Goal: Task Accomplishment & Management: Manage account settings

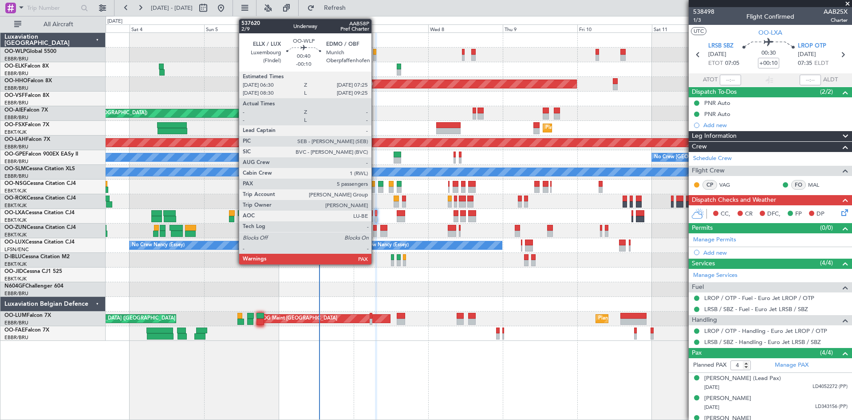
click at [376, 56] on div at bounding box center [374, 58] width 3 height 6
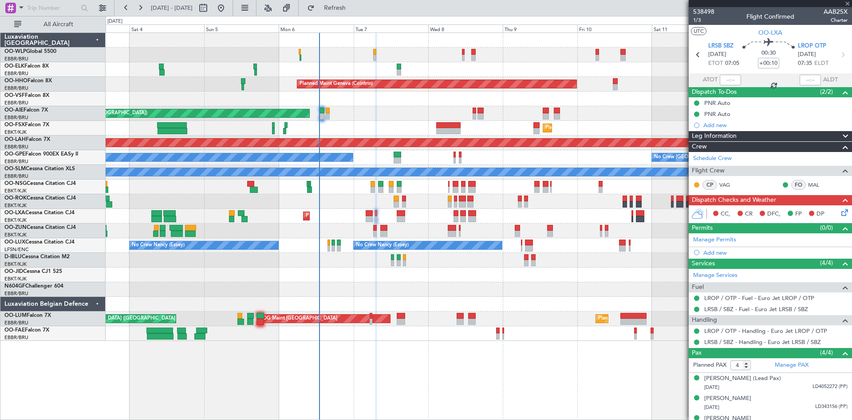
type input "-00:10"
type input "5"
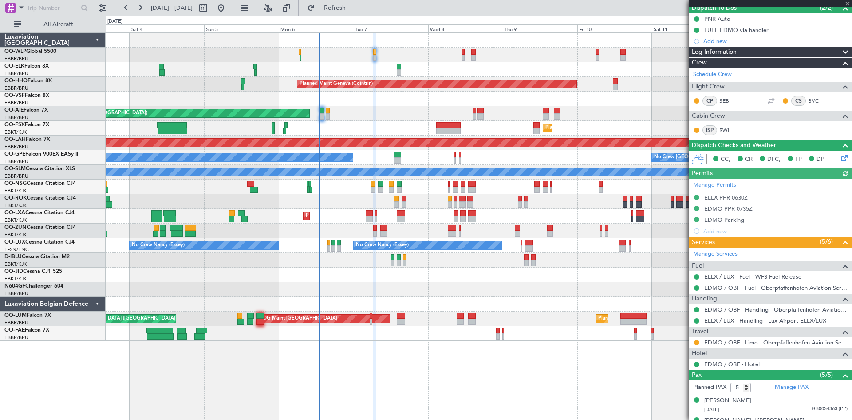
scroll to position [133, 0]
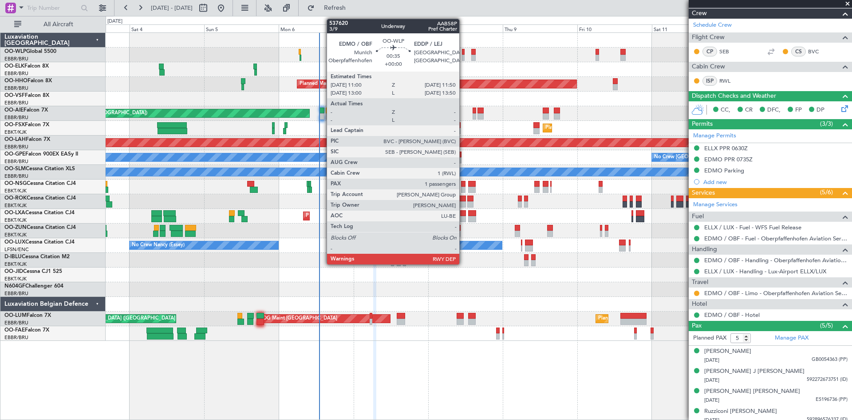
click at [464, 56] on div at bounding box center [463, 58] width 3 height 6
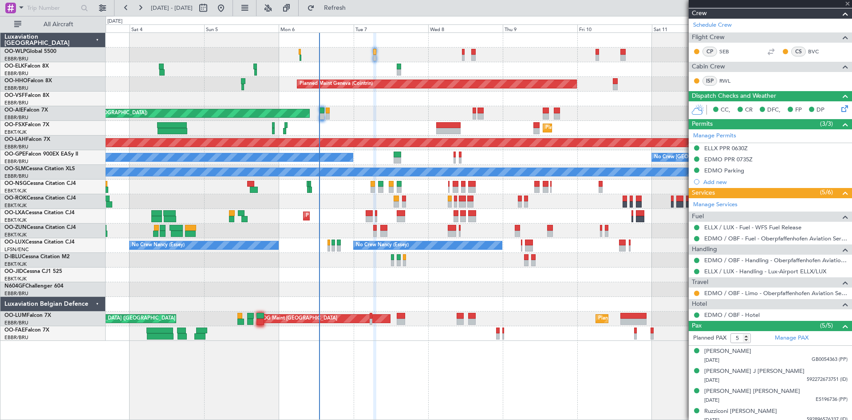
type input "1"
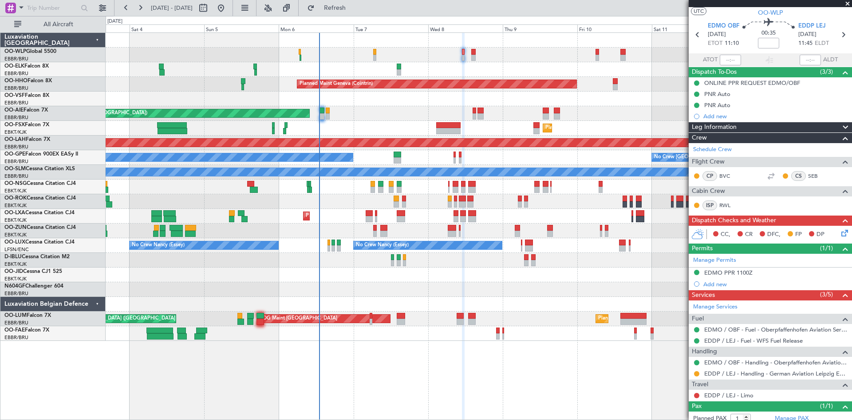
scroll to position [0, 0]
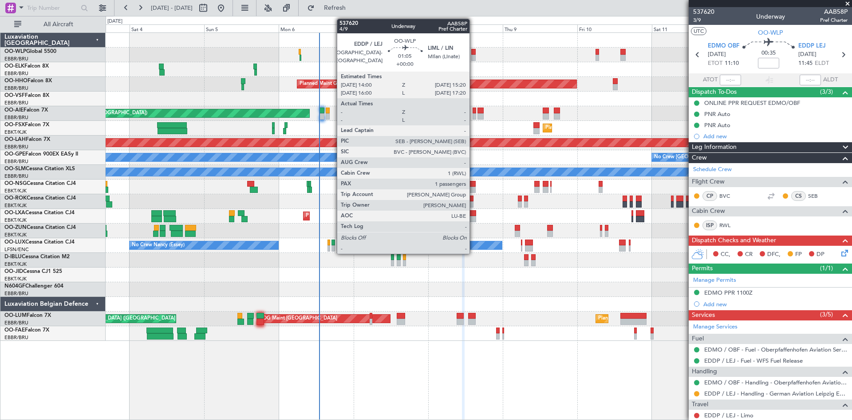
click at [474, 52] on div at bounding box center [474, 52] width 4 height 6
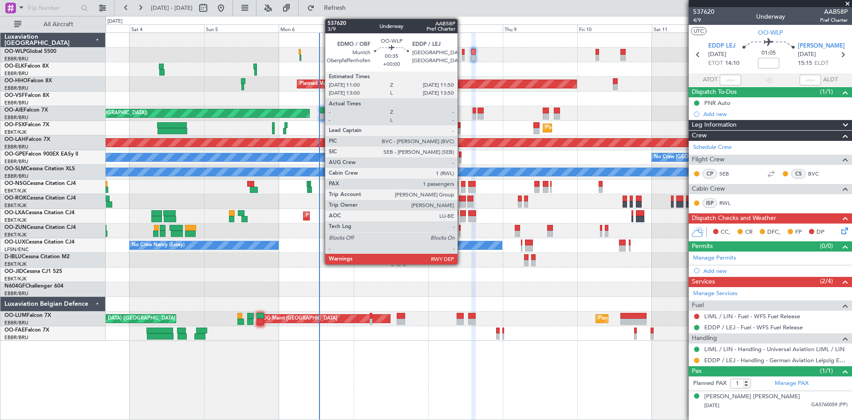
click at [462, 55] on div at bounding box center [463, 58] width 3 height 6
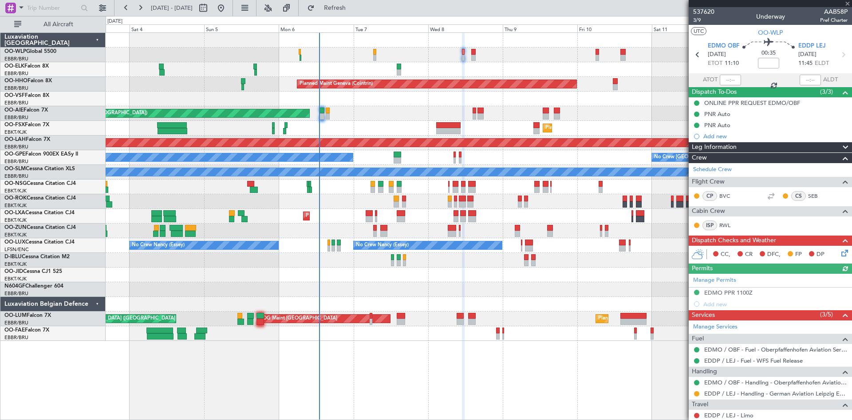
click at [373, 54] on div "Planned Maint Milan (Linate)" at bounding box center [479, 55] width 746 height 15
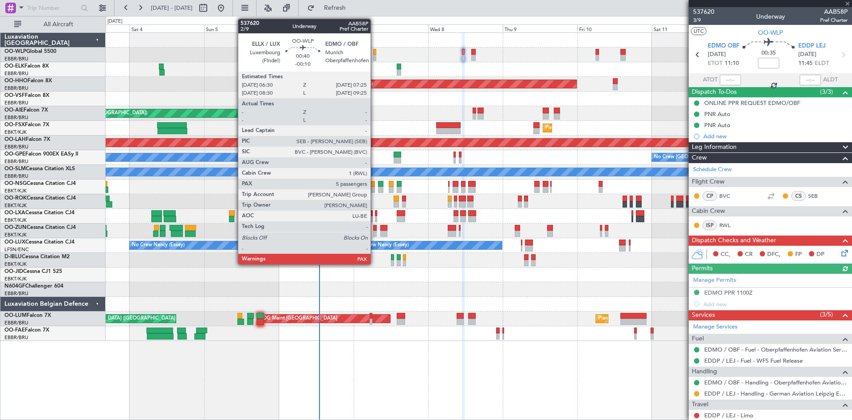
click at [375, 57] on div at bounding box center [374, 58] width 3 height 6
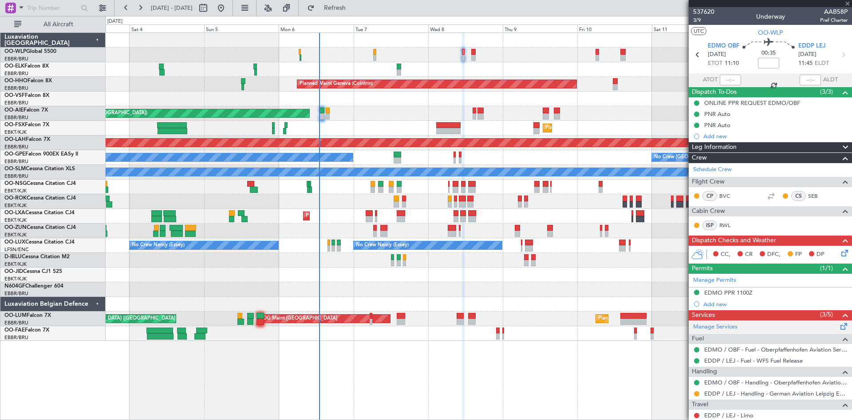
type input "-00:10"
type input "5"
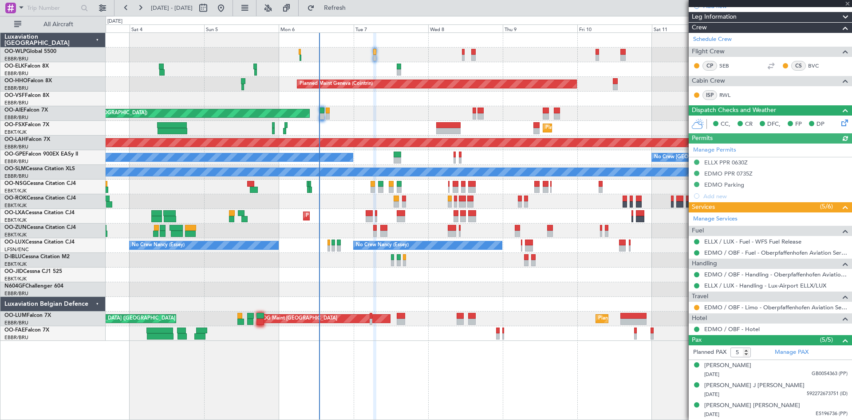
scroll to position [133, 0]
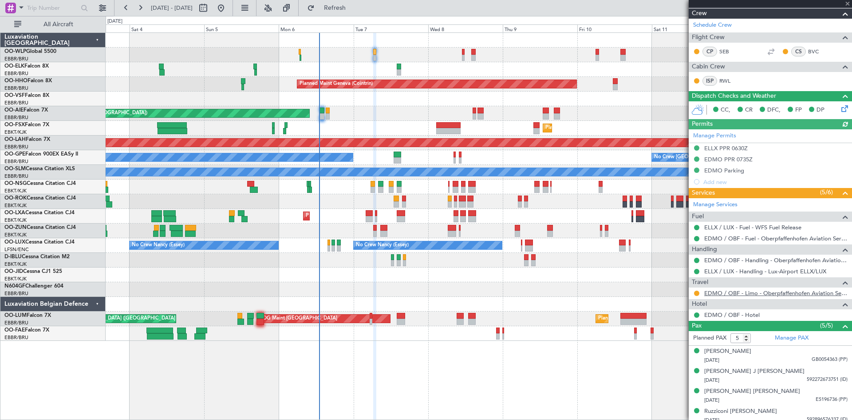
click at [769, 293] on link "EDMO / OBF - Limo - Oberpfaffenhofen Aviation Service GmbH" at bounding box center [776, 293] width 143 height 8
click at [750, 292] on link "EDMO / OBF - Limo - Oberpfaffenhofen Aviation Service GmbH" at bounding box center [776, 293] width 143 height 8
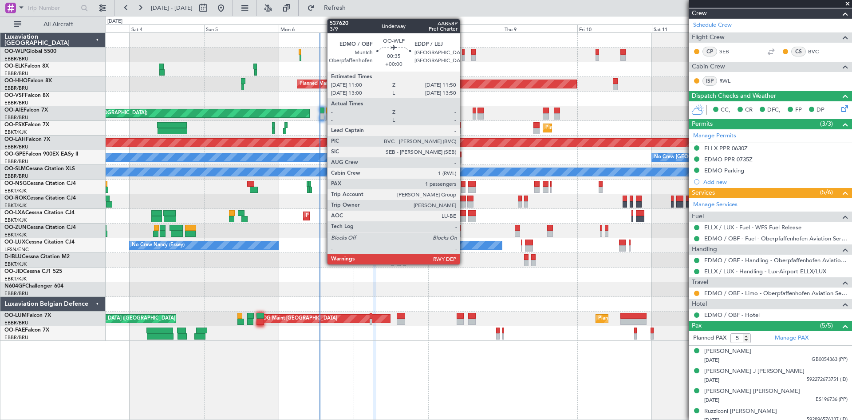
click at [464, 54] on div at bounding box center [463, 52] width 3 height 6
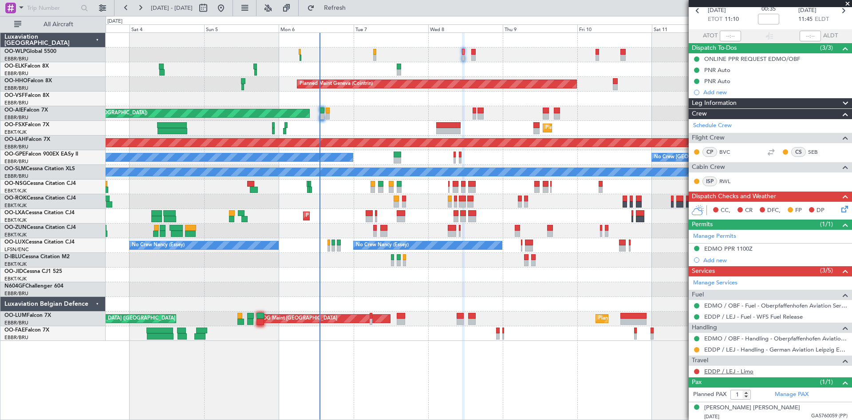
scroll to position [46, 0]
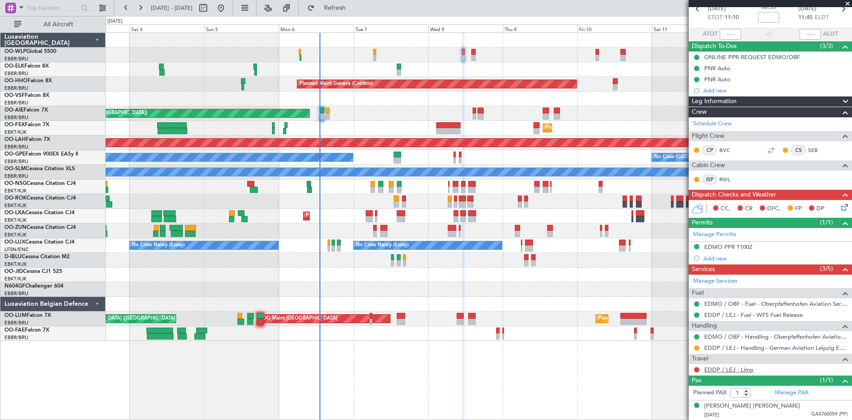
click at [732, 369] on link "EDDP / LEJ - Limo" at bounding box center [729, 369] width 49 height 8
click at [802, 346] on link "EDDP / LEJ - Handling - German Aviation Leipzig EDDP/LEJ" at bounding box center [776, 348] width 143 height 8
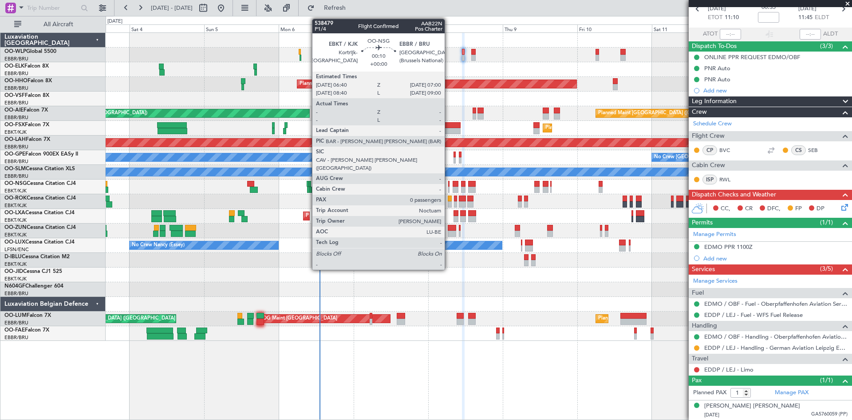
click at [449, 187] on div at bounding box center [448, 189] width 1 height 6
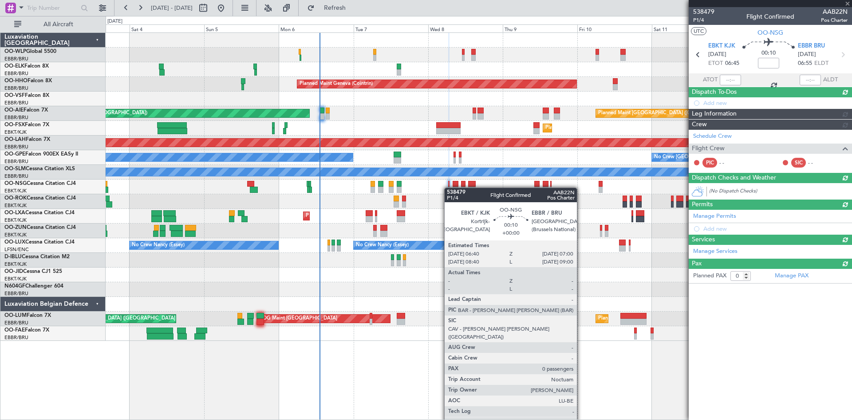
scroll to position [0, 0]
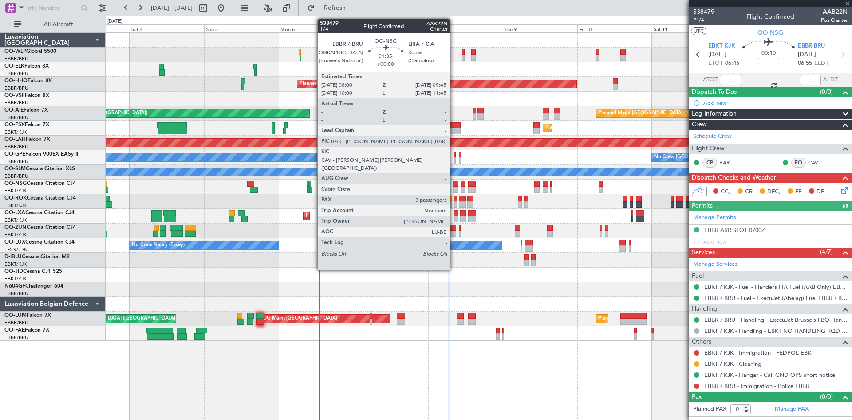
click at [454, 187] on div at bounding box center [456, 189] width 6 height 6
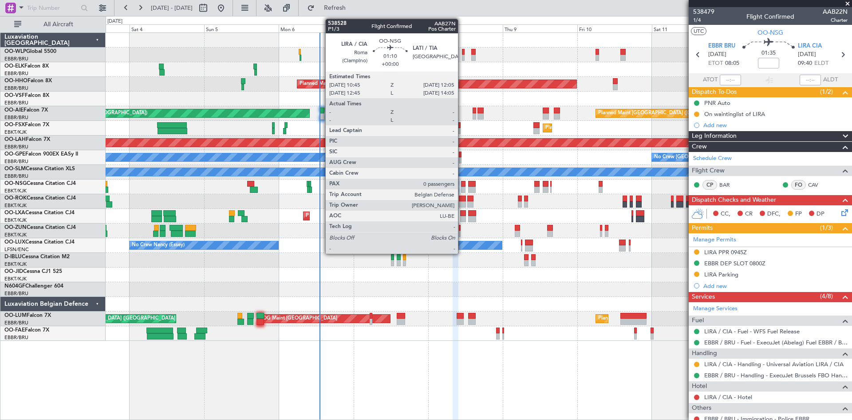
click at [462, 189] on div at bounding box center [463, 189] width 4 height 6
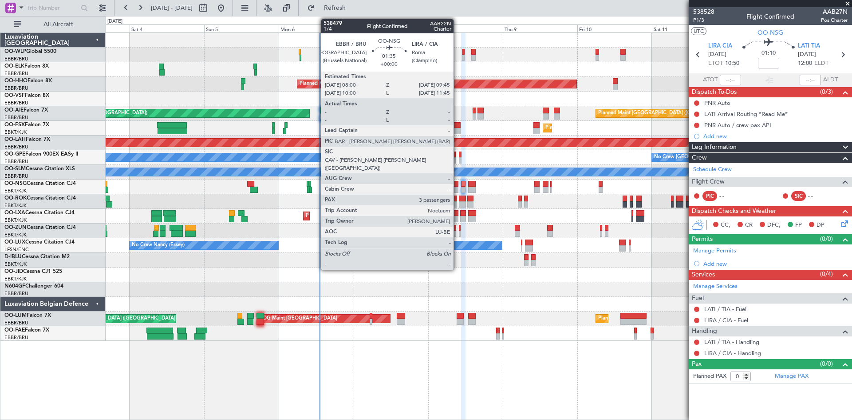
click at [458, 189] on div at bounding box center [456, 189] width 6 height 6
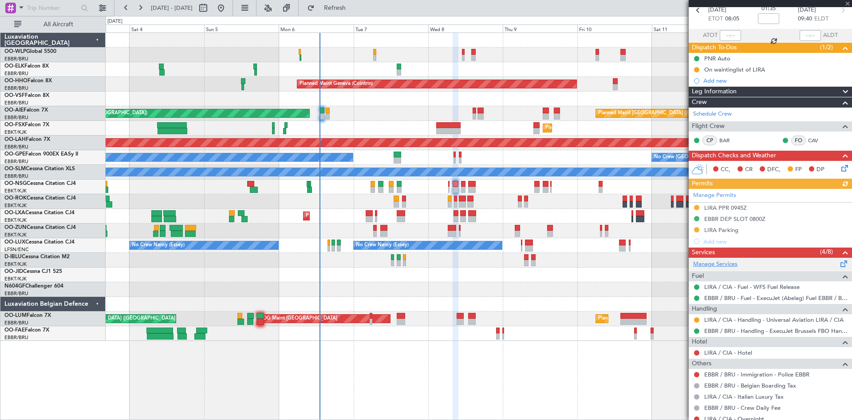
scroll to position [89, 0]
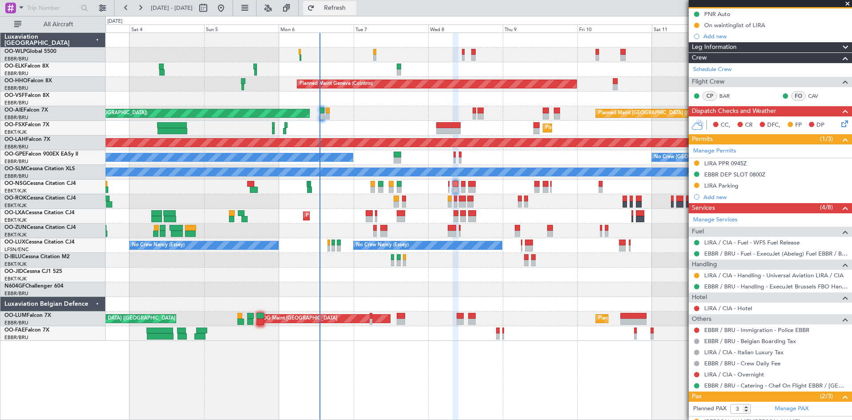
click at [350, 4] on button "Refresh" at bounding box center [329, 8] width 53 height 14
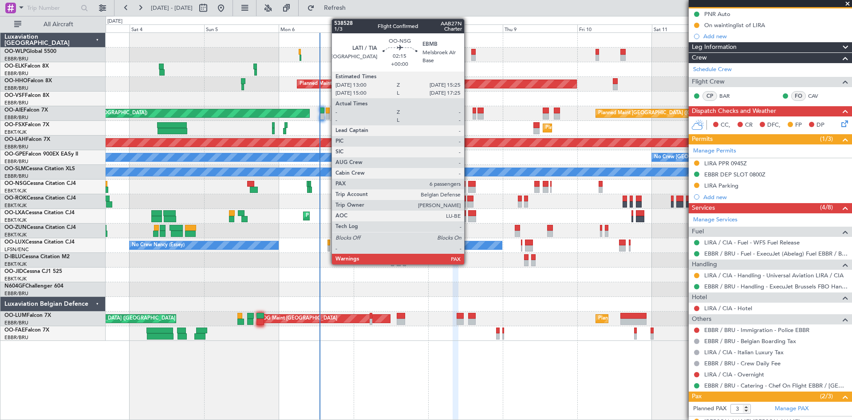
click at [468, 185] on div at bounding box center [472, 184] width 8 height 6
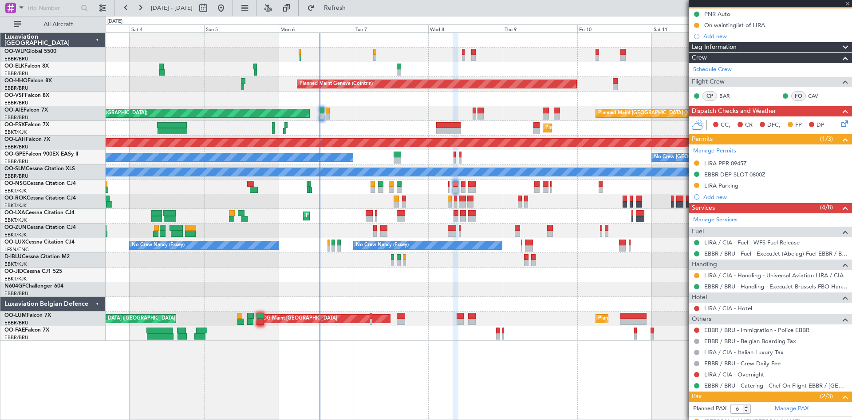
scroll to position [0, 0]
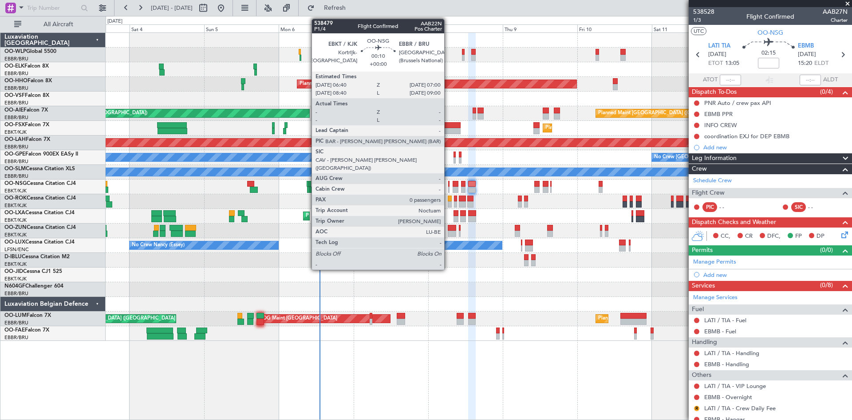
click at [448, 190] on div at bounding box center [448, 189] width 1 height 6
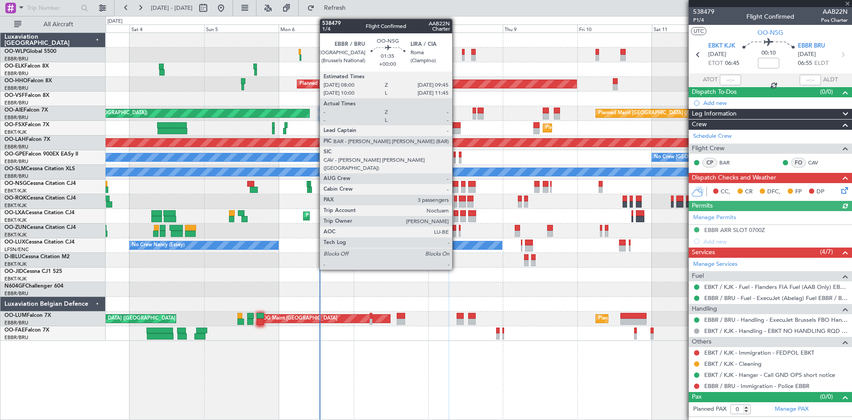
click at [456, 191] on div at bounding box center [456, 189] width 6 height 6
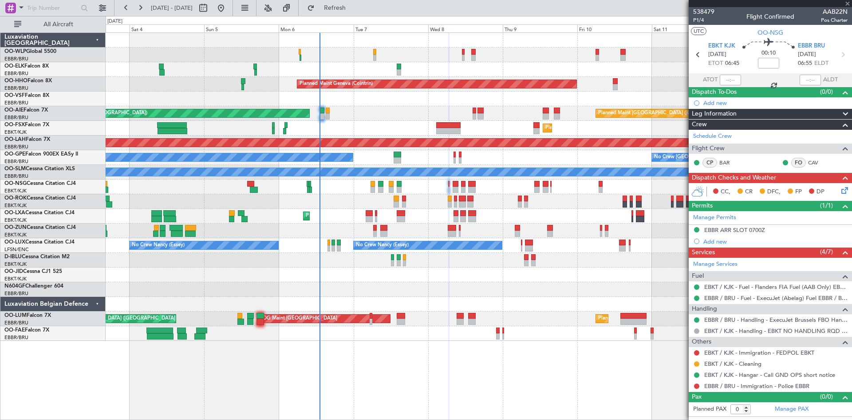
type input "3"
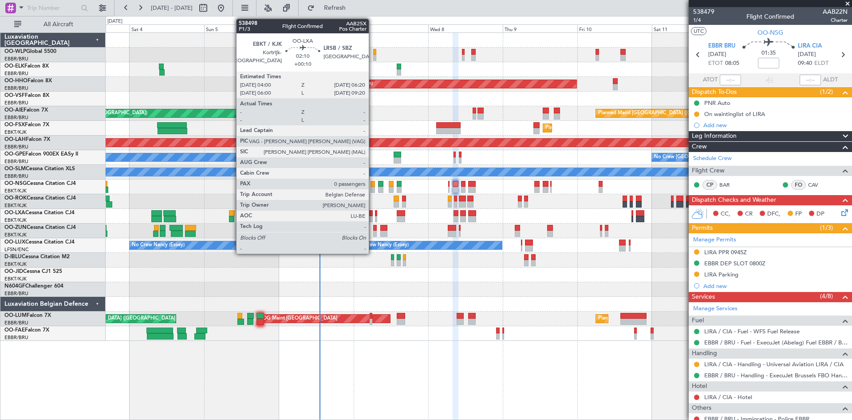
click at [373, 215] on div at bounding box center [370, 213] width 8 height 6
type input "+00:10"
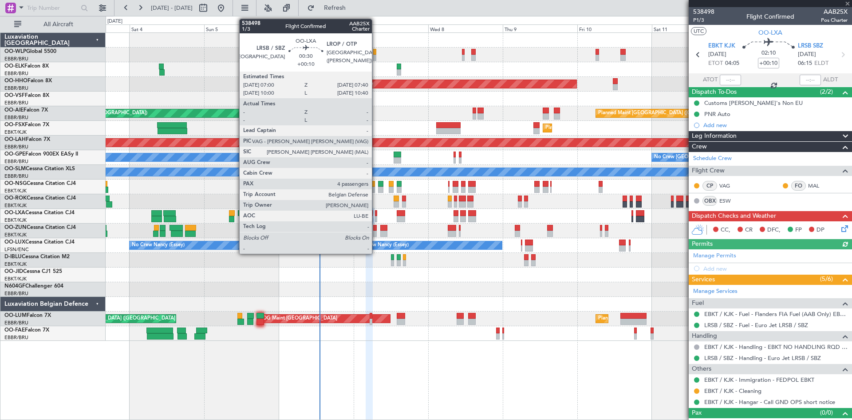
click at [376, 215] on div at bounding box center [376, 213] width 2 height 6
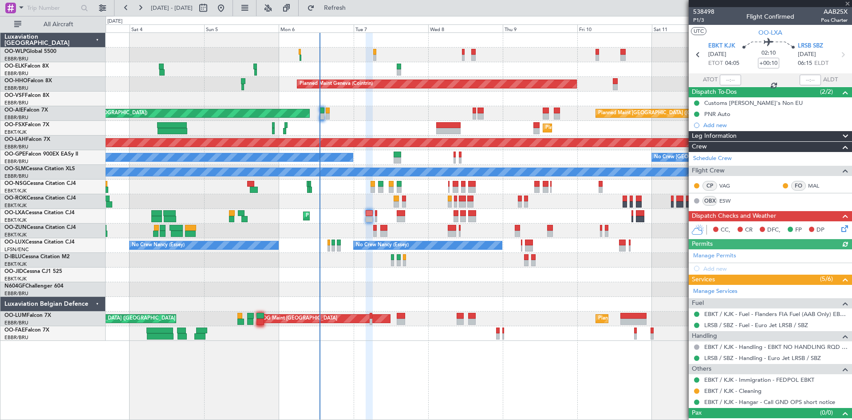
type input "4"
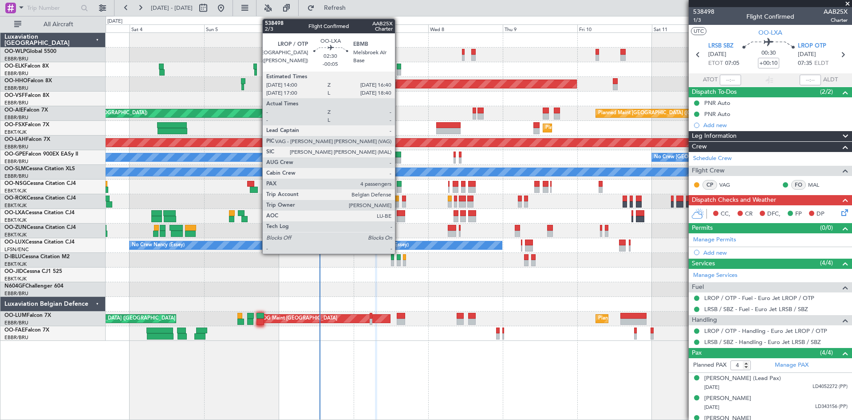
click at [399, 213] on div at bounding box center [401, 213] width 8 height 6
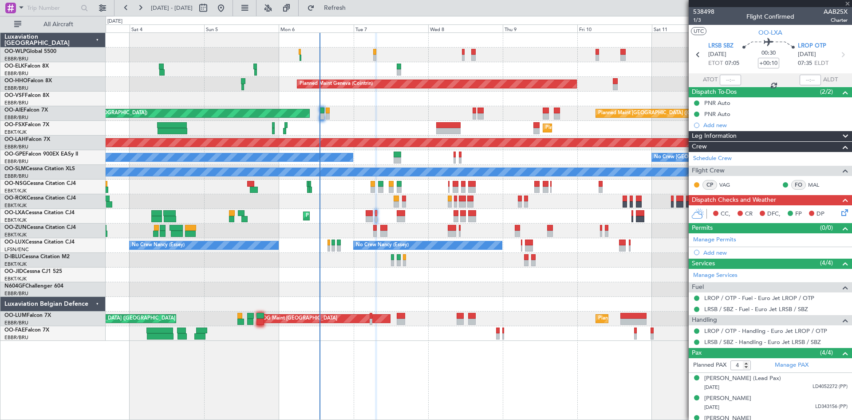
type input "-00:05"
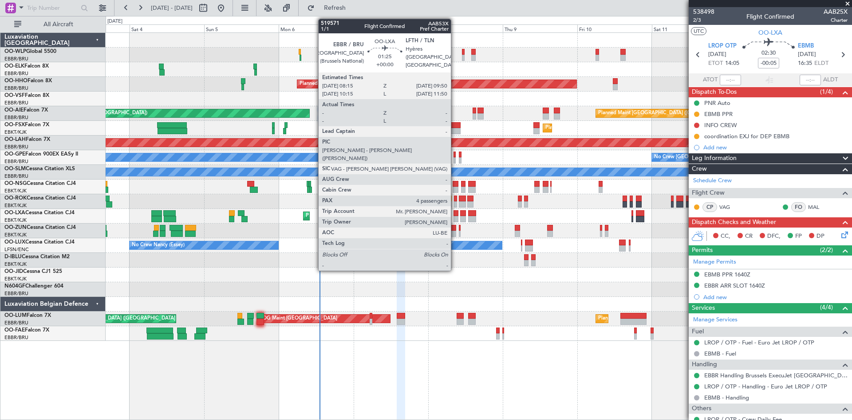
click at [455, 213] on div at bounding box center [456, 213] width 5 height 6
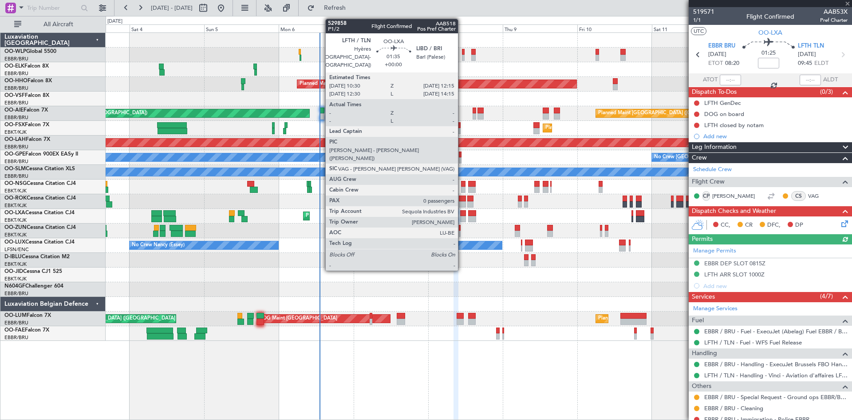
click at [462, 217] on div at bounding box center [463, 219] width 6 height 6
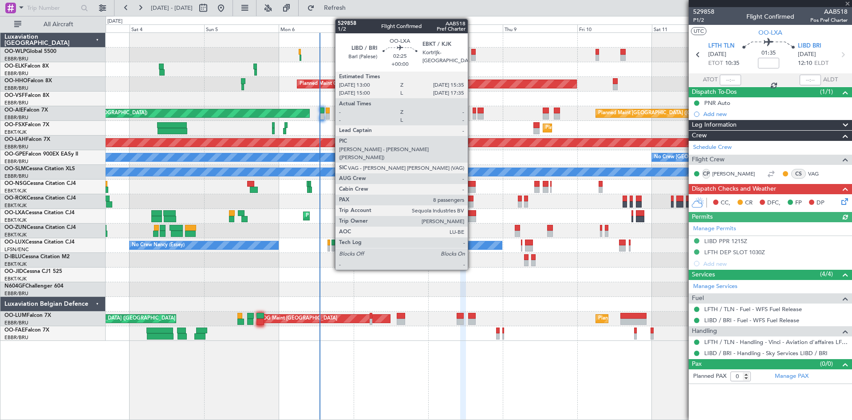
click at [472, 218] on div at bounding box center [472, 219] width 8 height 6
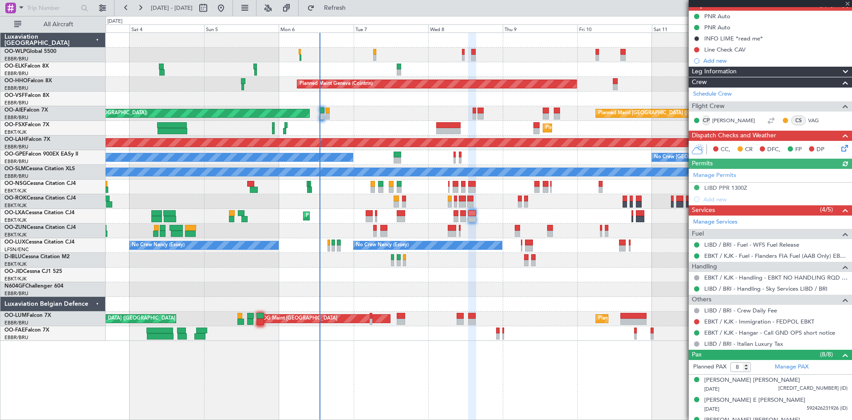
scroll to position [89, 0]
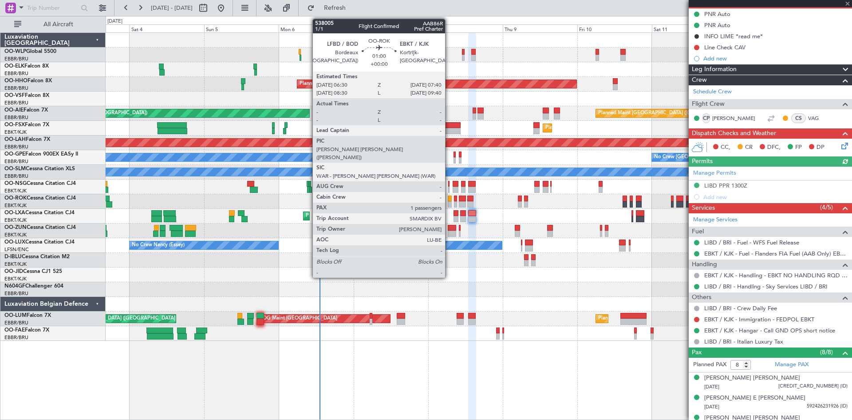
click at [449, 201] on div at bounding box center [450, 204] width 4 height 6
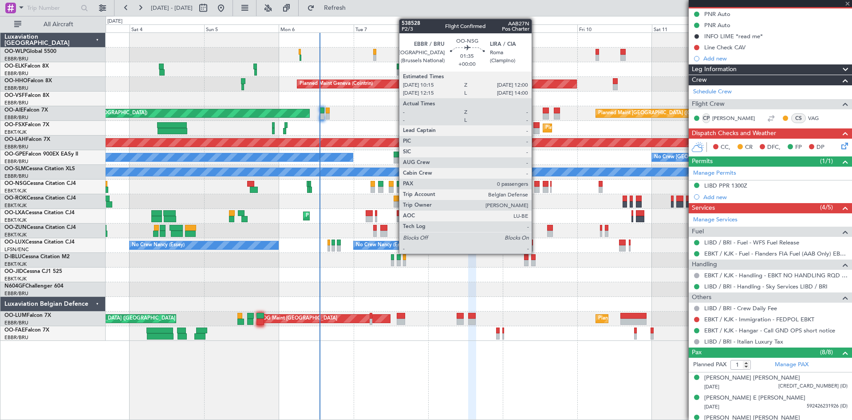
scroll to position [0, 0]
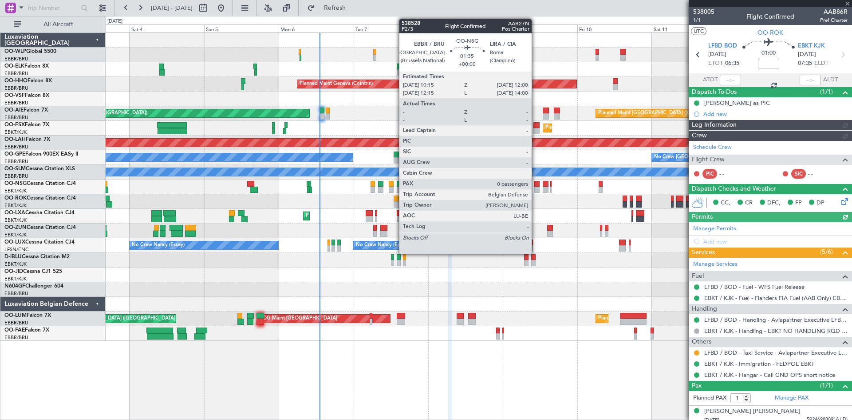
click at [536, 184] on div at bounding box center [538, 184] width 6 height 6
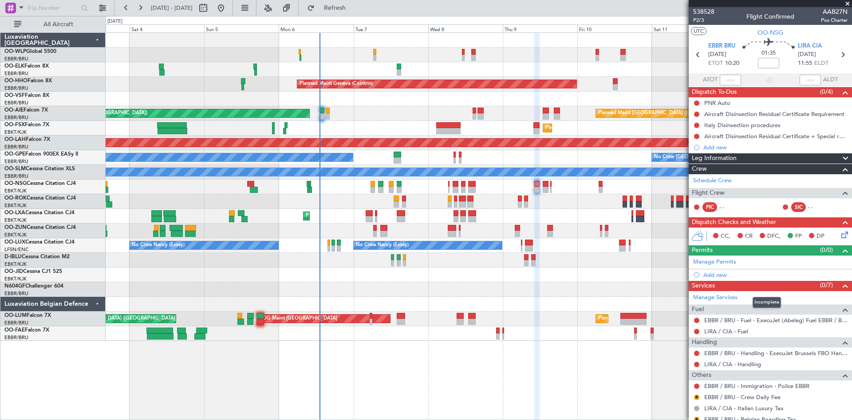
scroll to position [41, 0]
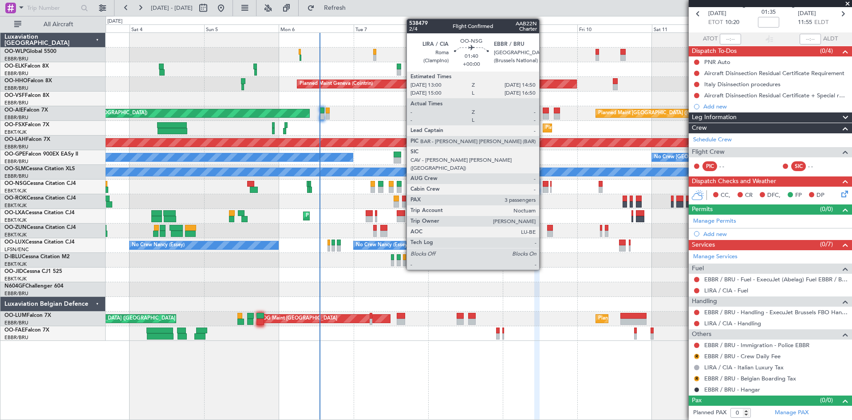
click at [545, 189] on div at bounding box center [546, 189] width 6 height 6
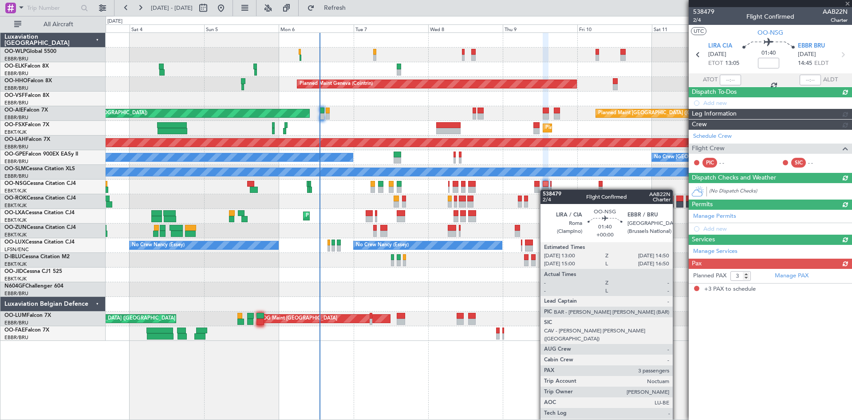
scroll to position [0, 0]
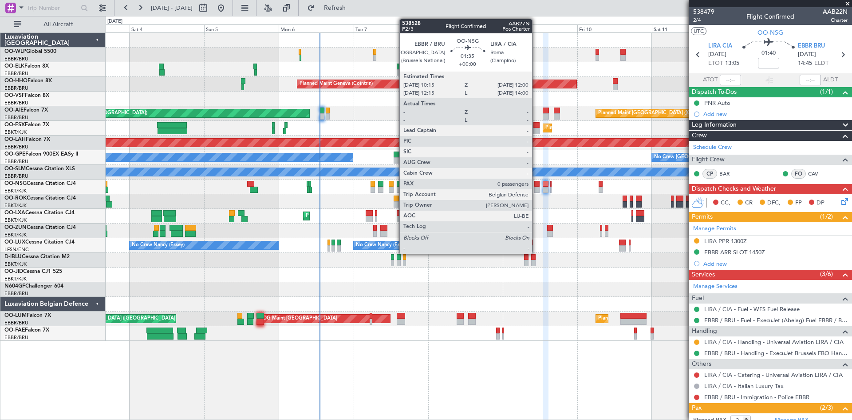
click at [536, 188] on div at bounding box center [538, 189] width 6 height 6
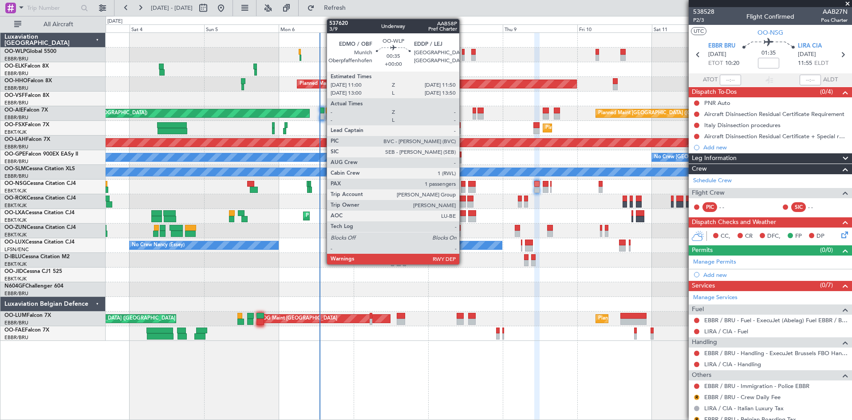
click at [464, 59] on div at bounding box center [463, 58] width 3 height 6
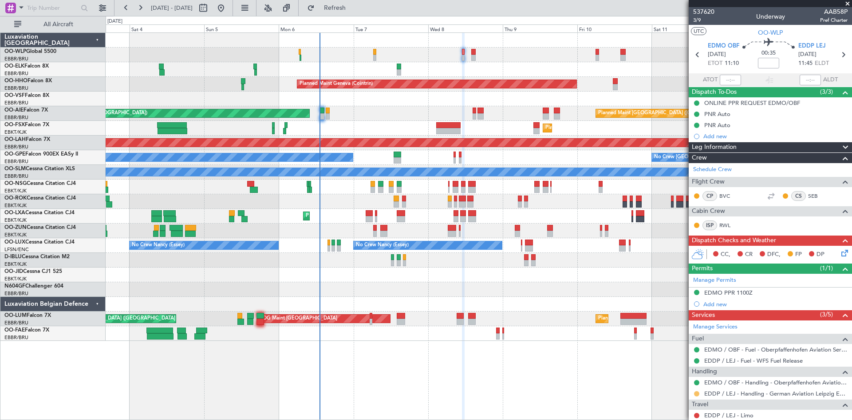
click at [695, 391] on button at bounding box center [696, 393] width 5 height 5
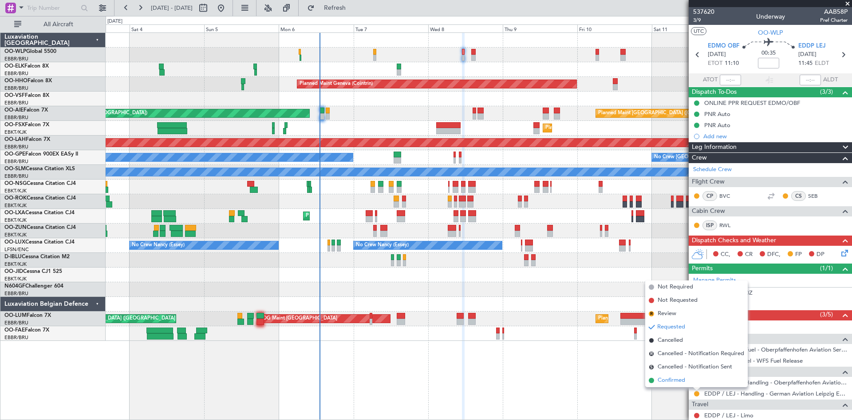
click at [674, 380] on span "Confirmed" at bounding box center [672, 380] width 28 height 9
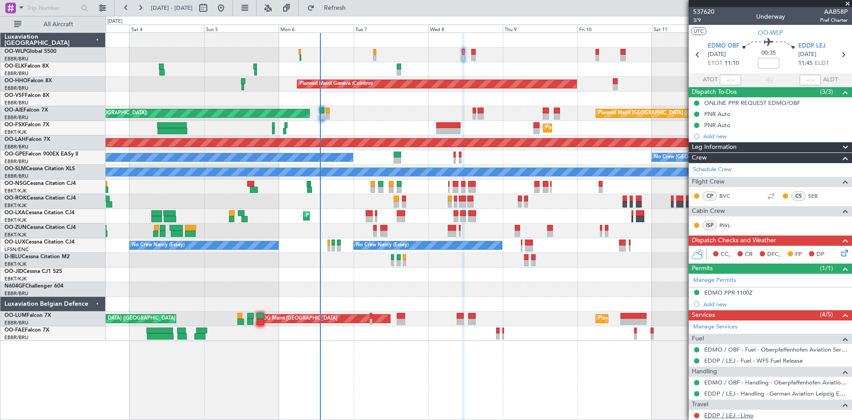
click at [741, 415] on link "EDDP / LEJ - Limo" at bounding box center [729, 415] width 49 height 8
click at [354, 10] on span "Refresh" at bounding box center [335, 8] width 37 height 6
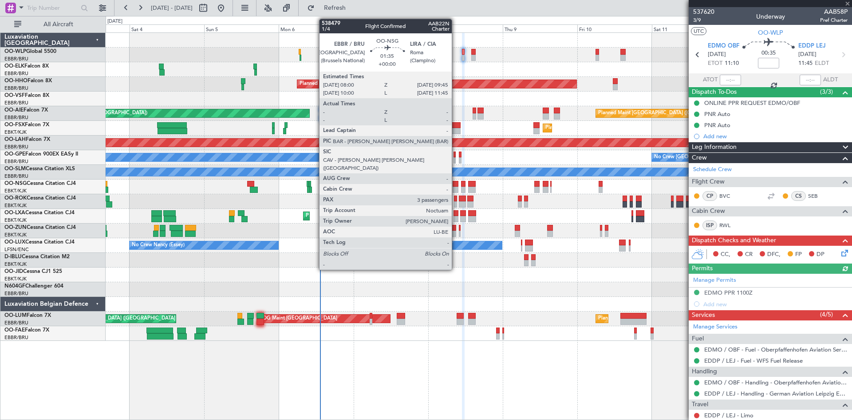
click at [456, 189] on div at bounding box center [456, 189] width 6 height 6
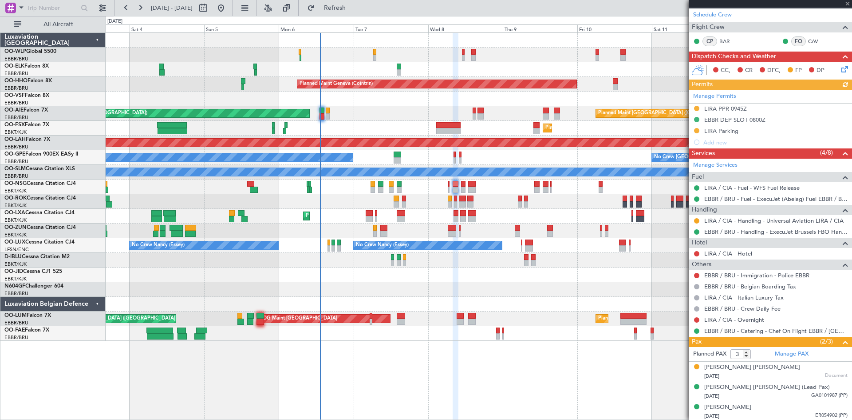
scroll to position [145, 0]
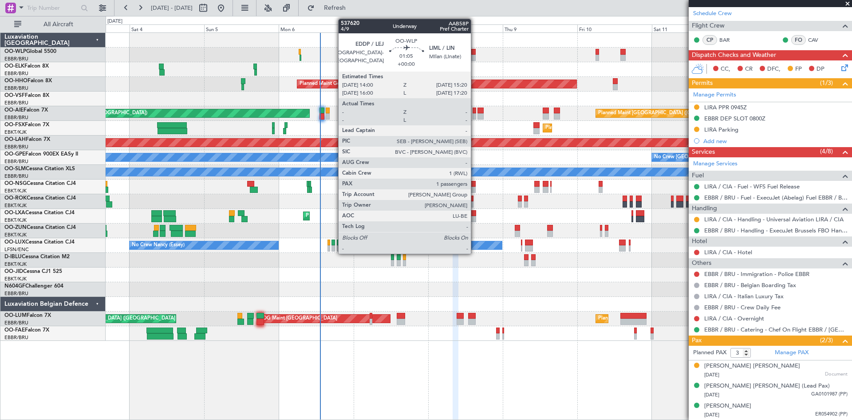
click at [475, 54] on div at bounding box center [474, 52] width 4 height 6
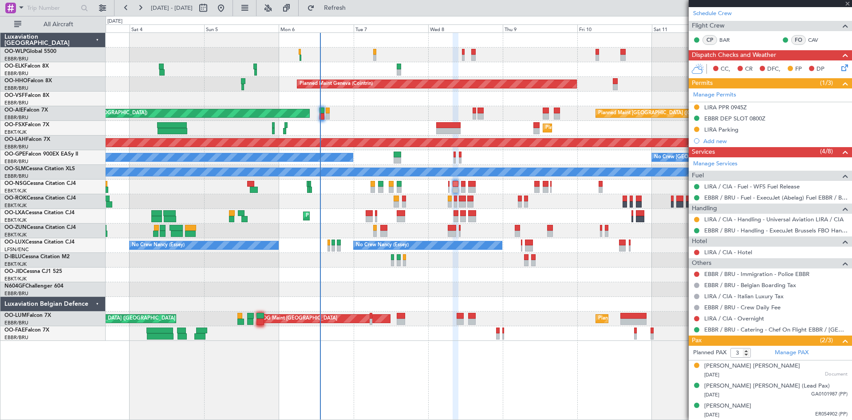
type input "1"
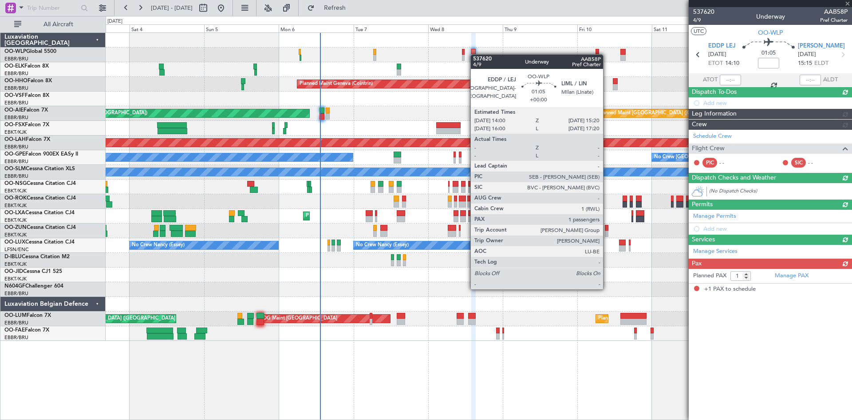
scroll to position [0, 0]
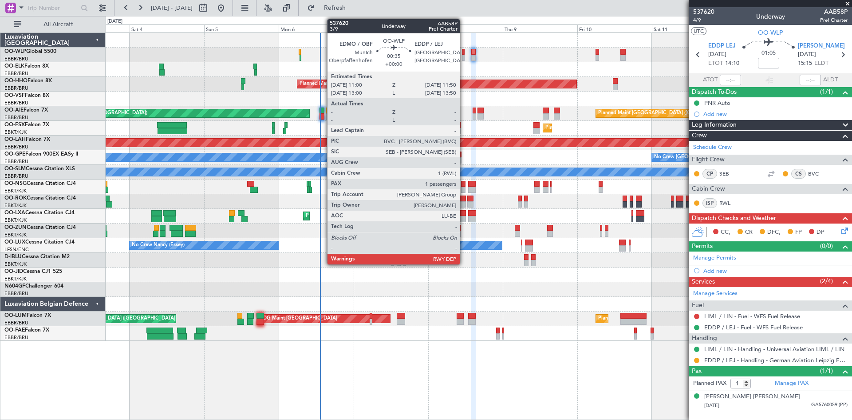
click at [464, 49] on div at bounding box center [463, 52] width 3 height 6
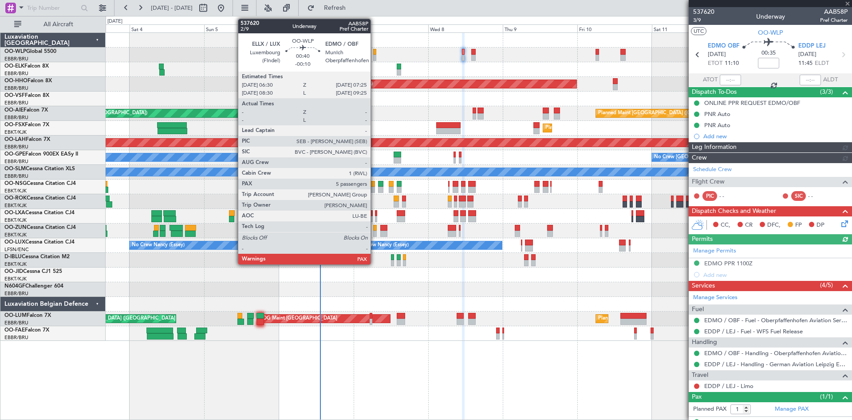
click at [375, 56] on div at bounding box center [374, 58] width 3 height 6
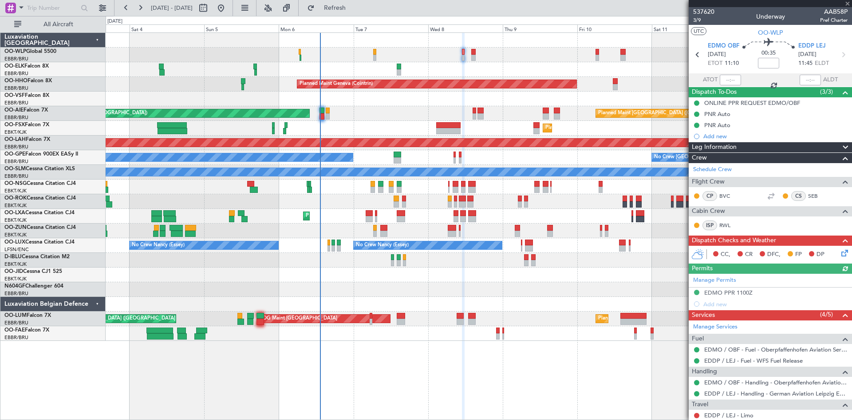
type input "-00:10"
type input "5"
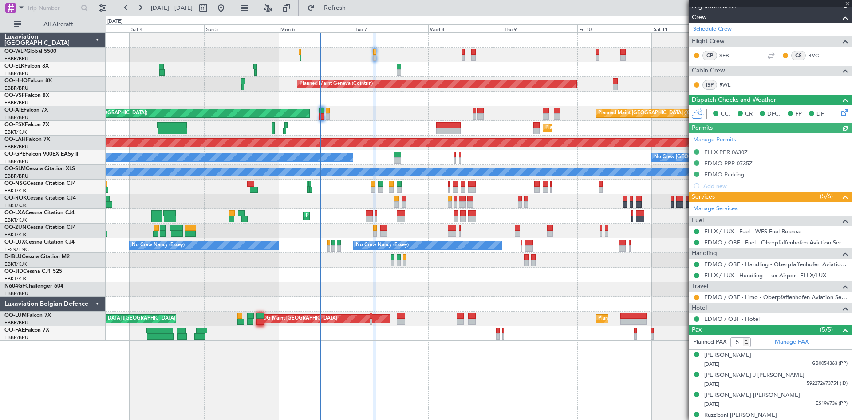
scroll to position [159, 0]
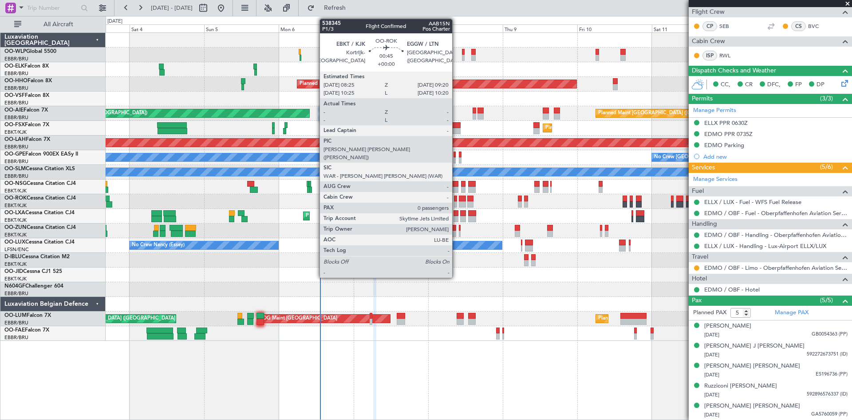
click at [456, 202] on div at bounding box center [455, 204] width 3 height 6
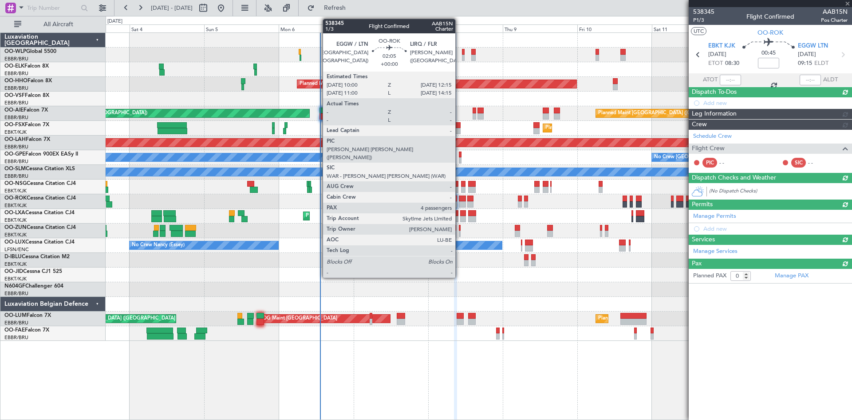
scroll to position [0, 0]
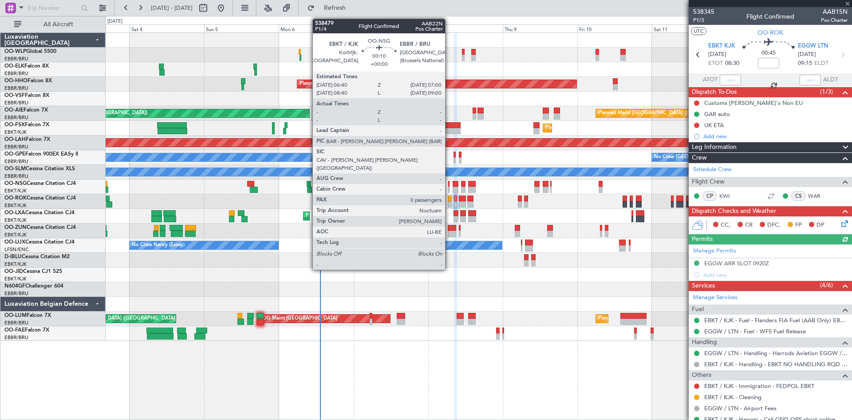
click at [449, 190] on div at bounding box center [448, 189] width 1 height 6
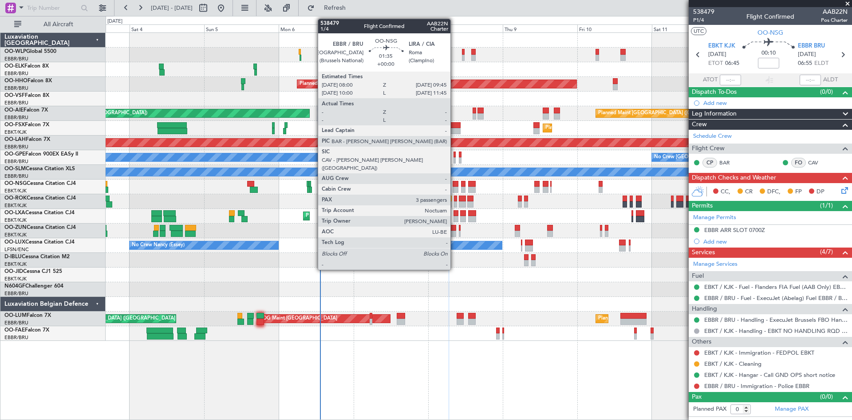
click at [455, 190] on div at bounding box center [456, 189] width 6 height 6
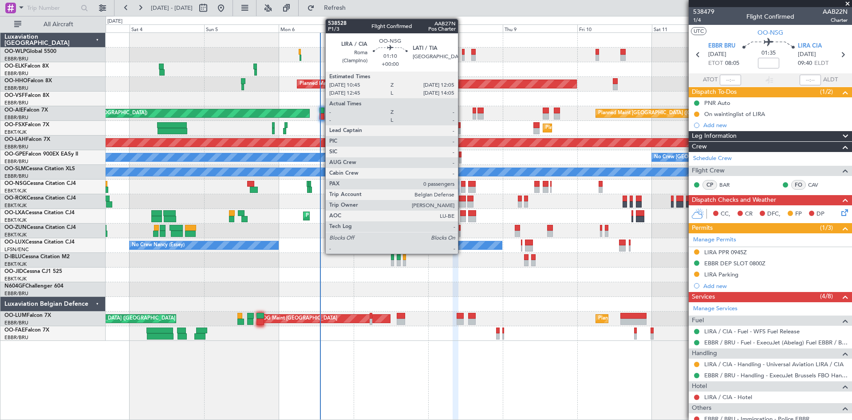
click at [463, 186] on div at bounding box center [463, 189] width 4 height 6
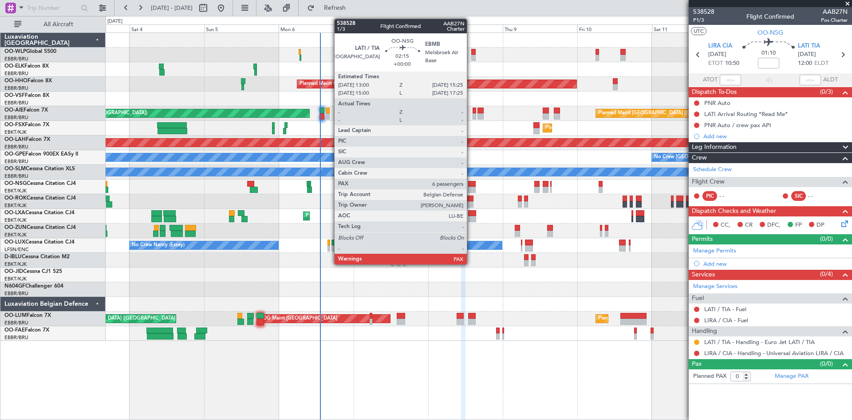
click at [471, 183] on div at bounding box center [472, 184] width 8 height 6
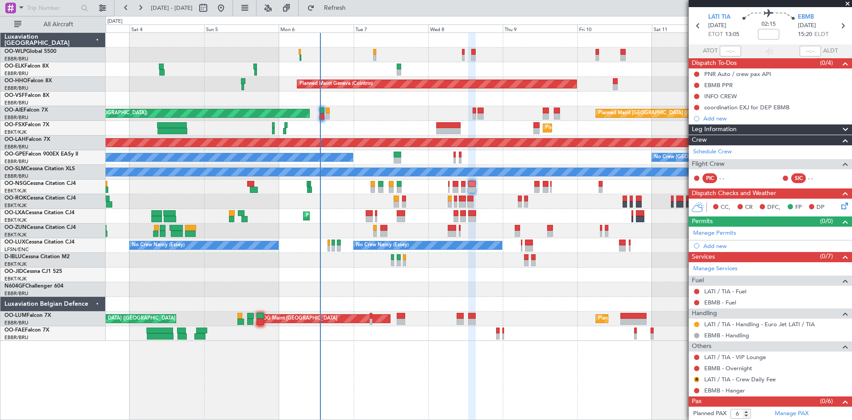
scroll to position [41, 0]
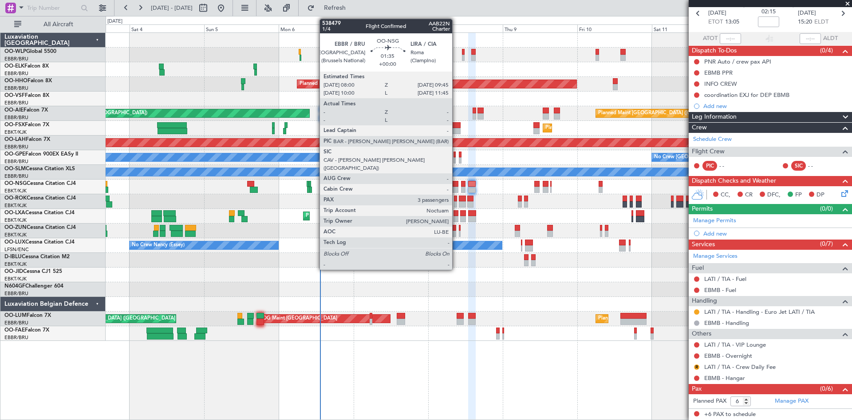
click at [456, 185] on div at bounding box center [456, 184] width 6 height 6
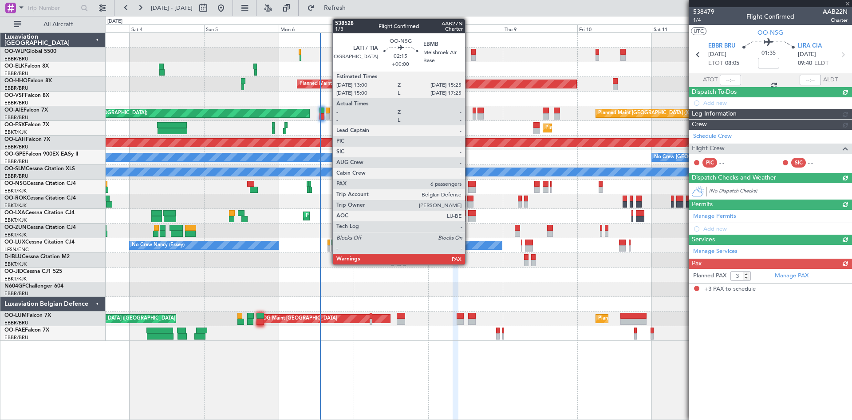
scroll to position [0, 0]
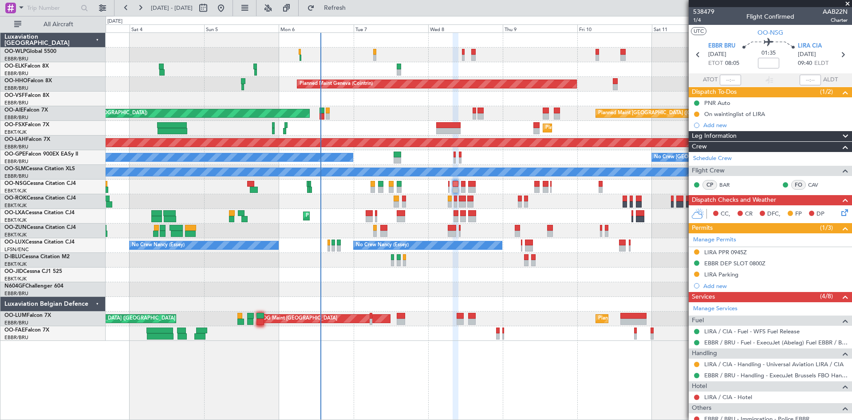
click at [457, 158] on div "No Crew Brussels (Brussels National) No Crew Malaga" at bounding box center [479, 157] width 746 height 15
click at [456, 158] on div at bounding box center [455, 160] width 3 height 6
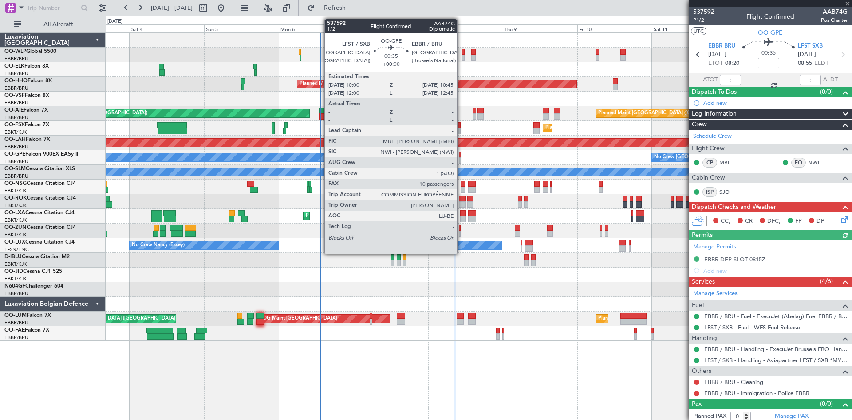
click at [461, 159] on div at bounding box center [460, 160] width 3 height 6
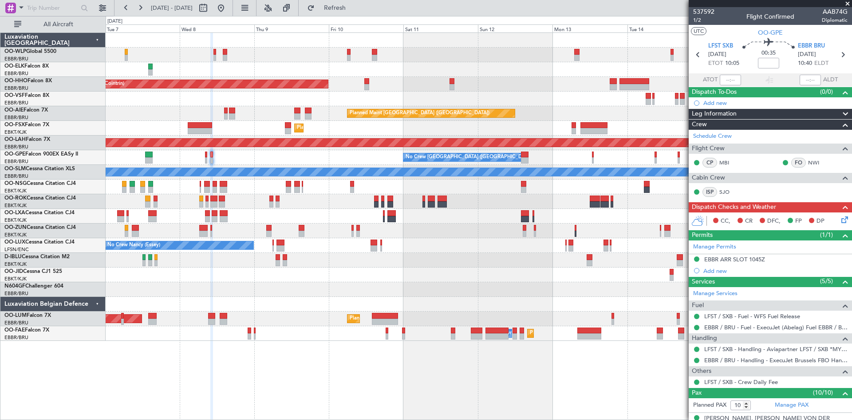
click at [414, 295] on div "Planned Maint Geneva (Cointrin) Planned Maint London (Farnborough) Unplanned Ma…" at bounding box center [479, 187] width 746 height 308
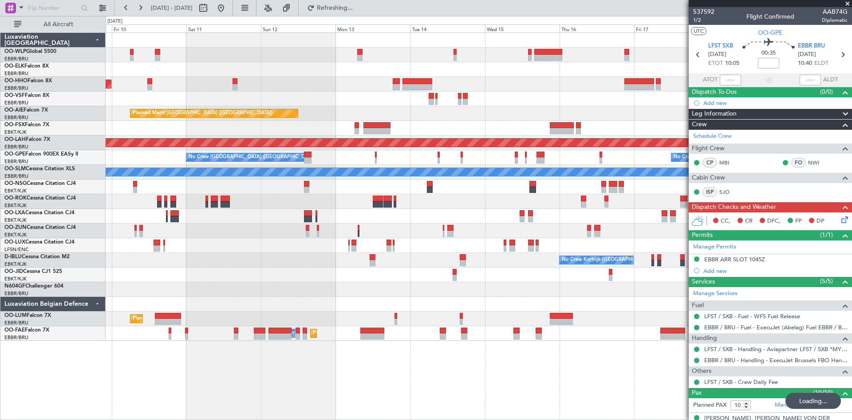
click at [570, 227] on div "Planned Maint Geneva (Cointrin) Planned Maint London (Farnborough) Planned Main…" at bounding box center [479, 187] width 746 height 308
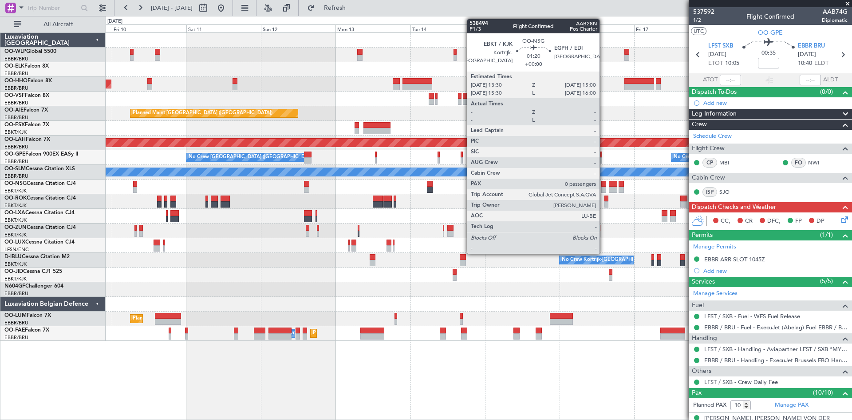
click at [604, 182] on div at bounding box center [604, 184] width 5 height 6
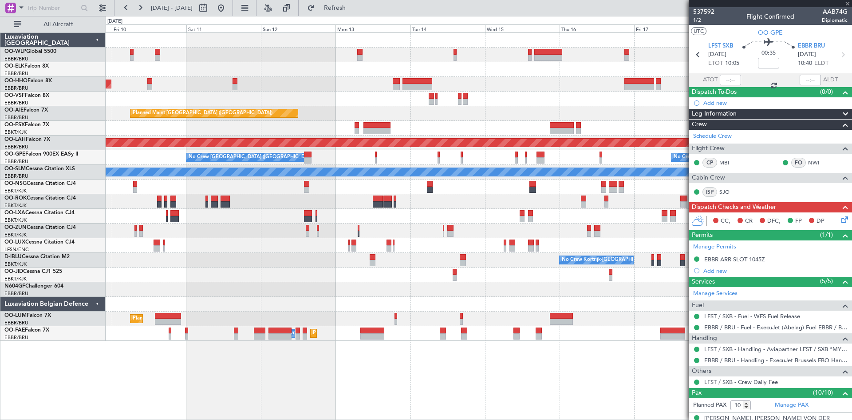
type input "0"
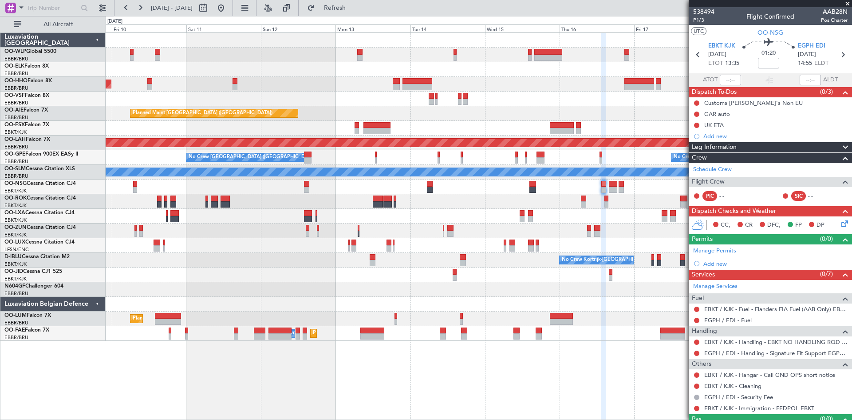
click at [755, 321] on div "EGPH / EDI - Fuel" at bounding box center [770, 319] width 163 height 11
click at [750, 320] on link "EGPH / EDI - Fuel" at bounding box center [729, 320] width 48 height 8
click at [354, 8] on span "Refresh" at bounding box center [335, 8] width 37 height 6
click at [698, 341] on button at bounding box center [696, 341] width 5 height 5
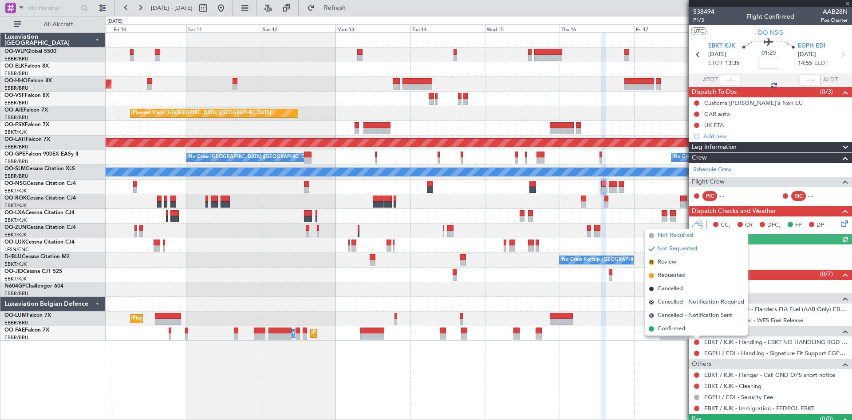
click at [670, 238] on span "Not Required" at bounding box center [676, 235] width 36 height 9
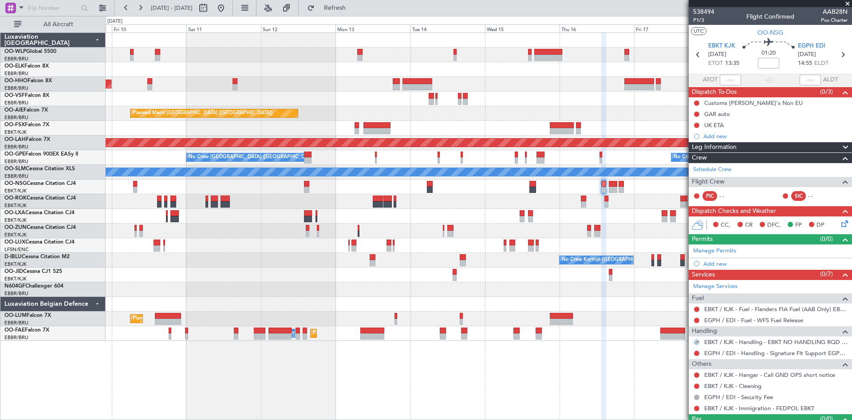
click at [812, 40] on section "EBKT KJK 16/10/2025 ETOT 13:35 01:20 EGPH EDI 16/10/2025 14:55 ELDT" at bounding box center [770, 55] width 163 height 35
click at [810, 42] on span "EGPH EDI" at bounding box center [812, 46] width 28 height 9
click at [721, 262] on div "Add new" at bounding box center [772, 264] width 136 height 8
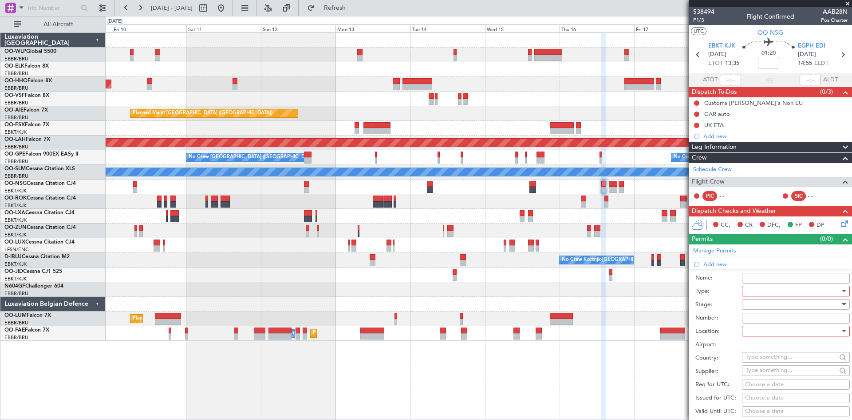
click at [758, 292] on div at bounding box center [793, 290] width 95 height 13
click at [771, 374] on span "PPR" at bounding box center [792, 379] width 93 height 13
click at [783, 307] on div at bounding box center [793, 303] width 95 height 13
click at [785, 338] on span "Not Requested" at bounding box center [792, 335] width 93 height 13
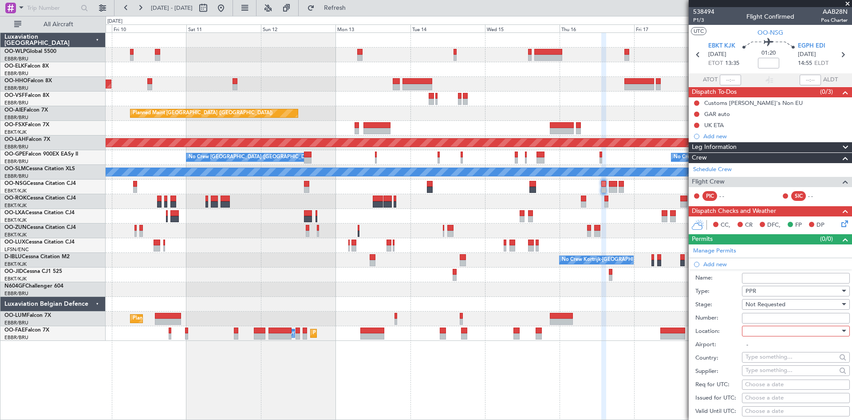
click at [782, 334] on div at bounding box center [793, 330] width 95 height 13
click at [782, 334] on div at bounding box center [426, 210] width 852 height 420
click at [782, 335] on div at bounding box center [793, 330] width 95 height 13
click at [772, 380] on span "Arrival" at bounding box center [792, 375] width 93 height 13
type input "EGPH / EDI"
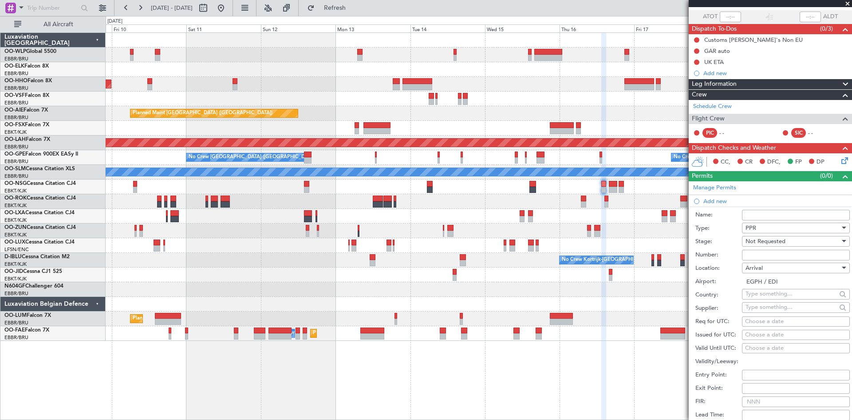
scroll to position [89, 0]
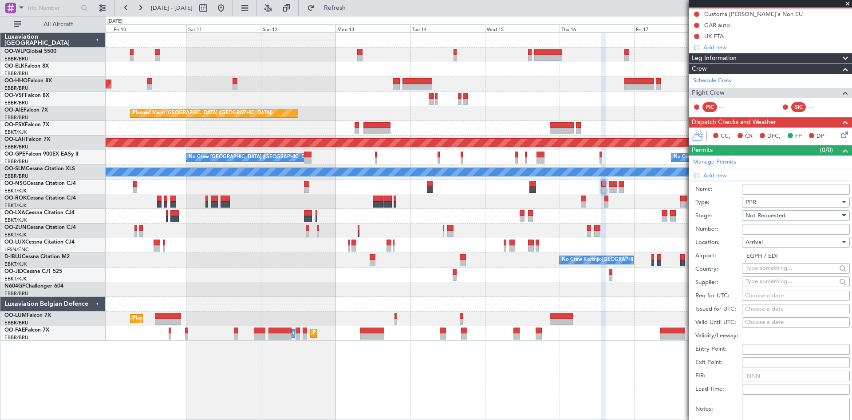
click at [762, 294] on div "Choose a date" at bounding box center [796, 295] width 102 height 9
select select "10"
select select "2025"
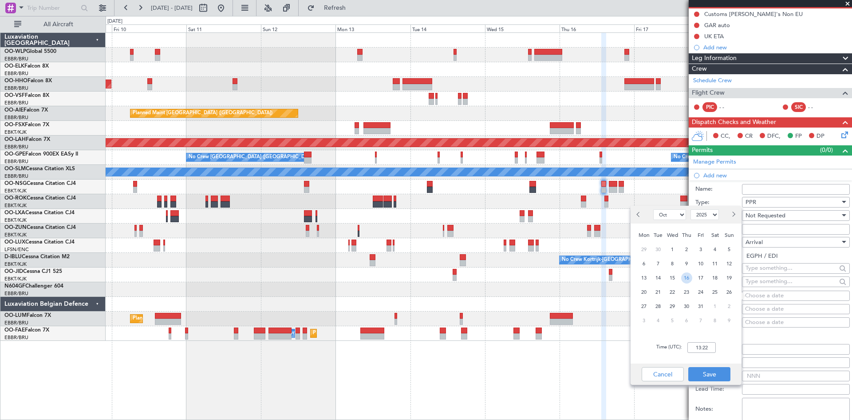
click at [686, 279] on span "16" at bounding box center [687, 277] width 11 height 11
click at [700, 348] on input "00:00" at bounding box center [702, 347] width 28 height 11
type input "15:00"
click at [716, 375] on button "Save" at bounding box center [710, 374] width 42 height 14
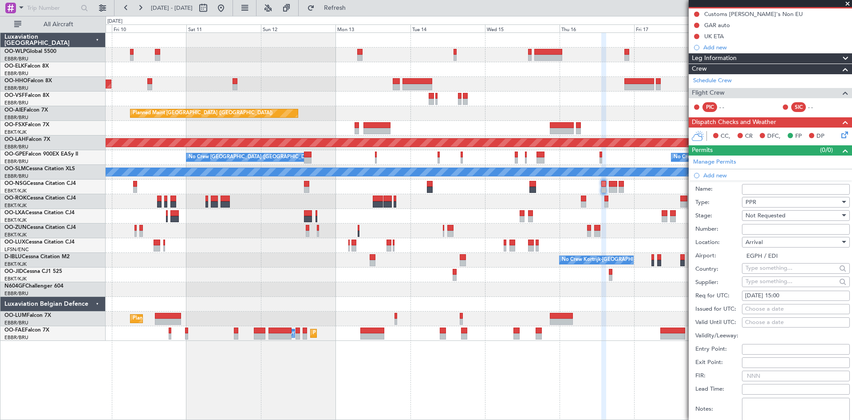
scroll to position [178, 0]
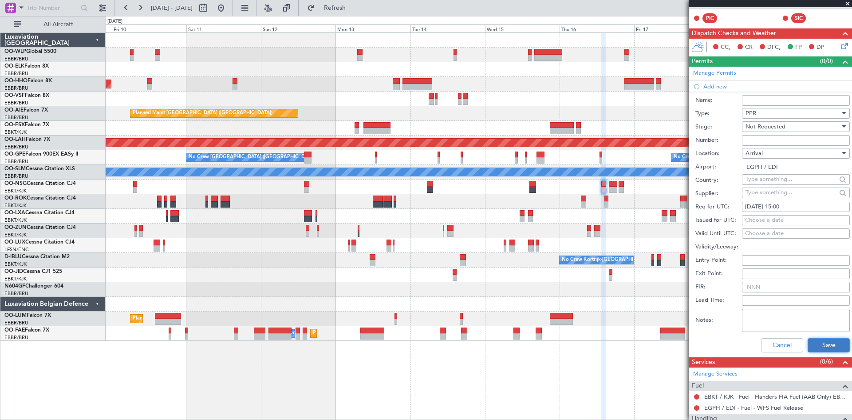
click at [808, 349] on button "Save" at bounding box center [829, 345] width 42 height 14
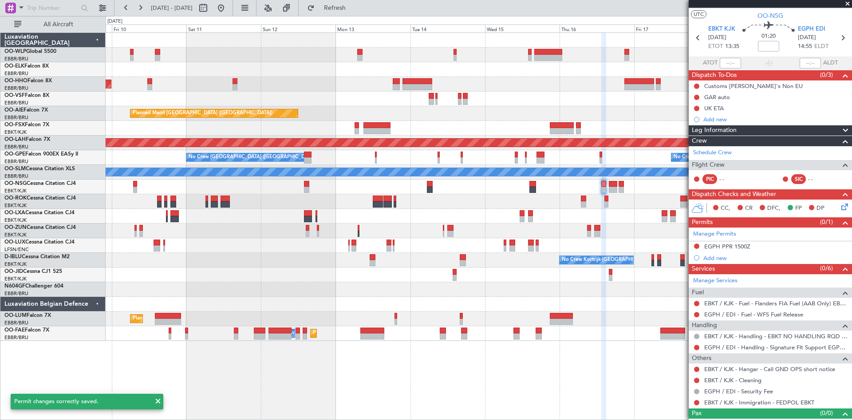
scroll to position [30, 0]
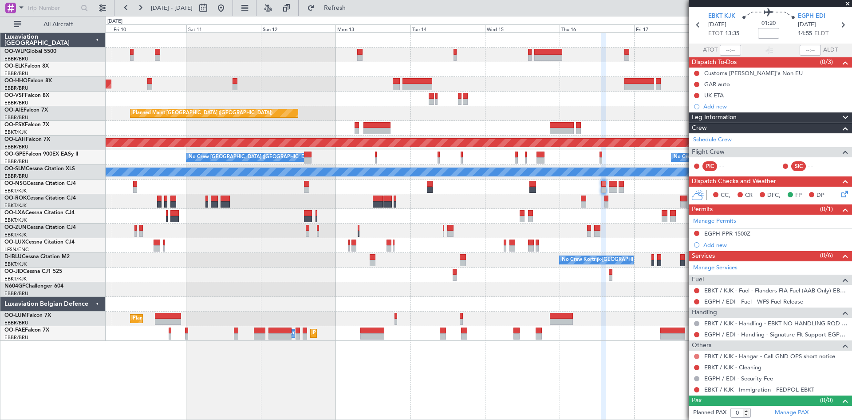
click at [696, 355] on button at bounding box center [696, 355] width 5 height 5
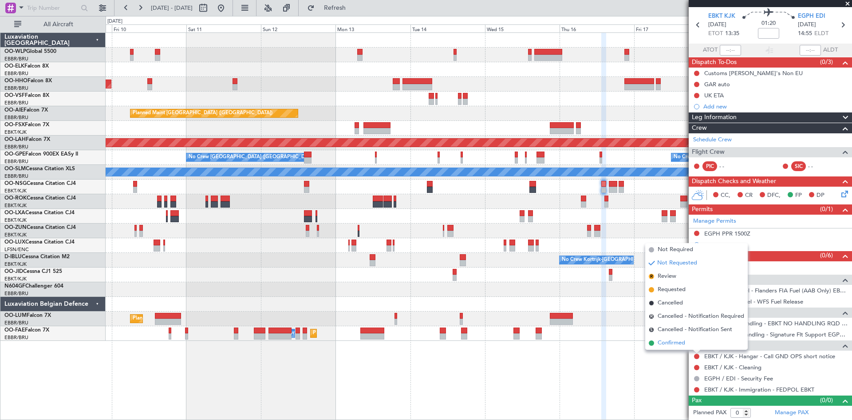
click at [692, 348] on li "Confirmed" at bounding box center [697, 342] width 103 height 13
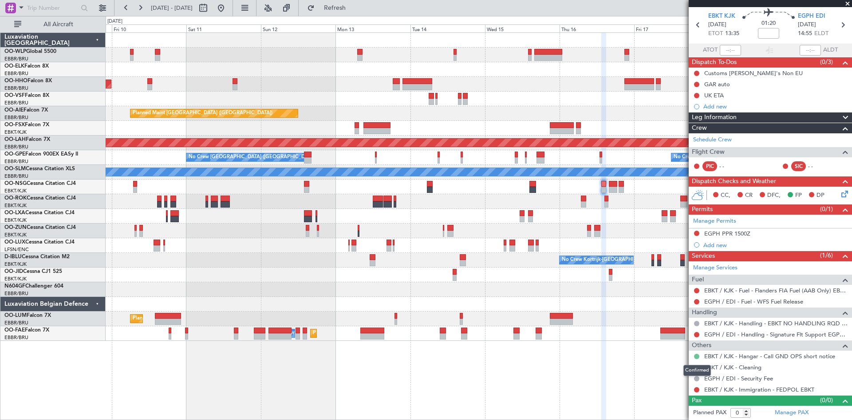
click at [697, 353] on button at bounding box center [696, 355] width 5 height 5
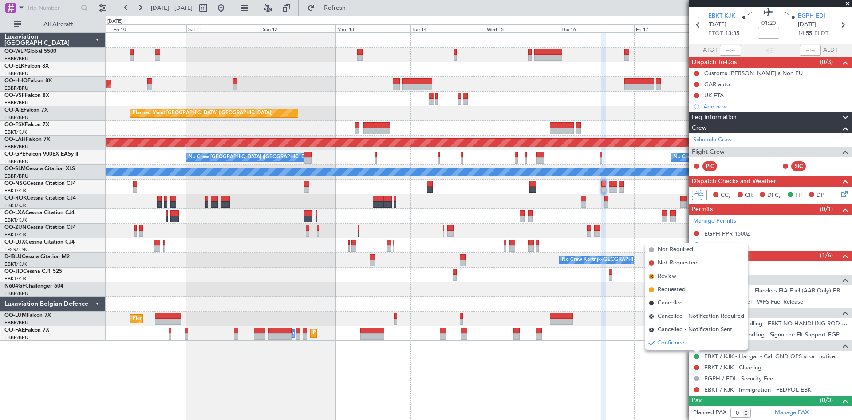
click at [618, 182] on div at bounding box center [479, 186] width 746 height 15
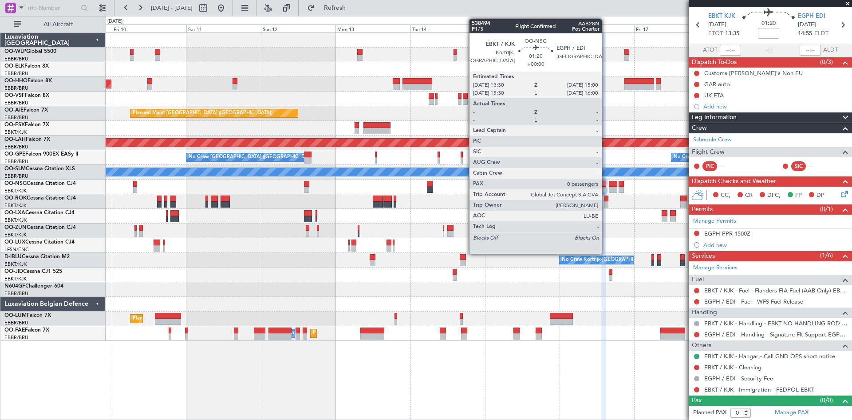
click at [606, 186] on div at bounding box center [604, 189] width 5 height 6
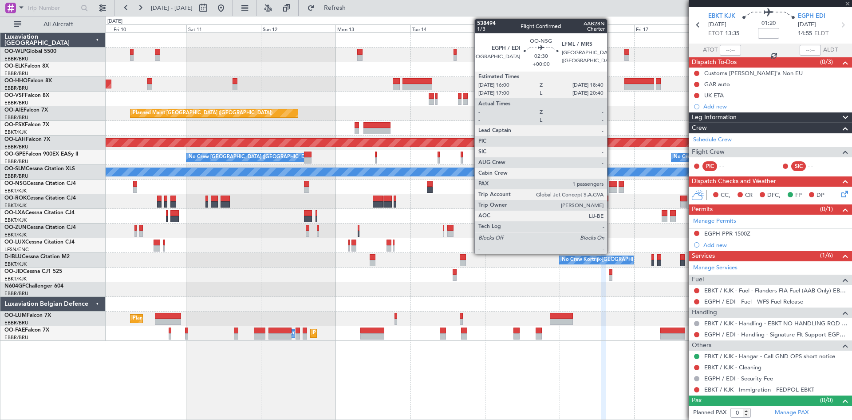
click at [614, 185] on div at bounding box center [613, 184] width 8 height 6
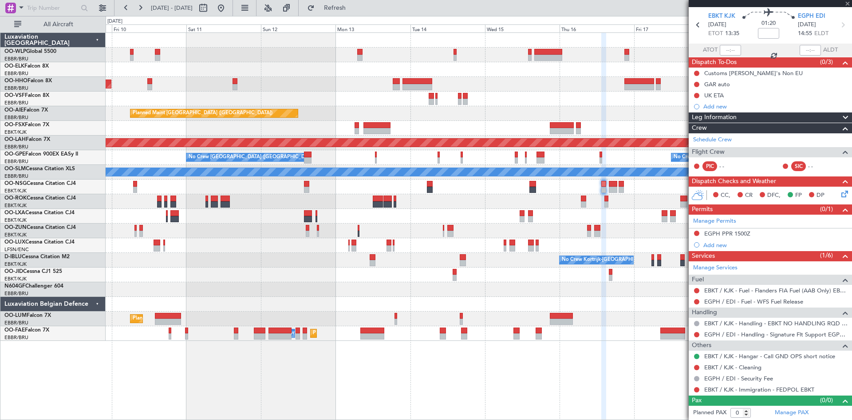
type input "1"
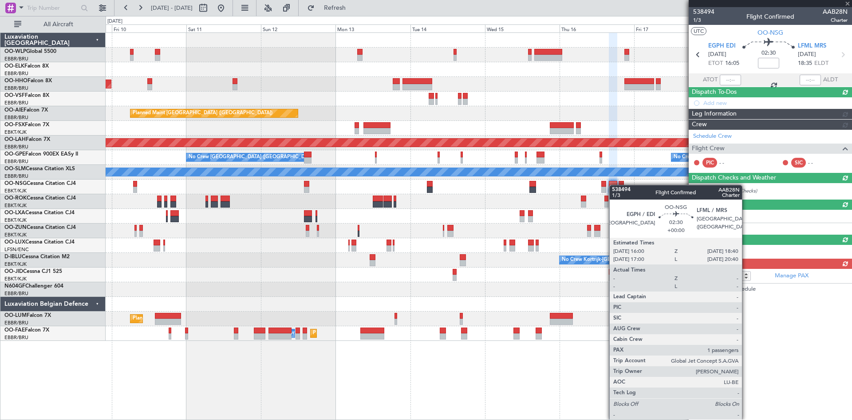
scroll to position [0, 0]
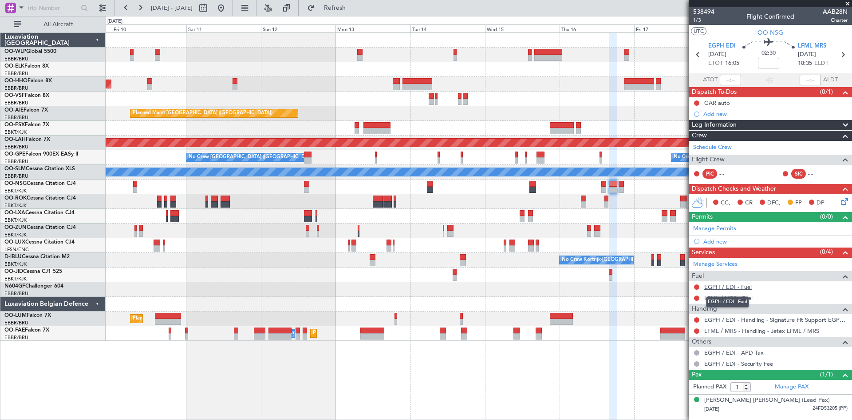
click at [745, 289] on link "EGPH / EDI - Fuel" at bounding box center [729, 287] width 48 height 8
click at [354, 9] on span "Refresh" at bounding box center [335, 8] width 37 height 6
click at [737, 296] on link "LFML / MRS - Fuel" at bounding box center [729, 298] width 48 height 8
click at [806, 329] on link "LFML / MRS - Handling - Jetex LFML / MRS" at bounding box center [762, 331] width 115 height 8
click at [357, 4] on button "Refresh" at bounding box center [329, 8] width 53 height 14
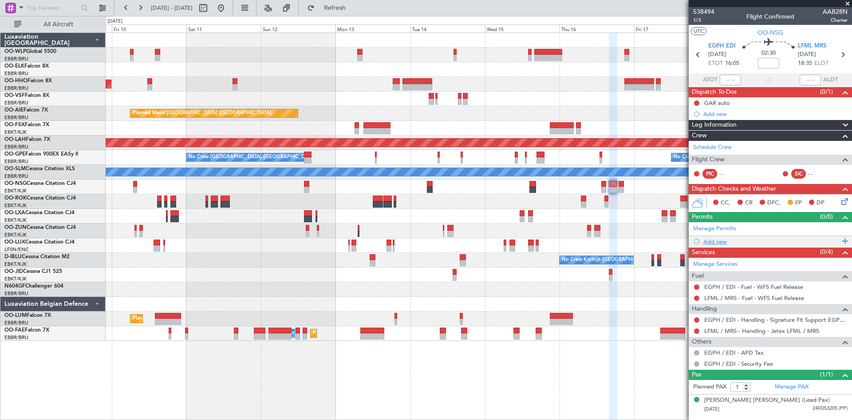
click at [724, 241] on div "Add new" at bounding box center [772, 242] width 136 height 8
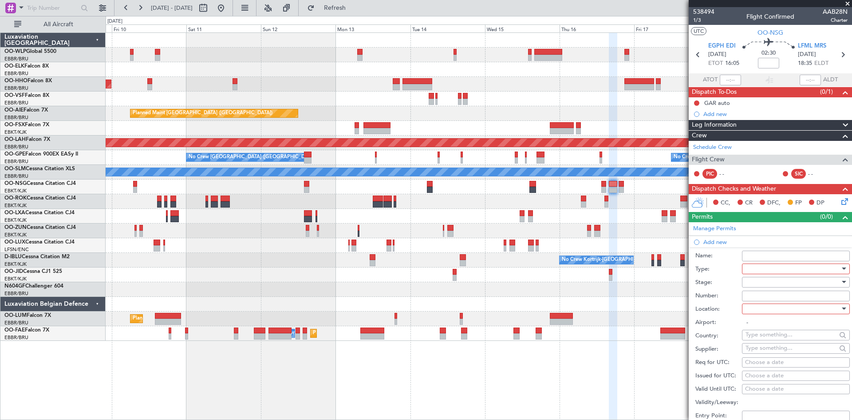
click at [768, 274] on div at bounding box center [793, 268] width 95 height 13
click at [767, 270] on div at bounding box center [426, 210] width 852 height 420
click at [777, 266] on div at bounding box center [793, 268] width 95 height 13
click at [761, 316] on span "PPR" at bounding box center [792, 312] width 93 height 13
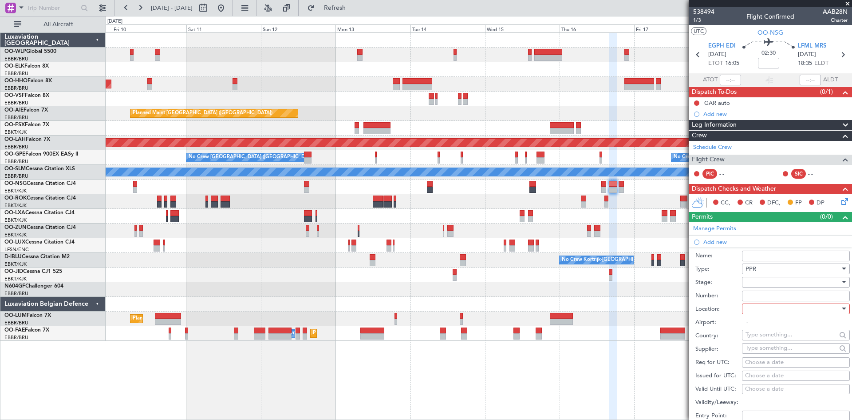
click at [789, 283] on div at bounding box center [793, 281] width 95 height 13
click at [768, 319] on span "Not Requested" at bounding box center [792, 312] width 93 height 13
click at [780, 306] on div at bounding box center [793, 308] width 95 height 13
click at [771, 330] on span "Departure" at bounding box center [792, 326] width 93 height 13
type input "EGPH / EDI"
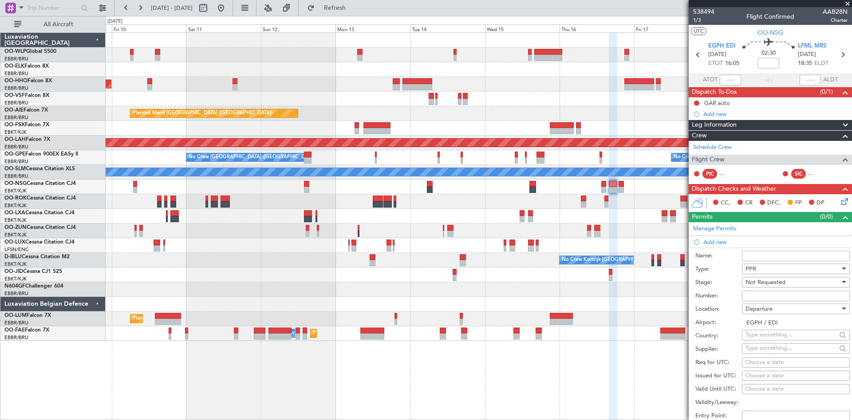
click at [765, 361] on div "Choose a date" at bounding box center [796, 362] width 102 height 9
select select "10"
select select "2025"
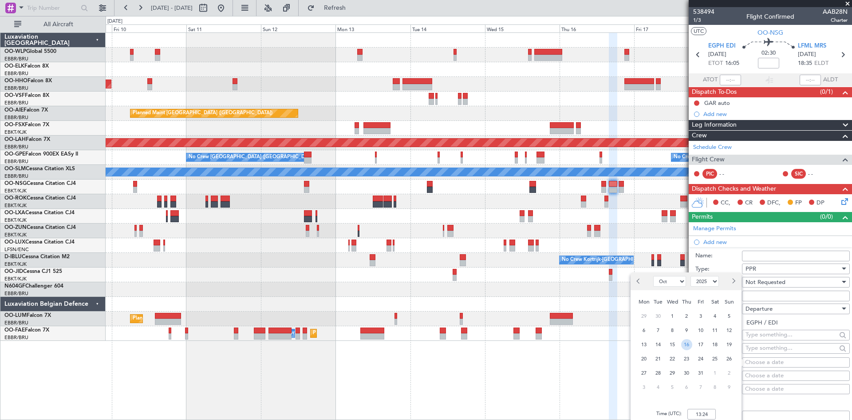
click at [688, 348] on span "16" at bounding box center [687, 344] width 11 height 11
click at [698, 414] on input "00:00" at bounding box center [702, 413] width 28 height 11
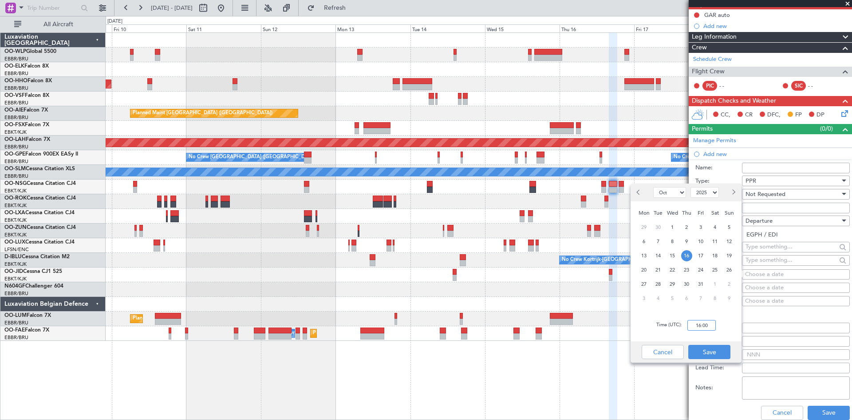
scroll to position [89, 0]
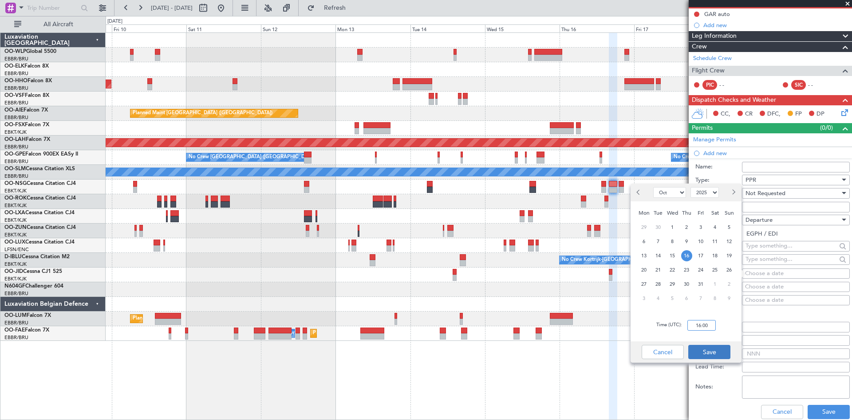
type input "16:00"
click at [707, 355] on button "Save" at bounding box center [710, 352] width 42 height 14
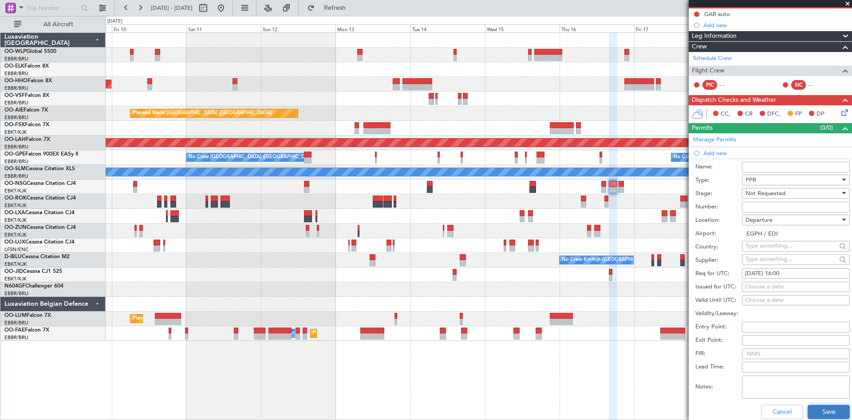
click at [820, 406] on button "Save" at bounding box center [829, 411] width 42 height 14
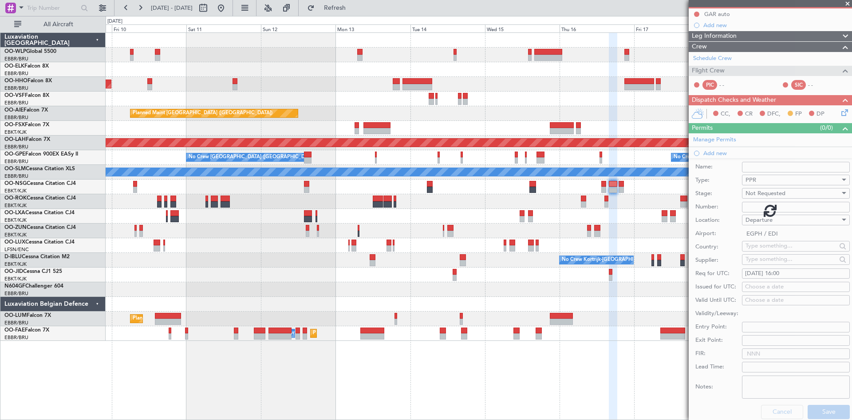
scroll to position [5, 0]
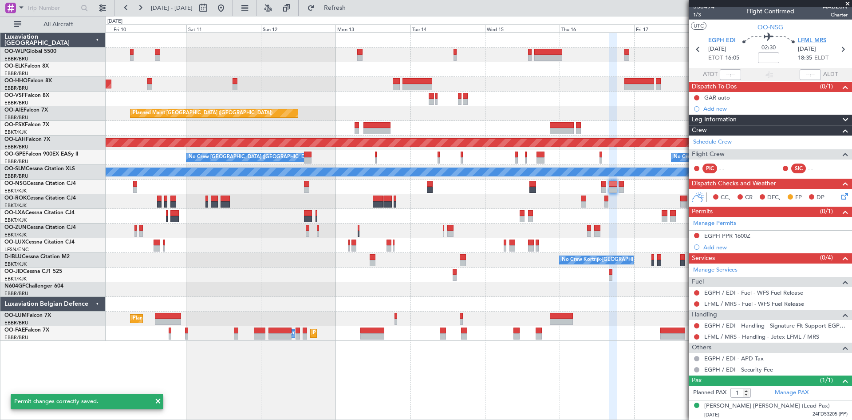
click at [812, 41] on span "LFML MRS" at bounding box center [812, 40] width 28 height 9
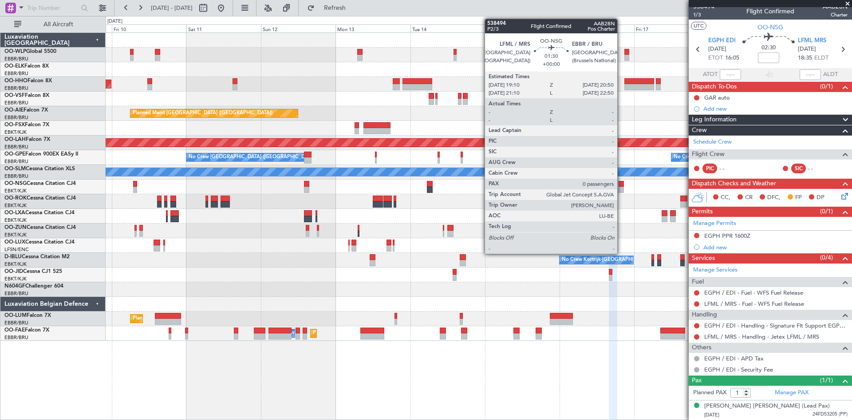
click at [622, 190] on div at bounding box center [621, 189] width 5 height 6
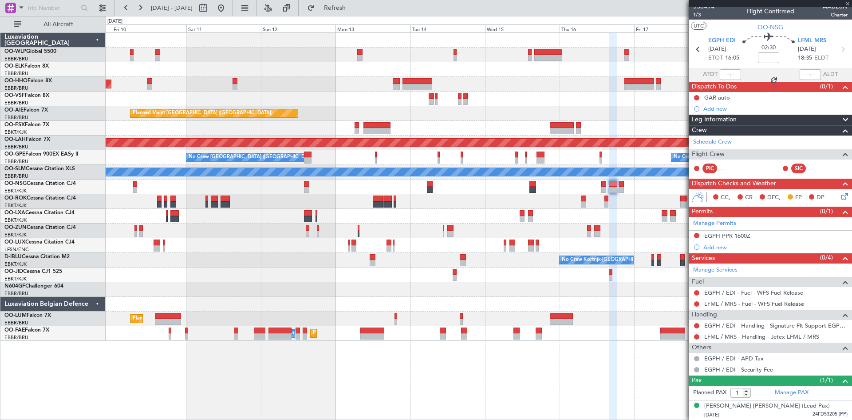
type input "0"
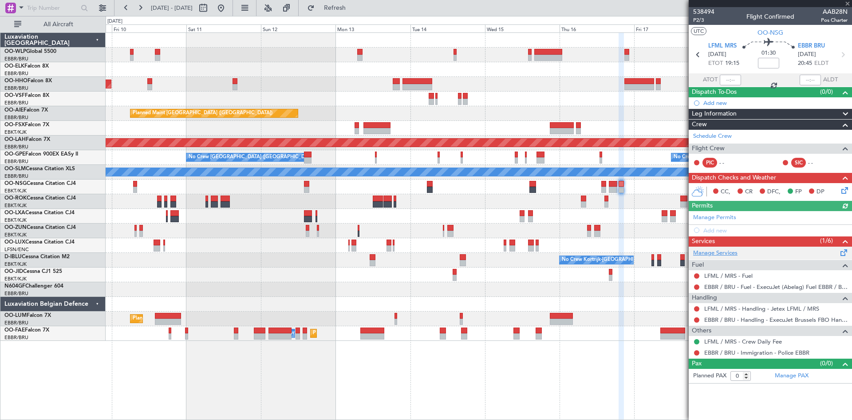
click at [727, 252] on link "Manage Services" at bounding box center [716, 253] width 44 height 9
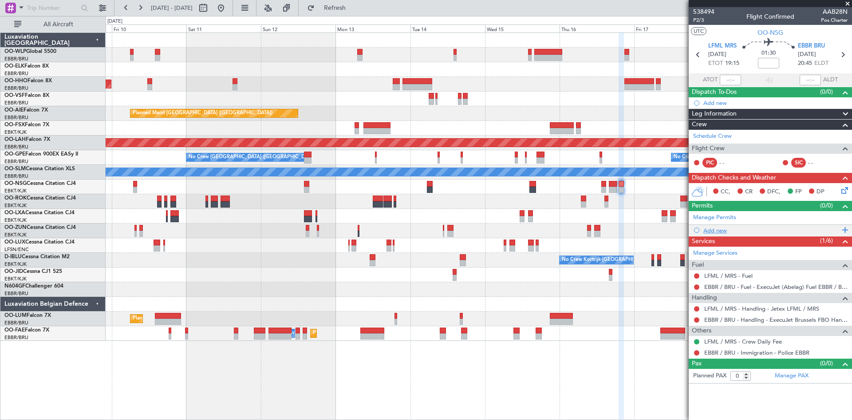
click at [718, 230] on div "Add new" at bounding box center [772, 230] width 136 height 8
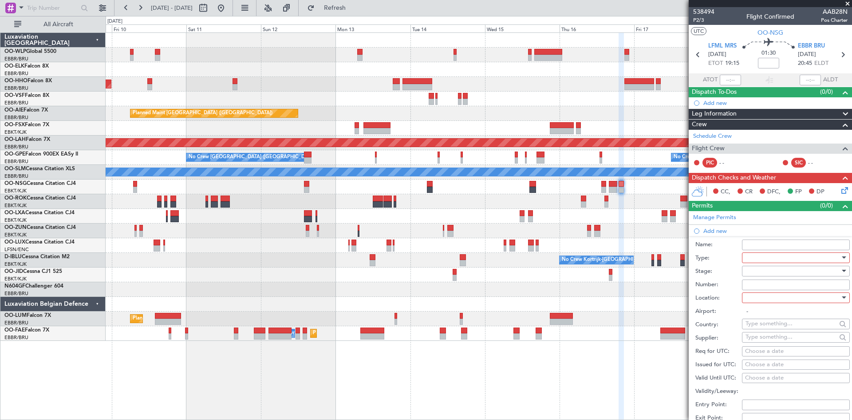
click at [773, 259] on div at bounding box center [793, 257] width 95 height 13
click at [769, 341] on span "Slot" at bounding box center [792, 341] width 93 height 13
click at [784, 273] on div at bounding box center [793, 270] width 95 height 13
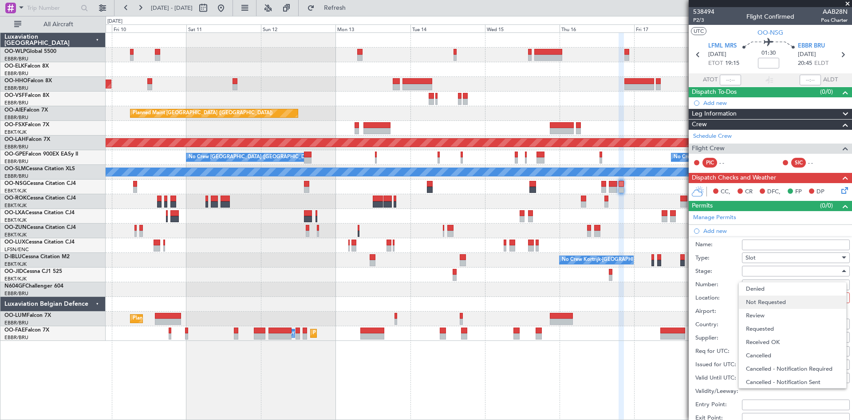
click at [769, 305] on span "Not Requested" at bounding box center [792, 301] width 93 height 13
click at [792, 297] on div at bounding box center [793, 297] width 95 height 13
click at [768, 345] on span "Arrival" at bounding box center [792, 341] width 93 height 13
type input "EBBR / BRU"
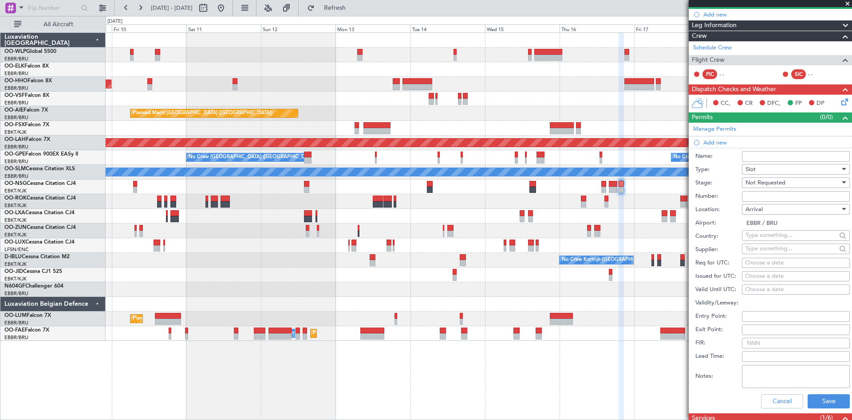
scroll to position [89, 0]
click at [761, 263] on div "Choose a date" at bounding box center [796, 262] width 102 height 9
select select "10"
select select "2025"
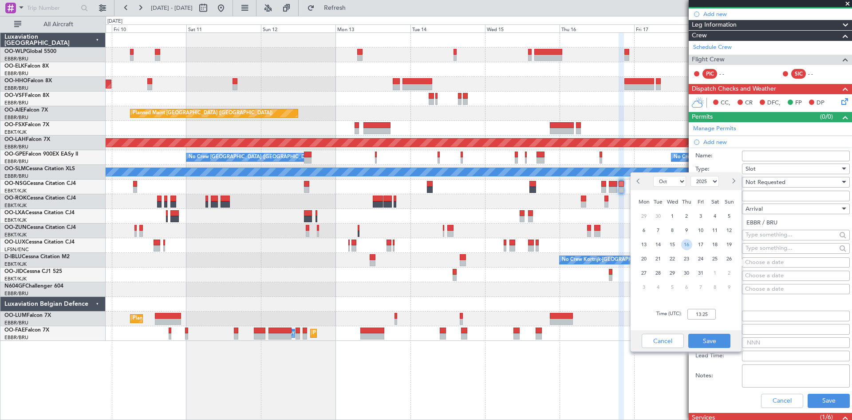
click at [685, 246] on span "16" at bounding box center [687, 244] width 11 height 11
click at [698, 316] on input "00:00" at bounding box center [702, 314] width 28 height 11
type input "20:05"
click at [715, 340] on button "Save" at bounding box center [710, 340] width 42 height 14
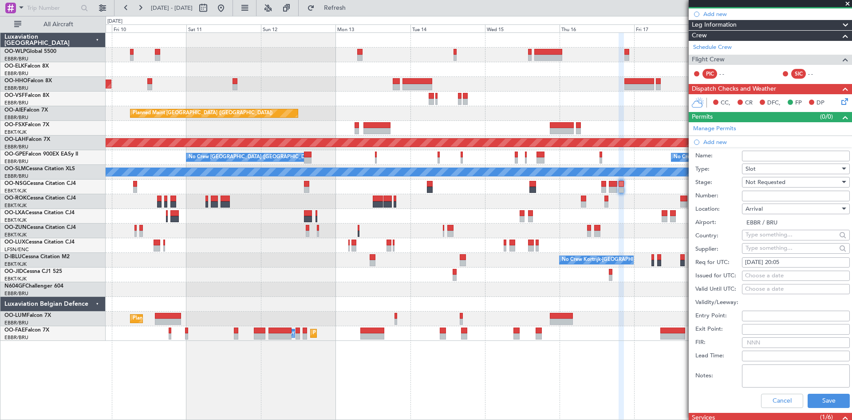
click at [801, 266] on div "16/10/2025 20:05" at bounding box center [796, 262] width 102 height 9
select select "10"
select select "2025"
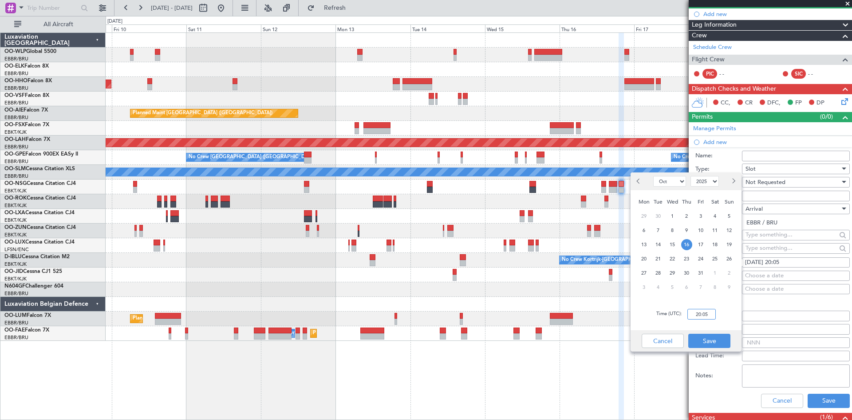
click at [707, 313] on input "20:05" at bounding box center [702, 314] width 28 height 11
type input "20:50"
click at [702, 339] on button "Save" at bounding box center [710, 340] width 42 height 14
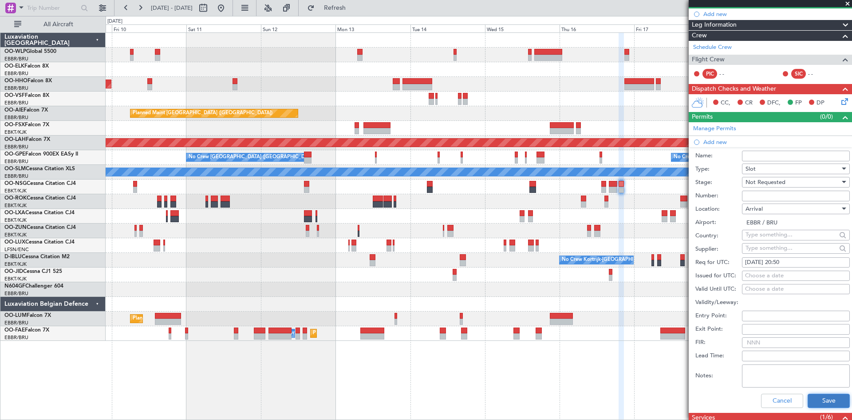
click at [811, 397] on button "Save" at bounding box center [829, 400] width 42 height 14
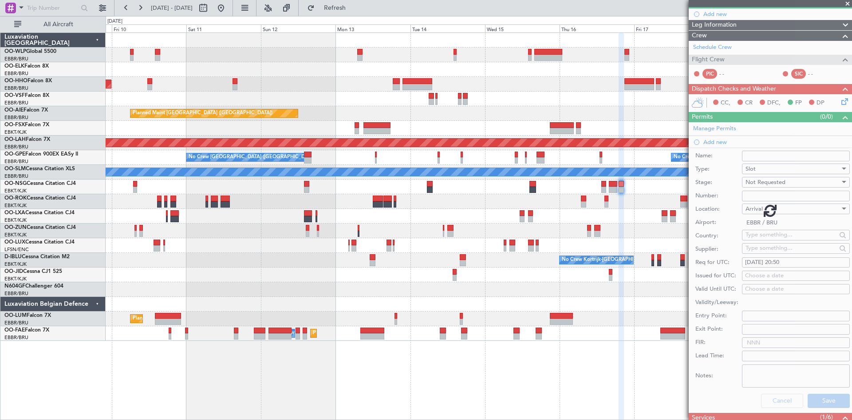
scroll to position [0, 0]
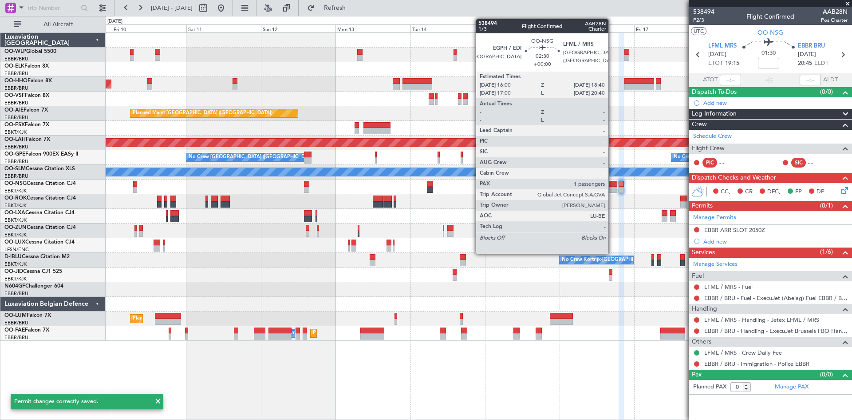
click at [613, 182] on div at bounding box center [613, 184] width 8 height 6
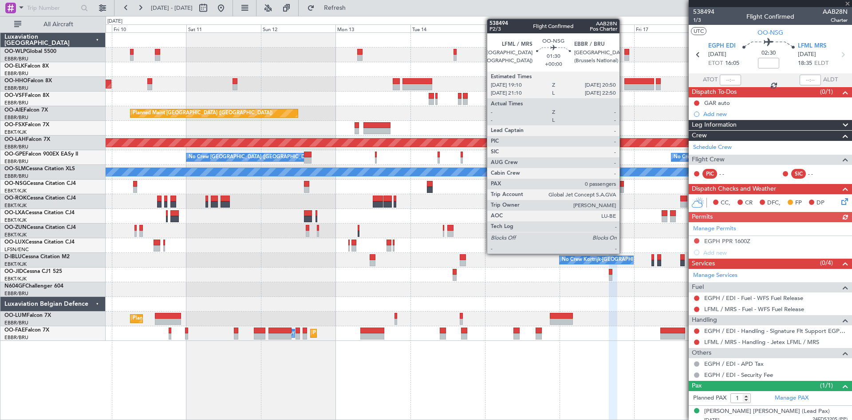
click at [624, 185] on div at bounding box center [621, 184] width 5 height 6
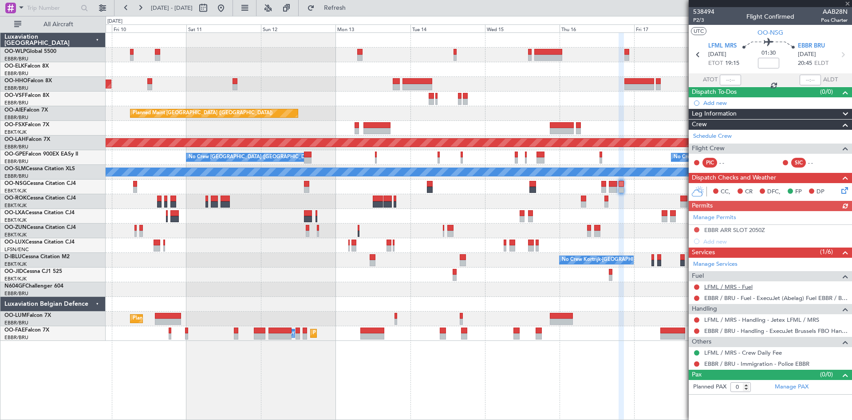
click at [735, 285] on link "LFML / MRS - Fuel" at bounding box center [729, 287] width 48 height 8
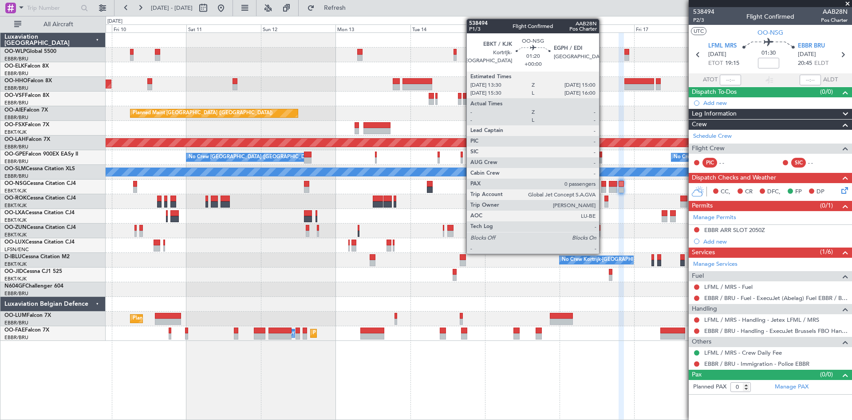
click at [603, 187] on div at bounding box center [604, 189] width 5 height 6
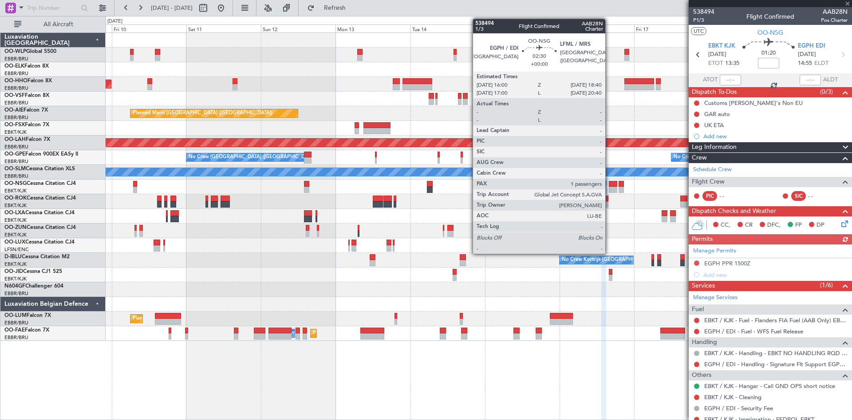
click at [610, 181] on div at bounding box center [613, 184] width 8 height 6
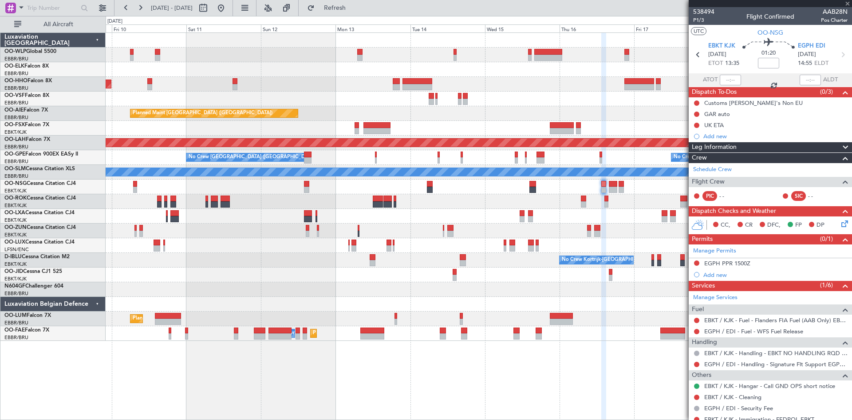
type input "1"
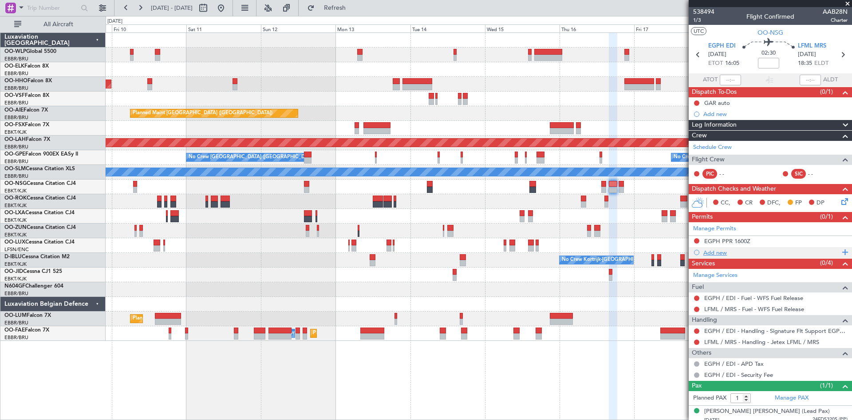
click at [713, 251] on div "Add new" at bounding box center [772, 253] width 136 height 8
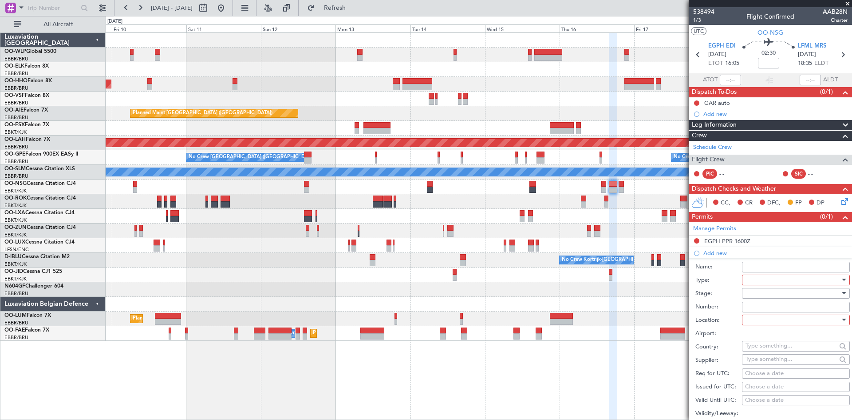
click at [763, 282] on div at bounding box center [793, 279] width 95 height 13
click at [773, 365] on span "PPR" at bounding box center [792, 368] width 93 height 13
click at [770, 294] on div at bounding box center [793, 292] width 95 height 13
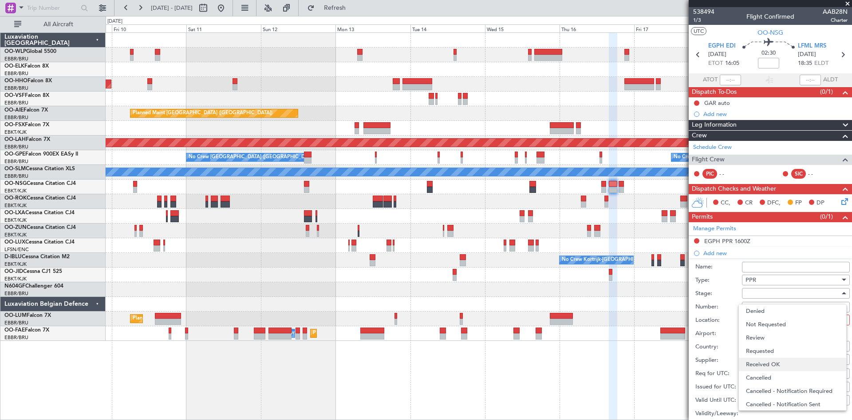
click at [777, 361] on span "Received OK" at bounding box center [792, 363] width 93 height 13
click at [769, 307] on input "Number:" at bounding box center [796, 306] width 108 height 11
click at [766, 320] on div at bounding box center [793, 319] width 95 height 13
click at [754, 305] on div at bounding box center [426, 210] width 852 height 420
click at [768, 321] on div at bounding box center [793, 319] width 95 height 13
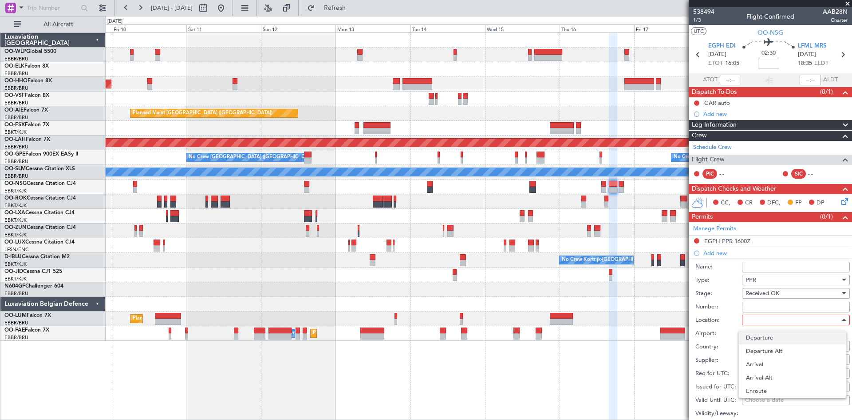
click at [768, 333] on span "Departure" at bounding box center [792, 337] width 93 height 13
type input "EGPH / EDI"
click at [760, 304] on input "Number:" at bounding box center [796, 306] width 108 height 11
paste input "BFOP-2024-30105V8"
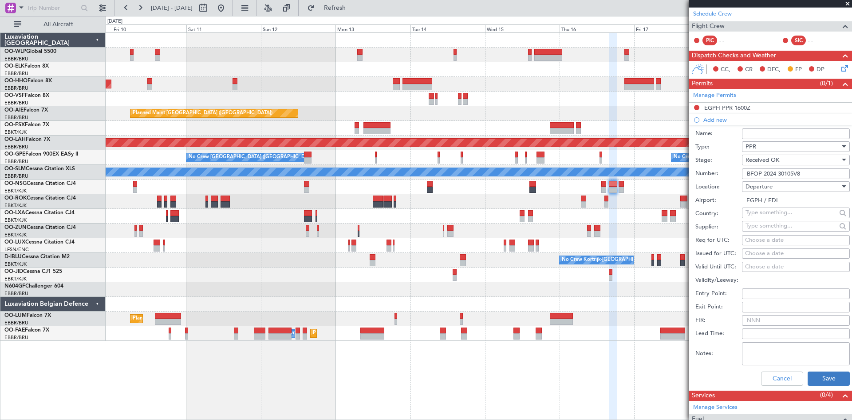
type input "BFOP-2024-30105V8"
click at [818, 377] on button "Save" at bounding box center [829, 378] width 42 height 14
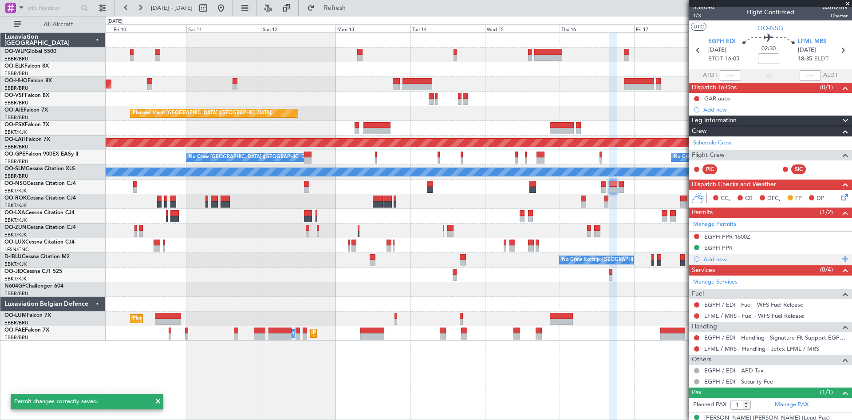
scroll to position [0, 0]
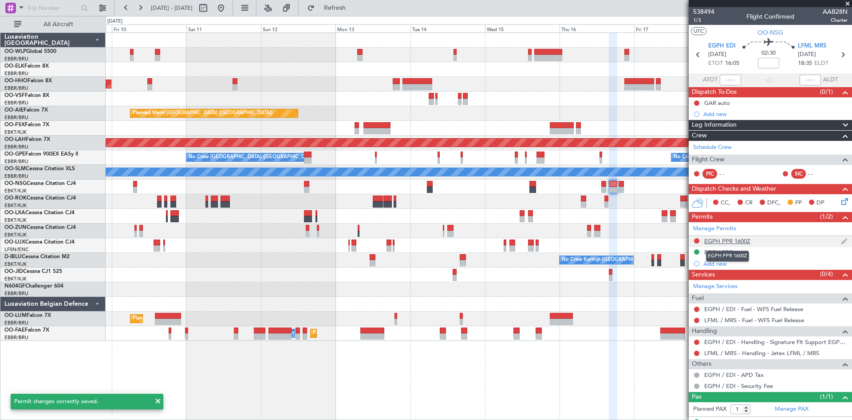
click at [733, 240] on div "EGPH PPR 1600Z" at bounding box center [728, 241] width 46 height 8
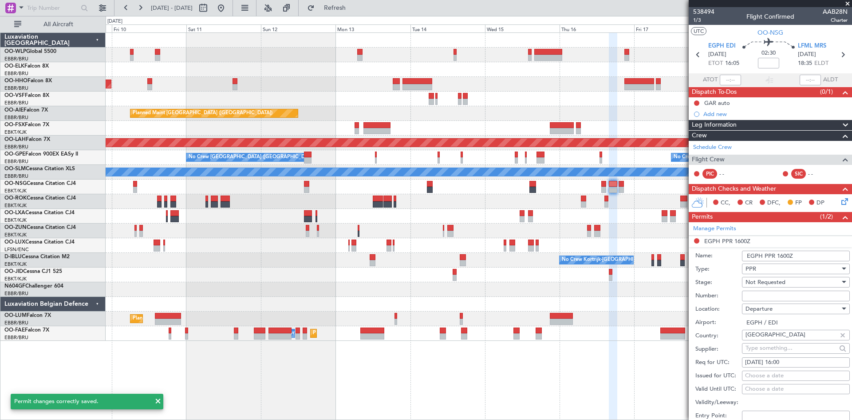
click at [786, 255] on input "EGPH PPR 1600Z" at bounding box center [796, 255] width 108 height 11
click at [785, 255] on input "EGPH PPR 1600Z" at bounding box center [796, 255] width 108 height 11
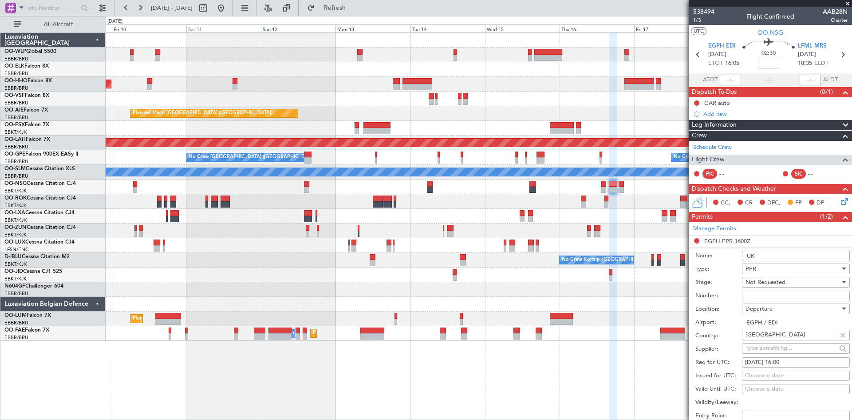
type input "UK Block Permit"
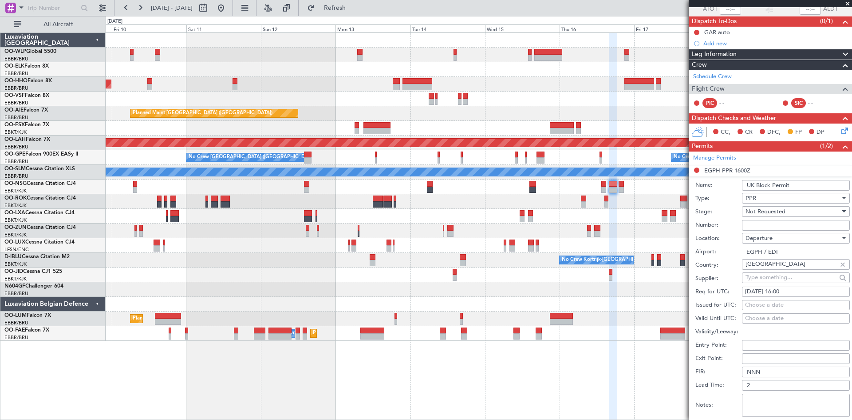
scroll to position [133, 0]
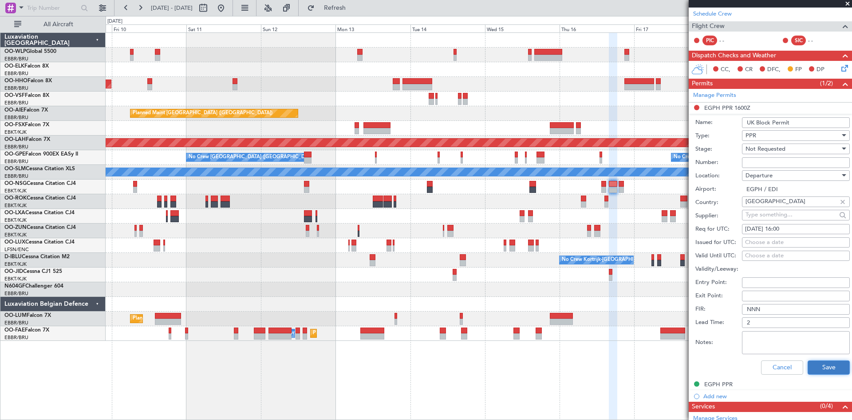
click at [810, 363] on button "Save" at bounding box center [829, 367] width 42 height 14
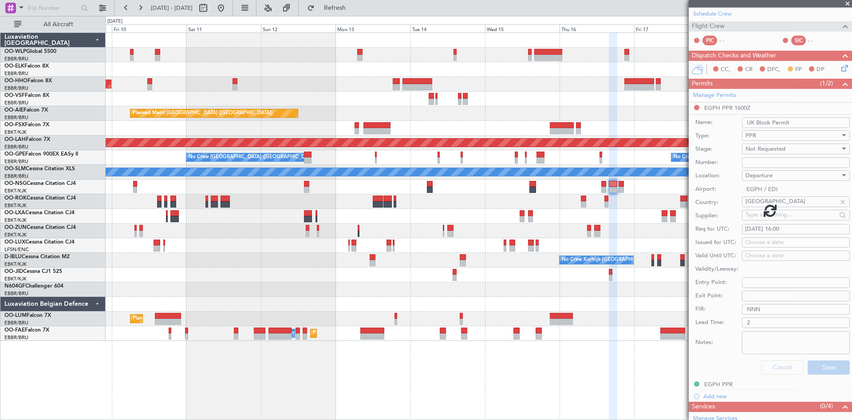
scroll to position [16, 0]
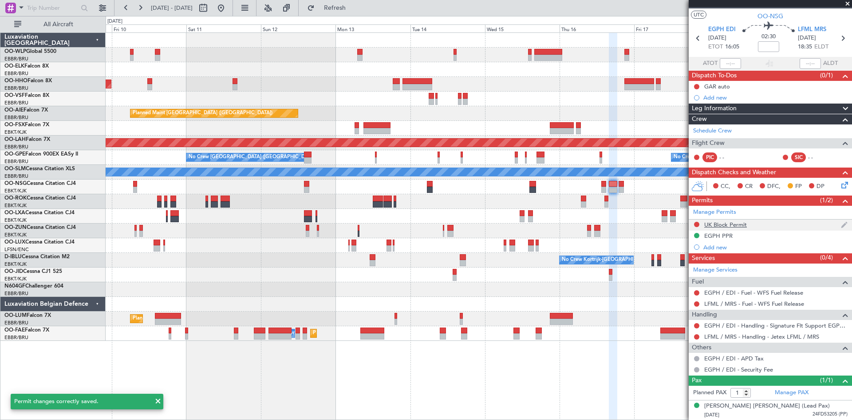
click at [721, 225] on div "UK Block Permit" at bounding box center [726, 225] width 43 height 8
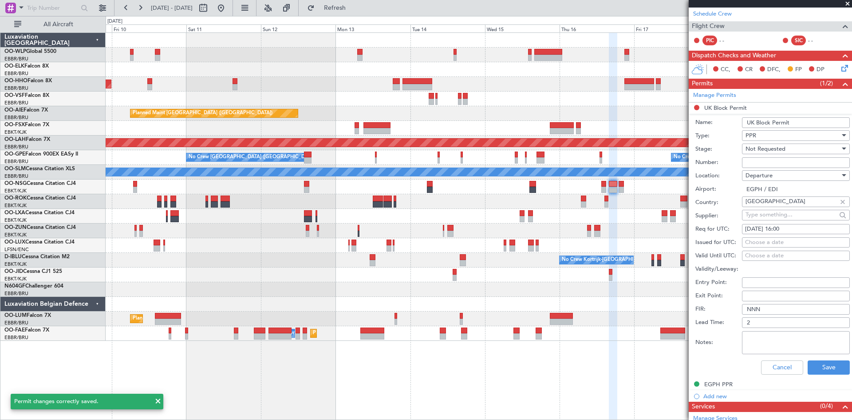
click at [771, 122] on input "UK Block Permit" at bounding box center [796, 122] width 108 height 11
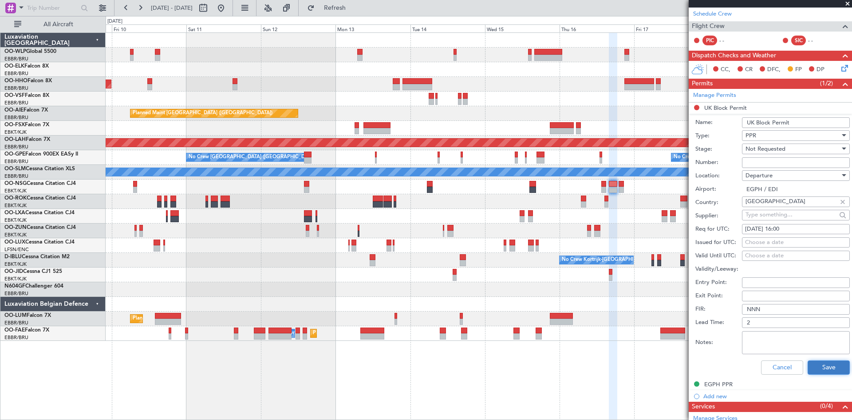
click at [824, 370] on button "Save" at bounding box center [829, 367] width 42 height 14
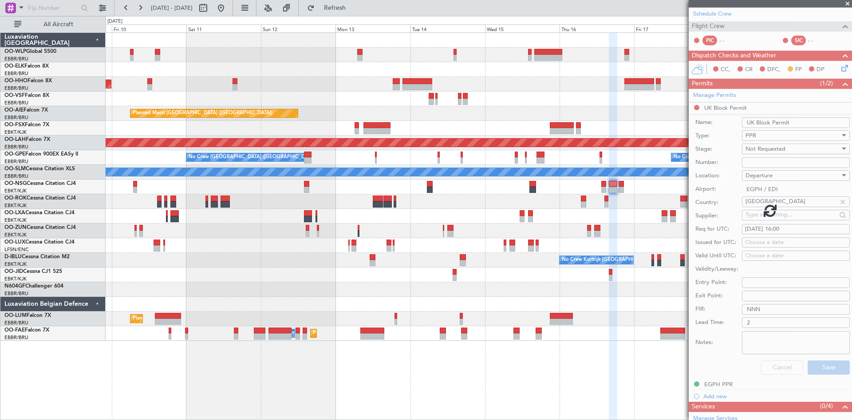
scroll to position [16, 0]
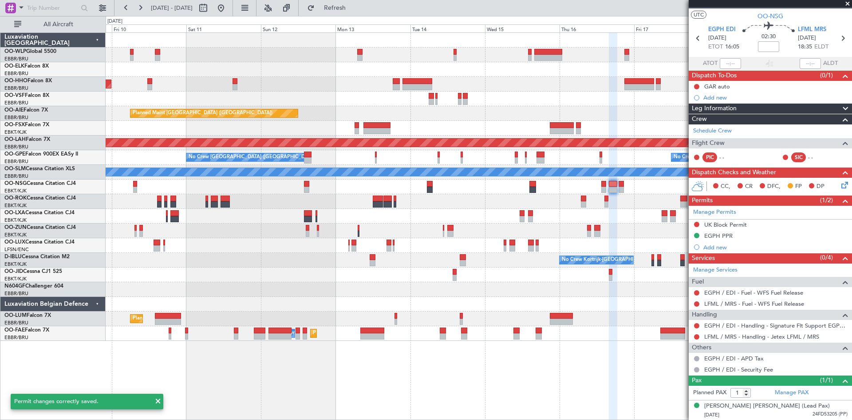
click at [713, 238] on mat-tooltip-component "UK Block Permit" at bounding box center [726, 240] width 52 height 24
click at [737, 238] on div "EGPH PPR" at bounding box center [770, 235] width 163 height 11
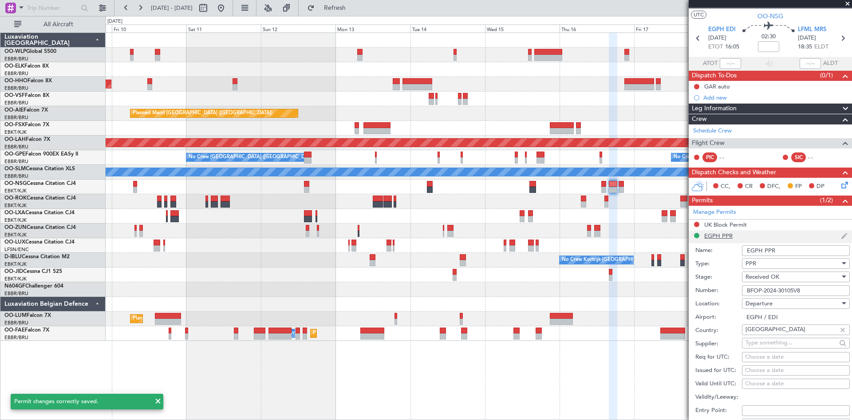
scroll to position [133, 0]
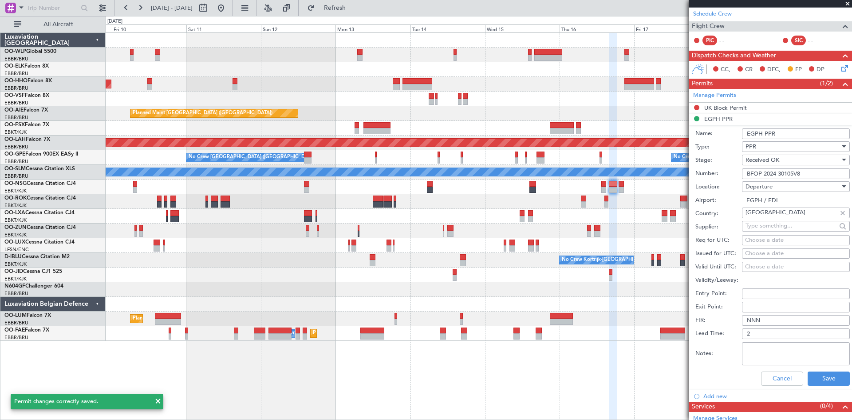
drag, startPoint x: 814, startPoint y: 175, endPoint x: 694, endPoint y: 181, distance: 120.9
click at [694, 181] on form "Name: EGPH PPR Type: PPR Stage: Received OK Number: BFOP-2024-30105V8 Location:…" at bounding box center [770, 257] width 163 height 265
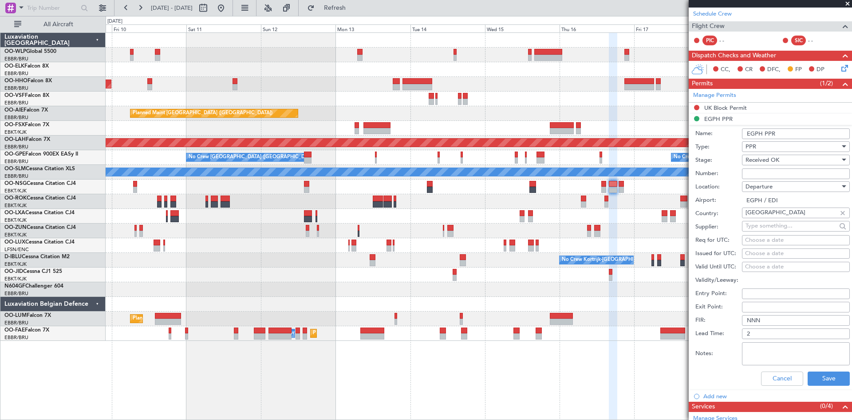
click at [770, 160] on span "Received OK" at bounding box center [763, 160] width 34 height 8
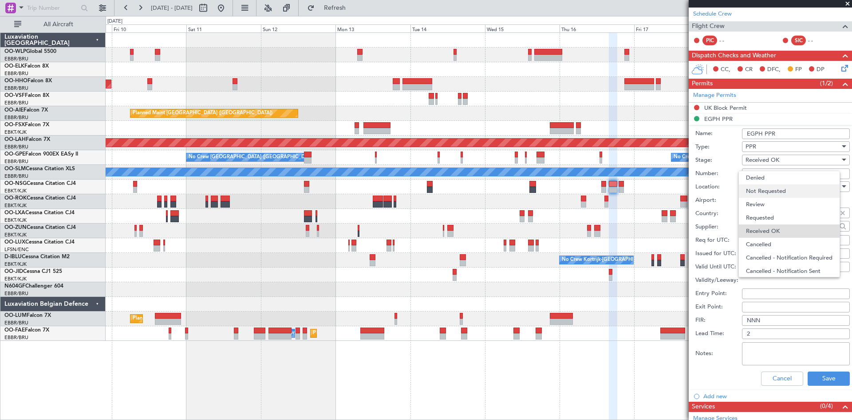
scroll to position [14, 0]
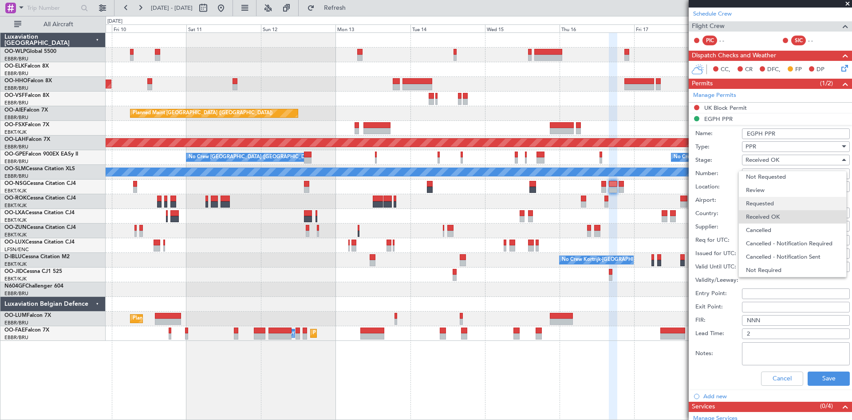
click at [772, 200] on span "Requested" at bounding box center [792, 203] width 93 height 13
click at [757, 238] on div "Choose a date" at bounding box center [796, 240] width 102 height 9
select select "10"
select select "2025"
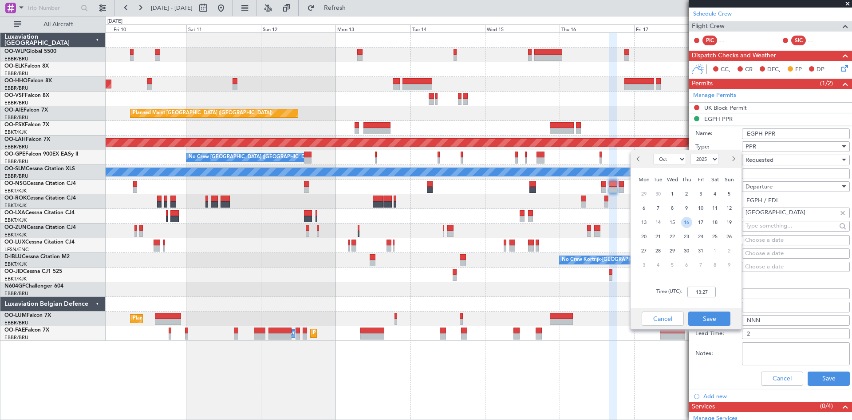
click at [687, 219] on span "16" at bounding box center [687, 222] width 11 height 11
click at [699, 293] on input "00:00" at bounding box center [702, 291] width 28 height 11
type input "16:00"
click at [710, 321] on button "Save" at bounding box center [710, 318] width 42 height 14
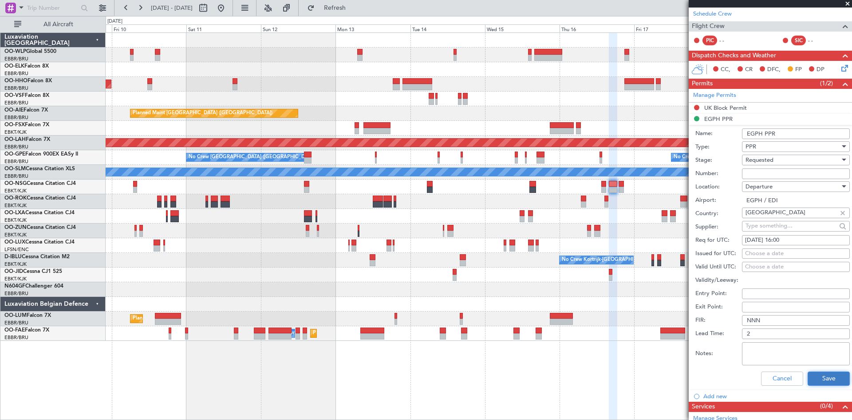
click at [816, 373] on button "Save" at bounding box center [829, 378] width 42 height 14
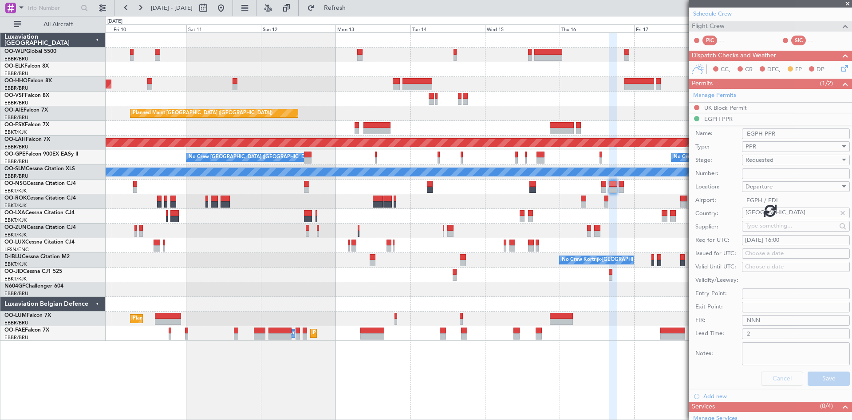
scroll to position [16, 0]
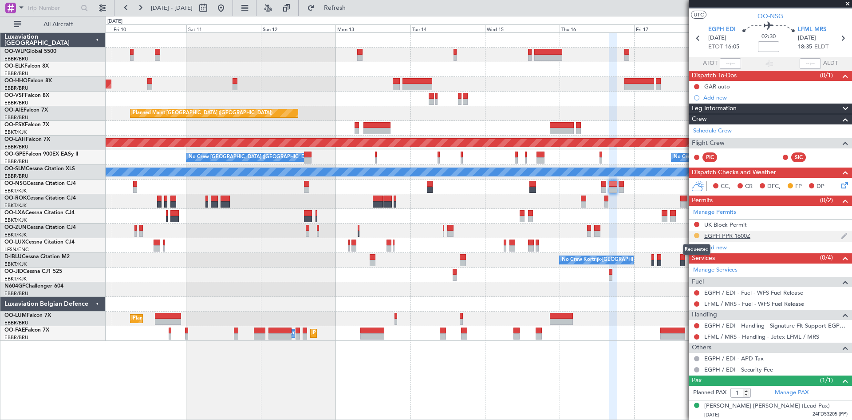
click at [696, 236] on button at bounding box center [696, 235] width 5 height 5
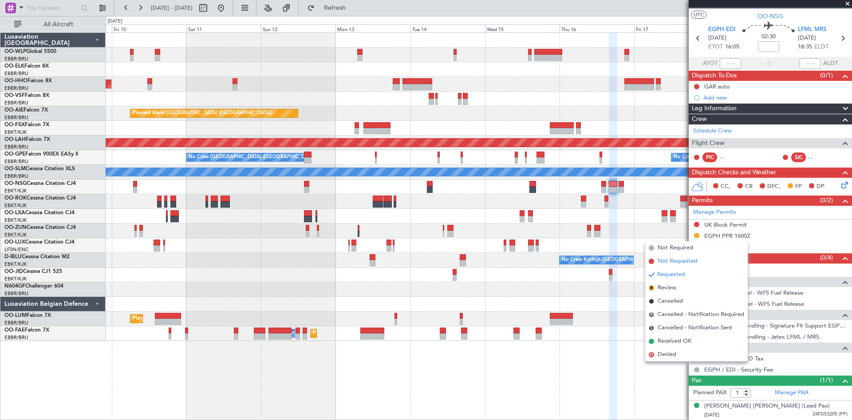
click at [676, 260] on span "Not Requested" at bounding box center [678, 261] width 40 height 9
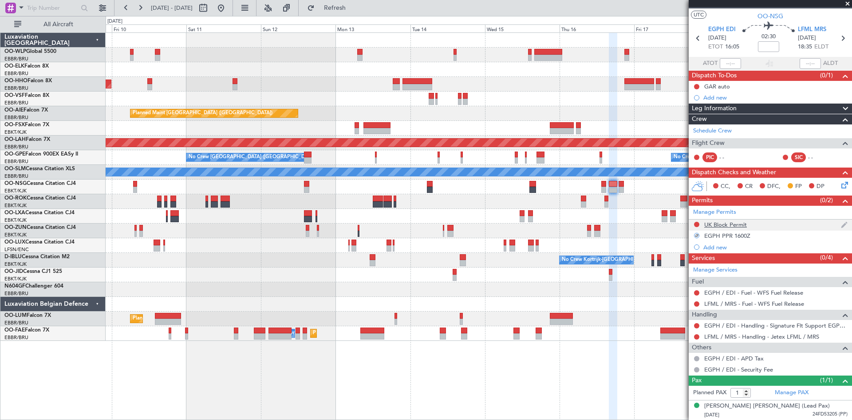
click at [700, 225] on div at bounding box center [697, 224] width 7 height 7
click at [692, 223] on div "UK Block Permit" at bounding box center [770, 224] width 163 height 11
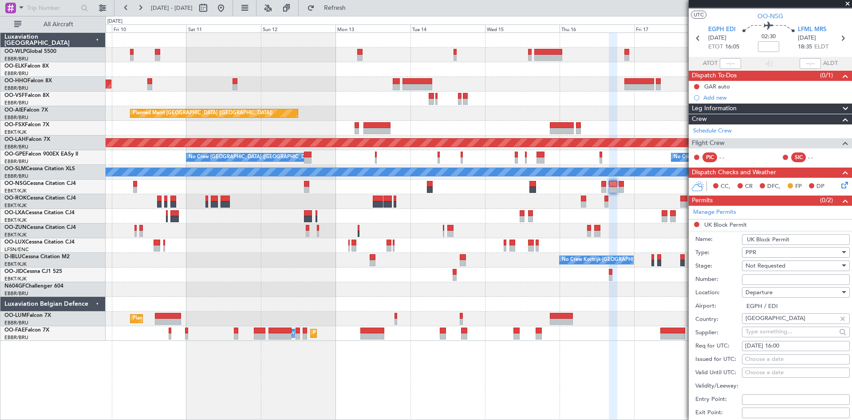
click at [696, 222] on li "UK Block Permit Name: UK Block Permit Type: PPR Stage: Not Requested Number: Lo…" at bounding box center [770, 357] width 163 height 276
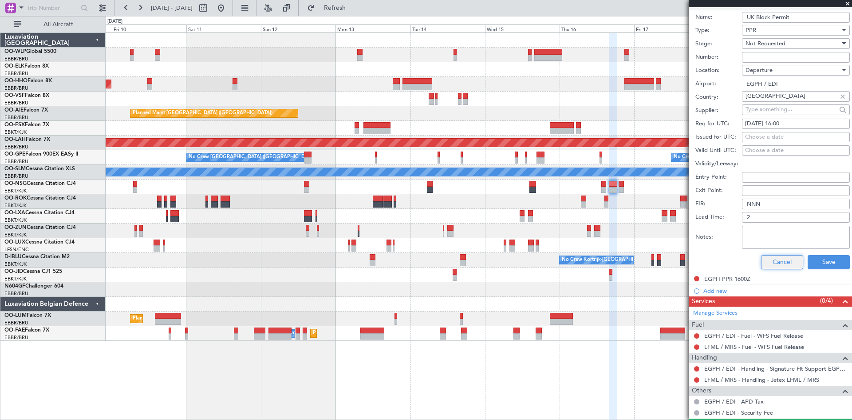
click at [767, 262] on button "Cancel" at bounding box center [782, 262] width 42 height 14
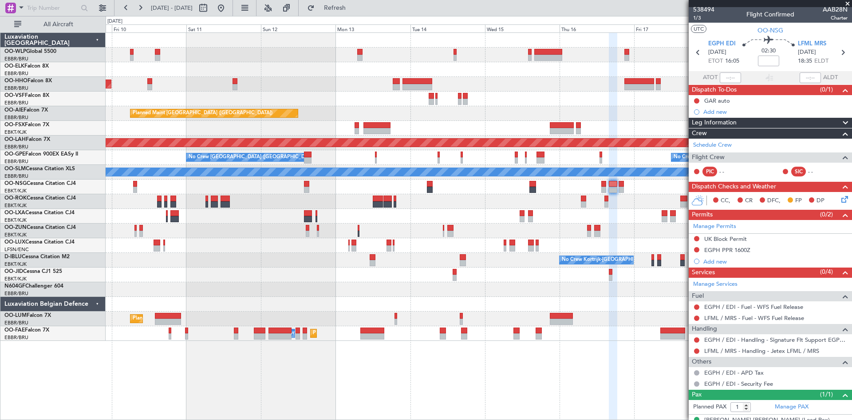
scroll to position [0, 0]
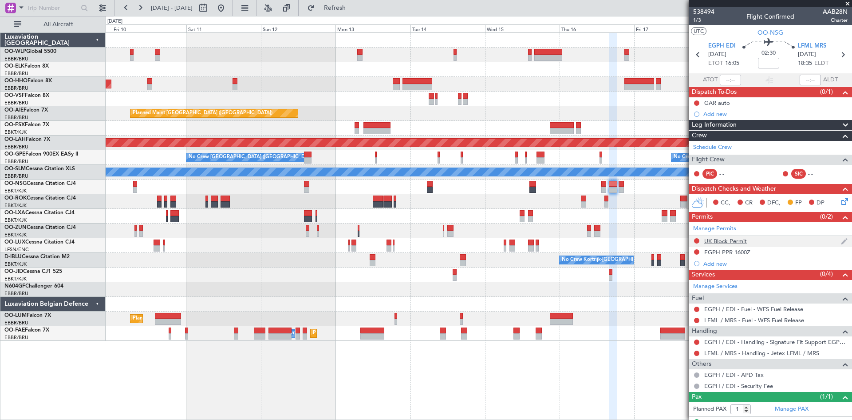
click at [696, 237] on div at bounding box center [697, 240] width 7 height 7
click at [696, 240] on button at bounding box center [696, 240] width 5 height 5
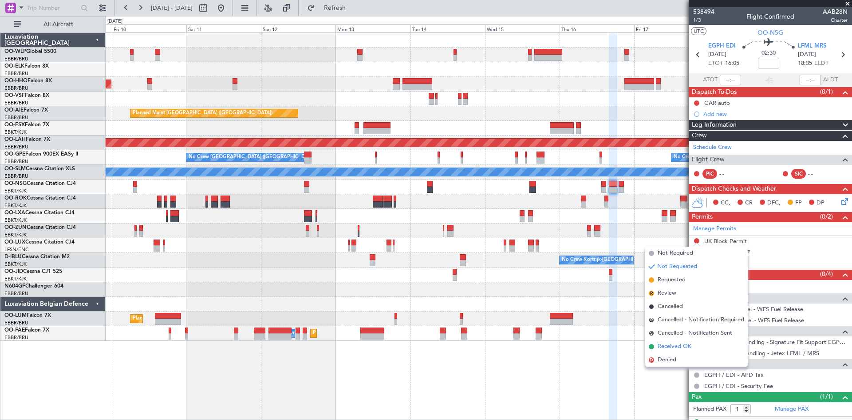
click at [670, 341] on li "Received OK" at bounding box center [697, 346] width 103 height 13
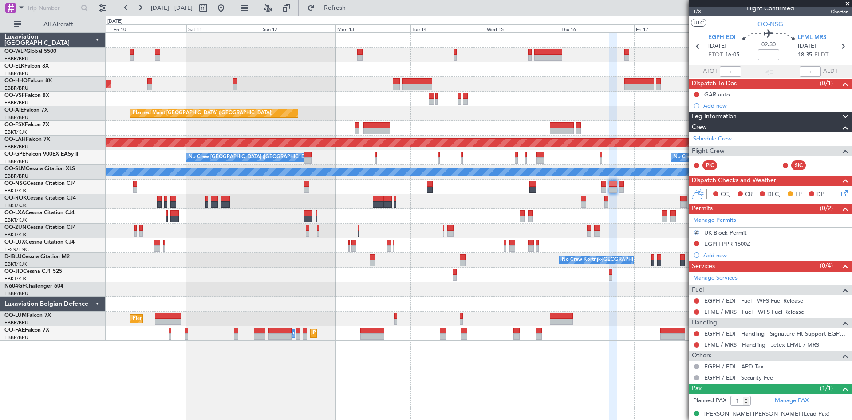
scroll to position [16, 0]
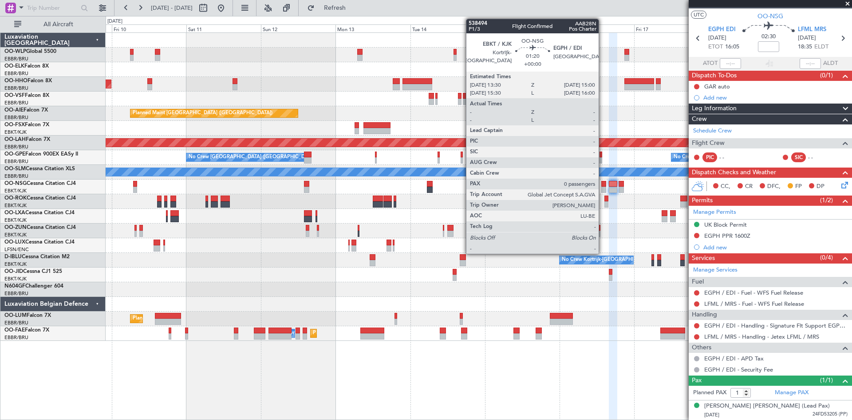
click at [603, 188] on div at bounding box center [604, 189] width 5 height 6
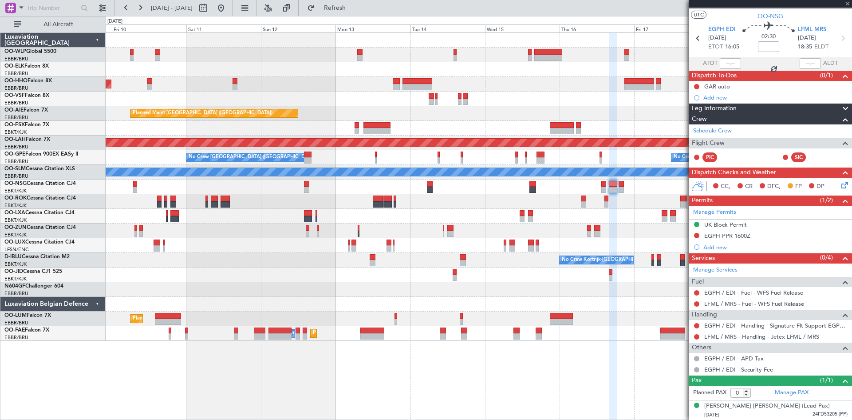
scroll to position [0, 0]
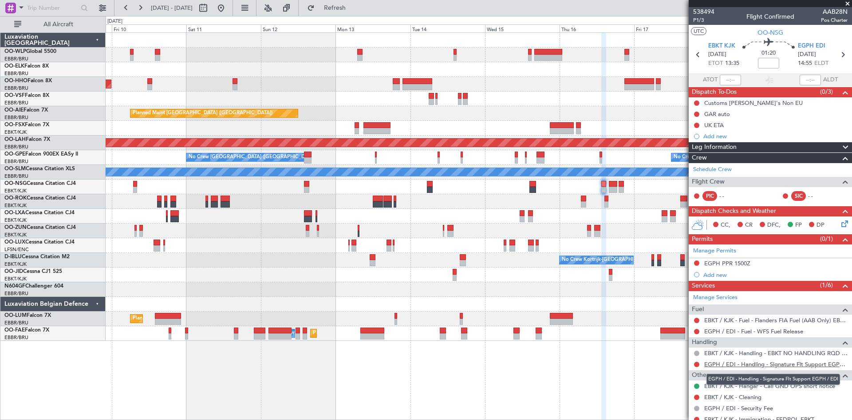
click at [808, 364] on link "EGPH / EDI - Handling - Signature Flt Support EGPH / EDI" at bounding box center [776, 364] width 143 height 8
click at [354, 8] on span "Refresh" at bounding box center [335, 8] width 37 height 6
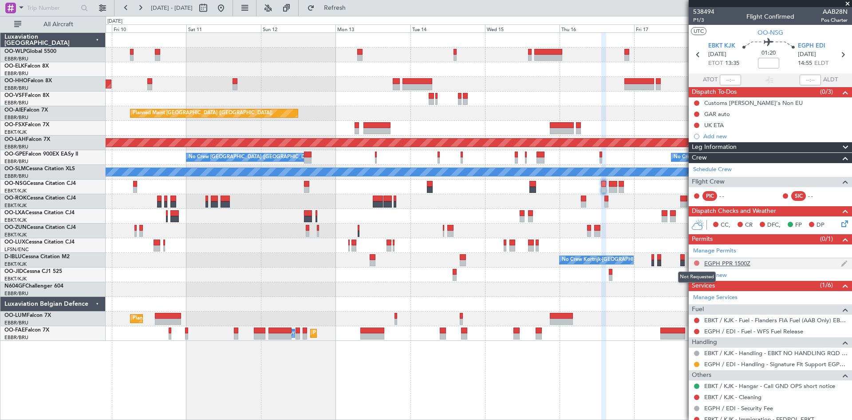
click at [698, 260] on button at bounding box center [696, 262] width 5 height 5
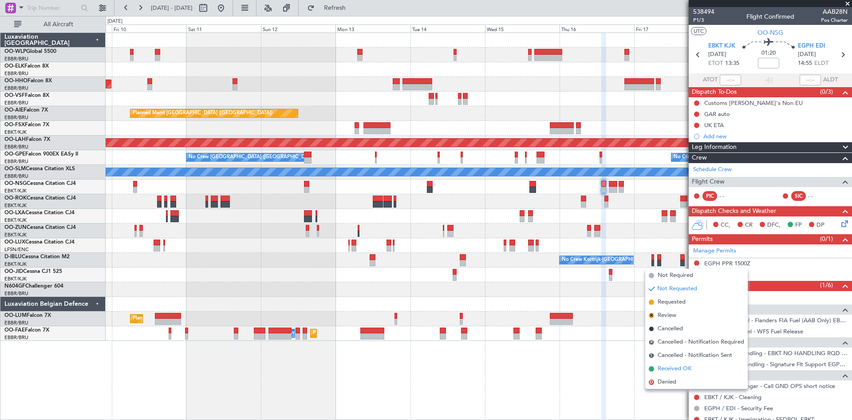
click at [672, 370] on span "Received OK" at bounding box center [675, 368] width 34 height 9
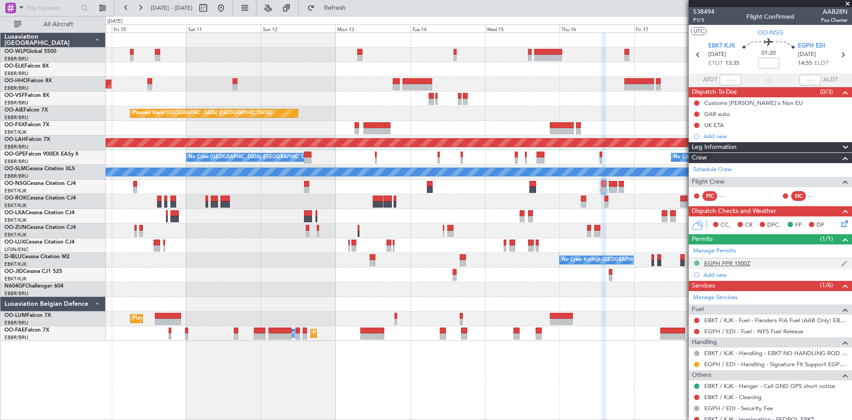
click at [699, 262] on button at bounding box center [696, 262] width 5 height 5
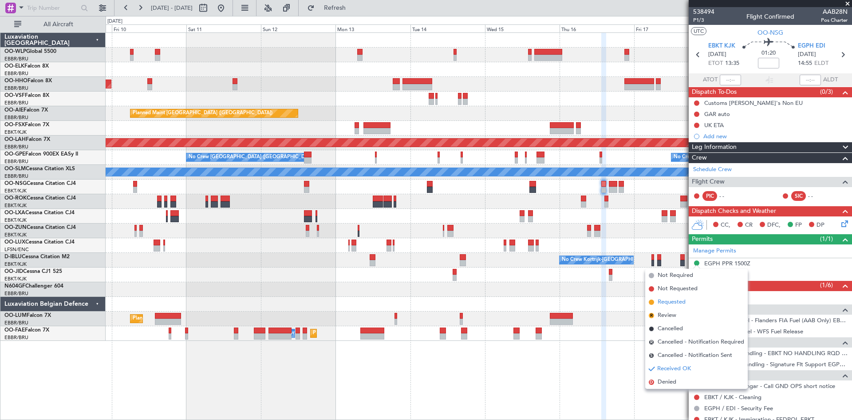
click at [678, 305] on span "Requested" at bounding box center [672, 301] width 28 height 9
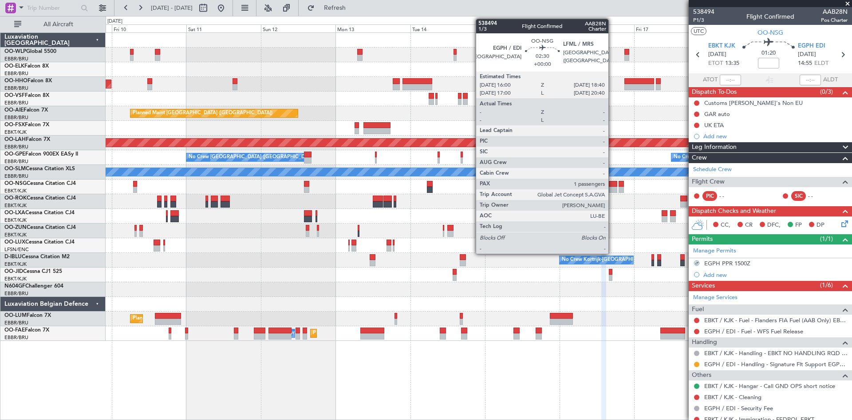
click at [613, 183] on div at bounding box center [613, 184] width 8 height 6
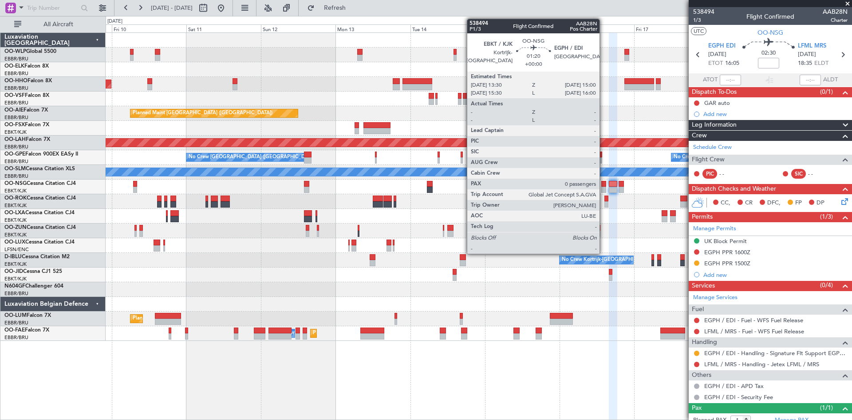
click at [604, 186] on div at bounding box center [604, 184] width 5 height 6
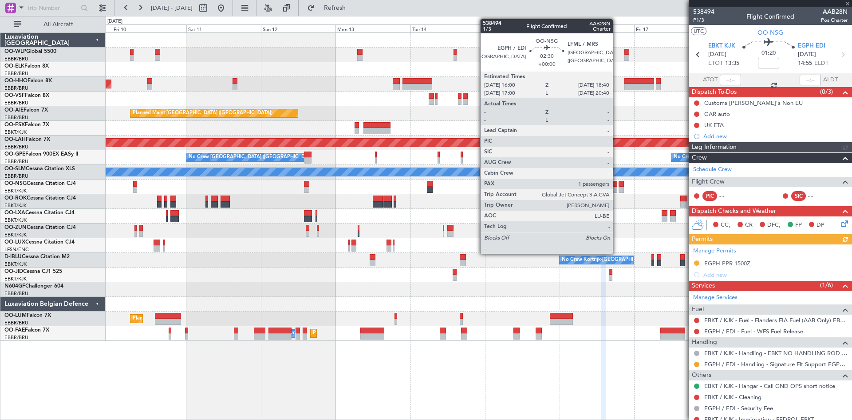
click at [616, 186] on div at bounding box center [613, 189] width 8 height 6
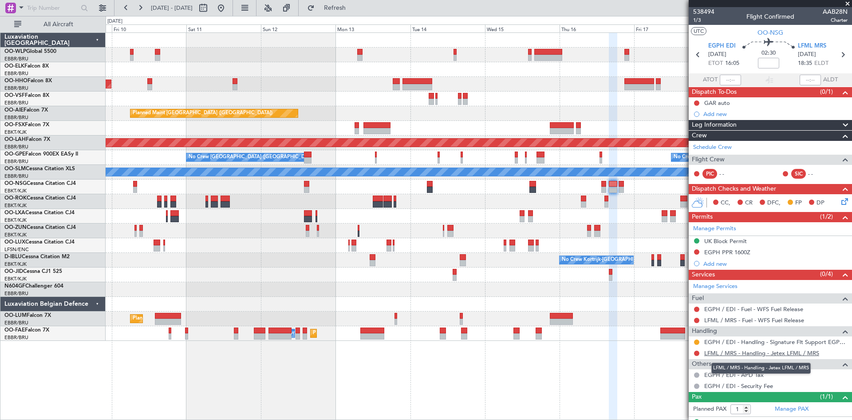
click at [748, 351] on link "LFML / MRS - Handling - Jetex LFML / MRS" at bounding box center [762, 353] width 115 height 8
click at [357, 12] on button "Refresh" at bounding box center [329, 8] width 53 height 14
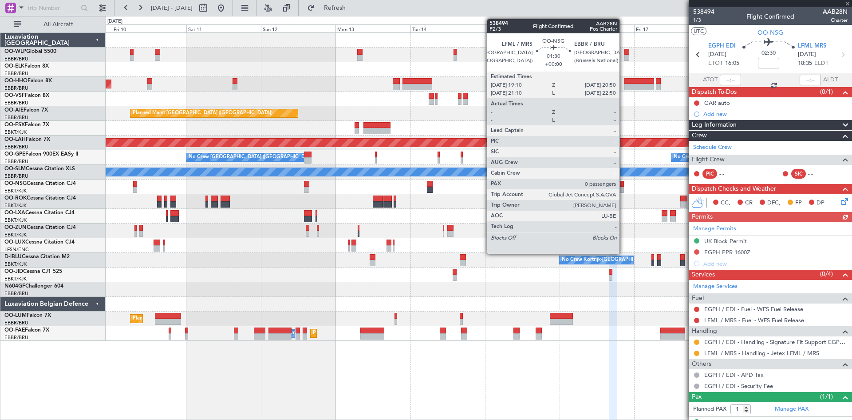
click at [623, 186] on div at bounding box center [621, 184] width 5 height 6
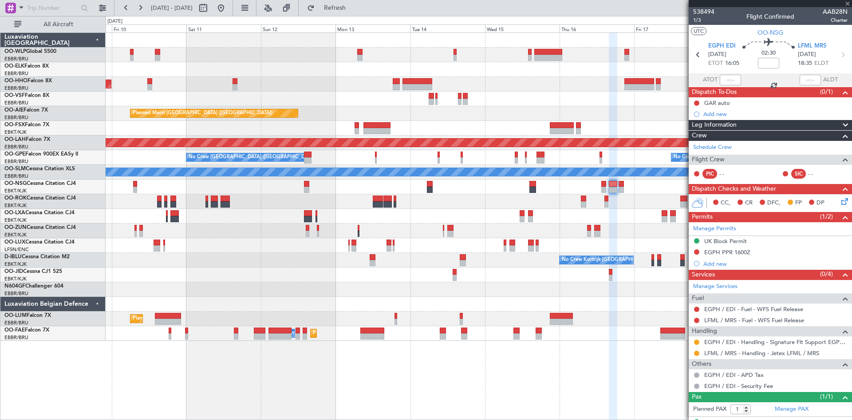
type input "0"
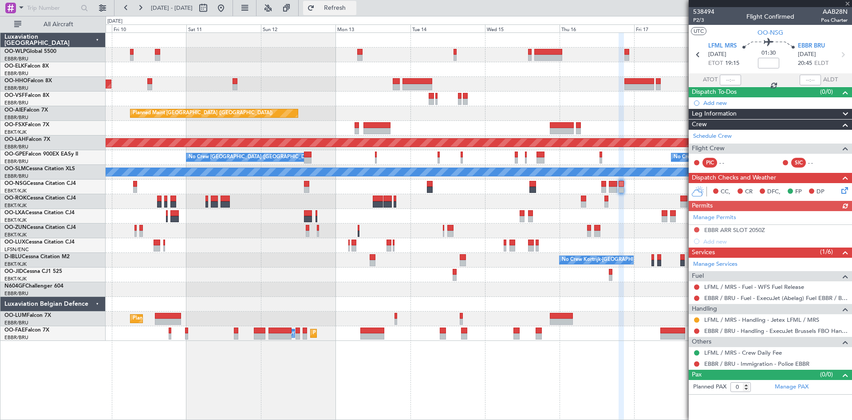
click at [345, 13] on button "Refresh" at bounding box center [329, 8] width 53 height 14
click at [357, 13] on button "Refresh" at bounding box center [329, 8] width 53 height 14
click at [699, 352] on button at bounding box center [696, 352] width 5 height 5
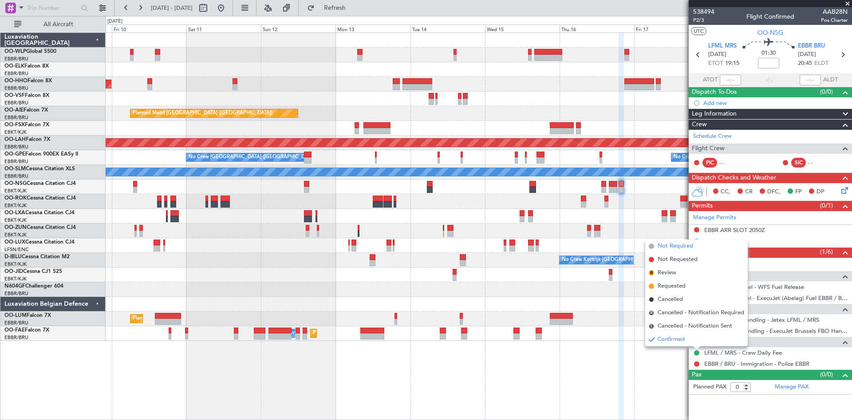
click at [673, 247] on span "Not Required" at bounding box center [676, 246] width 36 height 9
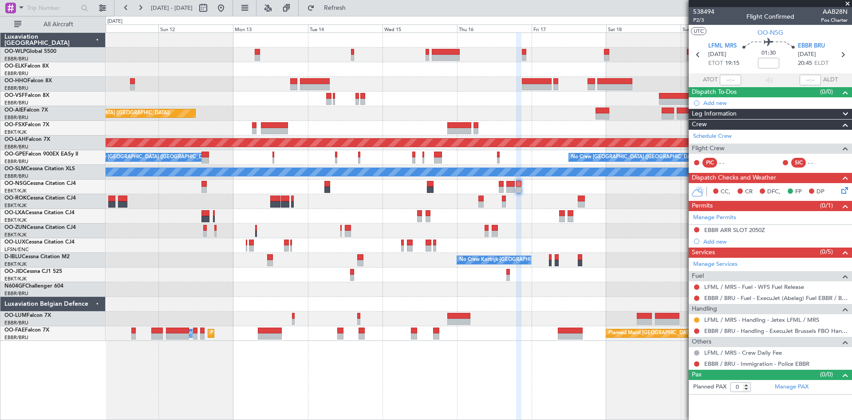
click at [476, 206] on div "Planned Maint Geneva (Cointrin) Planned Maint London (Farnborough) Planned Main…" at bounding box center [479, 187] width 746 height 308
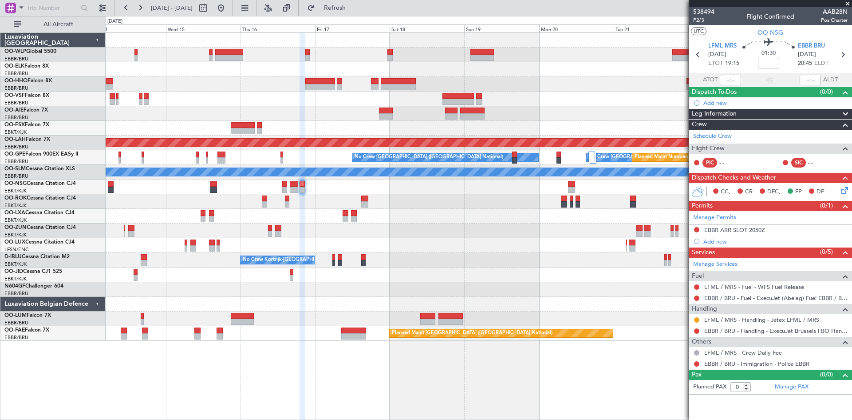
click at [478, 214] on div "Planned Maint London (Farnborough) Planned Maint Alton-st Louis (St Louis Regl)…" at bounding box center [479, 187] width 746 height 308
click at [699, 299] on button at bounding box center [696, 297] width 5 height 5
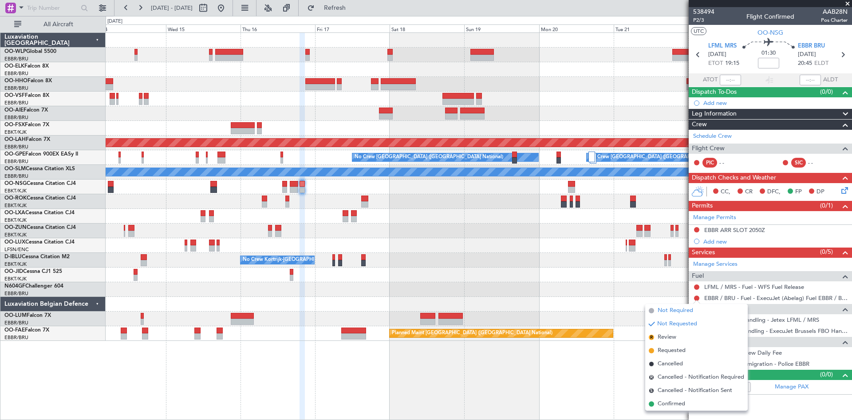
click at [677, 314] on span "Not Required" at bounding box center [676, 310] width 36 height 9
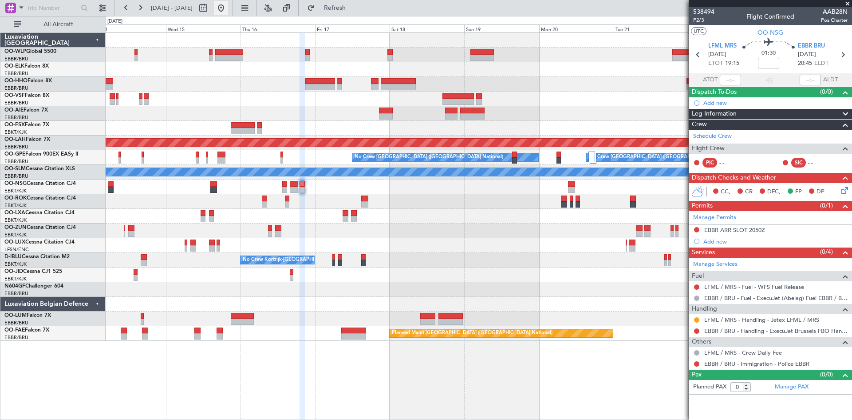
click at [228, 6] on button at bounding box center [221, 8] width 14 height 14
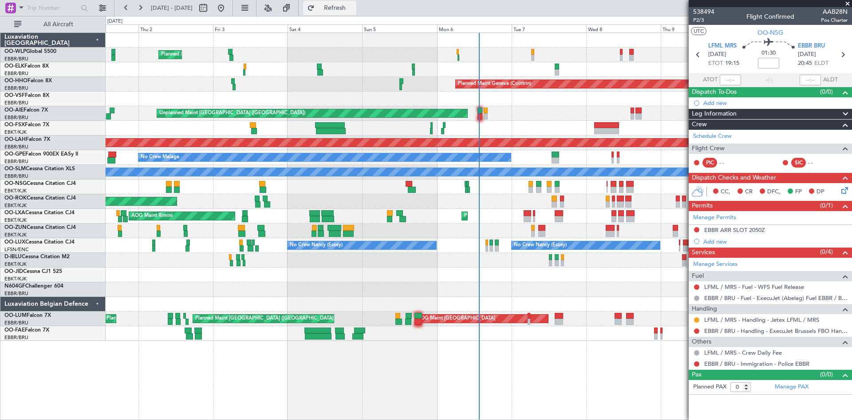
click at [350, 6] on span "Refresh" at bounding box center [335, 8] width 37 height 6
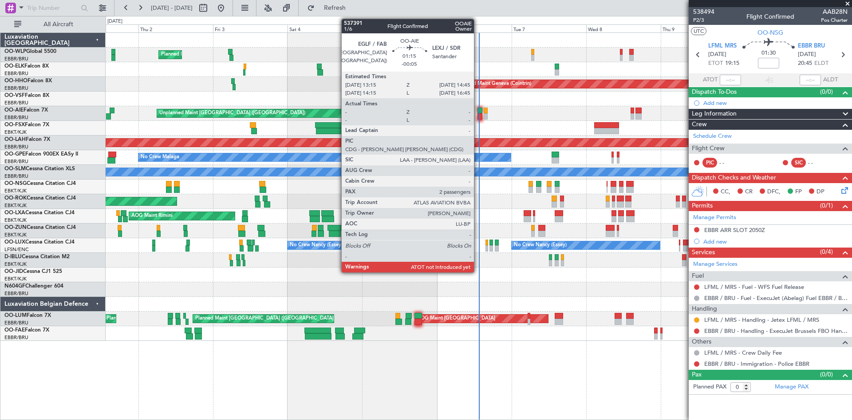
click at [478, 116] on div at bounding box center [480, 116] width 5 height 6
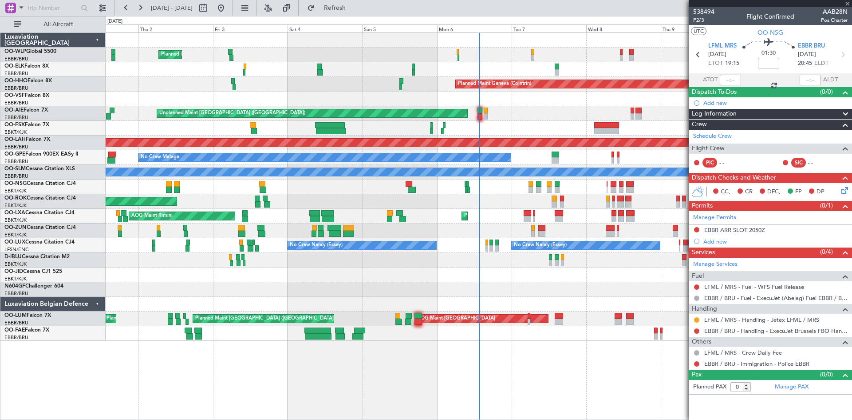
type input "-00:05"
type input "2"
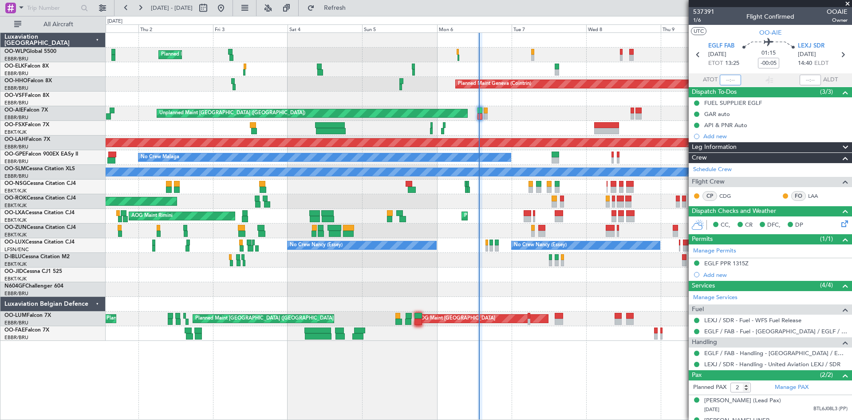
click at [725, 80] on input "text" at bounding box center [730, 80] width 21 height 11
click at [586, 110] on div "Planned Maint London (Farnborough) Unplanned Maint London (Farnborough)" at bounding box center [479, 113] width 746 height 15
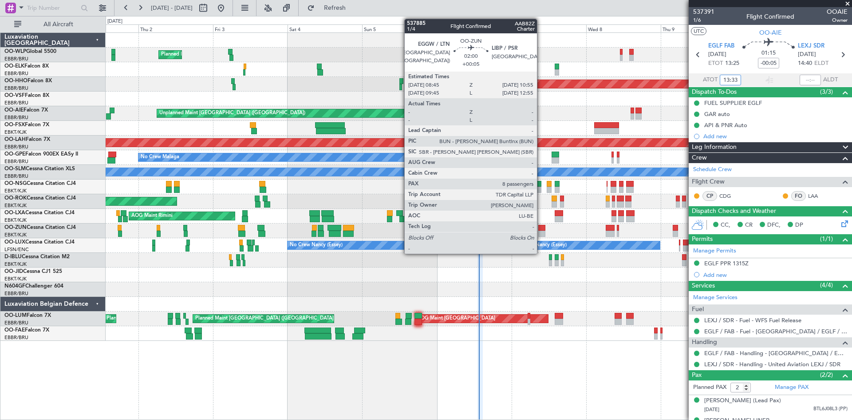
click at [541, 229] on div at bounding box center [542, 228] width 7 height 6
type input "13:33"
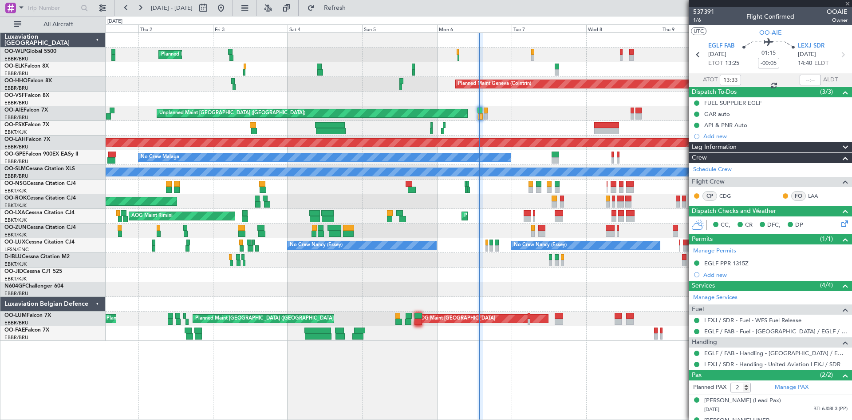
type input "+00:05"
type input "8"
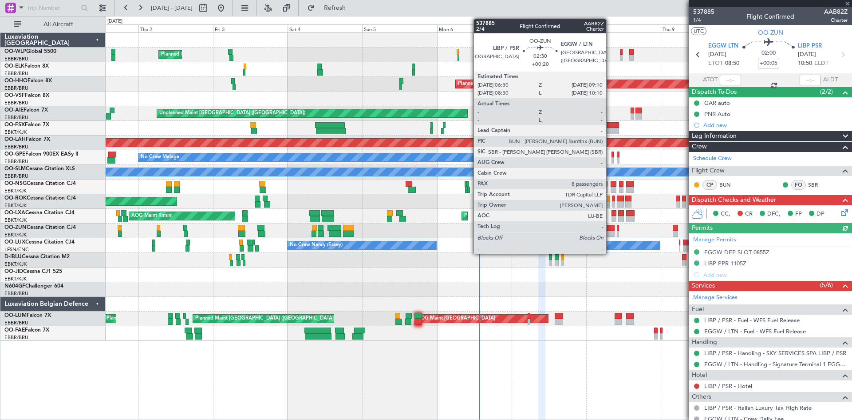
click at [610, 231] on div at bounding box center [610, 233] width 8 height 6
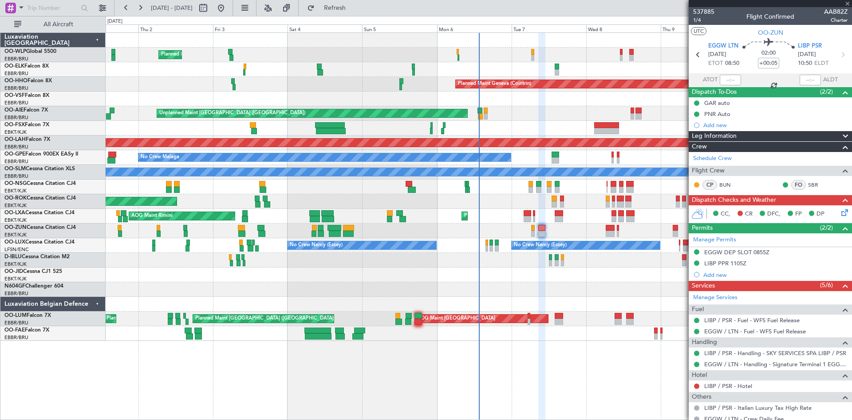
type input "+00:20"
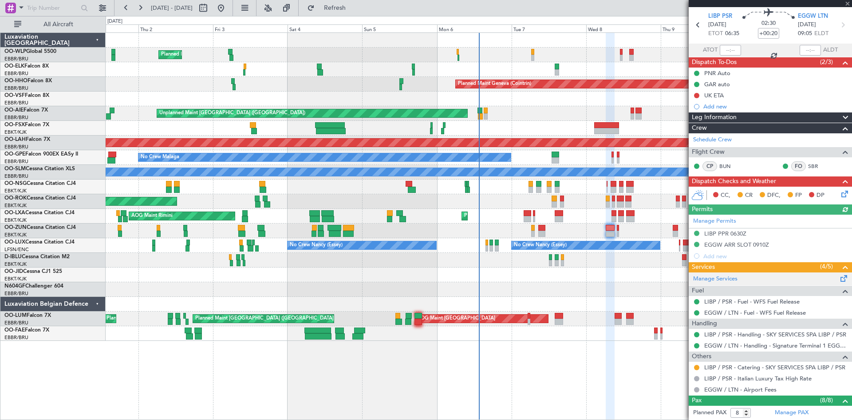
scroll to position [44, 0]
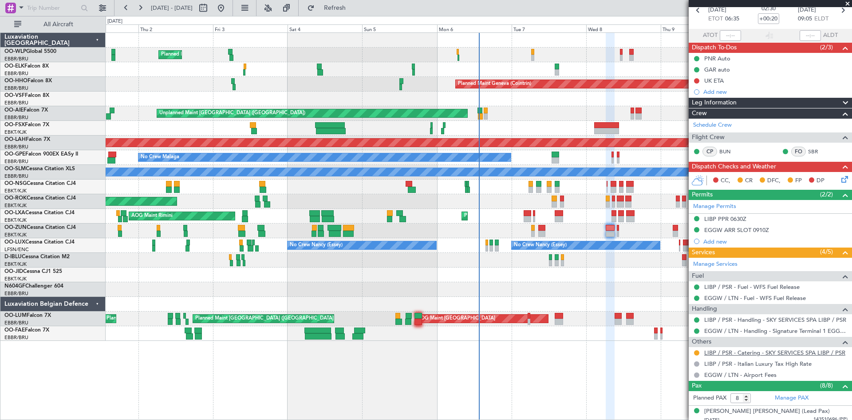
click at [780, 350] on link "LIBP / PSR - Catering - SKY SERVICES SPA LIBP / PSR" at bounding box center [775, 353] width 141 height 8
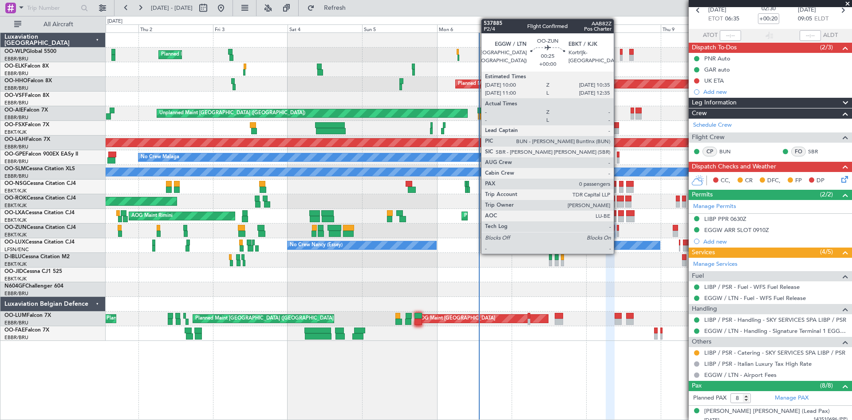
click at [618, 232] on div at bounding box center [618, 233] width 2 height 6
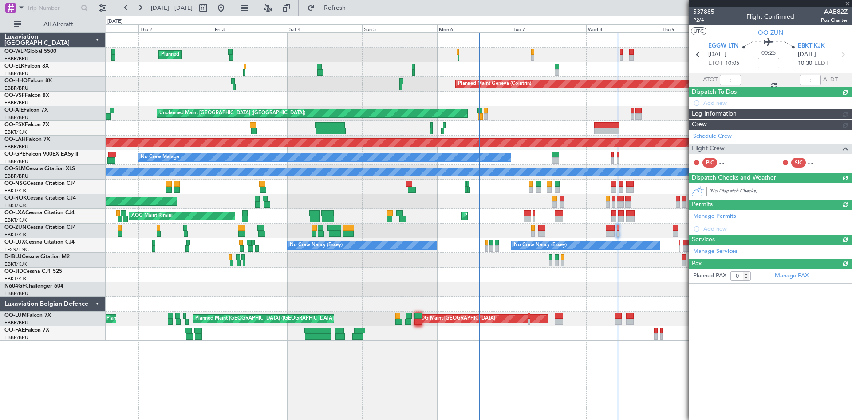
scroll to position [0, 0]
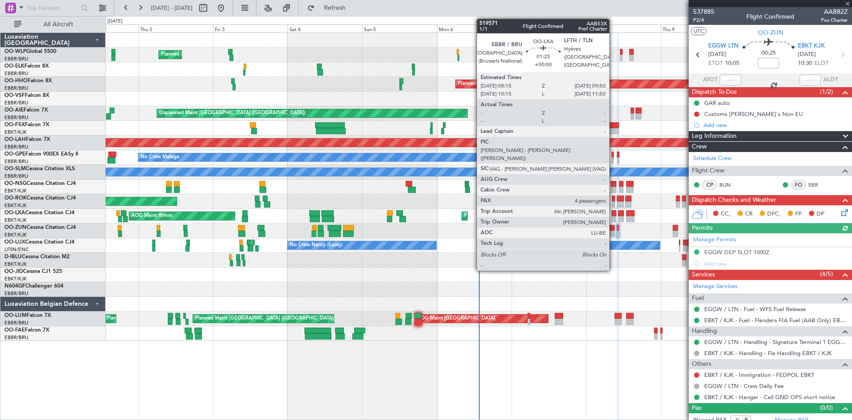
click at [614, 217] on div at bounding box center [614, 219] width 5 height 6
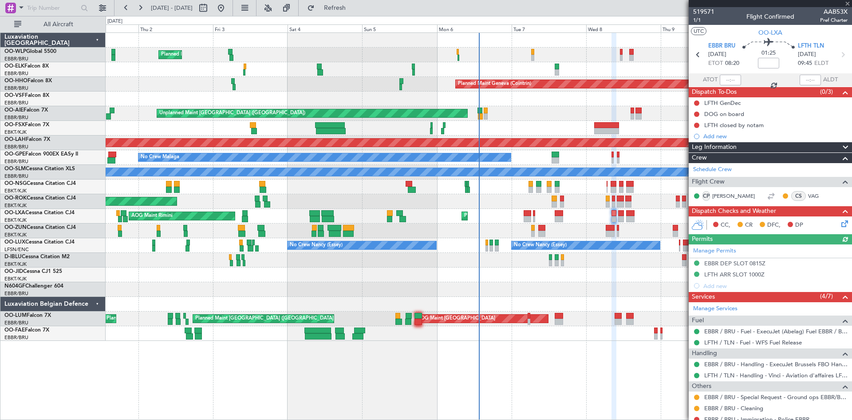
scroll to position [89, 0]
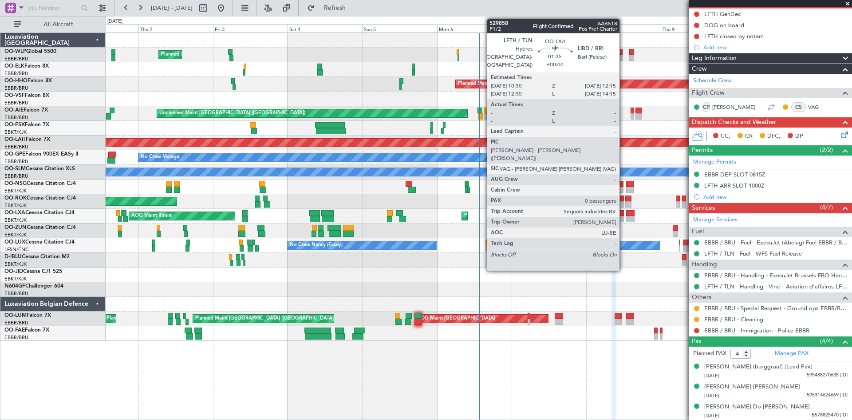
click at [624, 216] on div at bounding box center [621, 219] width 6 height 6
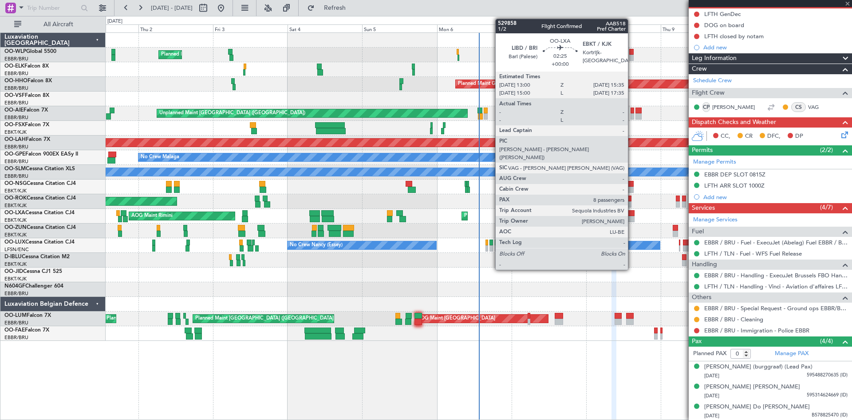
scroll to position [0, 0]
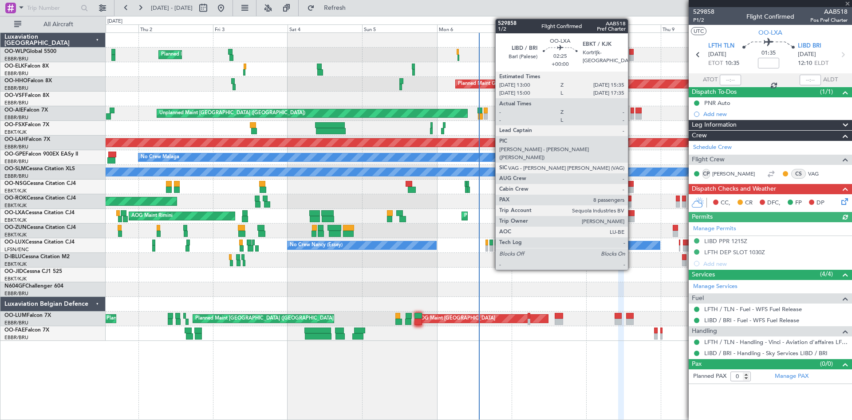
click at [632, 218] on div at bounding box center [630, 219] width 8 height 6
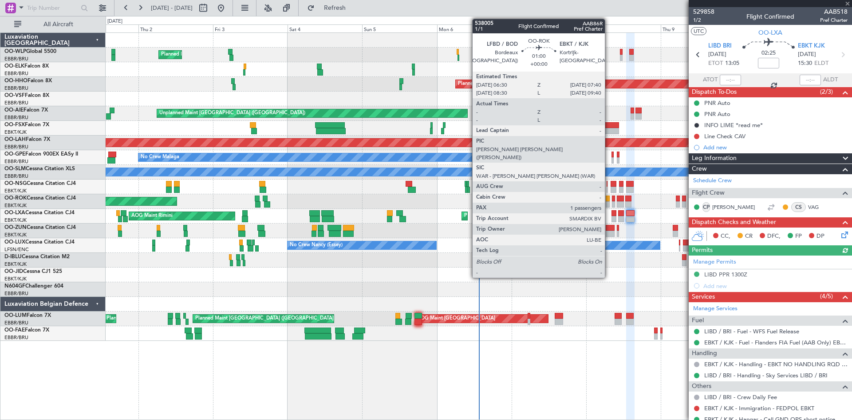
click at [609, 202] on div at bounding box center [608, 204] width 4 height 6
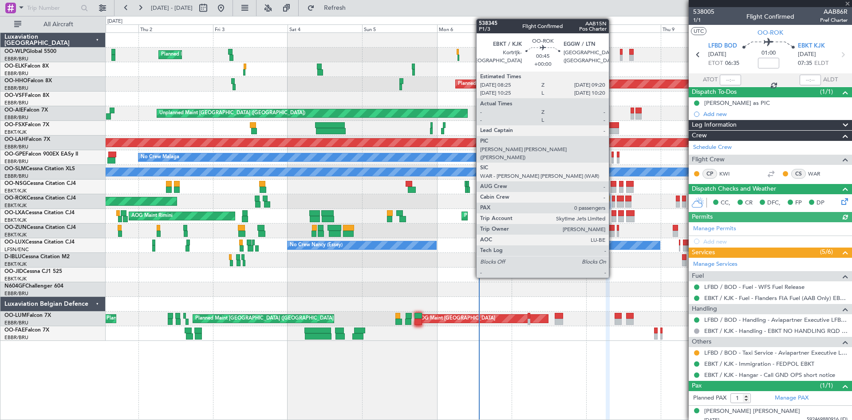
click at [613, 202] on div at bounding box center [613, 204] width 3 height 6
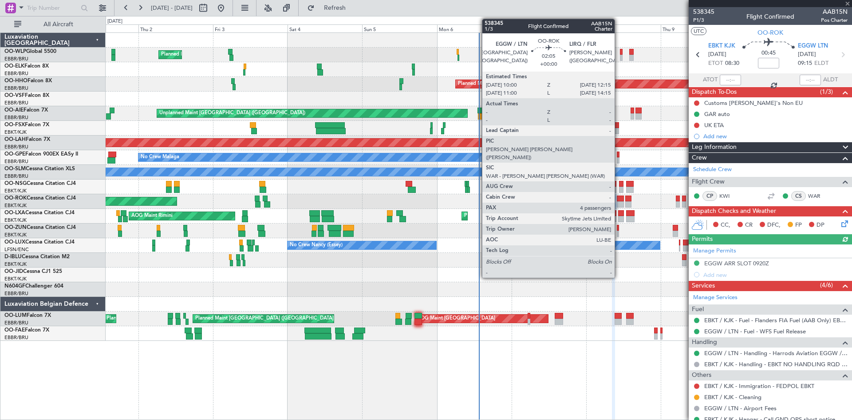
click at [619, 201] on div at bounding box center [620, 198] width 7 height 6
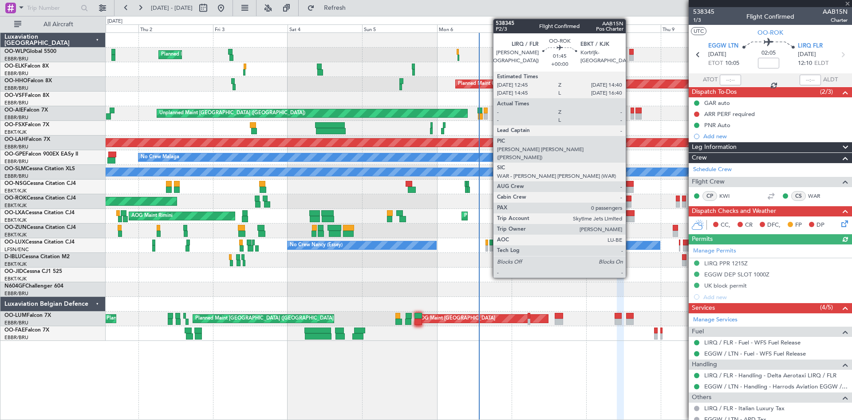
click at [630, 202] on div at bounding box center [629, 204] width 6 height 6
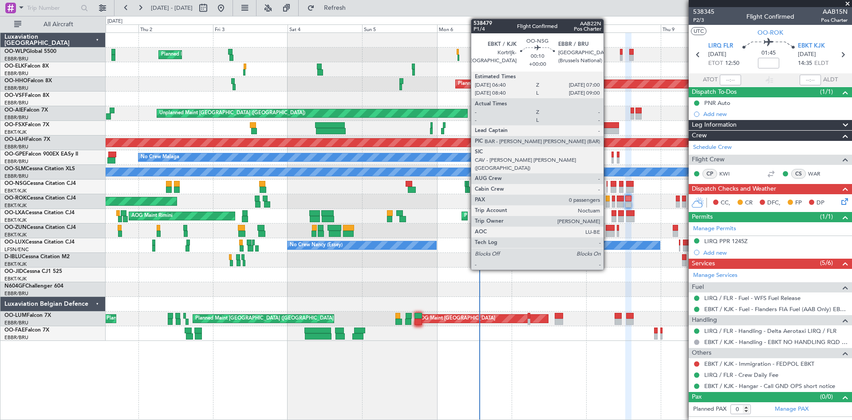
click at [608, 186] on div at bounding box center [607, 189] width 1 height 6
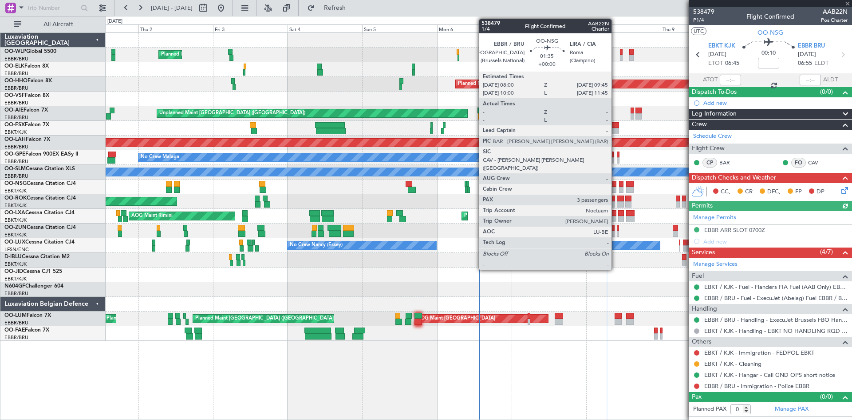
click at [616, 189] on div at bounding box center [614, 189] width 6 height 6
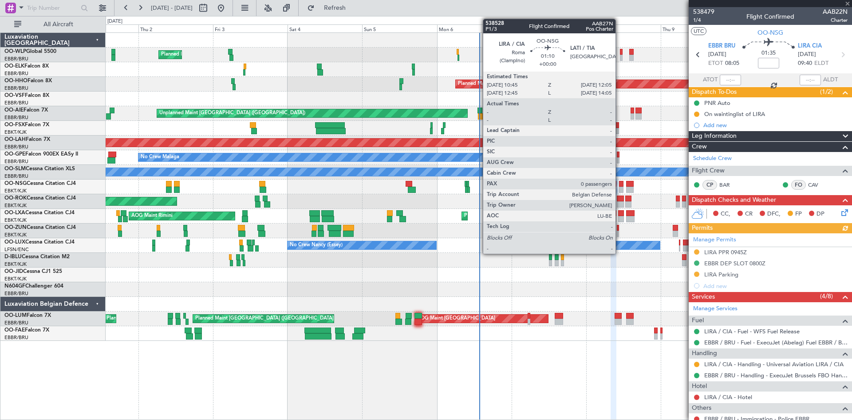
click at [620, 188] on div at bounding box center [621, 189] width 4 height 6
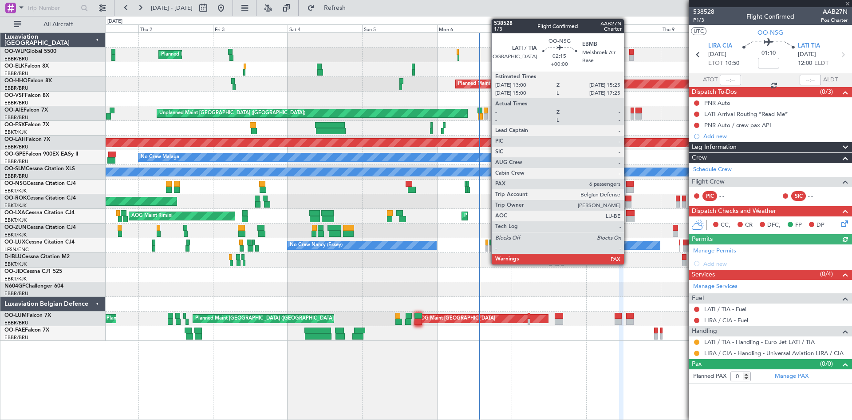
click at [628, 188] on div at bounding box center [630, 189] width 8 height 6
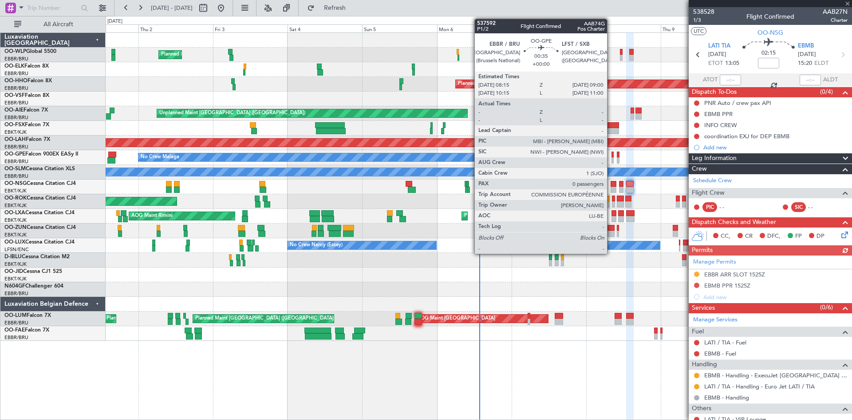
click at [612, 159] on div at bounding box center [613, 160] width 3 height 6
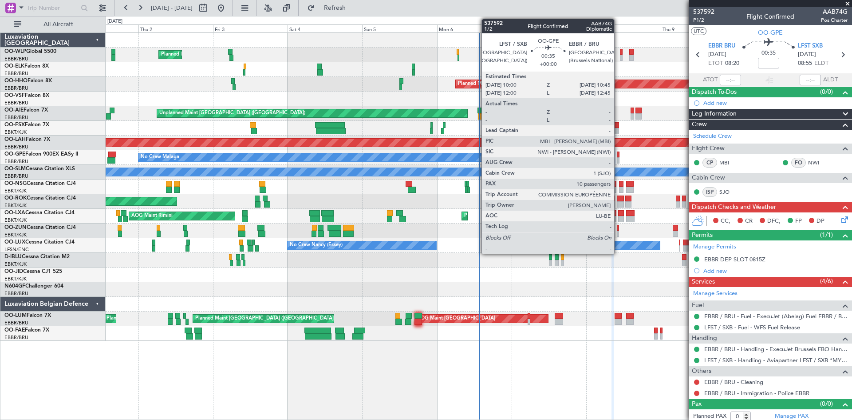
click at [618, 159] on div at bounding box center [618, 160] width 3 height 6
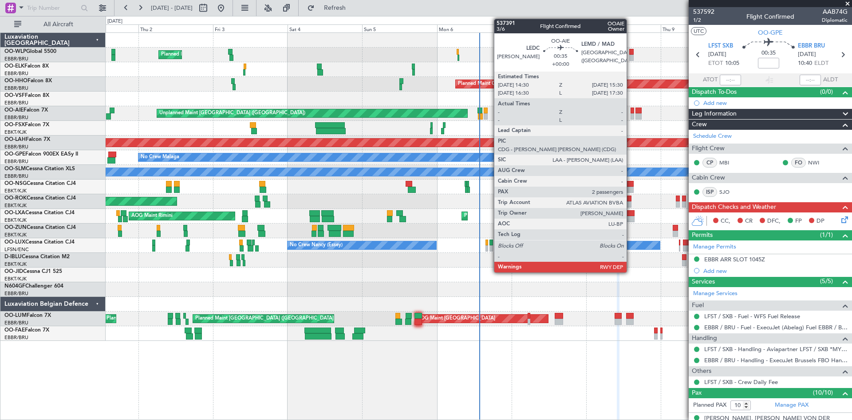
click at [631, 115] on div at bounding box center [633, 116] width 4 height 6
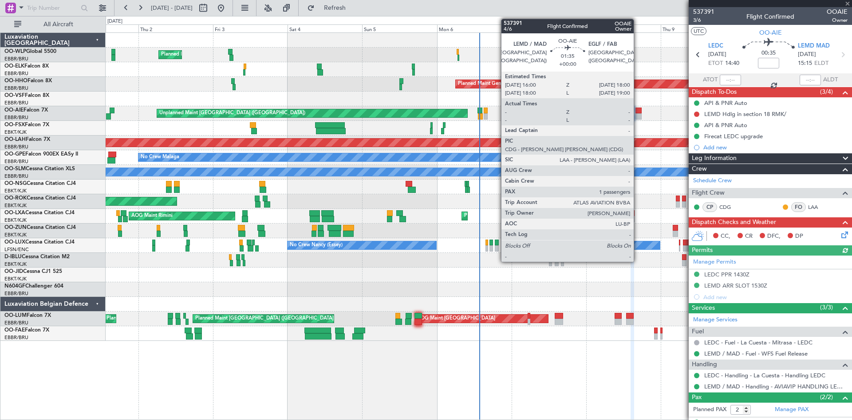
click at [638, 117] on div at bounding box center [639, 116] width 7 height 6
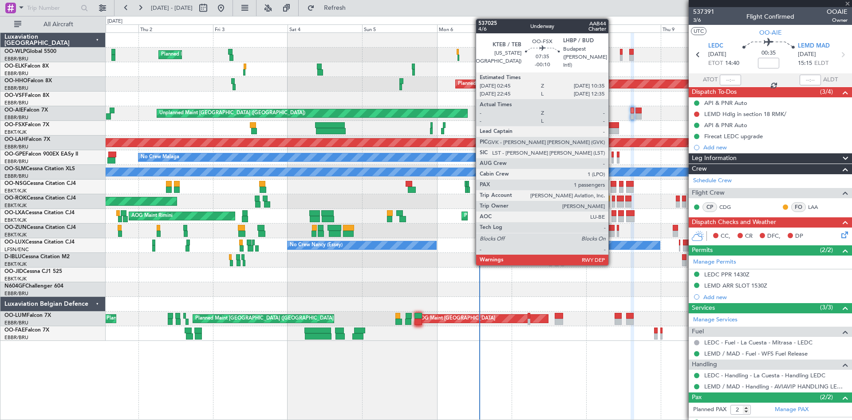
type input "1"
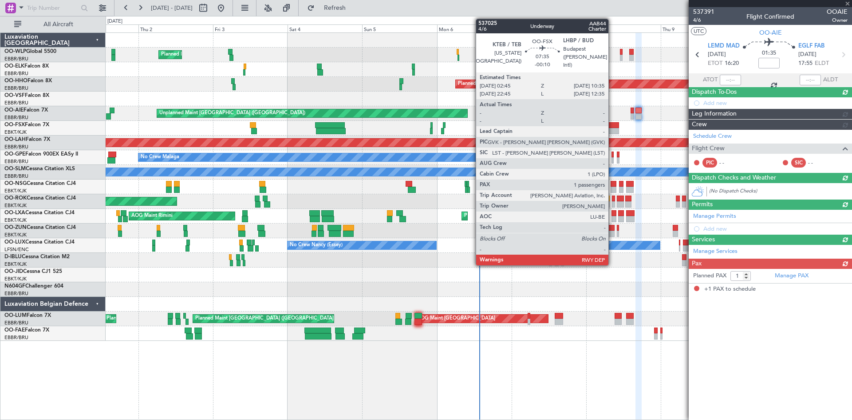
click at [613, 130] on div at bounding box center [606, 131] width 24 height 6
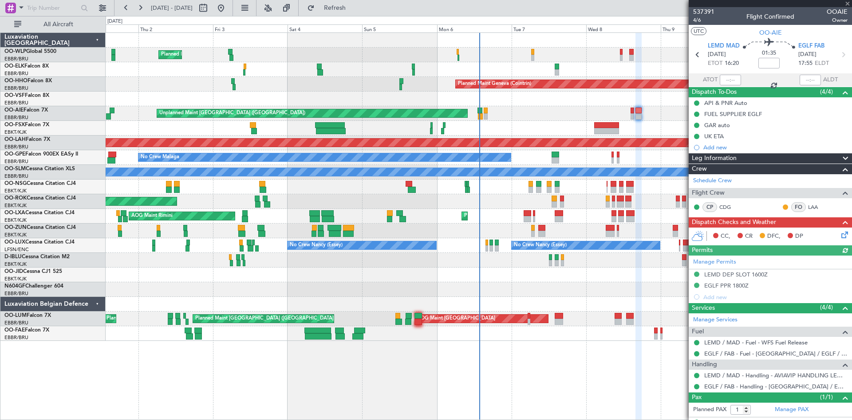
type input "-00:10"
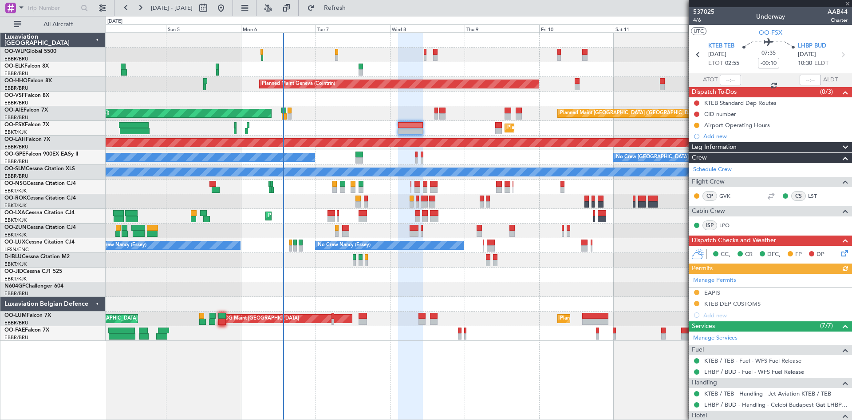
click at [444, 186] on div at bounding box center [479, 186] width 746 height 15
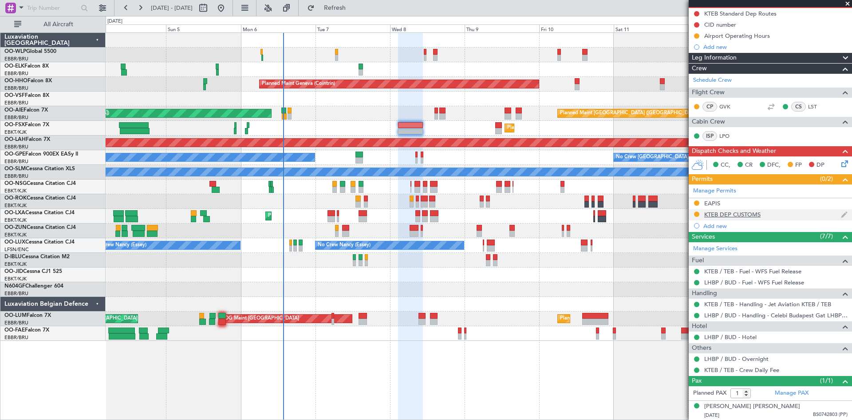
scroll to position [90, 0]
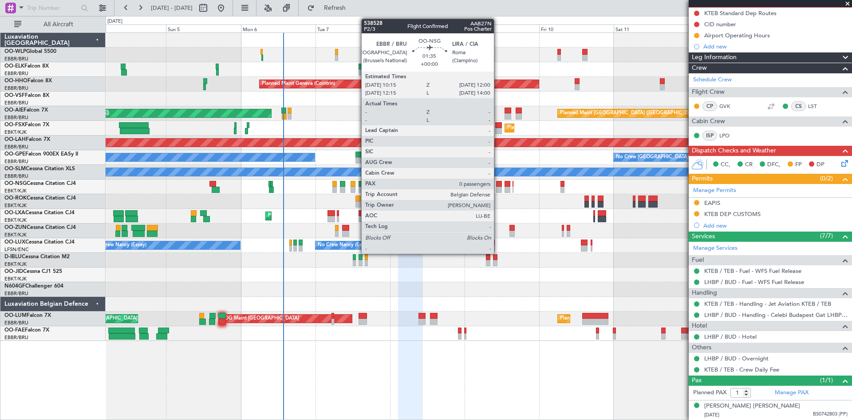
click at [498, 184] on div at bounding box center [499, 184] width 6 height 6
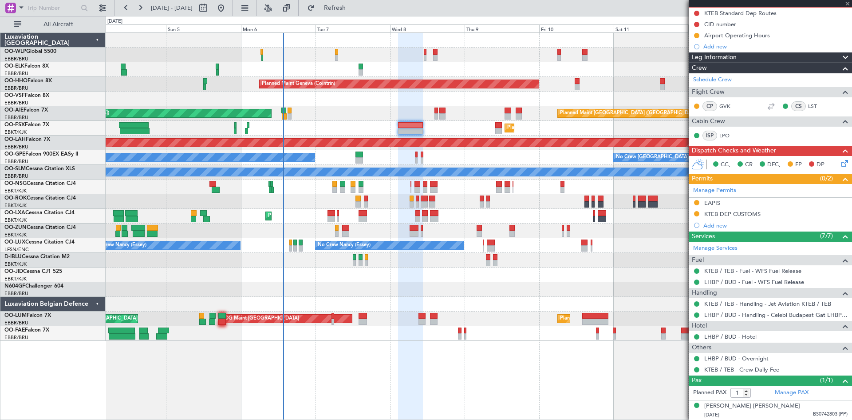
type input "0"
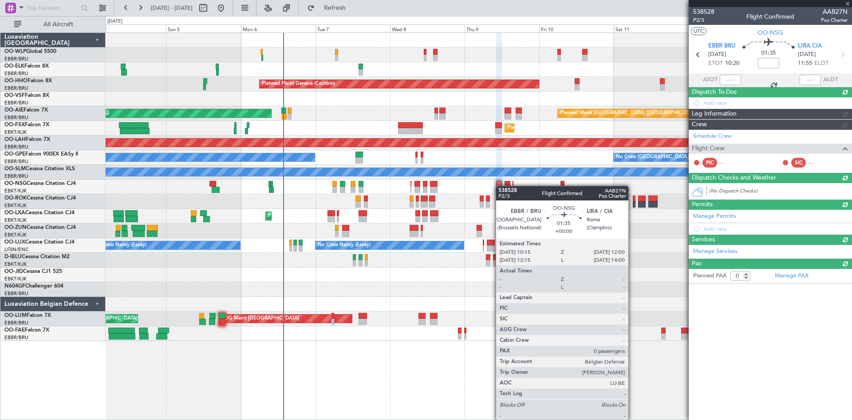
scroll to position [0, 0]
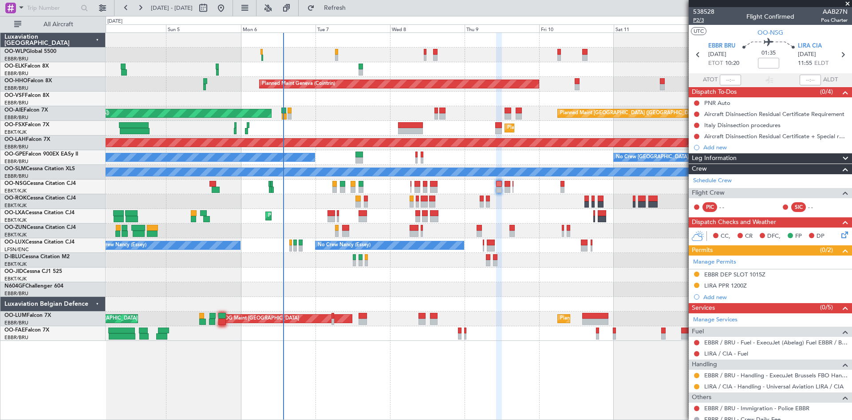
click at [704, 22] on span "P2/3" at bounding box center [704, 20] width 21 height 8
click at [351, 3] on button "Refresh" at bounding box center [329, 8] width 53 height 14
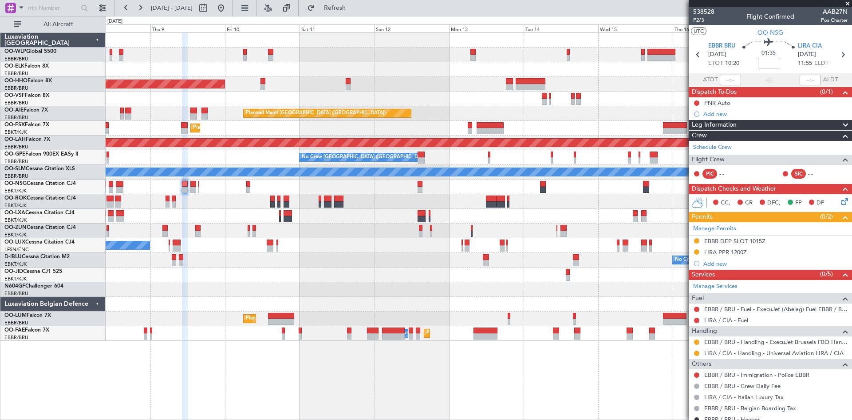
click at [235, 265] on div "Planned Maint Geneva (Cointrin) Planned Maint London (Farnborough) Unplanned Ma…" at bounding box center [479, 187] width 746 height 308
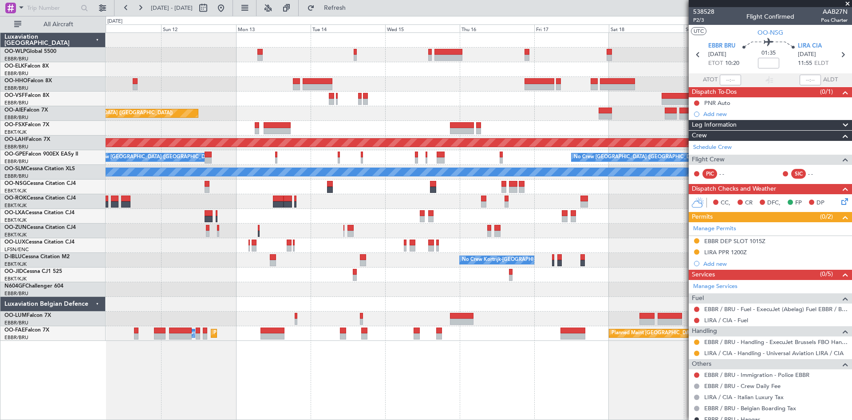
click at [281, 255] on div "Planned Maint Geneva (Cointrin) Planned Maint London (Farnborough) Planned Main…" at bounding box center [479, 187] width 746 height 308
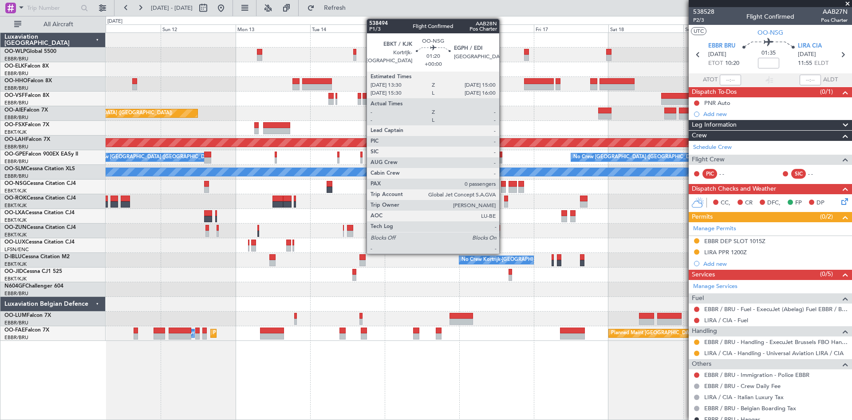
click at [503, 186] on div at bounding box center [503, 189] width 5 height 6
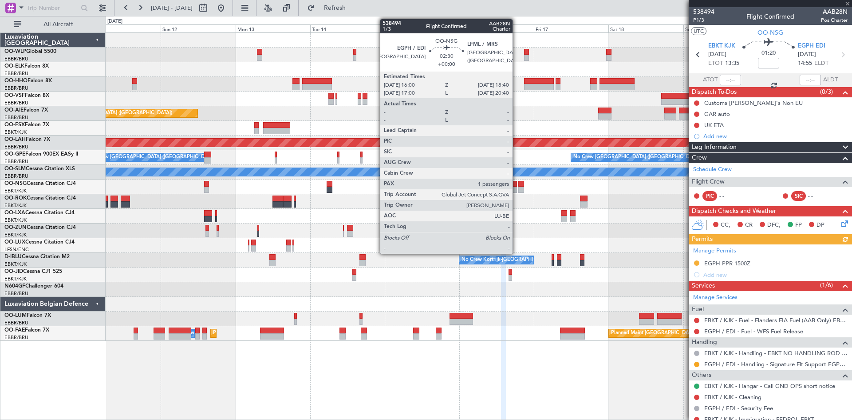
click at [517, 189] on div at bounding box center [513, 189] width 8 height 6
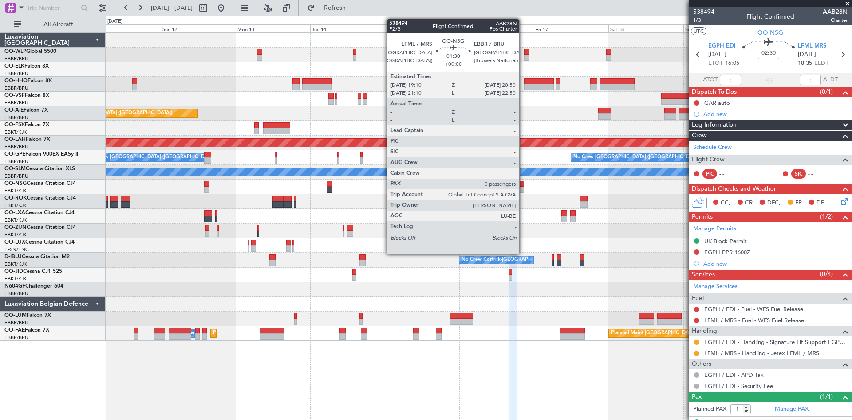
click at [523, 187] on div at bounding box center [521, 189] width 5 height 6
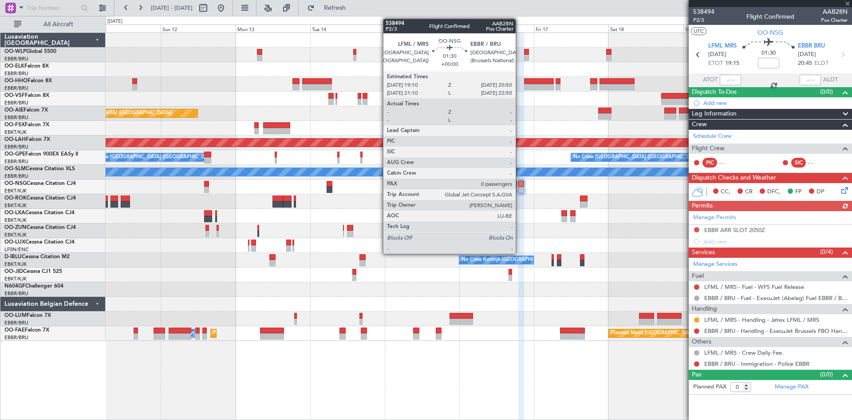
click at [520, 188] on div at bounding box center [521, 189] width 5 height 6
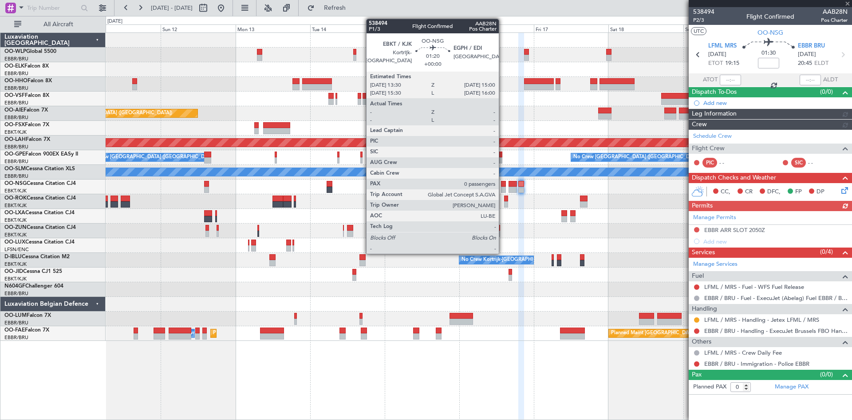
click at [503, 190] on div at bounding box center [503, 189] width 5 height 6
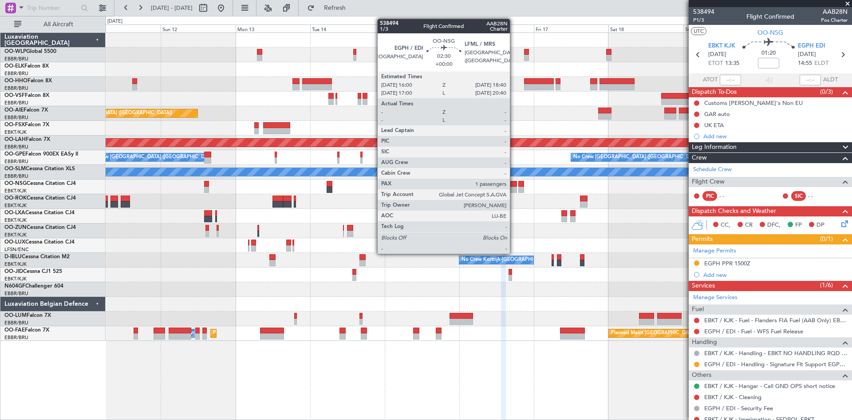
click at [514, 186] on div at bounding box center [513, 189] width 8 height 6
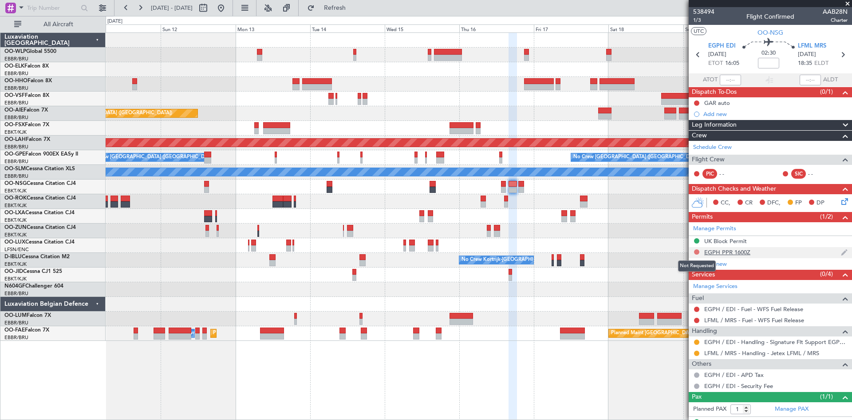
click at [697, 252] on button at bounding box center [696, 251] width 5 height 5
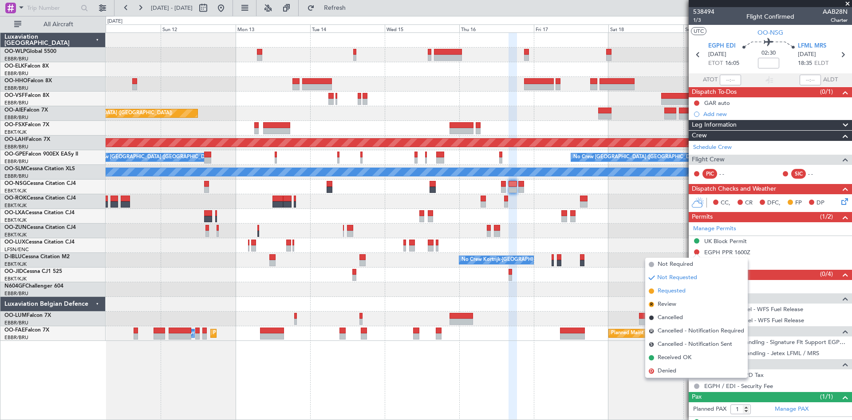
click at [658, 292] on li "Requested" at bounding box center [697, 290] width 103 height 13
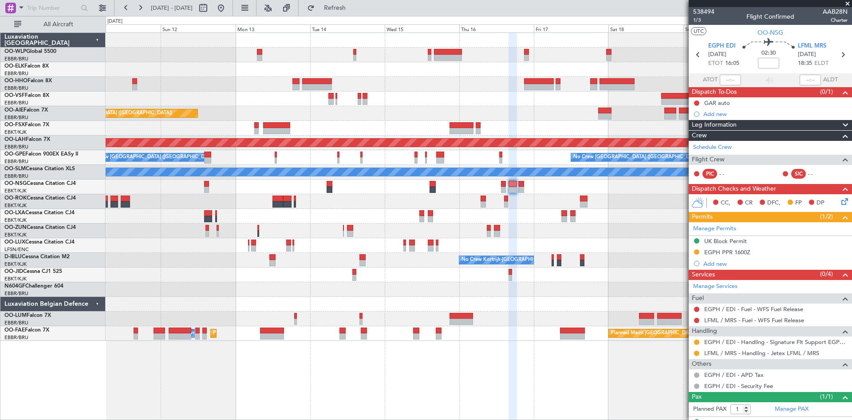
click at [357, 19] on div "0 0 Sat 11 Sun 12 Mon 13 Tue 14 Wed 15 Thu 16 Fri 17 Oct 2025 Sat 18 Sun 19 Mon…" at bounding box center [479, 24] width 746 height 16
click at [357, 13] on button "Refresh" at bounding box center [329, 8] width 53 height 14
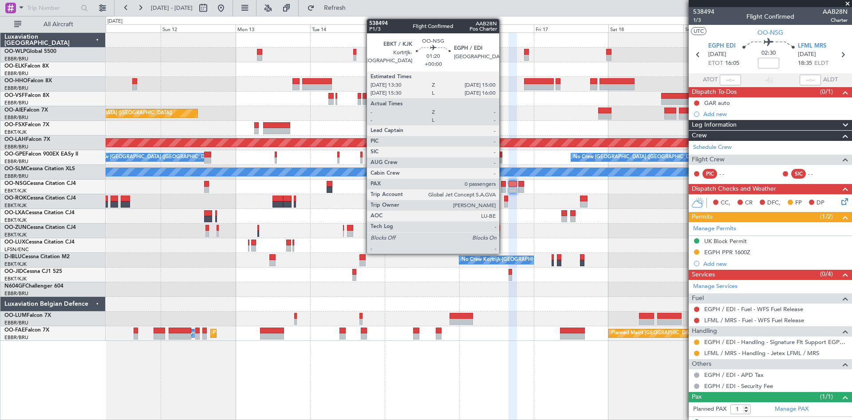
click at [503, 189] on div at bounding box center [503, 189] width 5 height 6
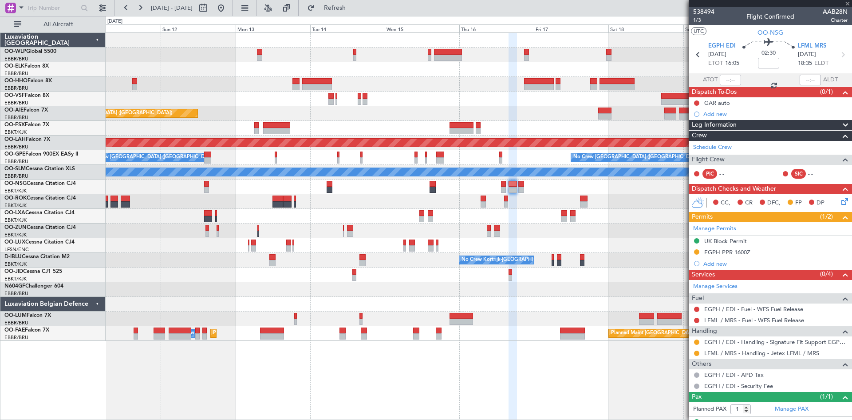
type input "0"
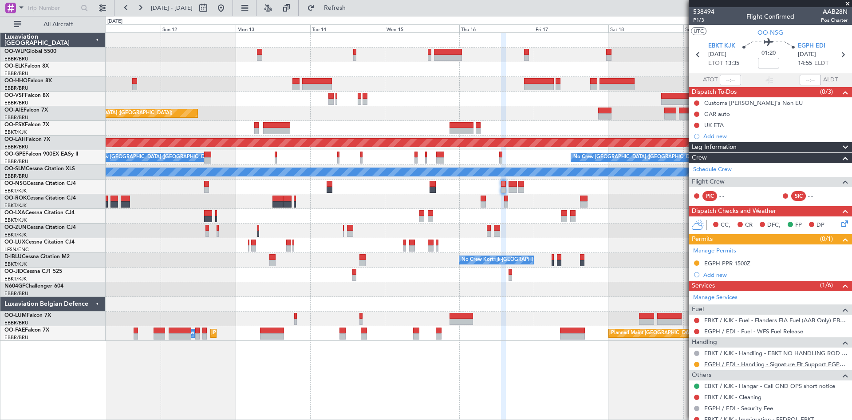
scroll to position [30, 0]
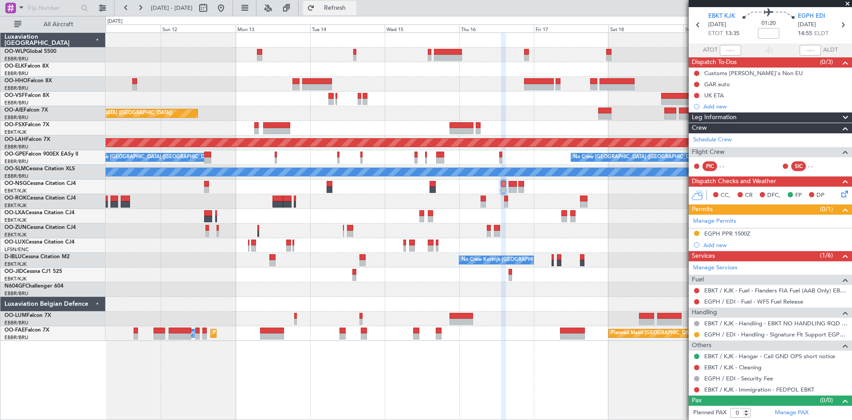
click at [336, 12] on button "Refresh" at bounding box center [329, 8] width 53 height 14
click at [131, 10] on button at bounding box center [126, 8] width 14 height 14
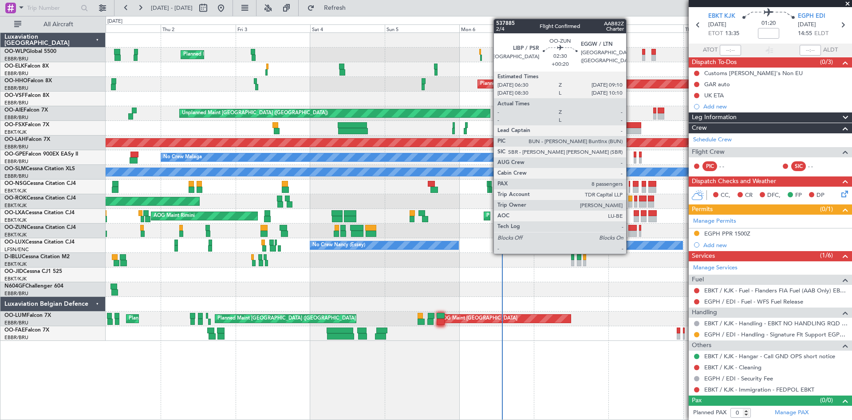
click at [630, 231] on div at bounding box center [633, 233] width 8 height 6
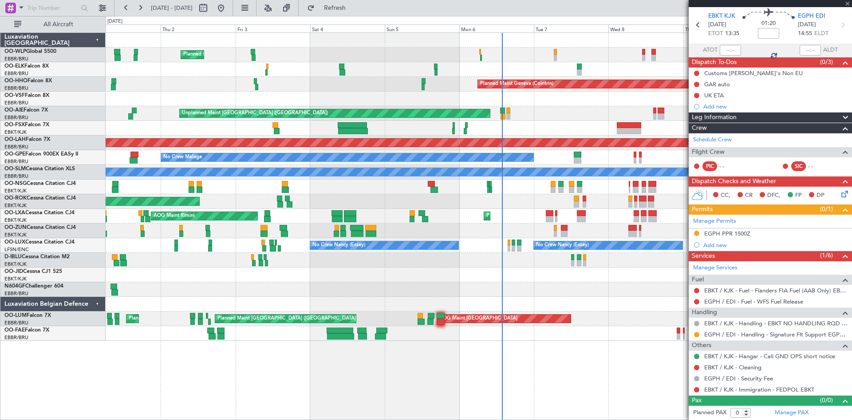
type input "+00:20"
type input "8"
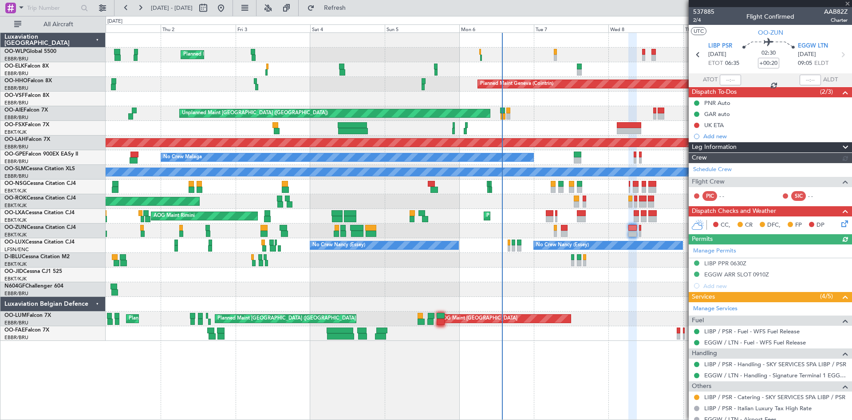
scroll to position [133, 0]
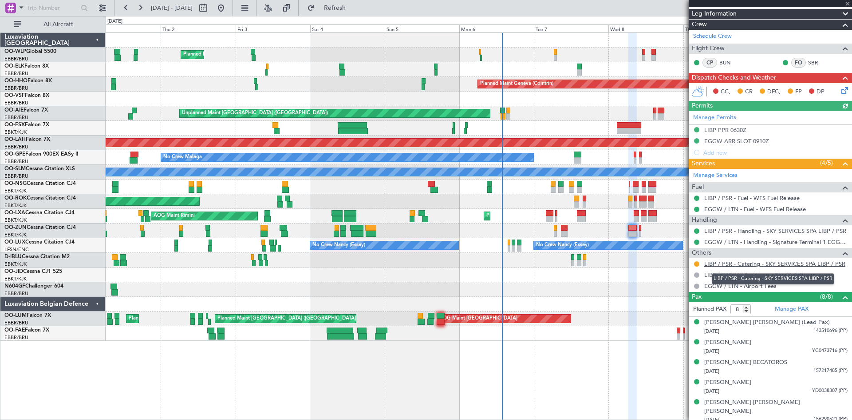
click at [796, 262] on link "LIBP / PSR - Catering - SKY SERVICES SPA LIBP / PSR" at bounding box center [775, 264] width 141 height 8
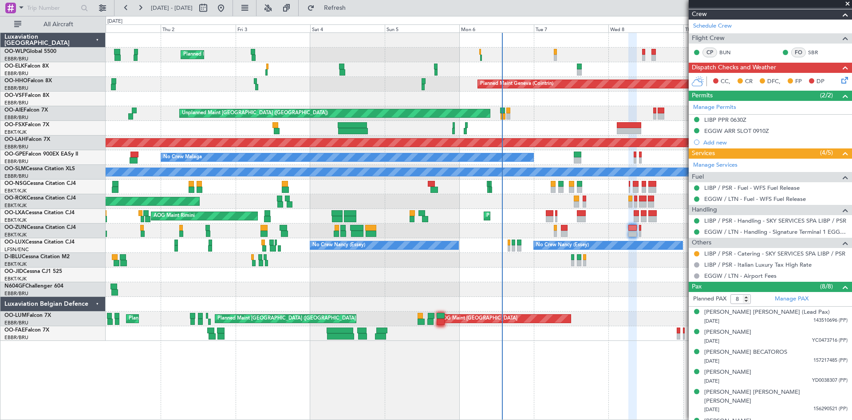
scroll to position [101, 0]
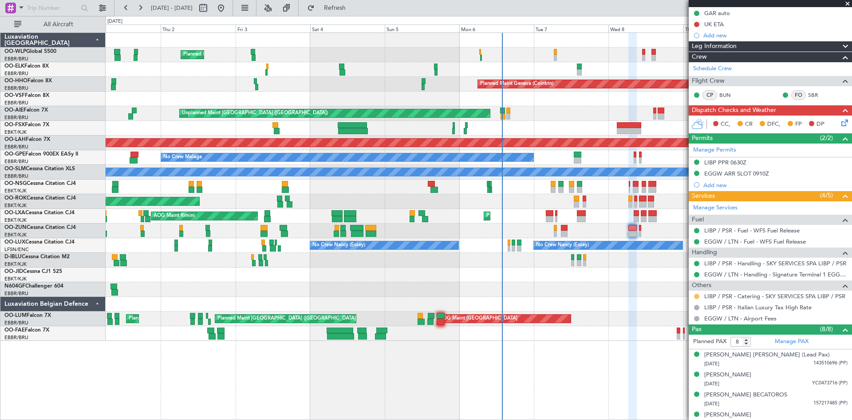
click at [697, 297] on button at bounding box center [696, 295] width 5 height 5
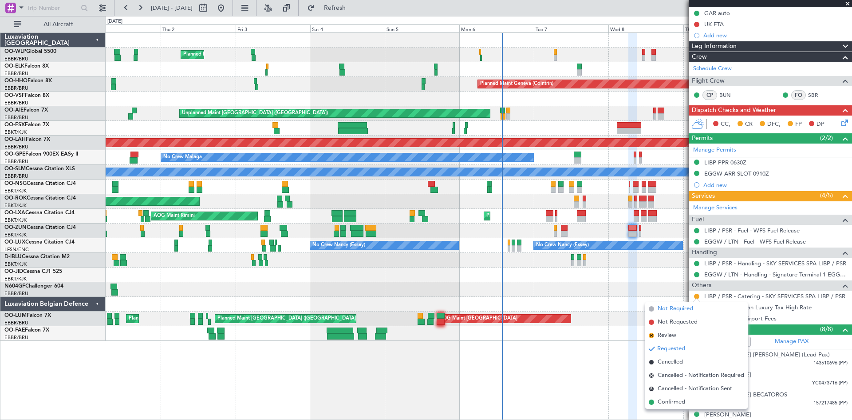
click at [684, 309] on span "Not Required" at bounding box center [676, 308] width 36 height 9
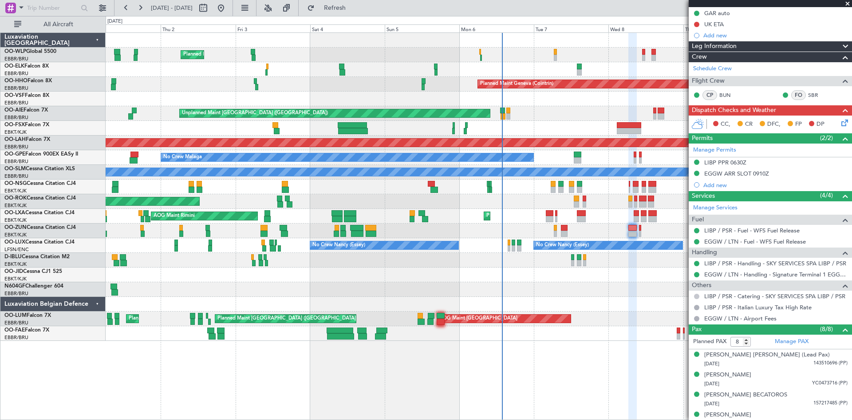
click at [697, 297] on button at bounding box center [696, 295] width 5 height 5
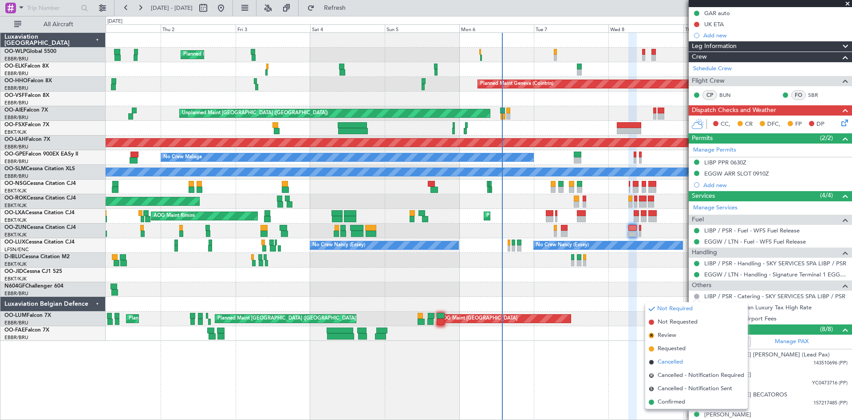
click at [663, 366] on span "Cancelled" at bounding box center [670, 361] width 25 height 9
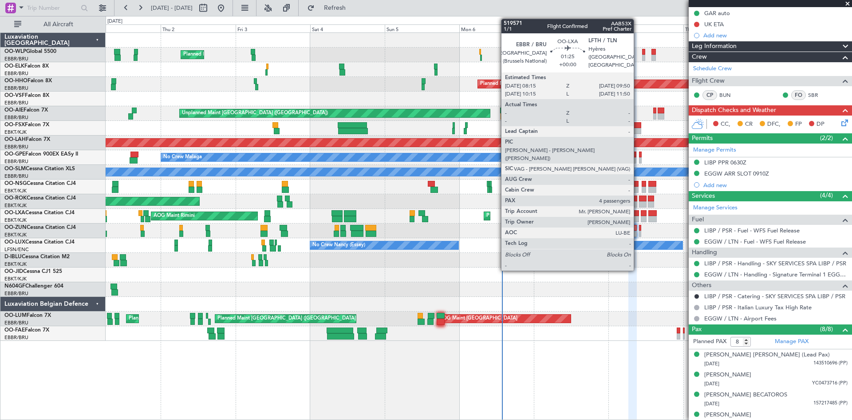
click at [639, 216] on div "Planned Maint Kortrijk-Wevelgem AOG Maint Rimini" at bounding box center [479, 216] width 746 height 15
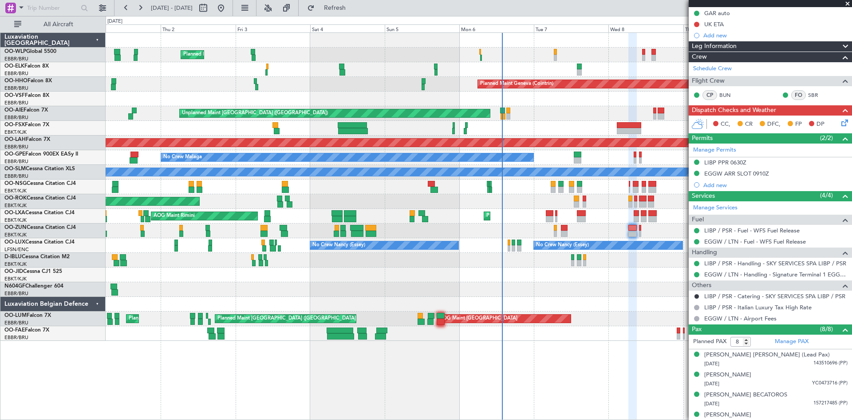
click at [638, 216] on div at bounding box center [636, 219] width 5 height 6
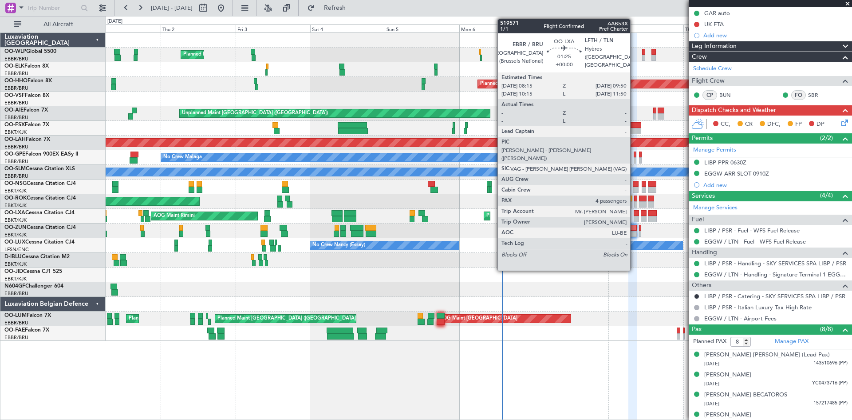
click at [634, 214] on div at bounding box center [636, 213] width 5 height 6
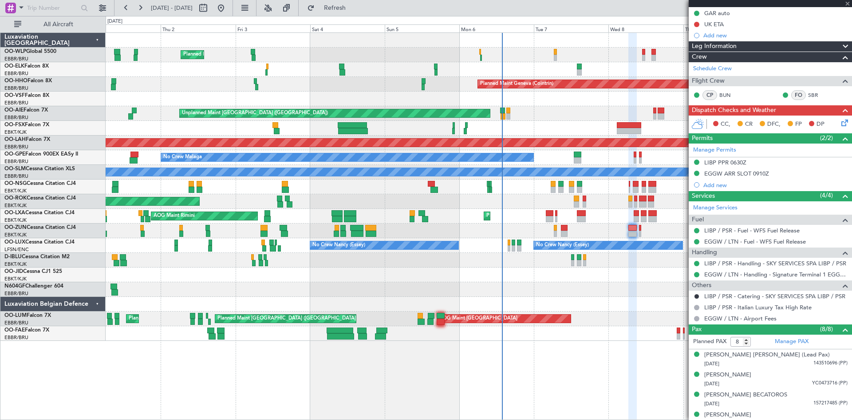
type input "4"
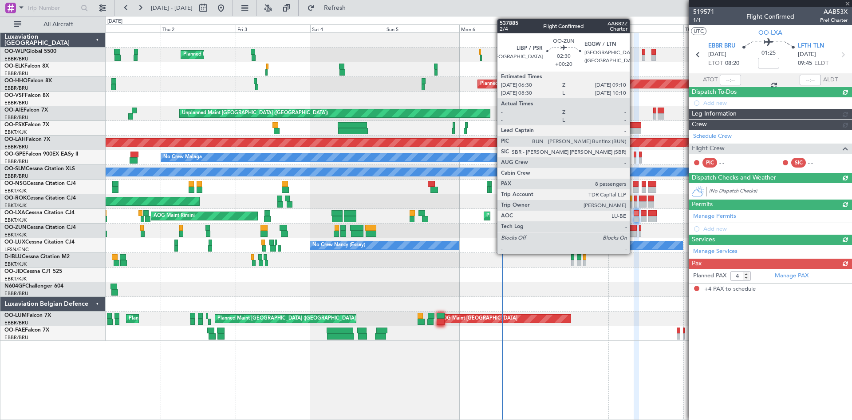
scroll to position [0, 0]
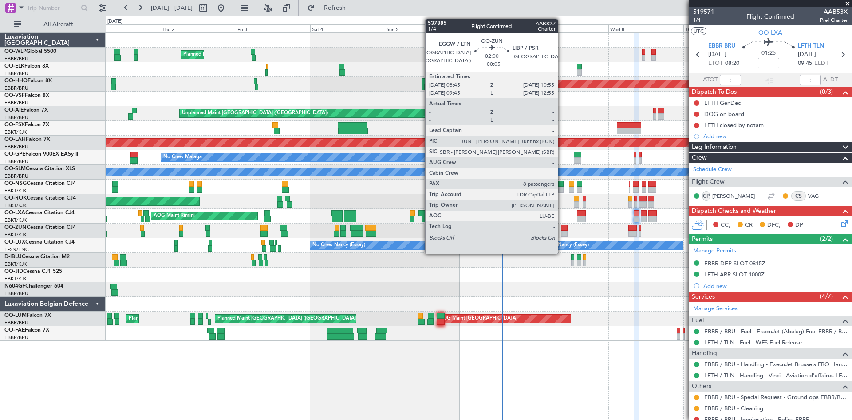
click at [562, 227] on div at bounding box center [564, 228] width 7 height 6
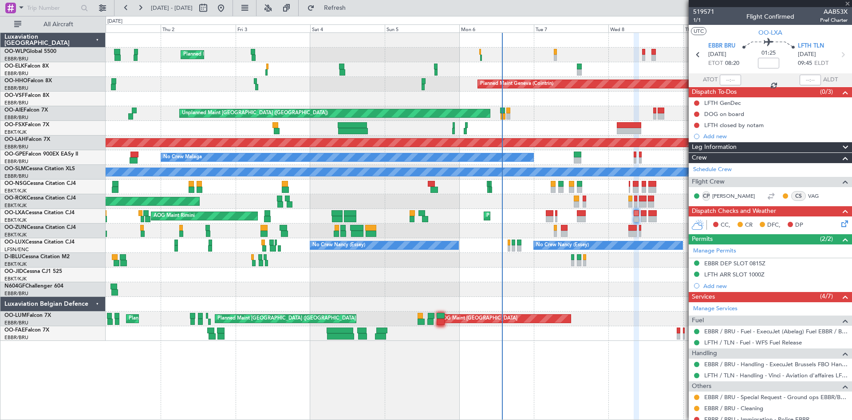
type input "+00:05"
type input "8"
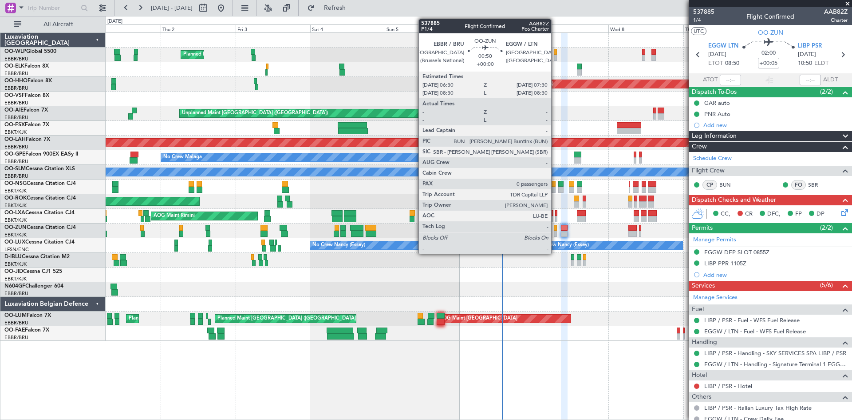
click at [555, 233] on div at bounding box center [556, 233] width 4 height 6
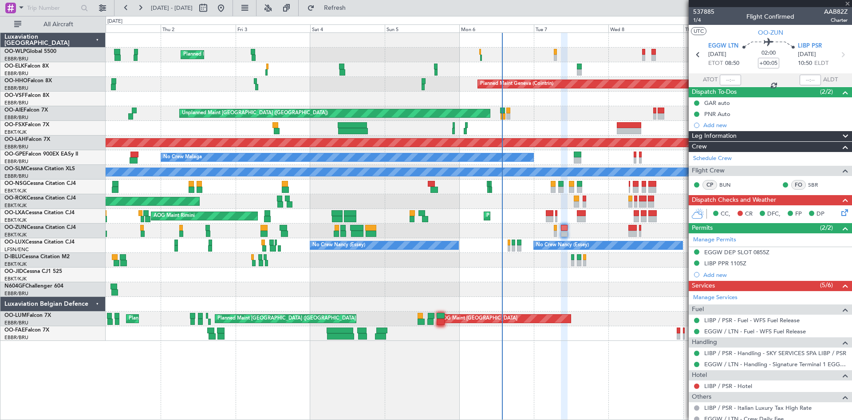
type input "0"
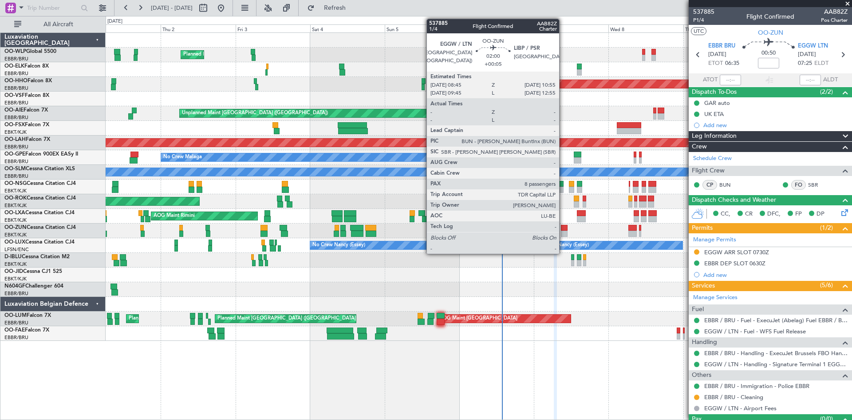
click at [563, 230] on div at bounding box center [564, 228] width 7 height 6
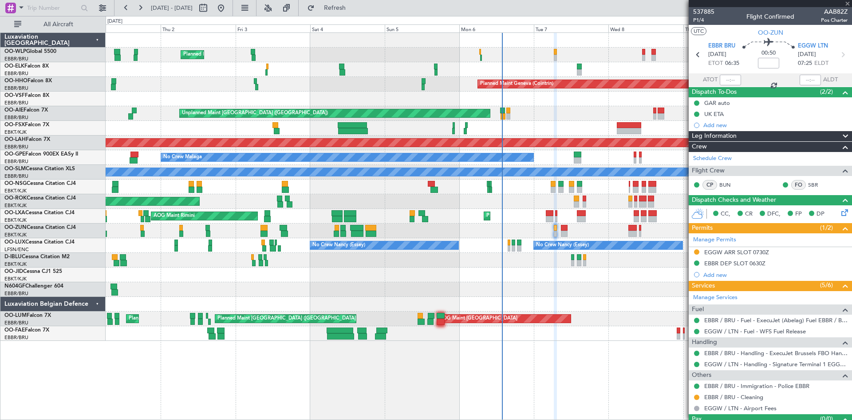
type input "+00:05"
type input "8"
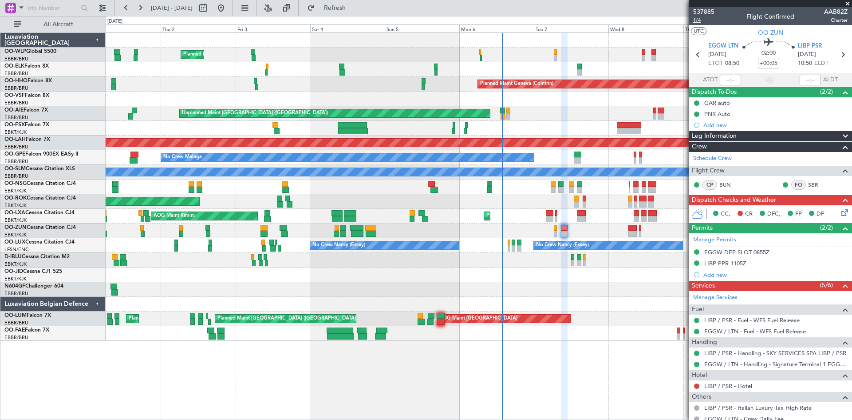
click at [701, 20] on span "1/4" at bounding box center [704, 20] width 21 height 8
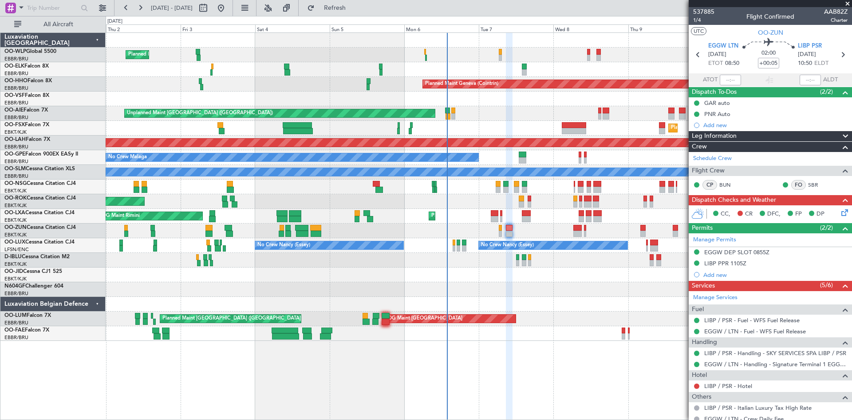
click at [598, 216] on div "Planned Maint Milan (Linate) Planned Maint Kortrijk-Wevelgem Planned Maint Gene…" at bounding box center [479, 187] width 746 height 308
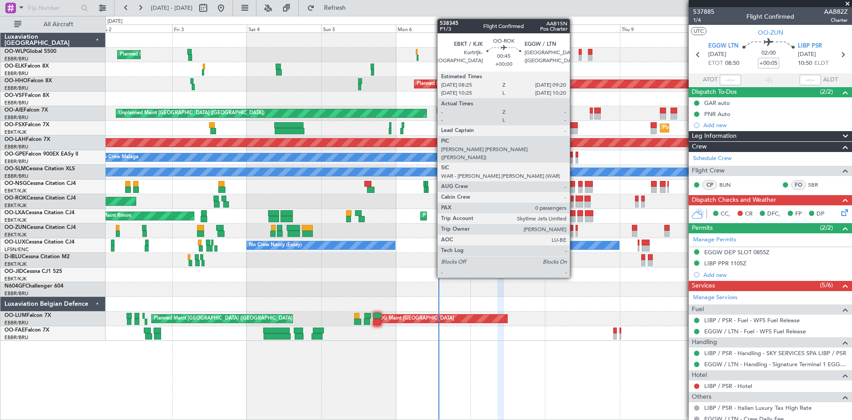
click at [572, 202] on div at bounding box center [572, 204] width 3 height 6
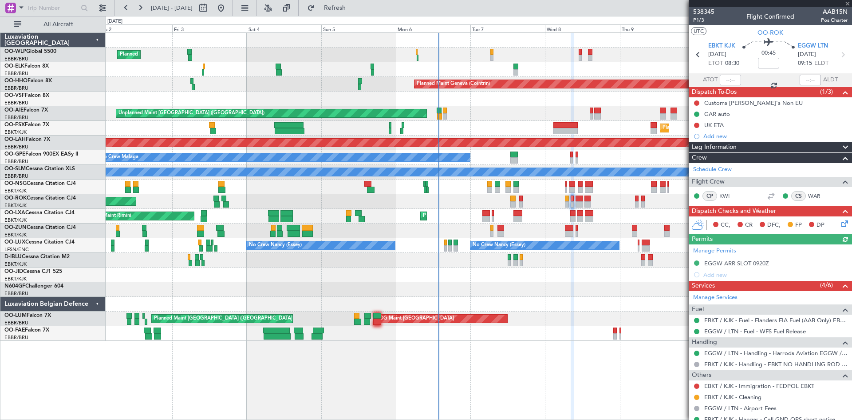
scroll to position [30, 0]
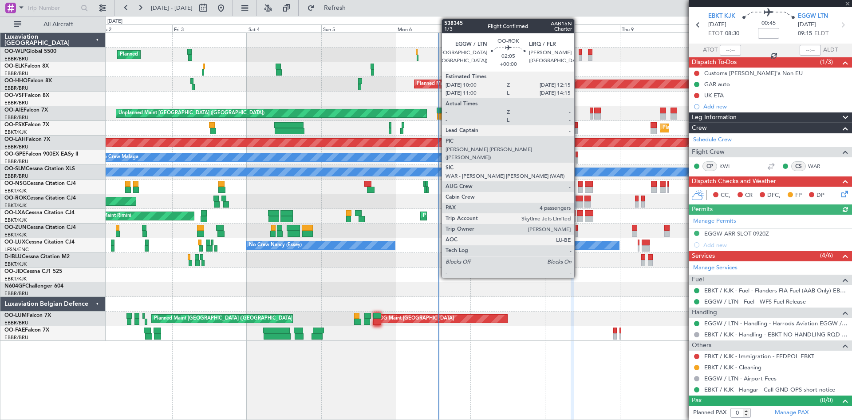
click at [579, 202] on div at bounding box center [579, 204] width 7 height 6
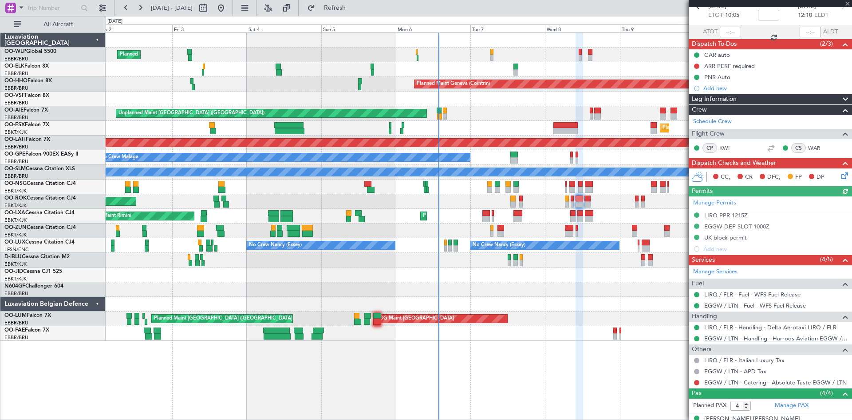
scroll to position [89, 0]
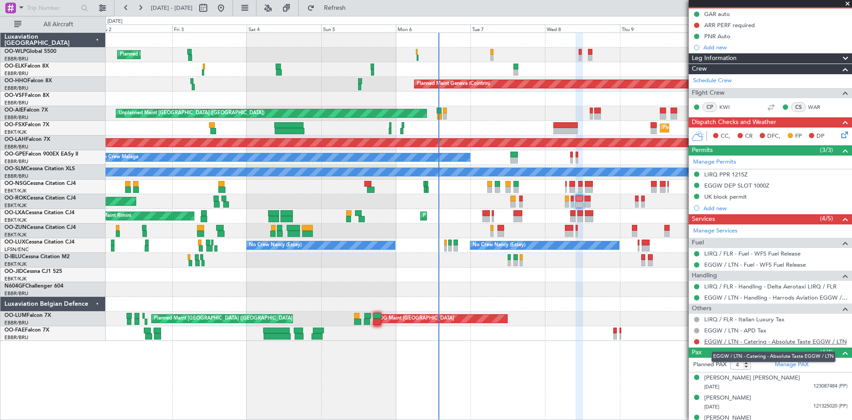
click at [780, 342] on link "EGGW / LTN - Catering - Absolute Taste EGGW / LTN" at bounding box center [776, 341] width 143 height 8
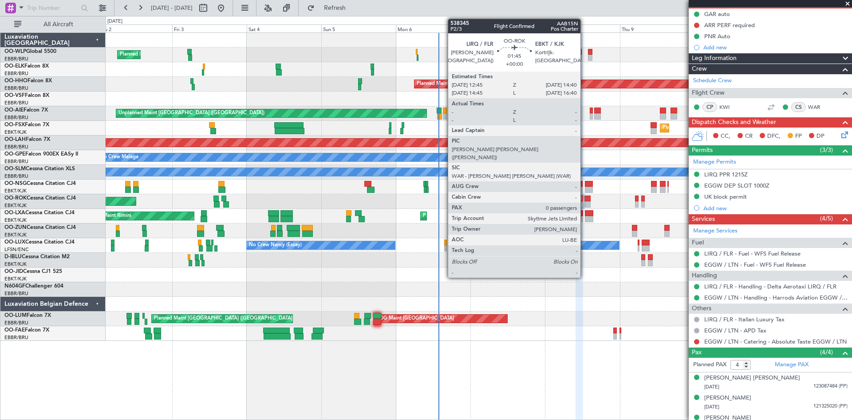
click at [585, 202] on div at bounding box center [588, 204] width 6 height 6
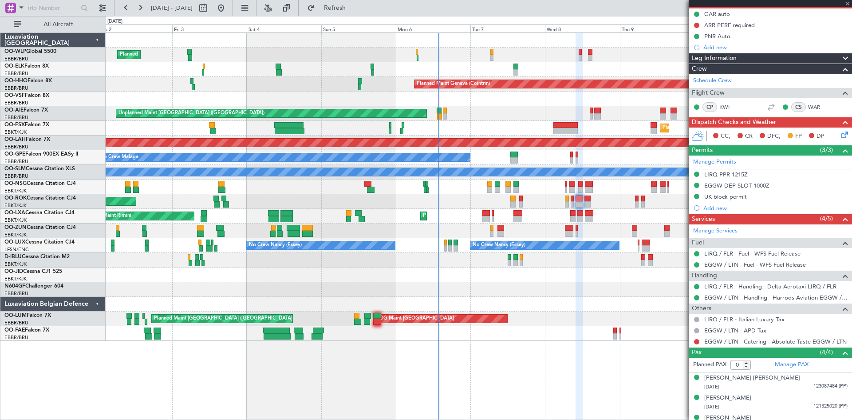
scroll to position [0, 0]
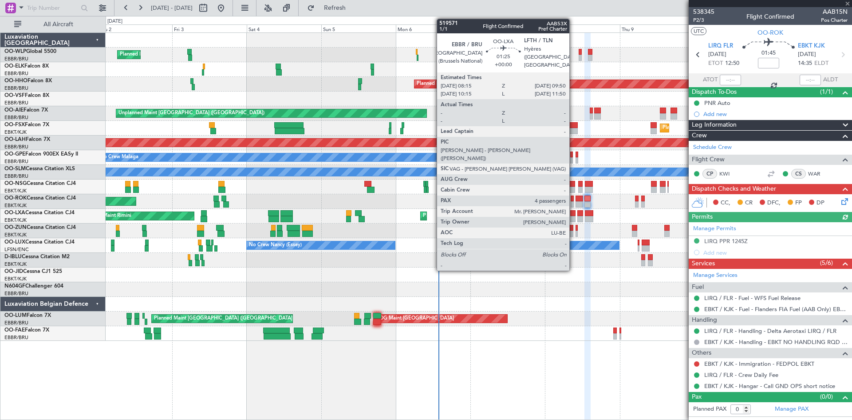
click at [574, 215] on div at bounding box center [573, 213] width 5 height 6
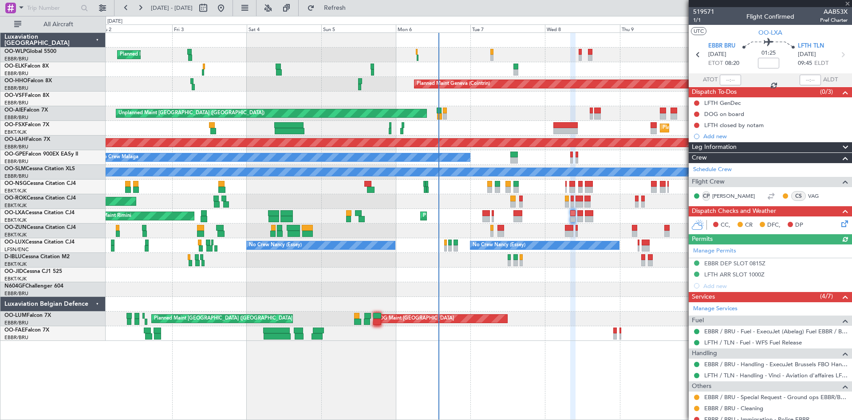
scroll to position [44, 0]
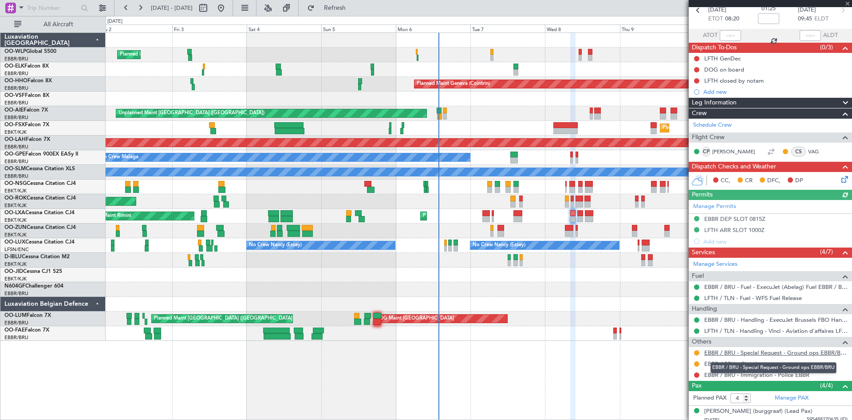
click at [808, 349] on link "EBBR / BRU - Special Request - Ground ops EBBR/BRU" at bounding box center [776, 353] width 143 height 8
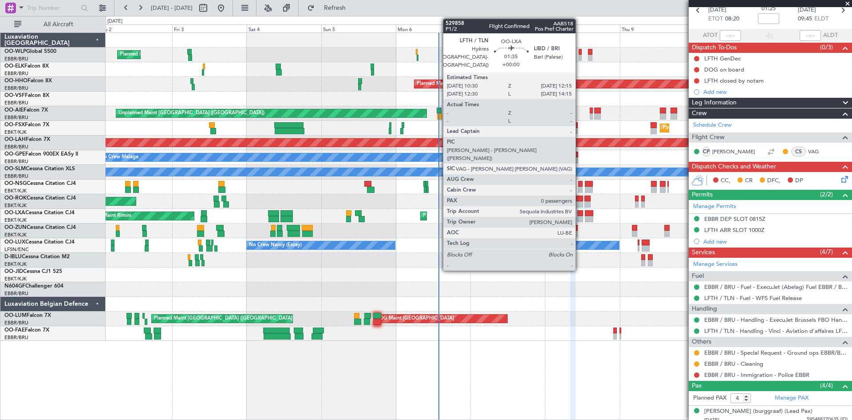
click at [580, 216] on div at bounding box center [581, 219] width 6 height 6
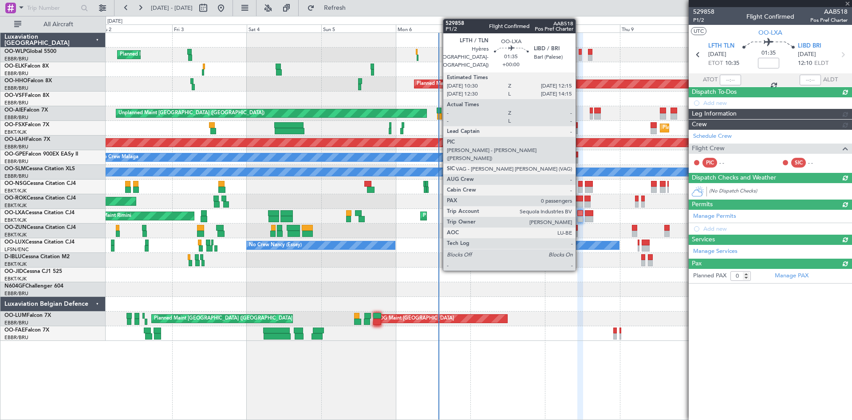
scroll to position [0, 0]
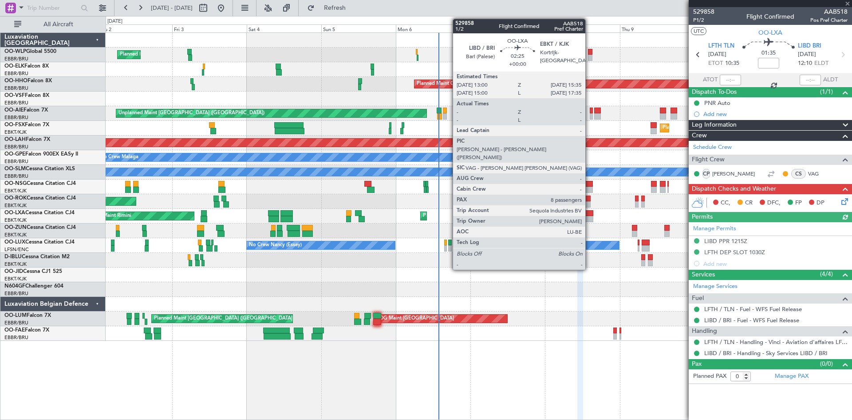
click at [590, 214] on div at bounding box center [589, 213] width 8 height 6
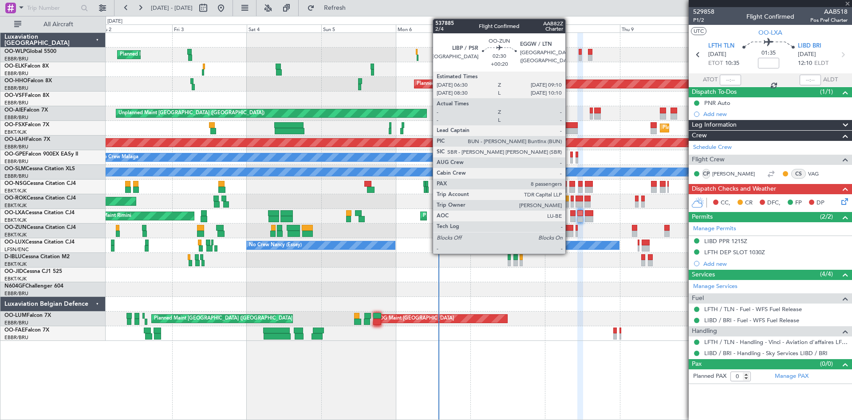
type input "8"
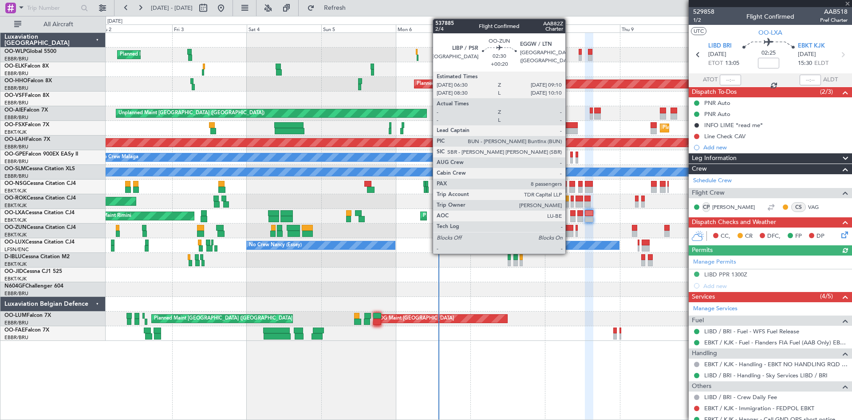
click at [570, 227] on div at bounding box center [569, 228] width 8 height 6
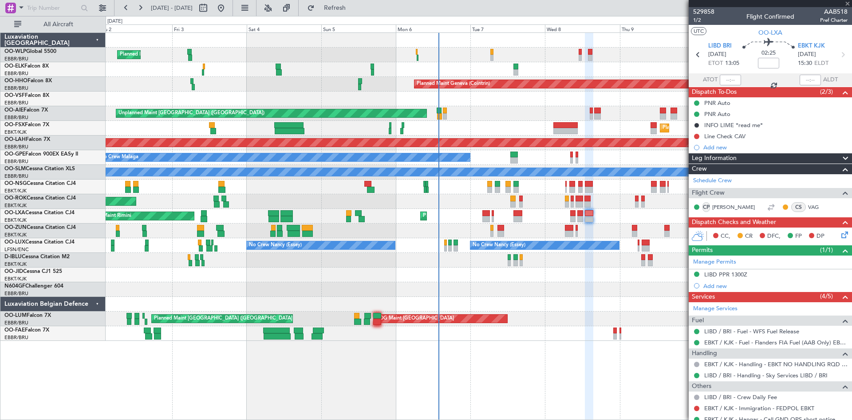
type input "+00:20"
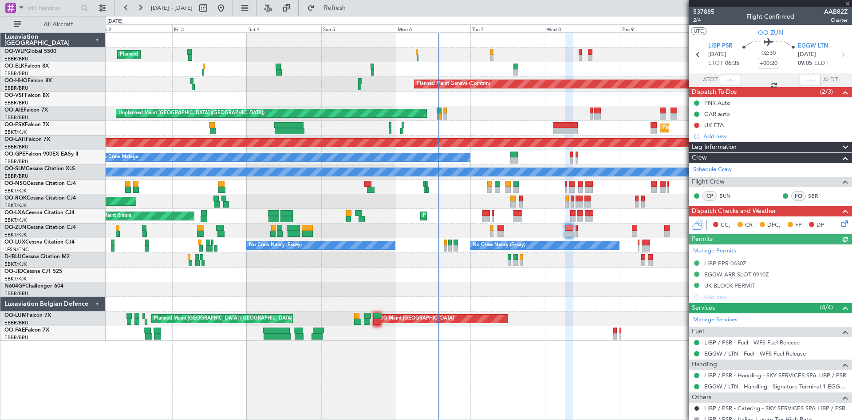
click at [579, 232] on div at bounding box center [479, 230] width 746 height 15
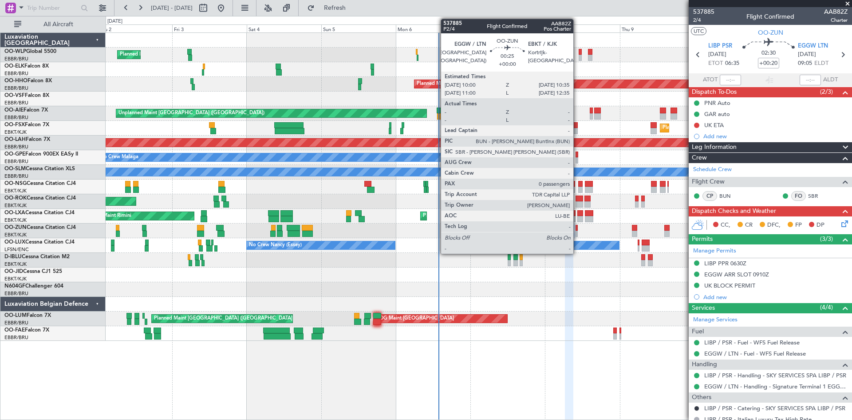
click at [578, 232] on div at bounding box center [577, 233] width 2 height 6
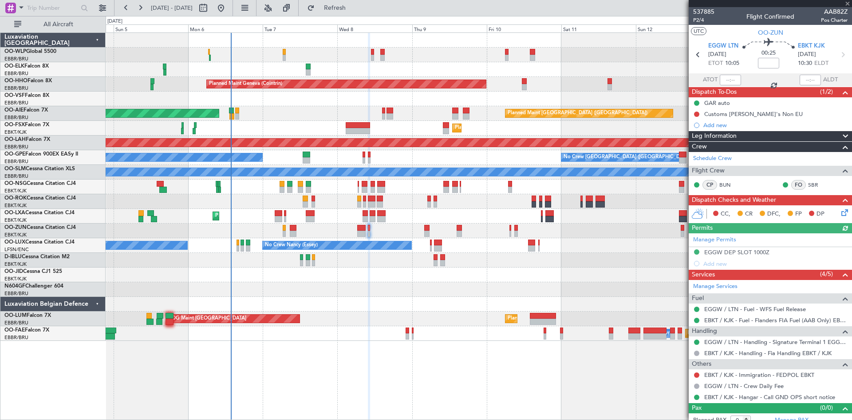
click at [421, 235] on div "Planned Maint Milan (Linate) Planned Maint Geneva (Cointrin) Planned Maint Lond…" at bounding box center [479, 187] width 746 height 308
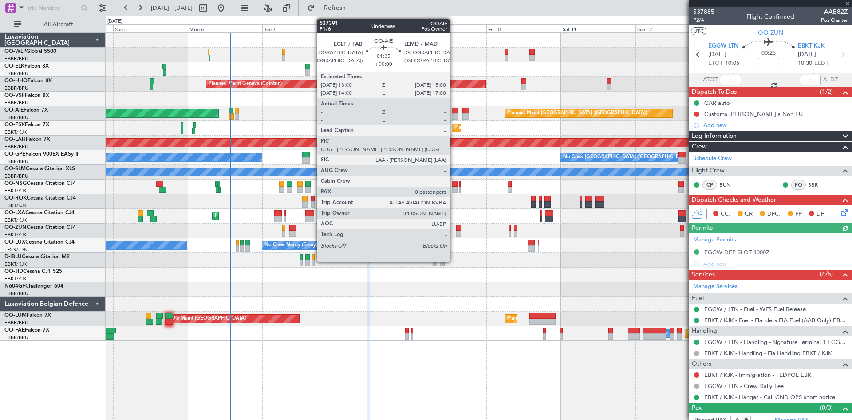
click at [454, 113] on div at bounding box center [455, 110] width 7 height 6
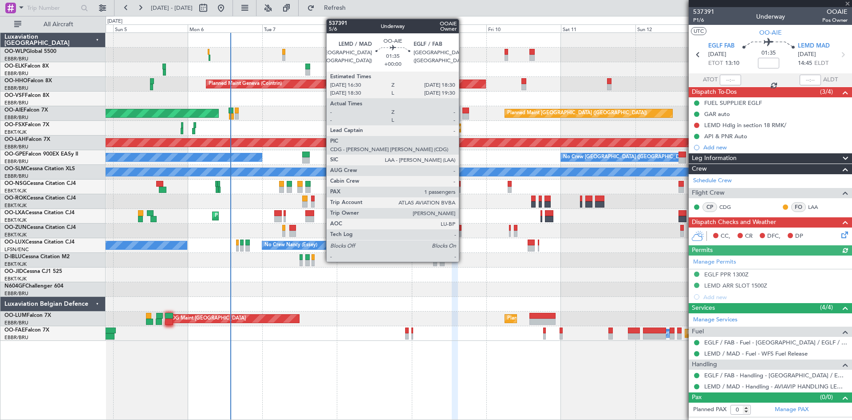
click at [463, 115] on div at bounding box center [466, 116] width 7 height 6
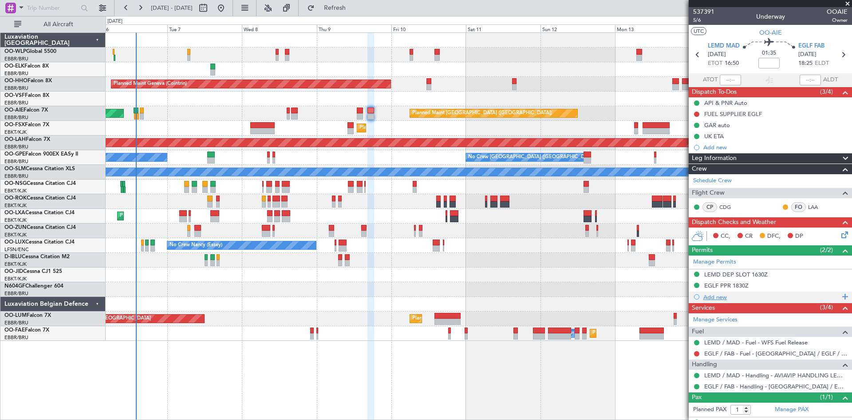
scroll to position [26, 0]
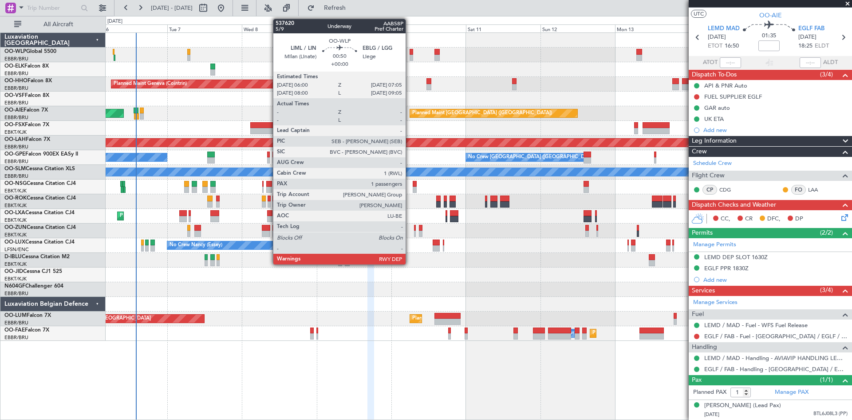
click at [410, 52] on div at bounding box center [412, 52] width 4 height 6
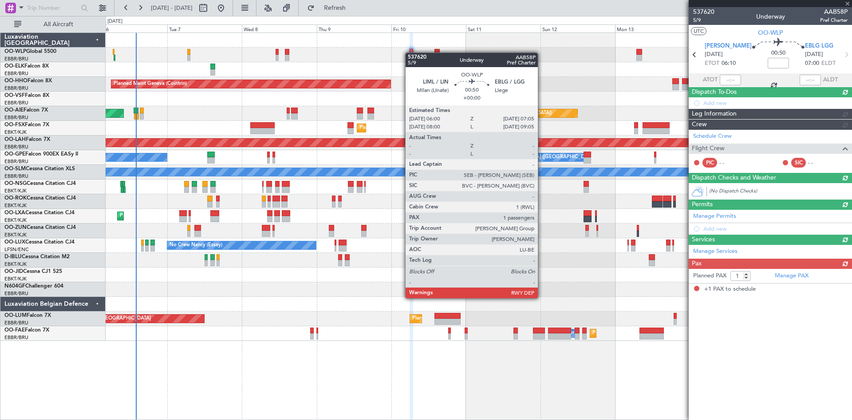
scroll to position [0, 0]
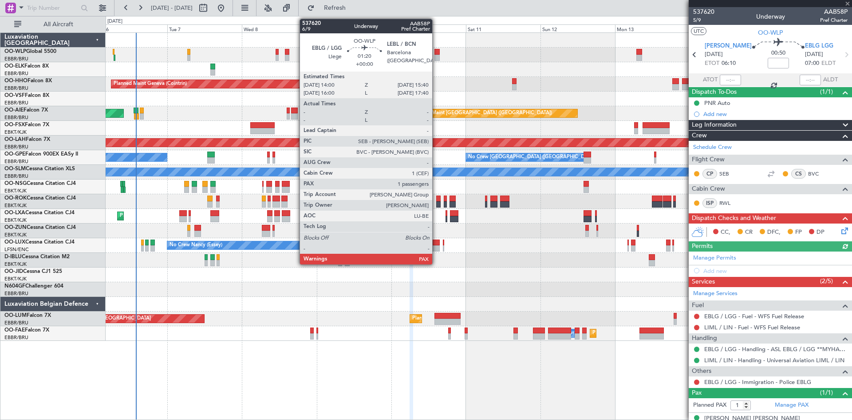
click at [436, 57] on div at bounding box center [437, 58] width 5 height 6
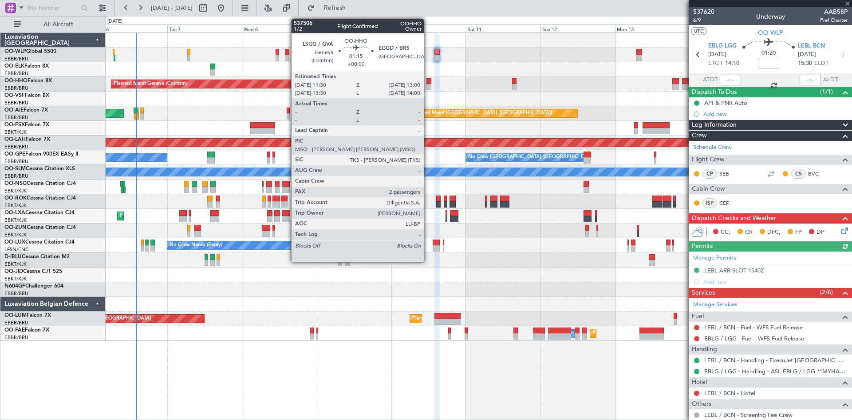
click at [428, 84] on div at bounding box center [429, 87] width 5 height 6
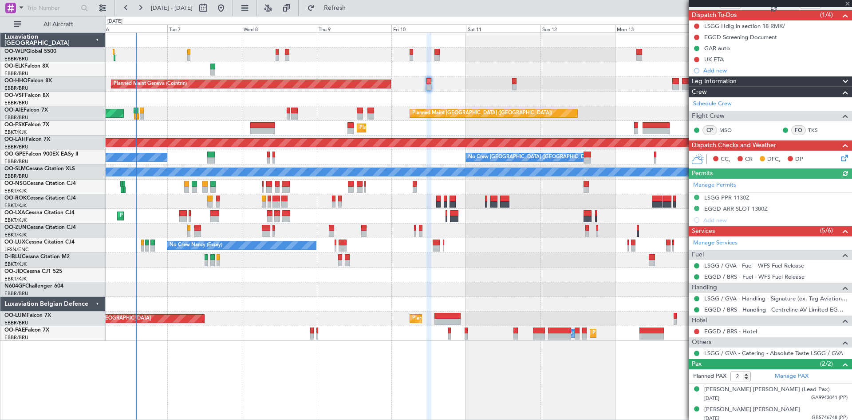
scroll to position [80, 0]
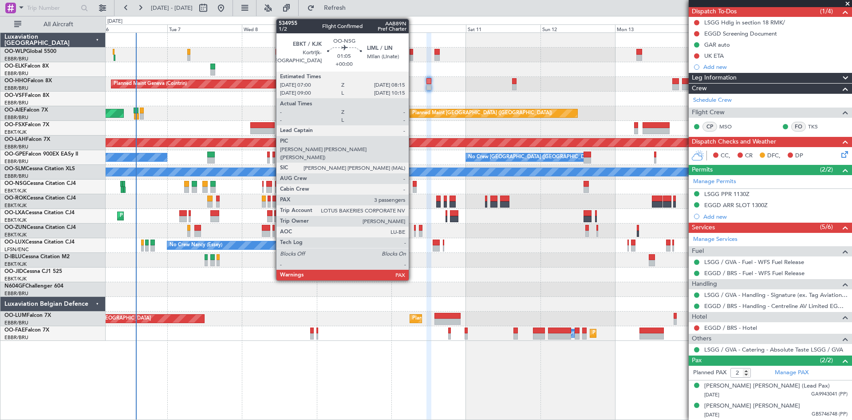
click at [413, 188] on div at bounding box center [415, 189] width 4 height 6
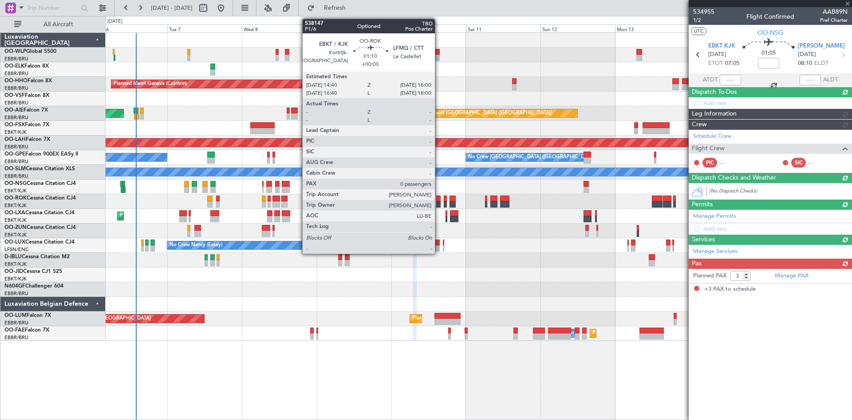
scroll to position [0, 0]
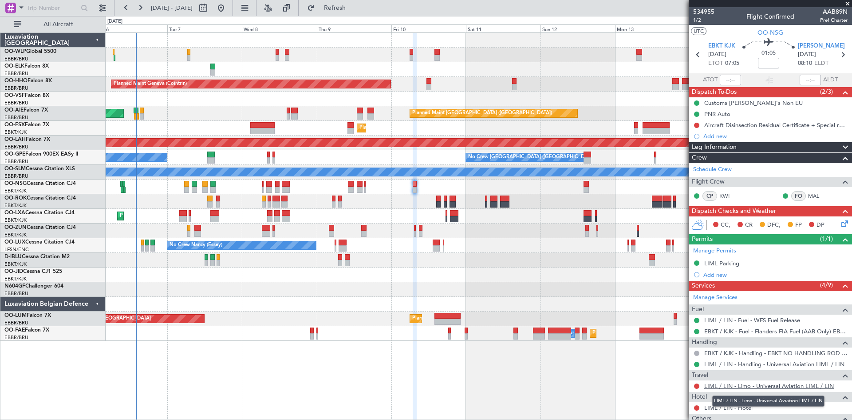
click at [800, 384] on link "LIML / LIN - Limo - Universal Aviation LIML / LIN" at bounding box center [770, 386] width 130 height 8
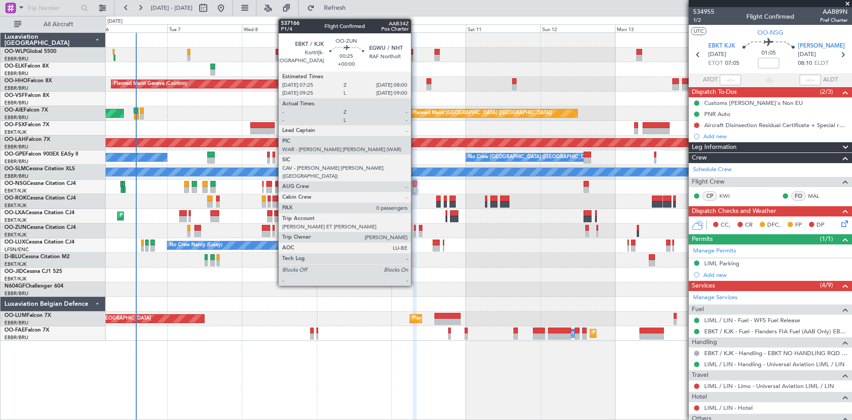
click at [415, 234] on div at bounding box center [415, 233] width 2 height 6
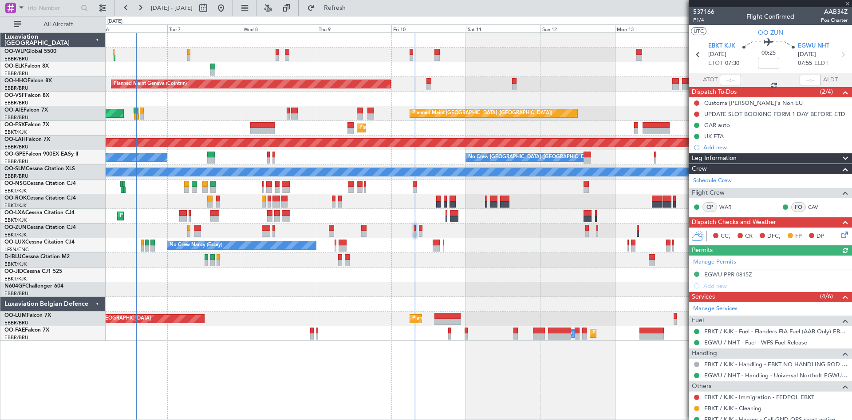
scroll to position [30, 0]
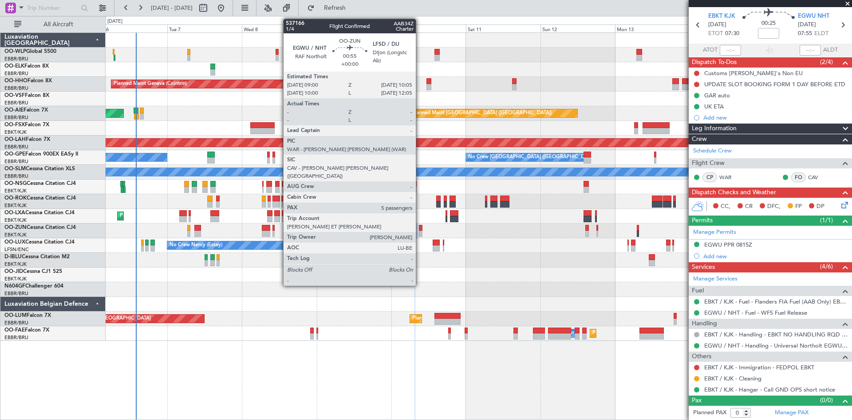
click at [420, 229] on div at bounding box center [421, 228] width 4 height 6
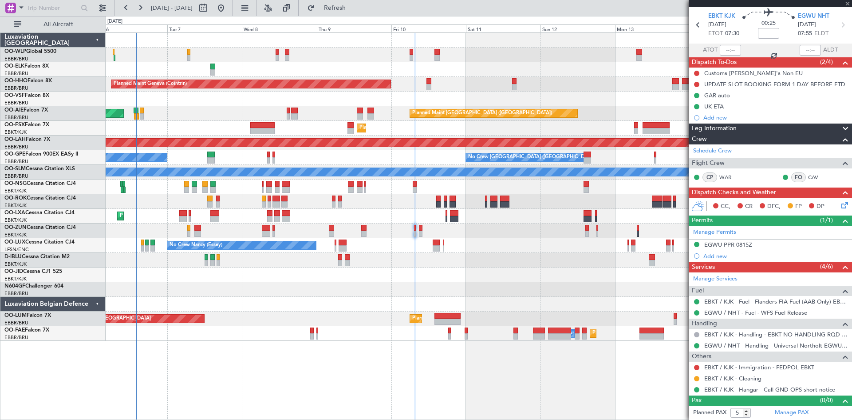
scroll to position [0, 0]
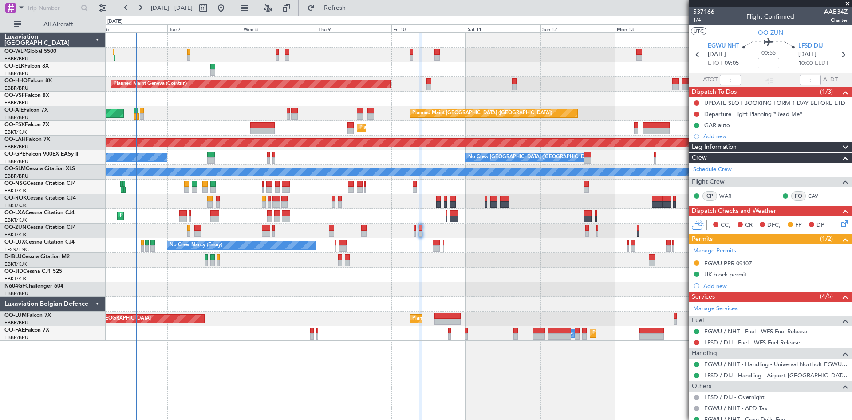
click at [233, 12] on fb-range-datepicker "06 Oct 2025 - 16 Oct 2025" at bounding box center [173, 8] width 119 height 16
click at [228, 12] on button at bounding box center [221, 8] width 14 height 14
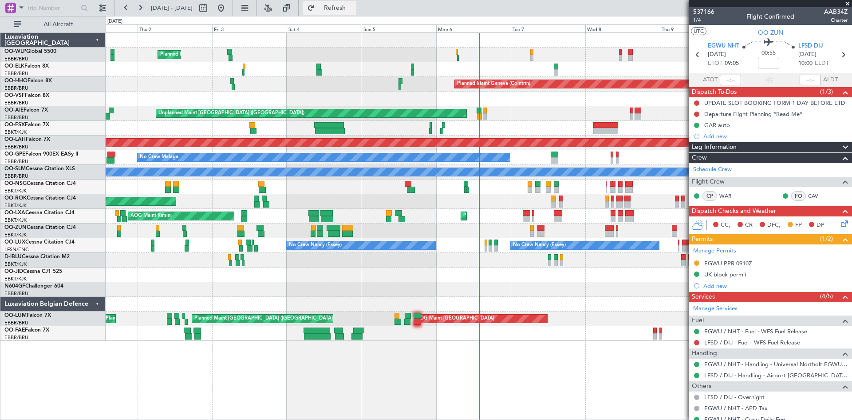
click at [339, 6] on button "Refresh" at bounding box center [329, 8] width 53 height 14
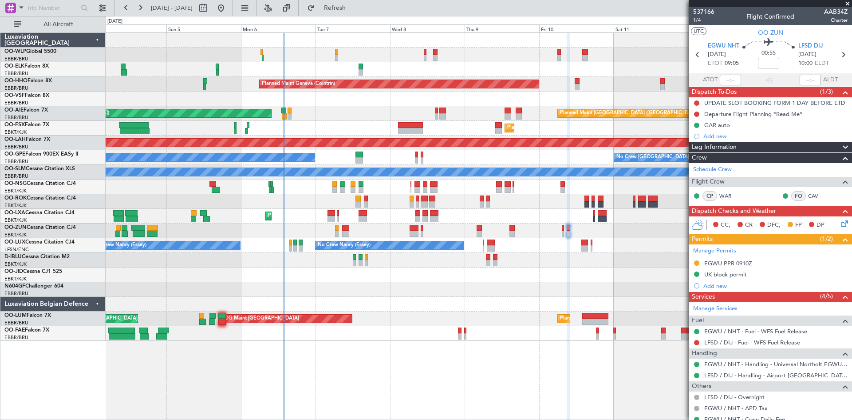
click at [404, 290] on div "Planned Maint Milan (Linate) Planned Maint Geneva (Cointrin) Unplanned Maint Lo…" at bounding box center [479, 187] width 746 height 308
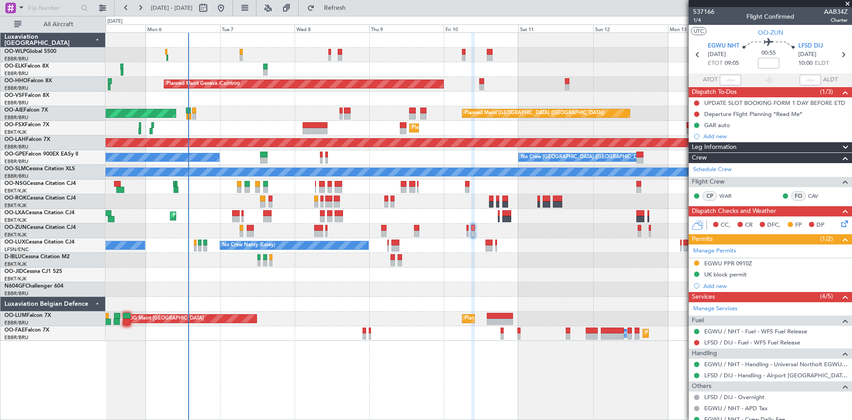
click at [437, 246] on div "No Crew Nancy (Essey) No Crew Nancy (Essey)" at bounding box center [479, 245] width 746 height 15
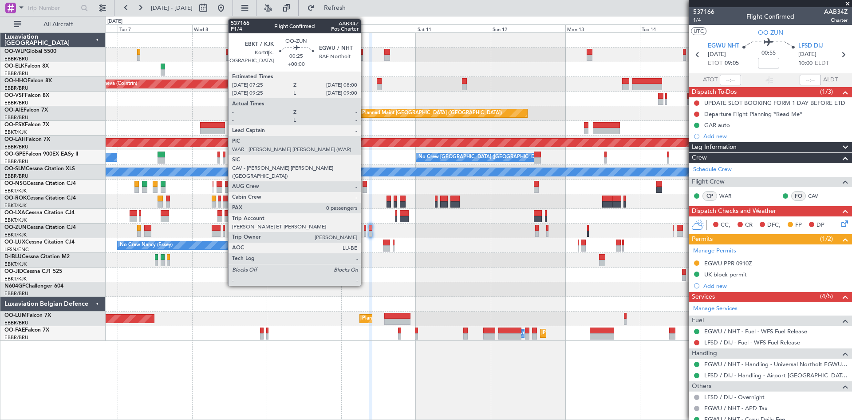
click at [365, 231] on div at bounding box center [365, 233] width 2 height 6
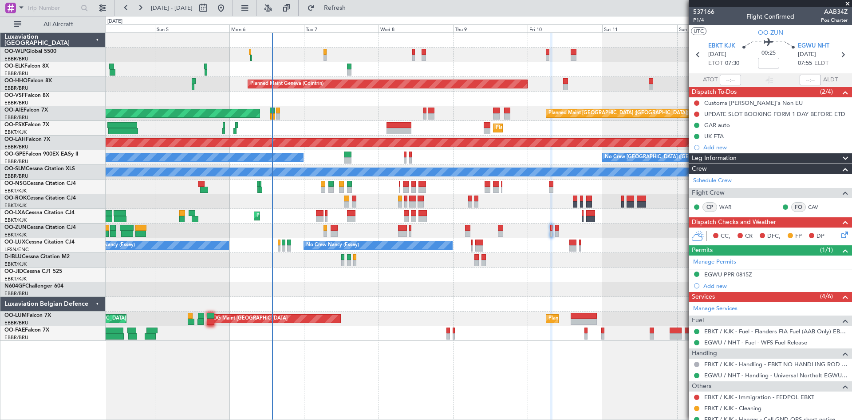
click at [456, 209] on div "Planned Maint Milan (Linate) Planned Maint Geneva (Cointrin) Planned Maint Lond…" at bounding box center [479, 187] width 746 height 308
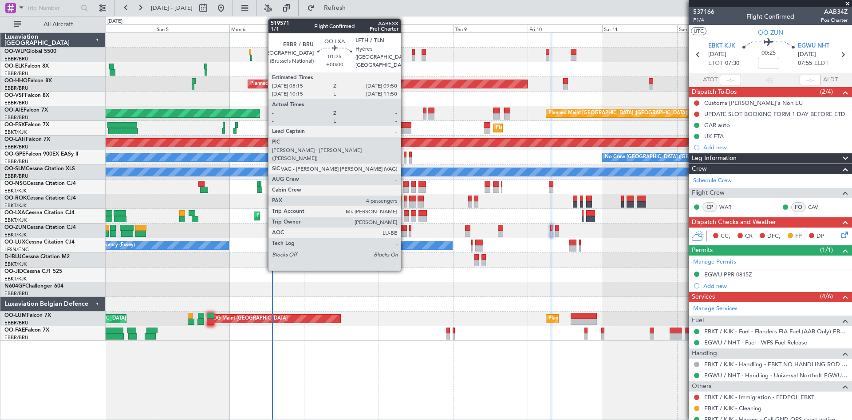
click at [405, 211] on div at bounding box center [406, 213] width 5 height 6
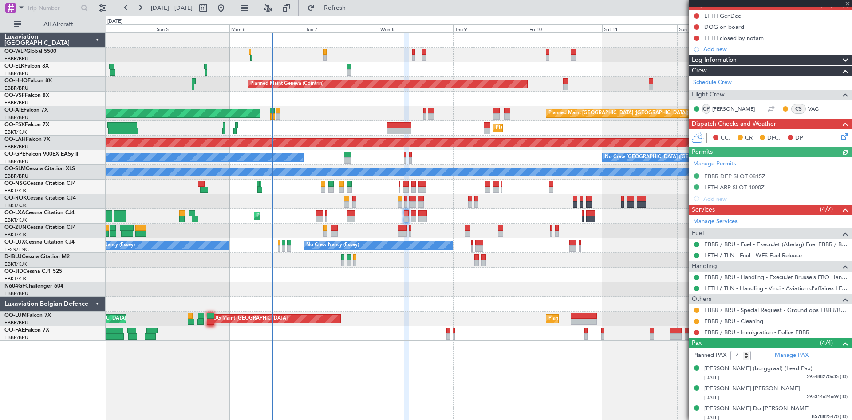
scroll to position [89, 0]
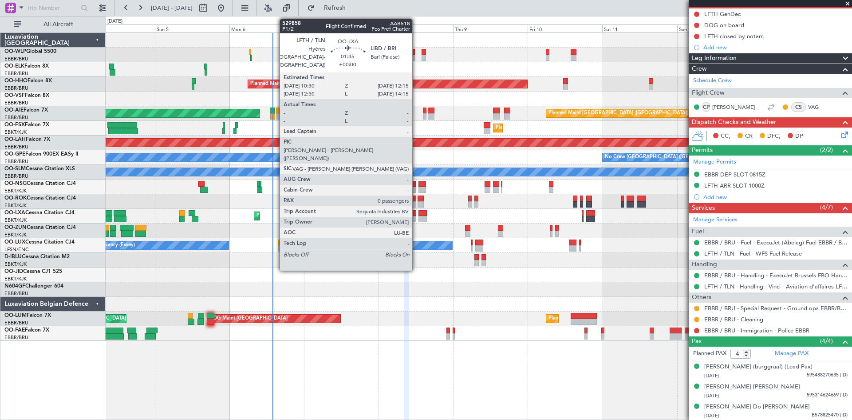
click at [416, 216] on div at bounding box center [414, 219] width 6 height 6
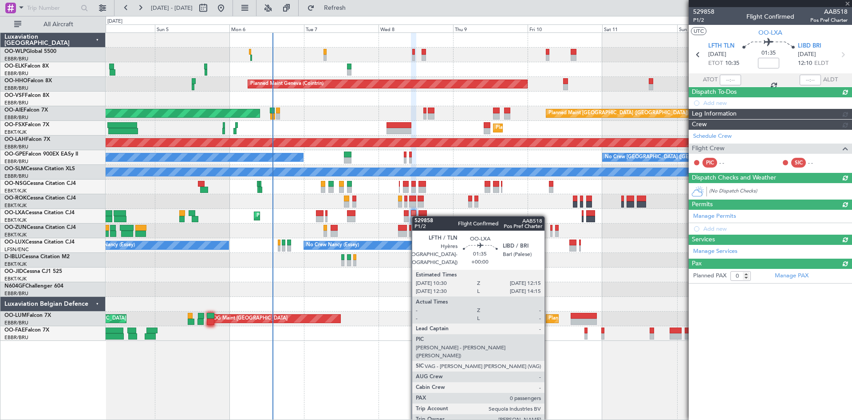
scroll to position [0, 0]
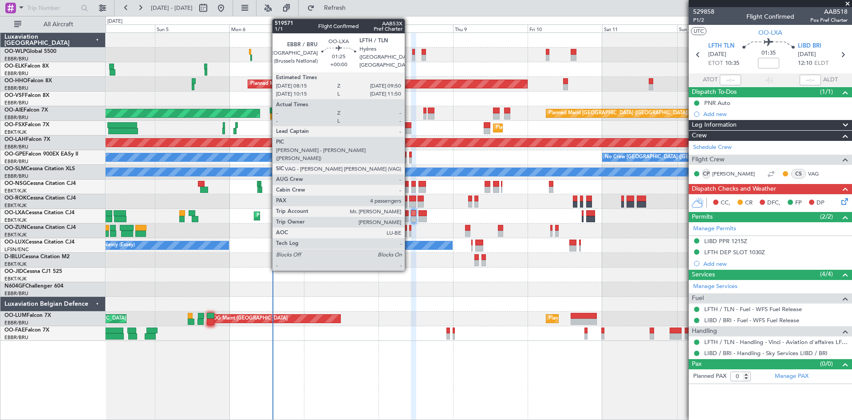
click at [409, 221] on div at bounding box center [406, 219] width 5 height 6
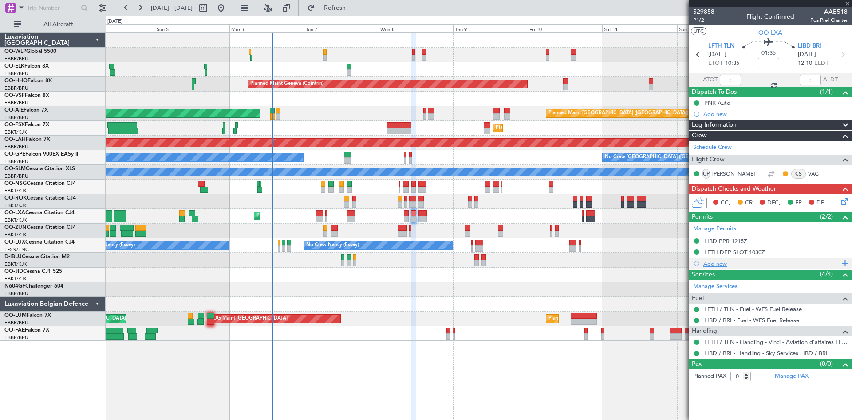
type input "4"
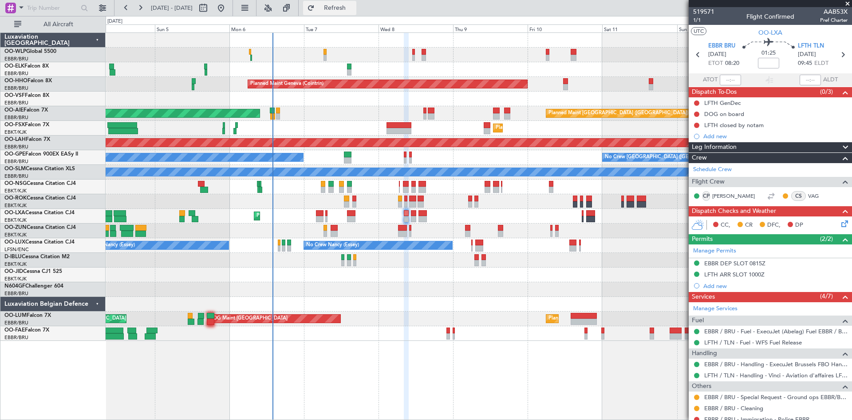
click at [341, 4] on button "Refresh" at bounding box center [329, 8] width 53 height 14
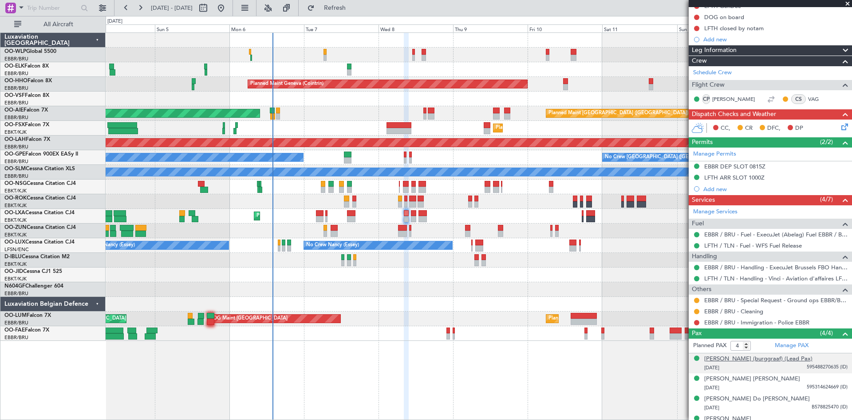
scroll to position [119, 0]
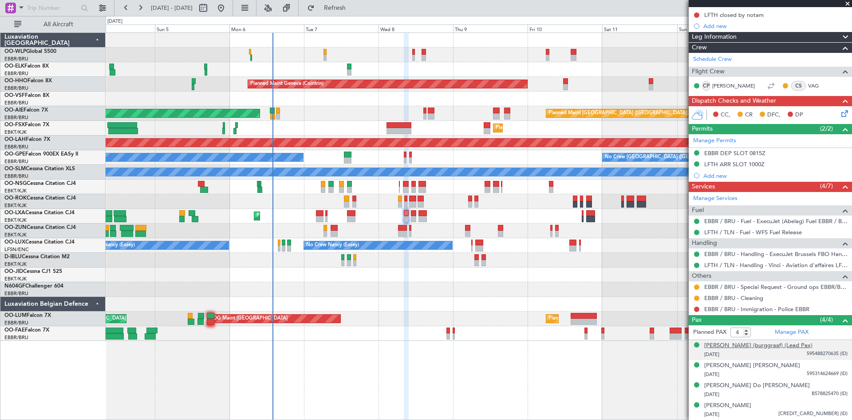
click at [792, 341] on div "[PERSON_NAME] (burggraaf) (Lead Pax)" at bounding box center [759, 345] width 108 height 9
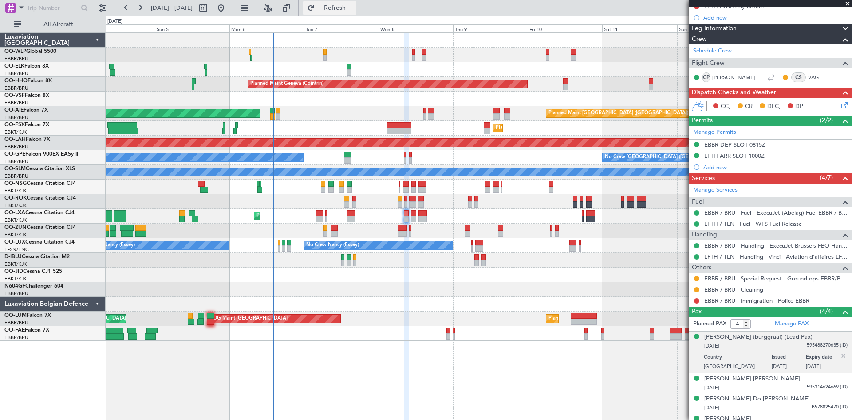
click at [354, 10] on span "Refresh" at bounding box center [335, 8] width 37 height 6
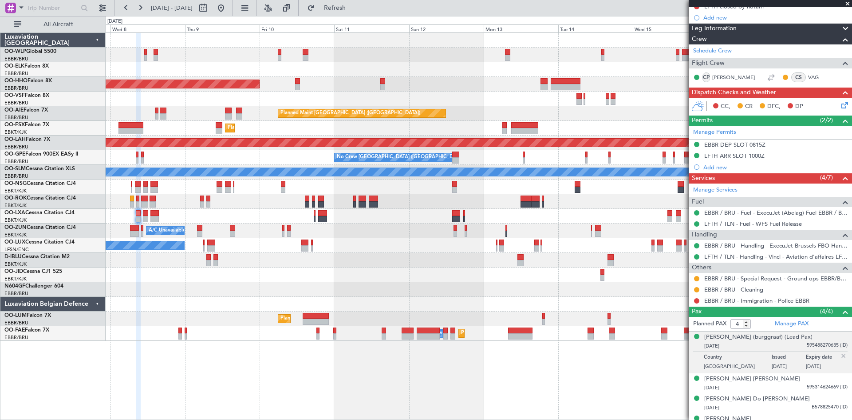
click at [131, 355] on div "Planned Maint Geneva (Cointrin) Planned Maint [GEOGRAPHIC_DATA] ([GEOGRAPHIC_DA…" at bounding box center [479, 225] width 747 height 387
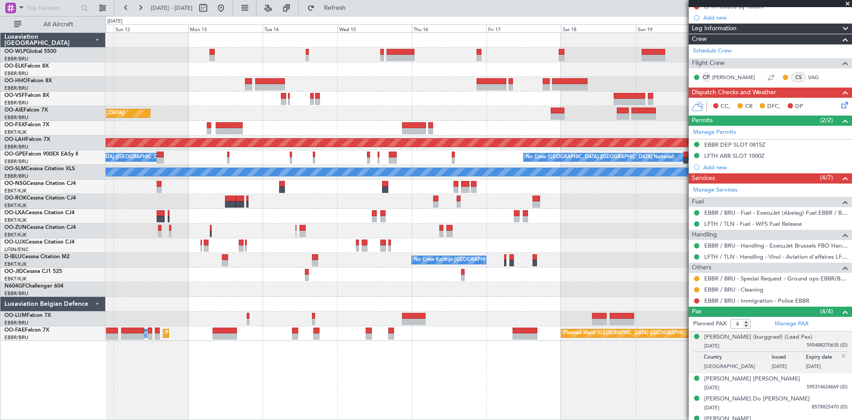
click at [404, 209] on div "Planned Maint Geneva (Cointrin) Planned Maint [GEOGRAPHIC_DATA] ([GEOGRAPHIC_DA…" at bounding box center [479, 187] width 746 height 308
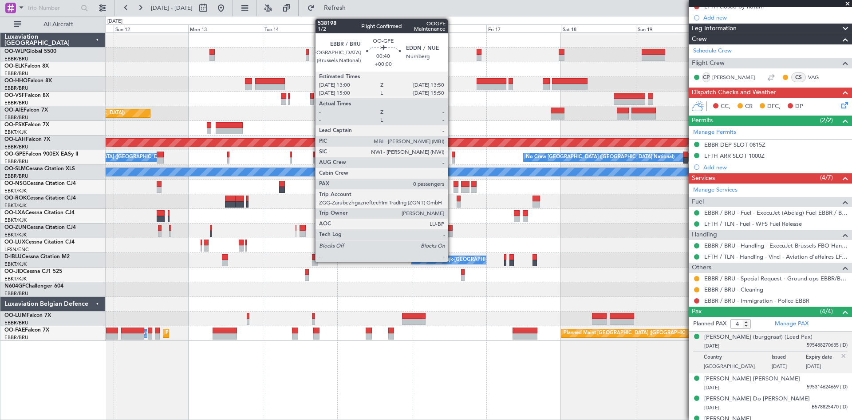
click at [452, 155] on div at bounding box center [453, 154] width 3 height 6
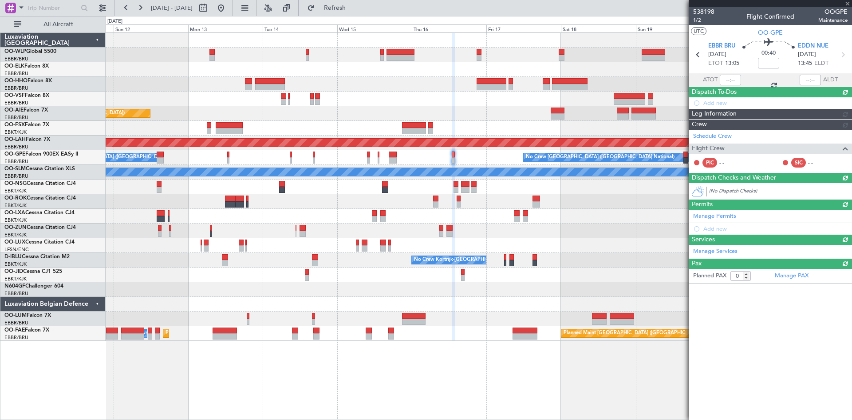
scroll to position [0, 0]
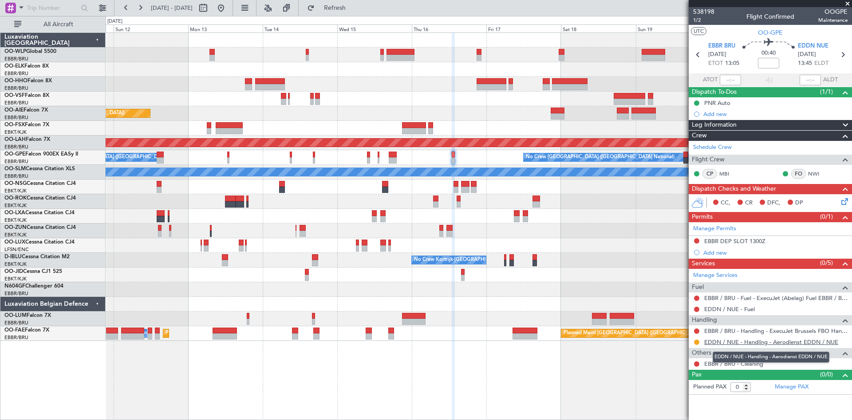
click at [796, 343] on link "EDDN / NUE - Handling - Aerodienst EDDN / NUE" at bounding box center [772, 342] width 134 height 8
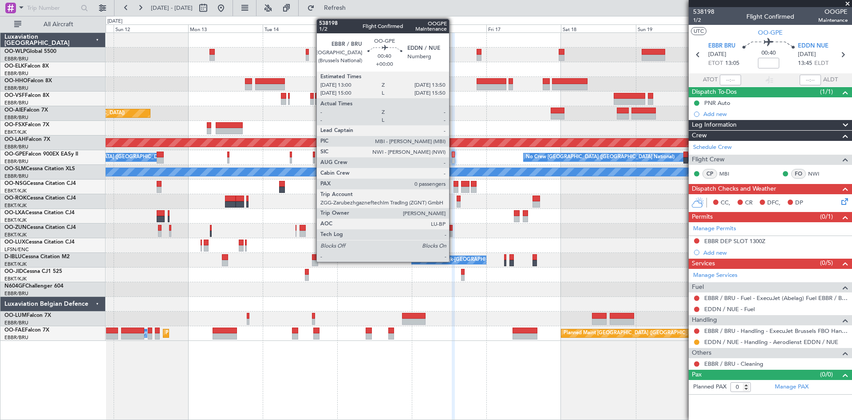
click at [453, 158] on div at bounding box center [453, 160] width 3 height 6
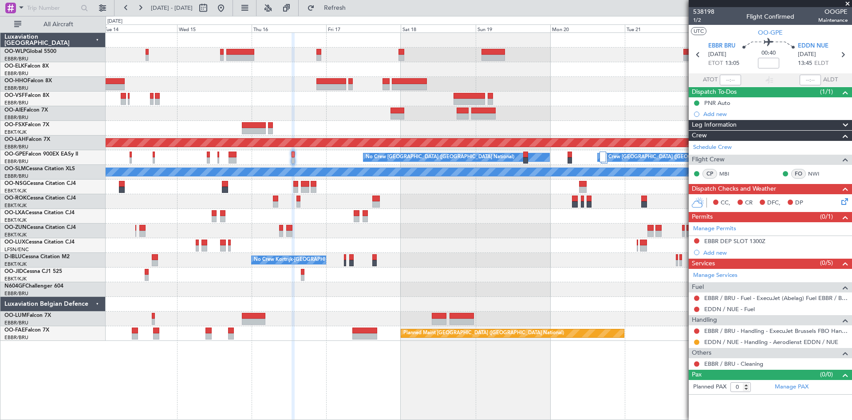
click at [504, 238] on div at bounding box center [479, 230] width 746 height 15
click at [228, 12] on button at bounding box center [221, 8] width 14 height 14
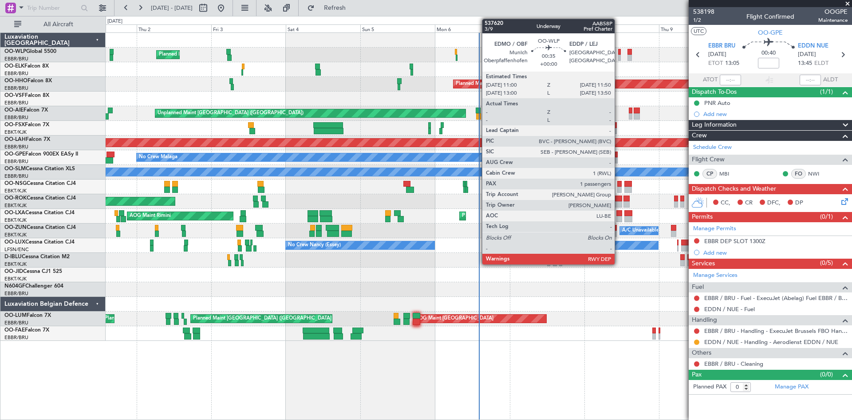
click at [619, 59] on div at bounding box center [619, 58] width 3 height 6
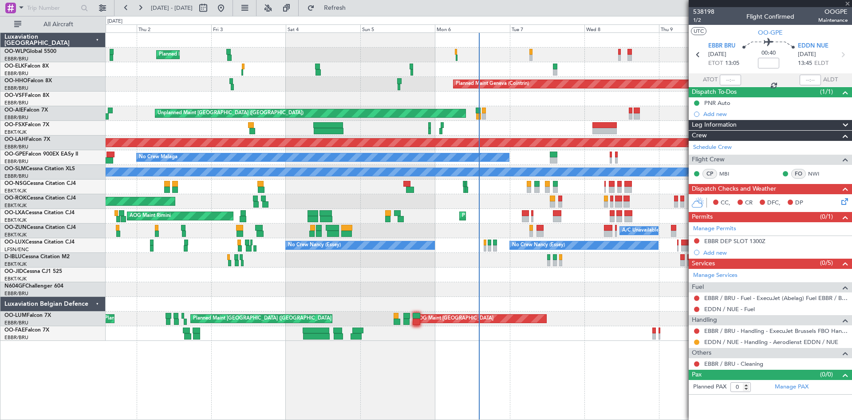
type input "1"
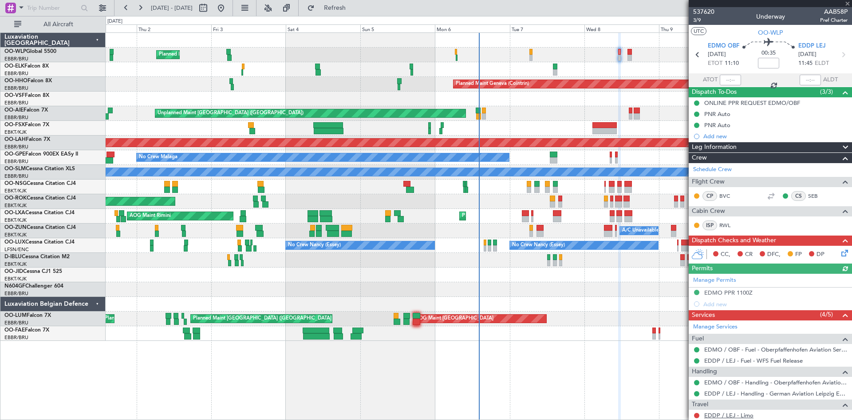
click at [737, 413] on link "EDDP / LEJ - Limo" at bounding box center [729, 415] width 49 height 8
click at [354, 9] on span "Refresh" at bounding box center [335, 8] width 37 height 6
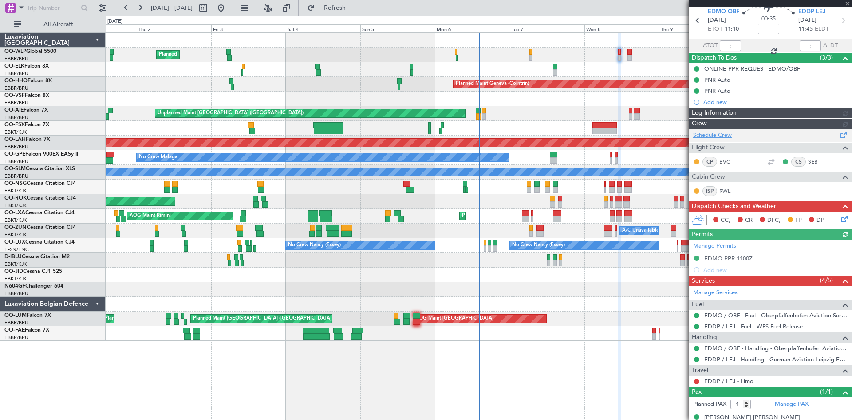
scroll to position [44, 0]
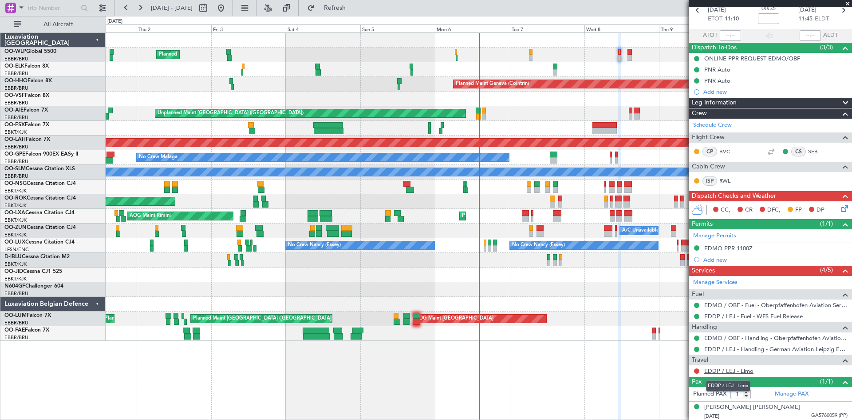
click at [726, 368] on link "EDDP / LEJ - Limo" at bounding box center [729, 371] width 49 height 8
click at [696, 369] on button at bounding box center [696, 370] width 5 height 5
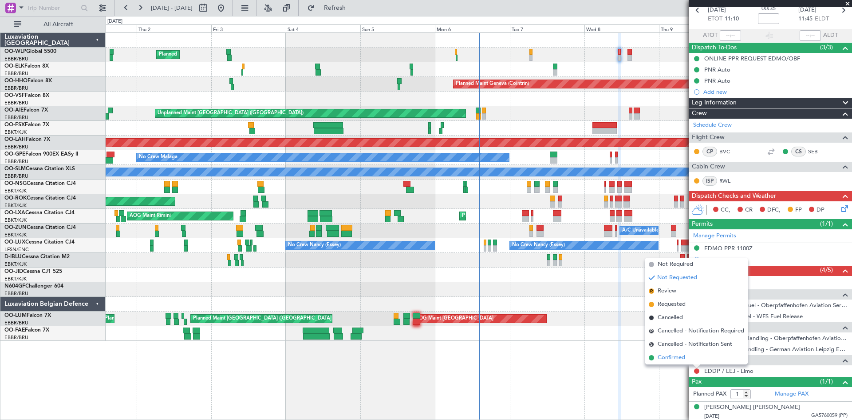
click at [664, 356] on span "Confirmed" at bounding box center [672, 357] width 28 height 9
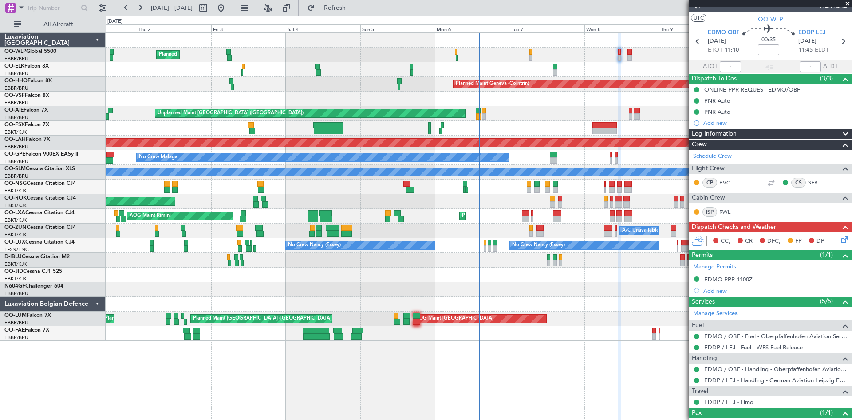
scroll to position [0, 0]
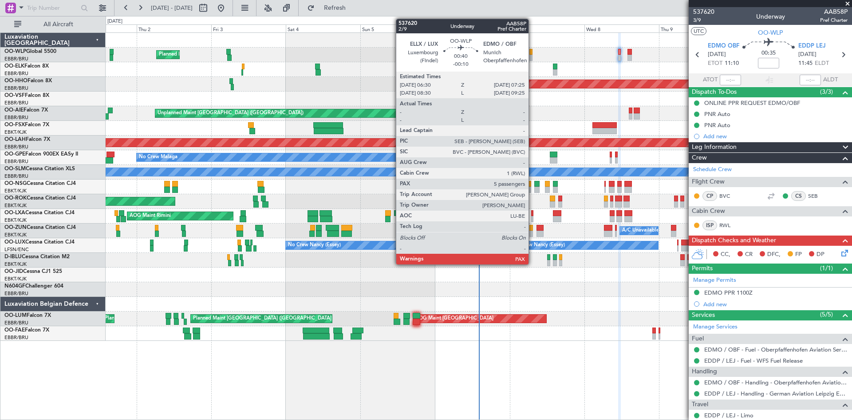
click at [533, 57] on div at bounding box center [531, 58] width 3 height 6
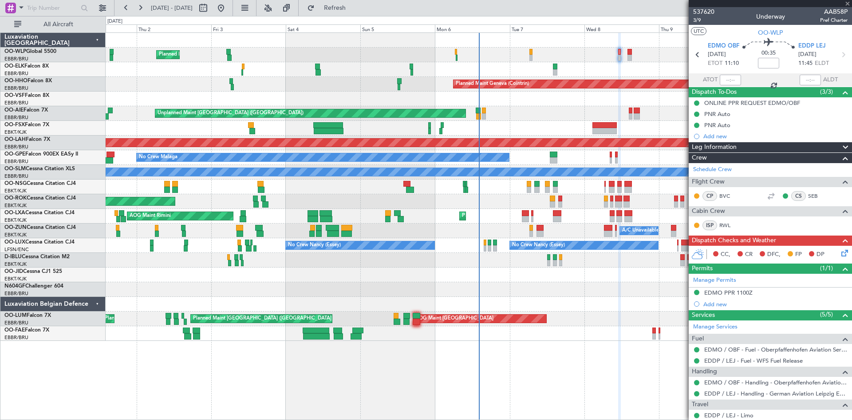
type input "-00:10"
type input "5"
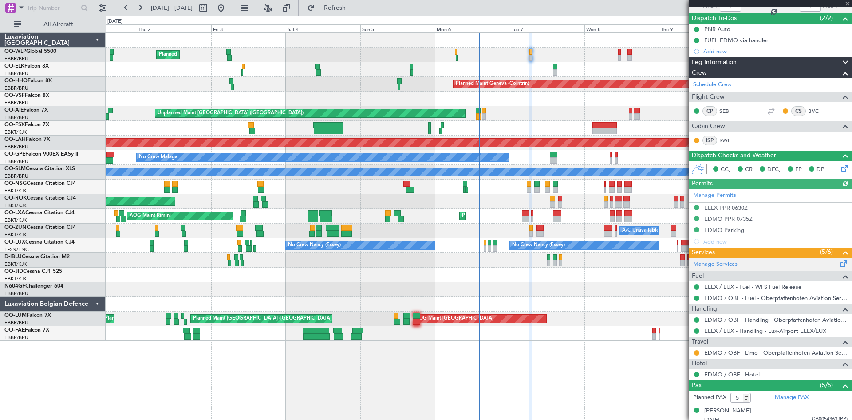
scroll to position [159, 0]
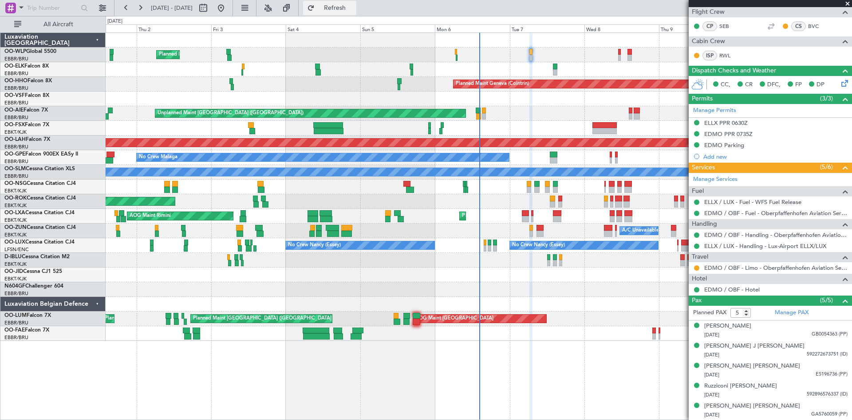
click at [357, 13] on button "Refresh" at bounding box center [329, 8] width 53 height 14
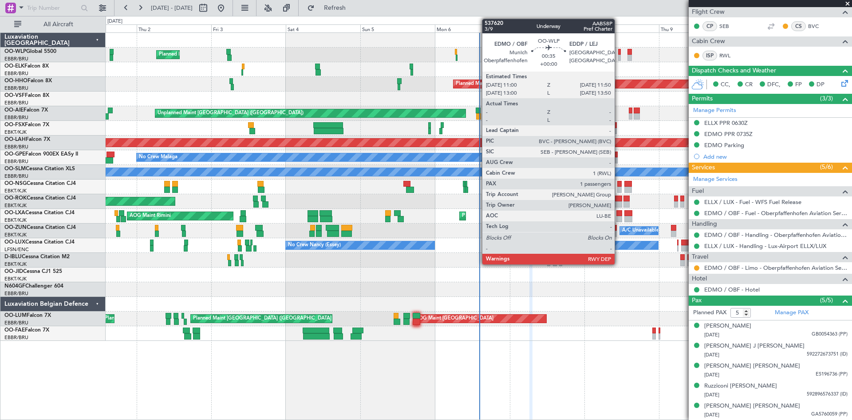
click at [619, 55] on div at bounding box center [619, 58] width 3 height 6
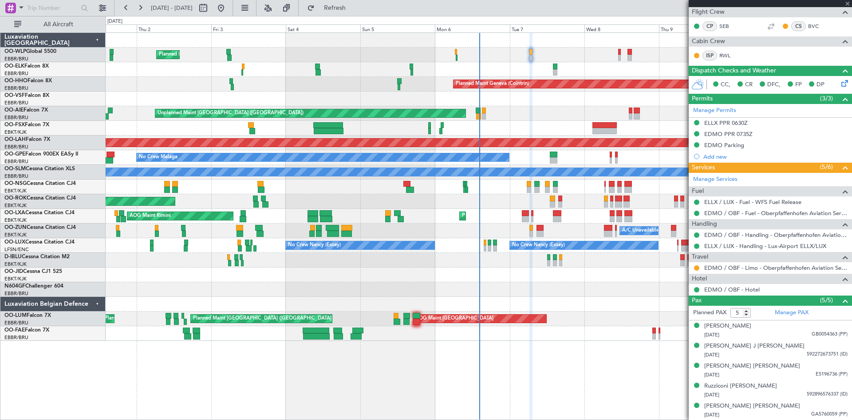
type input "1"
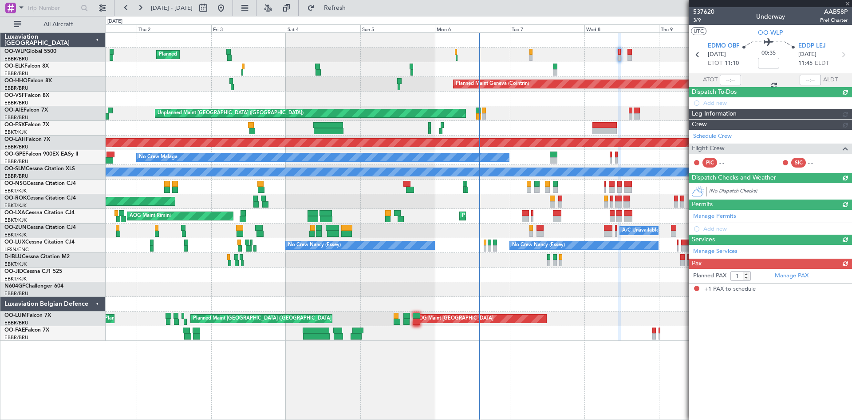
scroll to position [0, 0]
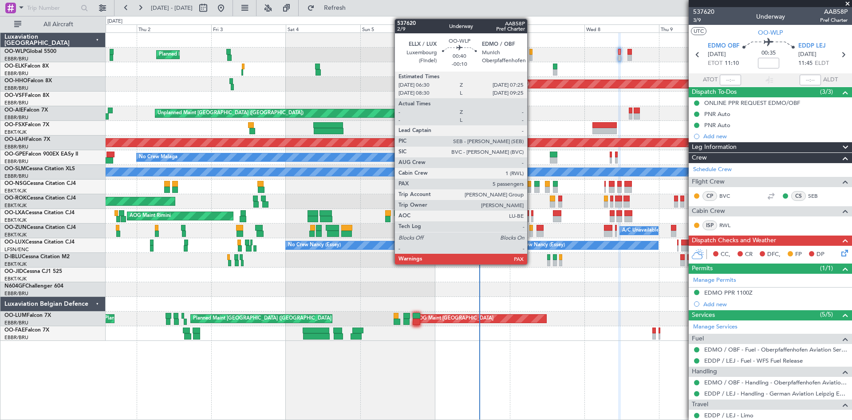
click at [531, 55] on div at bounding box center [531, 58] width 3 height 6
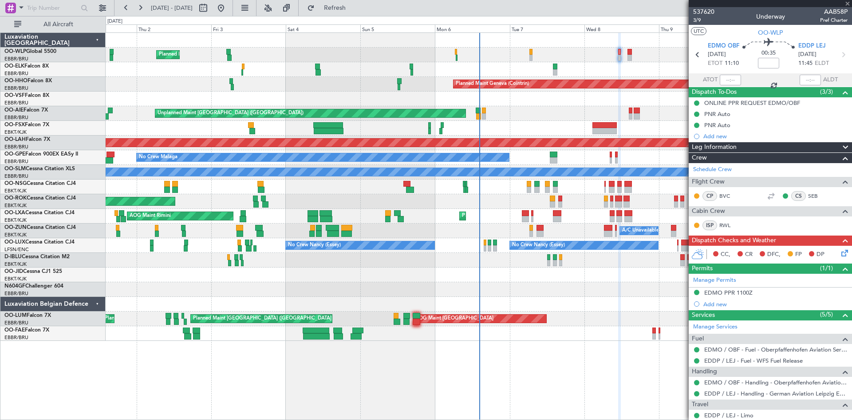
type input "-00:10"
type input "5"
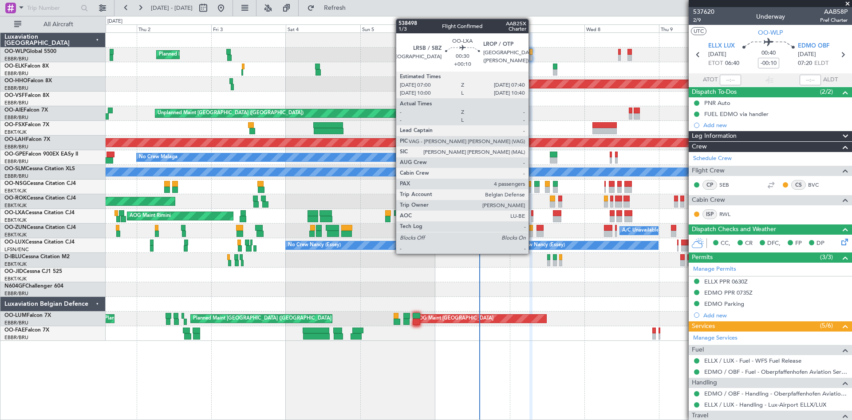
click at [533, 216] on div at bounding box center [532, 219] width 2 height 6
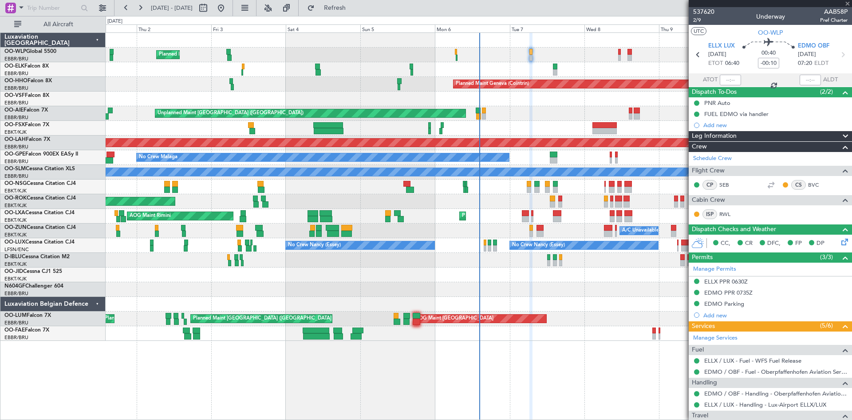
type input "+00:10"
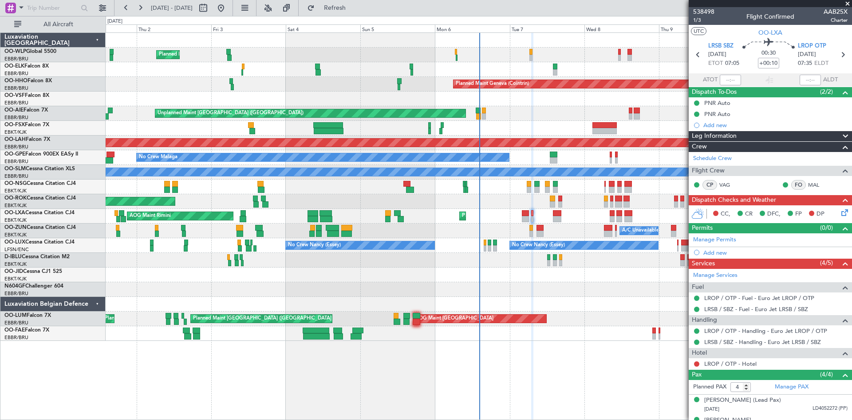
click at [528, 203] on div "AOG Maint Kortrijk-[GEOGRAPHIC_DATA]" at bounding box center [479, 201] width 746 height 15
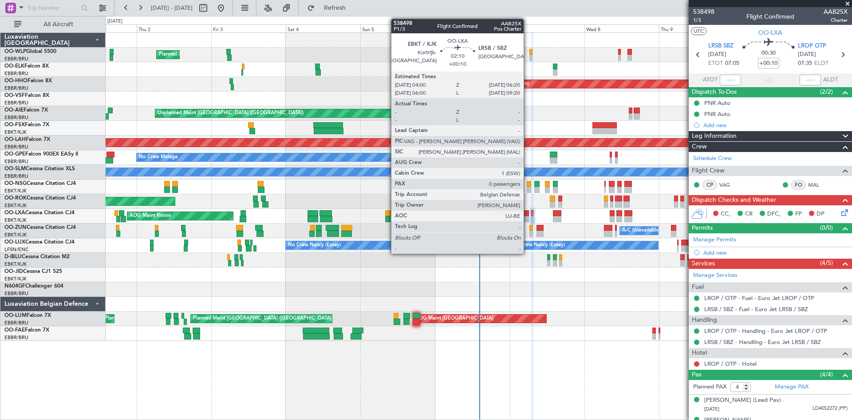
click at [528, 214] on div at bounding box center [526, 213] width 8 height 6
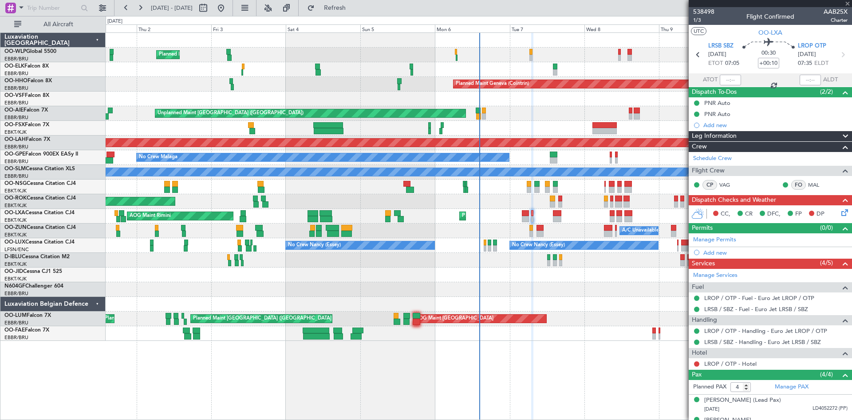
type input "0"
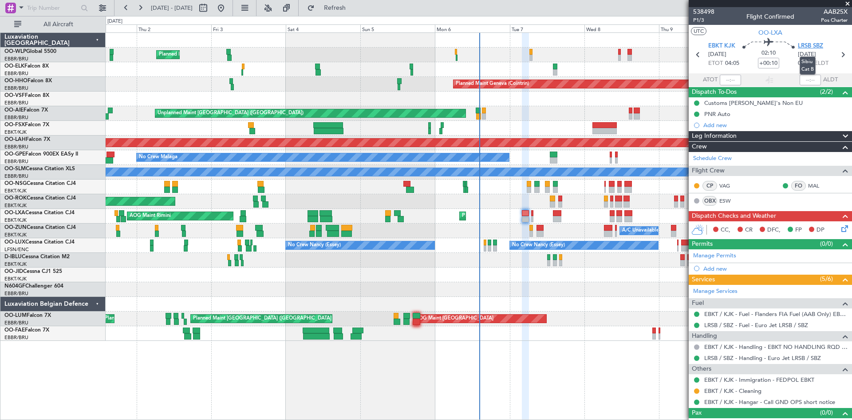
click at [819, 42] on span "LRSB SBZ" at bounding box center [810, 46] width 25 height 9
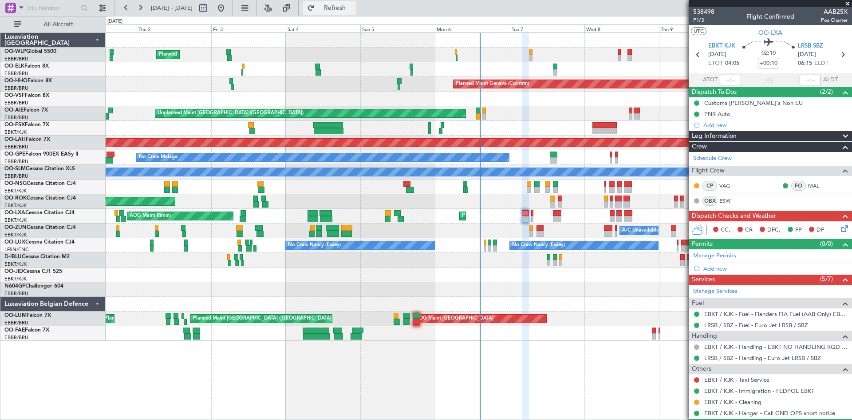
click at [336, 15] on button "Refresh" at bounding box center [329, 8] width 53 height 14
click at [347, 15] on fb-refresh-button "Refresh" at bounding box center [330, 8] width 62 height 16
click at [350, 9] on span "Refresh" at bounding box center [335, 8] width 37 height 6
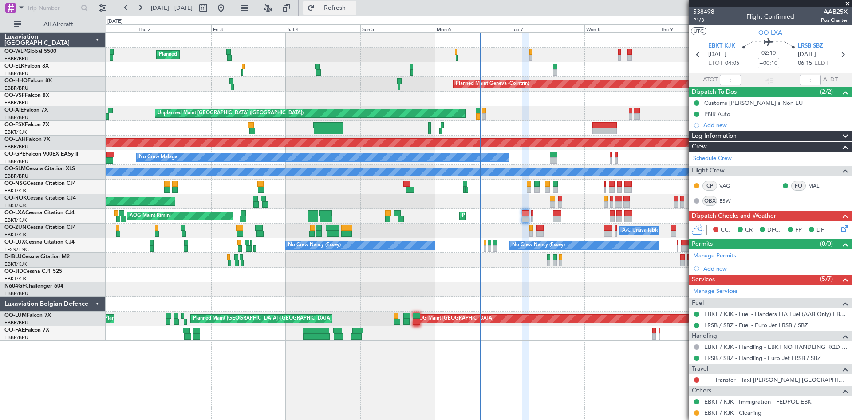
click at [337, 12] on button "Refresh" at bounding box center [329, 8] width 53 height 14
click at [146, 5] on button at bounding box center [140, 8] width 14 height 14
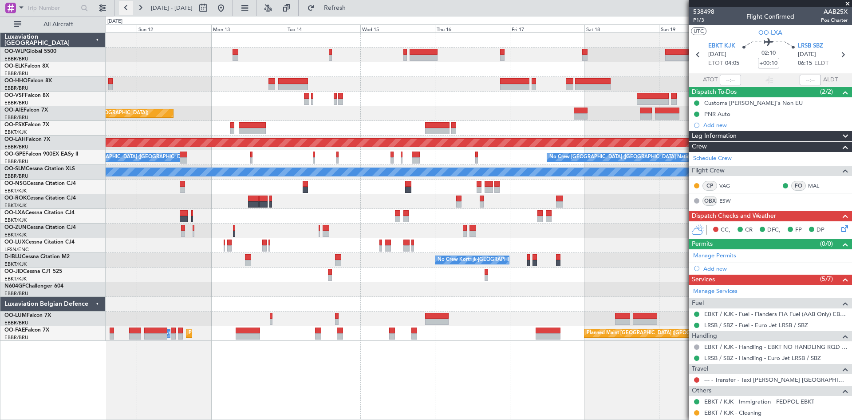
click at [130, 7] on button at bounding box center [126, 8] width 14 height 14
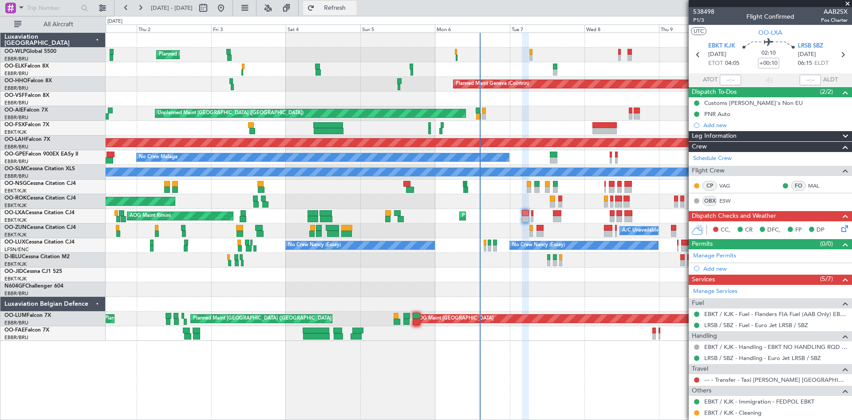
click at [354, 9] on span "Refresh" at bounding box center [335, 8] width 37 height 6
click at [347, 5] on span "Refresh" at bounding box center [335, 8] width 37 height 6
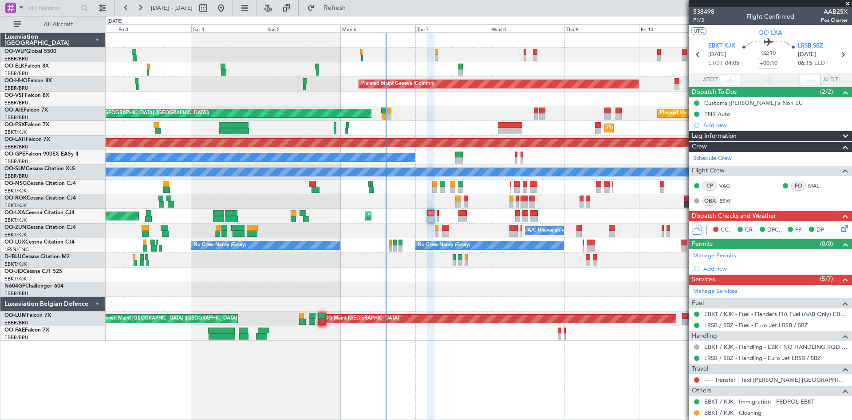
click at [539, 219] on div "Planned Maint Milan (Linate) Planned Maint Geneva (Cointrin) Planned Maint Lond…" at bounding box center [479, 187] width 746 height 308
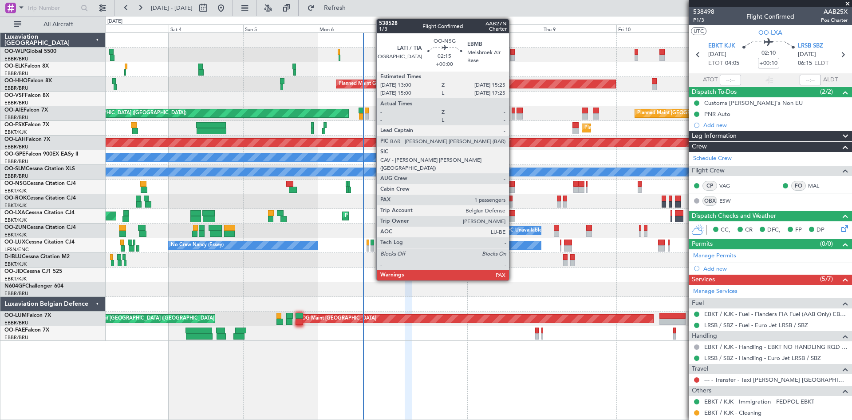
click at [513, 182] on div at bounding box center [511, 184] width 8 height 6
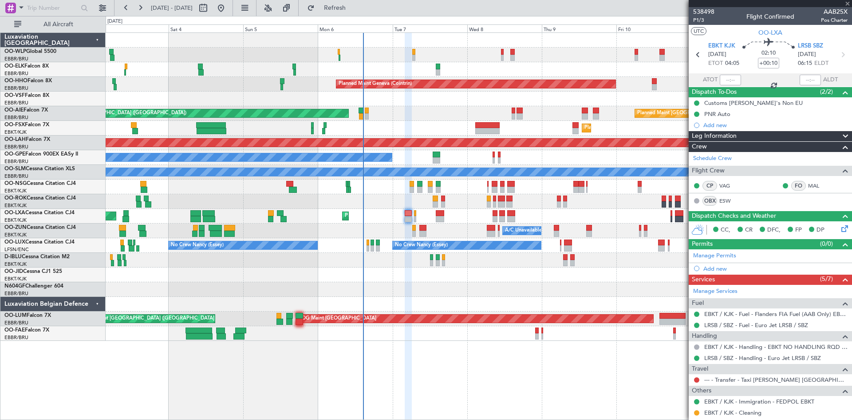
type input "6"
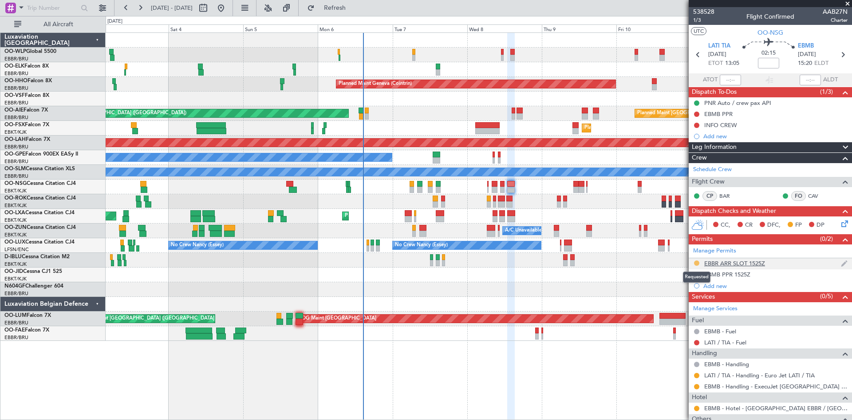
click at [697, 263] on button at bounding box center [696, 262] width 5 height 5
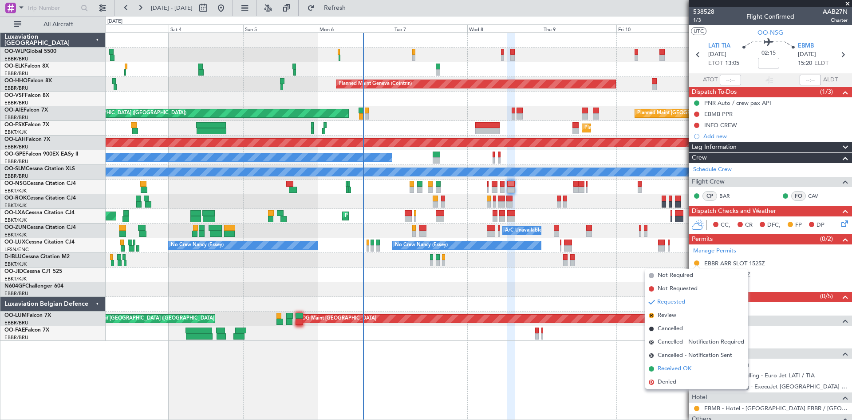
click at [678, 366] on span "Received OK" at bounding box center [675, 368] width 34 height 9
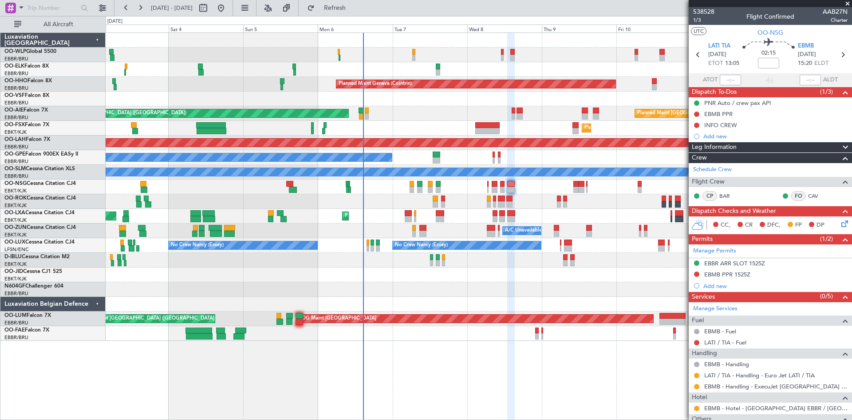
click at [750, 266] on mat-tooltip-component "EBBR ARR SLOT 1525Z" at bounding box center [735, 278] width 68 height 24
click at [749, 265] on div "EBBR ARR SLOT 1525Z" at bounding box center [735, 263] width 61 height 8
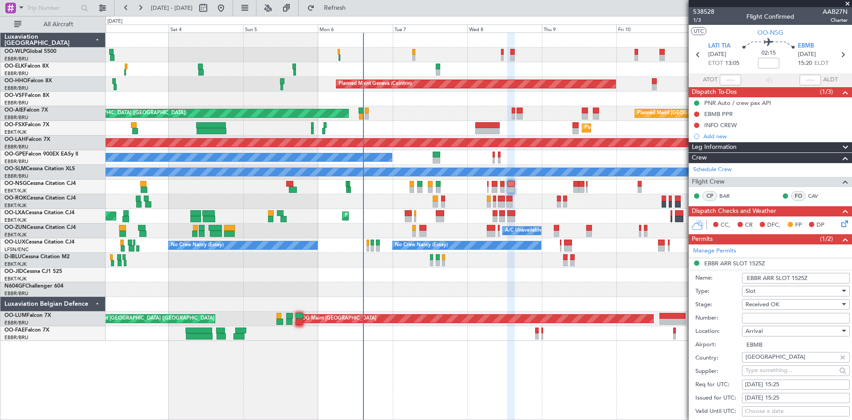
click at [765, 321] on input "Number:" at bounding box center [796, 318] width 108 height 11
paste input "Volanti-S Limousineservice Leipzig – Driver Mr Roy-Oliver Schuldig – Mobile +49…"
type input "Volanti-S Limousineservice Leipzig – Driver Mr Roy-Oliver Schuldig – Mobile +49…"
click at [768, 317] on input "Number:" at bounding box center [796, 318] width 108 height 11
paste input "EBBRAAB5821A"
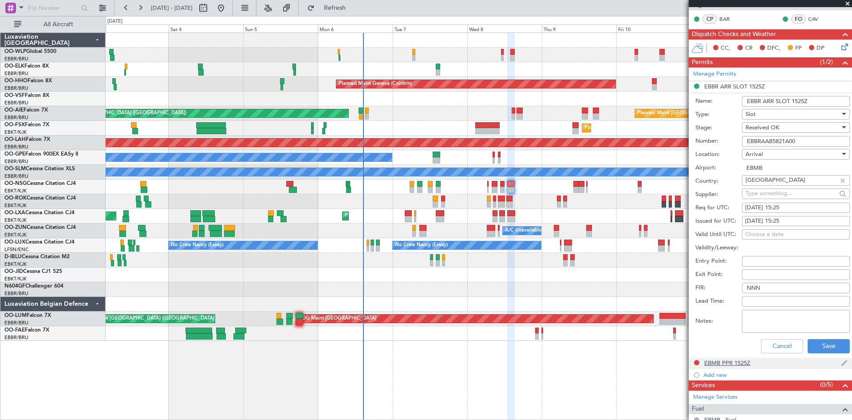
scroll to position [178, 0]
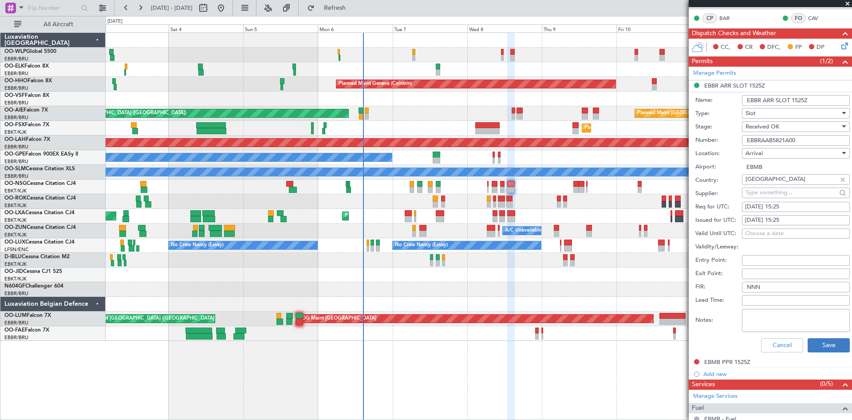
type input "EBBRAAB5821A00"
click at [824, 341] on button "Save" at bounding box center [829, 345] width 42 height 14
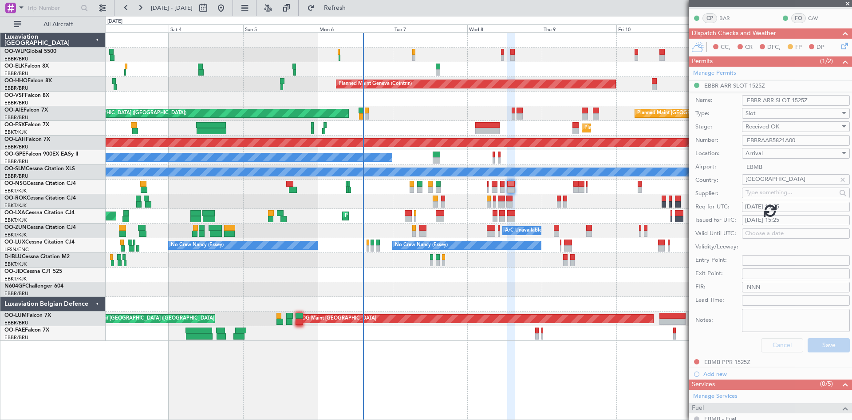
scroll to position [105, 0]
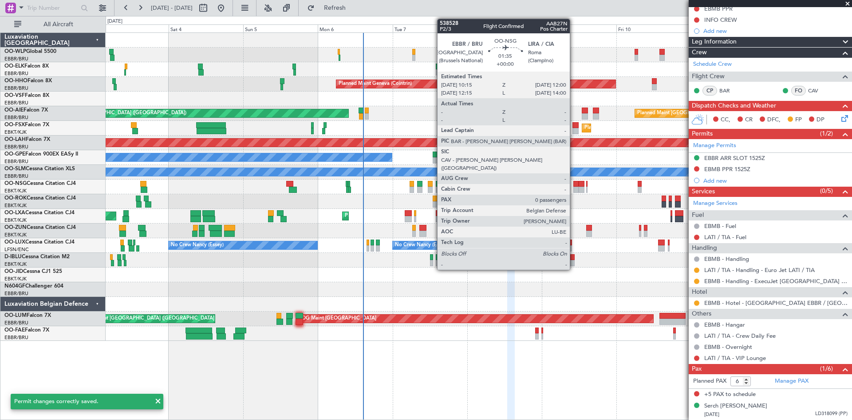
click at [574, 187] on div at bounding box center [577, 189] width 6 height 6
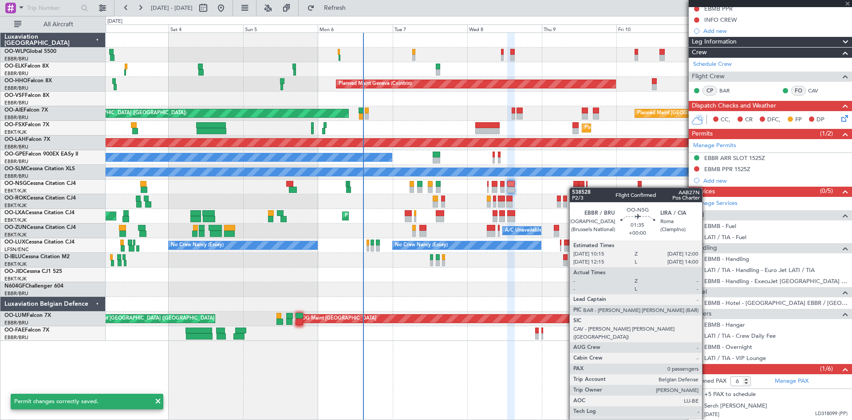
type input "0"
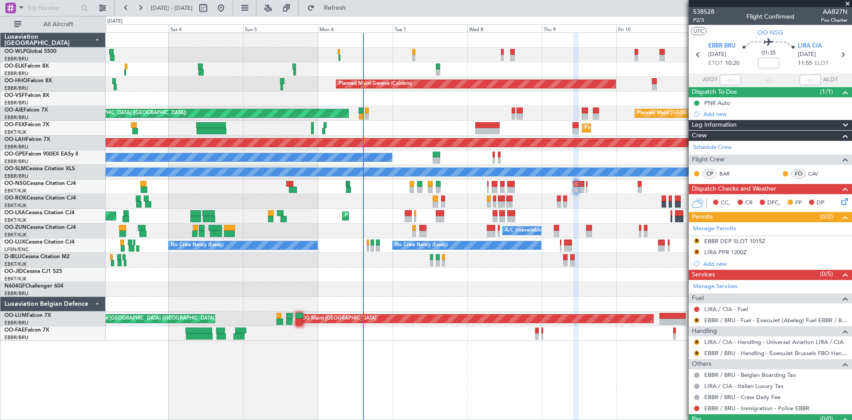
click at [726, 243] on div "EBBR DEP SLOT 1015Z" at bounding box center [735, 241] width 61 height 8
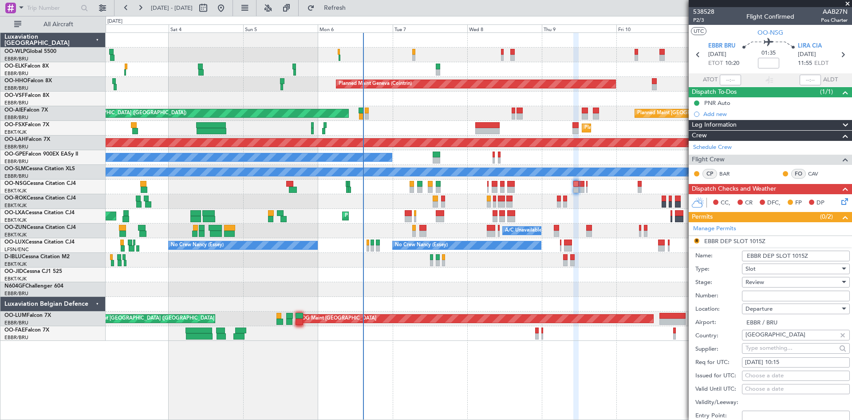
click at [762, 298] on input "Number:" at bounding box center [796, 295] width 108 height 11
paste input "EBBRAAB5924d"
type input "EBBRAAB5924d"
click at [792, 281] on div "Review" at bounding box center [793, 281] width 95 height 13
click at [783, 354] on span "Received OK" at bounding box center [792, 352] width 93 height 13
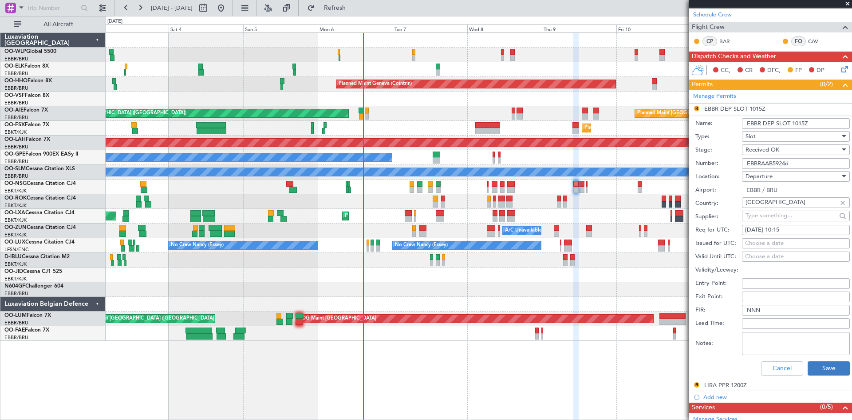
scroll to position [133, 0]
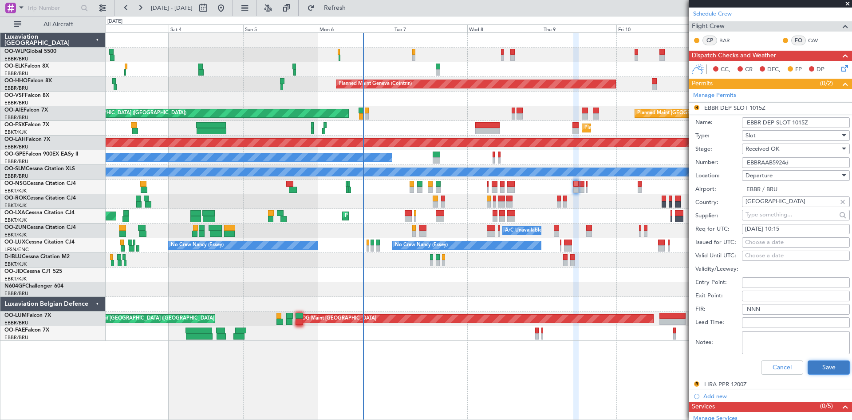
click at [820, 361] on button "Save" at bounding box center [829, 367] width 42 height 14
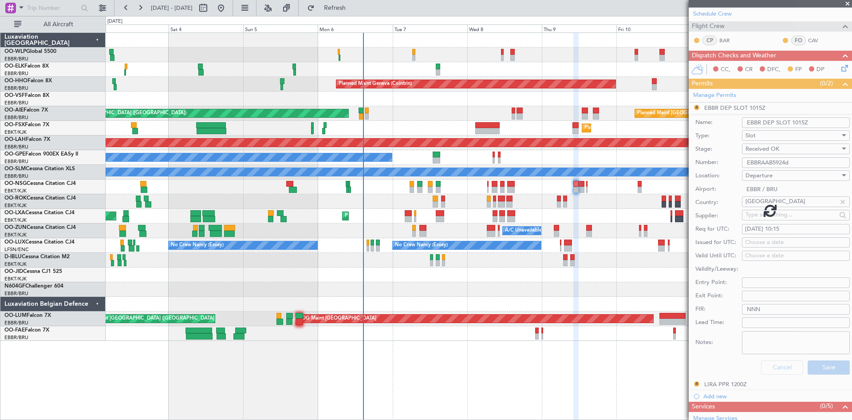
scroll to position [19, 0]
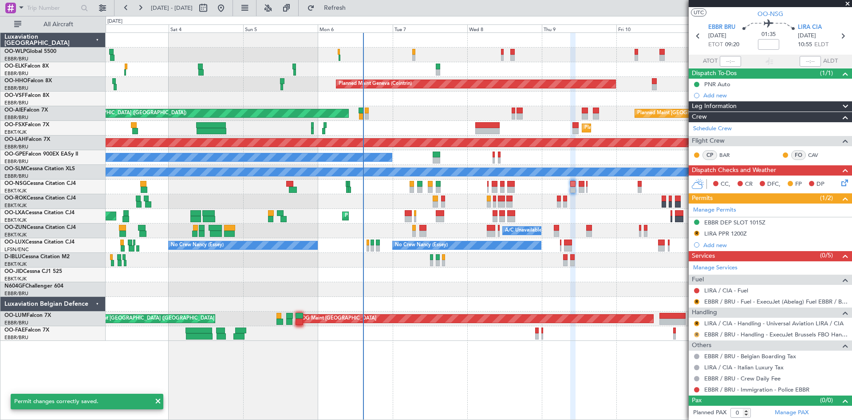
click at [694, 333] on button "R" at bounding box center [696, 334] width 5 height 5
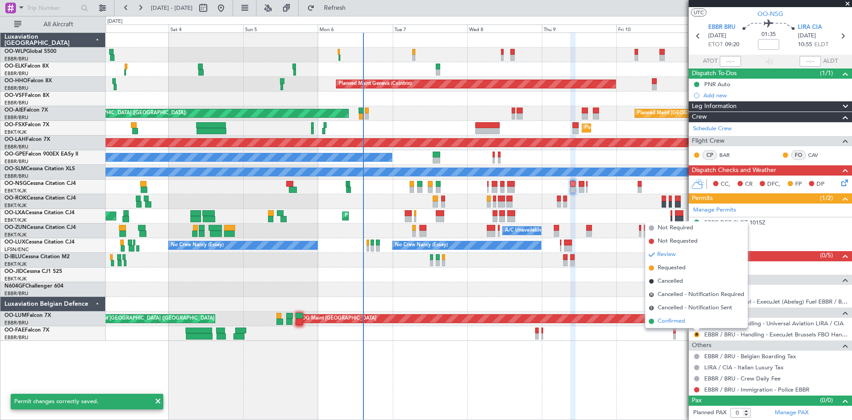
click at [678, 319] on span "Confirmed" at bounding box center [672, 321] width 28 height 9
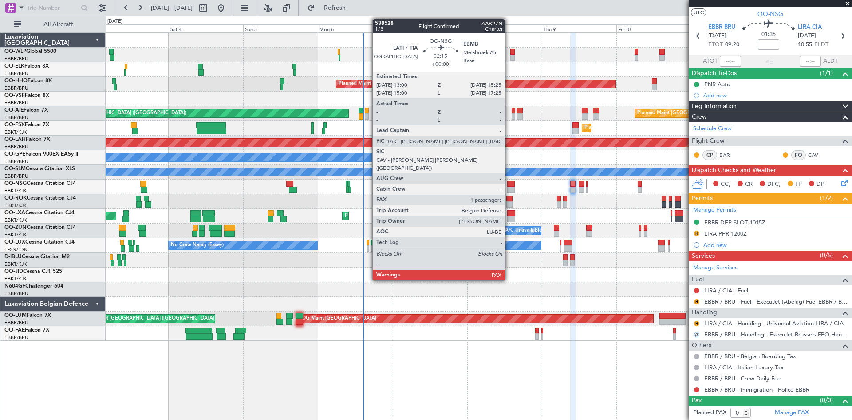
click at [509, 190] on div at bounding box center [511, 189] width 8 height 6
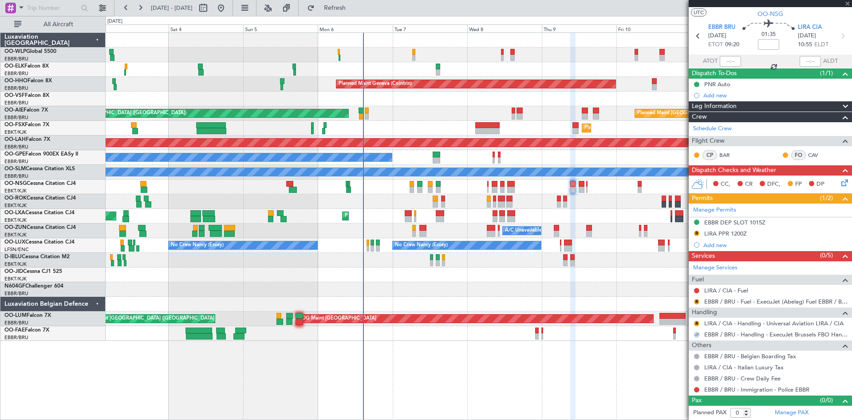
type input "6"
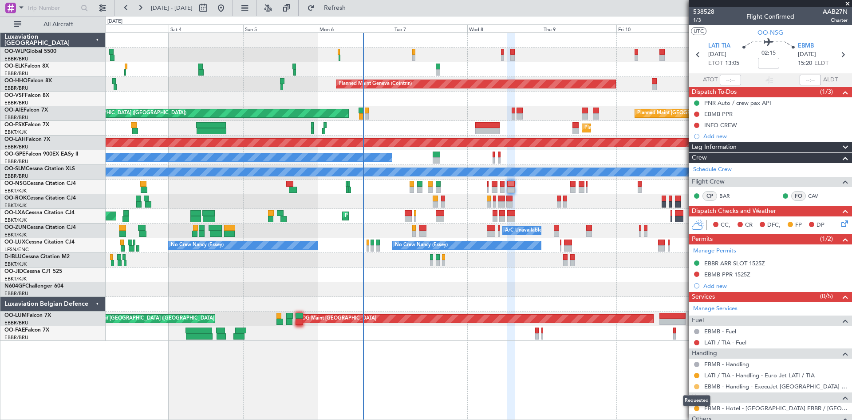
click at [697, 386] on button at bounding box center [696, 386] width 5 height 5
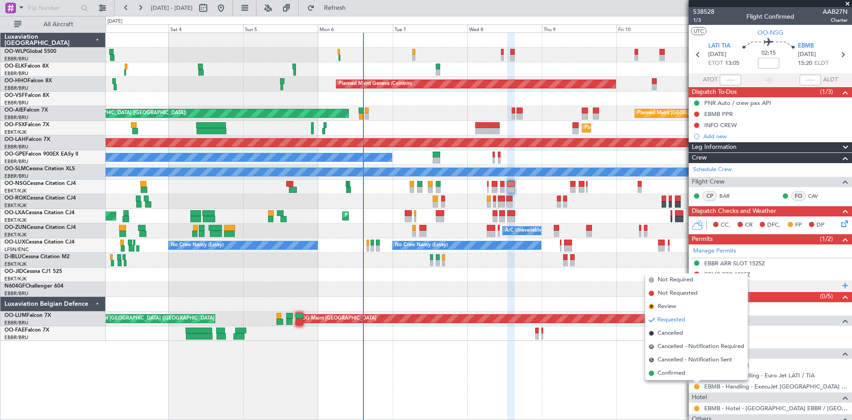
click at [782, 285] on div "Add new" at bounding box center [772, 286] width 136 height 8
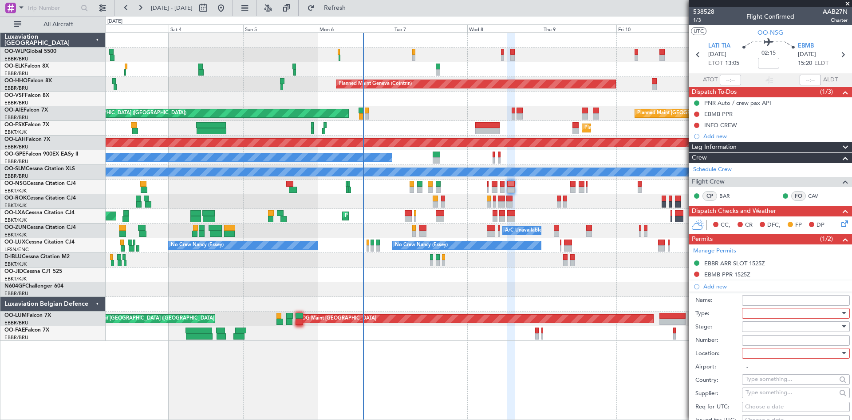
click at [623, 289] on div at bounding box center [479, 289] width 746 height 15
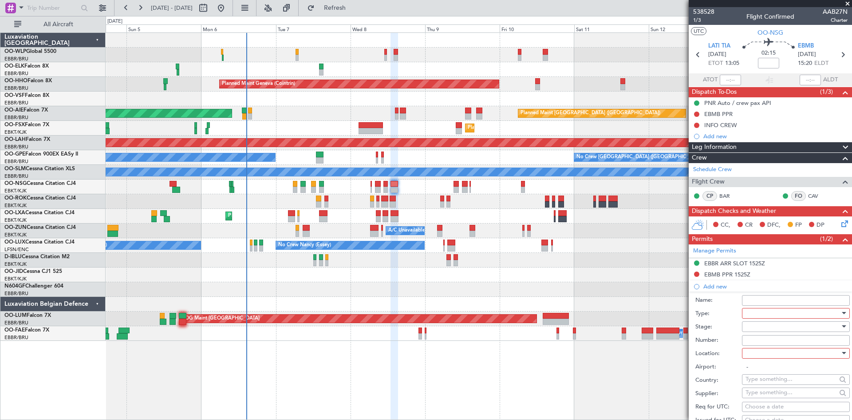
click at [495, 254] on div "Planned Maint Milan (Linate) Planned Maint Geneva (Cointrin) Planned Maint Lond…" at bounding box center [479, 187] width 746 height 308
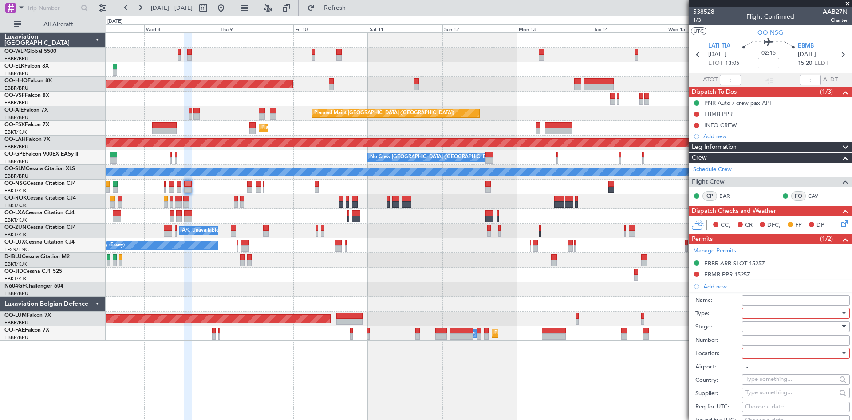
click at [324, 193] on div "Planned Maint Geneva (Cointrin) Planned Maint London (Farnborough) Unplanned Ma…" at bounding box center [479, 187] width 746 height 308
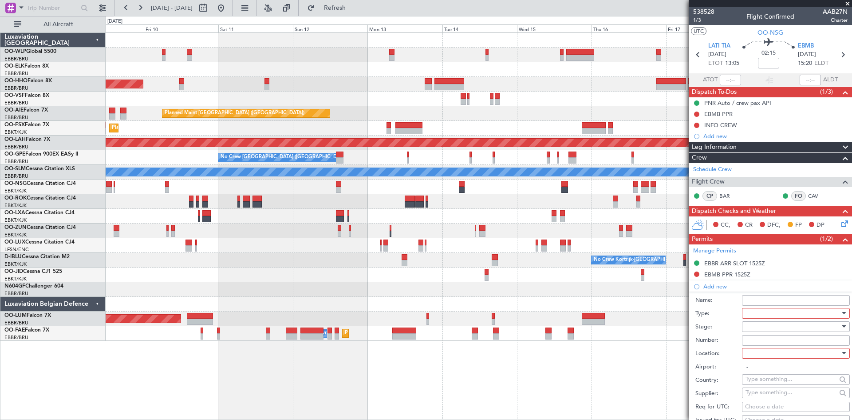
click at [345, 200] on div "Planned Maint Geneva (Cointrin) Planned Maint London (Farnborough) Planned Main…" at bounding box center [479, 187] width 746 height 308
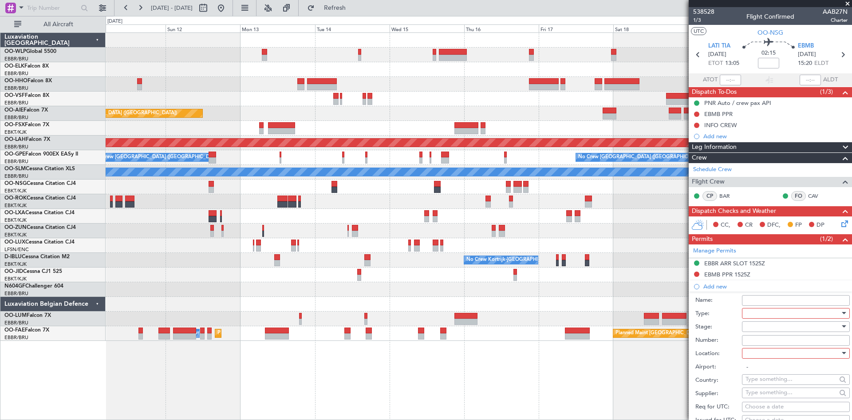
click at [459, 204] on div "Planned Maint Geneva (Cointrin) Planned Maint London (Farnborough) Planned Main…" at bounding box center [479, 187] width 746 height 308
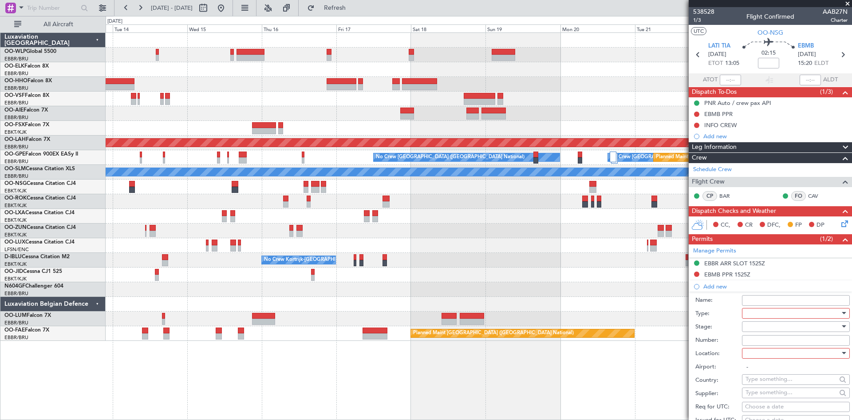
click at [357, 182] on div "Planned Maint London (Farnborough) Planned Maint Alton-st Louis (St Louis Regl)…" at bounding box center [479, 187] width 746 height 308
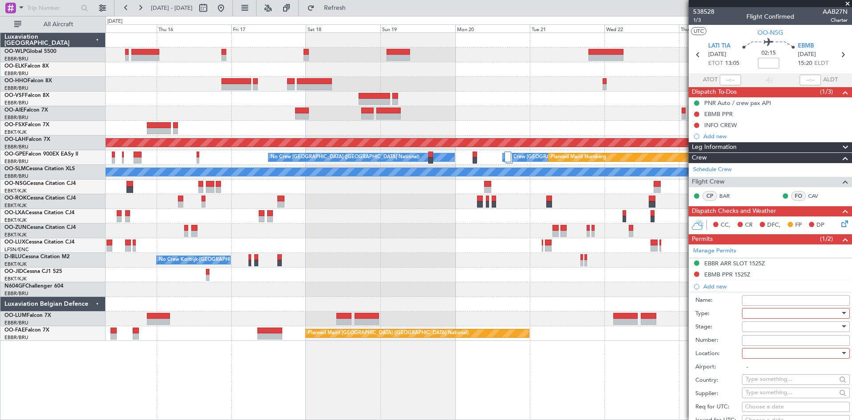
click at [432, 194] on div "- - FIMP 17:00 Z EBLG 05:10 Z Planned Maint Alton-st Louis (St Louis Regl) No C…" at bounding box center [479, 187] width 746 height 308
click at [228, 11] on button at bounding box center [221, 8] width 14 height 14
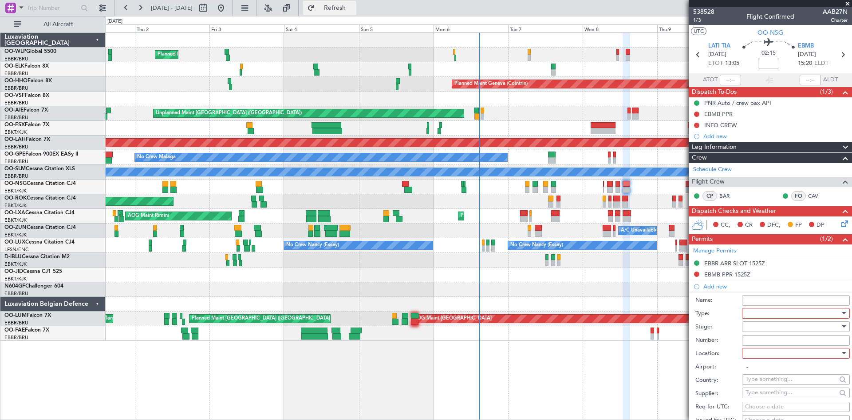
click at [349, 5] on span "Refresh" at bounding box center [335, 8] width 37 height 6
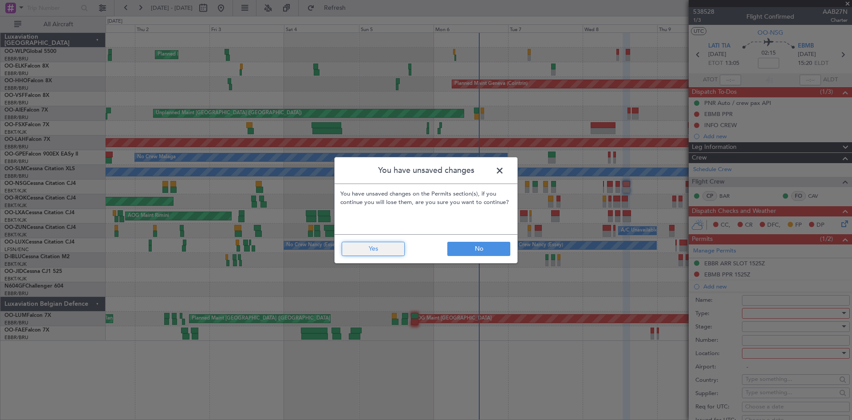
click at [403, 245] on button "Yes" at bounding box center [373, 249] width 63 height 14
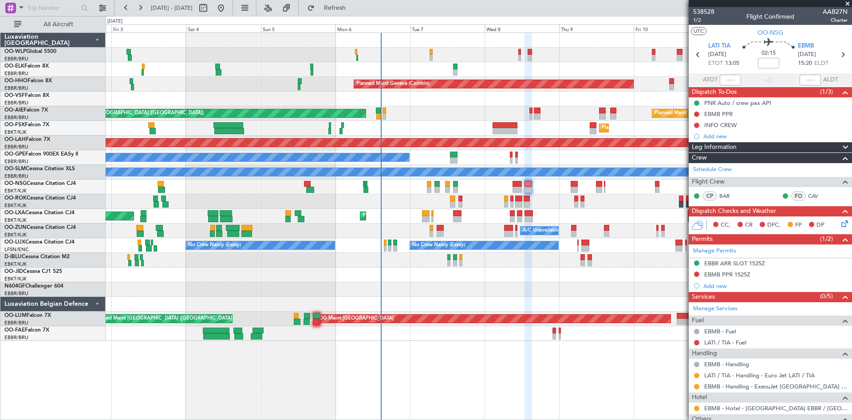
click at [543, 205] on div "Planned Maint Milan (Linate) Planned Maint Geneva ([GEOGRAPHIC_DATA]) Planned M…" at bounding box center [479, 187] width 746 height 308
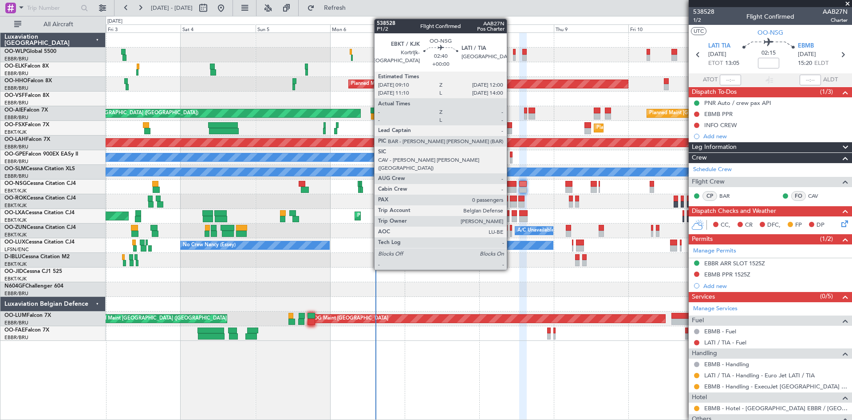
click at [511, 190] on div at bounding box center [511, 189] width 9 height 6
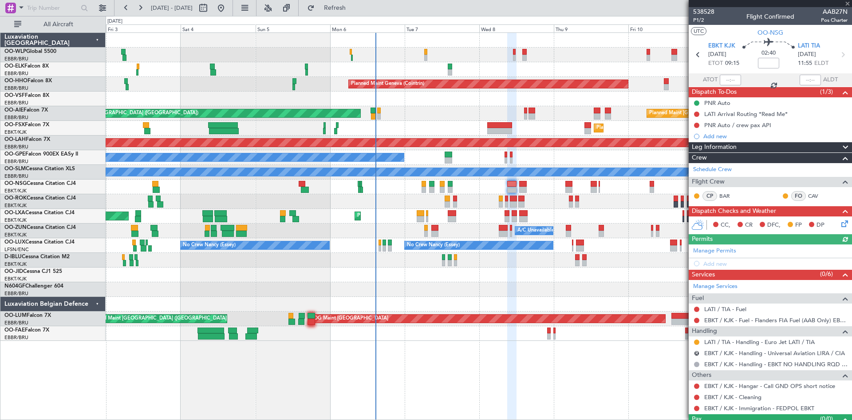
click at [519, 186] on div at bounding box center [479, 186] width 746 height 15
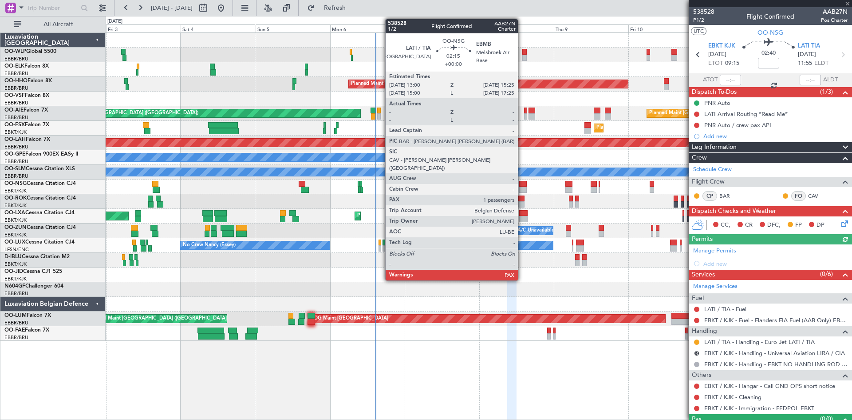
click at [522, 186] on div at bounding box center [523, 184] width 8 height 6
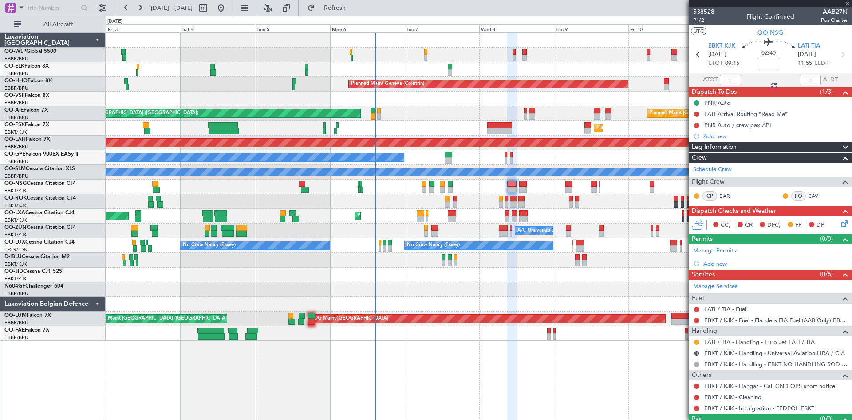
type input "6"
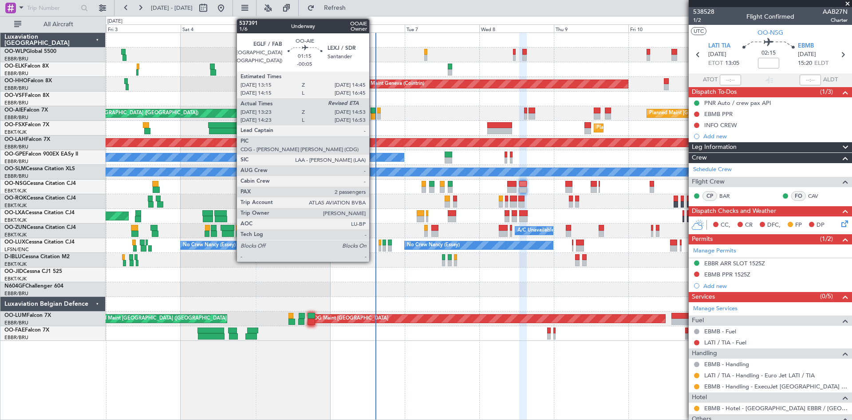
click at [373, 110] on div at bounding box center [373, 110] width 5 height 6
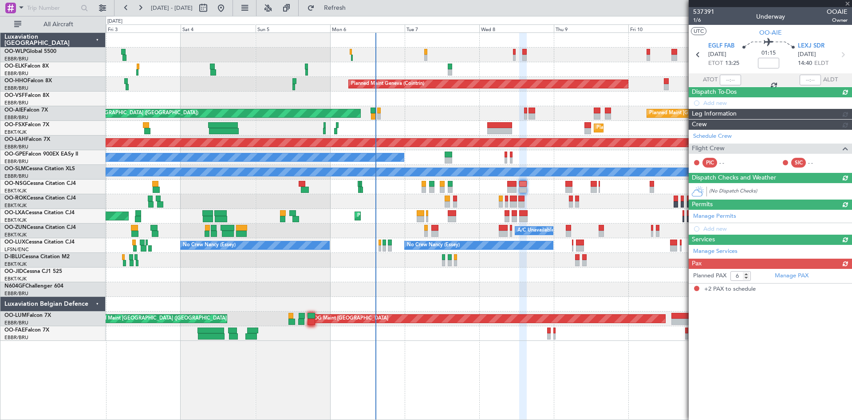
type input "-00:05"
type input "13:33"
type input "2"
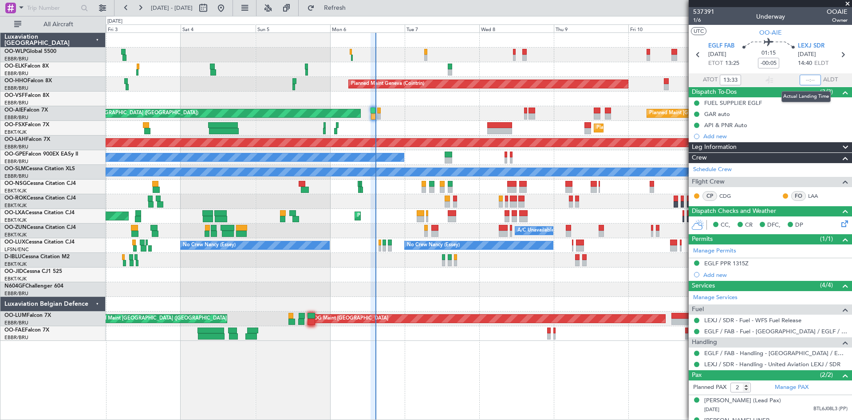
click at [804, 79] on input "text" at bounding box center [810, 80] width 21 height 11
click at [655, 100] on div at bounding box center [479, 98] width 746 height 15
type input "14:44"
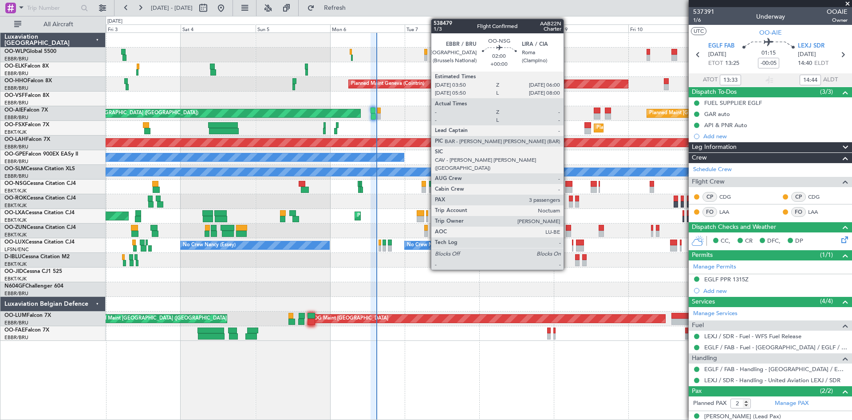
click at [568, 185] on div at bounding box center [569, 184] width 7 height 6
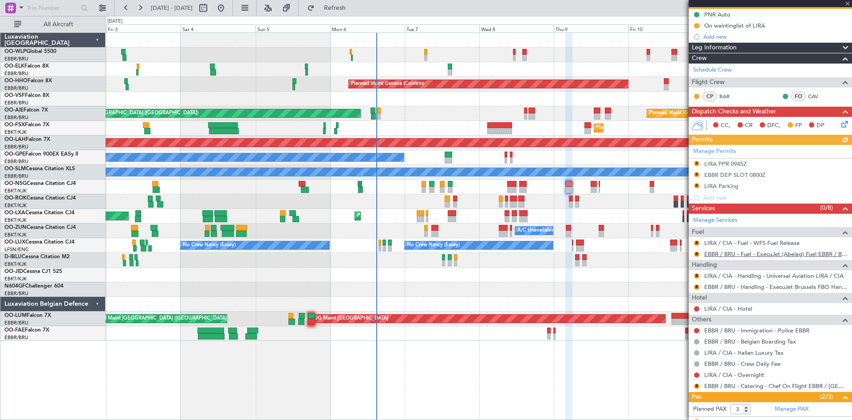
scroll to position [89, 0]
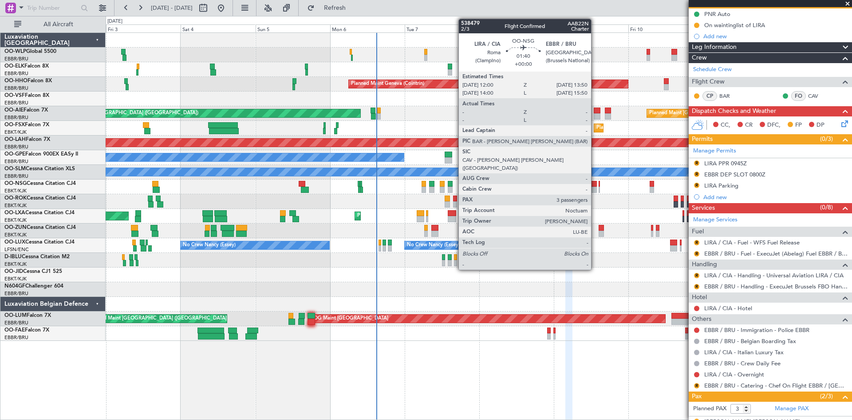
click at [595, 189] on div at bounding box center [594, 189] width 6 height 6
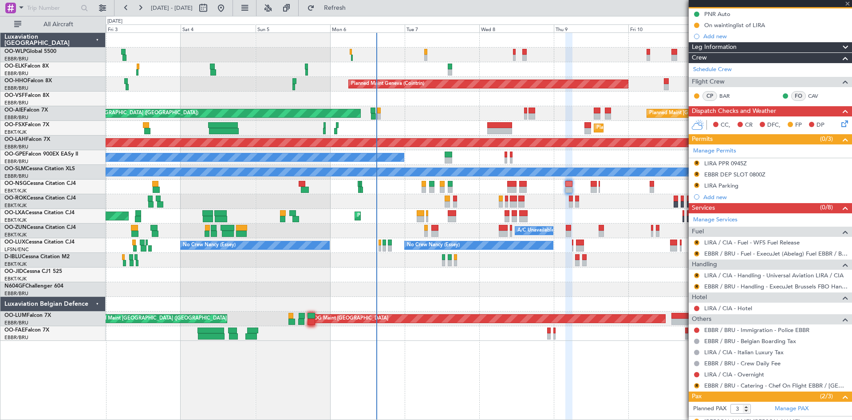
scroll to position [0, 0]
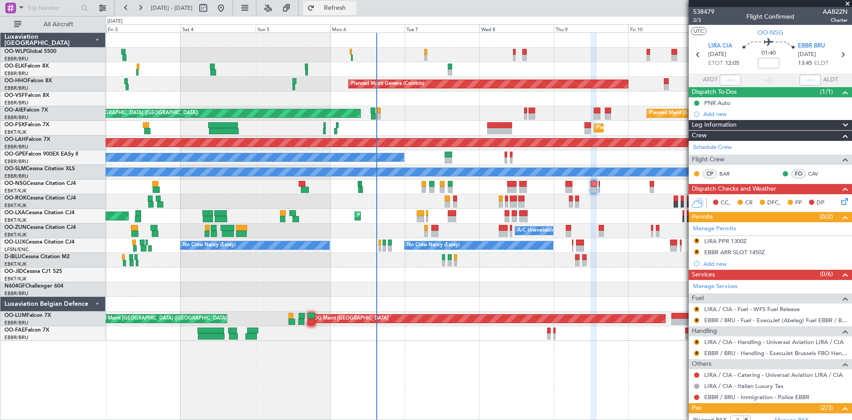
click at [357, 1] on button "Refresh" at bounding box center [329, 8] width 53 height 14
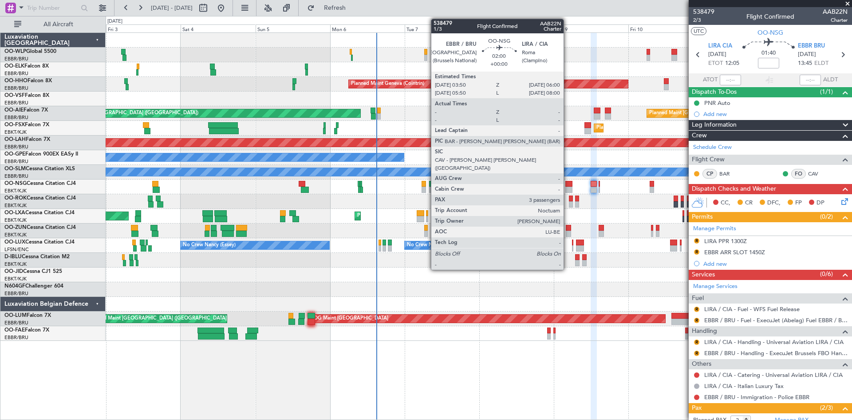
click at [568, 188] on div at bounding box center [569, 189] width 7 height 6
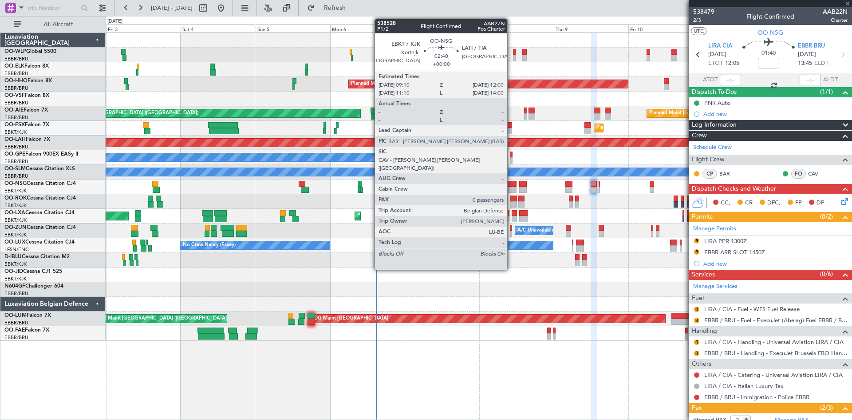
click at [511, 190] on div at bounding box center [511, 189] width 9 height 6
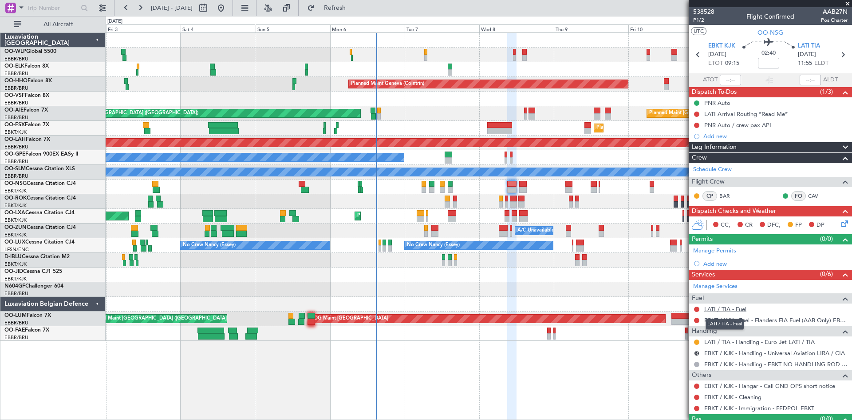
click at [744, 308] on link "LATI / TIA - Fuel" at bounding box center [726, 309] width 42 height 8
click at [747, 344] on link "LATI / TIA - Handling - Euro Jet LATI / TIA" at bounding box center [760, 342] width 111 height 8
click at [803, 47] on span "LATI TIA" at bounding box center [809, 46] width 22 height 9
click at [699, 22] on span "P1/2" at bounding box center [704, 20] width 21 height 8
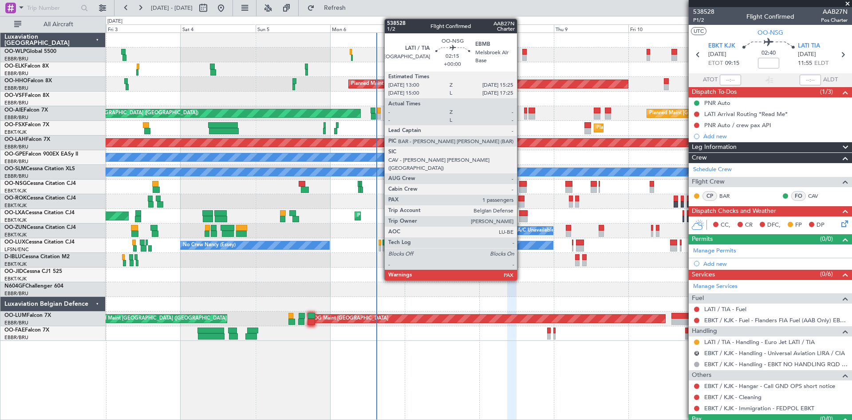
click at [521, 186] on div at bounding box center [523, 189] width 8 height 6
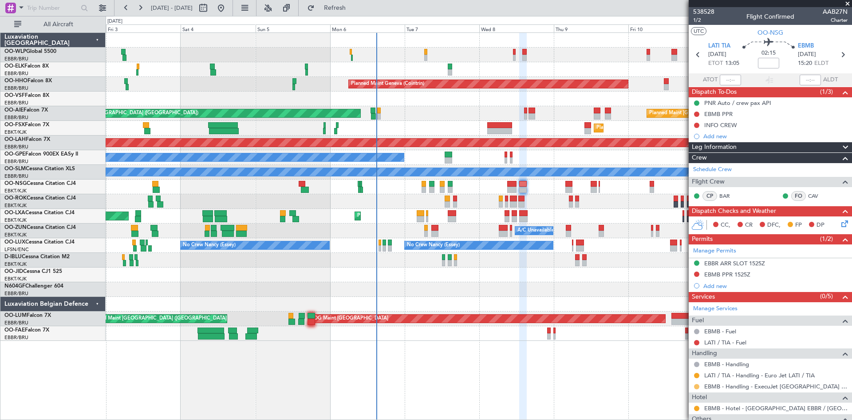
click at [697, 387] on button at bounding box center [696, 386] width 5 height 5
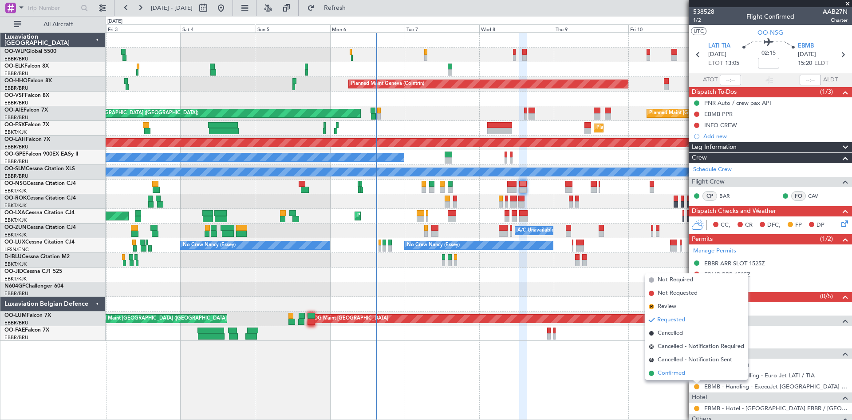
click at [688, 374] on li "Confirmed" at bounding box center [697, 372] width 103 height 13
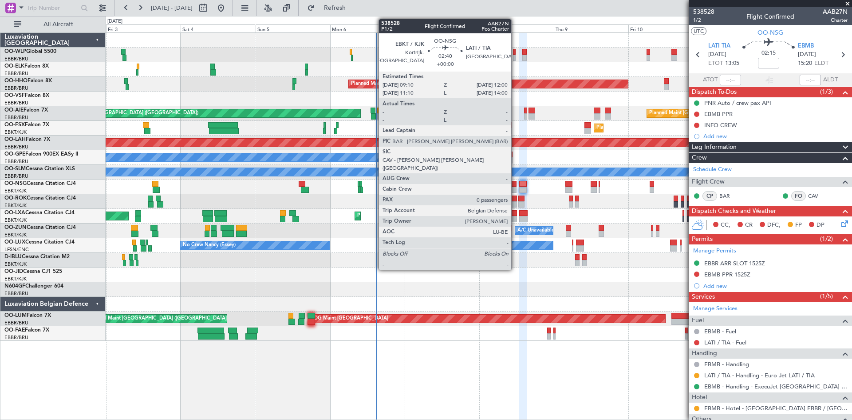
click at [515, 186] on div at bounding box center [511, 184] width 9 height 6
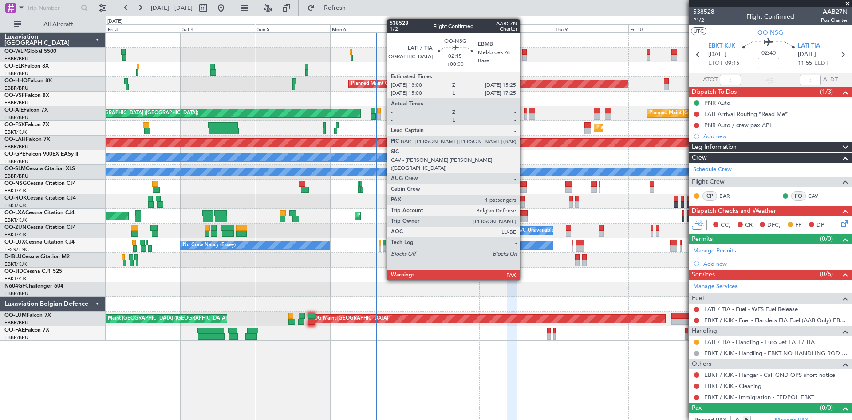
click at [524, 185] on div at bounding box center [523, 184] width 8 height 6
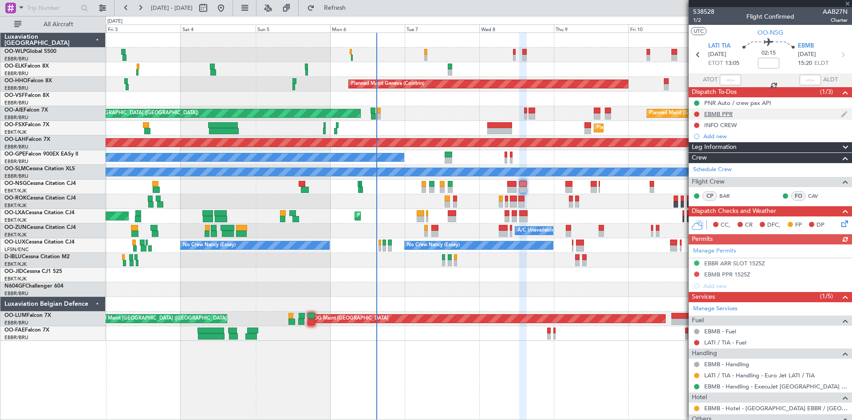
click at [725, 117] on div "EBMB PPR" at bounding box center [770, 113] width 163 height 11
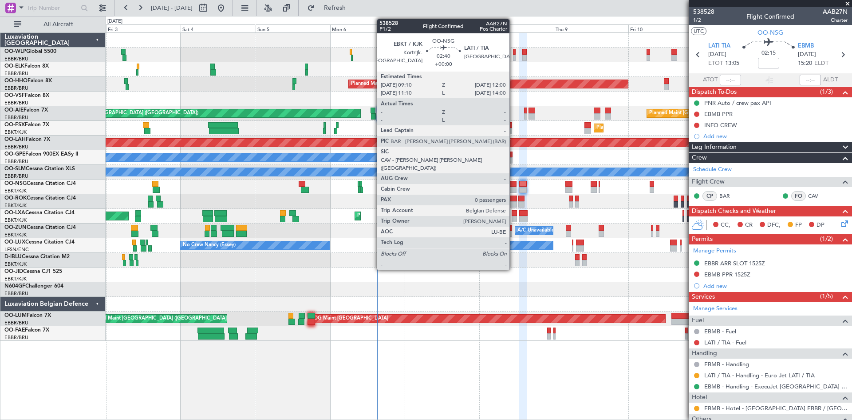
click at [514, 185] on div at bounding box center [511, 184] width 9 height 6
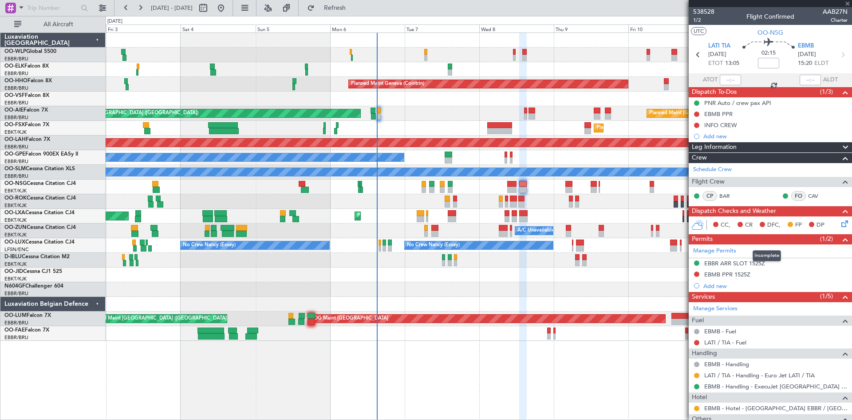
type input "0"
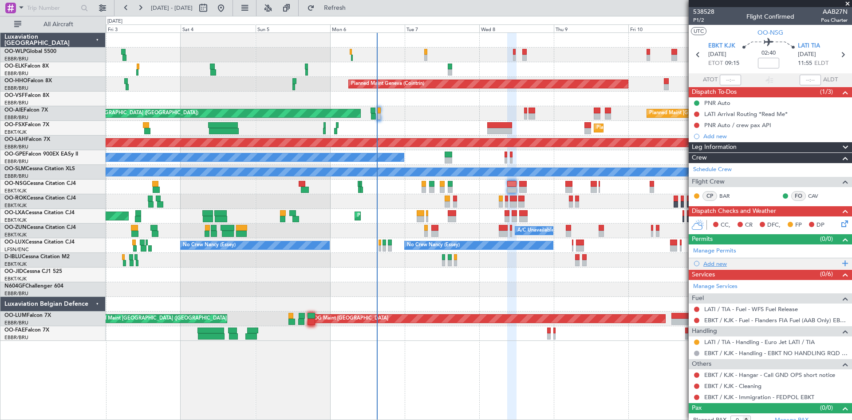
click at [719, 261] on div "Add new" at bounding box center [772, 264] width 136 height 8
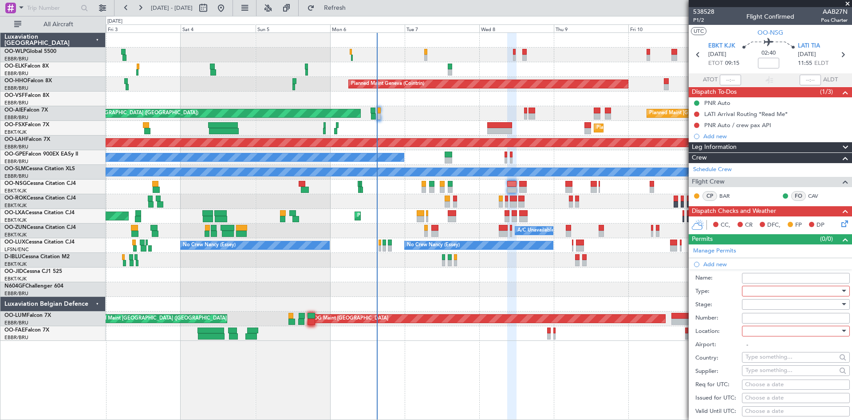
click at [753, 286] on div at bounding box center [793, 290] width 95 height 13
click at [763, 344] on span "Landing" at bounding box center [792, 343] width 93 height 13
click at [785, 304] on div at bounding box center [793, 303] width 95 height 13
click at [776, 364] on span "Requested" at bounding box center [792, 361] width 93 height 13
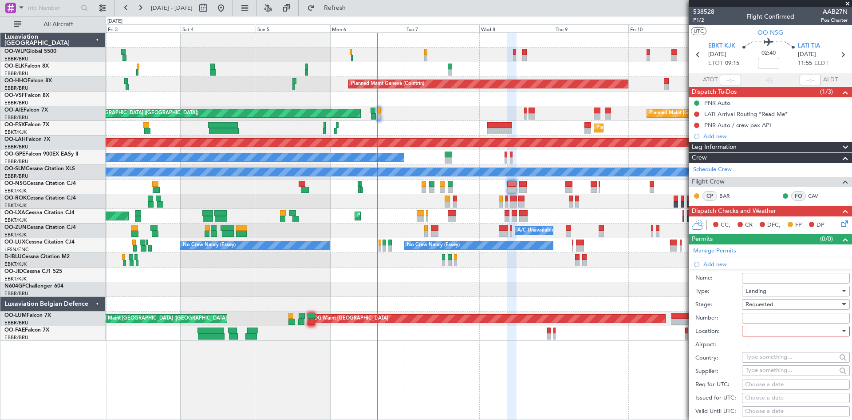
click at [761, 328] on div at bounding box center [793, 330] width 95 height 13
click at [768, 377] on span "Arrival" at bounding box center [792, 375] width 93 height 13
type input "LATI / TIA"
click at [758, 382] on div "Choose a date" at bounding box center [796, 384] width 102 height 9
select select "10"
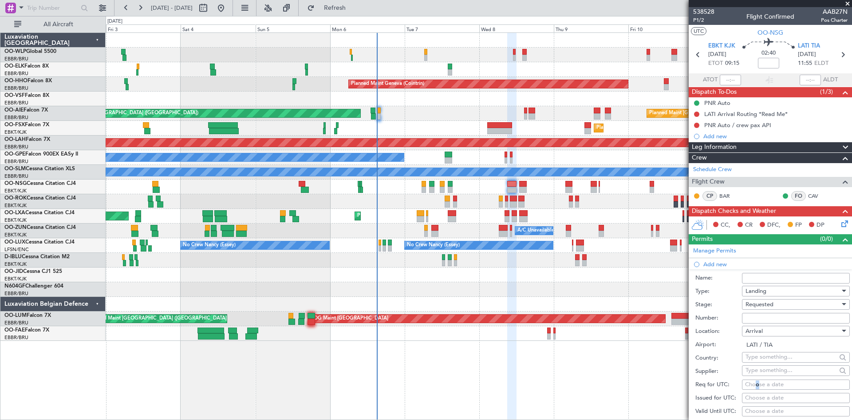
select select "2025"
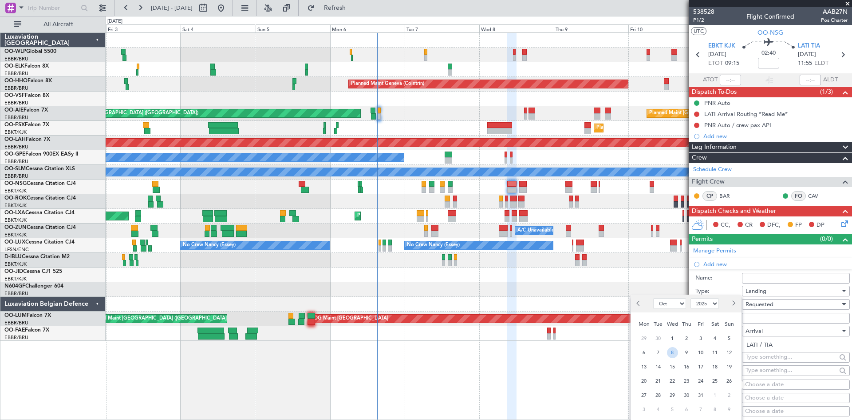
click at [676, 353] on span "8" at bounding box center [672, 352] width 11 height 11
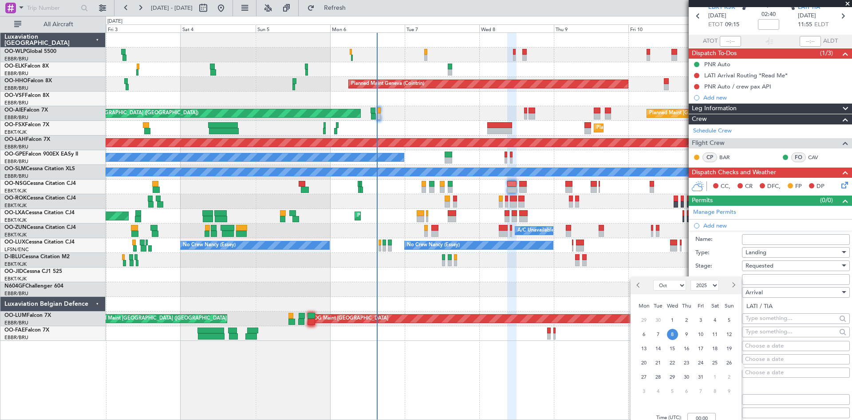
scroll to position [89, 0]
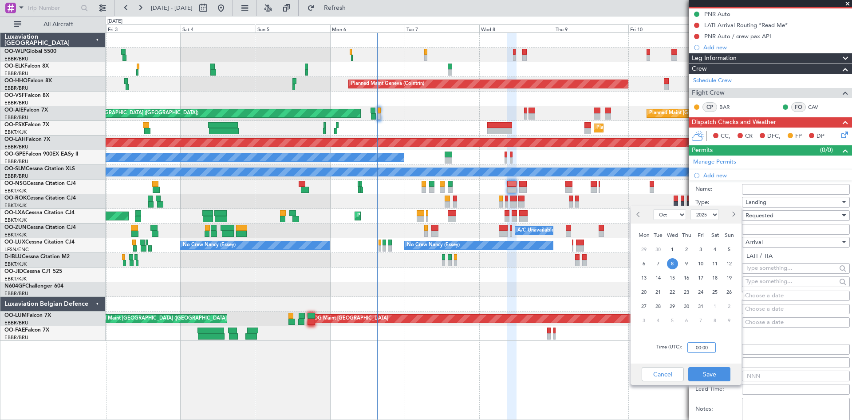
click at [698, 349] on input "00:00" at bounding box center [702, 347] width 28 height 11
type input "12:00"
click at [701, 382] on div "Cancel Save" at bounding box center [686, 373] width 111 height 21
click at [712, 374] on button "Save" at bounding box center [710, 374] width 42 height 14
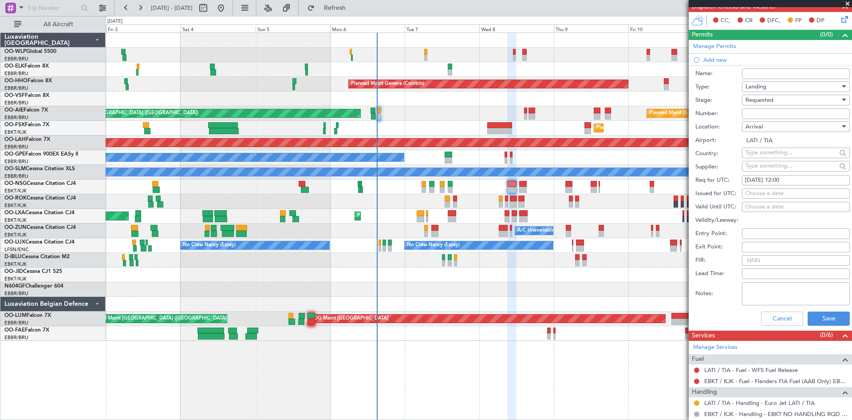
scroll to position [266, 0]
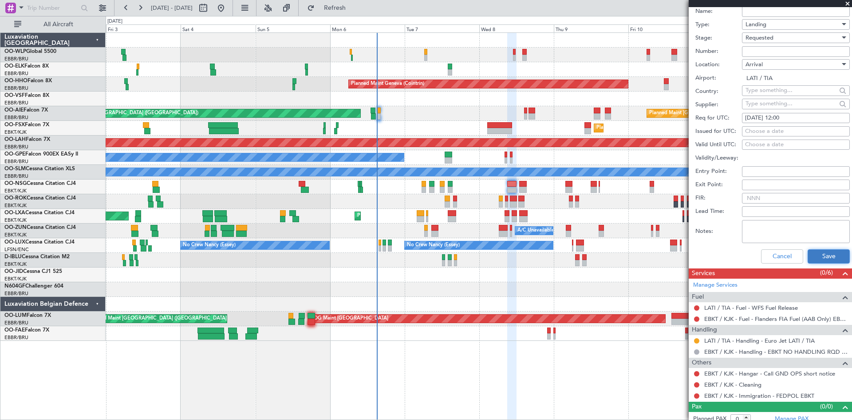
click at [819, 260] on button "Save" at bounding box center [829, 256] width 42 height 14
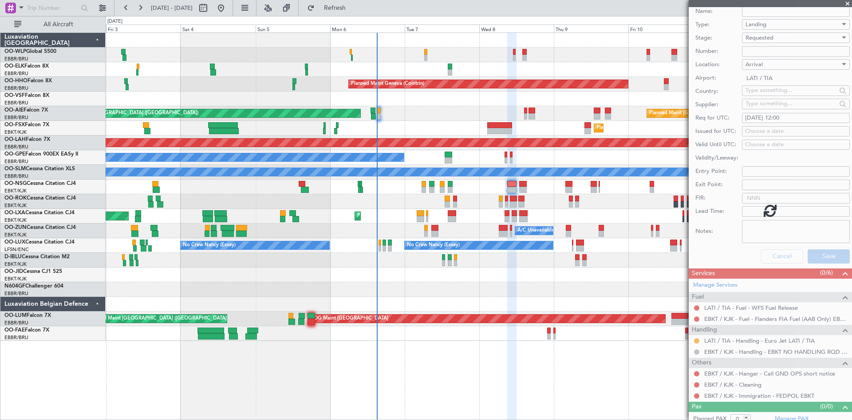
scroll to position [19, 0]
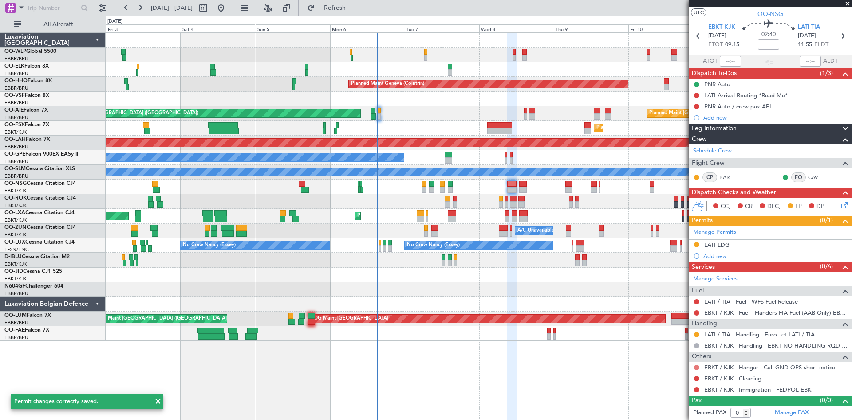
click at [697, 369] on button at bounding box center [696, 367] width 5 height 5
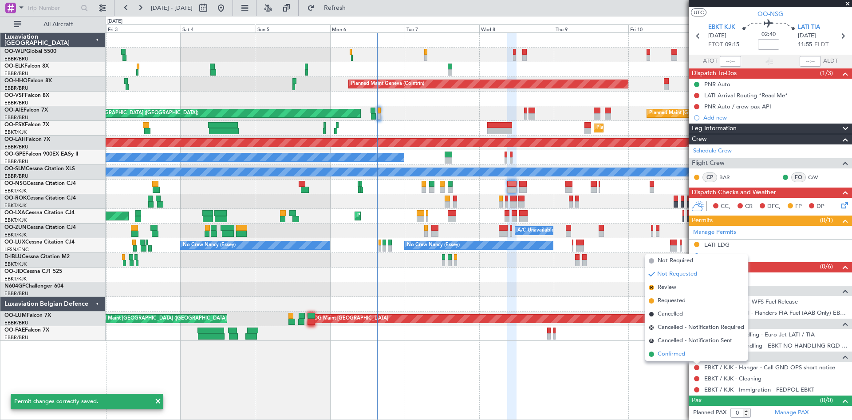
click at [691, 352] on li "Confirmed" at bounding box center [697, 353] width 103 height 13
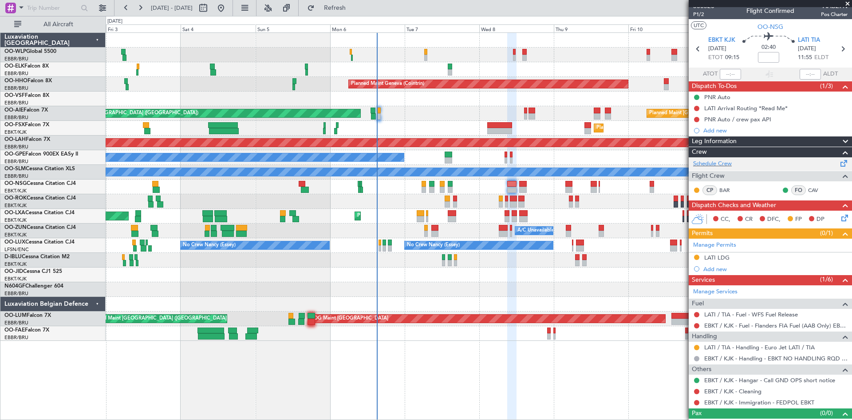
scroll to position [0, 0]
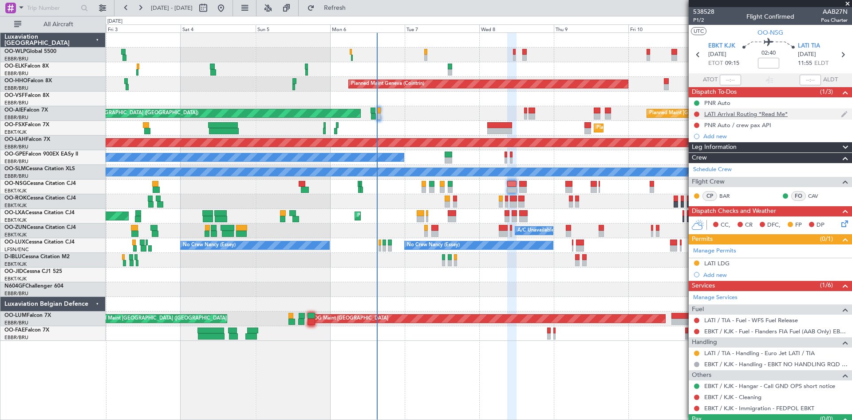
click at [755, 115] on div "LATI Arrival Routing *Read Me*" at bounding box center [746, 114] width 83 height 8
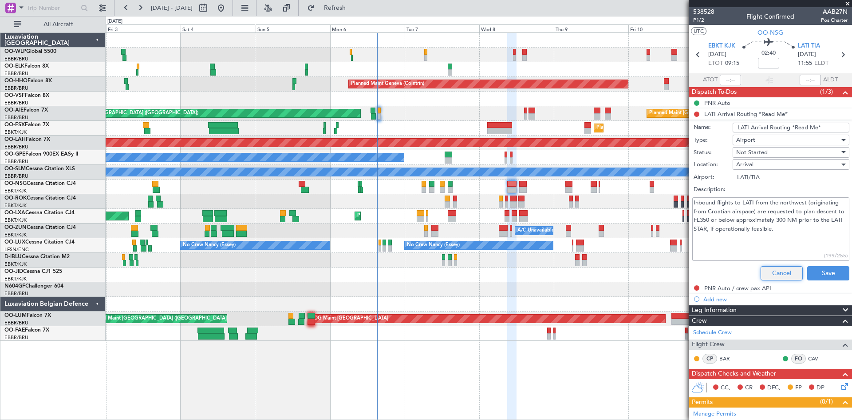
click at [770, 271] on button "Cancel" at bounding box center [782, 273] width 42 height 14
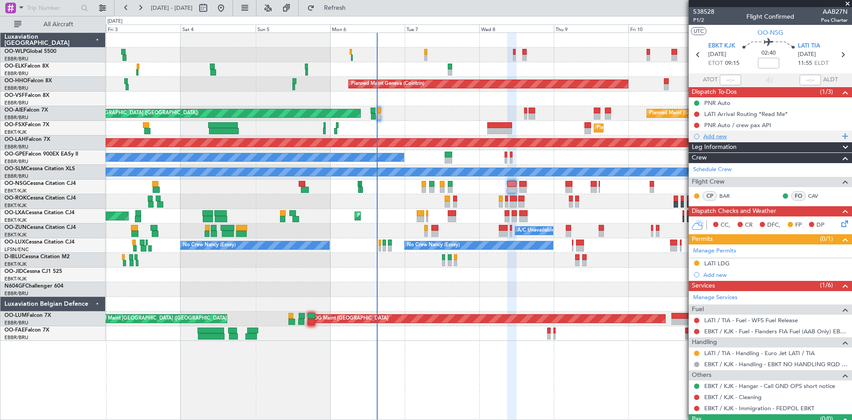
click at [731, 136] on div "Add new" at bounding box center [772, 136] width 136 height 8
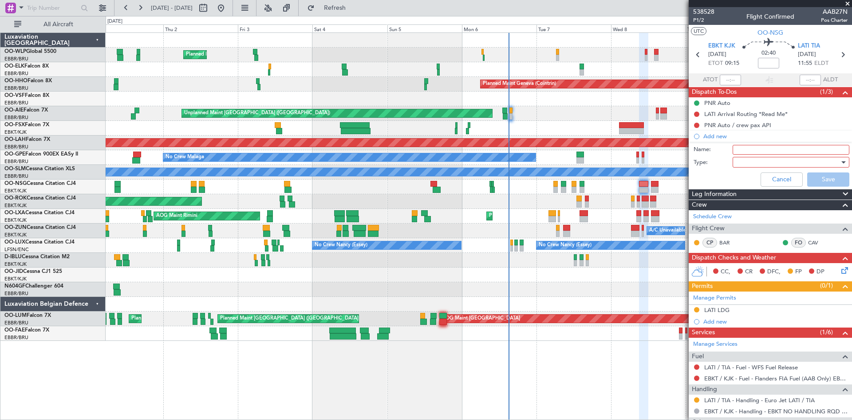
click at [408, 203] on div "Planned Maint Milan (Linate) Planned Maint [GEOGRAPHIC_DATA]-[GEOGRAPHIC_DATA] …" at bounding box center [479, 187] width 746 height 308
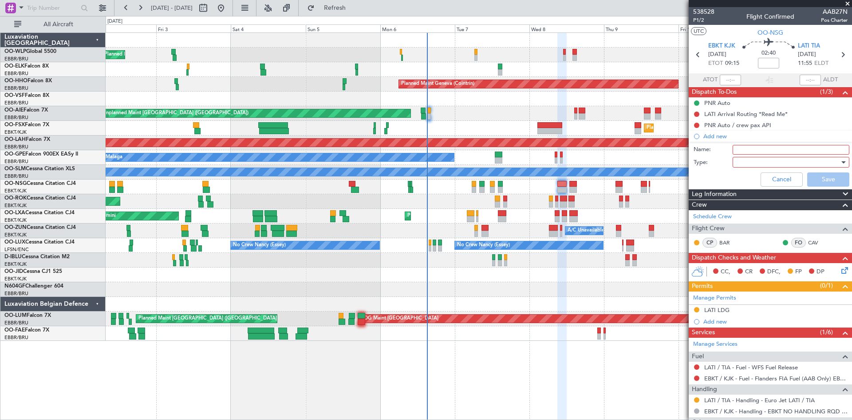
click at [408, 204] on div "Planned Maint Milan (Linate) Planned Maint Geneva ([GEOGRAPHIC_DATA]) Planned M…" at bounding box center [479, 187] width 746 height 308
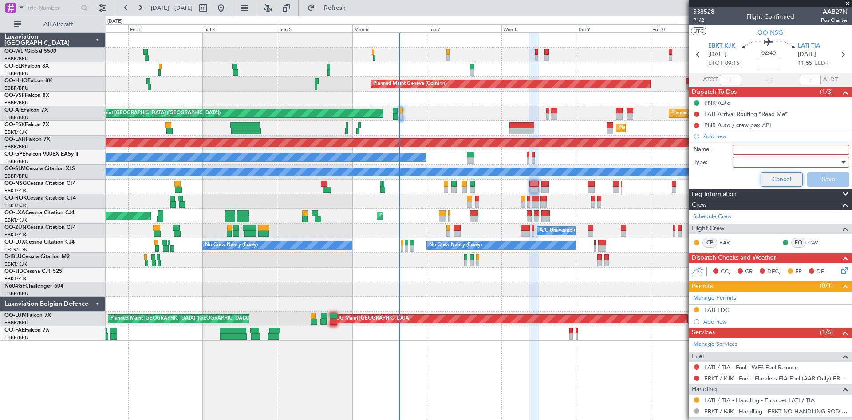
click at [781, 177] on button "Cancel" at bounding box center [782, 179] width 42 height 14
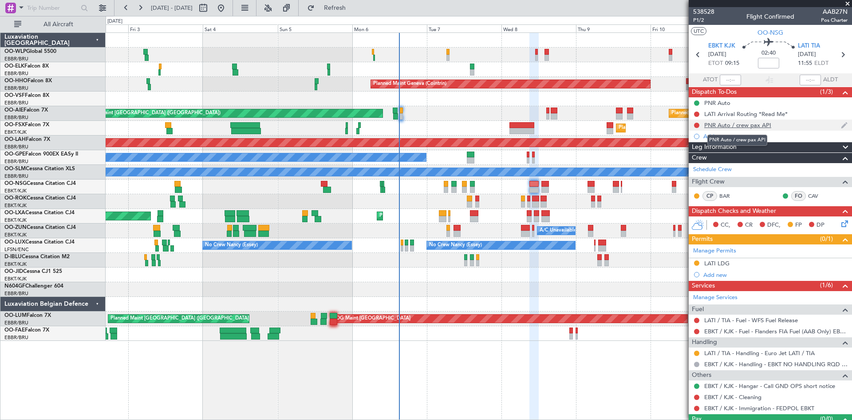
click at [731, 127] on div "PNR Auto / crew pax API" at bounding box center [738, 125] width 67 height 8
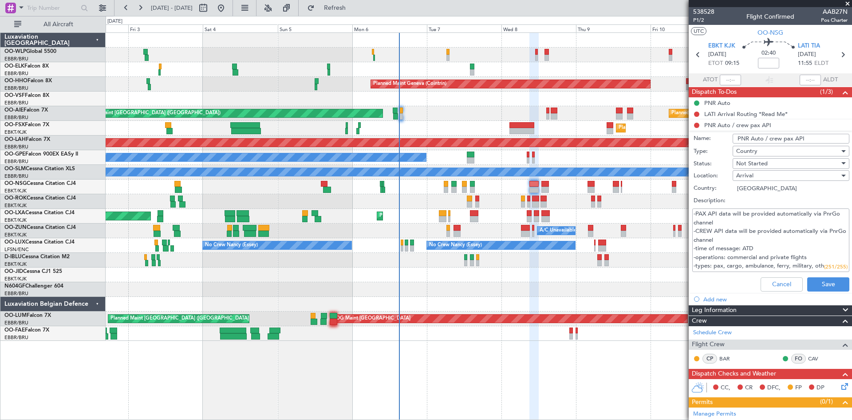
click at [767, 275] on div "Cancel Save" at bounding box center [768, 283] width 167 height 21
click at [768, 278] on button "Cancel" at bounding box center [782, 284] width 42 height 14
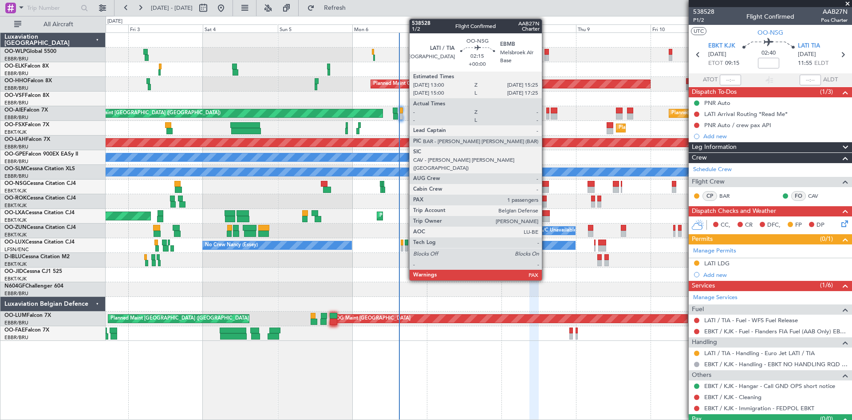
click at [546, 189] on div at bounding box center [546, 189] width 8 height 6
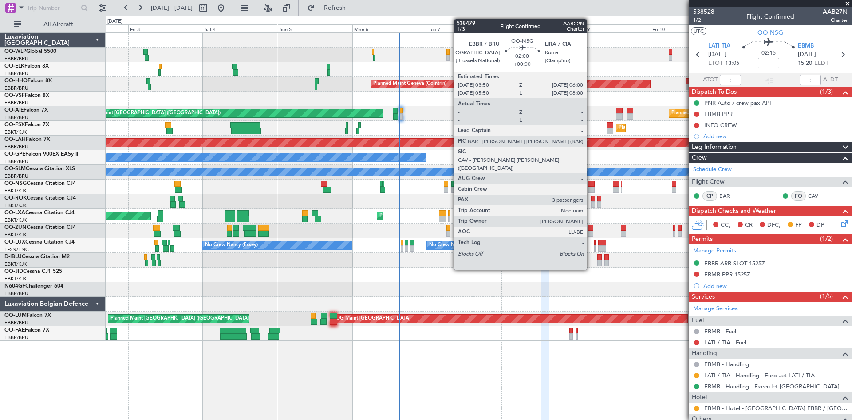
click at [591, 188] on div at bounding box center [591, 189] width 7 height 6
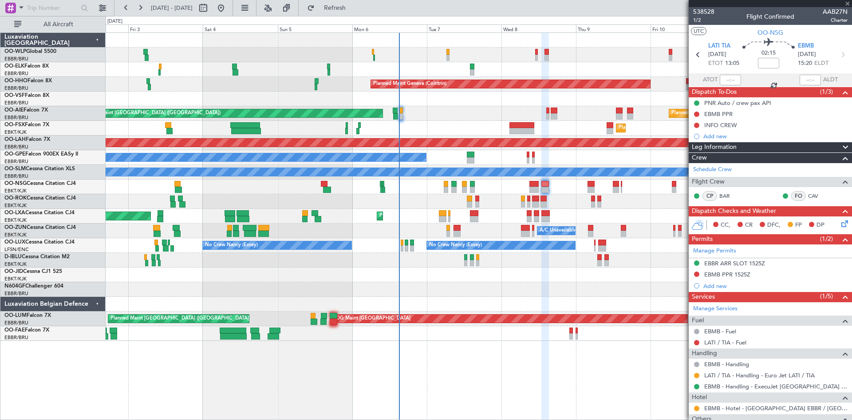
type input "3"
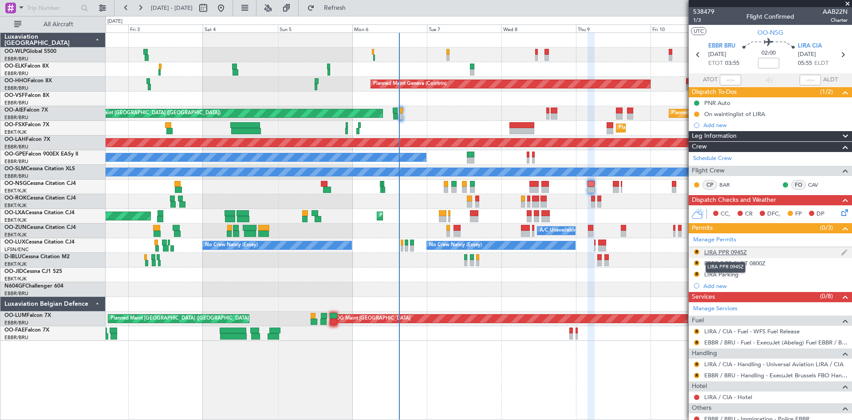
click at [729, 252] on div "LIRA PPR 0945Z" at bounding box center [726, 252] width 43 height 8
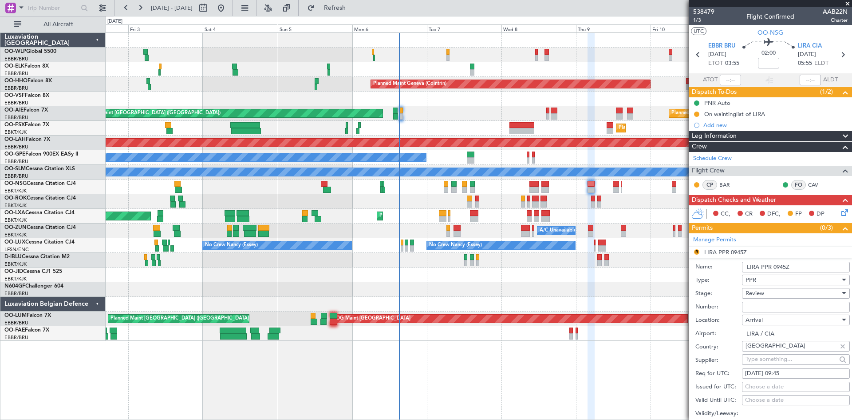
click at [747, 373] on div "[DATE] 09:45" at bounding box center [796, 373] width 102 height 9
select select "10"
select select "2025"
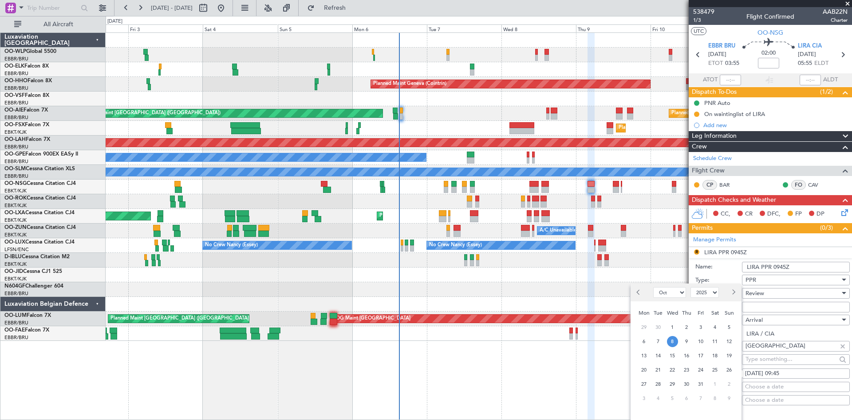
click at [681, 338] on div "9" at bounding box center [687, 341] width 14 height 14
type input "00:00"
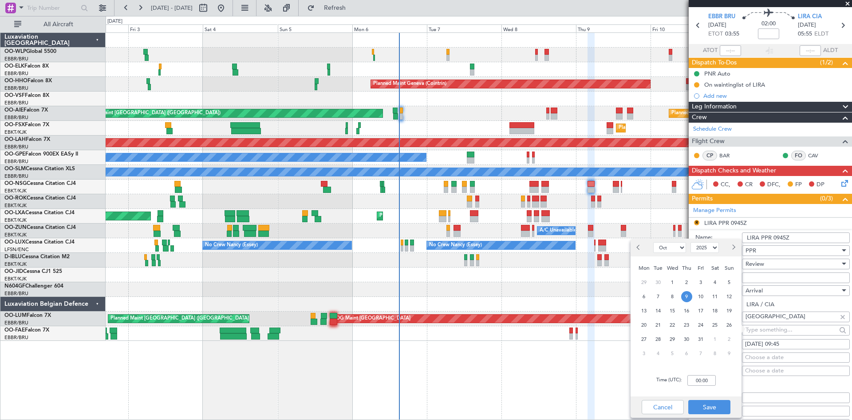
scroll to position [89, 0]
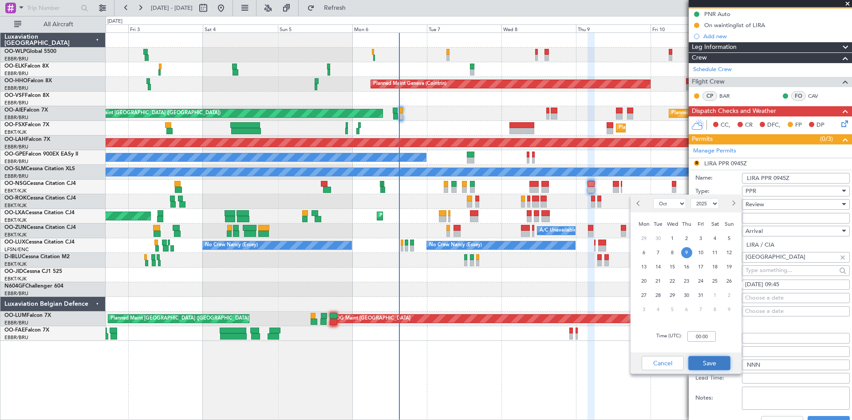
click at [709, 369] on button "Save" at bounding box center [710, 363] width 42 height 14
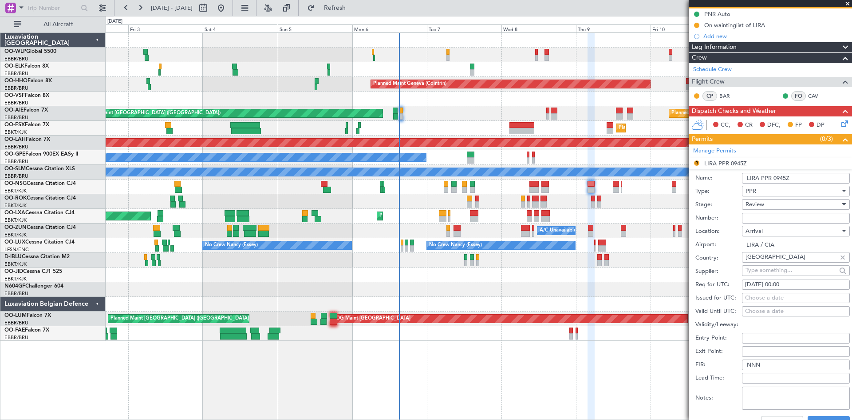
click at [789, 284] on div "[DATE] 00:00" at bounding box center [796, 284] width 102 height 9
select select "10"
select select "2025"
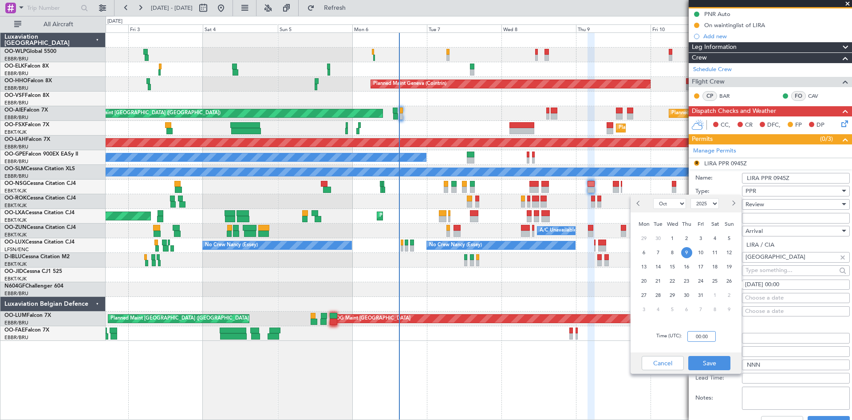
click at [697, 333] on input "00:00" at bounding box center [702, 336] width 28 height 11
type input "06:00"
click at [730, 366] on button "Save" at bounding box center [710, 363] width 42 height 14
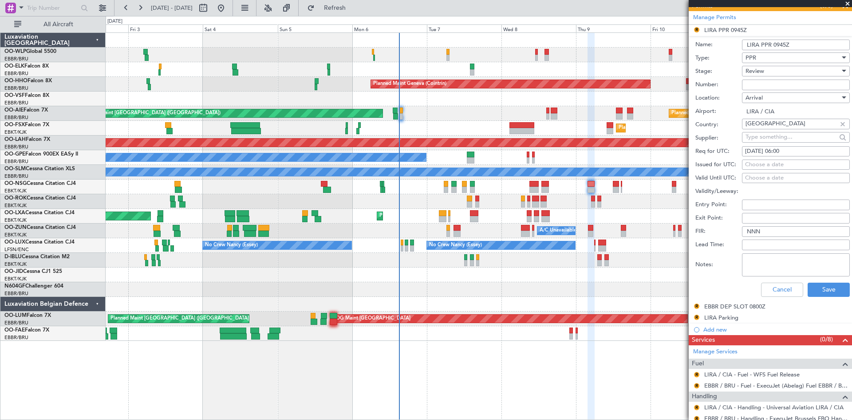
scroll to position [178, 0]
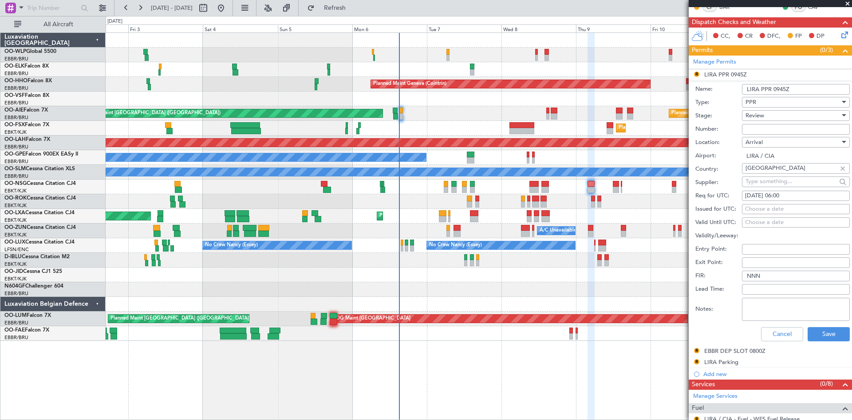
click at [764, 117] on span "Review" at bounding box center [755, 115] width 19 height 8
click at [770, 170] on span "Requested" at bounding box center [792, 172] width 93 height 13
click at [824, 332] on button "Save" at bounding box center [829, 334] width 42 height 14
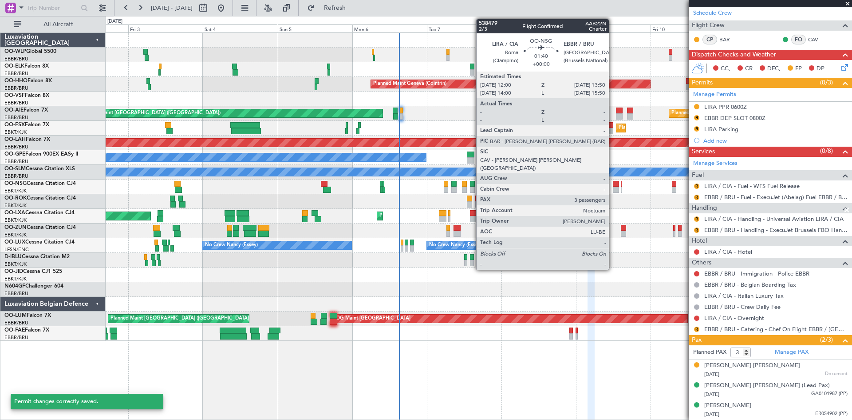
scroll to position [145, 0]
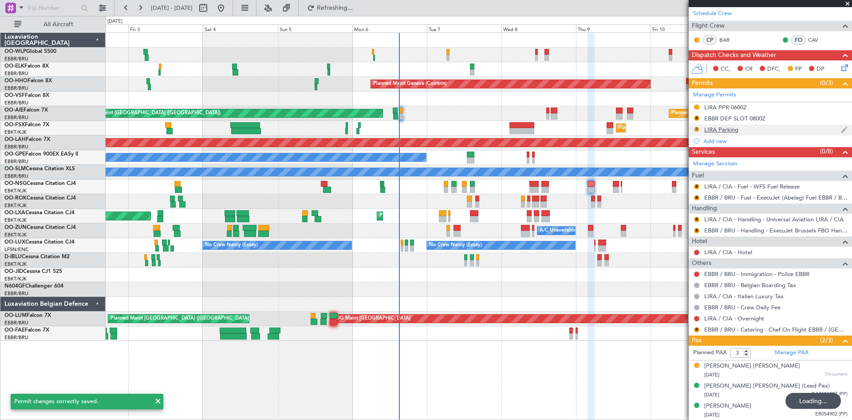
click at [697, 130] on button "R" at bounding box center [696, 129] width 5 height 5
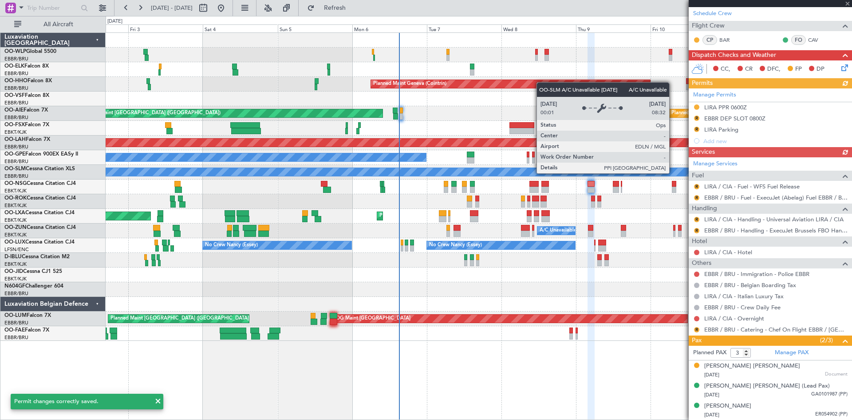
click at [672, 170] on div "A/C Unavailable [GEOGRAPHIC_DATA]" at bounding box center [479, 172] width 2239 height 8
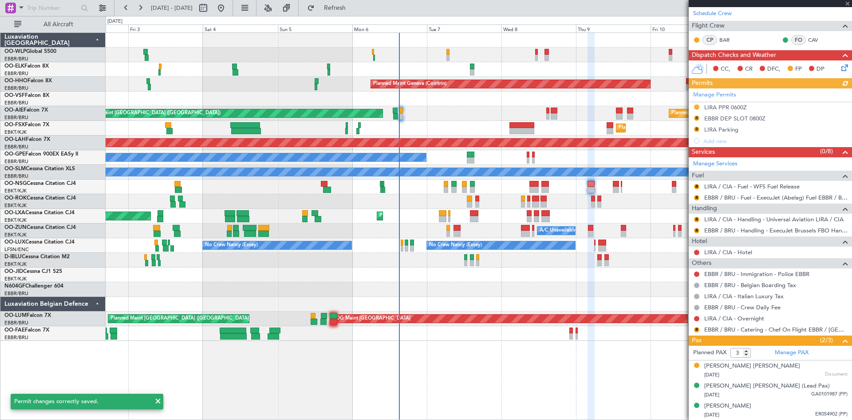
click at [698, 127] on div "Manage Permits LIRA PPR 0600Z R EBBR DEP SLOT 0800Z R LIRA Parking Add new" at bounding box center [770, 117] width 163 height 58
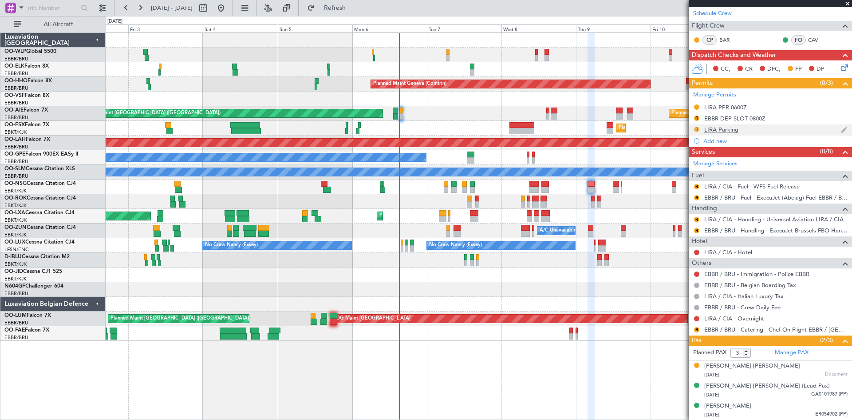
click at [698, 130] on button "R" at bounding box center [696, 129] width 5 height 5
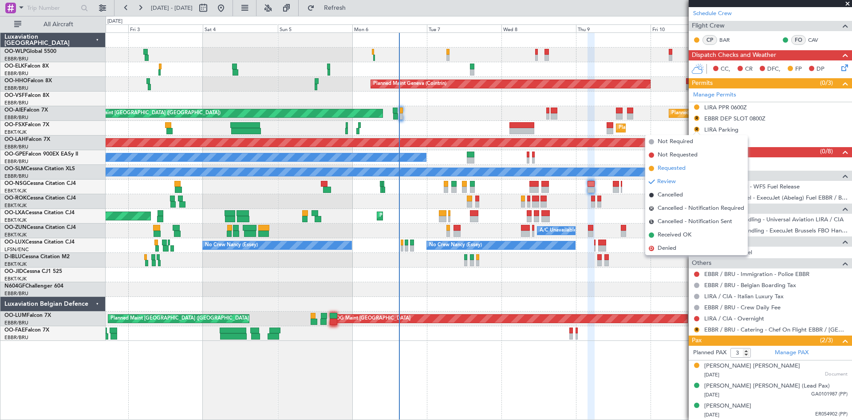
click at [681, 167] on span "Requested" at bounding box center [672, 168] width 28 height 9
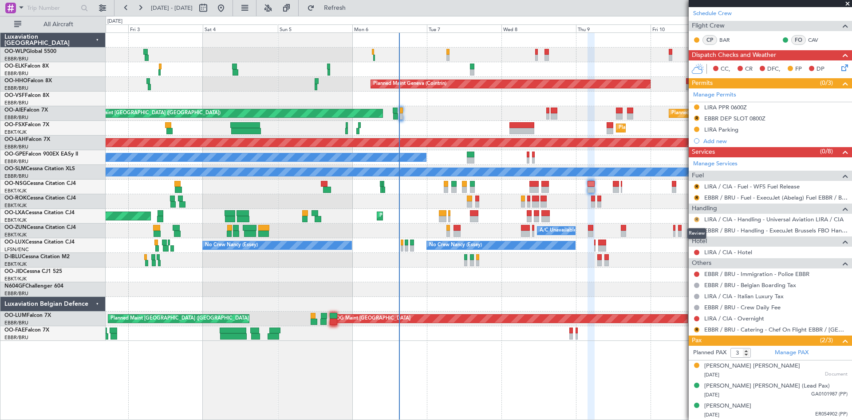
click at [697, 217] on button "R" at bounding box center [696, 219] width 5 height 5
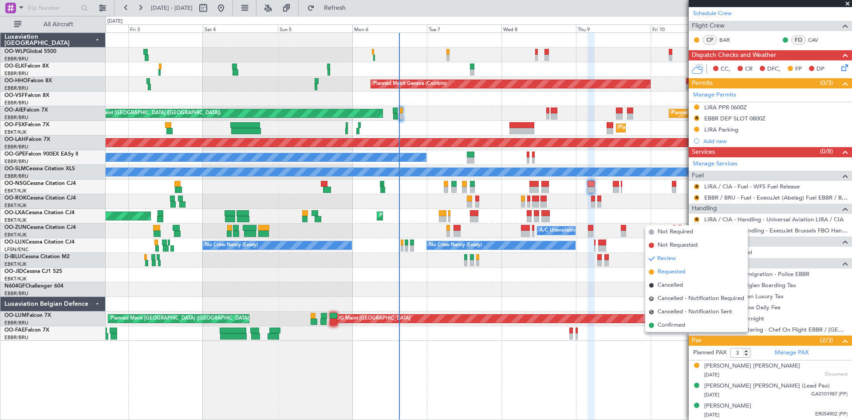
click at [674, 268] on span "Requested" at bounding box center [672, 271] width 28 height 9
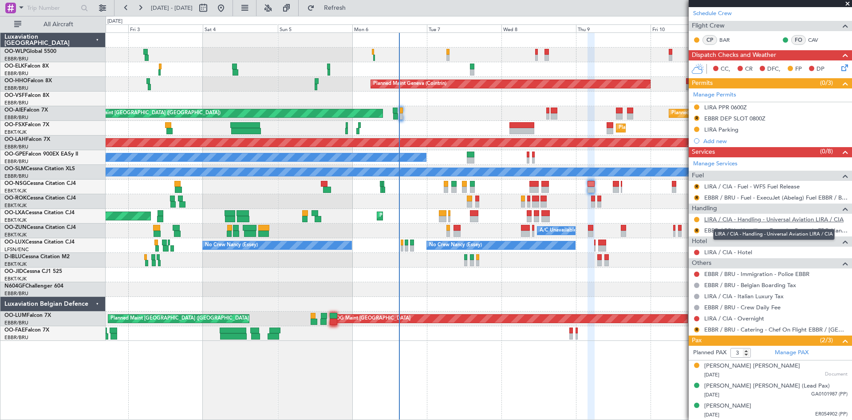
click at [732, 222] on link "LIRA / CIA - Handling - Universal Aviation LIRA / CIA" at bounding box center [774, 219] width 139 height 8
click at [780, 219] on link "LIRA / CIA - Handling - Universal Aviation LIRA / CIA" at bounding box center [774, 219] width 139 height 8
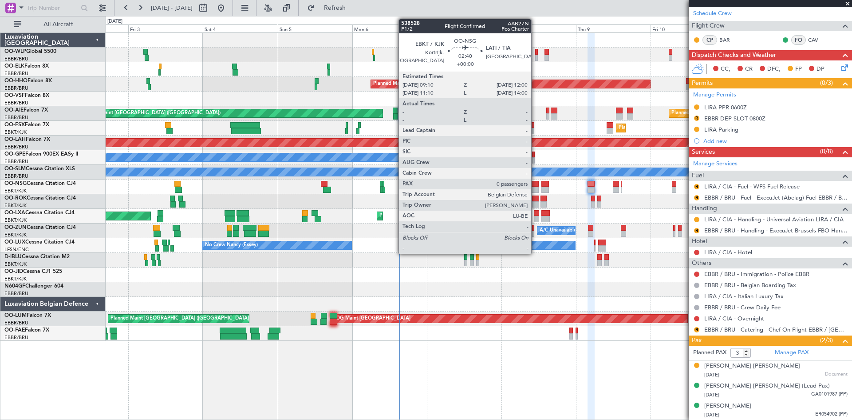
click at [535, 189] on div at bounding box center [534, 189] width 9 height 6
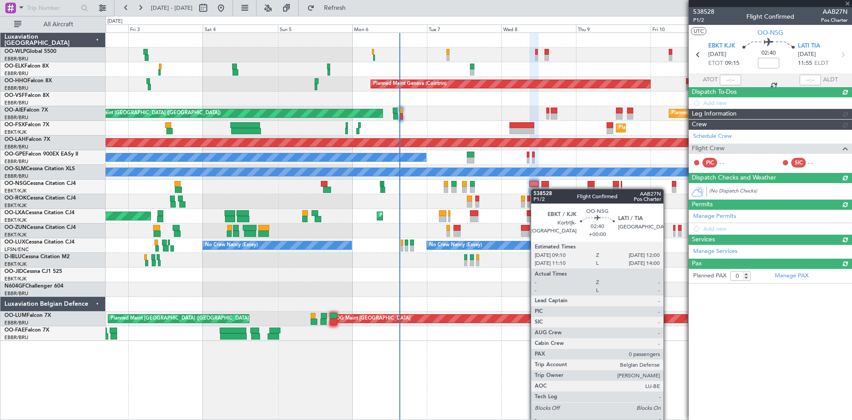
scroll to position [0, 0]
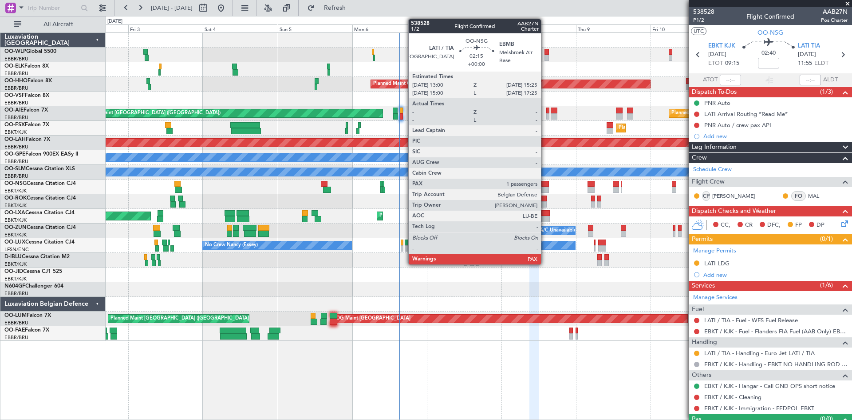
click at [545, 188] on div at bounding box center [546, 189] width 8 height 6
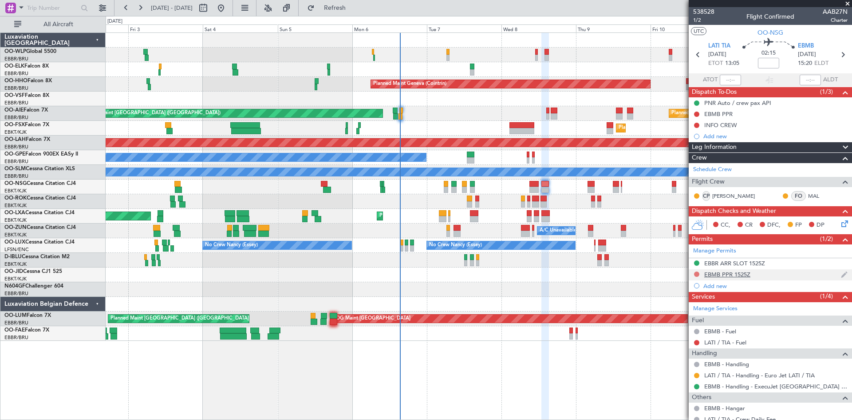
click at [699, 273] on button at bounding box center [696, 273] width 5 height 5
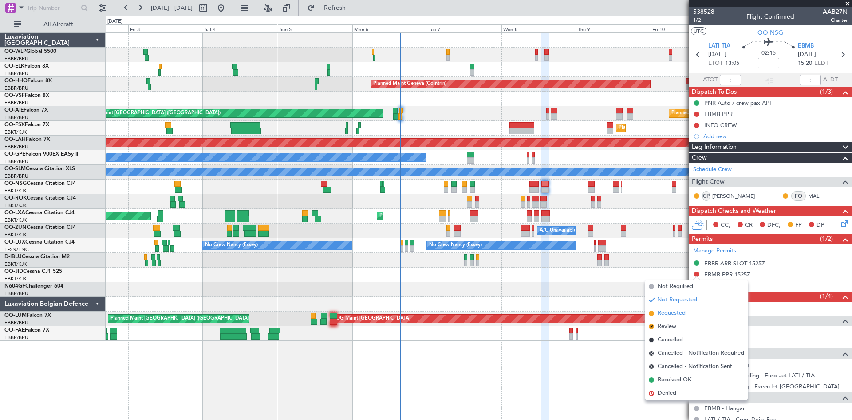
click at [671, 316] on span "Requested" at bounding box center [672, 313] width 28 height 9
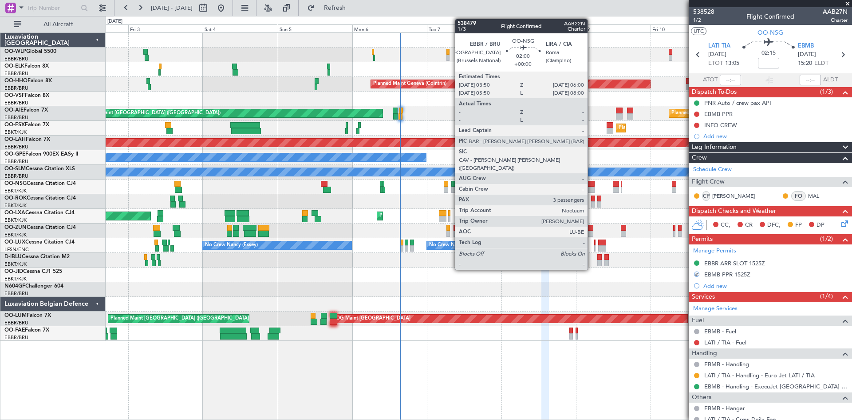
click at [592, 188] on div at bounding box center [591, 189] width 7 height 6
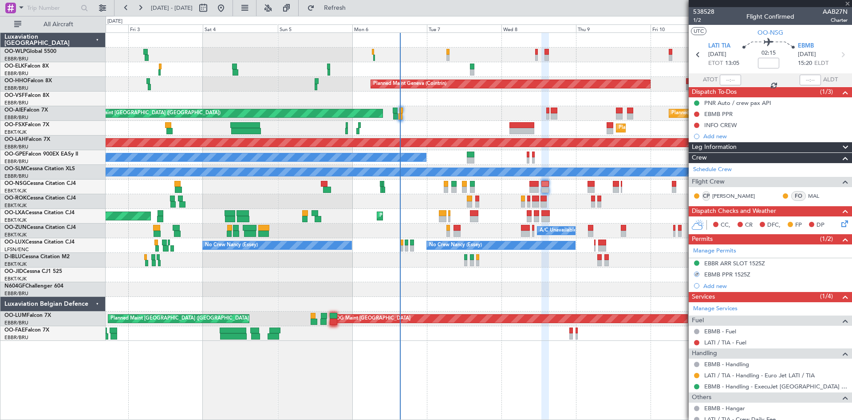
type input "3"
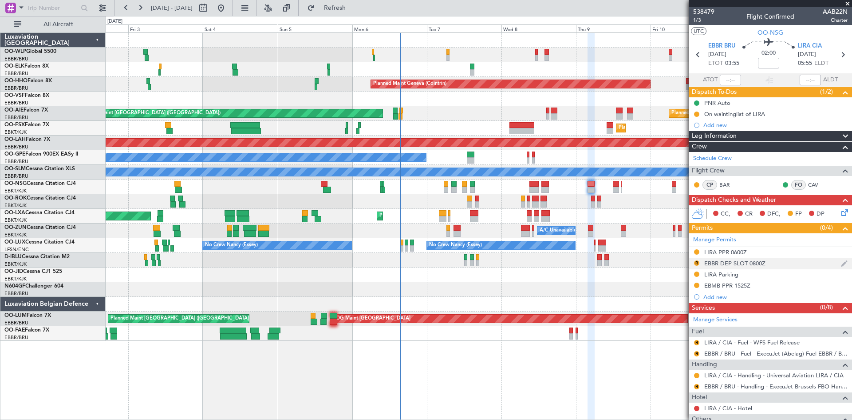
click at [699, 265] on div "R" at bounding box center [697, 262] width 7 height 7
click at [697, 262] on button "R" at bounding box center [696, 262] width 5 height 5
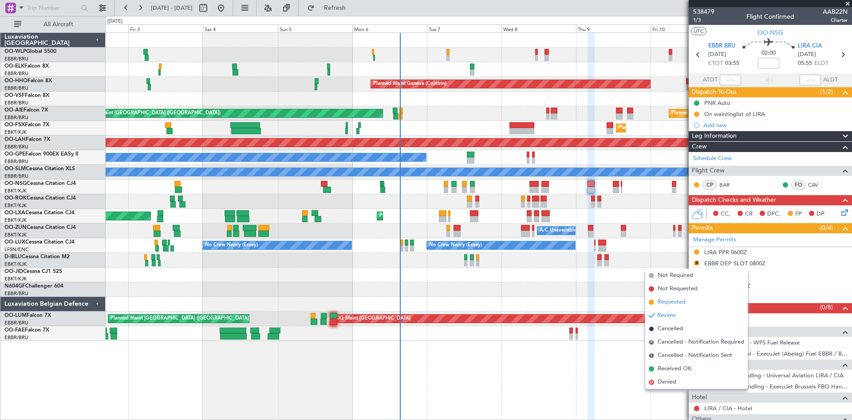
click at [670, 304] on span "Requested" at bounding box center [672, 301] width 28 height 9
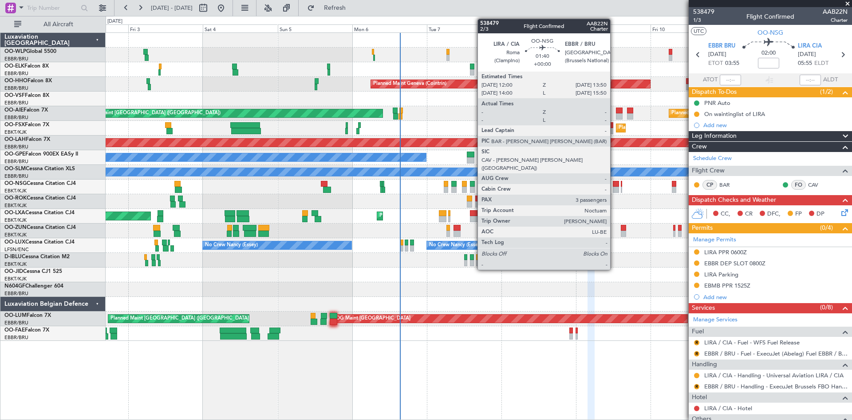
click at [614, 184] on div at bounding box center [616, 184] width 6 height 6
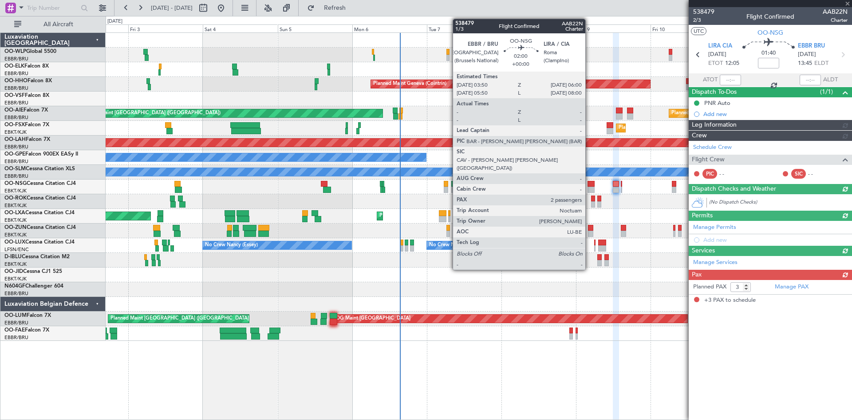
click at [590, 188] on div at bounding box center [591, 189] width 7 height 6
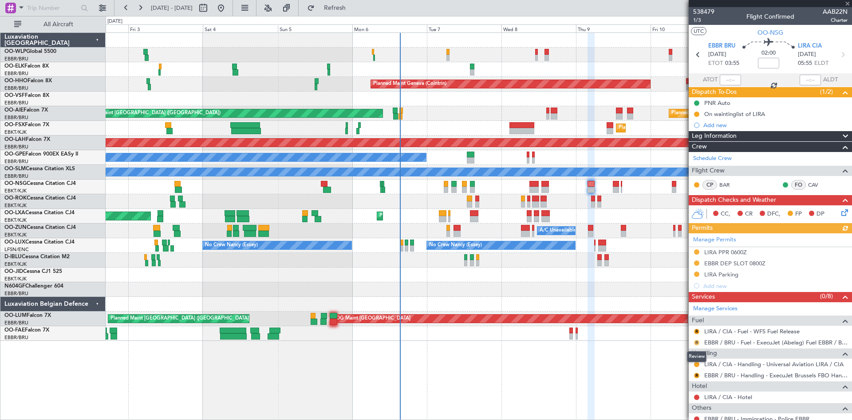
click at [698, 343] on button "R" at bounding box center [696, 342] width 5 height 5
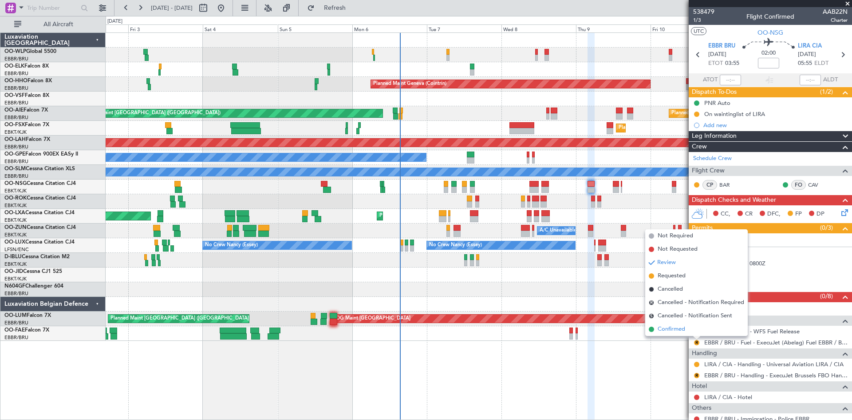
click at [692, 328] on li "Confirmed" at bounding box center [697, 328] width 103 height 13
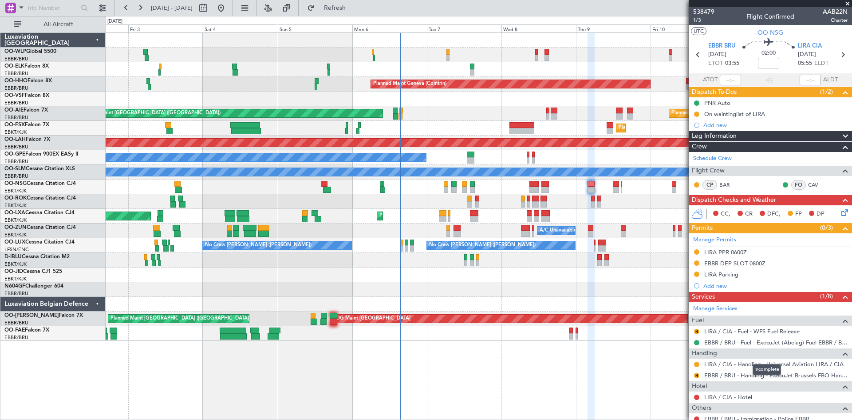
click at [761, 373] on div "Incomplete" at bounding box center [767, 369] width 28 height 11
click at [719, 373] on link "EBBR / BRU - Handling - ExecuJet Brussels FBO Handling Abelag" at bounding box center [776, 375] width 143 height 8
click at [698, 375] on button "R" at bounding box center [696, 375] width 5 height 5
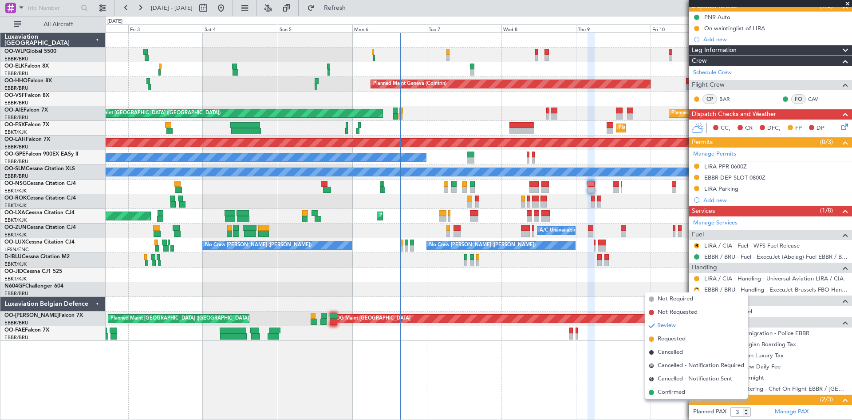
scroll to position [89, 0]
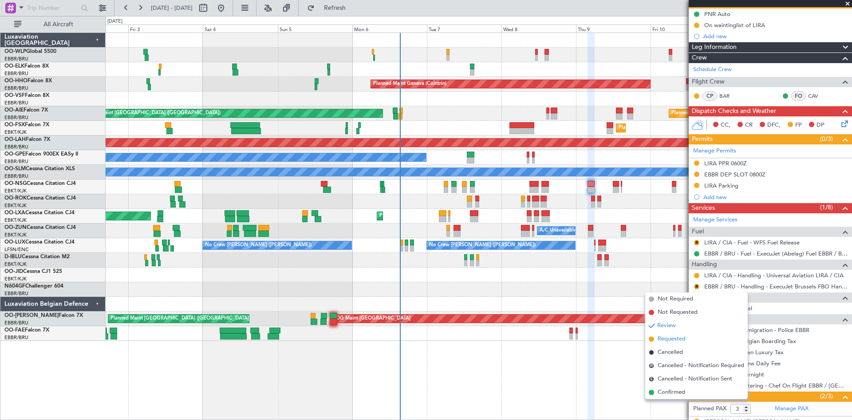
click at [667, 340] on span "Requested" at bounding box center [672, 338] width 28 height 9
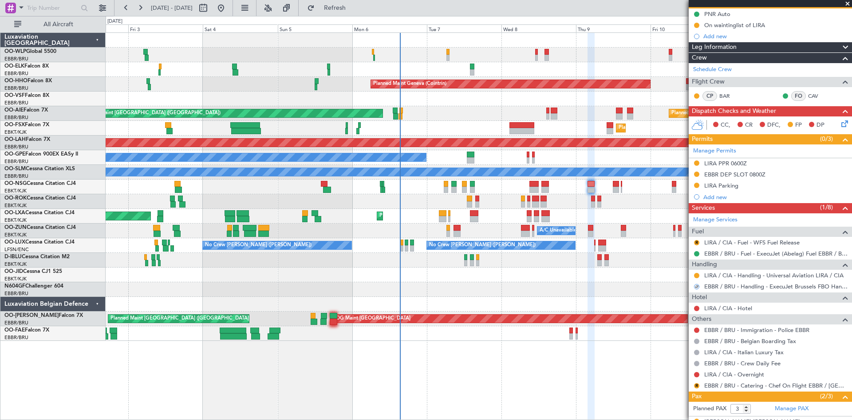
click at [612, 189] on div at bounding box center [479, 186] width 746 height 15
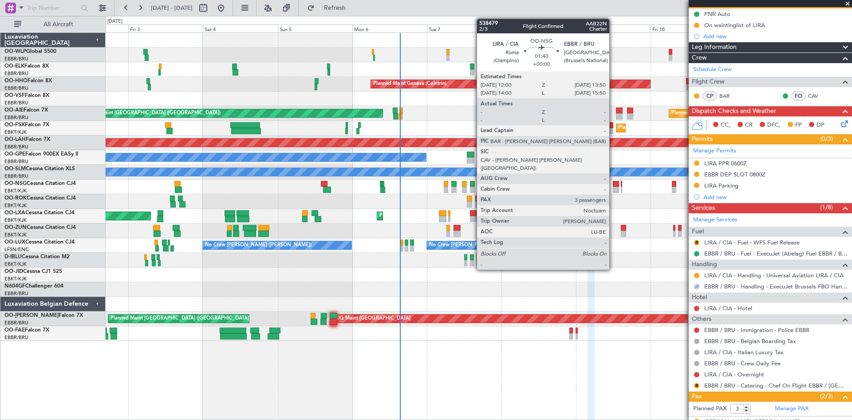
click at [616, 190] on div at bounding box center [616, 189] width 6 height 6
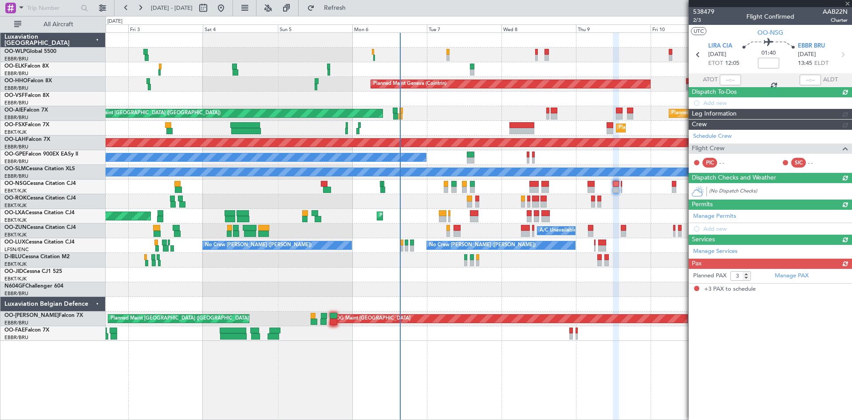
scroll to position [0, 0]
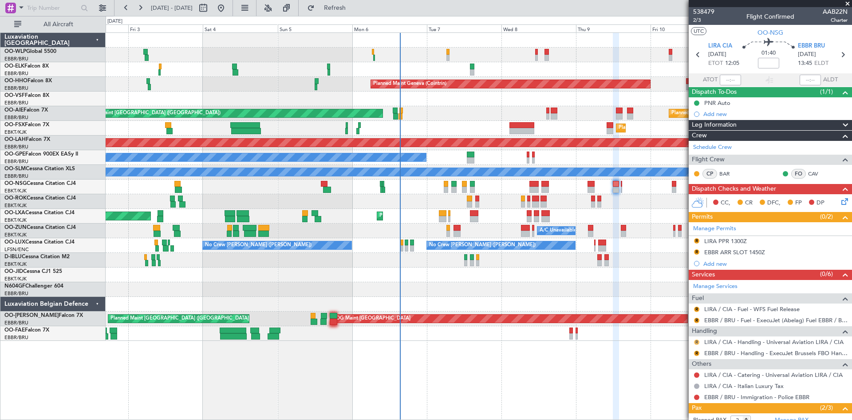
click at [696, 342] on button "R" at bounding box center [696, 341] width 5 height 5
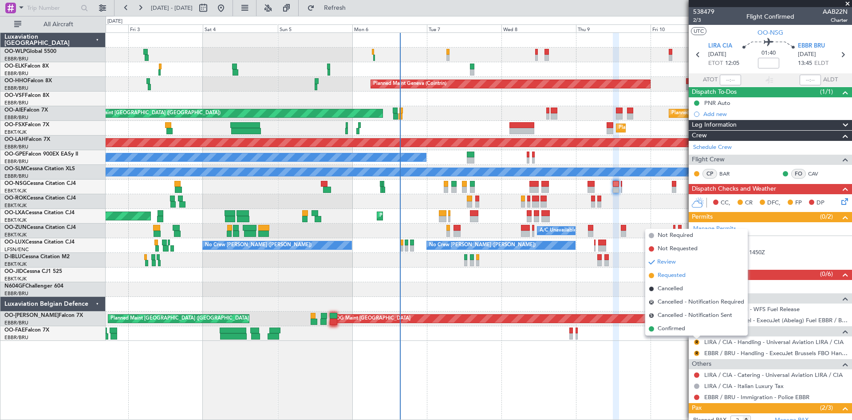
click at [671, 281] on li "Requested" at bounding box center [697, 275] width 103 height 13
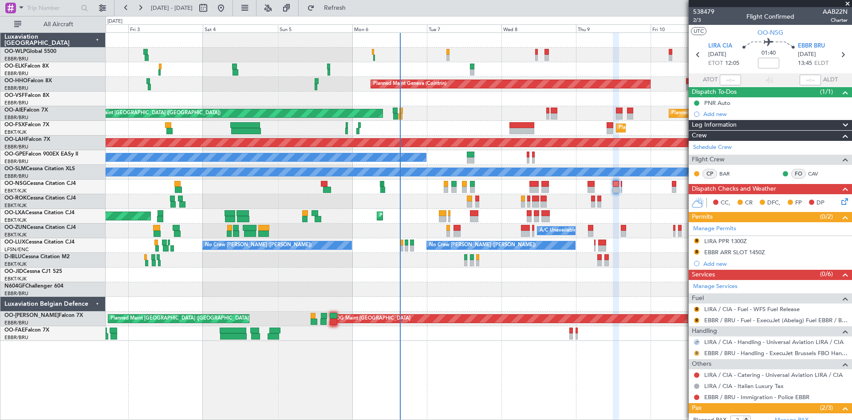
click at [696, 350] on button "R" at bounding box center [696, 352] width 5 height 5
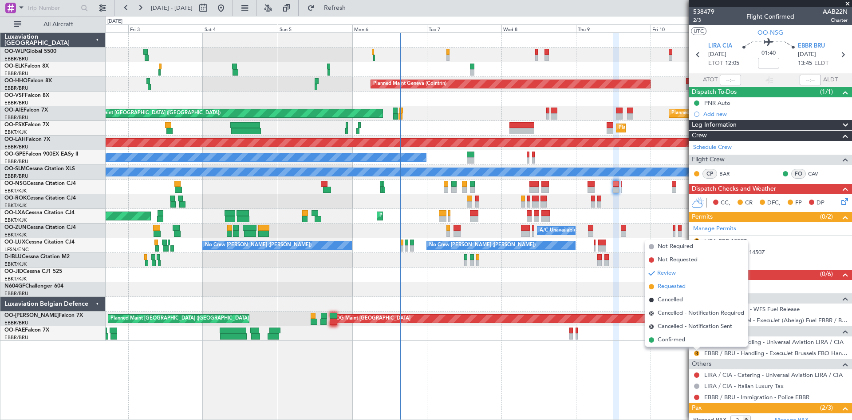
click at [675, 285] on span "Requested" at bounding box center [672, 286] width 28 height 9
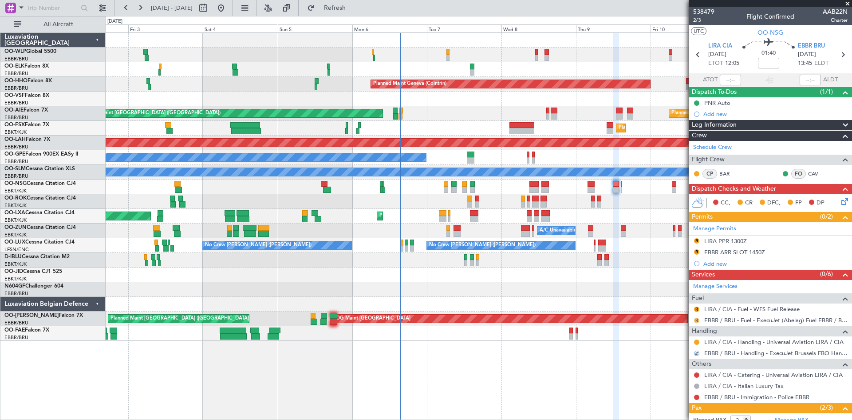
click at [697, 321] on button "R" at bounding box center [696, 319] width 5 height 5
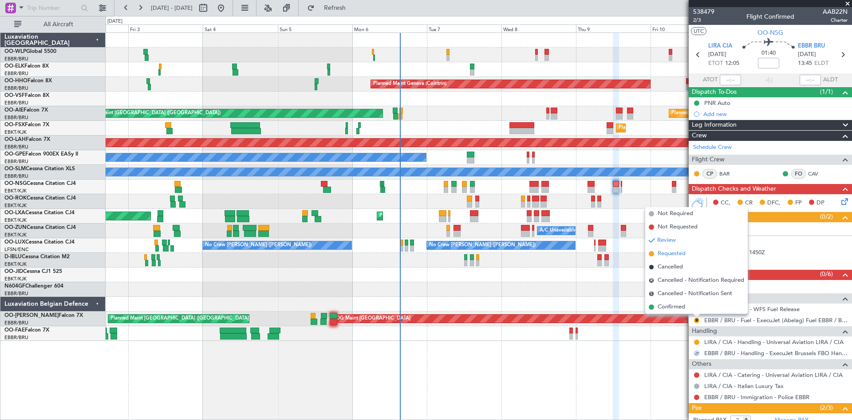
click at [681, 251] on span "Requested" at bounding box center [672, 253] width 28 height 9
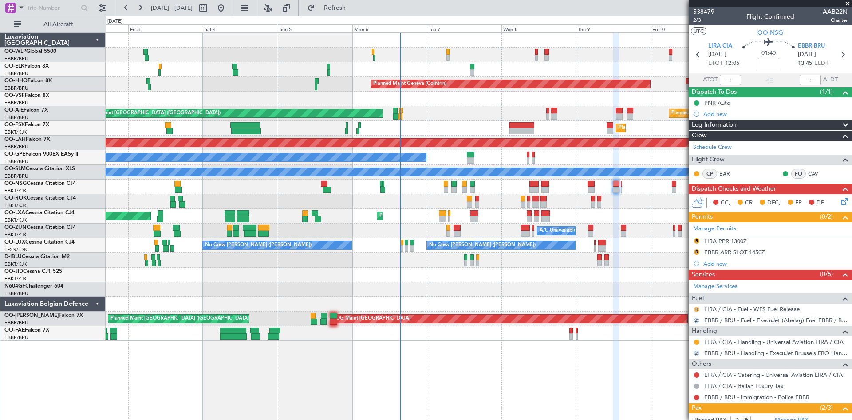
click at [699, 309] on button "R" at bounding box center [696, 308] width 5 height 5
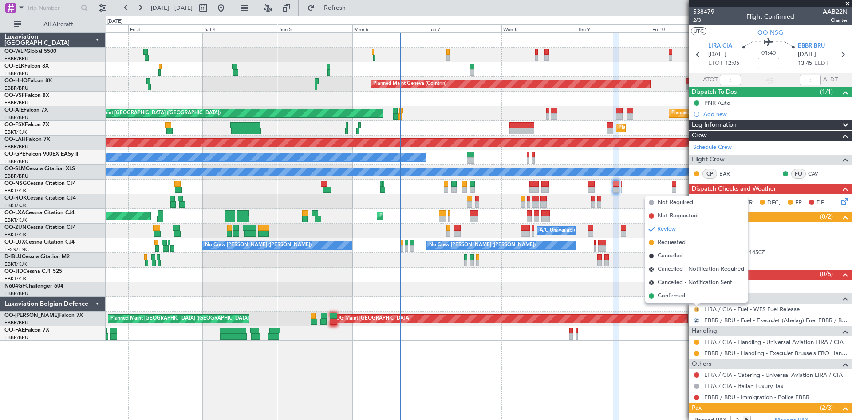
click at [697, 308] on button "R" at bounding box center [696, 308] width 5 height 5
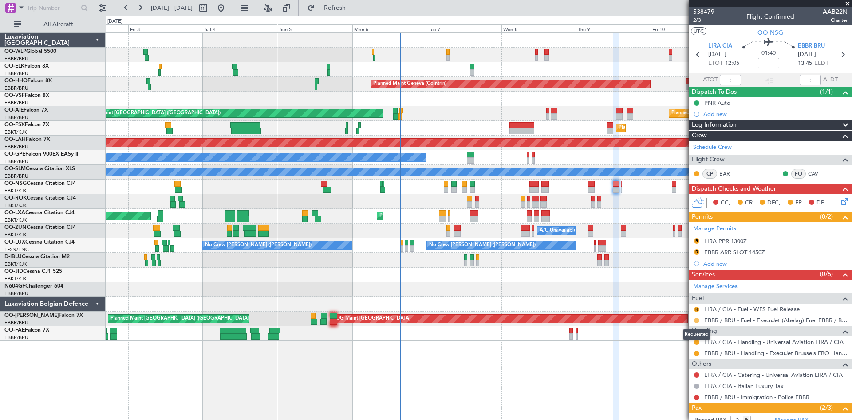
click at [696, 318] on button at bounding box center [696, 319] width 5 height 5
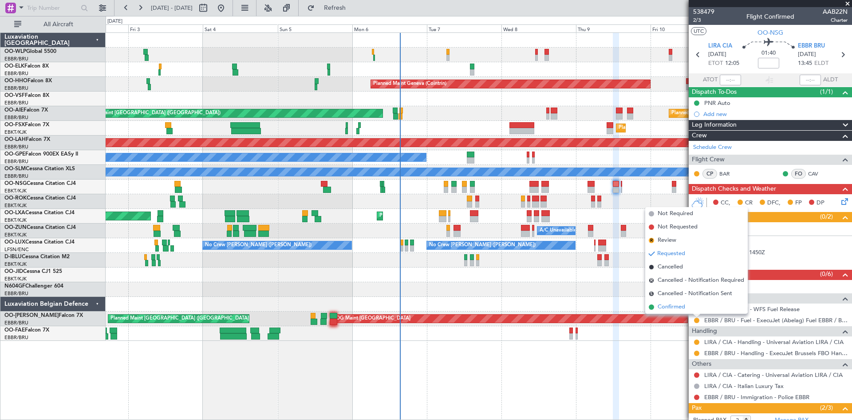
click at [670, 304] on span "Confirmed" at bounding box center [672, 306] width 28 height 9
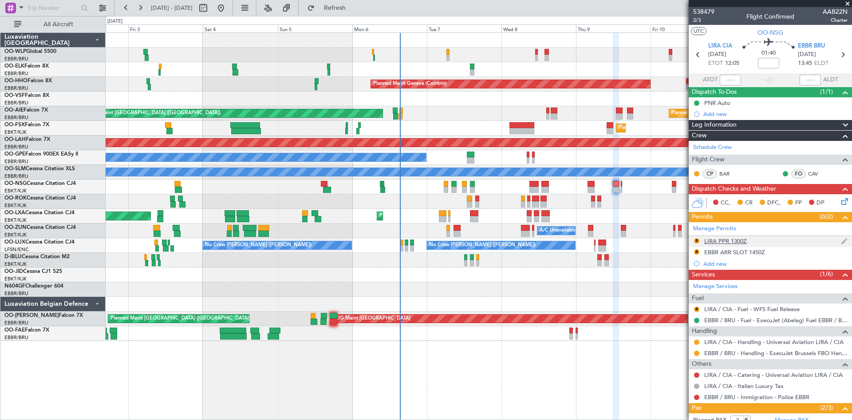
click at [741, 239] on div "LIRA PPR 1300Z" at bounding box center [726, 241] width 43 height 8
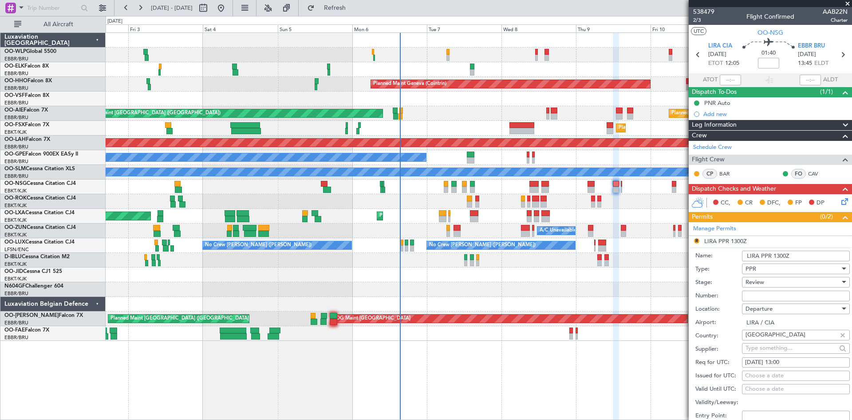
click at [783, 360] on div "[DATE] 13:00" at bounding box center [796, 362] width 102 height 9
select select "10"
select select "2025"
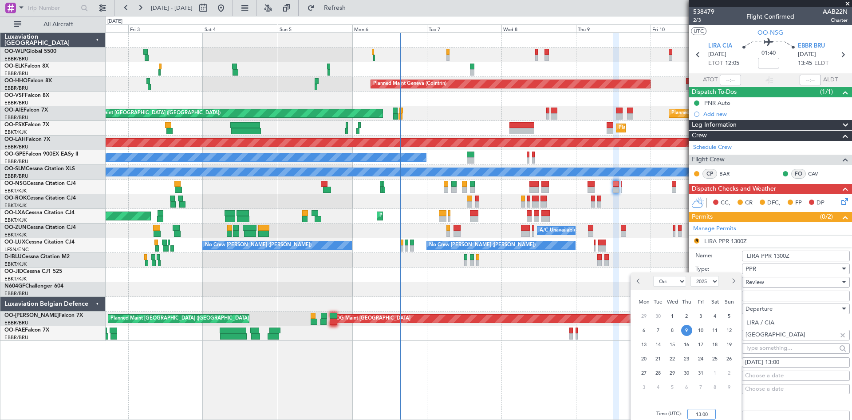
click at [699, 416] on input "13:00" at bounding box center [702, 413] width 28 height 11
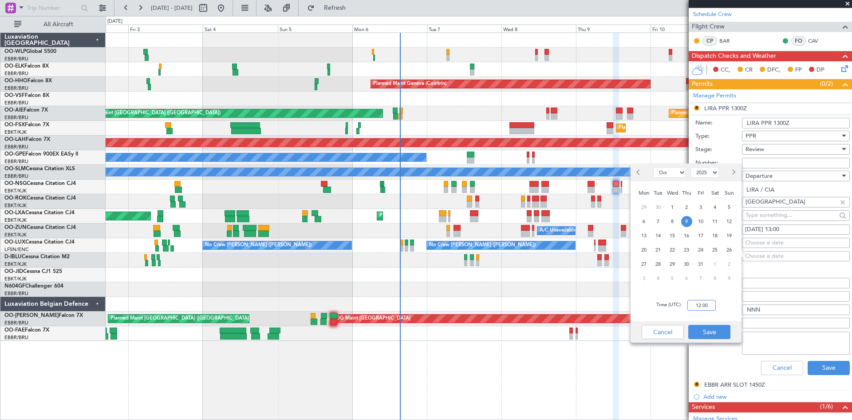
scroll to position [133, 0]
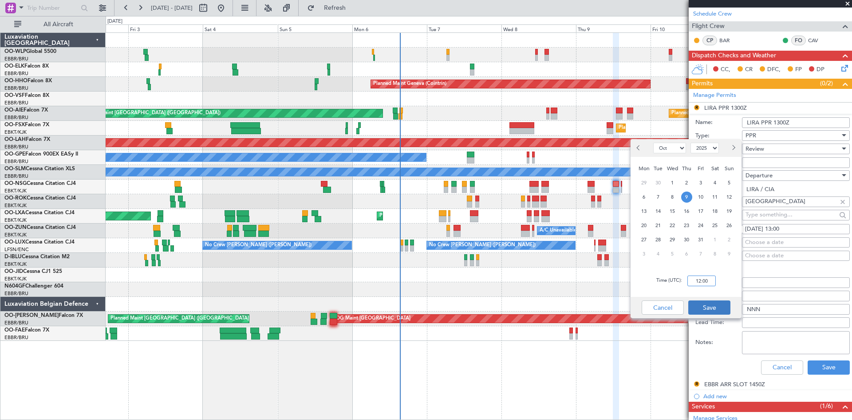
type input "12:00"
click at [710, 308] on button "Save" at bounding box center [710, 307] width 42 height 14
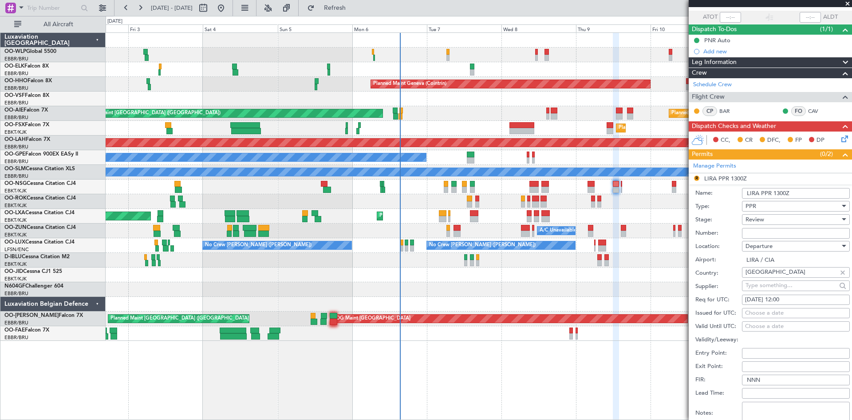
scroll to position [89, 0]
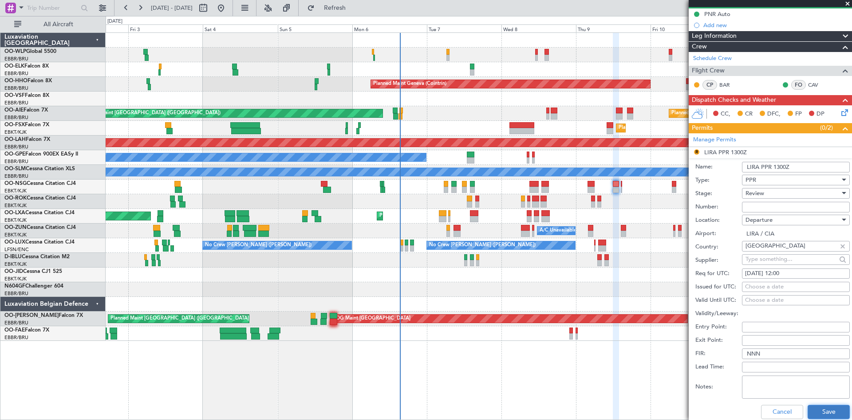
click at [818, 408] on button "Save" at bounding box center [829, 411] width 42 height 14
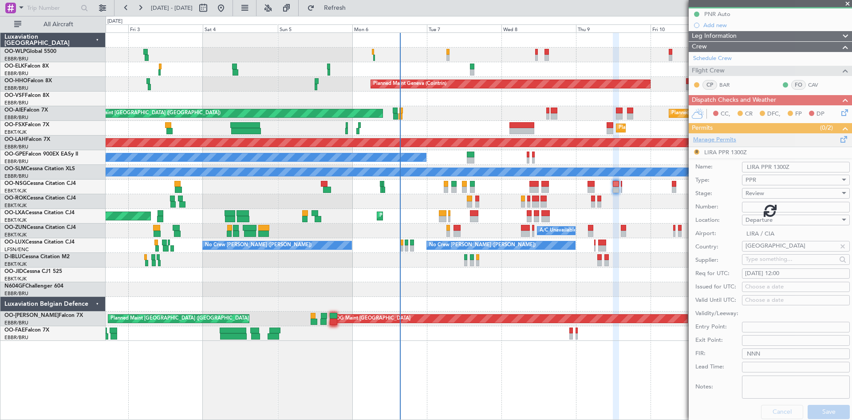
scroll to position [67, 0]
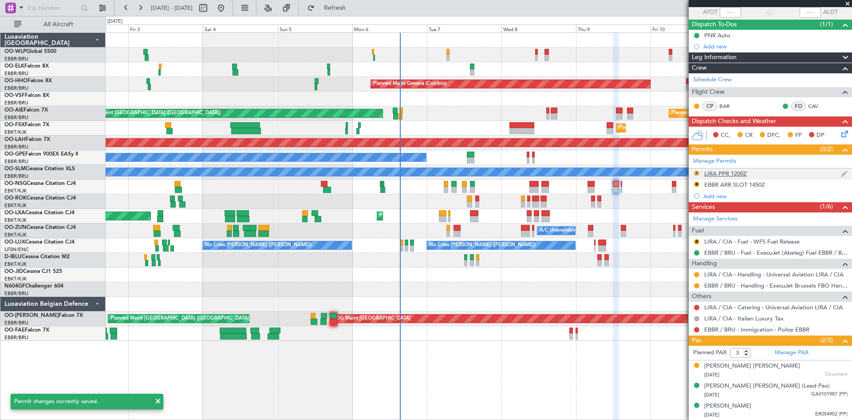
click at [699, 174] on button "R" at bounding box center [696, 172] width 5 height 5
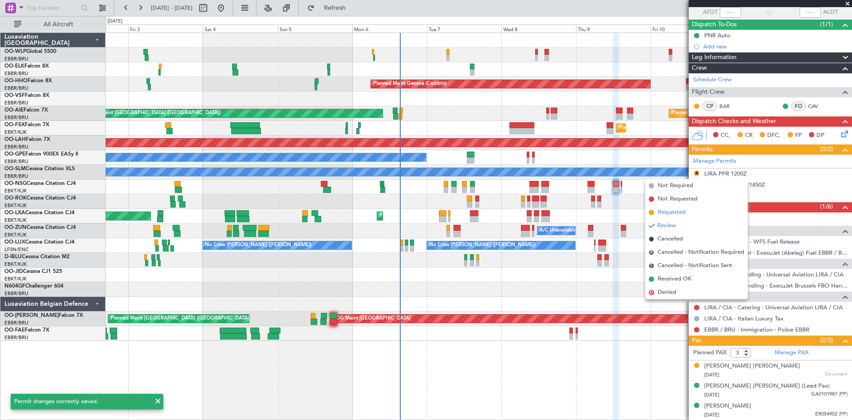
click at [680, 212] on span "Requested" at bounding box center [672, 212] width 28 height 9
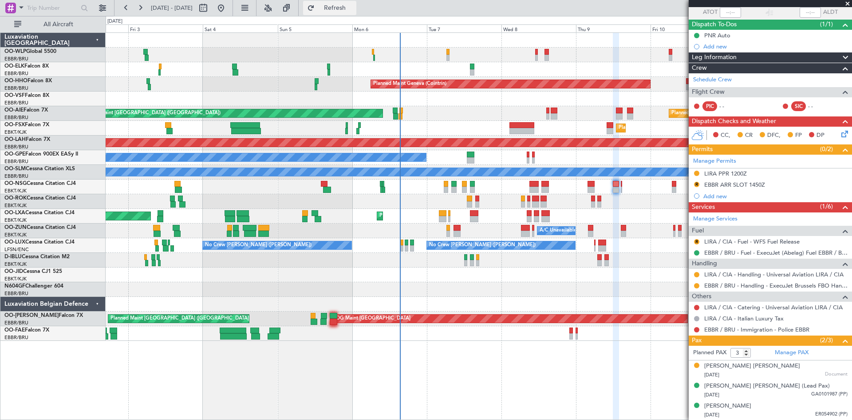
click at [348, 8] on span "Refresh" at bounding box center [335, 8] width 37 height 6
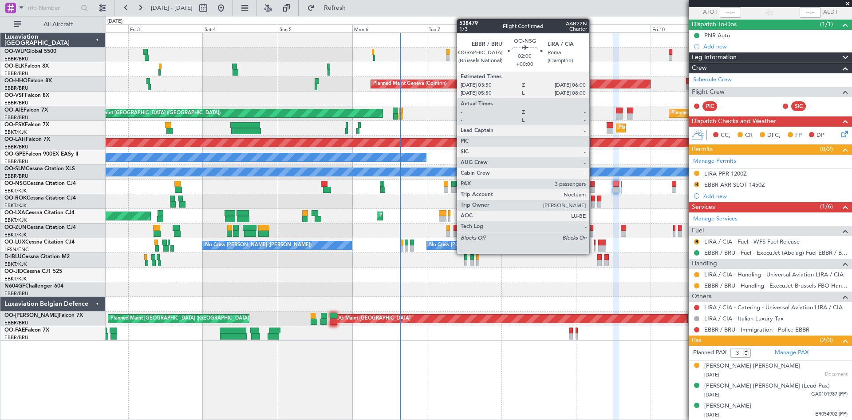
click at [594, 182] on div at bounding box center [591, 184] width 7 height 6
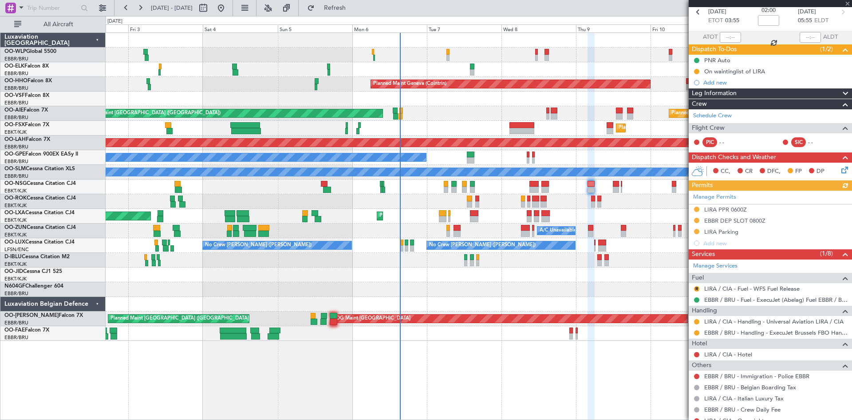
scroll to position [89, 0]
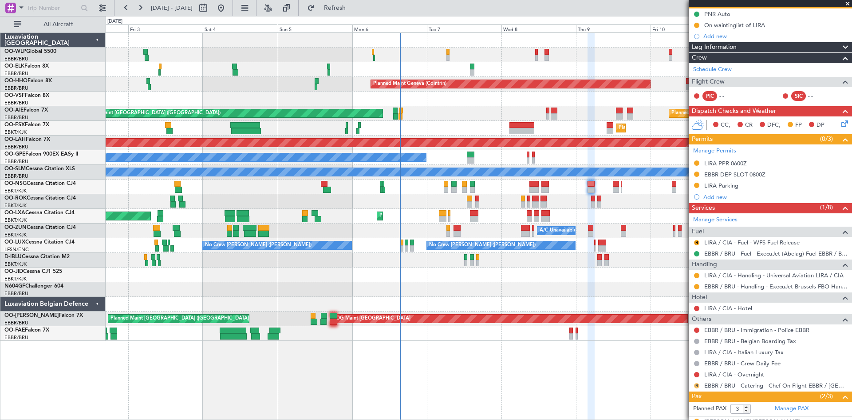
click at [697, 384] on button "R" at bounding box center [696, 385] width 5 height 5
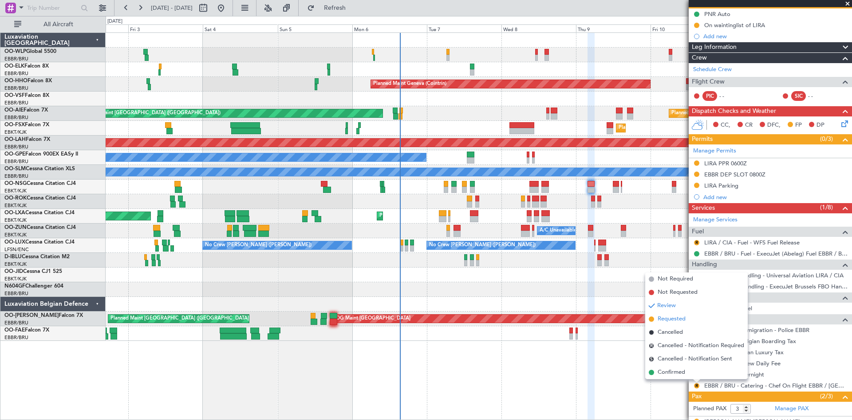
click at [672, 320] on span "Requested" at bounding box center [672, 318] width 28 height 9
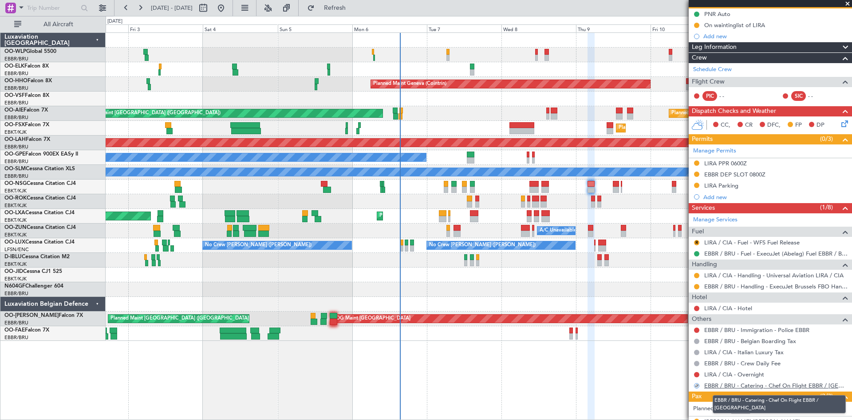
click at [792, 382] on link "EBBR / BRU - Catering - Chef On Flight EBBR / [GEOGRAPHIC_DATA]" at bounding box center [776, 385] width 143 height 8
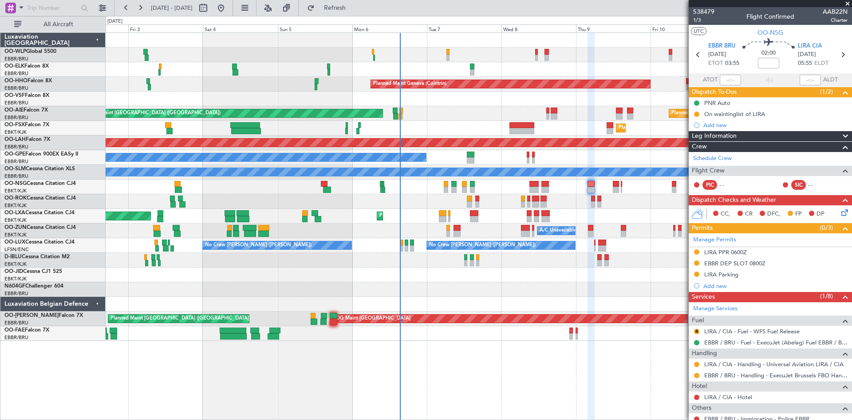
scroll to position [145, 0]
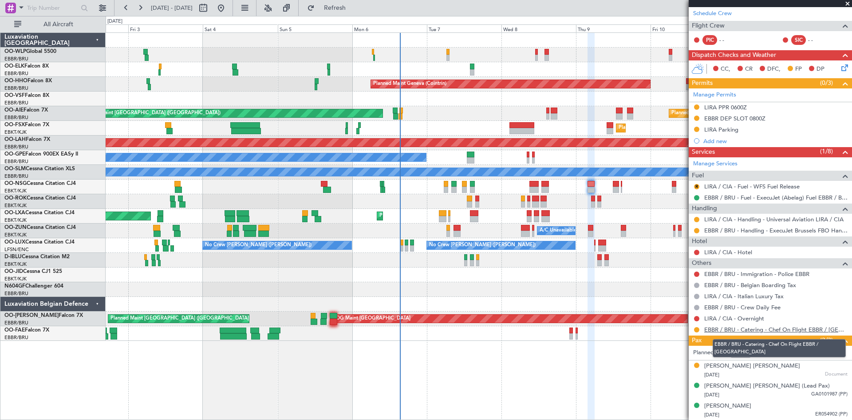
click at [729, 332] on link "EBBR / BRU - Catering - Chef On Flight EBBR / [GEOGRAPHIC_DATA]" at bounding box center [776, 329] width 143 height 8
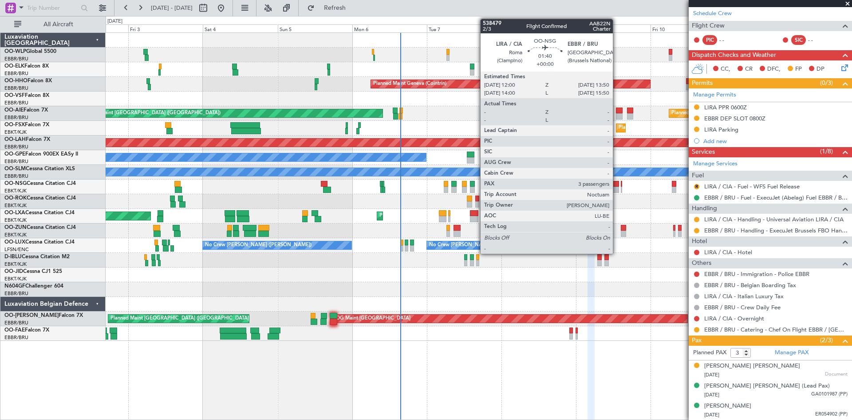
click at [617, 185] on div at bounding box center [616, 184] width 6 height 6
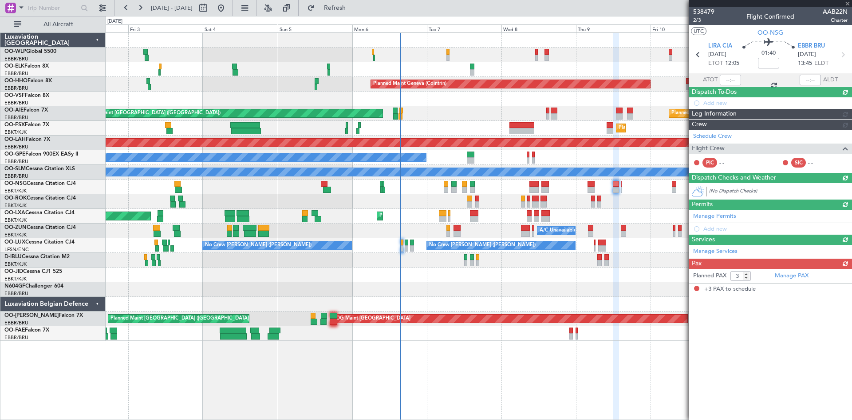
scroll to position [0, 0]
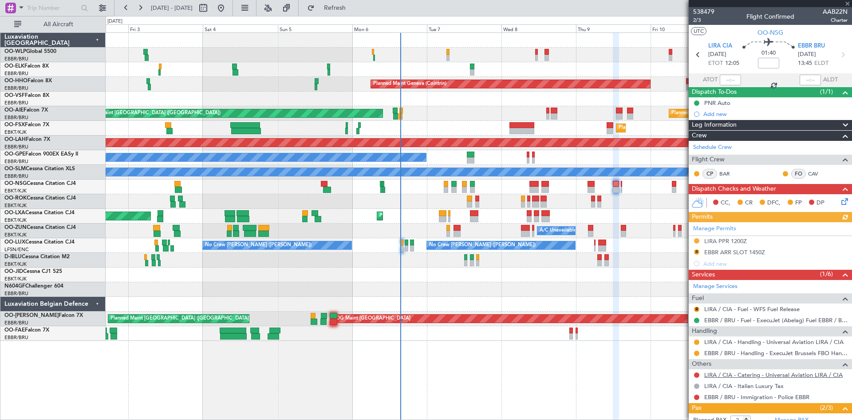
click at [781, 376] on link "LIRA / CIA - Catering - Universal Aviation LIRA / CIA" at bounding box center [774, 375] width 139 height 8
click at [698, 343] on button at bounding box center [696, 341] width 5 height 5
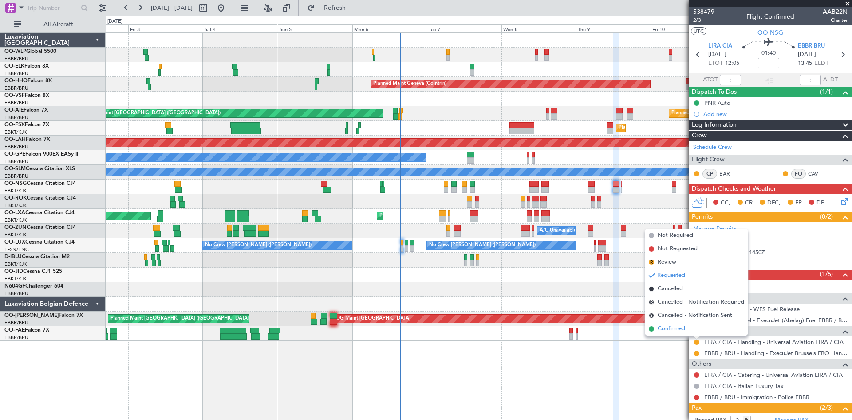
click at [686, 331] on li "Confirmed" at bounding box center [697, 328] width 103 height 13
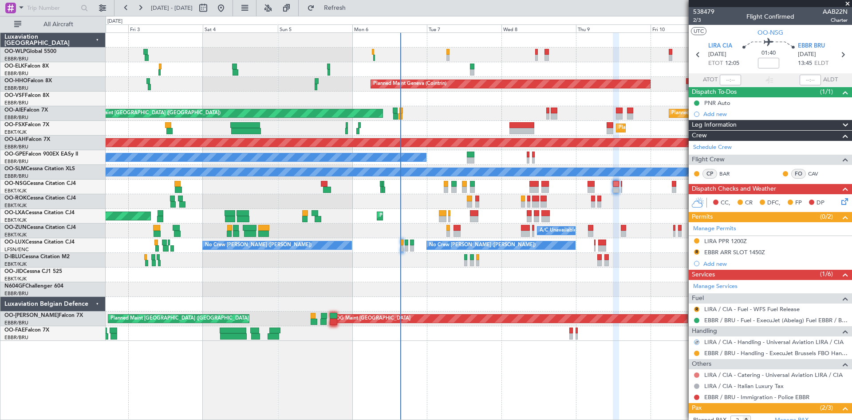
click at [696, 373] on button at bounding box center [696, 374] width 5 height 5
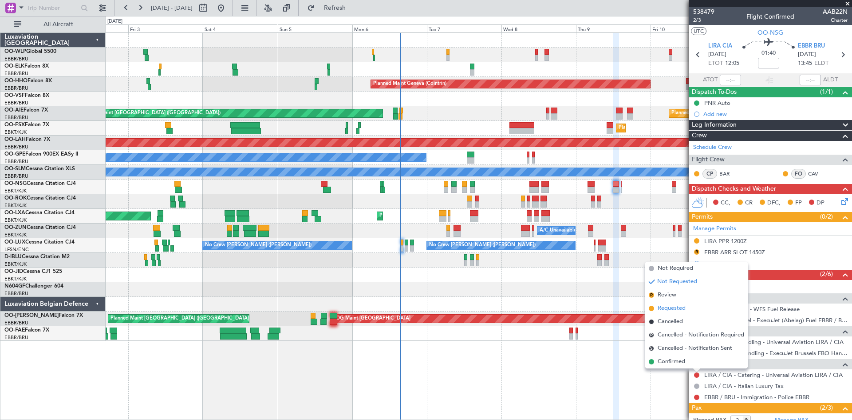
click at [669, 305] on span "Requested" at bounding box center [672, 308] width 28 height 9
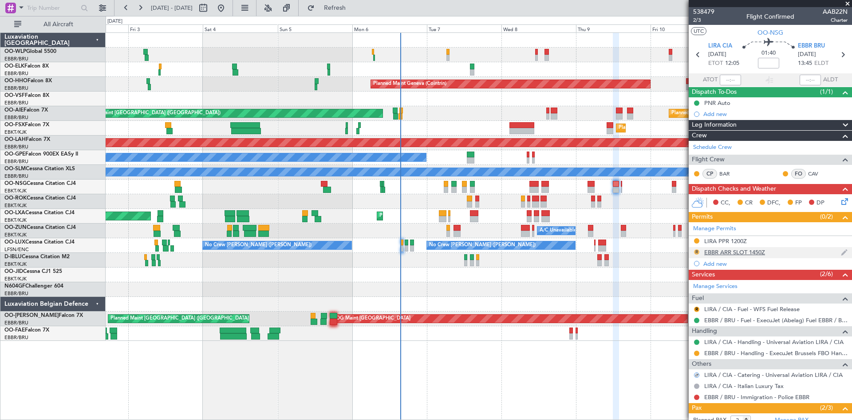
click at [696, 252] on button "R" at bounding box center [696, 251] width 5 height 5
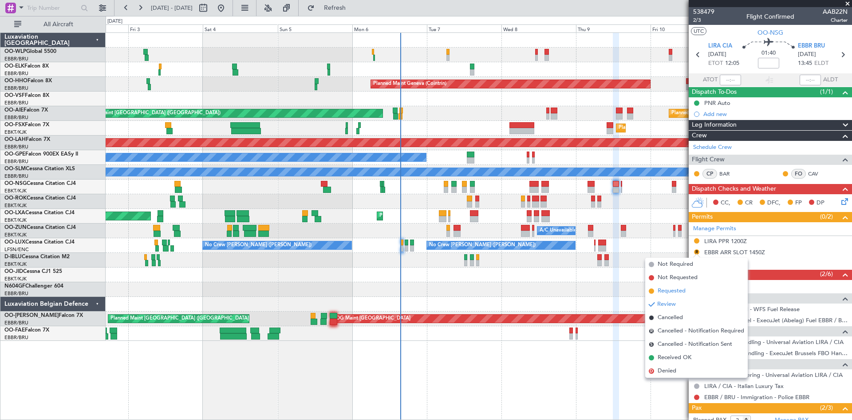
click at [674, 289] on span "Requested" at bounding box center [672, 290] width 28 height 9
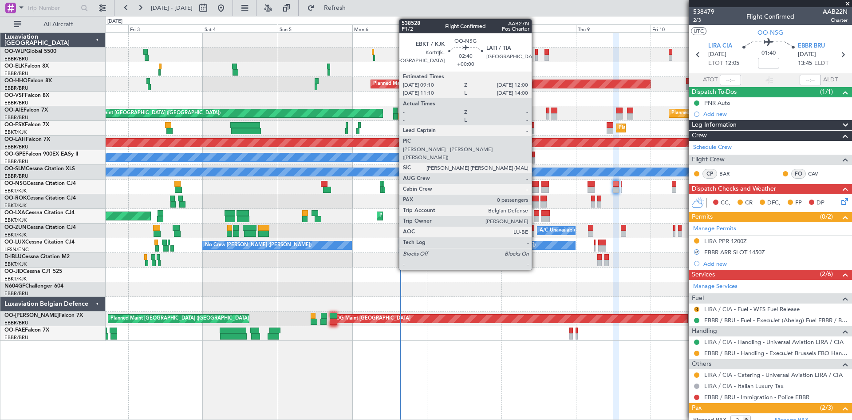
click at [536, 186] on div at bounding box center [534, 184] width 9 height 6
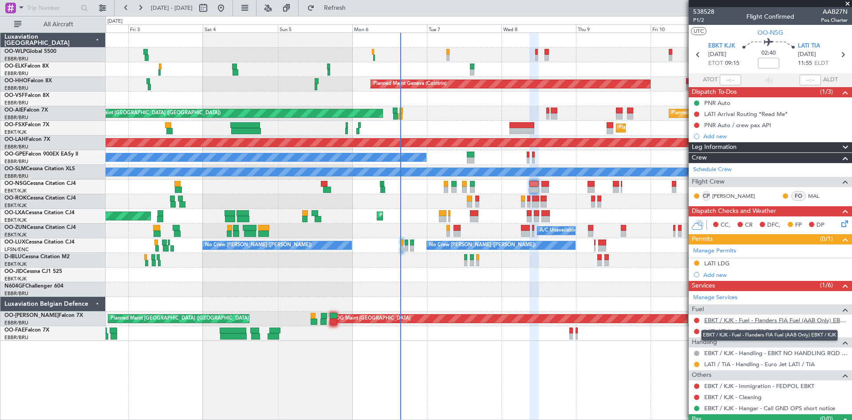
click at [781, 321] on link "EBKT / KJK - Fuel - Flanders FIA Fuel (AAB Only) EBKT / KJK" at bounding box center [776, 320] width 143 height 8
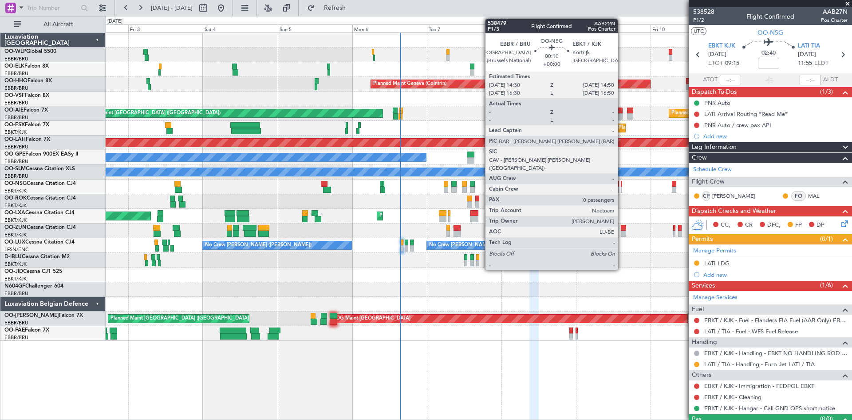
click at [622, 189] on div at bounding box center [621, 189] width 1 height 6
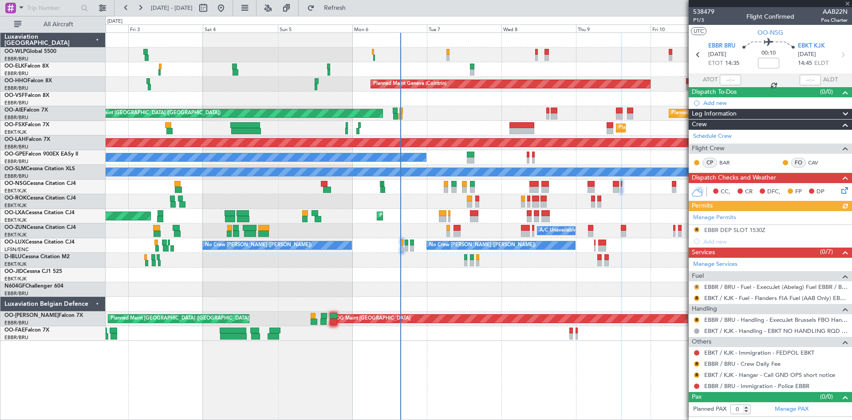
click at [698, 286] on button "R" at bounding box center [696, 286] width 5 height 5
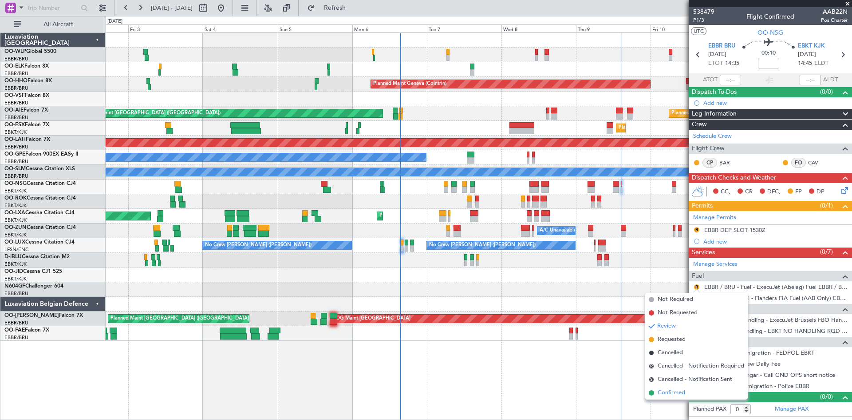
click at [677, 395] on span "Confirmed" at bounding box center [672, 392] width 28 height 9
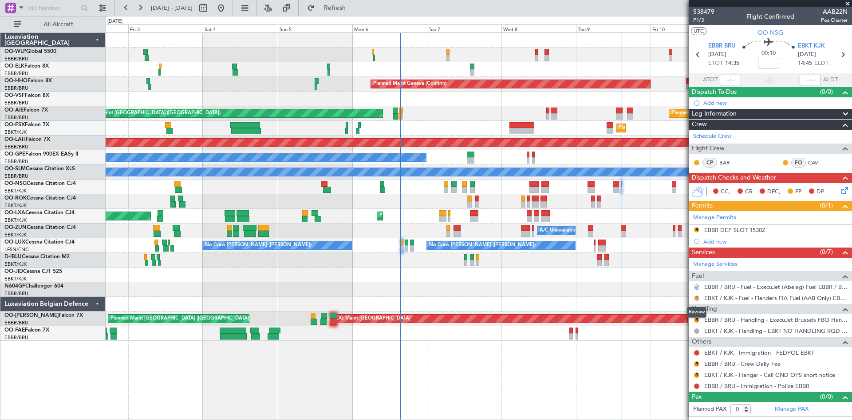
click at [698, 298] on button "R" at bounding box center [696, 297] width 5 height 5
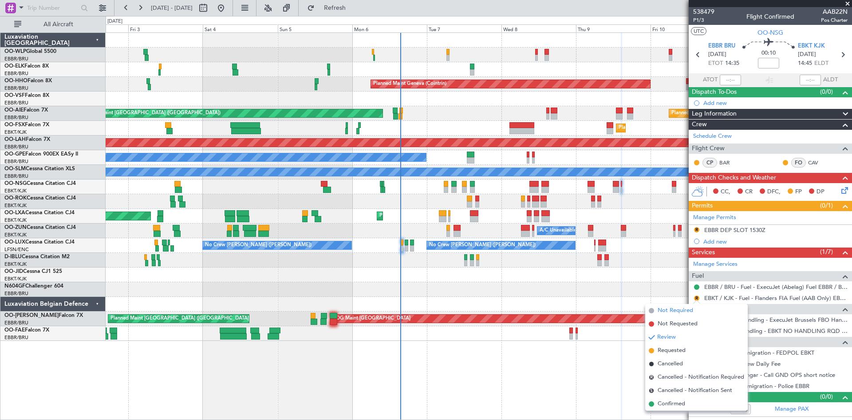
click at [671, 309] on span "Not Required" at bounding box center [676, 310] width 36 height 9
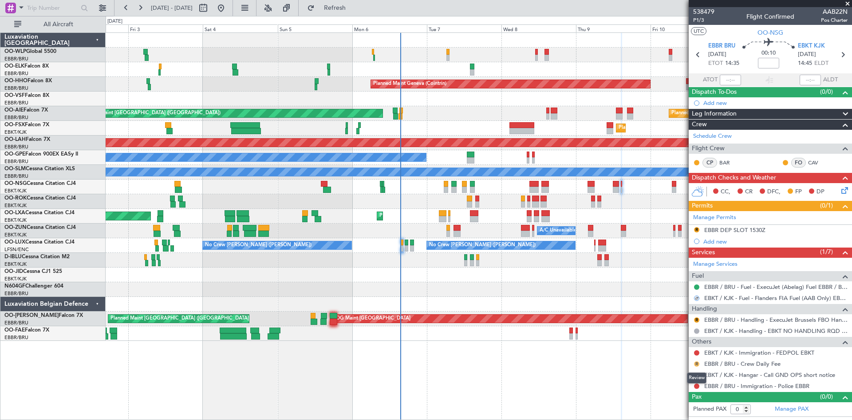
click at [696, 364] on button "R" at bounding box center [696, 363] width 5 height 5
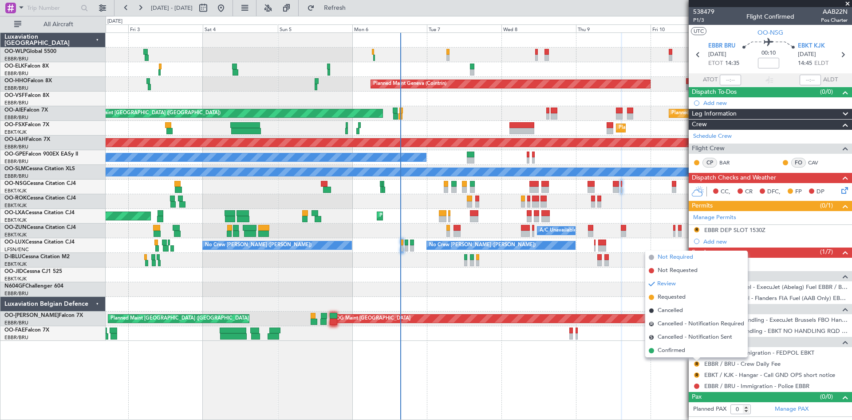
click at [680, 256] on span "Not Required" at bounding box center [676, 257] width 36 height 9
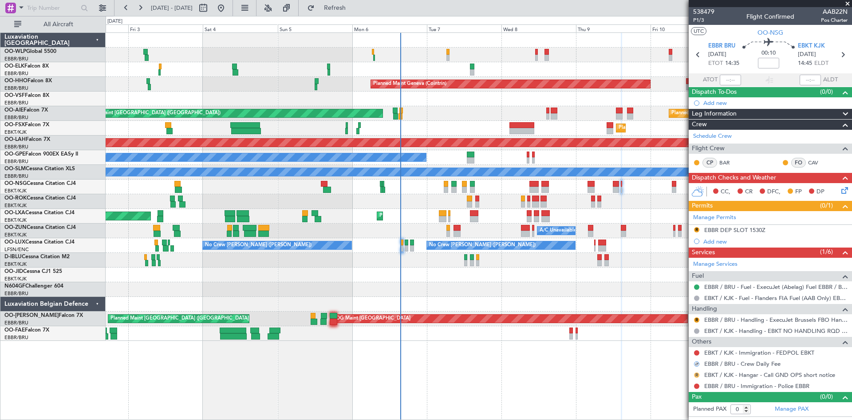
click at [697, 376] on button "R" at bounding box center [696, 374] width 5 height 5
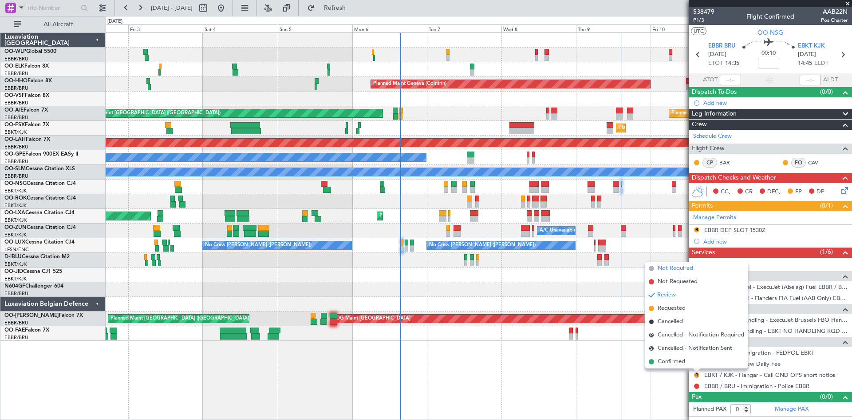
click at [689, 268] on span "Not Required" at bounding box center [676, 268] width 36 height 9
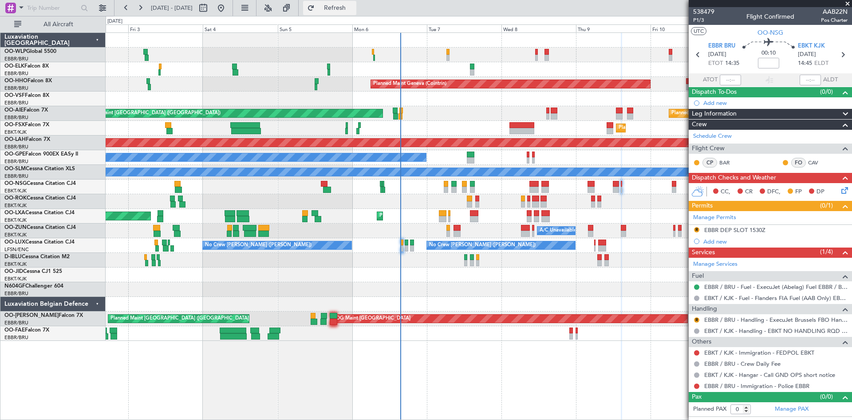
click at [354, 11] on span "Refresh" at bounding box center [335, 8] width 37 height 6
click at [698, 227] on button "R" at bounding box center [696, 229] width 5 height 5
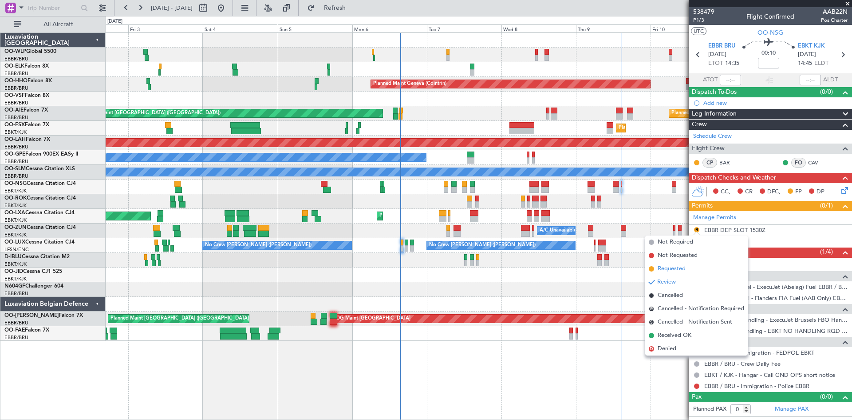
click at [675, 272] on span "Requested" at bounding box center [672, 268] width 28 height 9
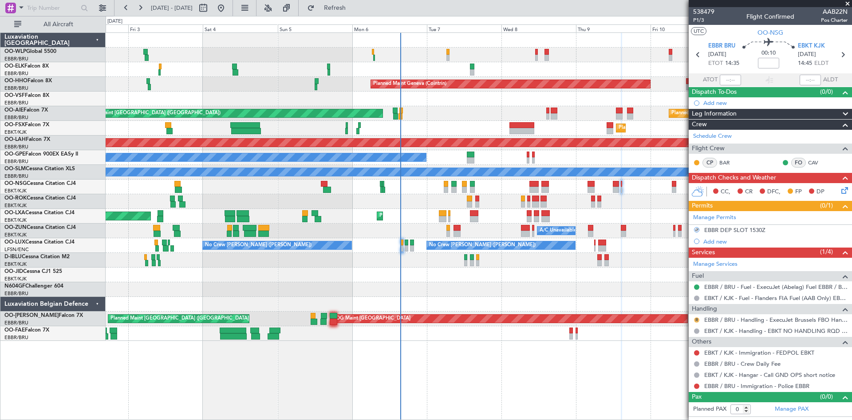
click at [696, 321] on button "R" at bounding box center [696, 319] width 5 height 5
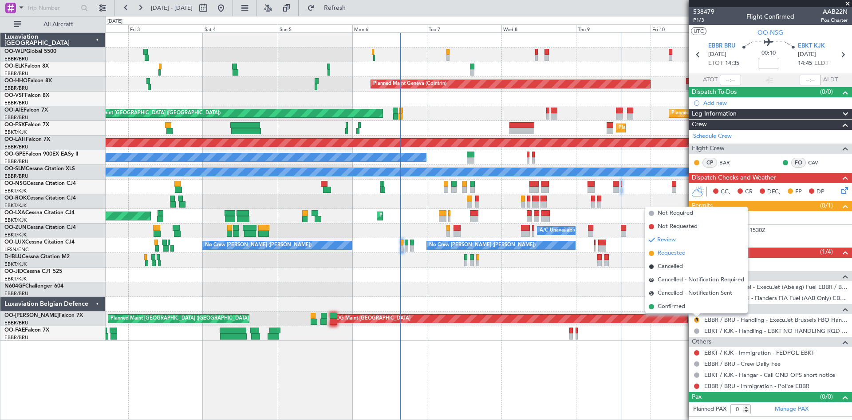
click at [672, 255] on span "Requested" at bounding box center [672, 253] width 28 height 9
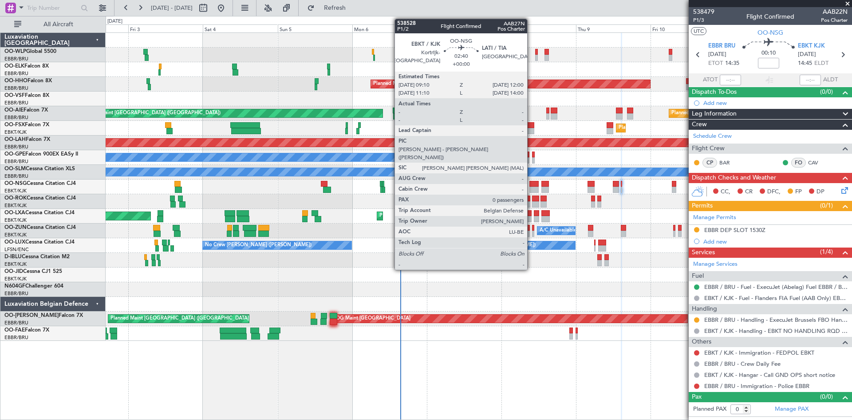
click at [531, 190] on div at bounding box center [534, 189] width 9 height 6
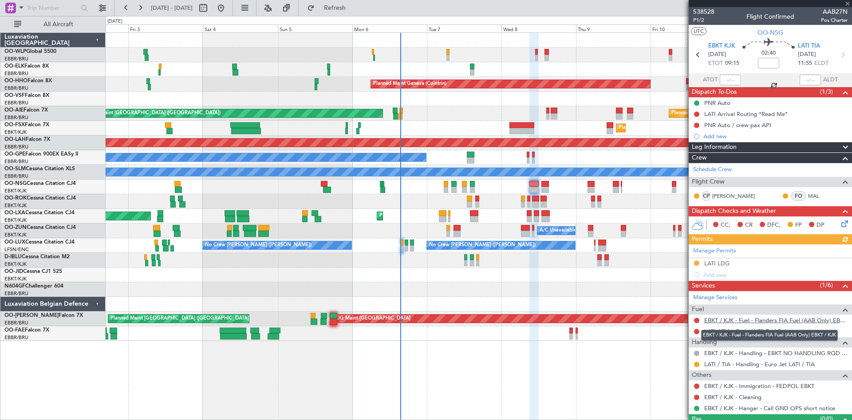
click at [764, 319] on link "EBKT / KJK - Fuel - Flanders FIA Fuel (AAB Only) EBKT / KJK" at bounding box center [776, 320] width 143 height 8
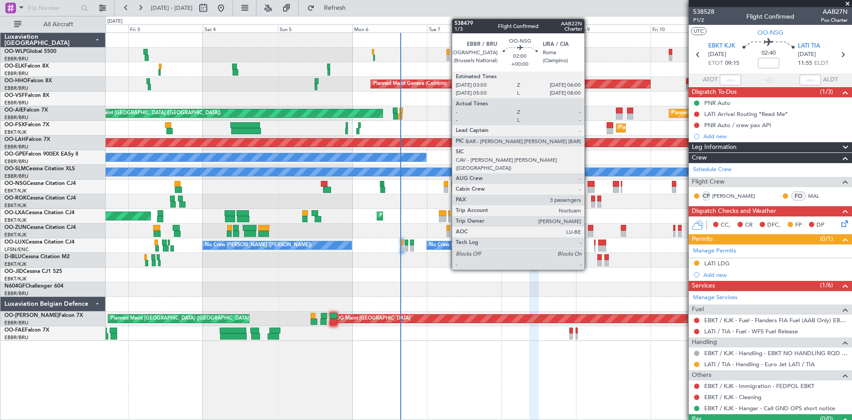
click at [589, 183] on div at bounding box center [591, 184] width 7 height 6
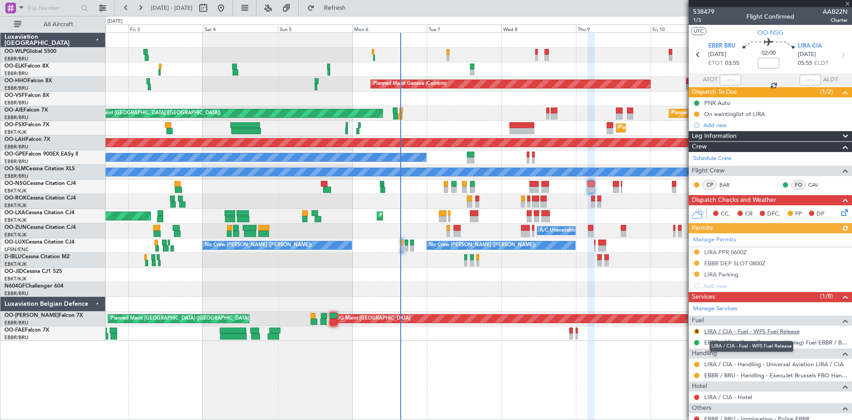
click at [755, 330] on link "LIRA / CIA - Fuel - WFS Fuel Release" at bounding box center [752, 331] width 95 height 8
click at [699, 331] on button "R" at bounding box center [696, 331] width 5 height 5
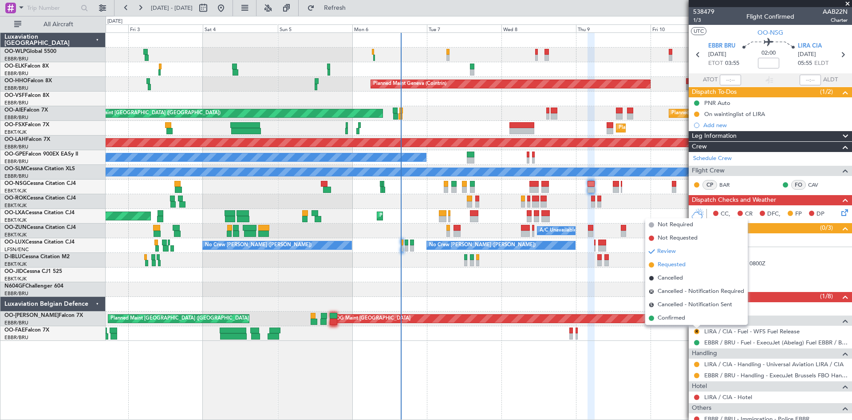
click at [679, 261] on span "Requested" at bounding box center [672, 264] width 28 height 9
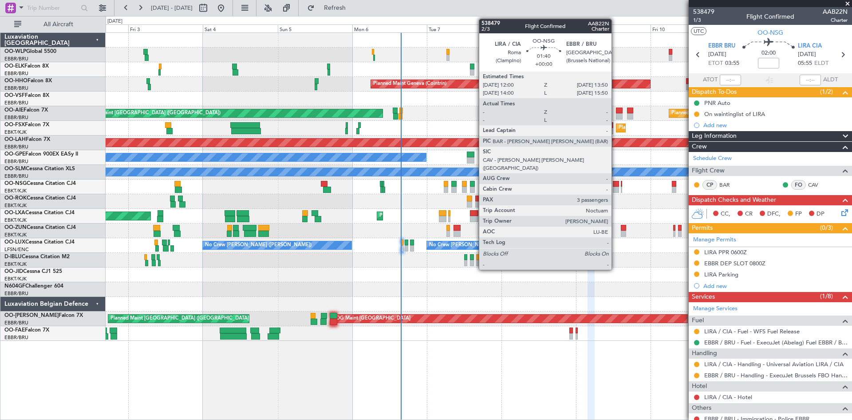
click at [616, 186] on div at bounding box center [616, 184] width 6 height 6
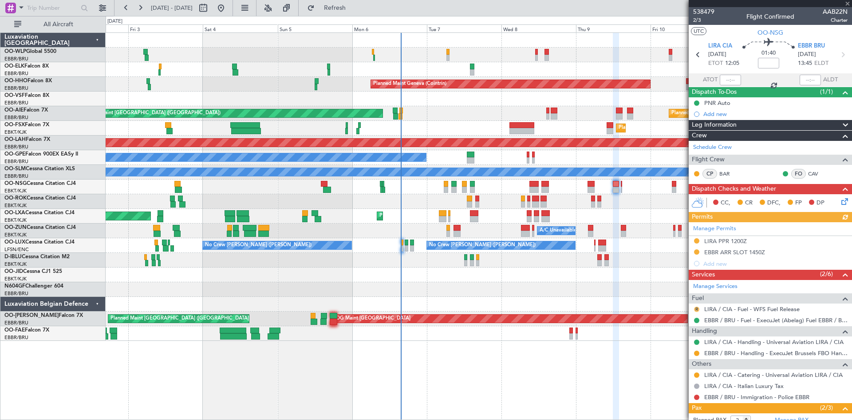
click at [699, 309] on button "R" at bounding box center [696, 308] width 5 height 5
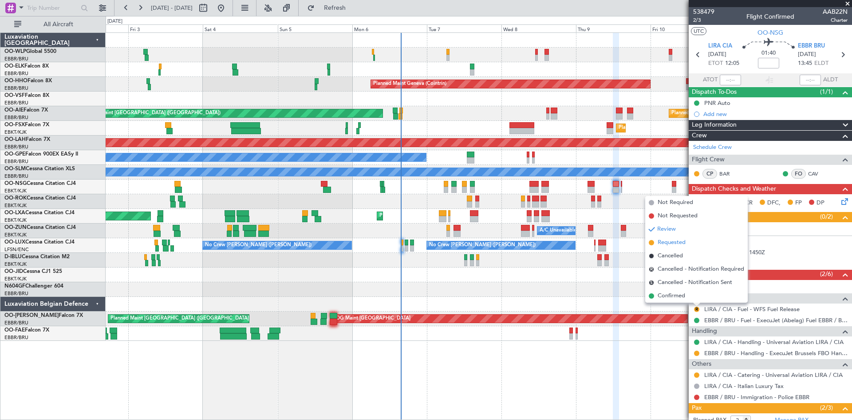
click at [677, 245] on span "Requested" at bounding box center [672, 242] width 28 height 9
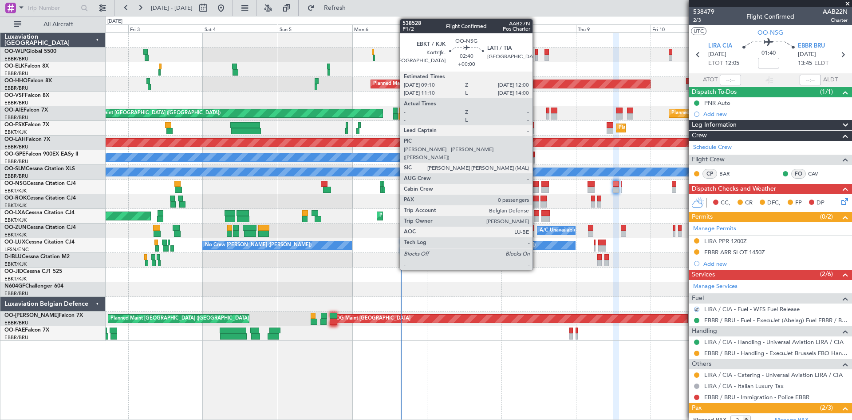
click at [536, 185] on div at bounding box center [534, 184] width 9 height 6
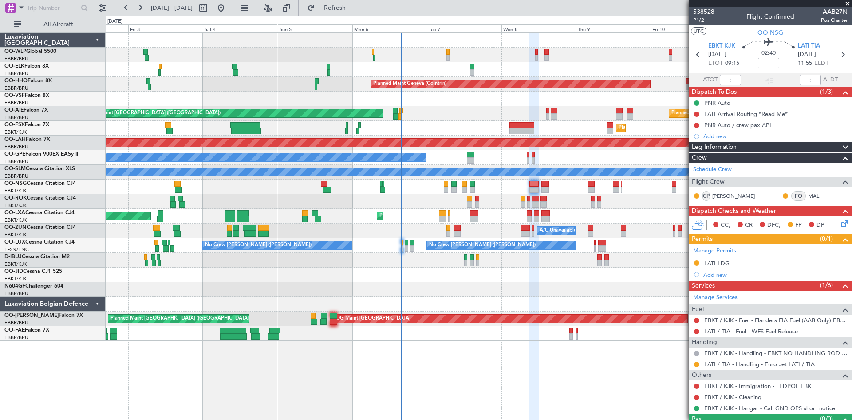
click at [729, 320] on link "EBKT / KJK - Fuel - Flanders FIA Fuel (AAB Only) EBKT / KJK" at bounding box center [776, 320] width 143 height 8
click at [695, 321] on button at bounding box center [696, 319] width 5 height 5
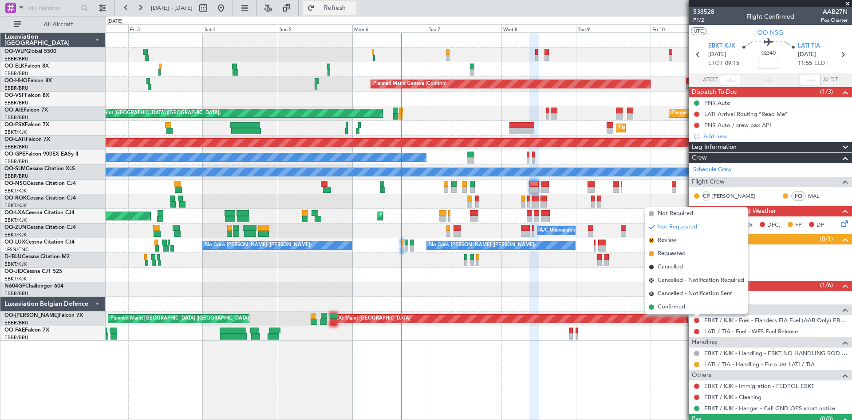
click at [339, 10] on button "Refresh" at bounding box center [329, 8] width 53 height 14
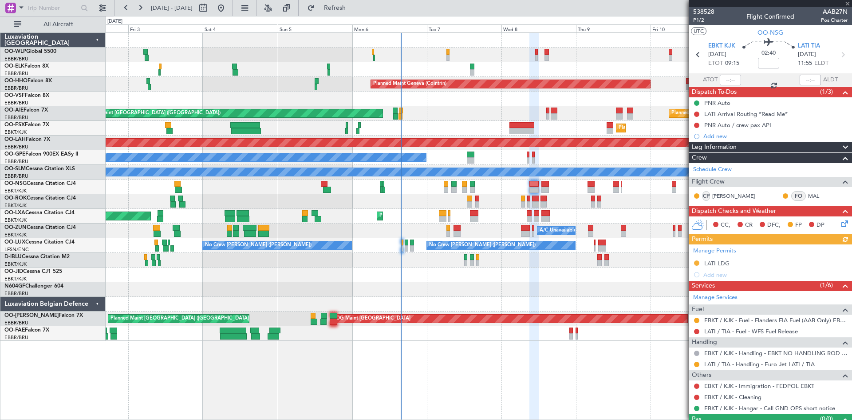
scroll to position [19, 0]
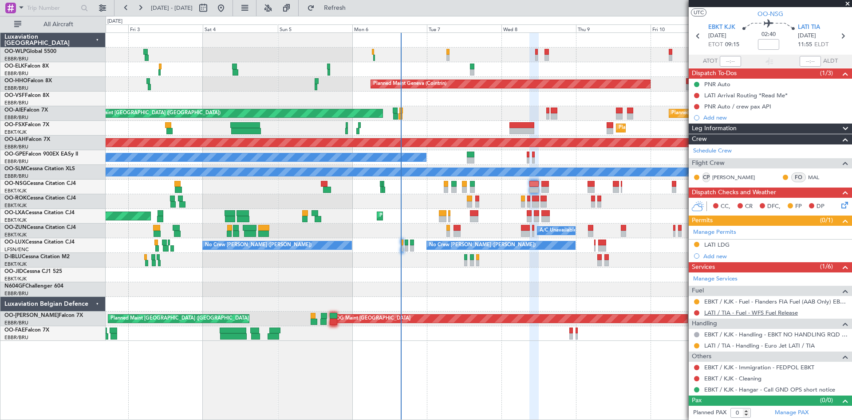
click at [763, 313] on link "LATI / TIA - Fuel - WFS Fuel Release" at bounding box center [752, 313] width 94 height 8
click at [354, 5] on span "Refresh" at bounding box center [335, 8] width 37 height 6
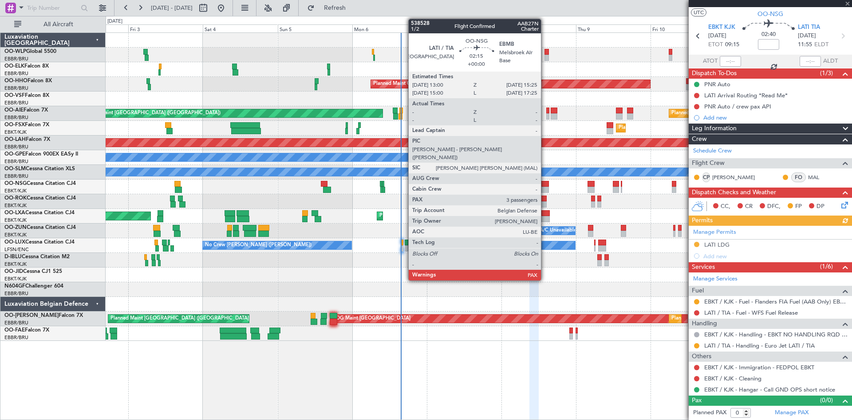
click at [545, 185] on div at bounding box center [546, 184] width 8 height 6
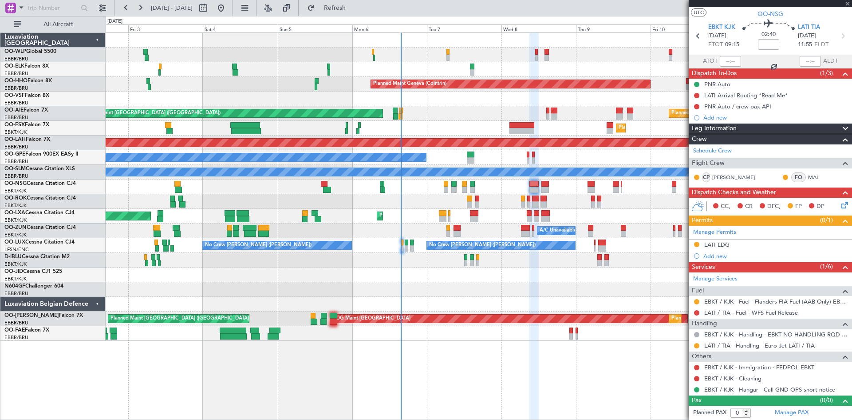
type input "6"
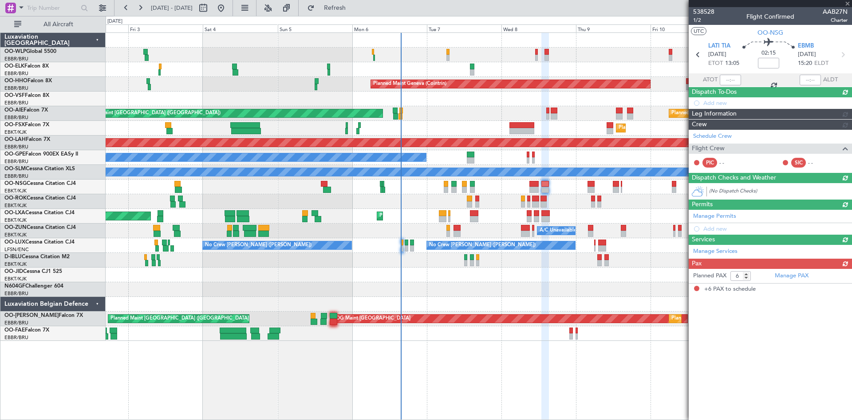
scroll to position [0, 0]
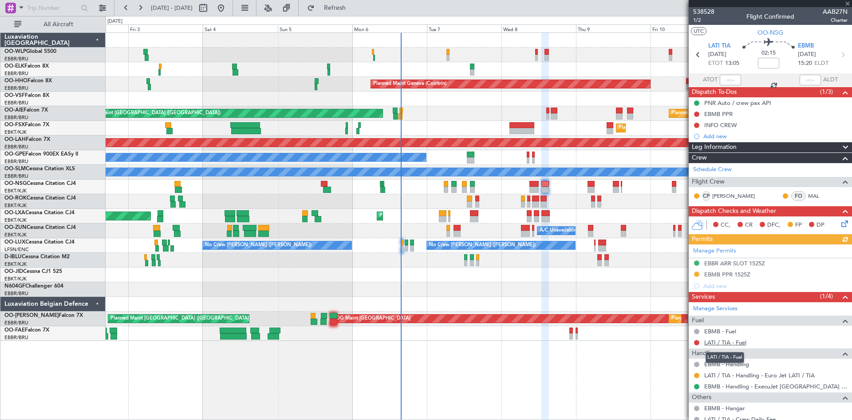
click at [740, 344] on link "LATI / TIA - Fuel" at bounding box center [726, 342] width 42 height 8
click at [354, 5] on span "Refresh" at bounding box center [335, 8] width 37 height 6
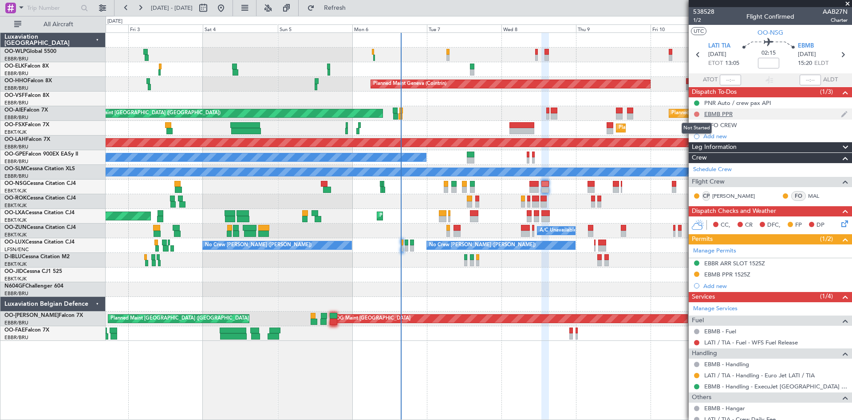
click at [698, 114] on button at bounding box center [696, 113] width 5 height 5
click at [695, 141] on span "In Progress" at bounding box center [701, 139] width 30 height 9
click at [718, 124] on div "INFO CREW" at bounding box center [721, 125] width 33 height 8
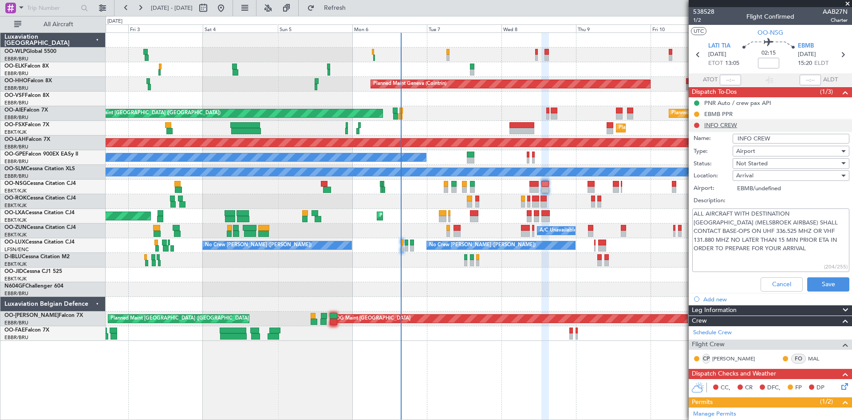
type input "EBMB/null"
click at [784, 281] on button "Cancel" at bounding box center [782, 284] width 42 height 14
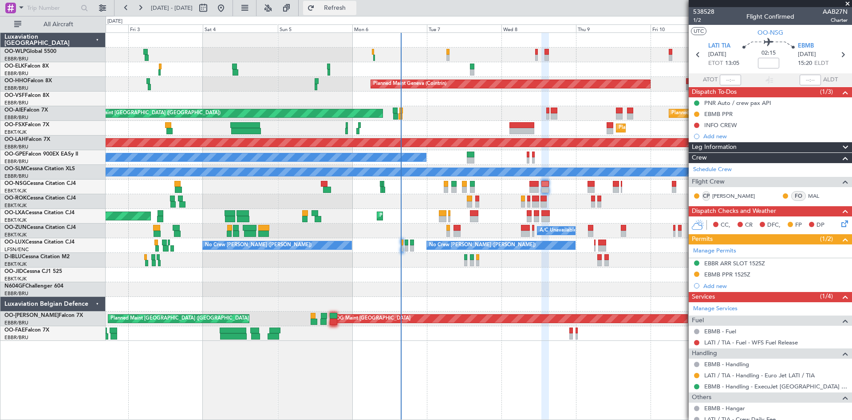
click at [357, 1] on button "Refresh" at bounding box center [329, 8] width 53 height 14
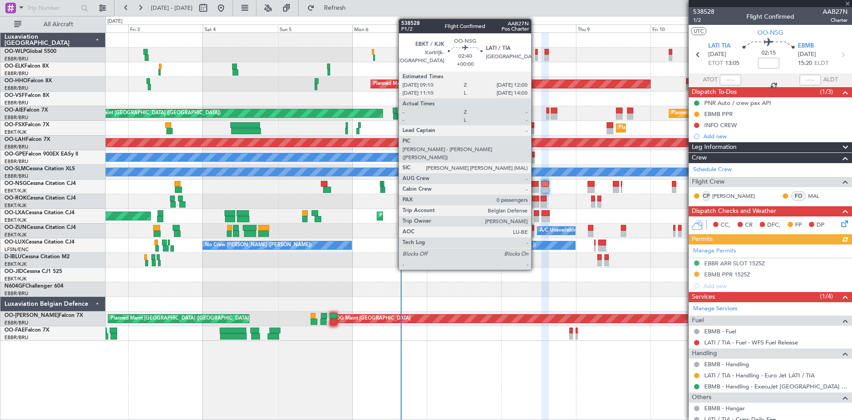
click at [535, 189] on div at bounding box center [534, 189] width 9 height 6
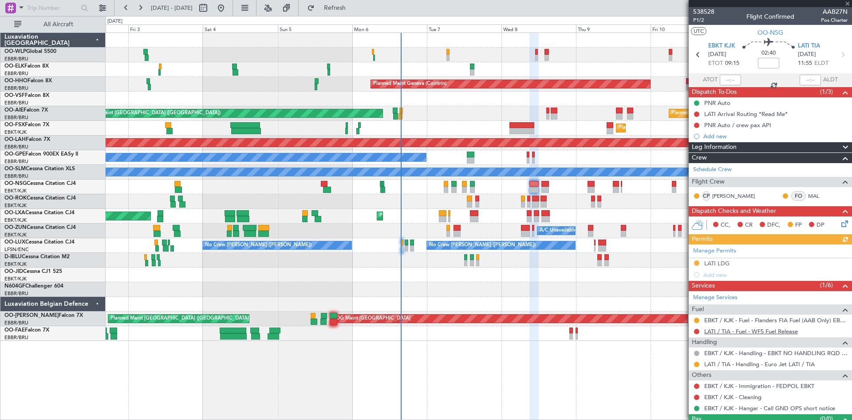
click at [764, 333] on link "LATI / TIA - Fuel - WFS Fuel Release" at bounding box center [752, 331] width 94 height 8
click at [780, 331] on link "LATI / TIA - Fuel - WFS Fuel Release" at bounding box center [752, 331] width 94 height 8
click at [550, 187] on div at bounding box center [479, 186] width 746 height 15
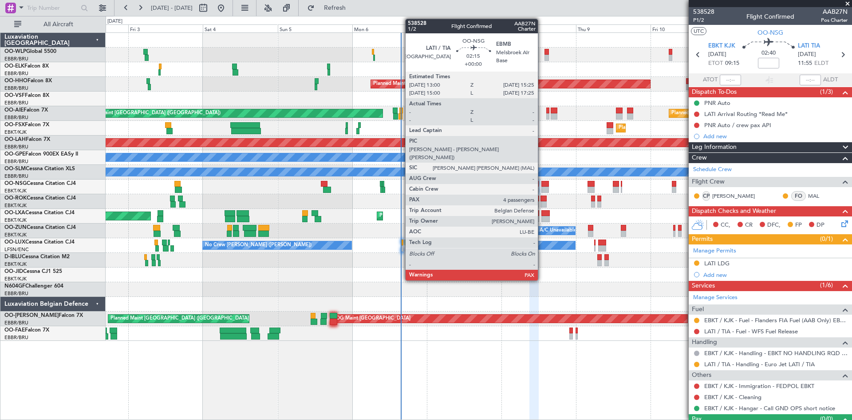
click at [542, 192] on div at bounding box center [546, 189] width 8 height 6
click at [543, 192] on div at bounding box center [546, 189] width 8 height 6
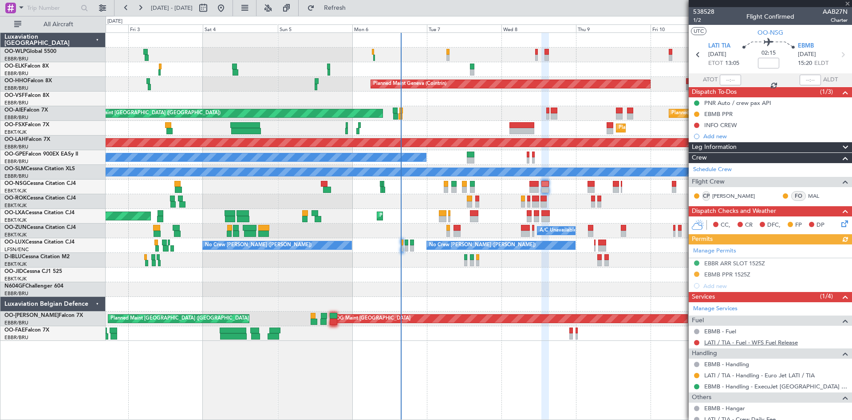
click at [745, 342] on link "LATI / TIA - Fuel - WFS Fuel Release" at bounding box center [752, 342] width 94 height 8
click at [747, 343] on link "LATI / TIA - Fuel - WFS Fuel Release" at bounding box center [752, 342] width 94 height 8
click at [344, 4] on button "Refresh" at bounding box center [329, 8] width 53 height 14
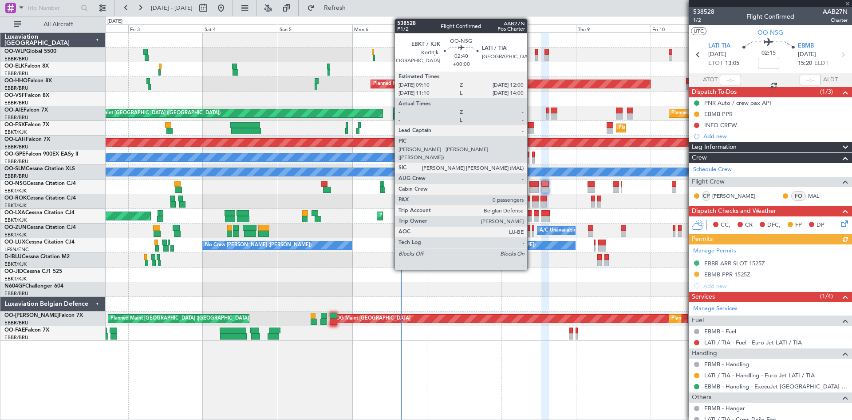
click at [531, 186] on div at bounding box center [534, 184] width 9 height 6
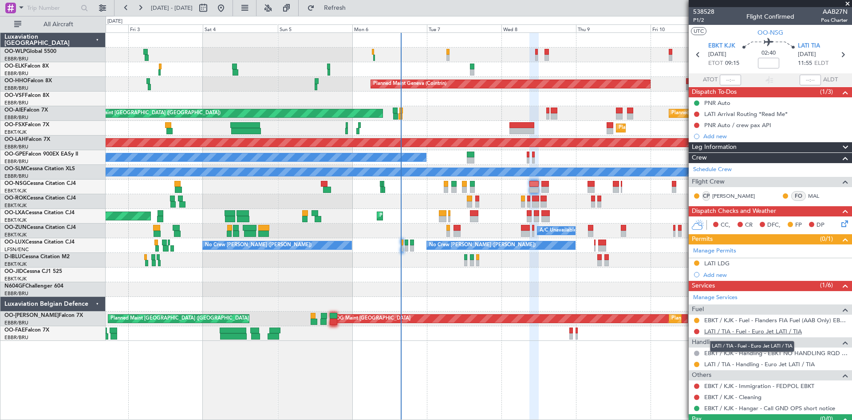
click at [759, 329] on link "LATI / TIA - Fuel - Euro Jet LATI / TIA" at bounding box center [754, 331] width 98 height 8
click at [351, 11] on span "Refresh" at bounding box center [335, 8] width 37 height 6
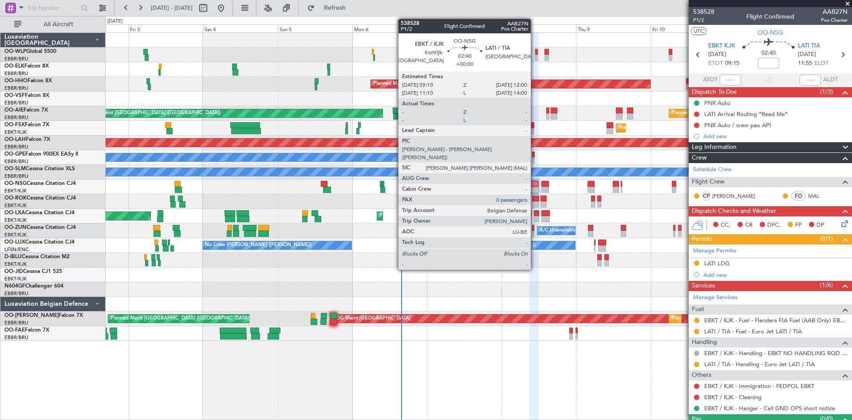
click at [535, 189] on div at bounding box center [534, 189] width 9 height 6
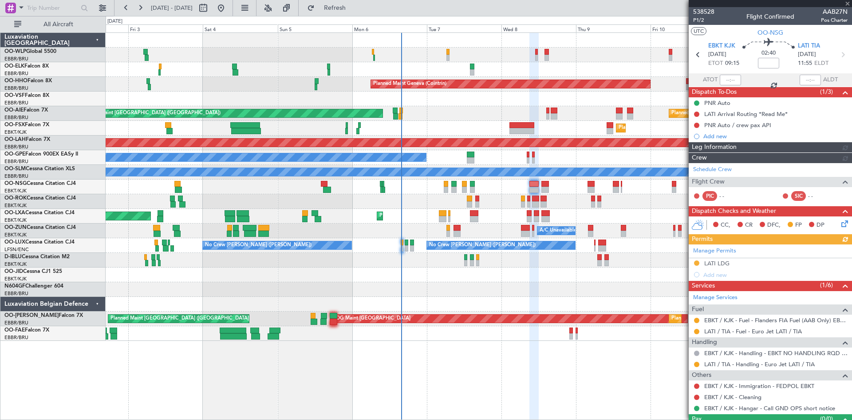
scroll to position [19, 0]
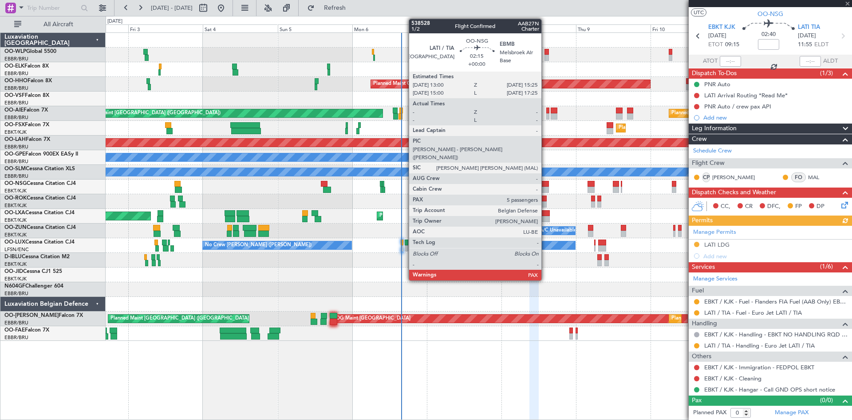
click at [545, 188] on div at bounding box center [546, 189] width 8 height 6
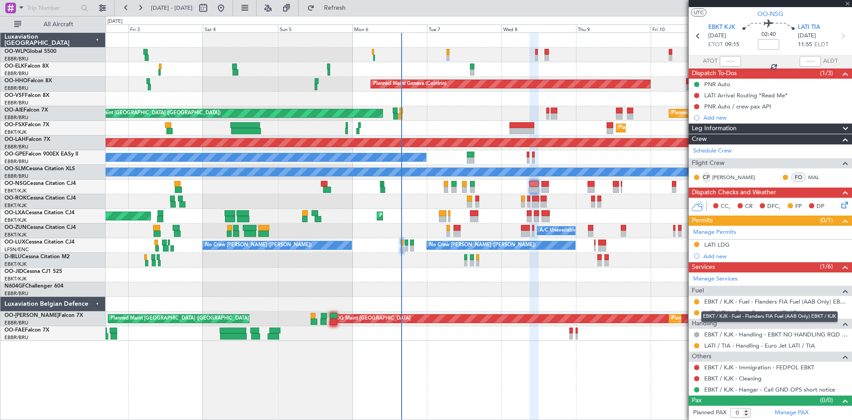
type input "6"
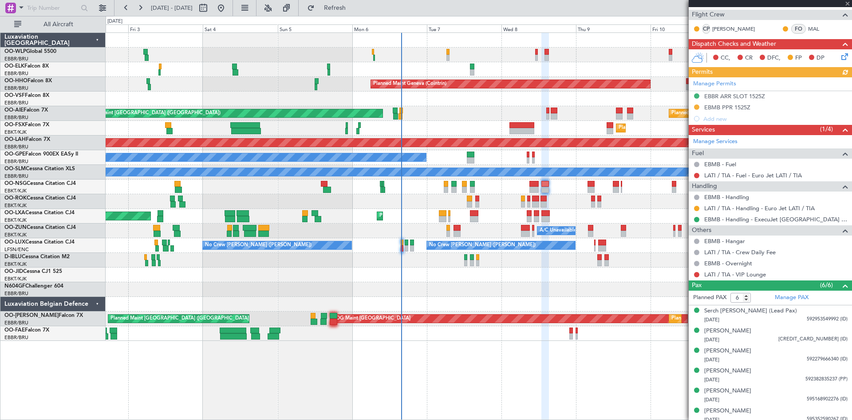
scroll to position [172, 0]
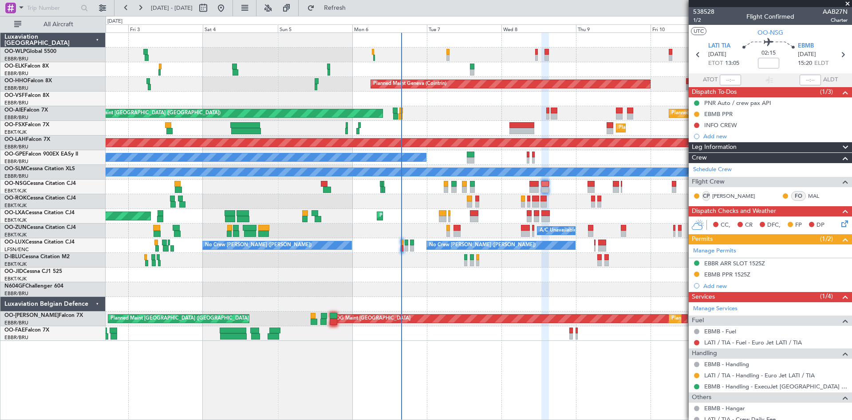
scroll to position [172, 0]
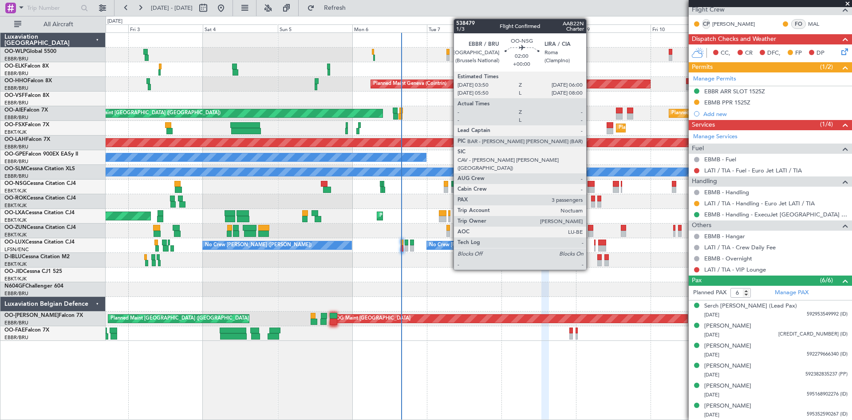
click at [591, 188] on div at bounding box center [591, 189] width 7 height 6
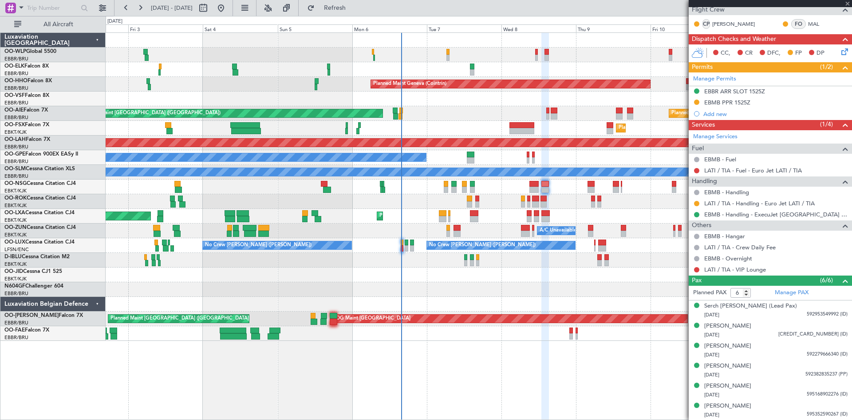
type input "3"
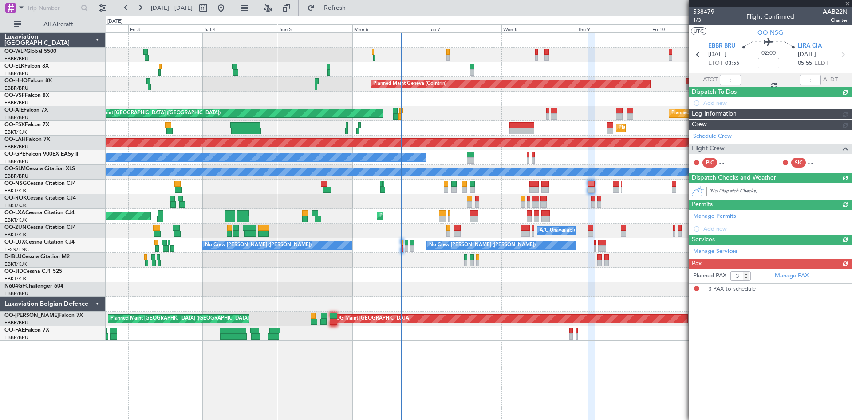
scroll to position [0, 0]
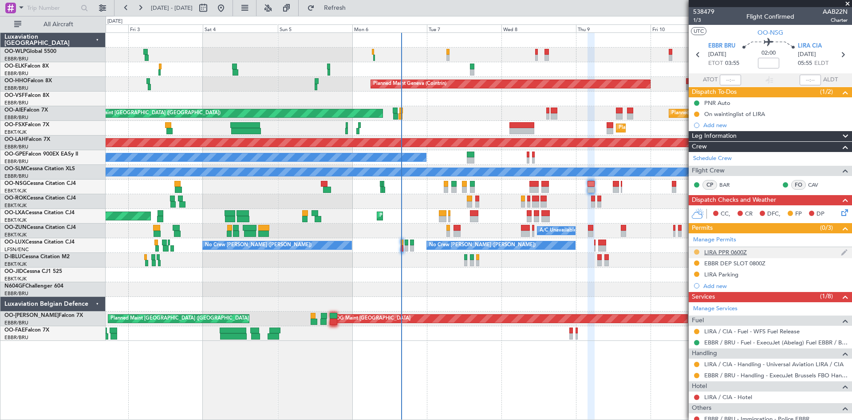
click at [695, 250] on button at bounding box center [696, 251] width 5 height 5
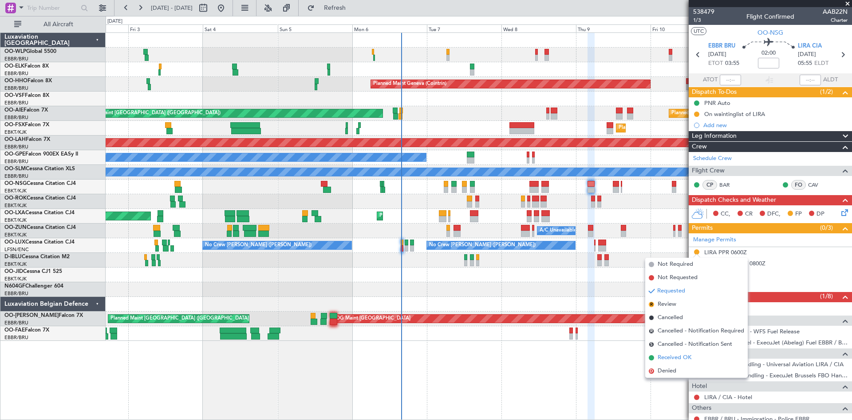
click at [674, 355] on span "Received OK" at bounding box center [675, 357] width 34 height 9
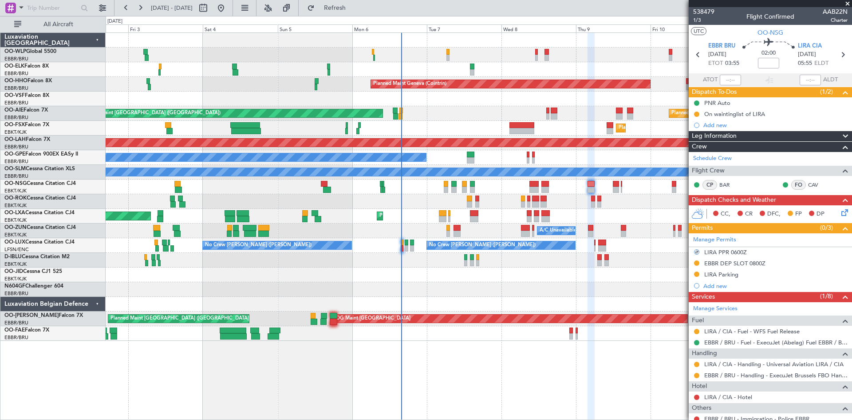
click at [691, 365] on div "LIRA / CIA - Handling - Universal Aviation LIRA / CIA" at bounding box center [770, 363] width 163 height 11
click at [697, 365] on button at bounding box center [696, 363] width 5 height 5
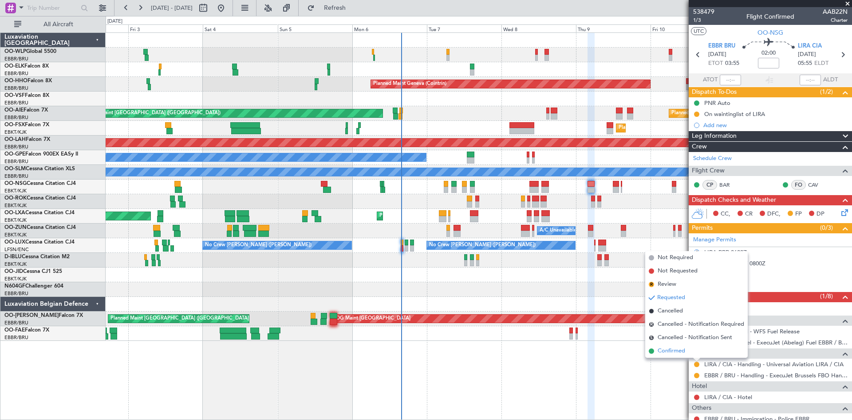
click at [685, 350] on span "Confirmed" at bounding box center [672, 350] width 28 height 9
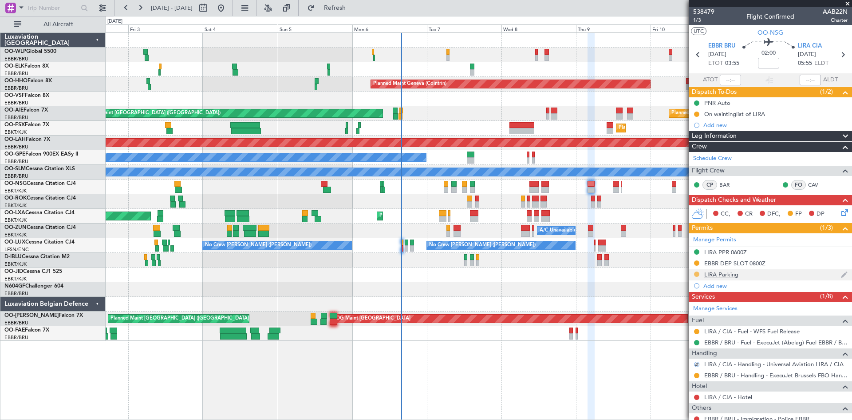
click at [695, 275] on button at bounding box center [696, 273] width 5 height 5
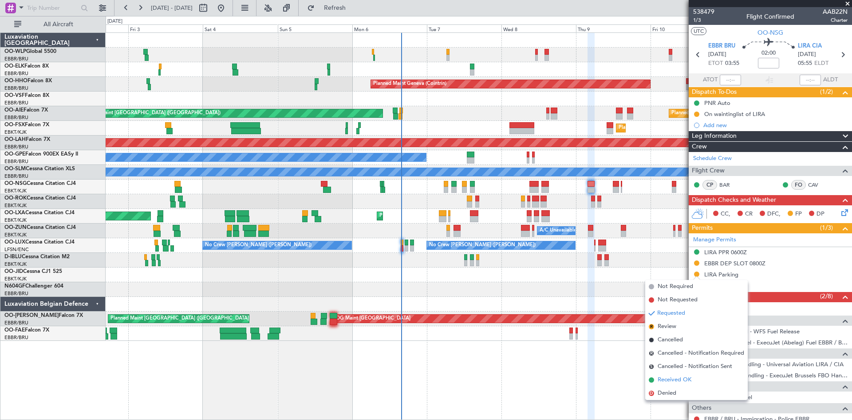
click at [673, 380] on span "Received OK" at bounding box center [675, 379] width 34 height 9
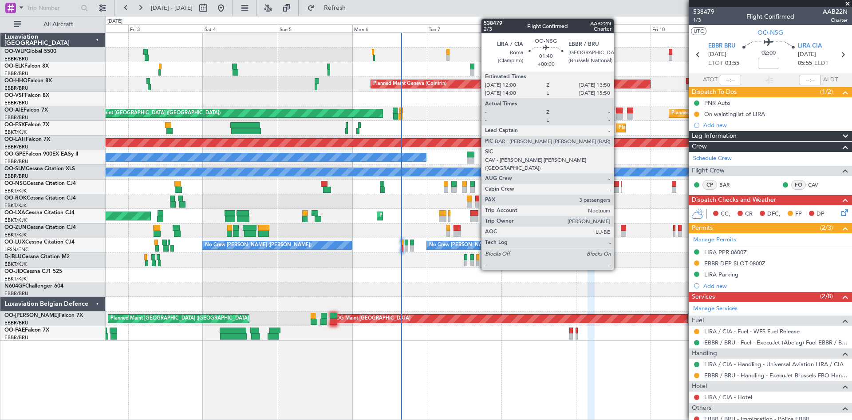
click at [616, 188] on div at bounding box center [616, 189] width 6 height 6
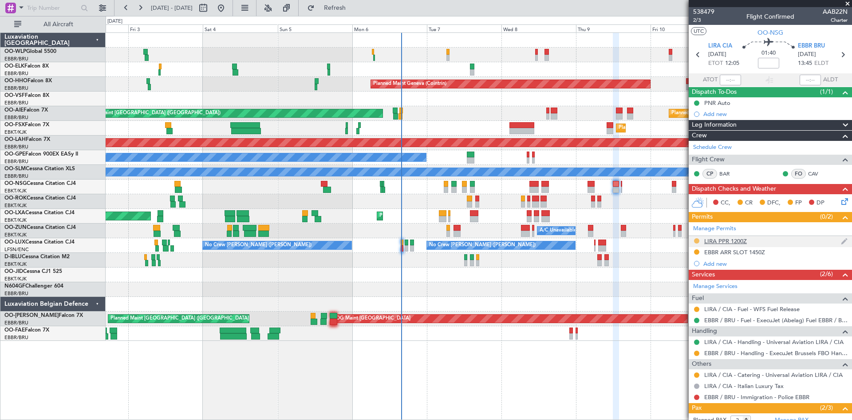
click at [698, 239] on button at bounding box center [696, 240] width 5 height 5
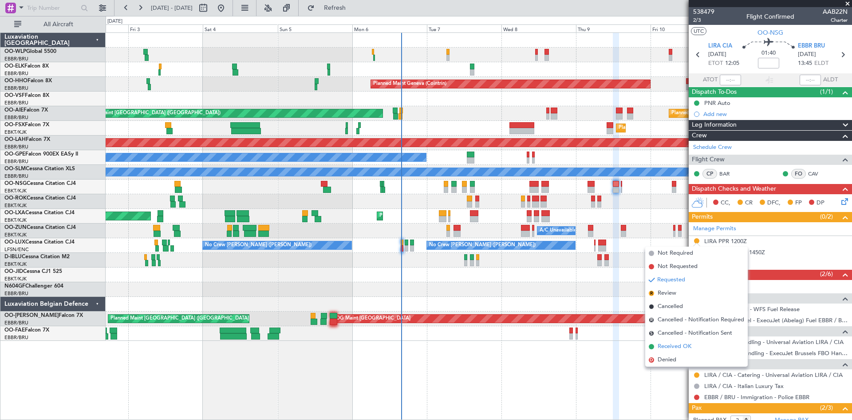
click at [674, 343] on span "Received OK" at bounding box center [675, 346] width 34 height 9
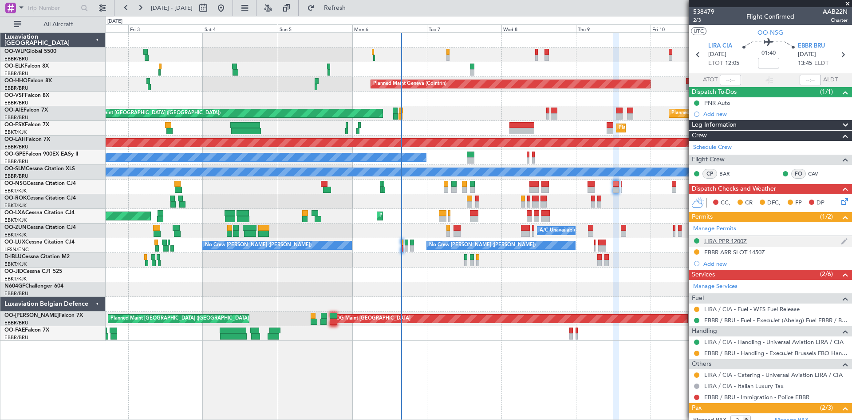
click at [738, 243] on div "LIRA PPR 1200Z" at bounding box center [726, 241] width 43 height 8
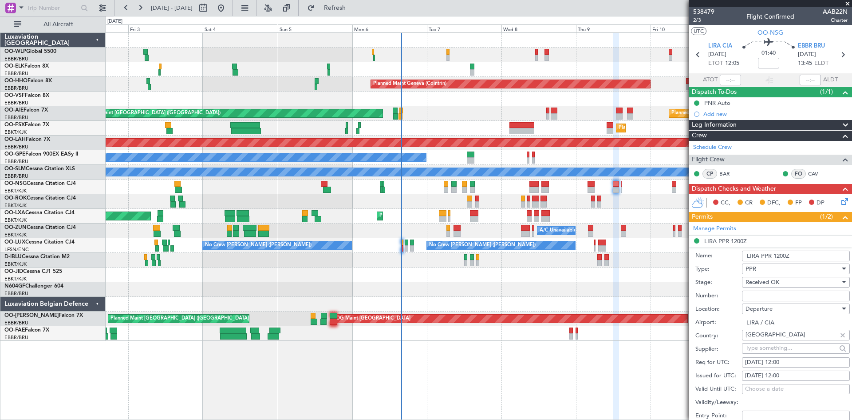
click at [762, 295] on input "Number:" at bounding box center [796, 295] width 108 height 11
paste input "107"
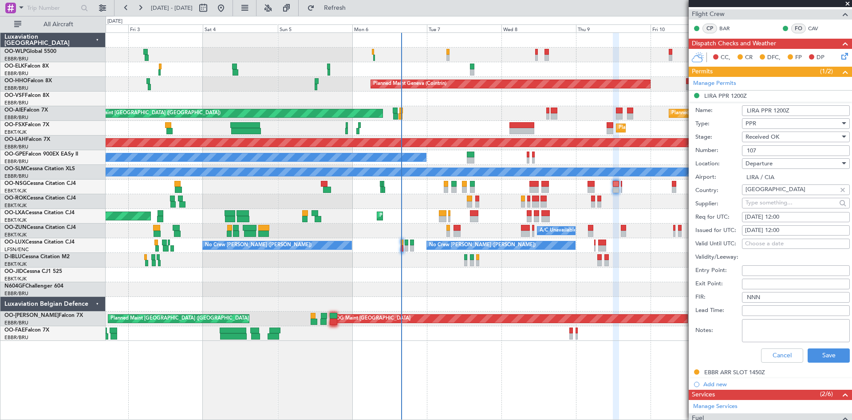
scroll to position [178, 0]
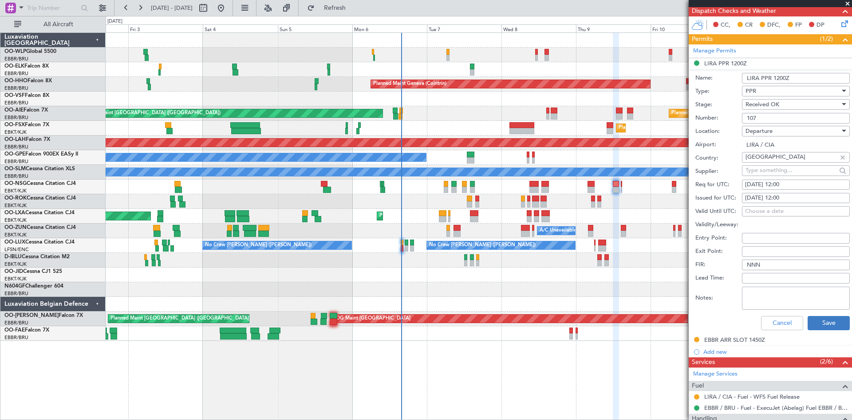
type input "107"
click at [836, 325] on button "Save" at bounding box center [829, 323] width 42 height 14
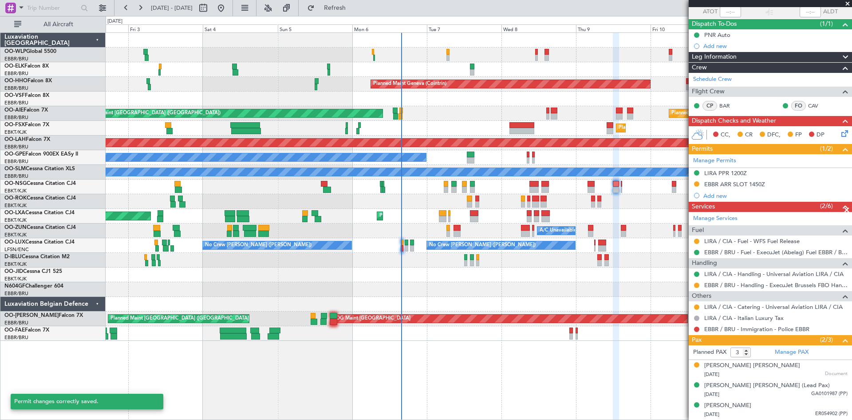
scroll to position [67, 0]
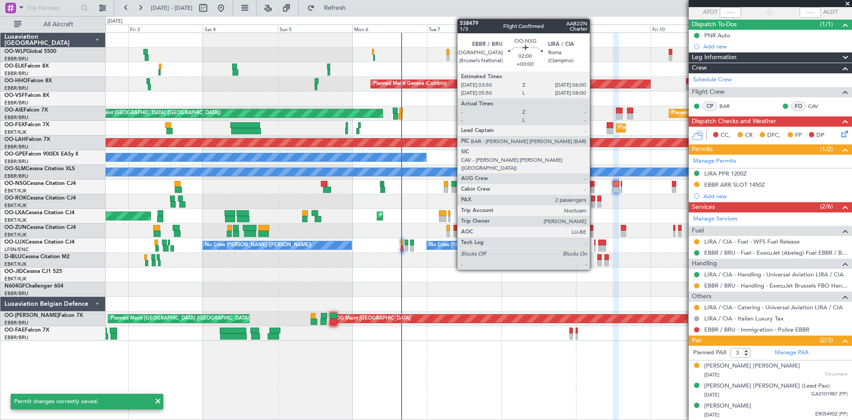
click at [593, 184] on div at bounding box center [591, 184] width 7 height 6
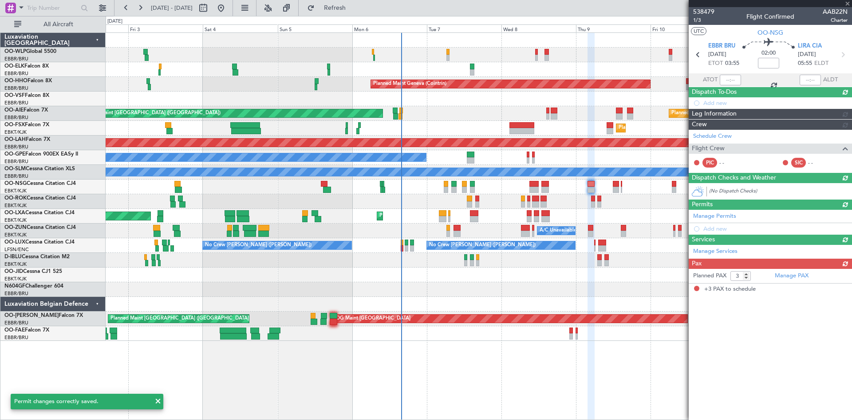
scroll to position [0, 0]
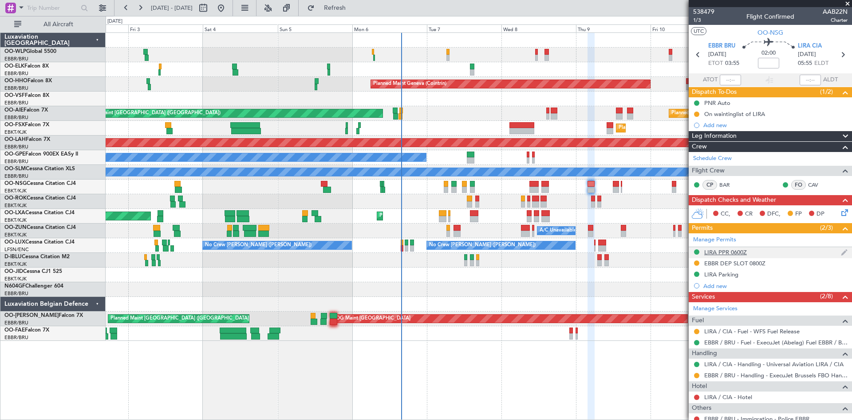
click at [728, 251] on div "LIRA PPR 0600Z" at bounding box center [726, 252] width 43 height 8
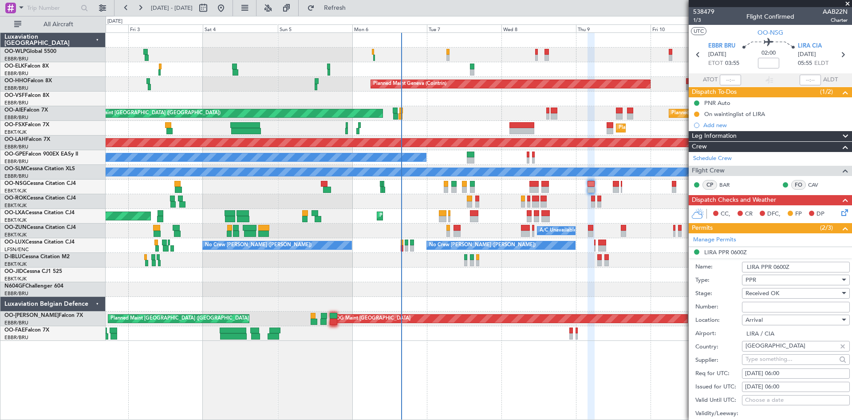
click at [757, 303] on input "Number:" at bounding box center [796, 306] width 108 height 11
paste input "107"
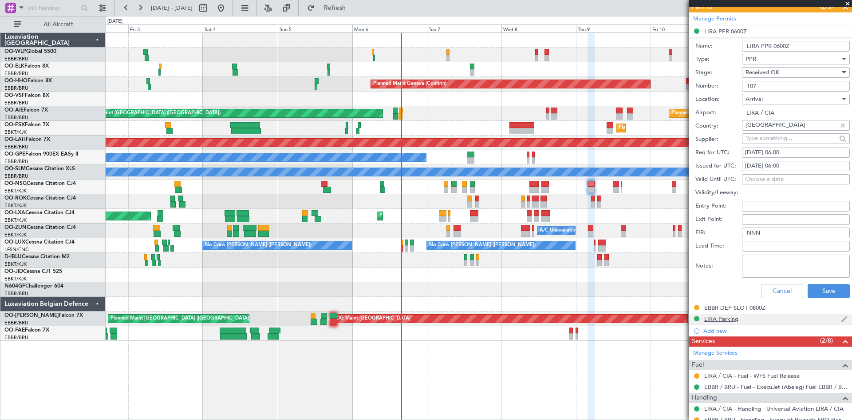
scroll to position [222, 0]
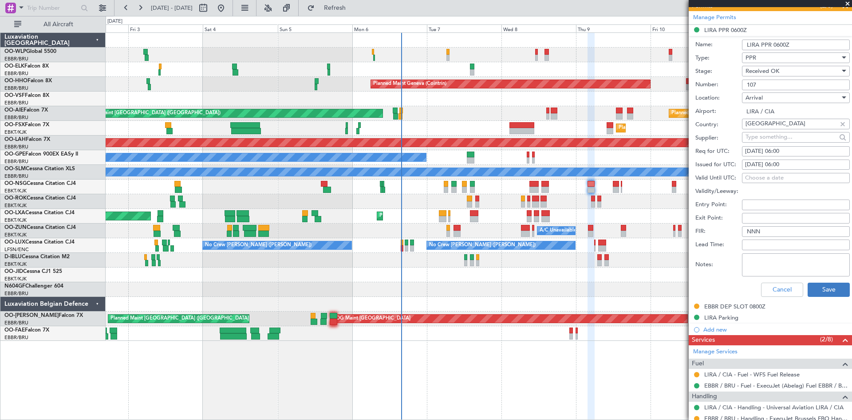
type input "107"
click at [826, 284] on button "Save" at bounding box center [829, 289] width 42 height 14
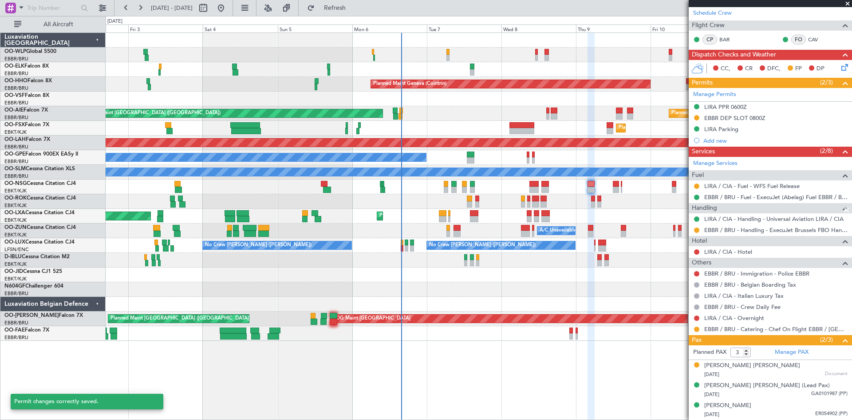
scroll to position [145, 0]
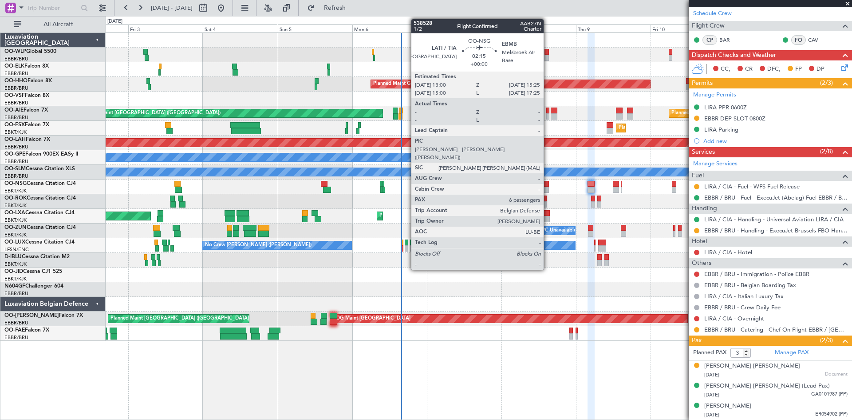
click at [548, 187] on div at bounding box center [546, 189] width 8 height 6
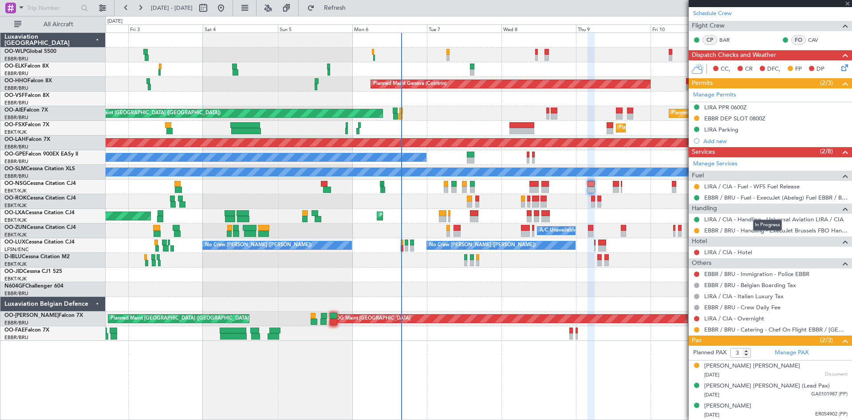
type input "6"
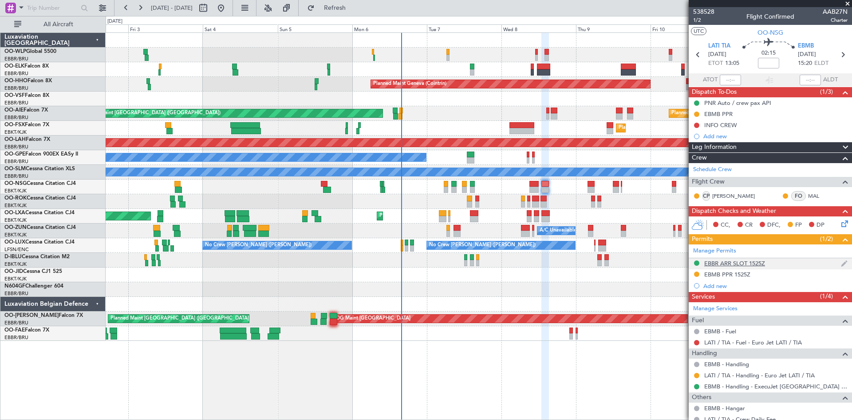
click at [736, 263] on div "EBBR ARR SLOT 1525Z" at bounding box center [735, 263] width 61 height 8
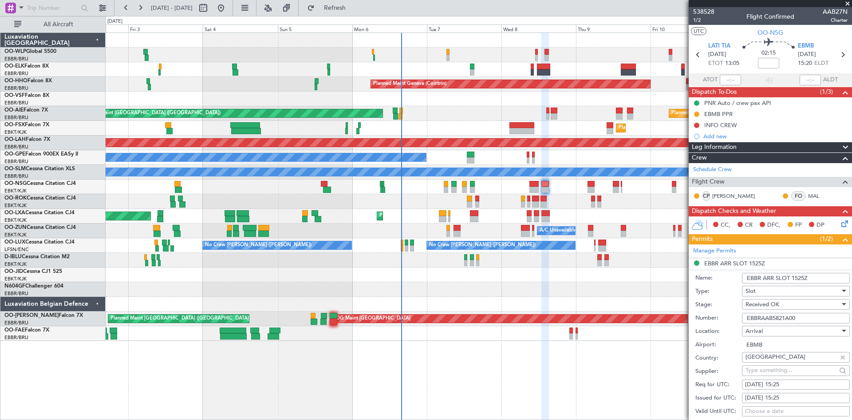
drag, startPoint x: 808, startPoint y: 317, endPoint x: 720, endPoint y: 308, distance: 88.4
click at [720, 308] on form "Name: EBBR ARR SLOT 1525Z Type: Slot Stage: Received OK Number: EBBRAAB5821A00 …" at bounding box center [770, 401] width 163 height 265
paste input "text"
type input "EBBRAAB5821A00"
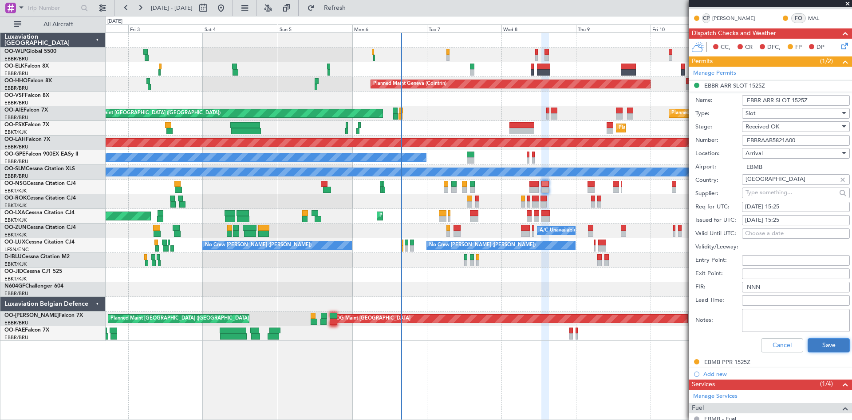
click at [815, 345] on button "Save" at bounding box center [829, 345] width 42 height 14
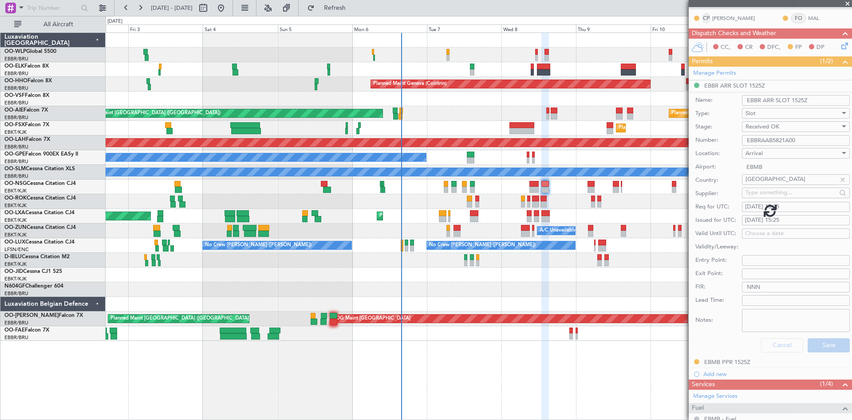
scroll to position [172, 0]
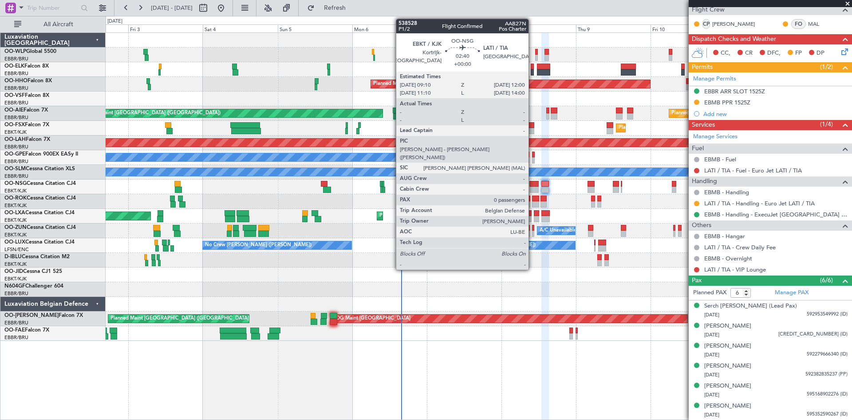
click at [533, 187] on div at bounding box center [534, 189] width 9 height 6
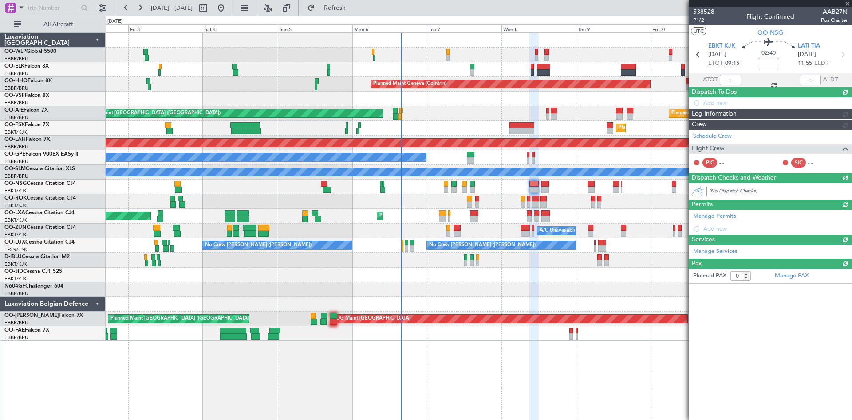
scroll to position [0, 0]
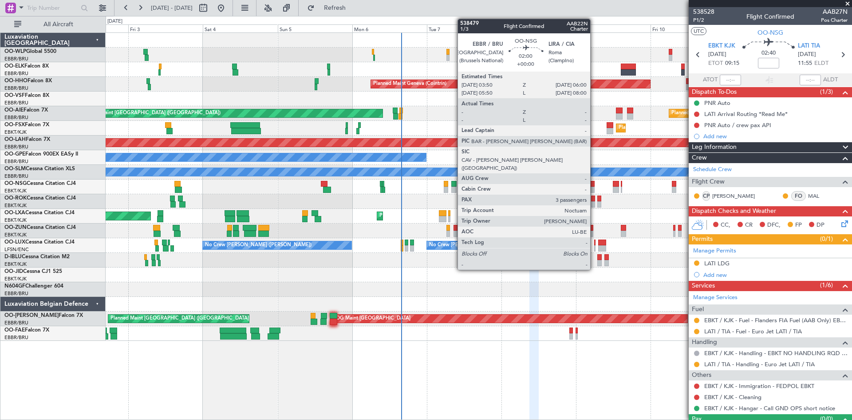
click at [594, 189] on div at bounding box center [591, 189] width 7 height 6
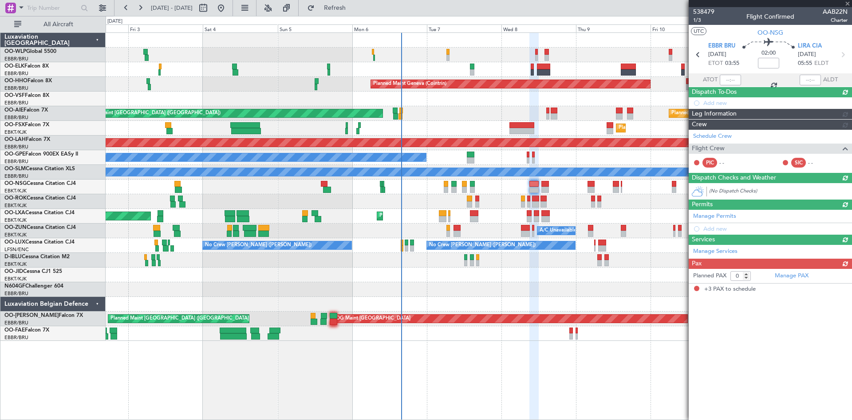
type input "3"
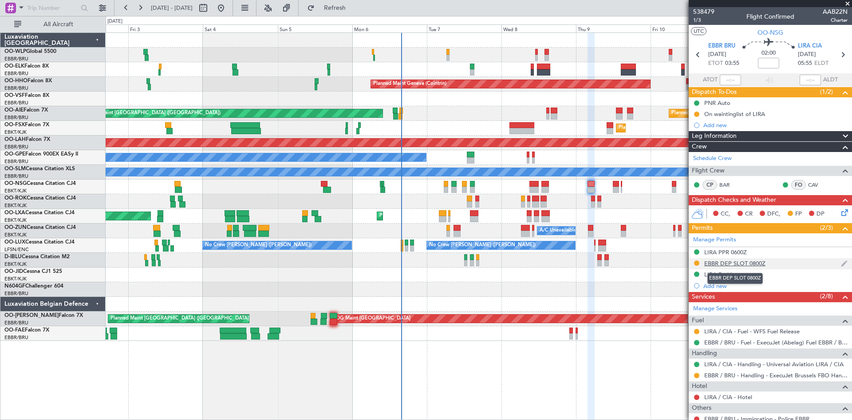
click at [741, 260] on div "EBBR DEP SLOT 0800Z" at bounding box center [735, 263] width 61 height 8
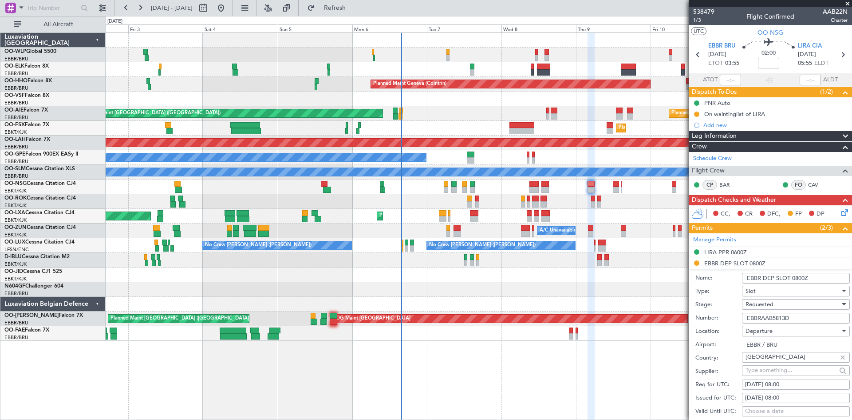
click at [792, 316] on input "EBBRAAB5813D" at bounding box center [796, 318] width 108 height 11
click at [793, 316] on input "EBBRAAB5813D" at bounding box center [796, 318] width 108 height 11
paste input "924d"
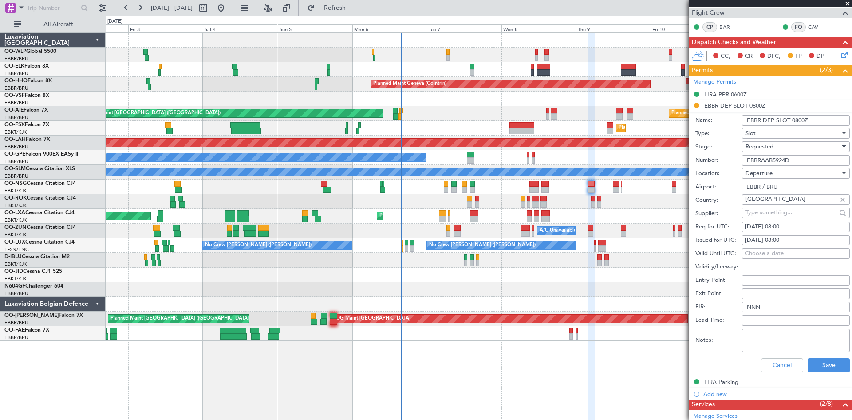
scroll to position [222, 0]
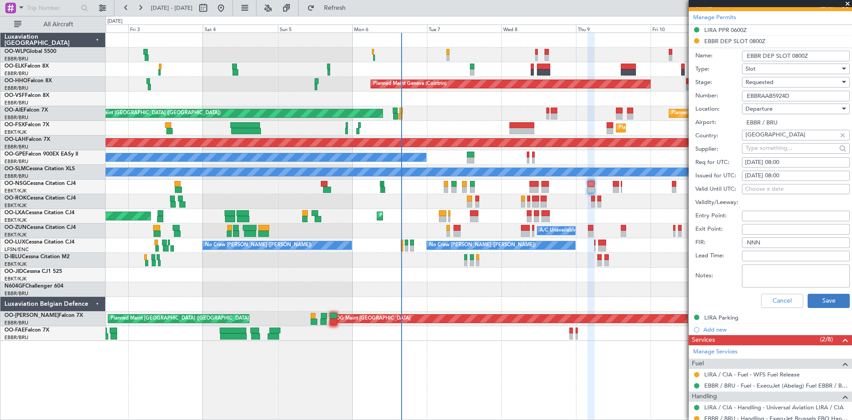
type input "EBBRAAB5924D"
click at [821, 299] on button "Save" at bounding box center [829, 300] width 42 height 14
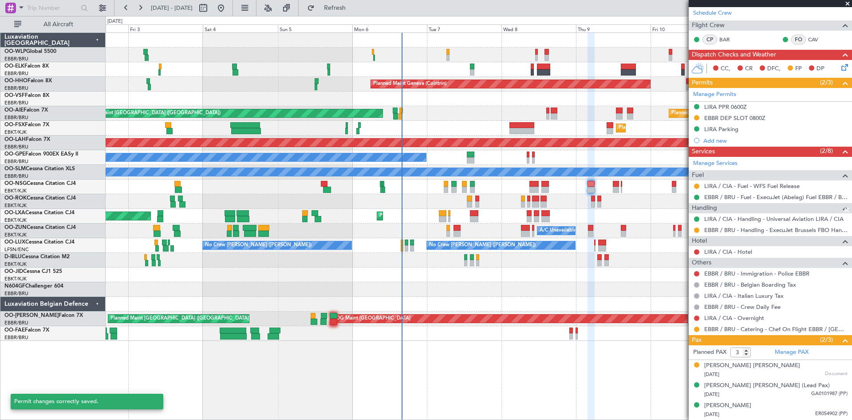
scroll to position [145, 0]
click at [695, 118] on button at bounding box center [696, 117] width 5 height 5
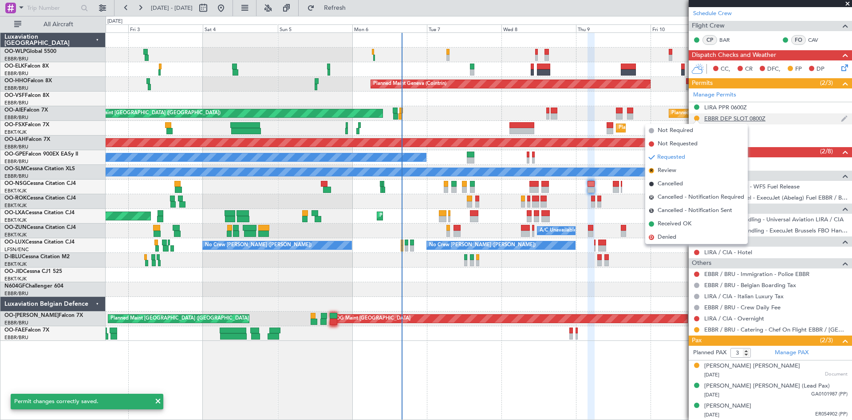
click at [752, 118] on div "EBBR DEP SLOT 0800Z" at bounding box center [735, 119] width 61 height 8
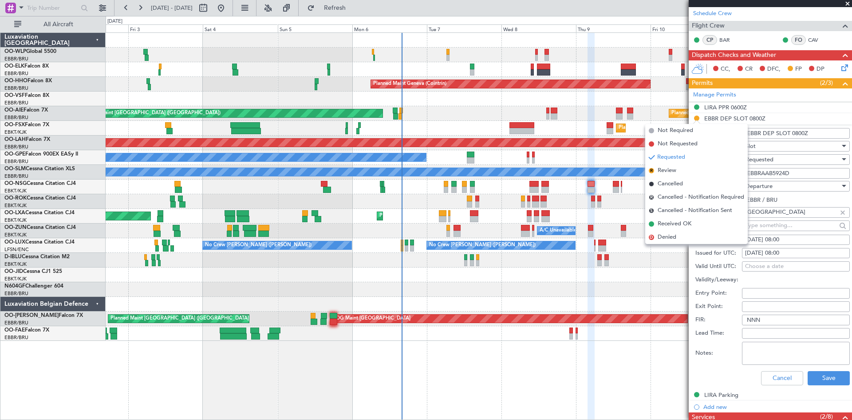
click at [794, 238] on div "[DATE] 08:00" at bounding box center [796, 239] width 102 height 9
select select "10"
select select "2025"
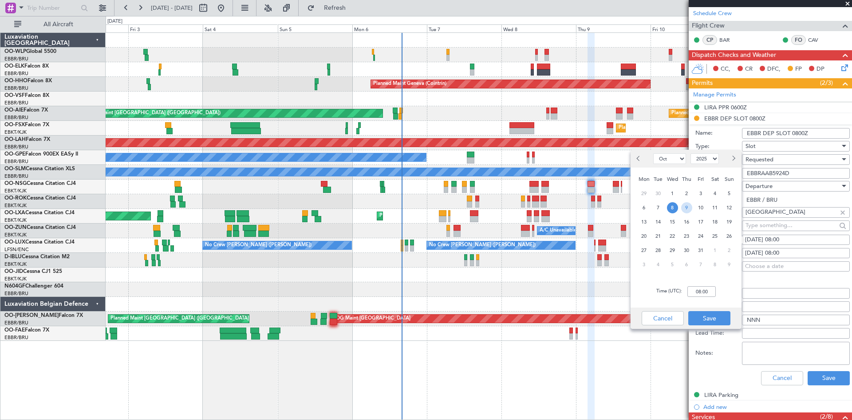
click at [688, 211] on span "9" at bounding box center [687, 207] width 11 height 11
click at [703, 289] on input "00:00" at bounding box center [702, 291] width 28 height 11
type input "03:50"
click at [703, 318] on button "Save" at bounding box center [710, 318] width 42 height 14
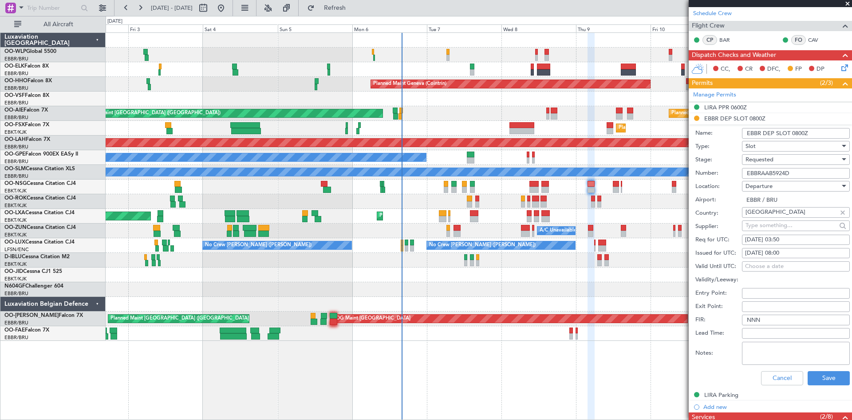
click at [779, 252] on div "[DATE] 08:00" at bounding box center [796, 253] width 102 height 9
select select "10"
select select "2025"
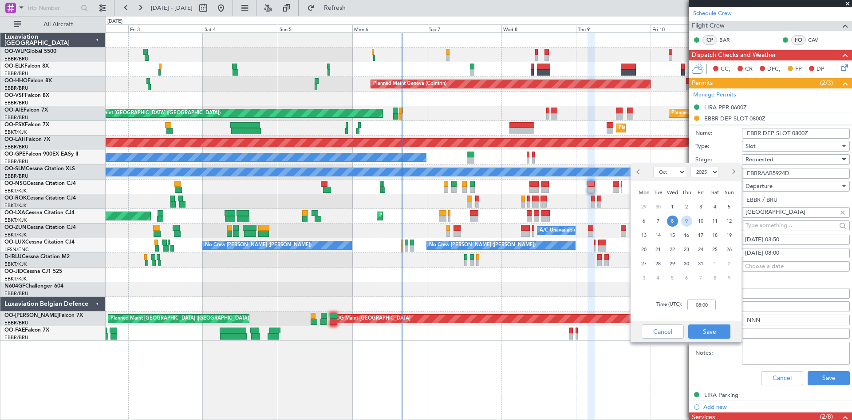
click at [688, 223] on span "9" at bounding box center [687, 220] width 11 height 11
click at [694, 303] on input "00:00" at bounding box center [702, 304] width 28 height 11
type input "03:50"
click at [703, 320] on div "Time (UTC): 03:50" at bounding box center [686, 305] width 111 height 32
click at [705, 324] on div "Cancel Save" at bounding box center [686, 331] width 111 height 21
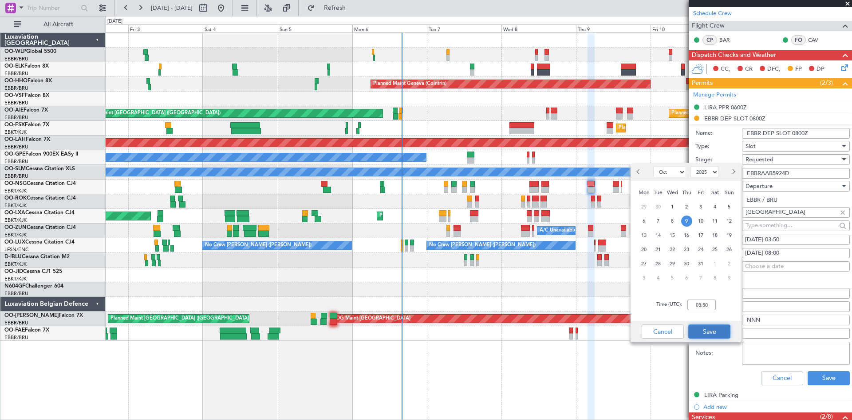
click at [707, 325] on button "Save" at bounding box center [710, 331] width 42 height 14
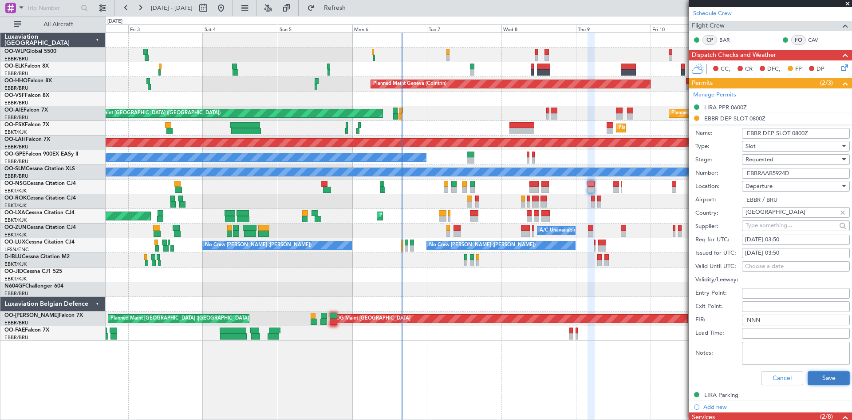
click at [828, 376] on button "Save" at bounding box center [829, 378] width 42 height 14
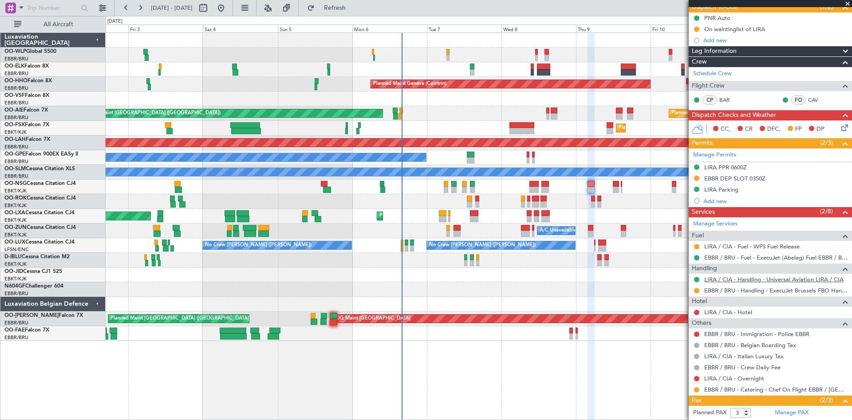
scroll to position [12, 0]
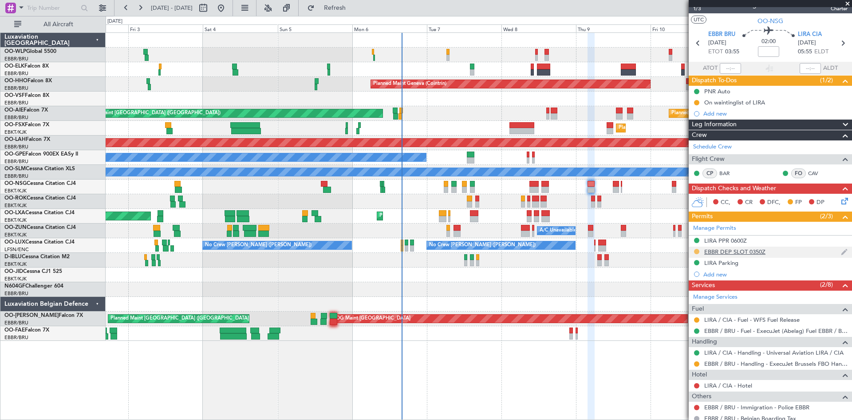
click at [697, 250] on button at bounding box center [696, 251] width 5 height 5
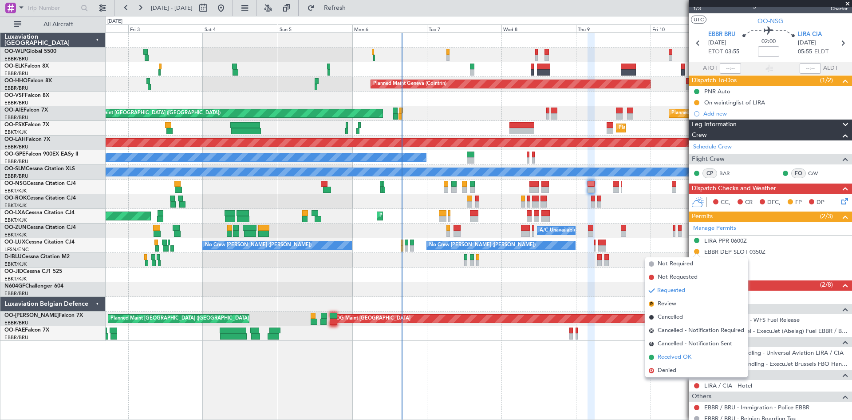
click at [675, 357] on span "Received OK" at bounding box center [675, 357] width 34 height 9
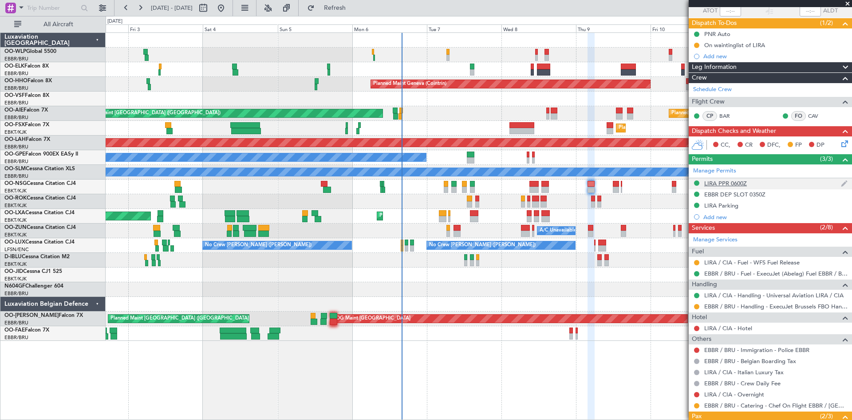
scroll to position [145, 0]
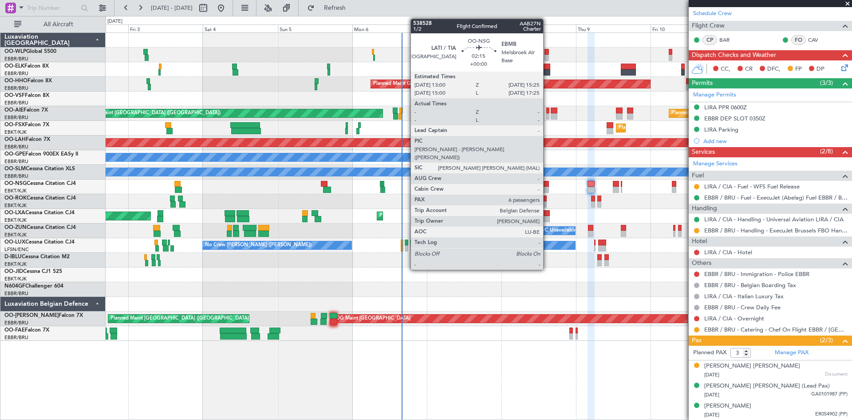
click at [546, 189] on div at bounding box center [546, 189] width 8 height 6
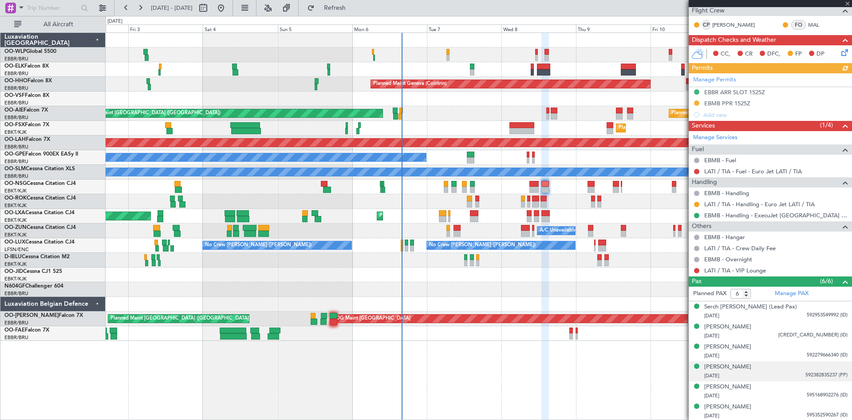
scroll to position [172, 0]
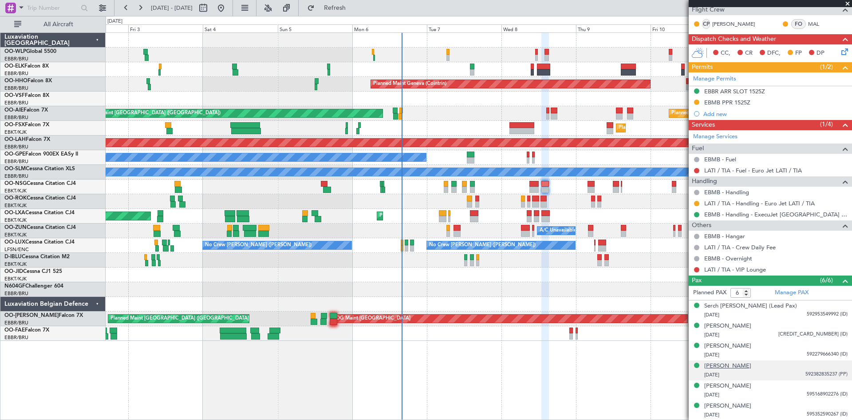
click at [741, 369] on div "[PERSON_NAME]" at bounding box center [728, 365] width 47 height 9
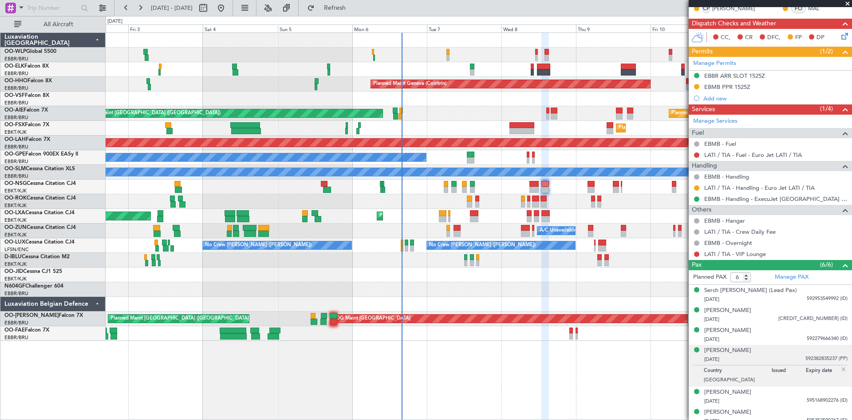
scroll to position [194, 0]
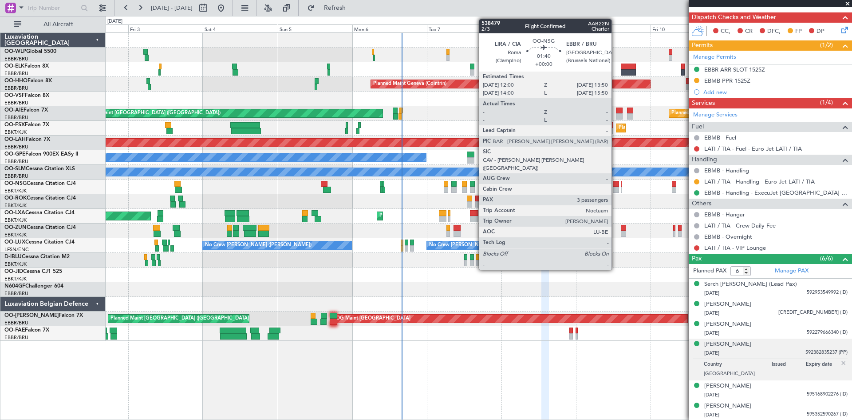
click at [616, 188] on div at bounding box center [616, 189] width 6 height 6
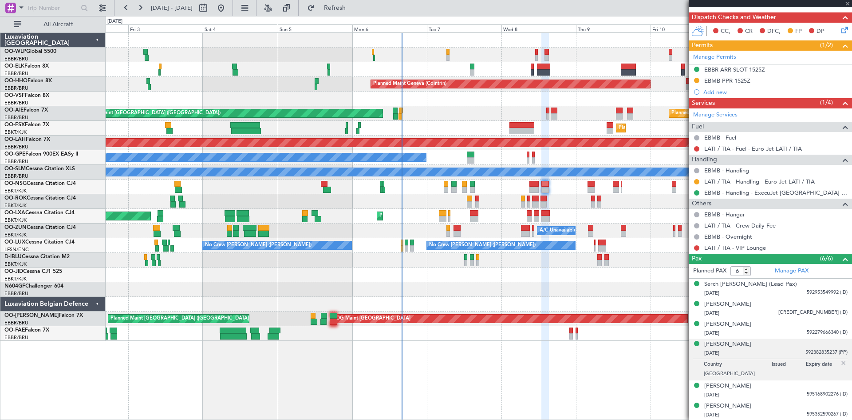
type input "3"
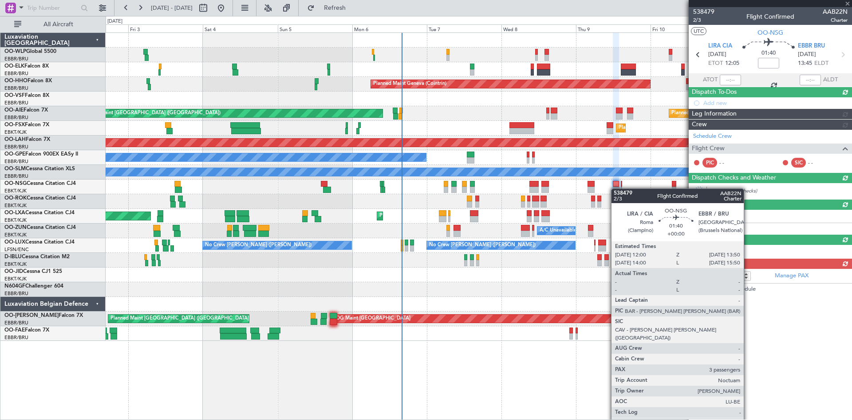
scroll to position [0, 0]
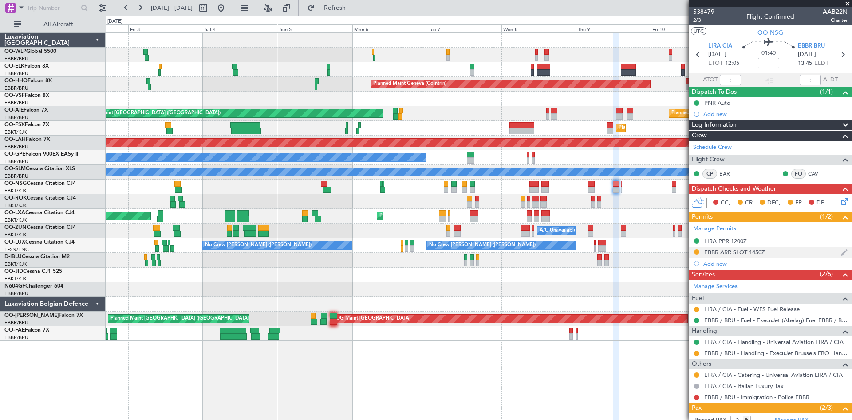
click at [734, 248] on div "EBBR ARR SLOT 1450Z" at bounding box center [735, 252] width 61 height 8
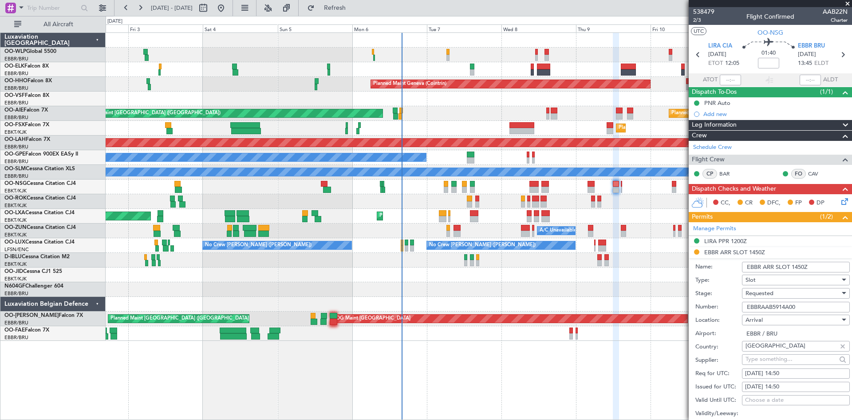
click at [797, 270] on input "EBBR ARR SLOT 1450Z" at bounding box center [796, 267] width 108 height 11
click at [785, 373] on div "09/10/2025 14:50" at bounding box center [796, 373] width 102 height 9
select select "10"
select select "2025"
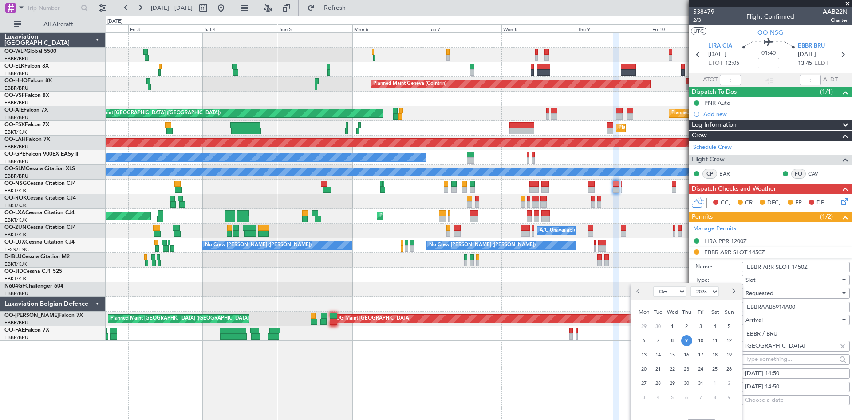
scroll to position [89, 0]
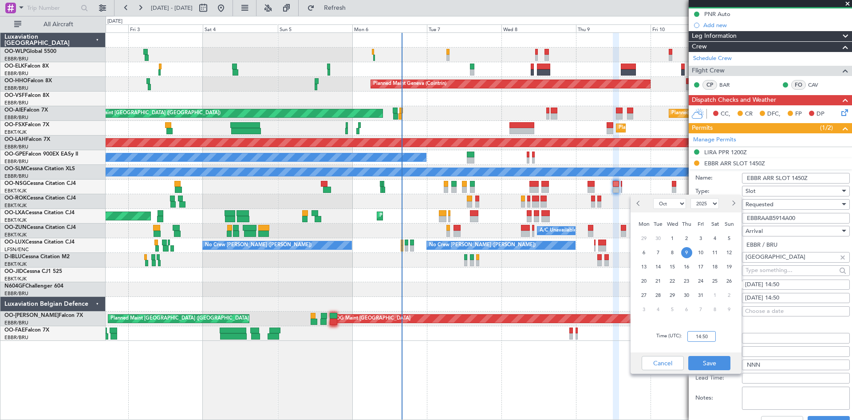
click at [698, 333] on input "14:50" at bounding box center [702, 336] width 28 height 11
click at [698, 337] on input ":" at bounding box center [702, 336] width 28 height 11
click at [709, 334] on input "13:00" at bounding box center [702, 336] width 28 height 11
type input "13:50"
click at [730, 357] on button "Save" at bounding box center [710, 363] width 42 height 14
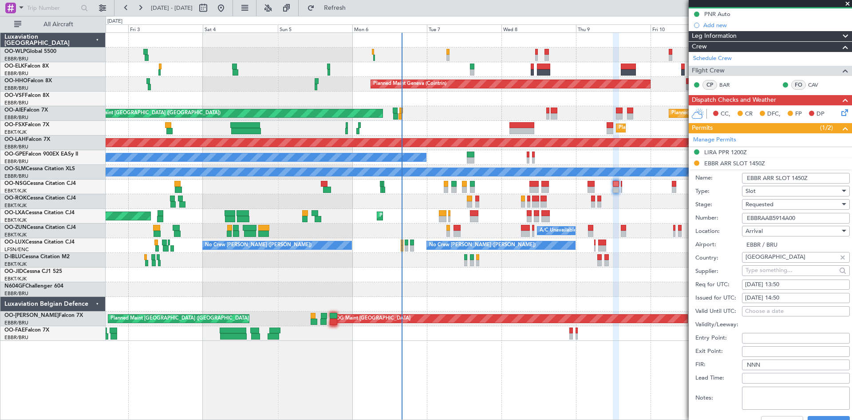
drag, startPoint x: 810, startPoint y: 218, endPoint x: 682, endPoint y: 199, distance: 129.7
click at [682, 199] on fb-app "02 Oct 2025 - 12 Oct 2025 Refresh Quick Links All Aircraft Planned Maint Milan …" at bounding box center [426, 213] width 852 height 413
paste input "text"
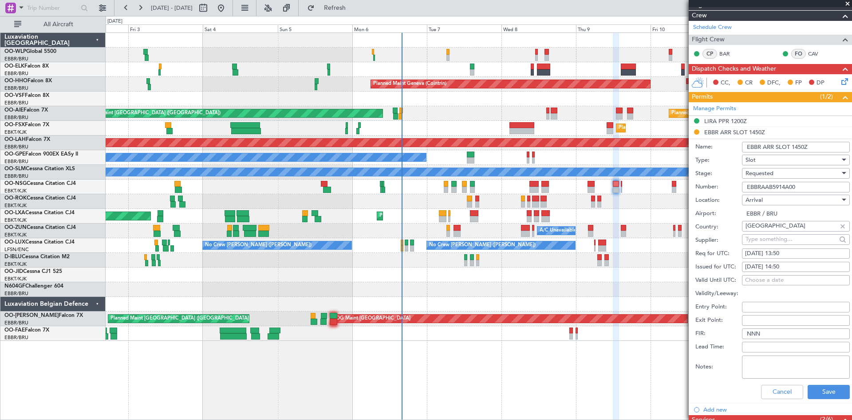
scroll to position [133, 0]
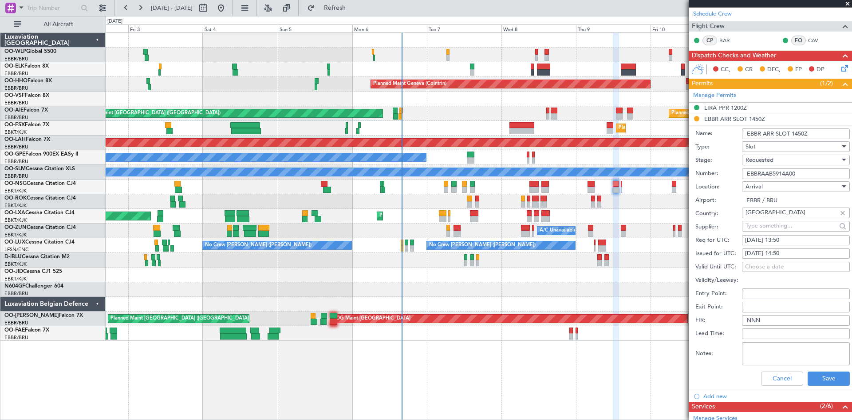
type input "EBBRAAB5914A00"
click at [828, 387] on div "Cancel Save" at bounding box center [773, 378] width 155 height 23
click at [828, 378] on button "Save" at bounding box center [829, 378] width 42 height 14
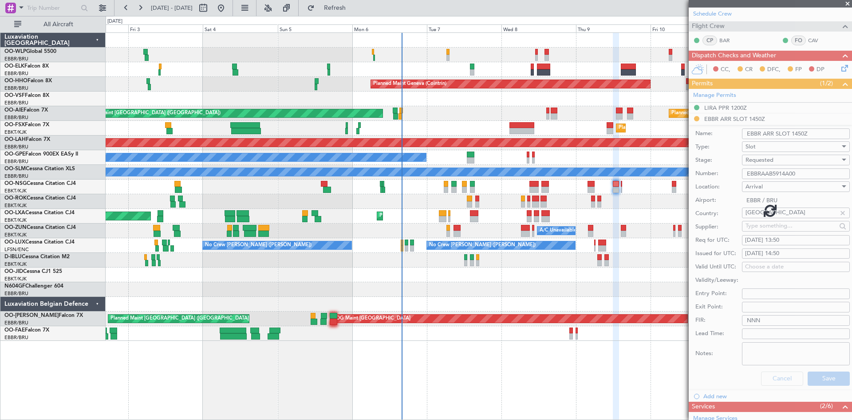
scroll to position [67, 0]
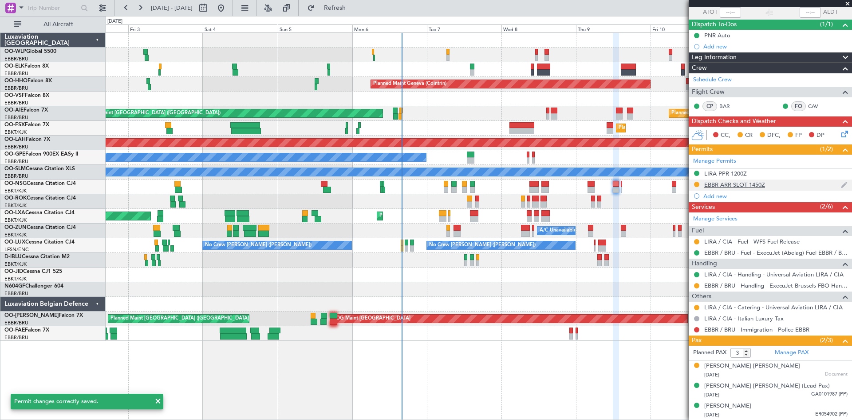
click at [748, 183] on div "EBBR ARR SLOT 1450Z" at bounding box center [735, 185] width 61 height 8
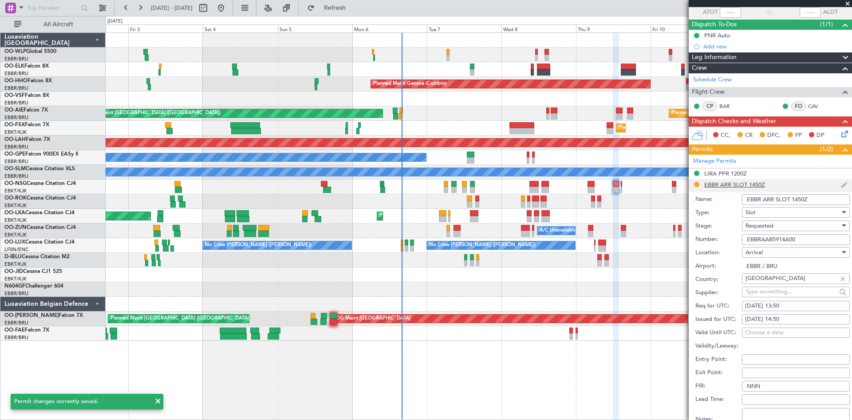
scroll to position [133, 0]
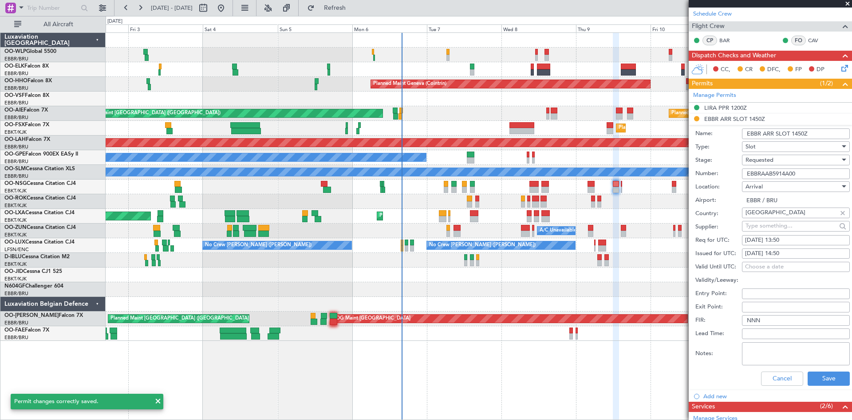
click at [833, 162] on div "Requested" at bounding box center [793, 159] width 95 height 13
click at [762, 226] on span "Received OK" at bounding box center [792, 226] width 93 height 13
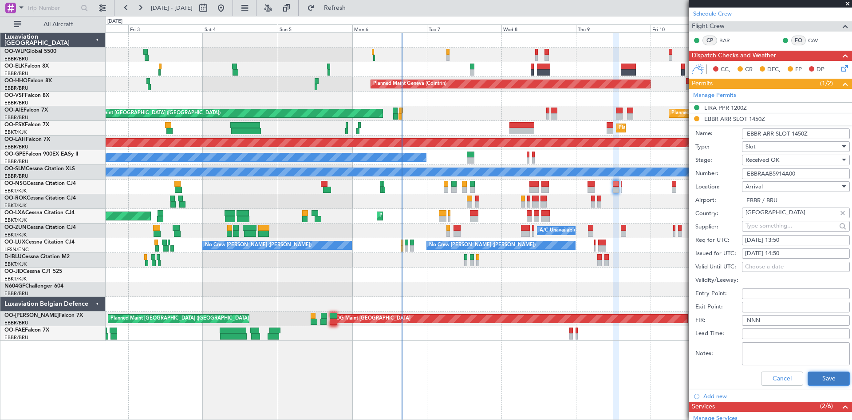
click at [826, 371] on button "Save" at bounding box center [829, 378] width 42 height 14
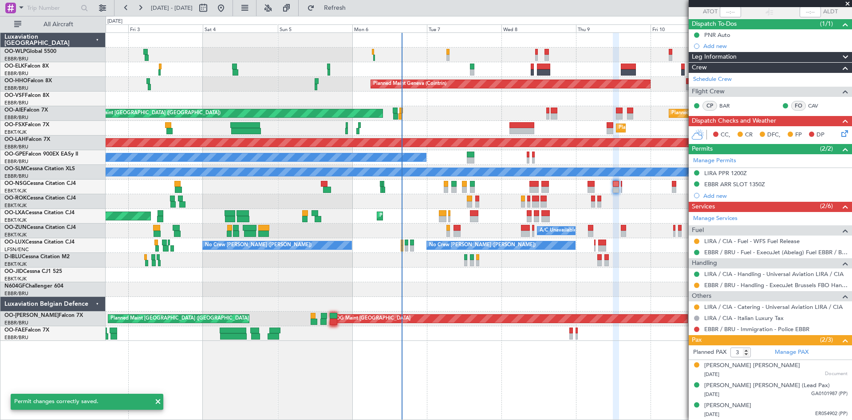
scroll to position [67, 0]
click at [698, 284] on button at bounding box center [696, 285] width 5 height 5
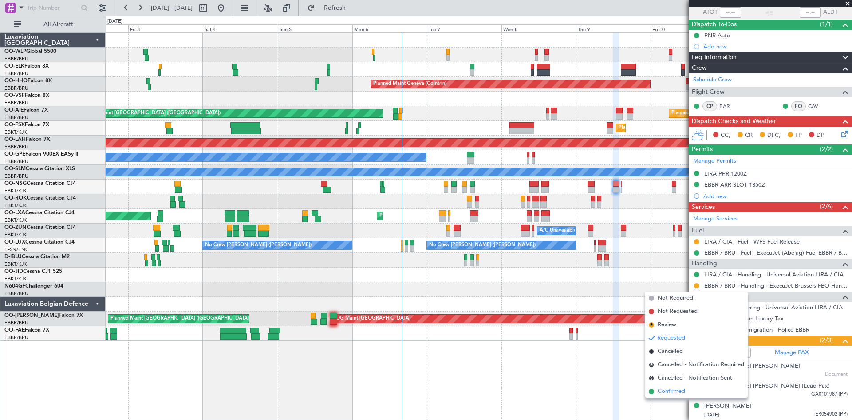
click at [663, 394] on span "Confirmed" at bounding box center [672, 391] width 28 height 9
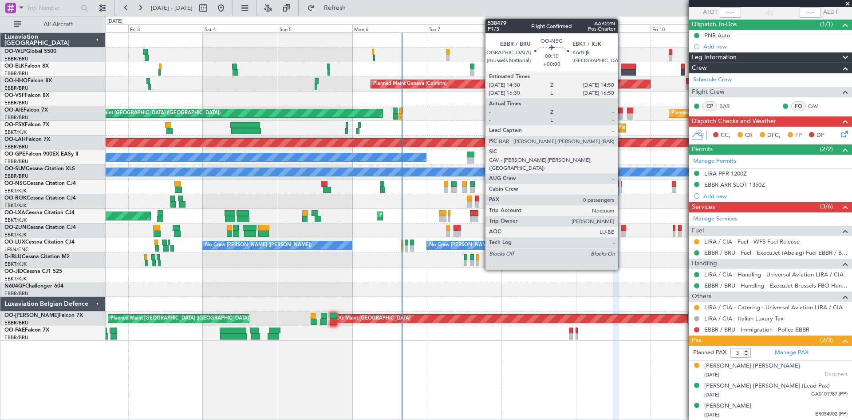
click at [622, 188] on div at bounding box center [621, 189] width 1 height 6
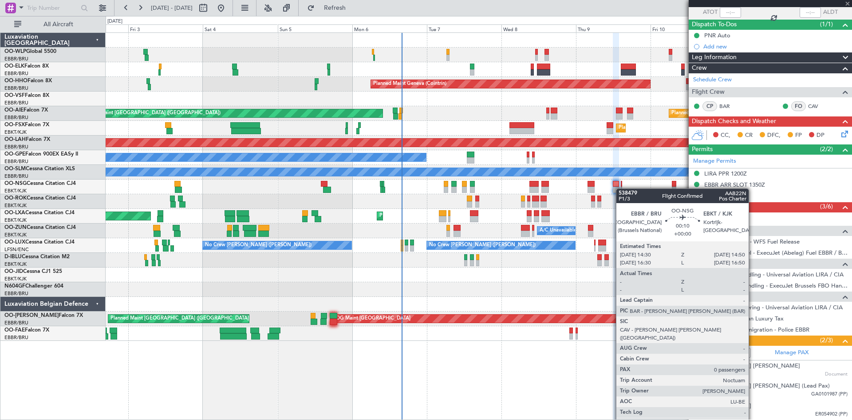
type input "0"
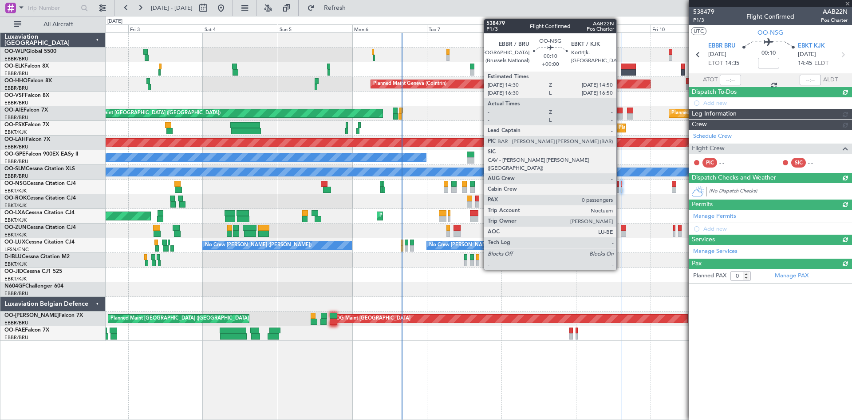
scroll to position [0, 0]
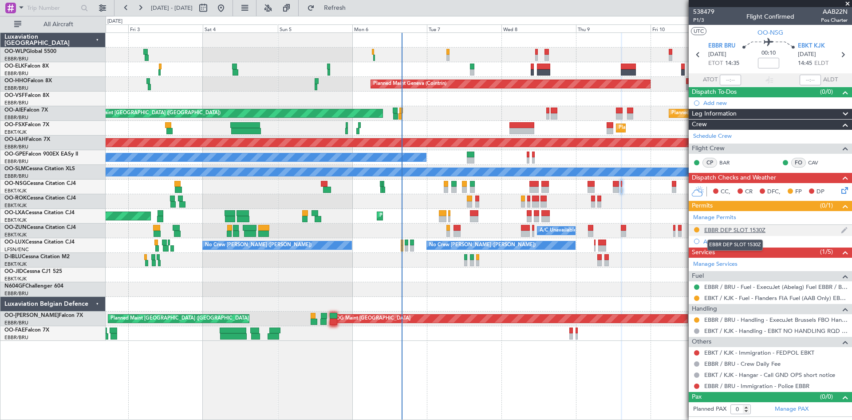
click at [751, 231] on div "EBBR DEP SLOT 1530Z" at bounding box center [735, 230] width 61 height 8
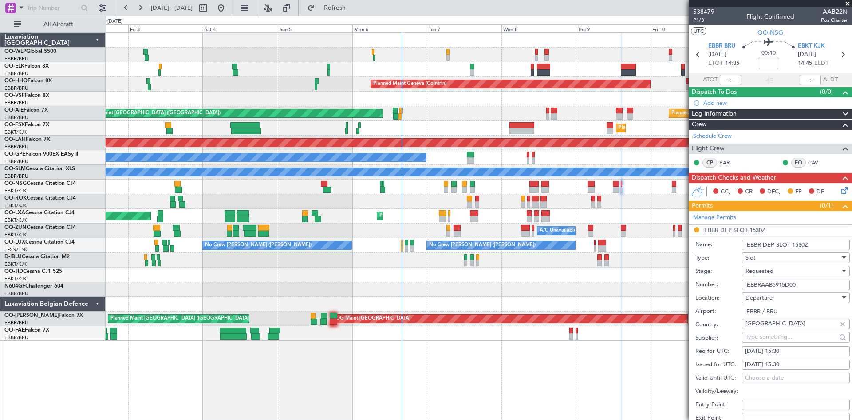
click at [790, 348] on div "09/10/2025 15:30" at bounding box center [796, 351] width 102 height 9
select select "10"
select select "2025"
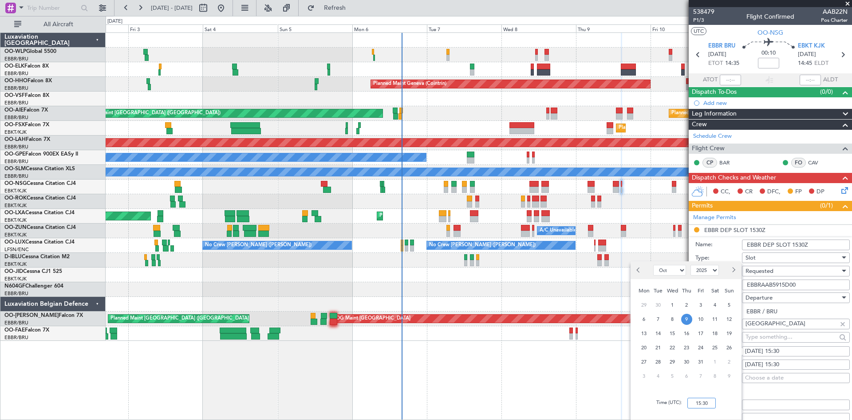
click at [697, 404] on input "15:30" at bounding box center [702, 402] width 28 height 11
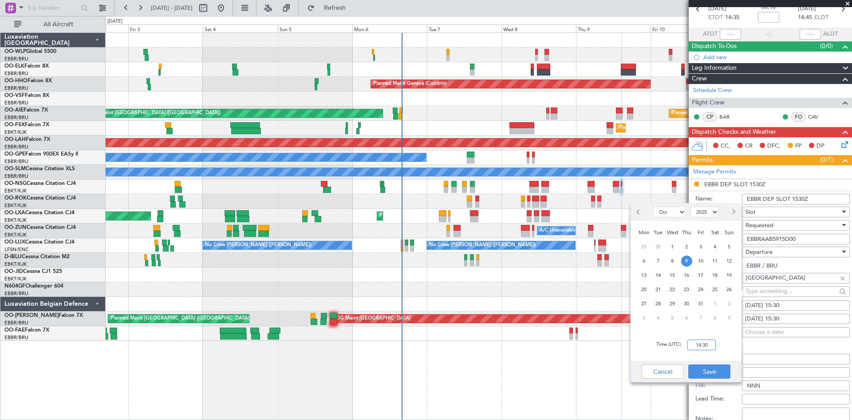
scroll to position [89, 0]
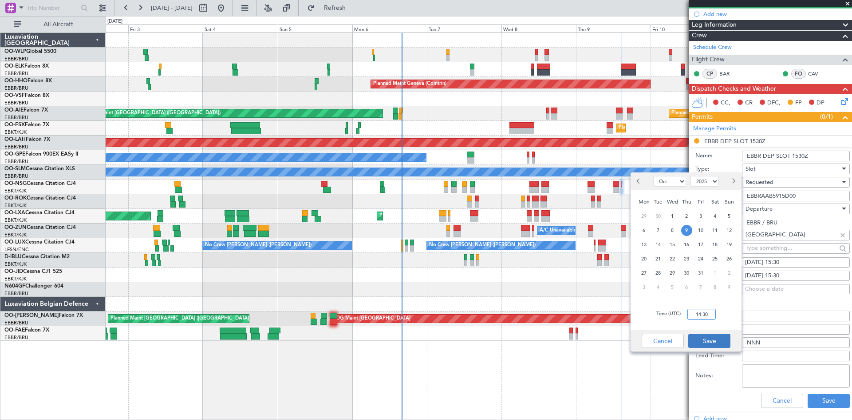
type input "14:30"
click at [716, 345] on button "Save" at bounding box center [710, 340] width 42 height 14
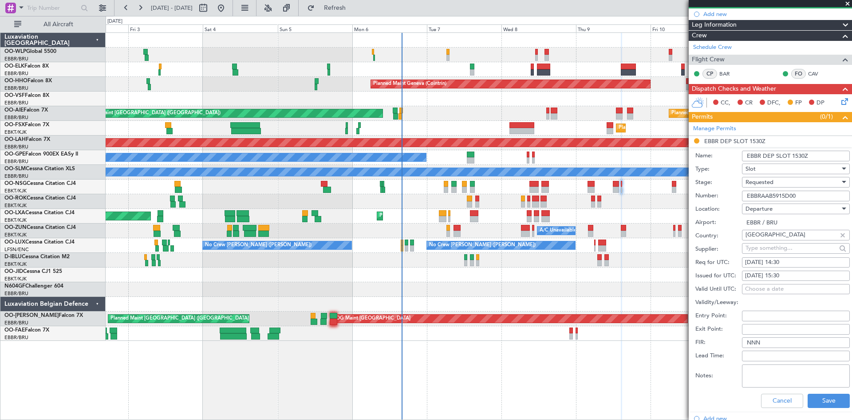
drag, startPoint x: 803, startPoint y: 194, endPoint x: 711, endPoint y: 194, distance: 92.3
click at [711, 194] on div "Number: EBBRAAB5915D00" at bounding box center [773, 195] width 155 height 13
click at [838, 402] on button "Save" at bounding box center [829, 400] width 42 height 14
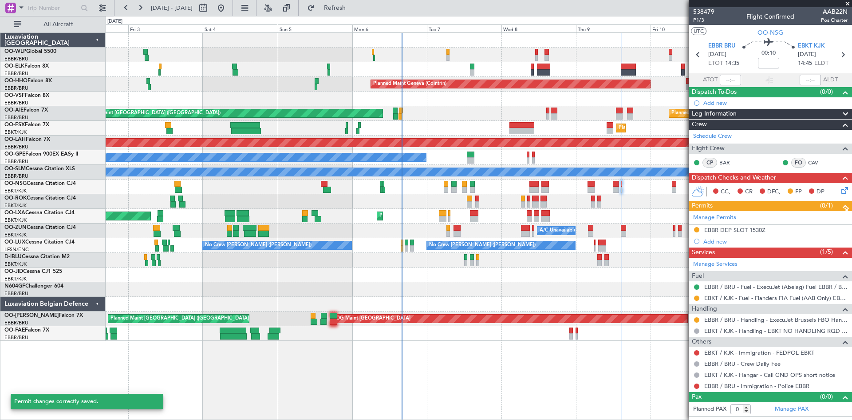
scroll to position [0, 0]
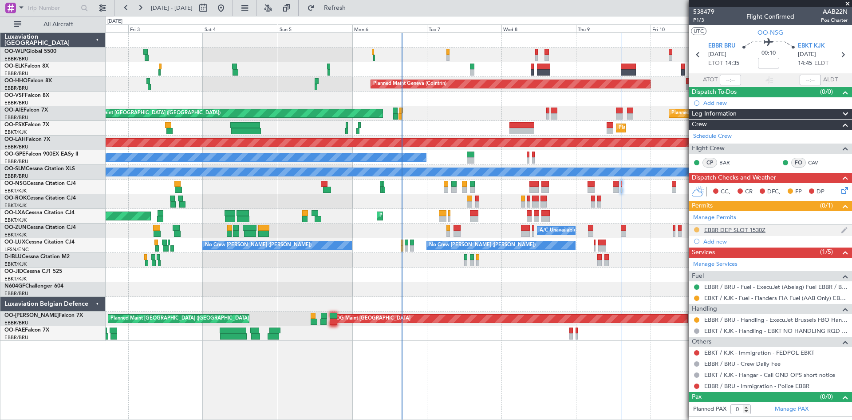
click at [696, 232] on mat-tooltip-component "Requested" at bounding box center [697, 244] width 40 height 24
click at [698, 223] on div "Manage Permits" at bounding box center [770, 217] width 163 height 13
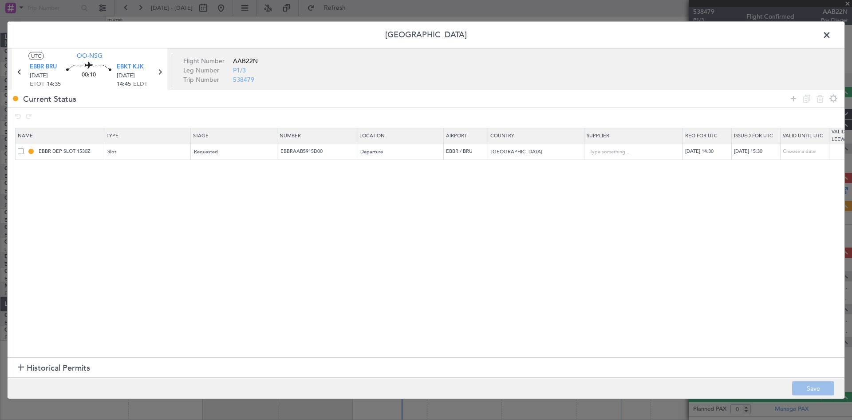
click at [832, 34] on span at bounding box center [832, 37] width 0 height 18
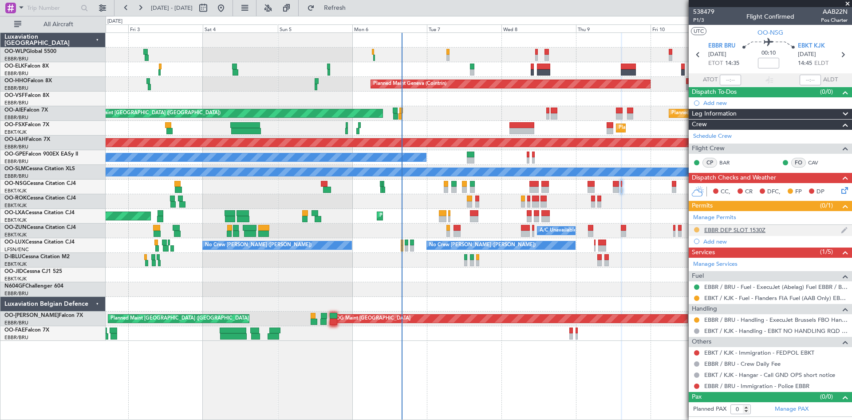
click at [695, 228] on button at bounding box center [696, 229] width 5 height 5
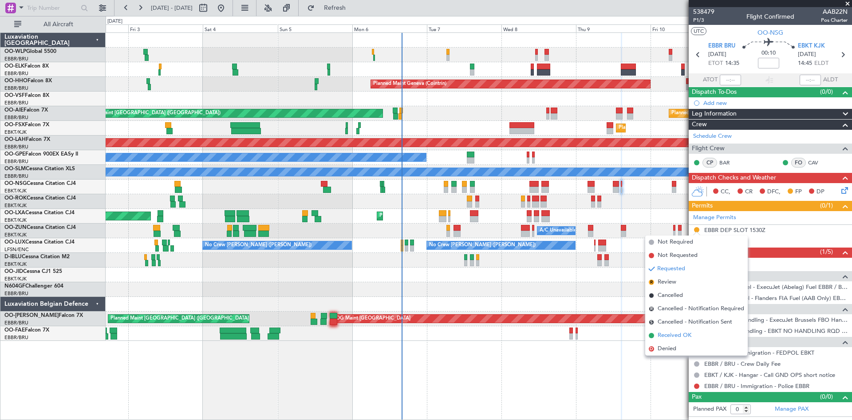
click at [676, 335] on span "Received OK" at bounding box center [675, 335] width 34 height 9
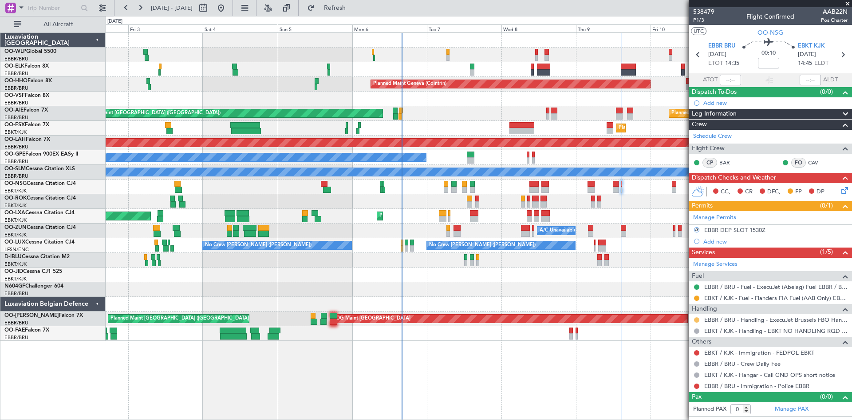
click at [697, 319] on button at bounding box center [696, 319] width 5 height 5
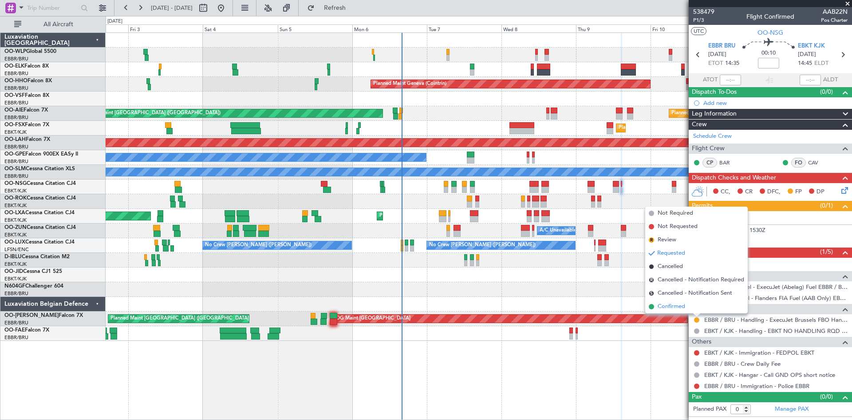
click at [678, 309] on span "Confirmed" at bounding box center [672, 306] width 28 height 9
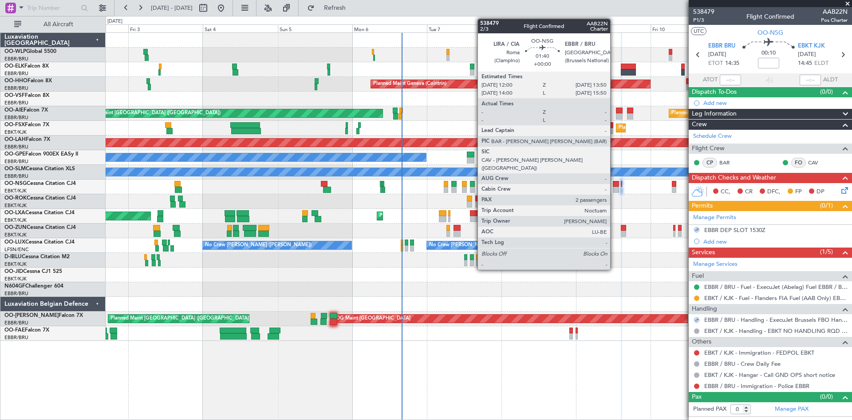
click at [614, 188] on div at bounding box center [616, 189] width 6 height 6
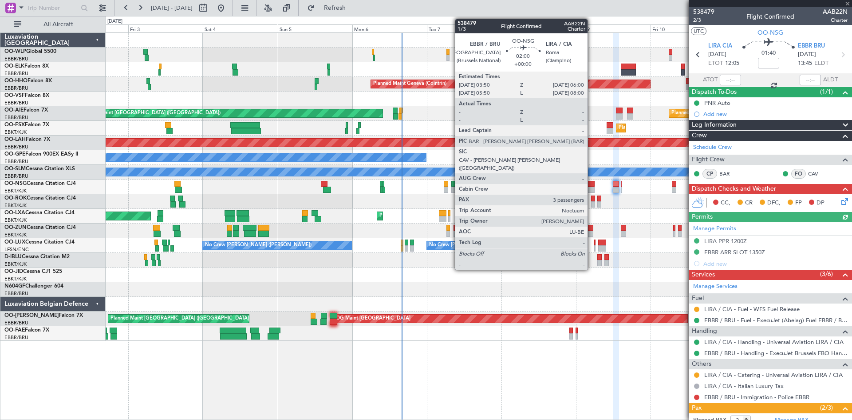
click at [592, 190] on div at bounding box center [591, 189] width 7 height 6
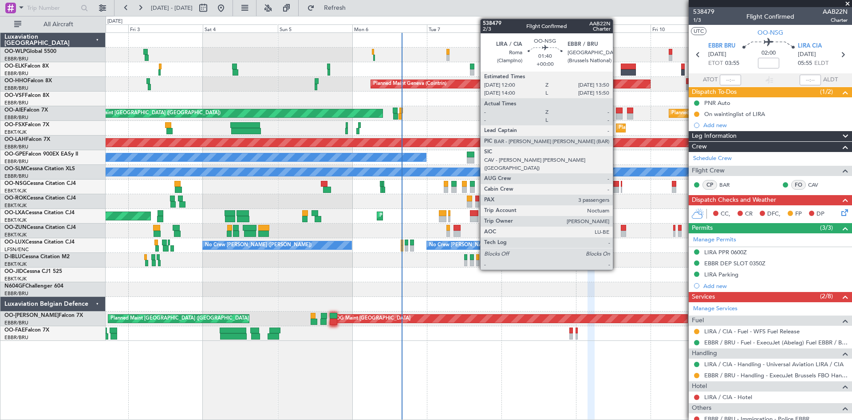
click at [617, 188] on div at bounding box center [616, 189] width 6 height 6
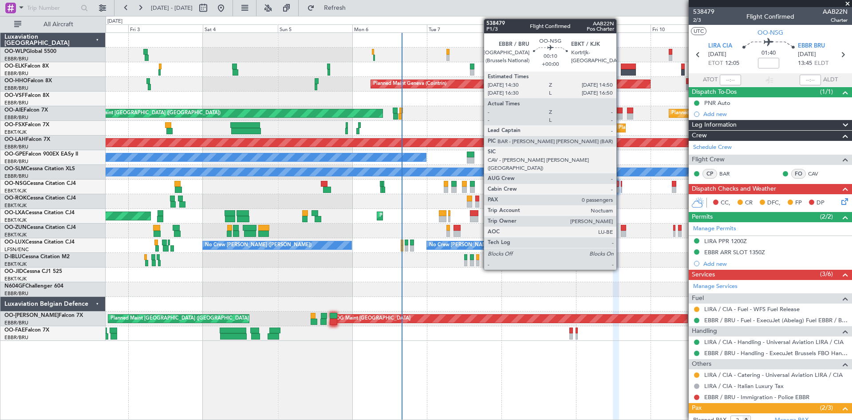
click at [621, 189] on div at bounding box center [621, 189] width 1 height 6
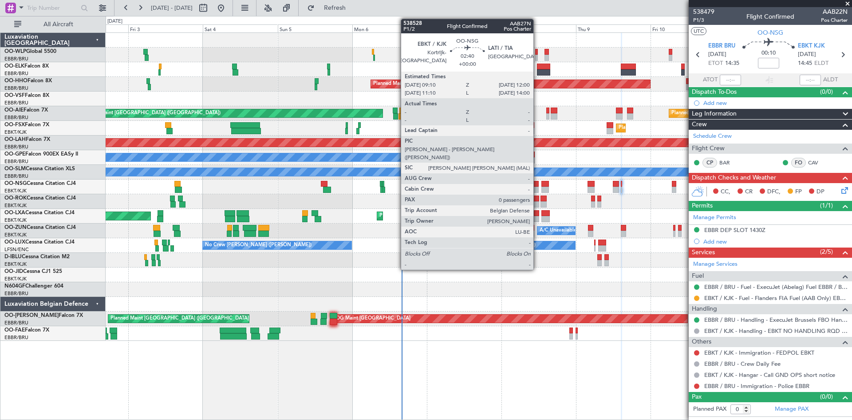
click at [538, 189] on div at bounding box center [534, 189] width 9 height 6
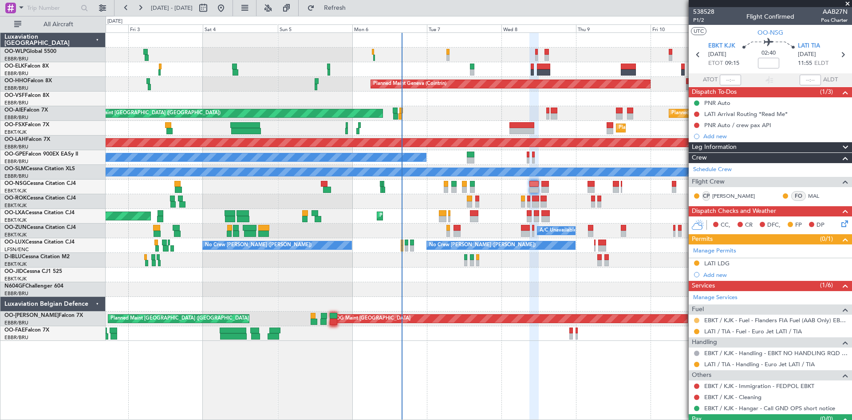
click at [698, 321] on button at bounding box center [696, 319] width 5 height 5
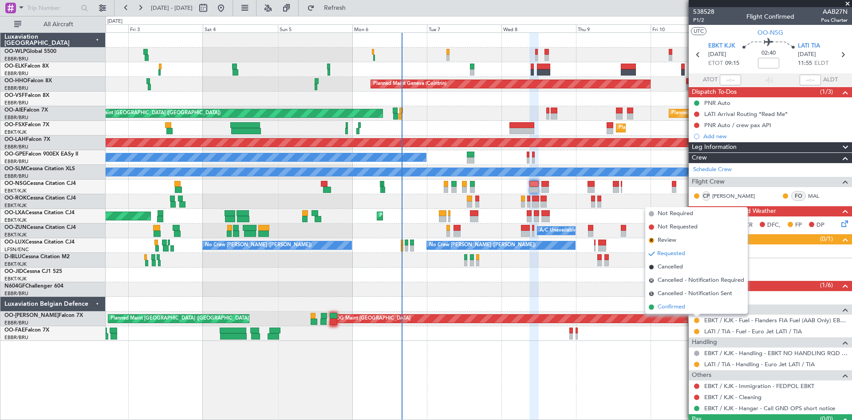
click at [681, 310] on span "Confirmed" at bounding box center [672, 306] width 28 height 9
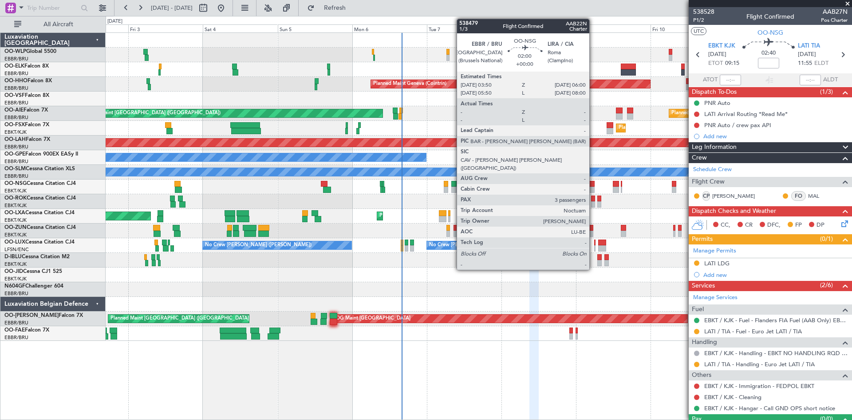
click at [594, 181] on div at bounding box center [591, 184] width 7 height 6
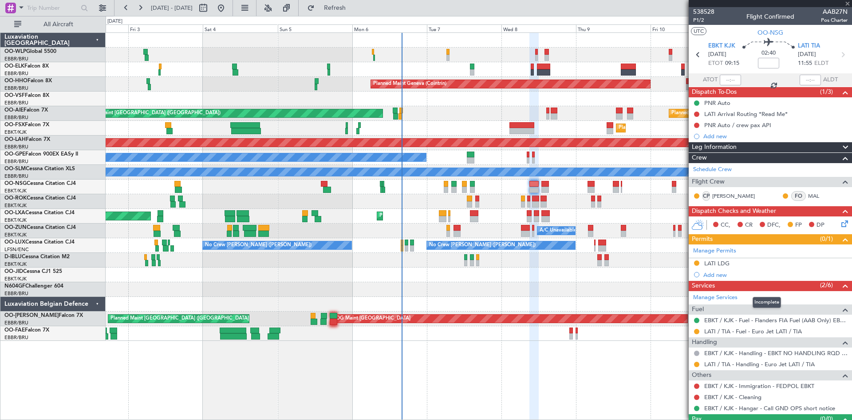
type input "3"
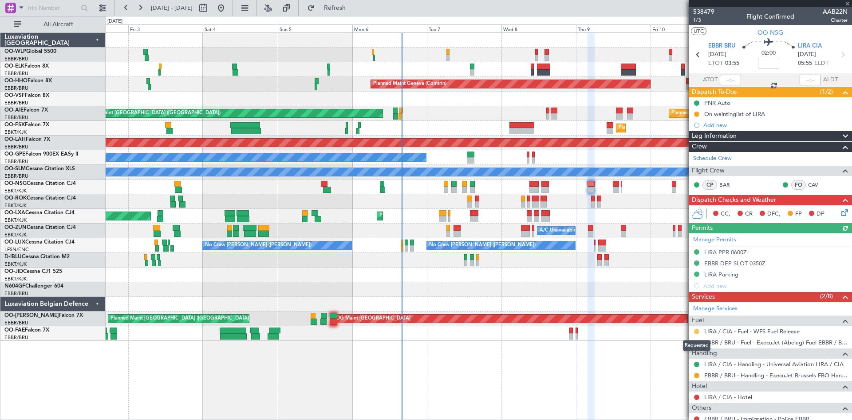
click at [699, 332] on button at bounding box center [696, 331] width 5 height 5
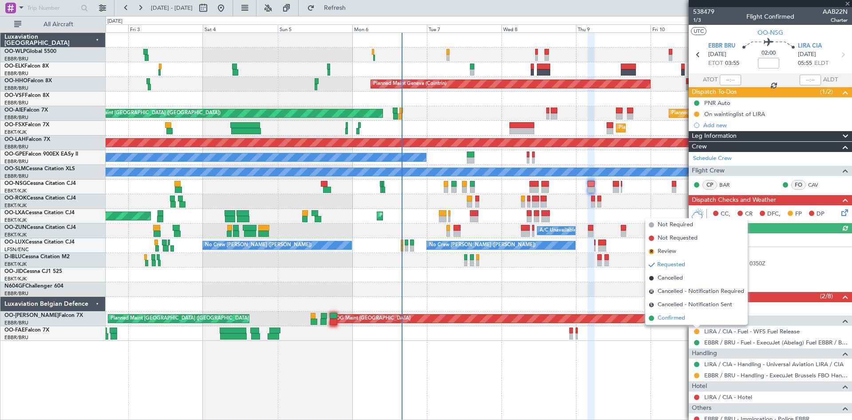
click at [673, 312] on li "Confirmed" at bounding box center [697, 317] width 103 height 13
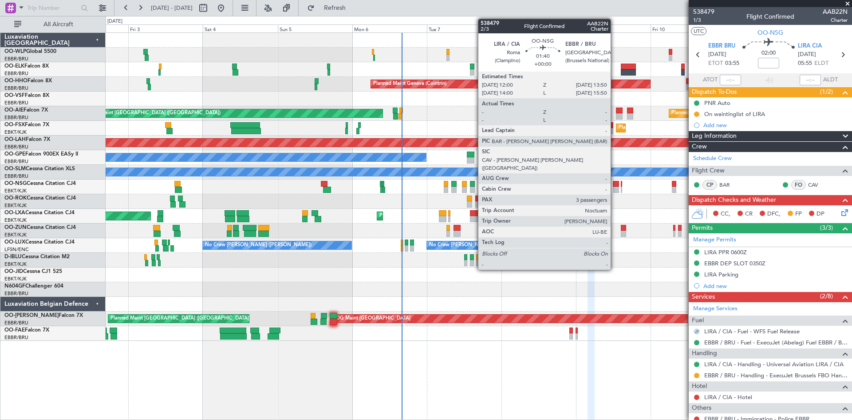
click at [615, 187] on div at bounding box center [616, 189] width 6 height 6
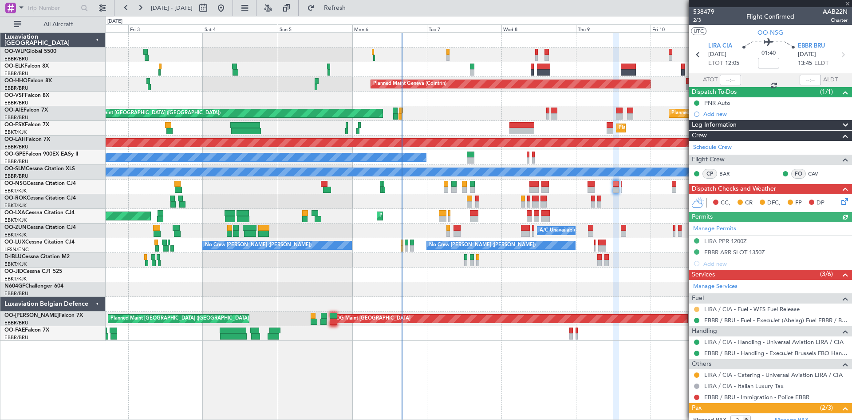
click at [698, 310] on button at bounding box center [696, 308] width 5 height 5
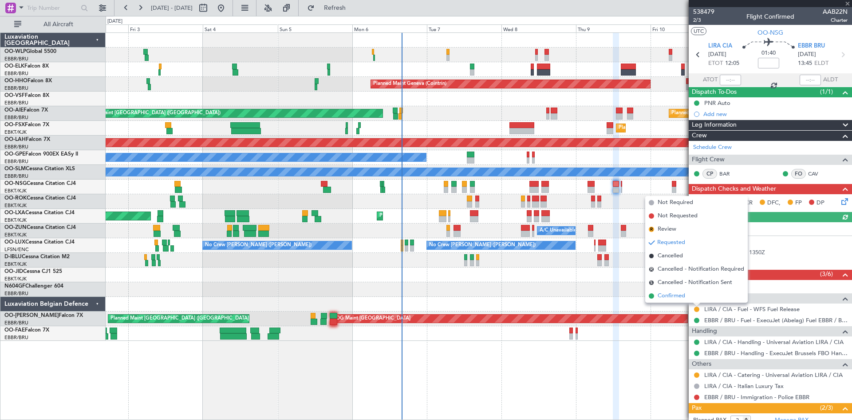
click at [678, 293] on span "Confirmed" at bounding box center [672, 295] width 28 height 9
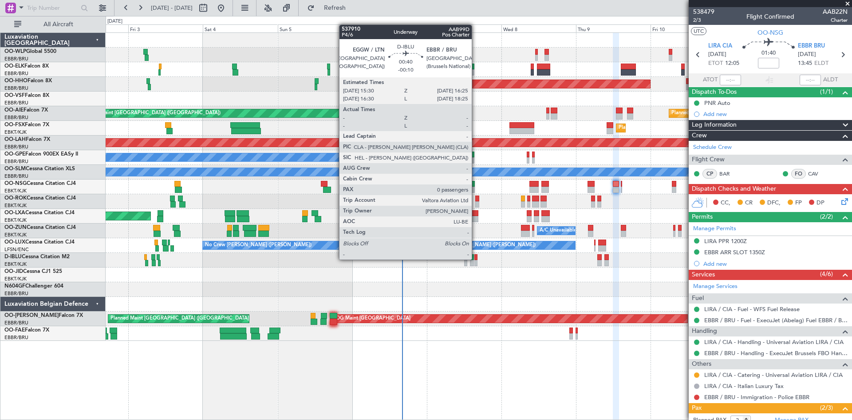
click at [476, 259] on div at bounding box center [476, 257] width 3 height 6
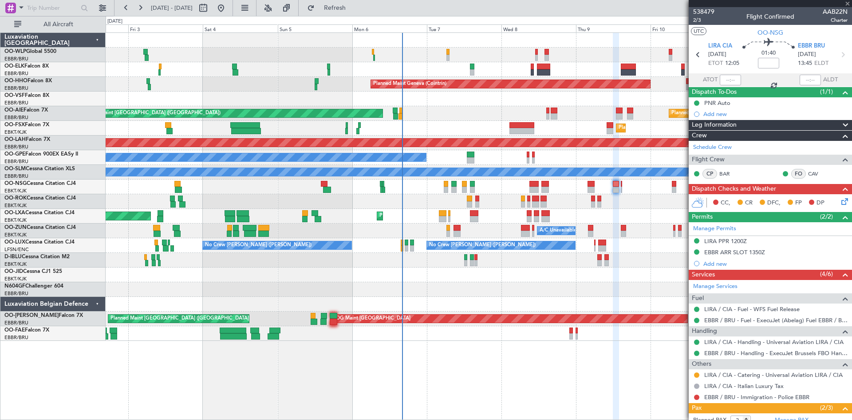
type input "-00:10"
type input "0"
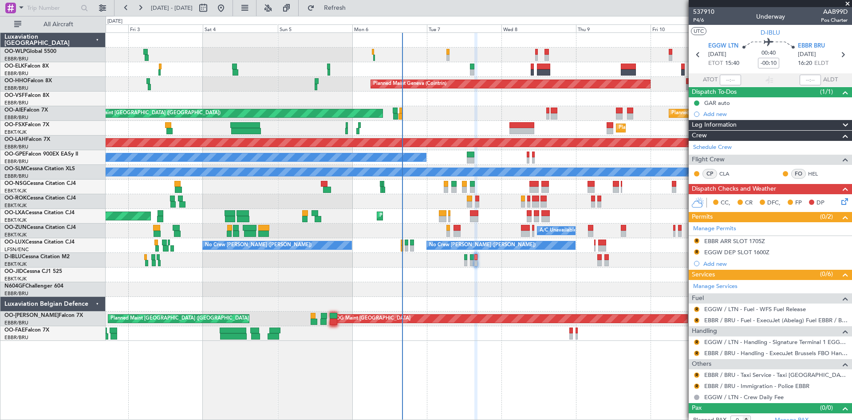
click at [620, 182] on div at bounding box center [479, 186] width 746 height 15
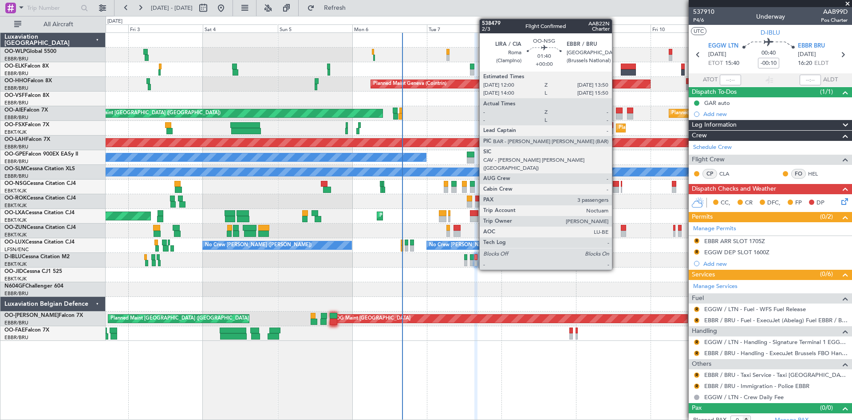
click at [616, 183] on div at bounding box center [616, 184] width 6 height 6
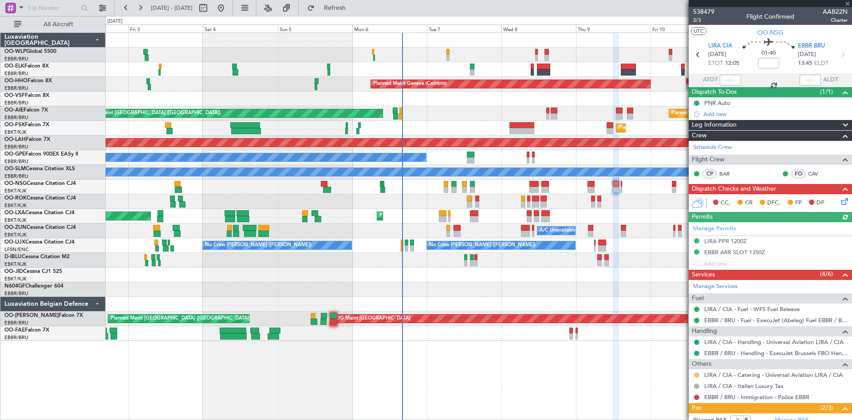
click at [697, 374] on button at bounding box center [696, 374] width 5 height 5
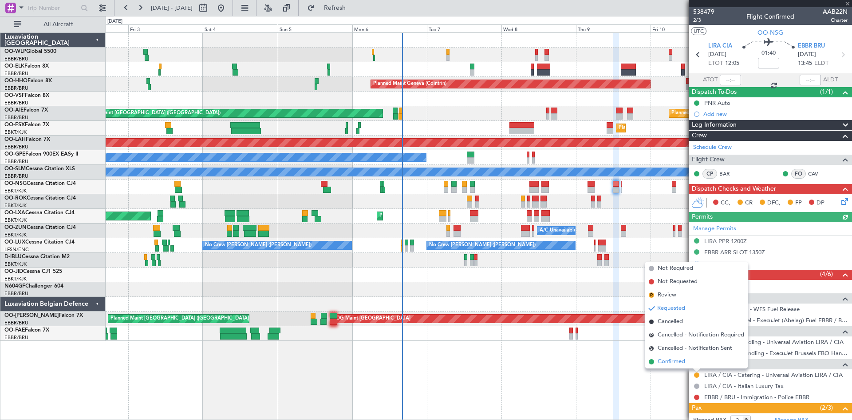
click at [678, 362] on span "Confirmed" at bounding box center [672, 361] width 28 height 9
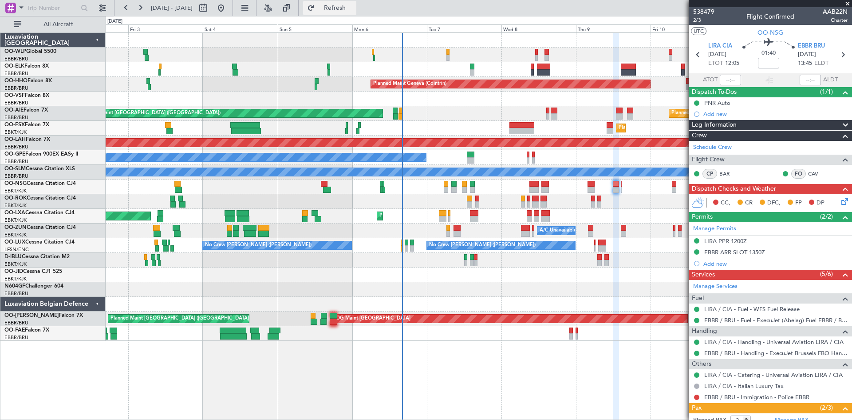
click at [354, 5] on span "Refresh" at bounding box center [335, 8] width 37 height 6
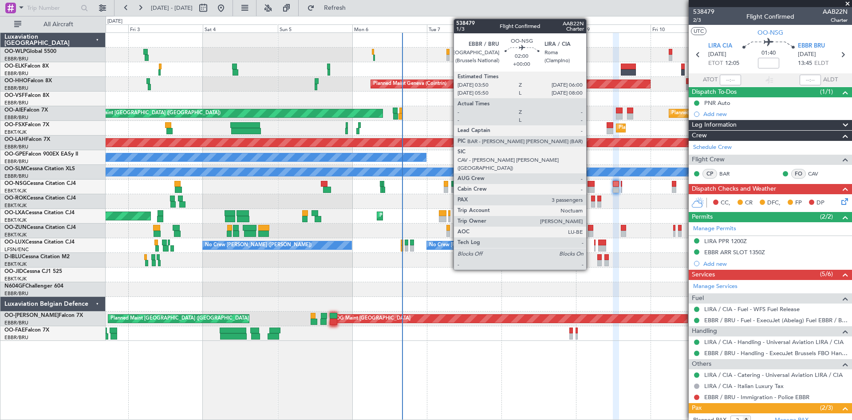
click at [591, 181] on div at bounding box center [591, 184] width 7 height 6
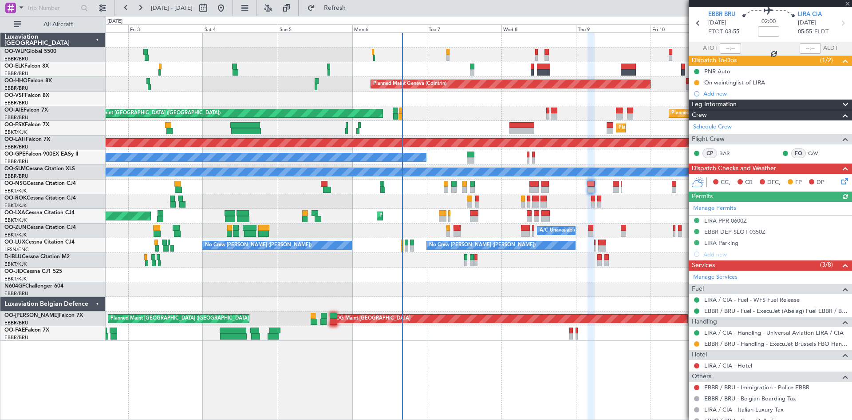
scroll to position [89, 0]
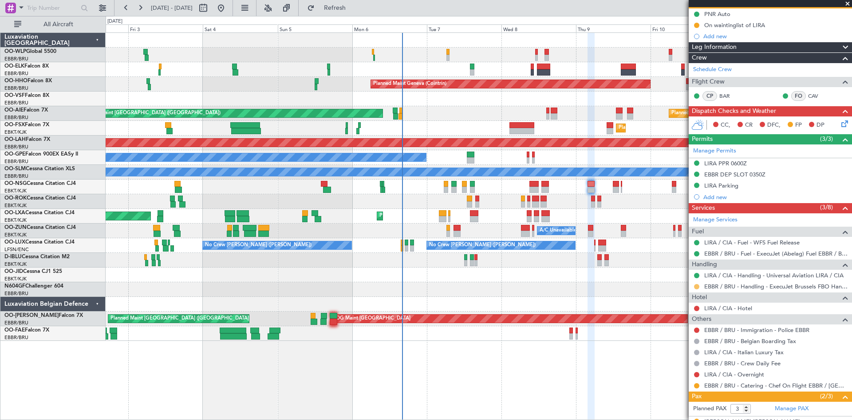
click at [698, 287] on button at bounding box center [696, 286] width 5 height 5
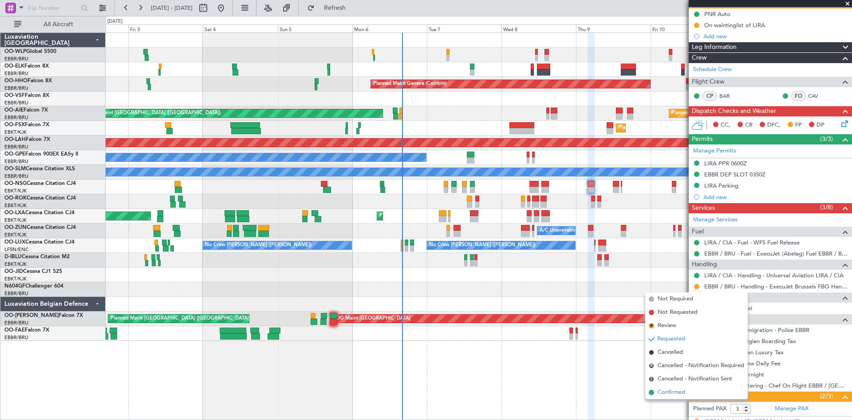
click at [682, 392] on span "Confirmed" at bounding box center [672, 392] width 28 height 9
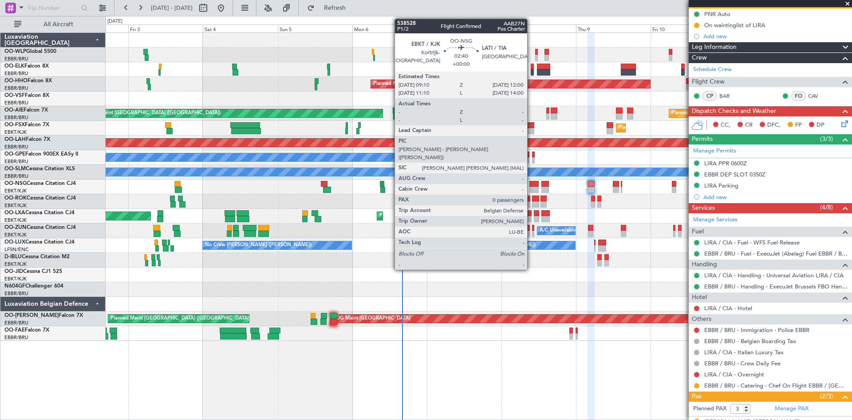
click at [531, 184] on div at bounding box center [534, 184] width 9 height 6
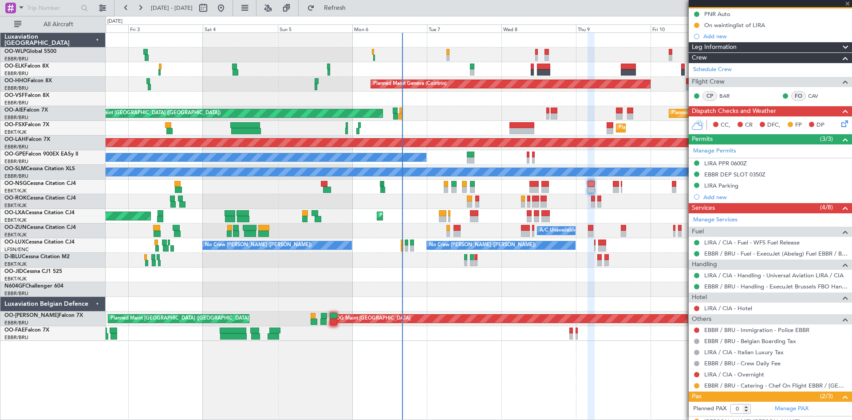
scroll to position [0, 0]
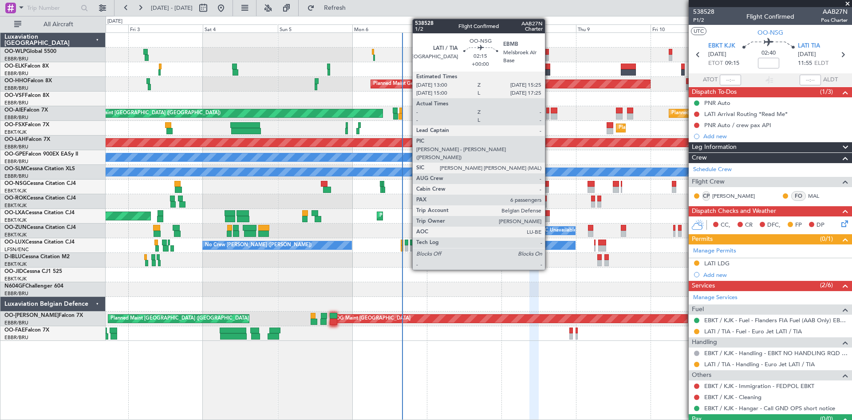
click at [549, 188] on div at bounding box center [546, 189] width 8 height 6
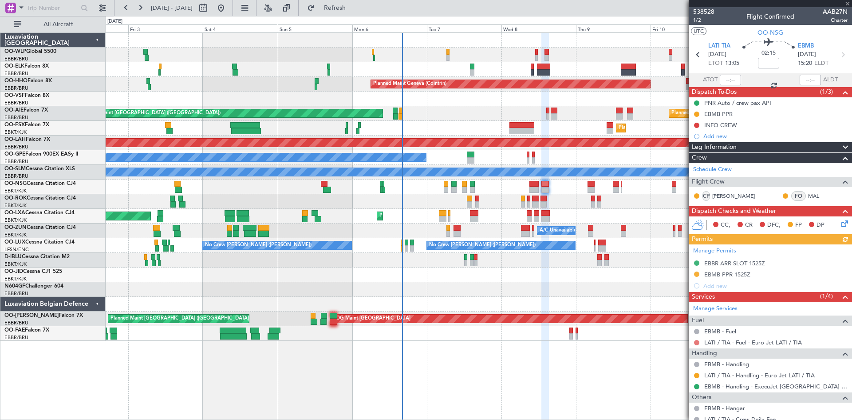
click at [697, 341] on button at bounding box center [696, 342] width 5 height 5
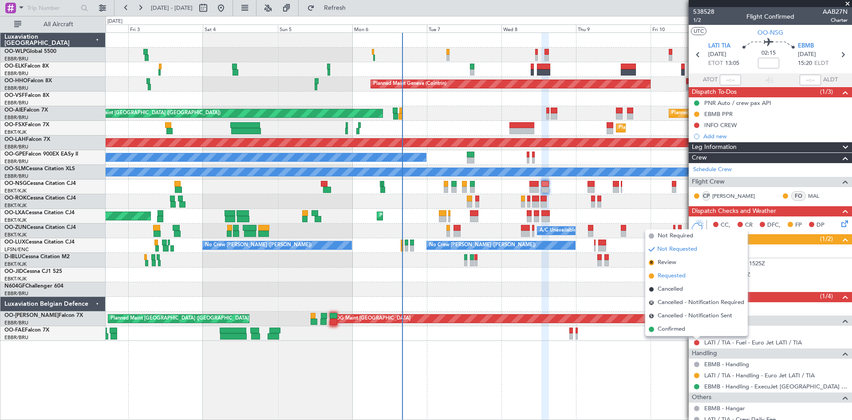
click at [670, 276] on span "Requested" at bounding box center [672, 275] width 28 height 9
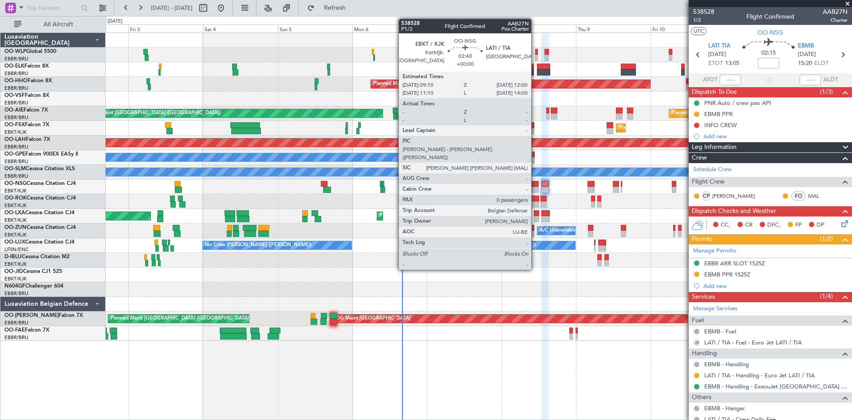
click at [535, 184] on div at bounding box center [534, 184] width 9 height 6
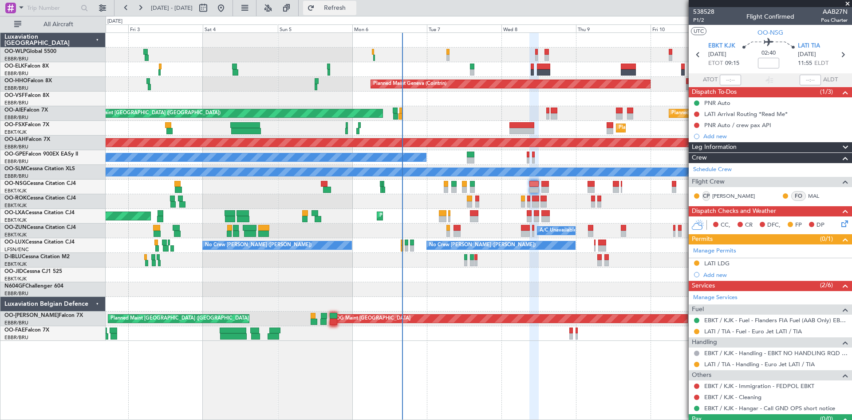
click at [357, 14] on button "Refresh" at bounding box center [329, 8] width 53 height 14
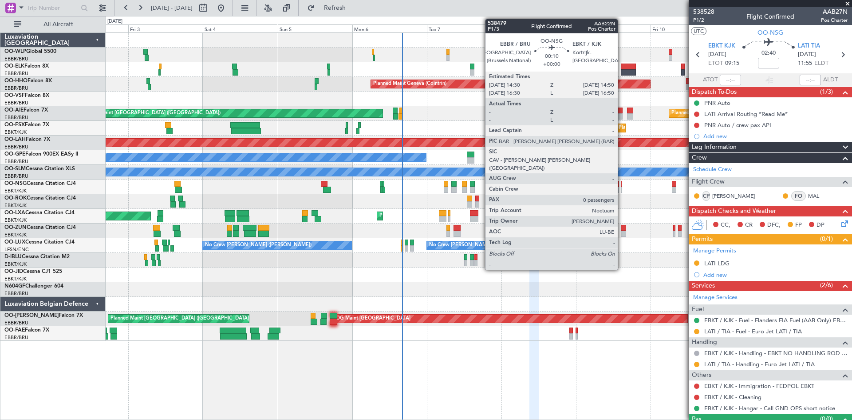
click at [622, 186] on div at bounding box center [621, 189] width 1 height 6
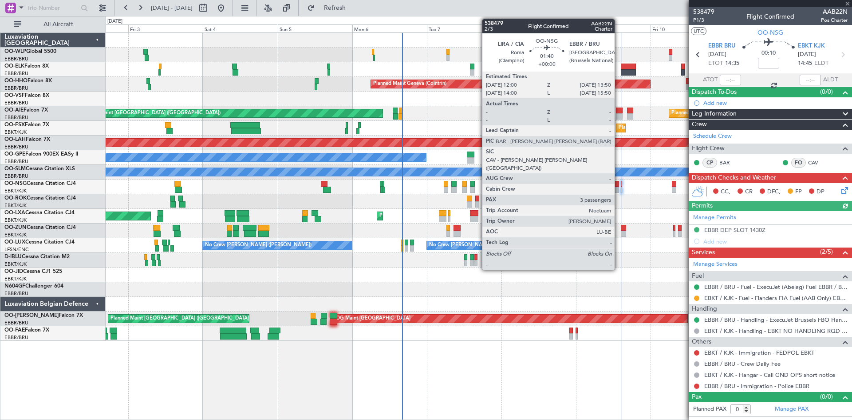
click at [619, 187] on div at bounding box center [616, 189] width 6 height 6
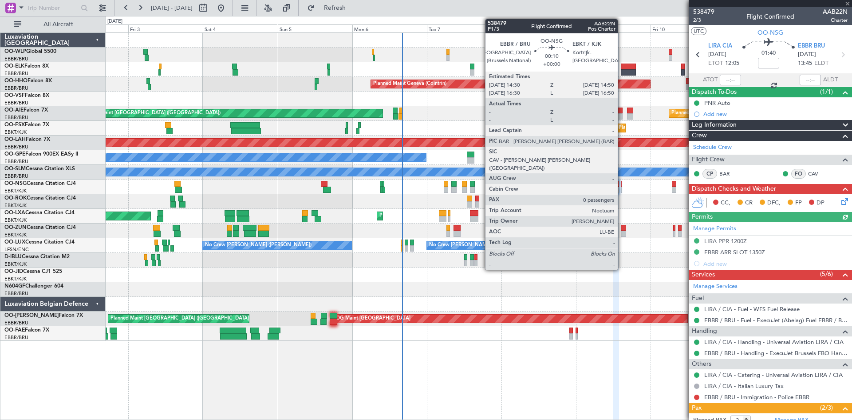
click at [622, 189] on div at bounding box center [621, 189] width 1 height 6
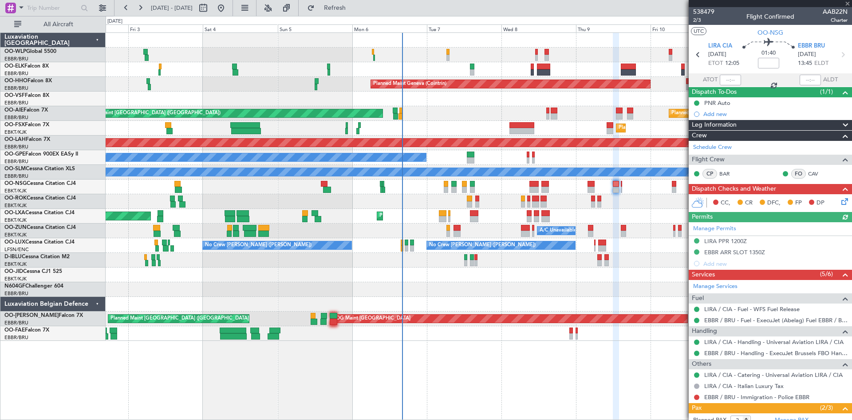
type input "0"
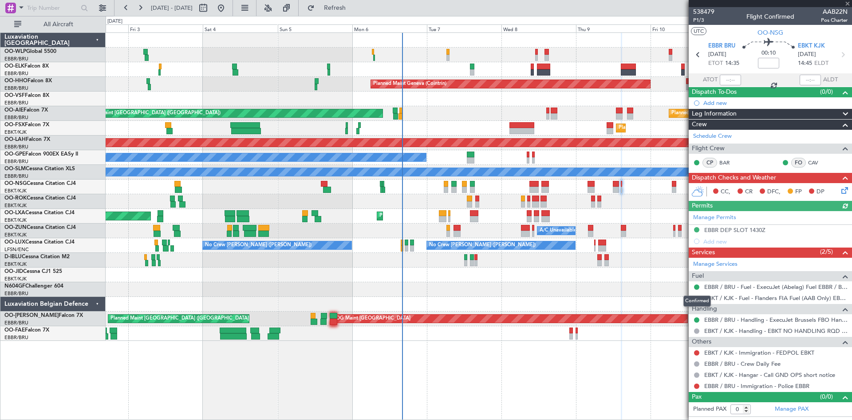
click at [698, 298] on div "Confirmed" at bounding box center [698, 300] width 28 height 11
click at [697, 296] on button at bounding box center [696, 297] width 5 height 5
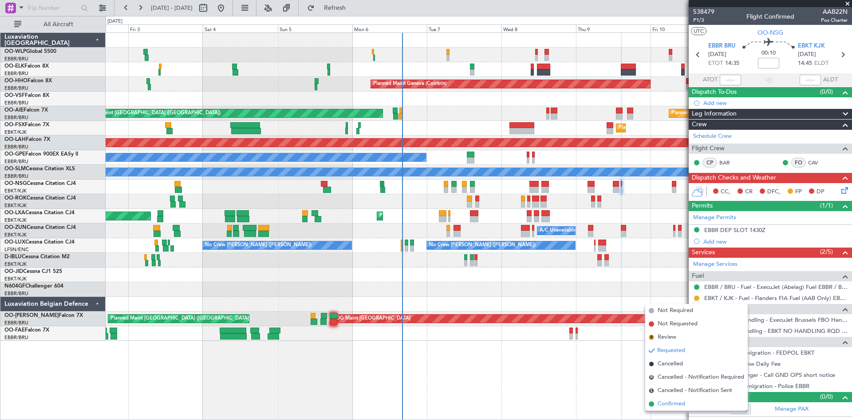
click at [682, 404] on span "Confirmed" at bounding box center [672, 403] width 28 height 9
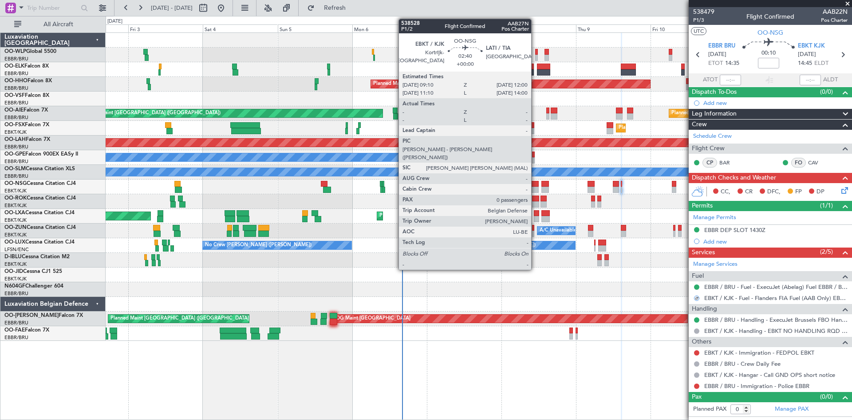
click at [536, 185] on div at bounding box center [534, 184] width 9 height 6
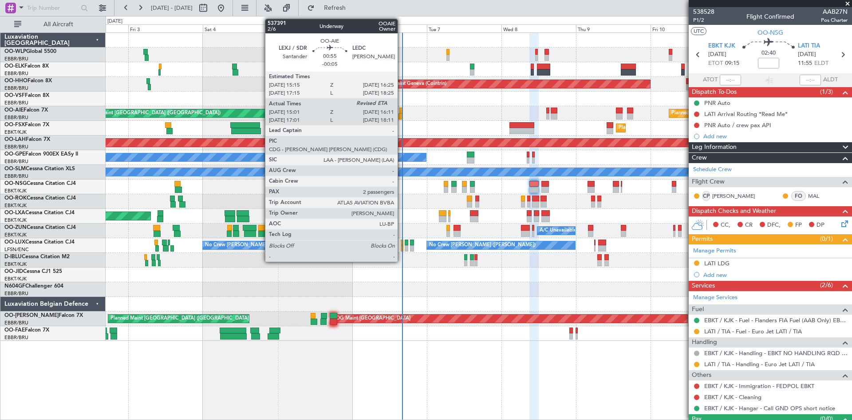
click at [402, 115] on div at bounding box center [401, 116] width 4 height 6
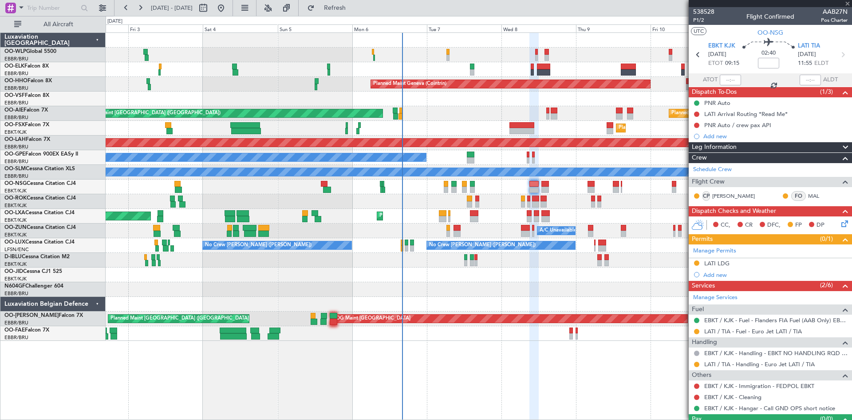
type input "-00:05"
type input "15:11"
type input "2"
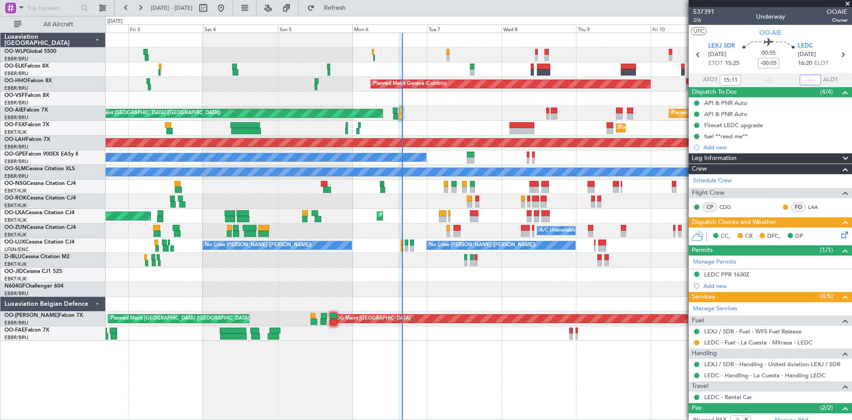
click at [802, 79] on input "text" at bounding box center [810, 80] width 21 height 11
type input "16:00"
click at [357, 12] on button "Refresh" at bounding box center [329, 8] width 53 height 14
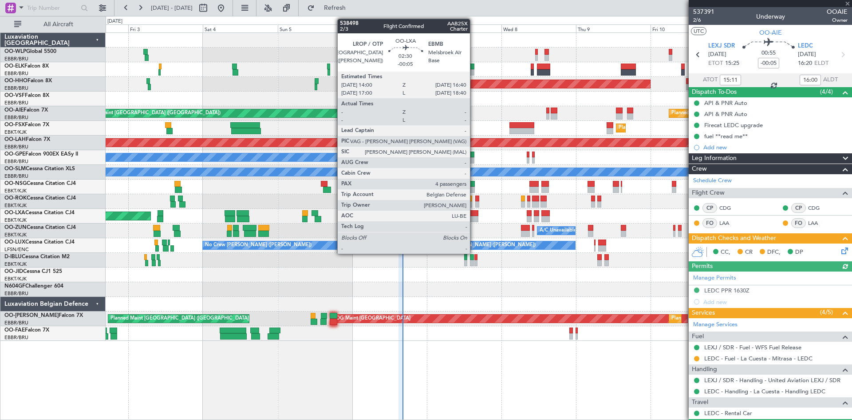
click at [474, 214] on div at bounding box center [474, 213] width 8 height 6
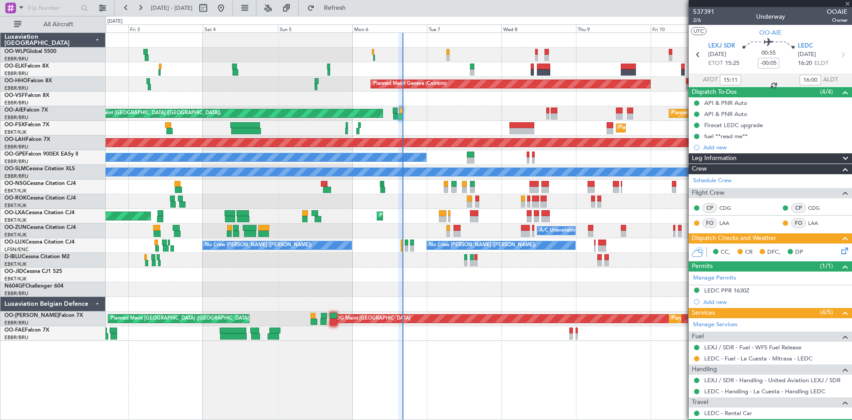
type input "4"
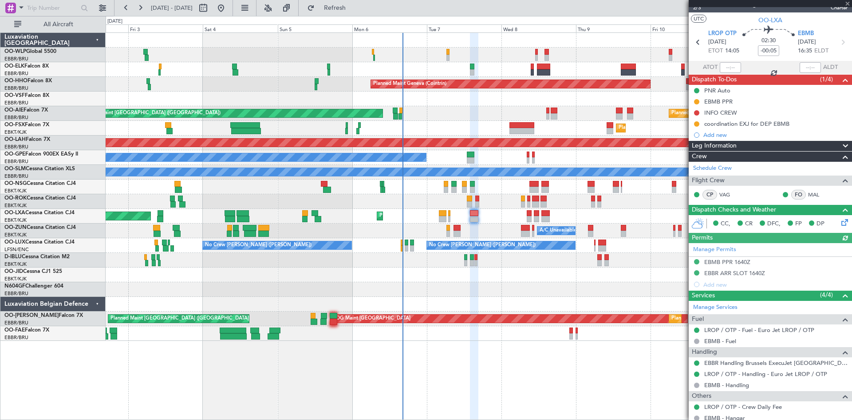
scroll to position [44, 0]
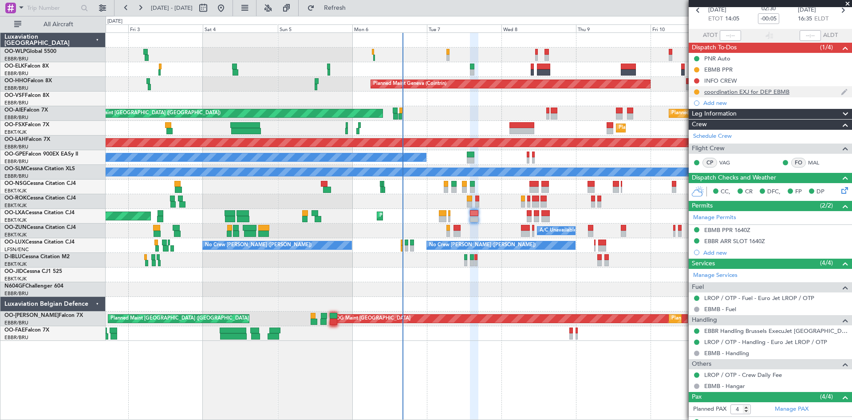
click at [755, 90] on div "coordination EXJ for DEP EBMB" at bounding box center [747, 92] width 85 height 8
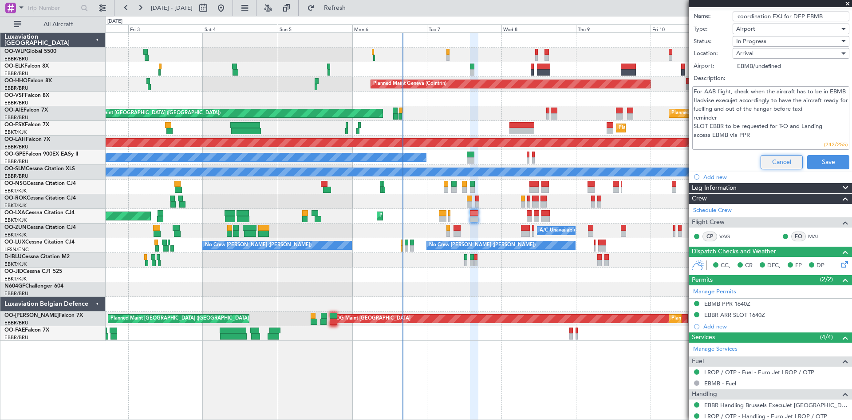
click at [782, 163] on button "Cancel" at bounding box center [782, 162] width 42 height 14
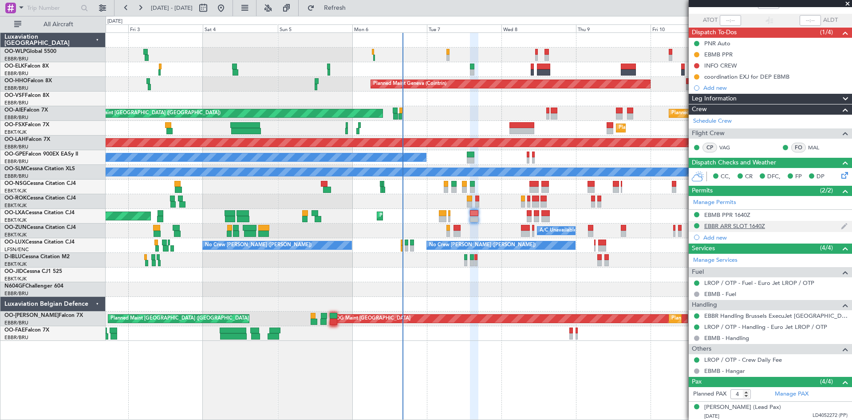
scroll to position [0, 0]
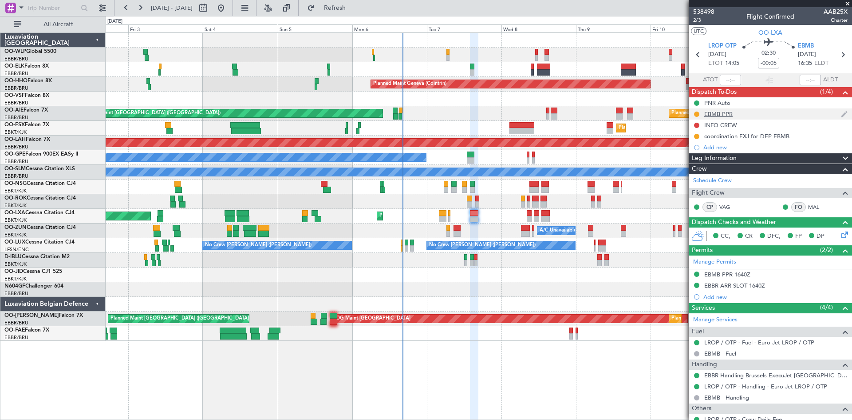
click at [724, 115] on div "EBMB PPR" at bounding box center [719, 114] width 28 height 8
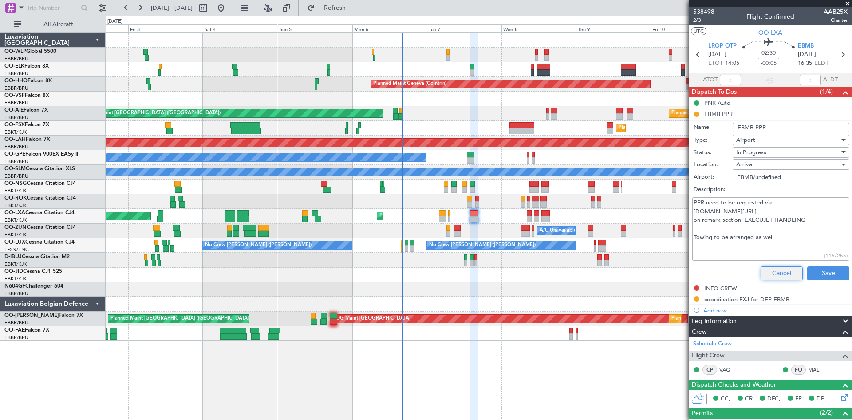
click at [782, 271] on button "Cancel" at bounding box center [782, 273] width 42 height 14
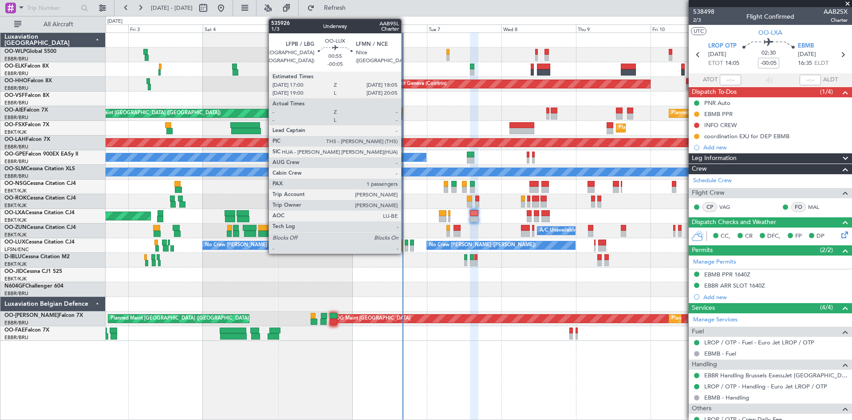
click at [405, 245] on div at bounding box center [407, 242] width 4 height 6
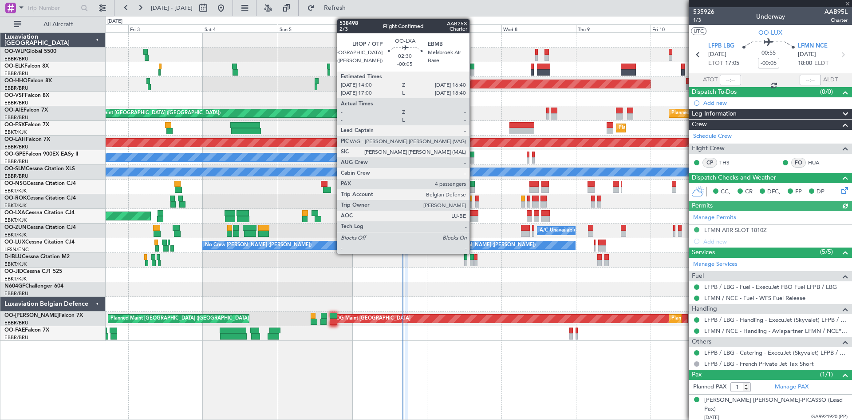
click at [474, 215] on div at bounding box center [474, 213] width 8 height 6
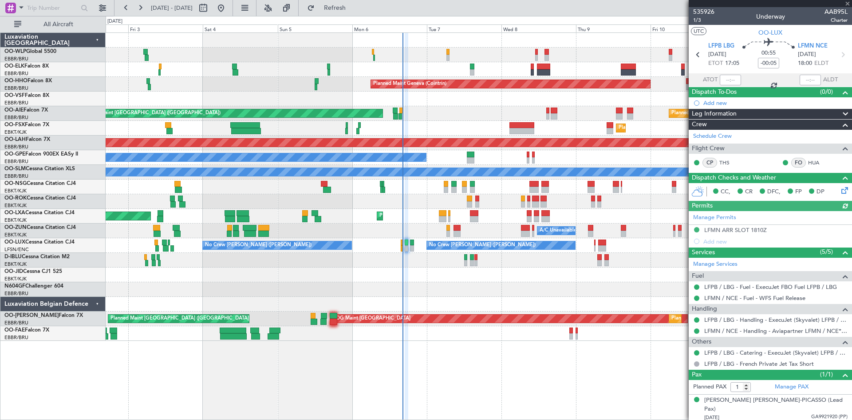
type input "4"
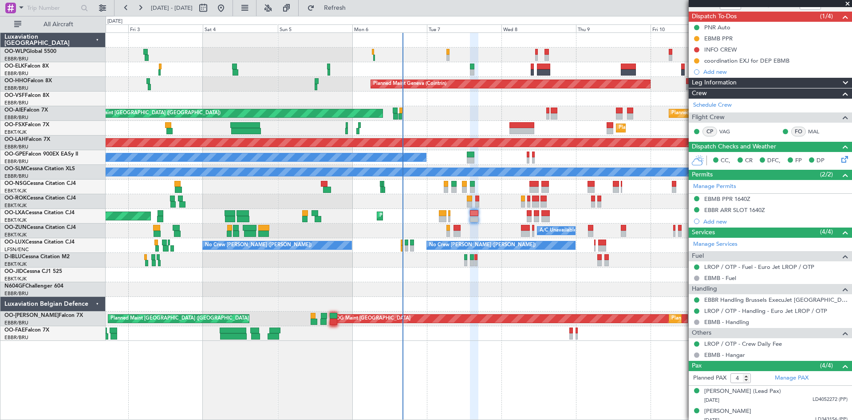
scroll to position [89, 0]
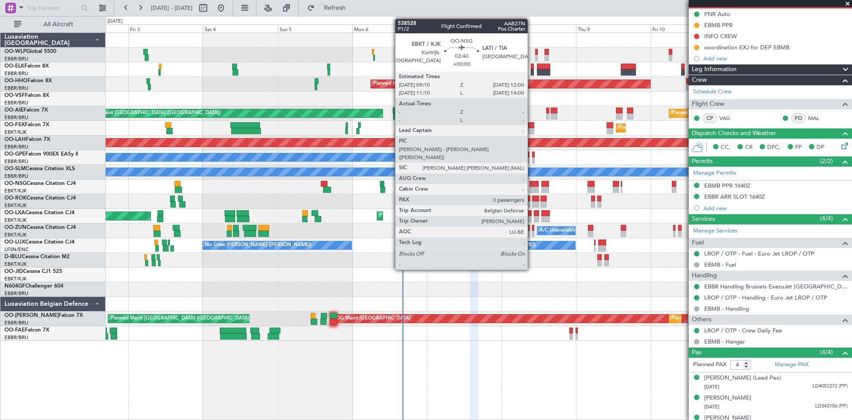
click at [532, 184] on div at bounding box center [534, 184] width 9 height 6
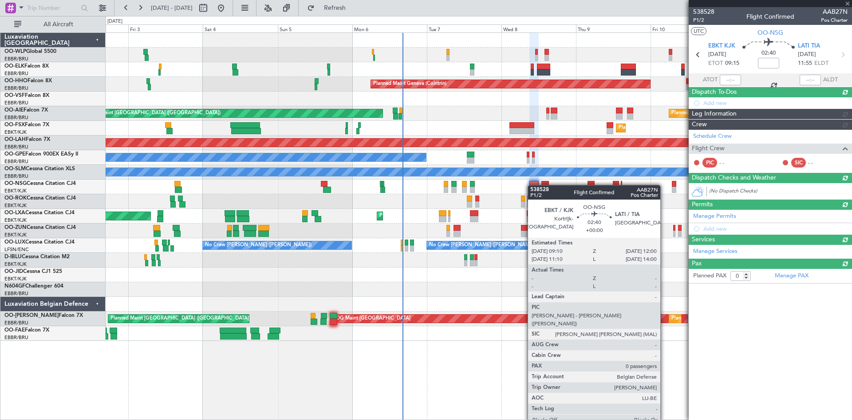
scroll to position [0, 0]
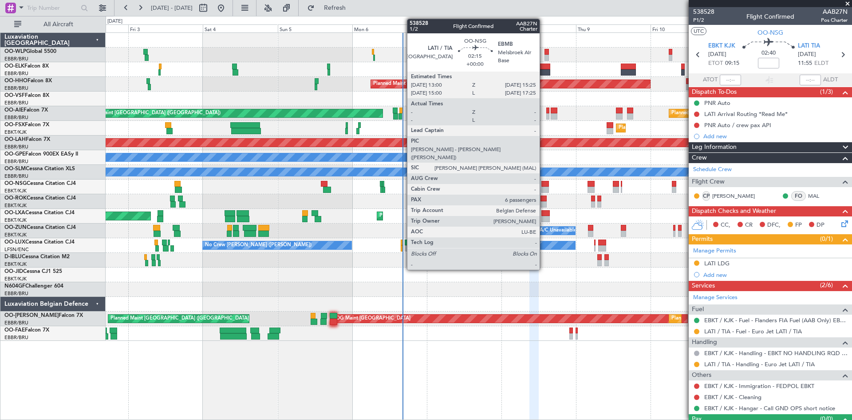
click at [544, 188] on div at bounding box center [546, 189] width 8 height 6
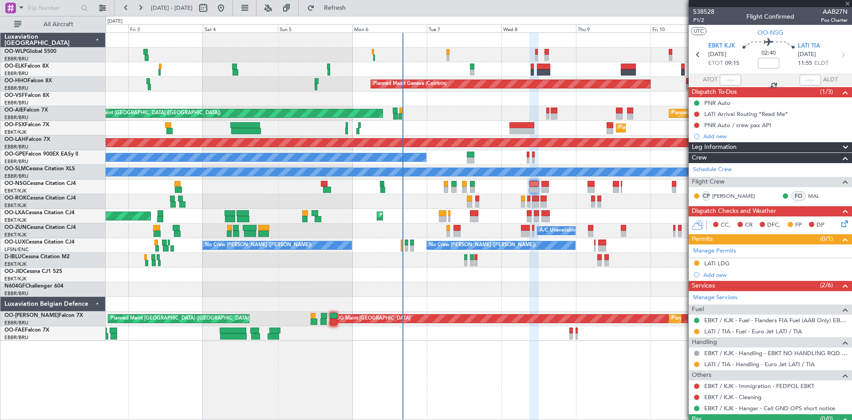
type input "6"
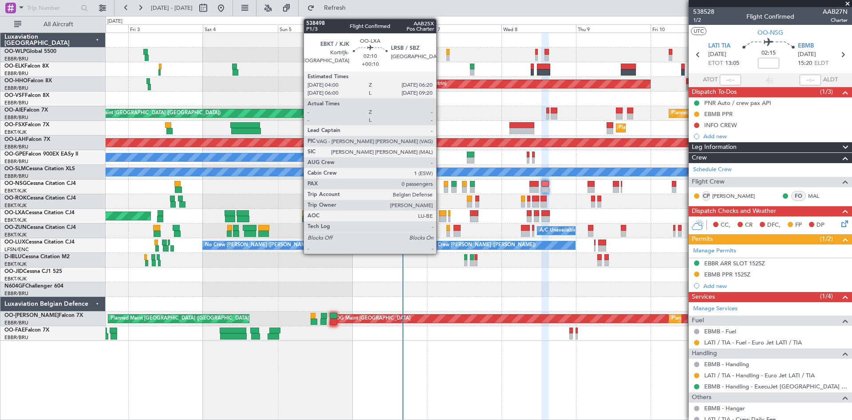
click at [438, 206] on div "Planned Maint Milan (Linate) Planned Maint Geneva ([GEOGRAPHIC_DATA]) Unplanned…" at bounding box center [479, 187] width 746 height 308
click at [444, 216] on div at bounding box center [443, 219] width 8 height 6
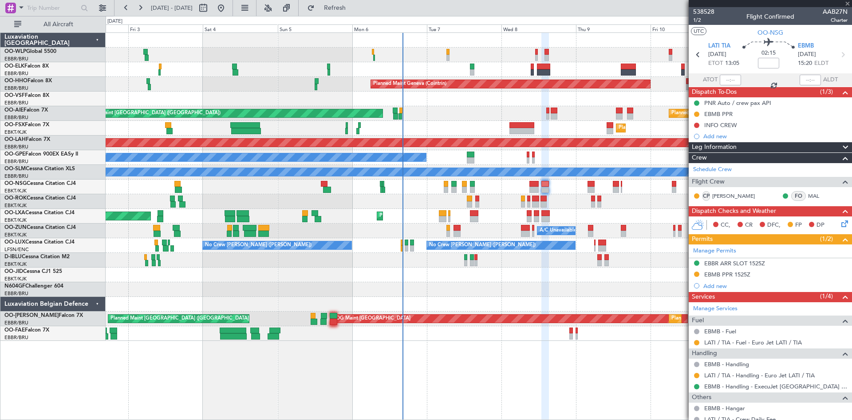
type input "+00:10"
type input "0"
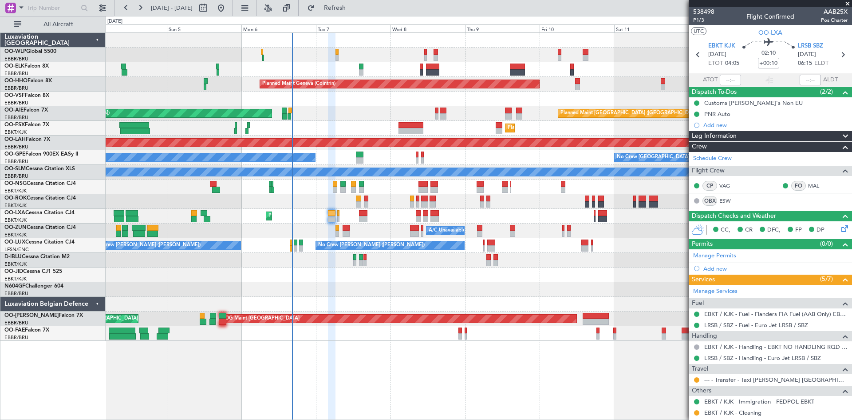
click at [529, 204] on div "Planned Maint Milan (Linate) Planned Maint Geneva ([GEOGRAPHIC_DATA]) Unplanned…" at bounding box center [479, 187] width 746 height 308
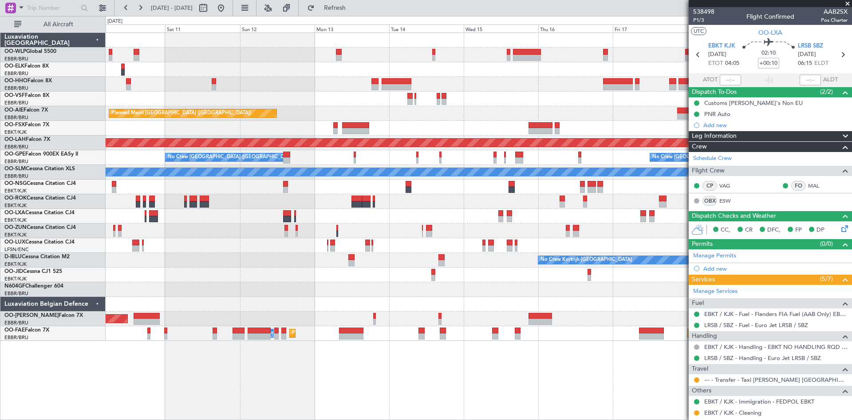
click at [451, 224] on div "Planned Maint Geneva (Cointrin) Planned Maint [GEOGRAPHIC_DATA] ([GEOGRAPHIC_DA…" at bounding box center [479, 187] width 746 height 308
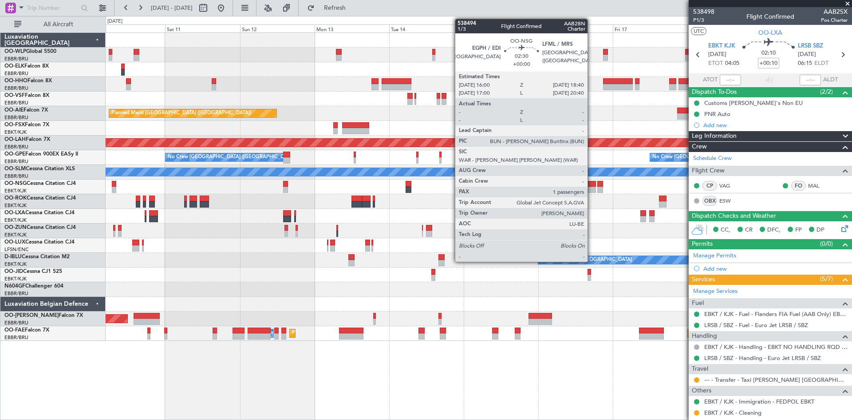
click at [592, 189] on div at bounding box center [592, 189] width 8 height 6
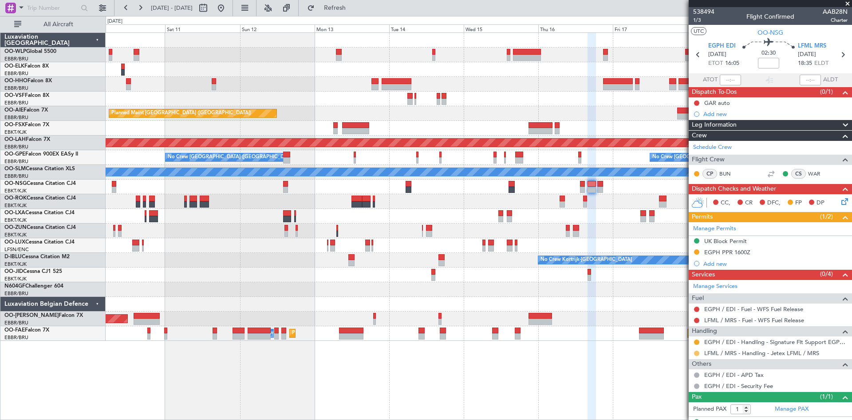
click at [696, 353] on button at bounding box center [696, 352] width 5 height 5
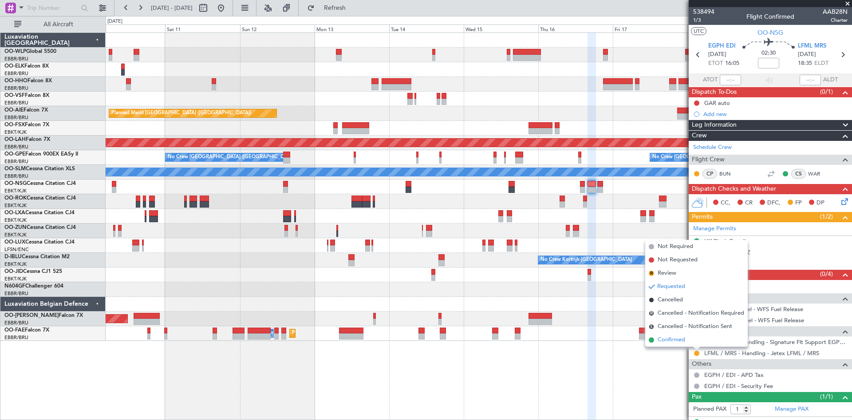
click at [685, 344] on li "Confirmed" at bounding box center [697, 339] width 103 height 13
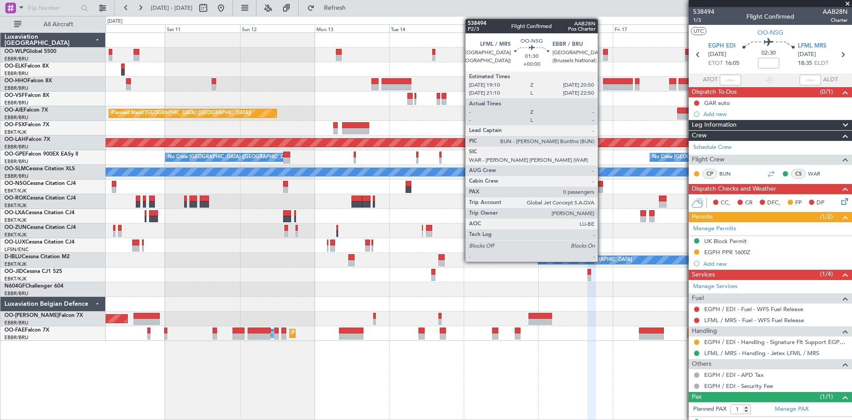
click at [602, 188] on div at bounding box center [600, 189] width 5 height 6
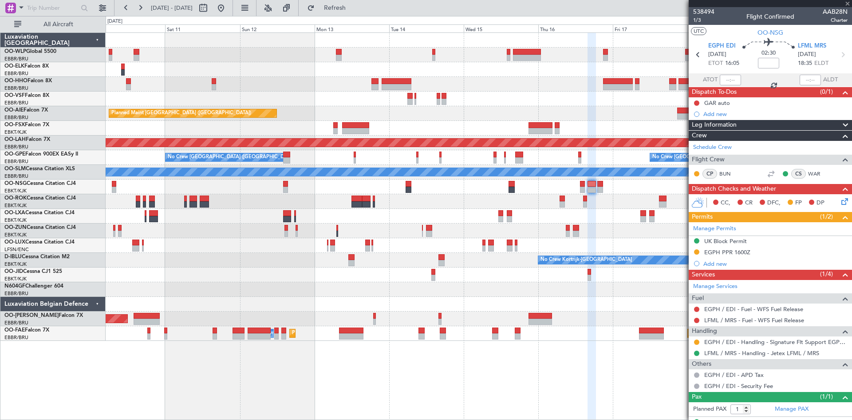
type input "0"
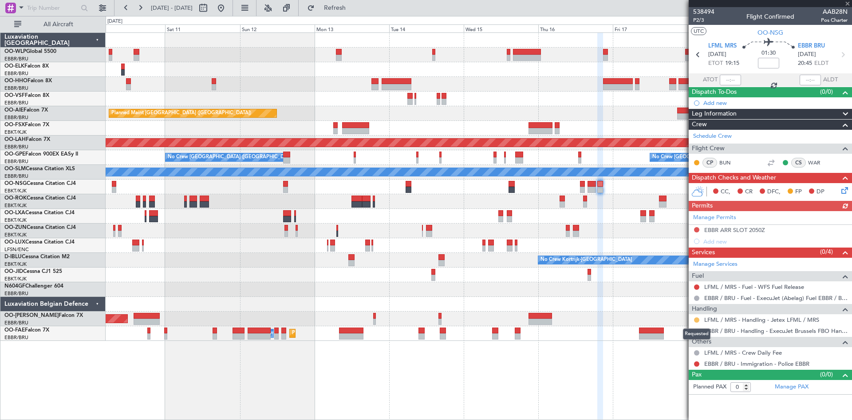
click at [698, 317] on button at bounding box center [696, 319] width 5 height 5
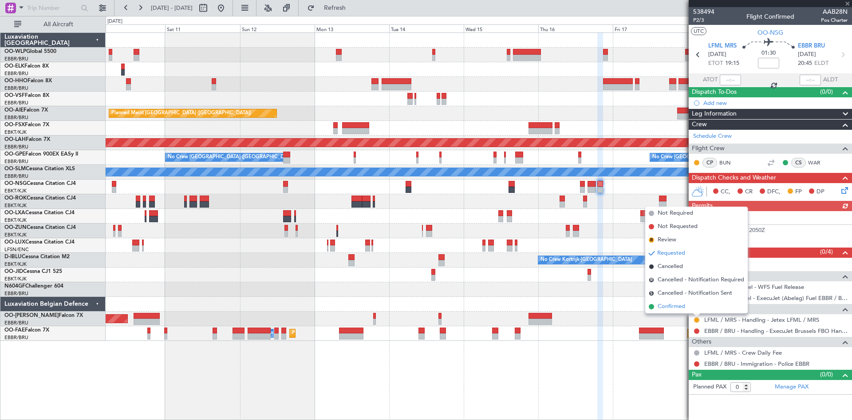
click at [682, 305] on span "Confirmed" at bounding box center [672, 306] width 28 height 9
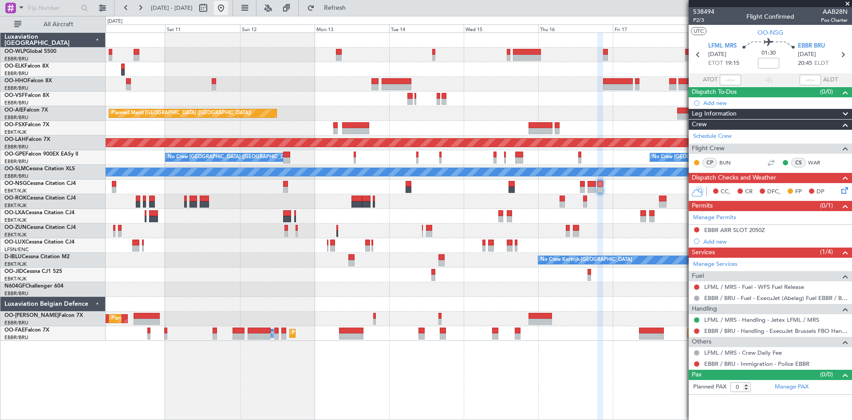
click at [228, 13] on button at bounding box center [221, 8] width 14 height 14
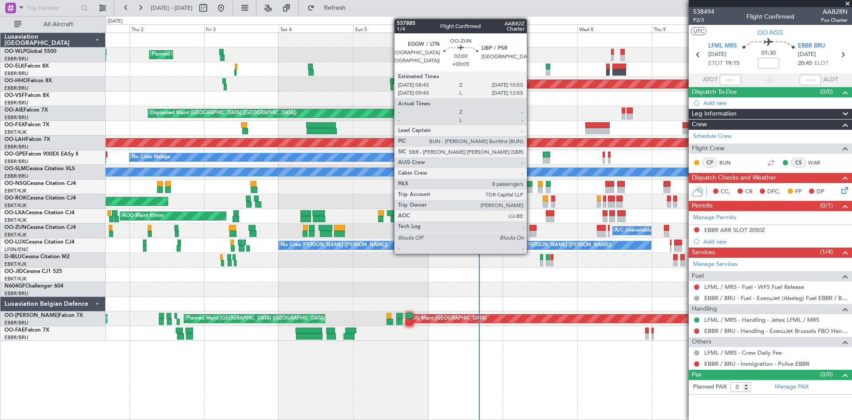
click at [531, 231] on div at bounding box center [533, 233] width 7 height 6
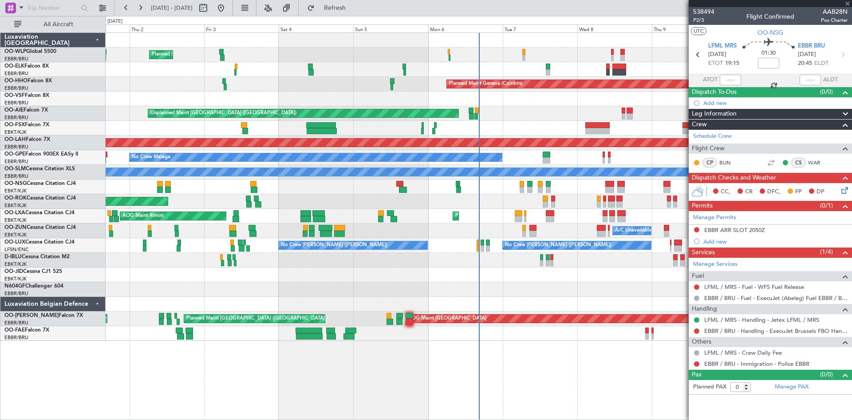
type input "+00:05"
type input "8"
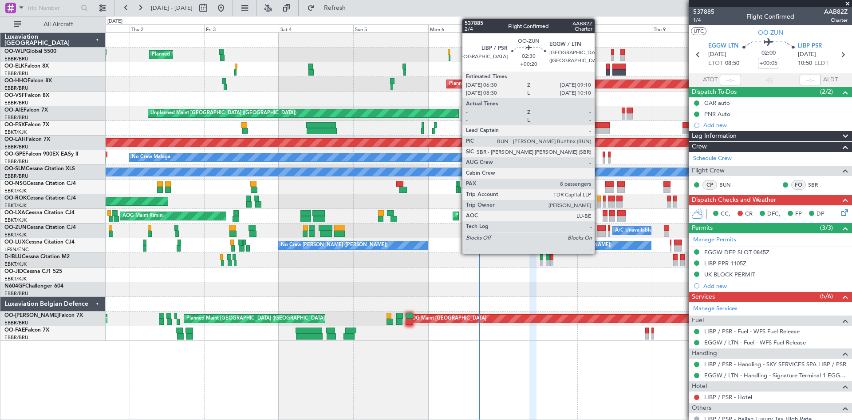
click at [599, 228] on div at bounding box center [601, 228] width 8 height 6
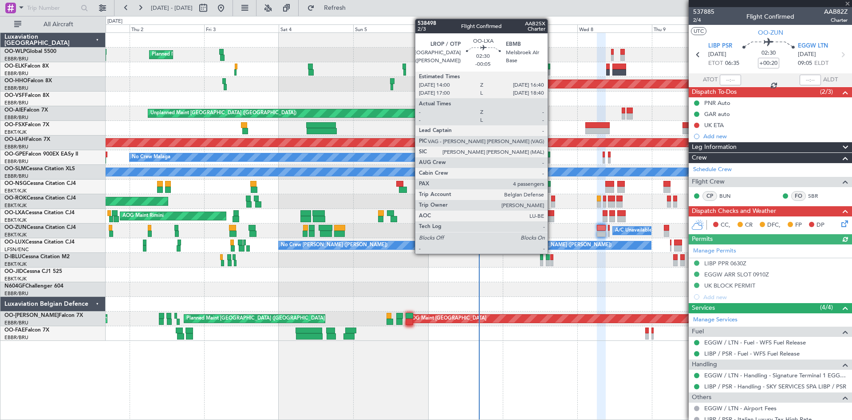
click at [552, 218] on div at bounding box center [550, 219] width 8 height 6
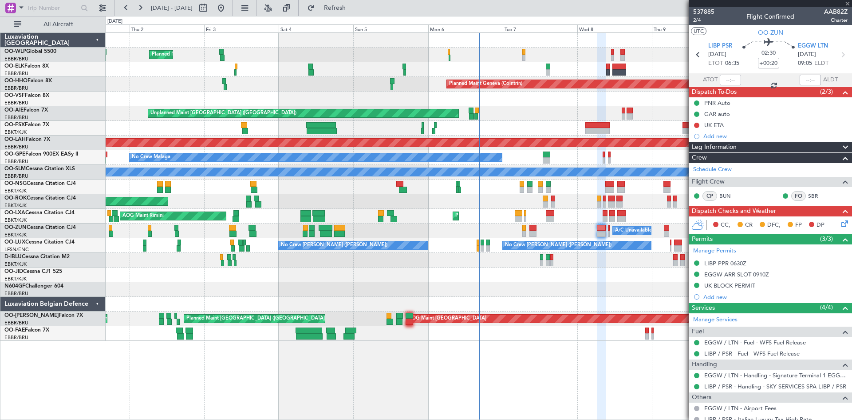
type input "-00:05"
type input "4"
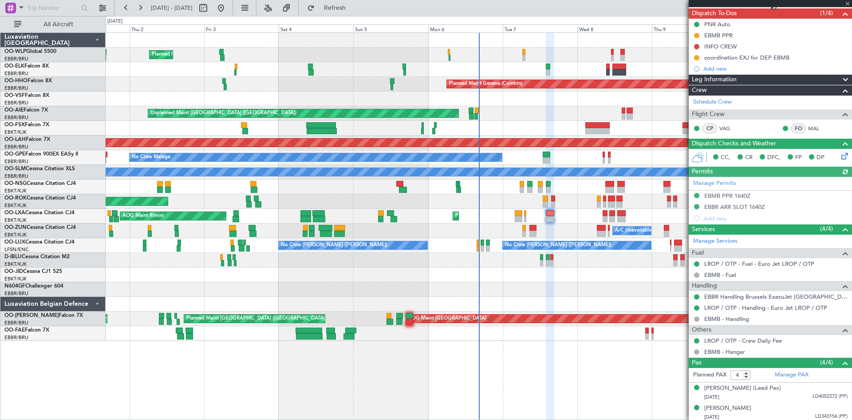
scroll to position [89, 0]
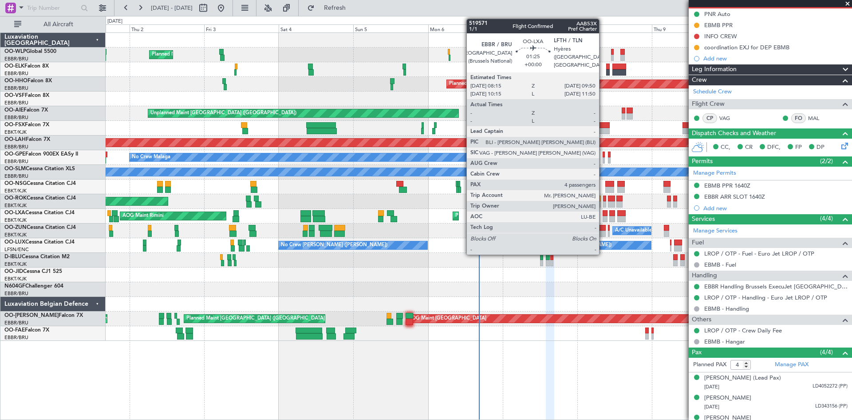
click at [603, 216] on div at bounding box center [605, 219] width 5 height 6
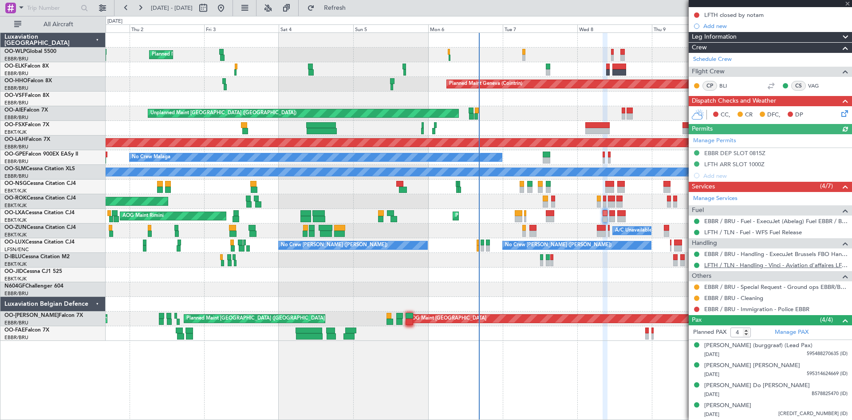
scroll to position [119, 0]
click at [812, 341] on div "[PERSON_NAME] (burggraaf) (Lead Pax)" at bounding box center [759, 345] width 108 height 9
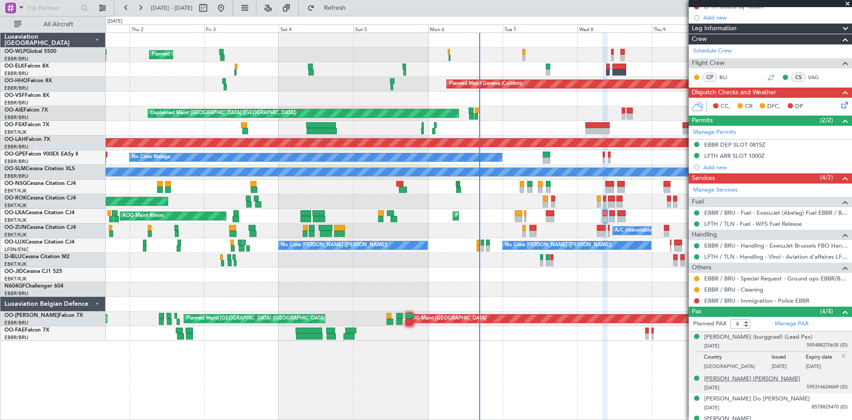
click at [765, 383] on div "[PERSON_NAME] [PERSON_NAME]" at bounding box center [753, 378] width 96 height 9
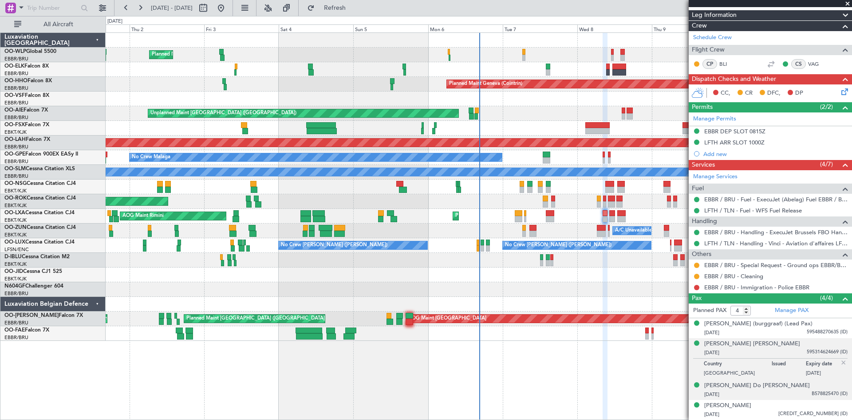
scroll to position [140, 0]
click at [744, 388] on div "[PERSON_NAME] Do [PERSON_NAME]" at bounding box center [758, 385] width 106 height 9
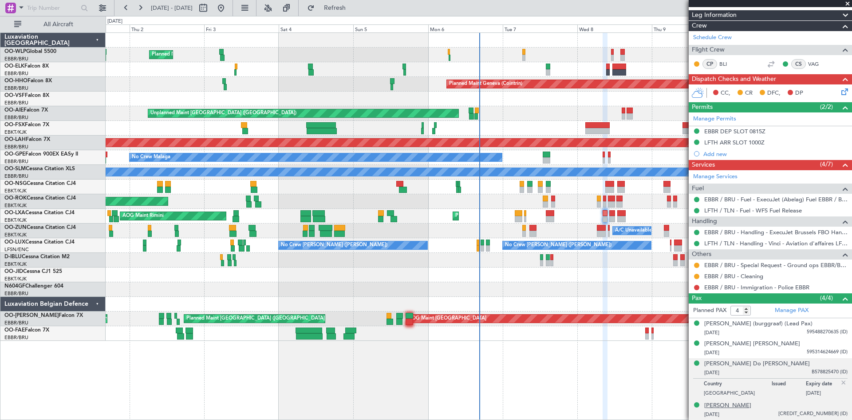
click at [749, 405] on div "[PERSON_NAME]" at bounding box center [728, 405] width 47 height 9
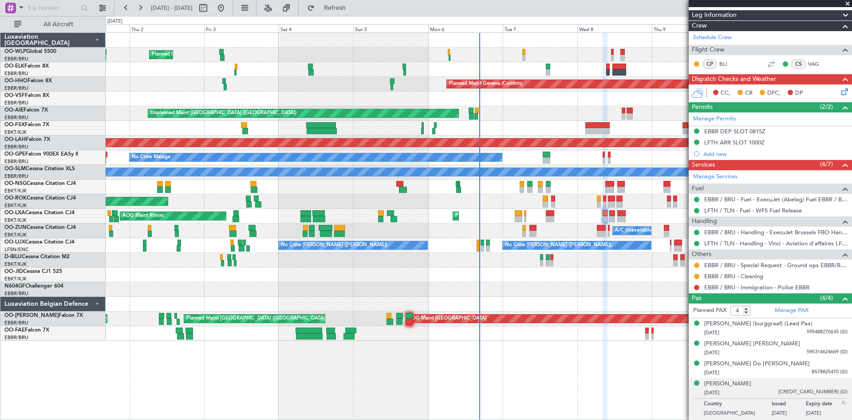
click at [849, 1] on span at bounding box center [848, 4] width 9 height 8
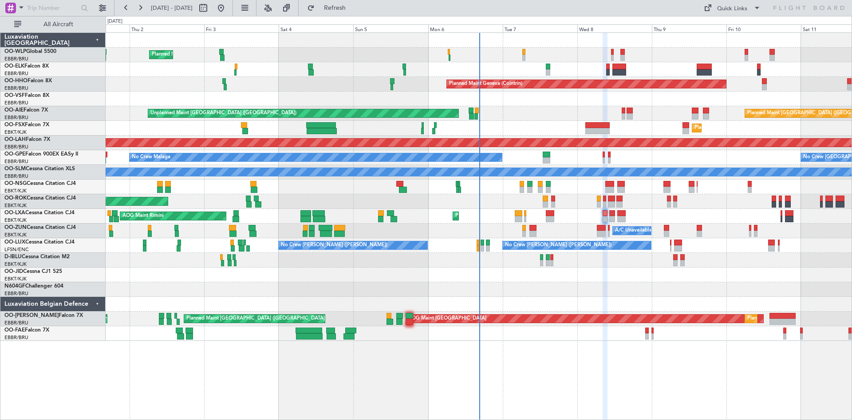
type input "0"
click at [354, 7] on span "Refresh" at bounding box center [335, 8] width 37 height 6
click at [357, 3] on button "Refresh" at bounding box center [329, 8] width 53 height 14
click at [357, 5] on button "Refresh" at bounding box center [329, 8] width 53 height 14
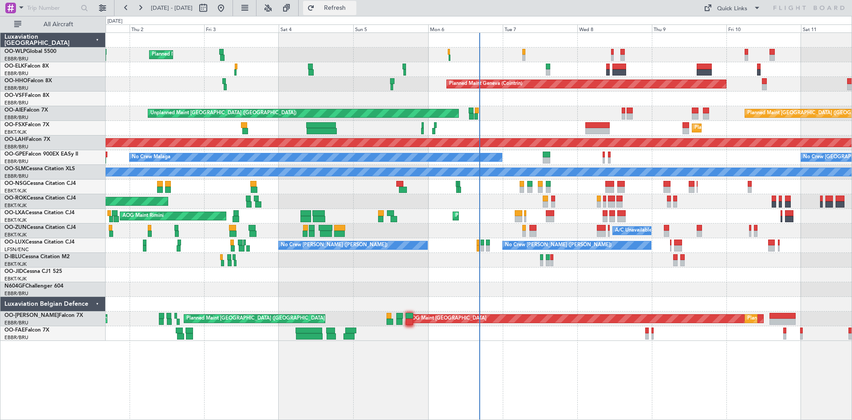
click at [354, 7] on span "Refresh" at bounding box center [335, 8] width 37 height 6
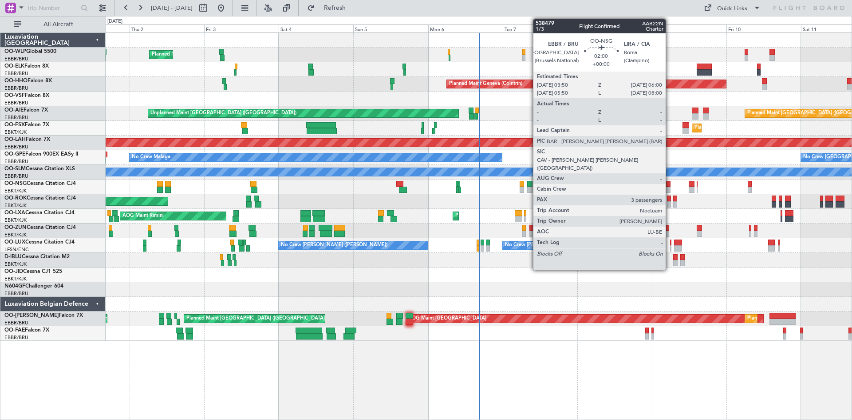
click at [670, 187] on div at bounding box center [667, 189] width 7 height 6
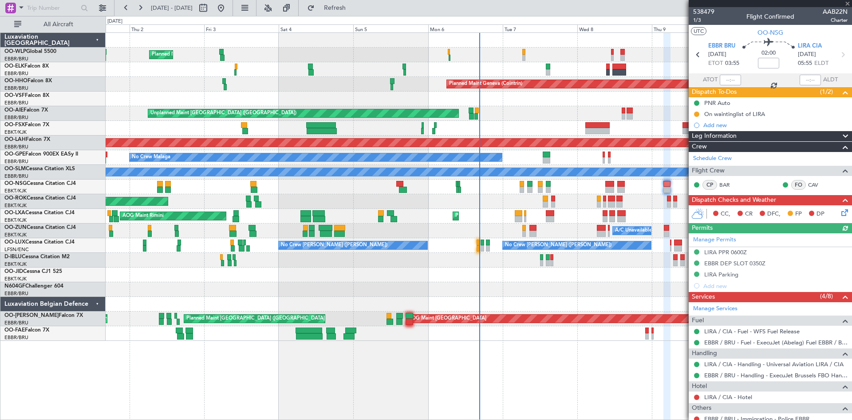
click at [847, 5] on div at bounding box center [770, 3] width 163 height 7
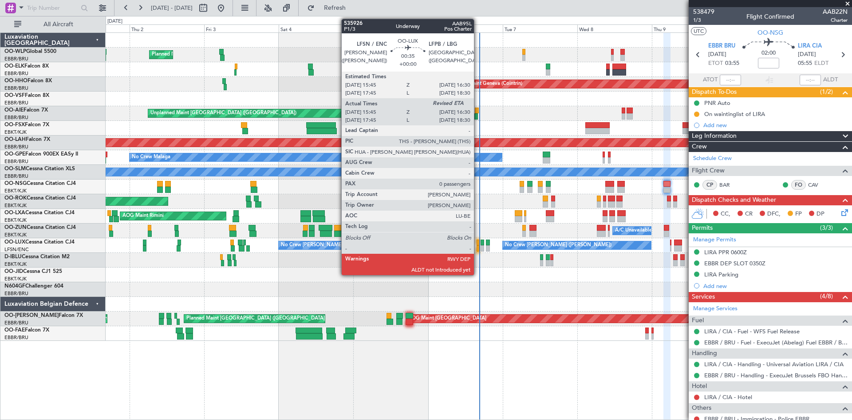
click at [478, 244] on div at bounding box center [478, 242] width 3 height 6
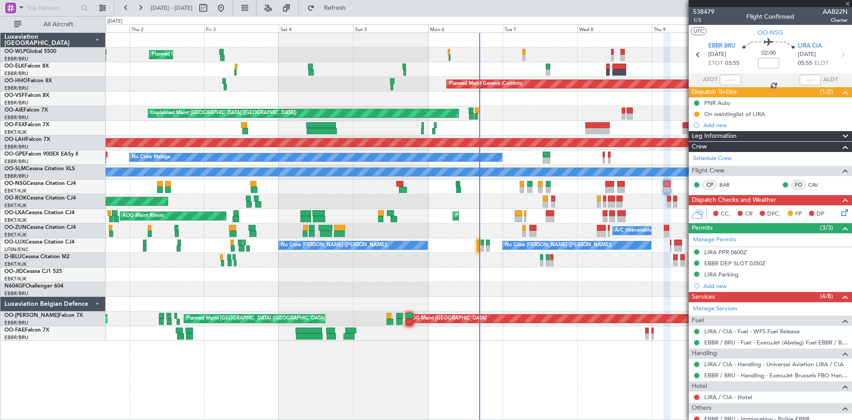
type input "15:50"
type input "0"
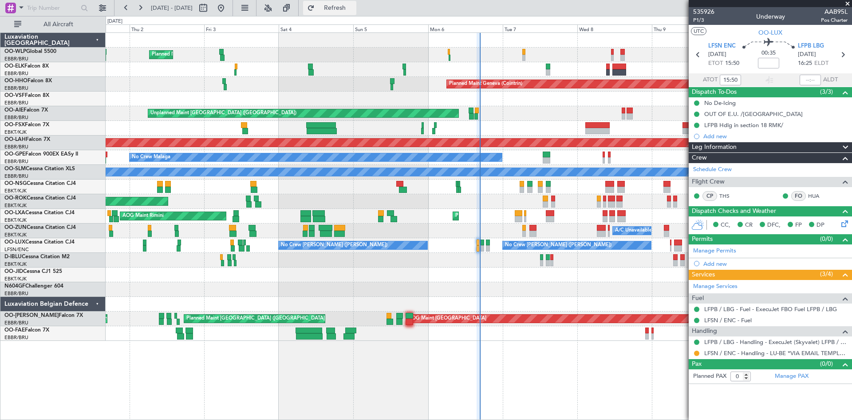
click at [354, 9] on span "Refresh" at bounding box center [335, 8] width 37 height 6
click at [354, 11] on span "Refresh" at bounding box center [335, 8] width 37 height 6
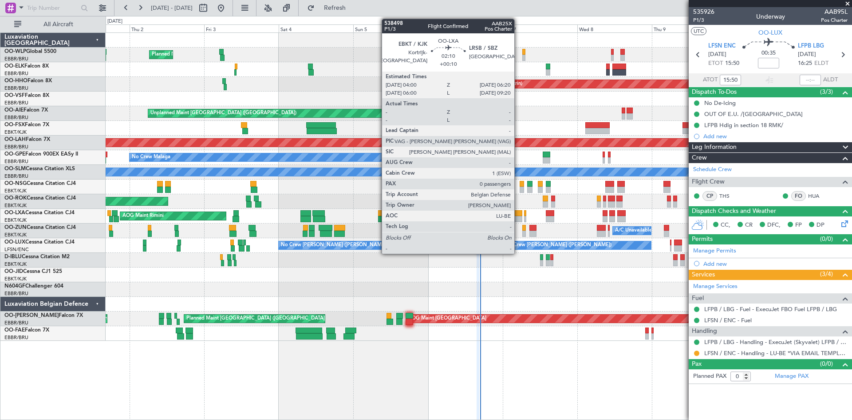
click at [519, 212] on div at bounding box center [519, 213] width 8 height 6
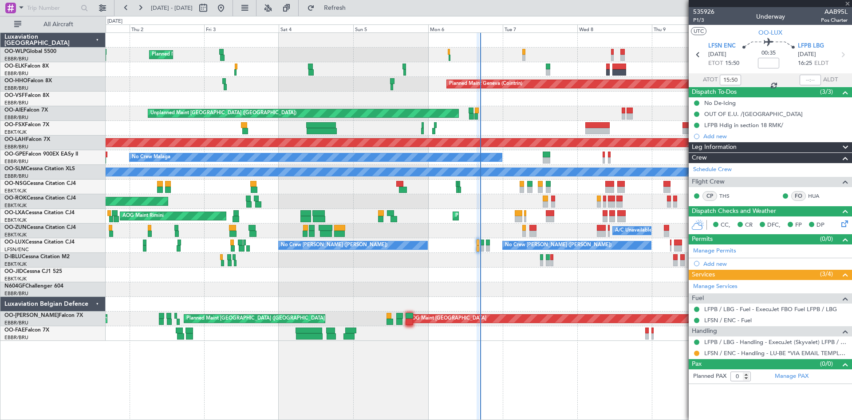
type input "+00:10"
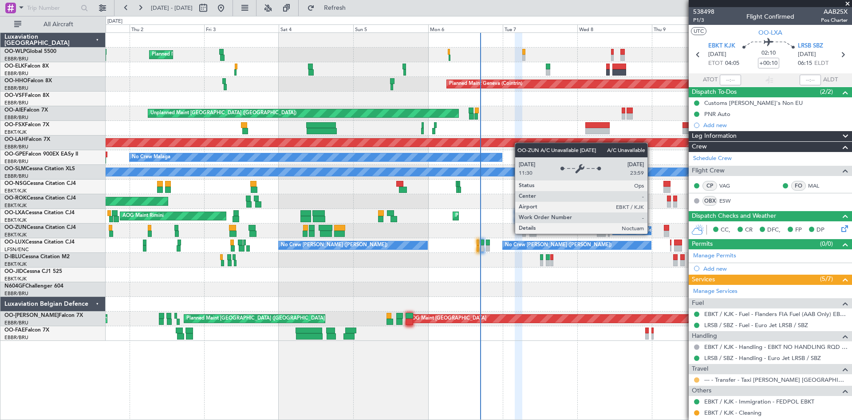
click at [696, 381] on button at bounding box center [696, 379] width 5 height 5
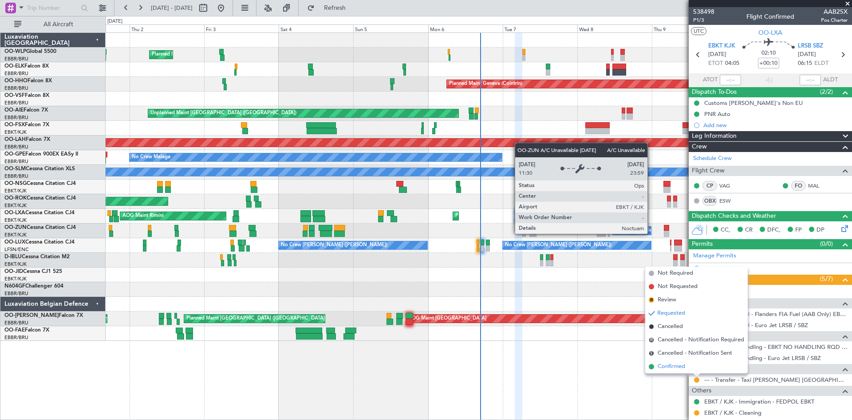
click at [684, 369] on span "Confirmed" at bounding box center [672, 366] width 28 height 9
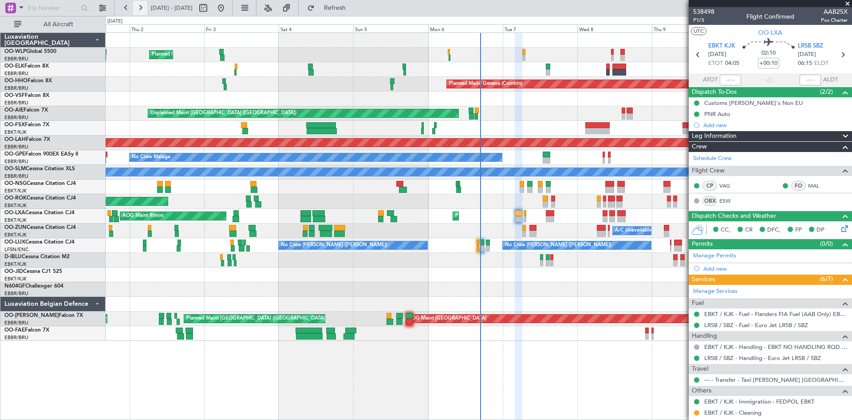
click at [134, 6] on button at bounding box center [140, 8] width 14 height 14
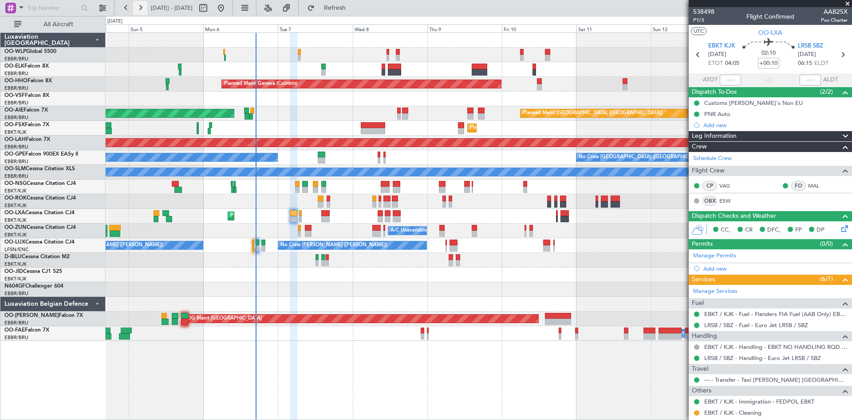
click at [134, 6] on button at bounding box center [140, 8] width 14 height 14
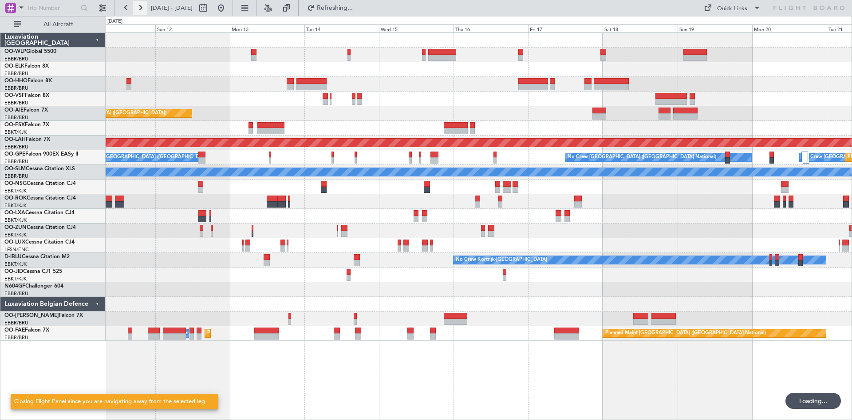
click at [134, 6] on button at bounding box center [140, 8] width 14 height 14
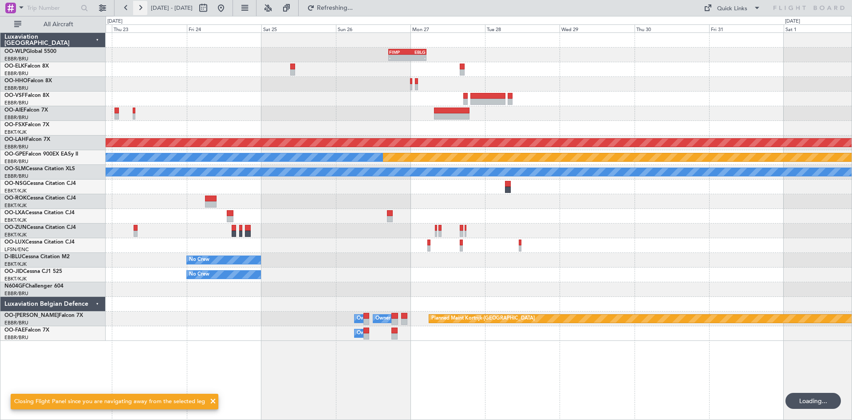
click at [134, 6] on button at bounding box center [140, 8] width 14 height 14
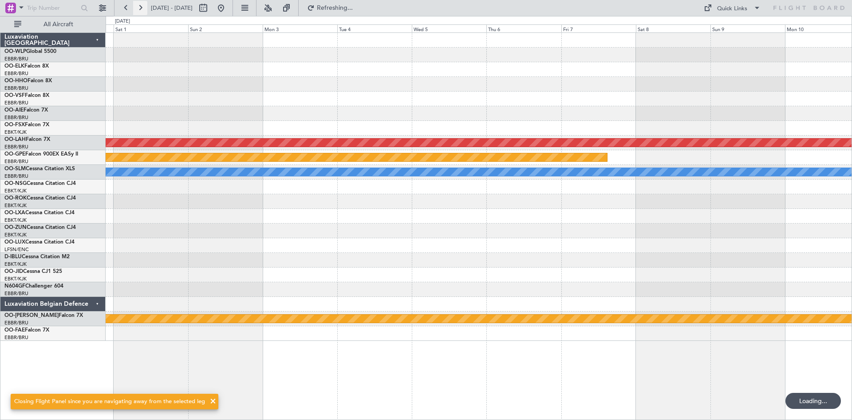
click at [134, 6] on button at bounding box center [140, 8] width 14 height 14
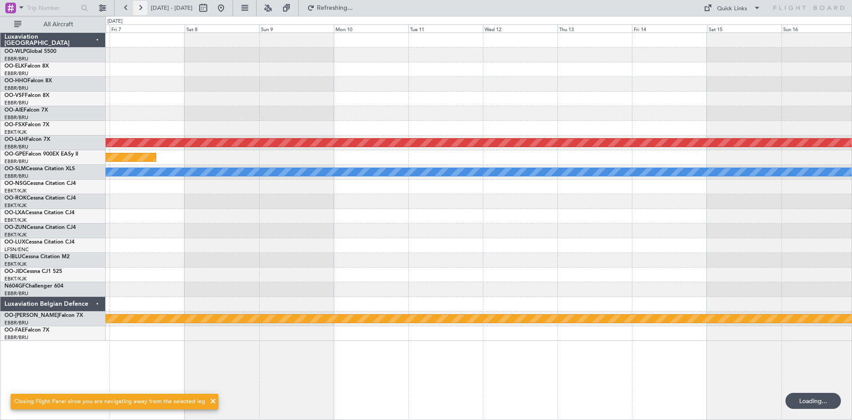
click at [134, 6] on button at bounding box center [140, 8] width 14 height 14
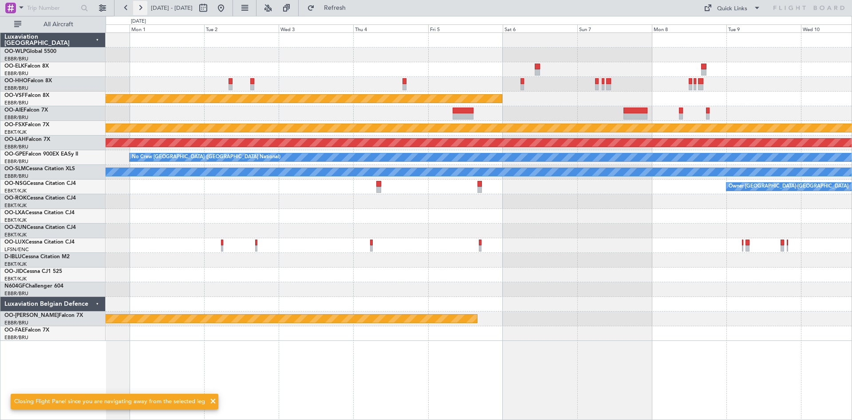
click at [134, 6] on button at bounding box center [140, 8] width 14 height 14
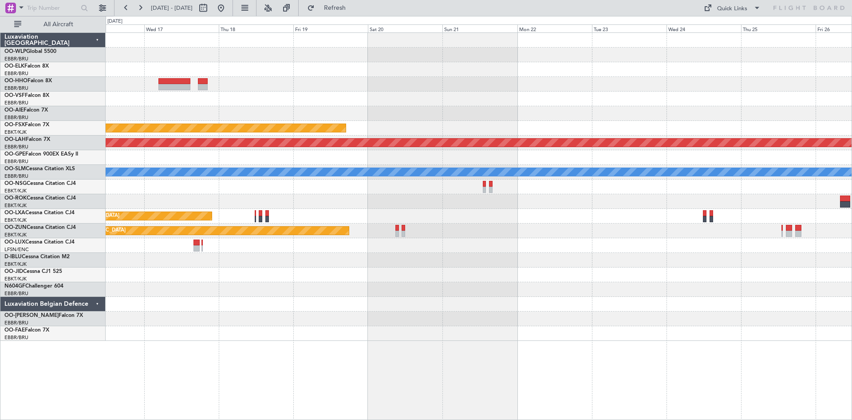
click at [286, 105] on div "- - LSGG 20:30 Z WSSL 08:40 Z Planned Maint [GEOGRAPHIC_DATA]-[GEOGRAPHIC_DATA]…" at bounding box center [479, 187] width 746 height 308
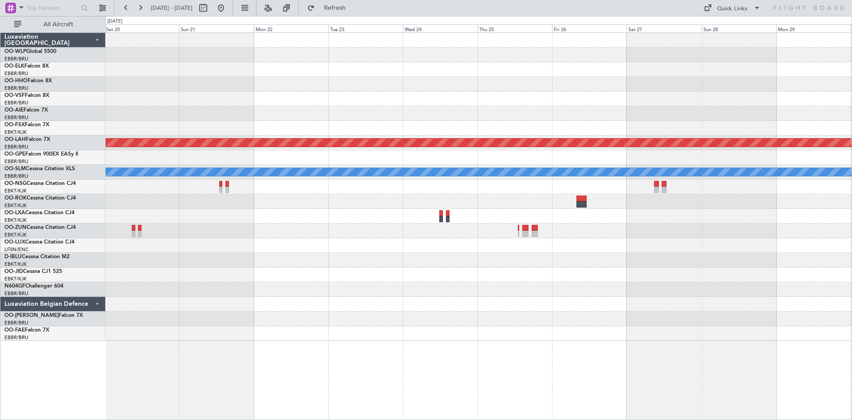
click at [313, 95] on div "Planned Maint Kortrijk-[GEOGRAPHIC_DATA] Planned [GEOGRAPHIC_DATA][PERSON_NAME]…" at bounding box center [479, 187] width 746 height 308
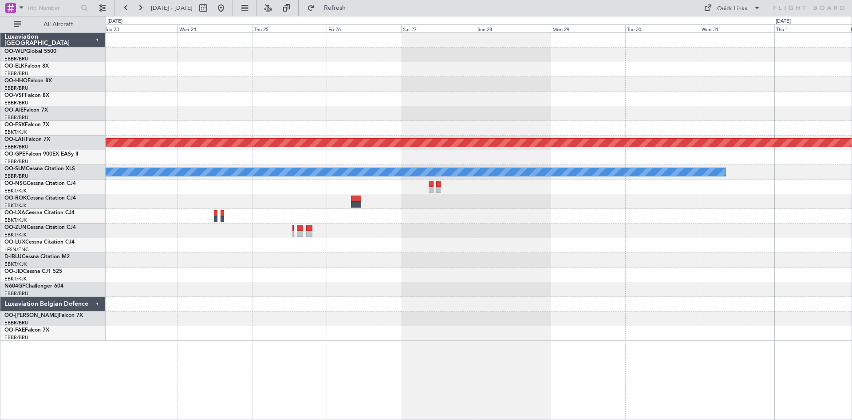
click at [416, 110] on div "Planned Maint [PERSON_NAME]-[GEOGRAPHIC_DATA][PERSON_NAME] ([GEOGRAPHIC_DATA][P…" at bounding box center [479, 187] width 746 height 308
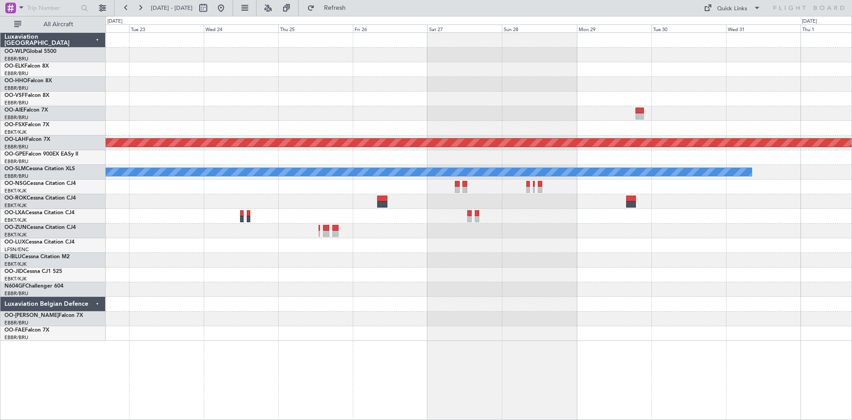
click at [620, 93] on div "Planned Maint [PERSON_NAME]-[GEOGRAPHIC_DATA][PERSON_NAME] ([GEOGRAPHIC_DATA][P…" at bounding box center [479, 187] width 746 height 308
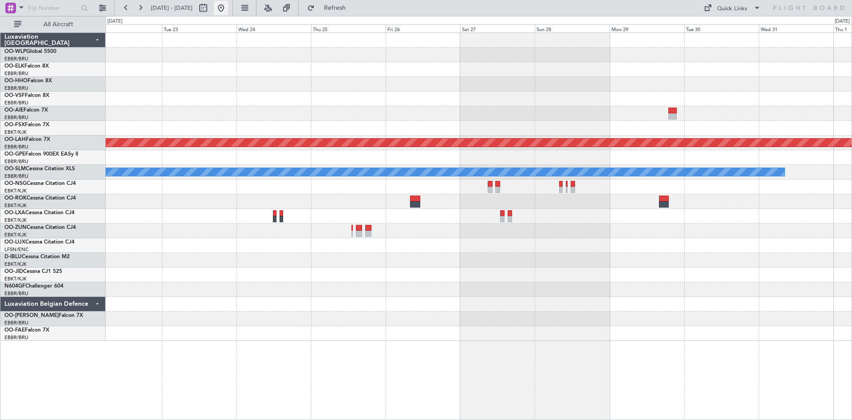
click at [228, 9] on button at bounding box center [221, 8] width 14 height 14
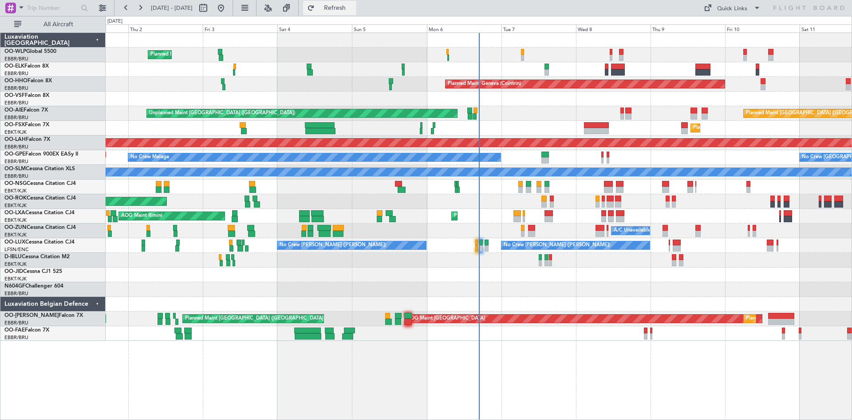
click at [345, 1] on button "Refresh" at bounding box center [329, 8] width 53 height 14
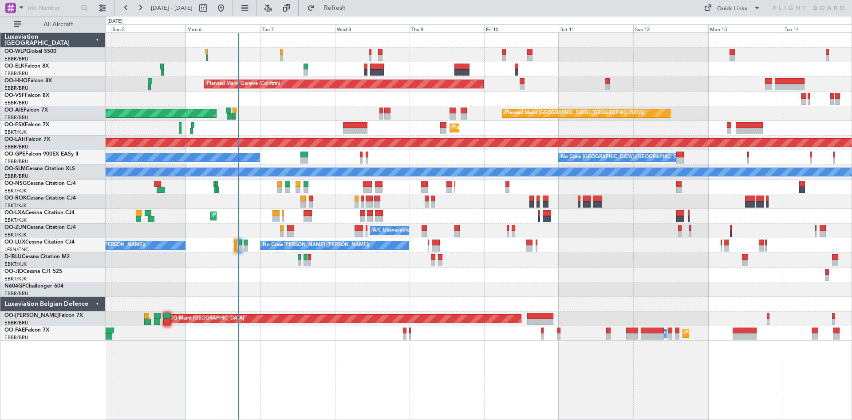
click at [516, 112] on div "Planned Maint Milan (Linate) Planned Maint Geneva ([GEOGRAPHIC_DATA]) Planned M…" at bounding box center [479, 187] width 746 height 308
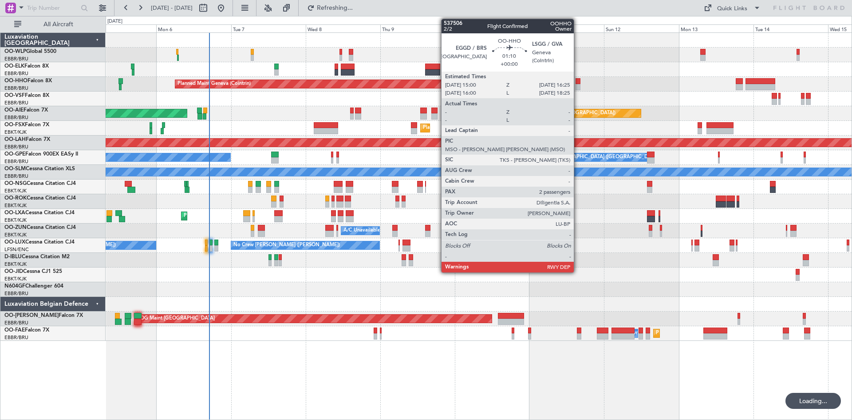
click at [578, 84] on div at bounding box center [578, 87] width 4 height 6
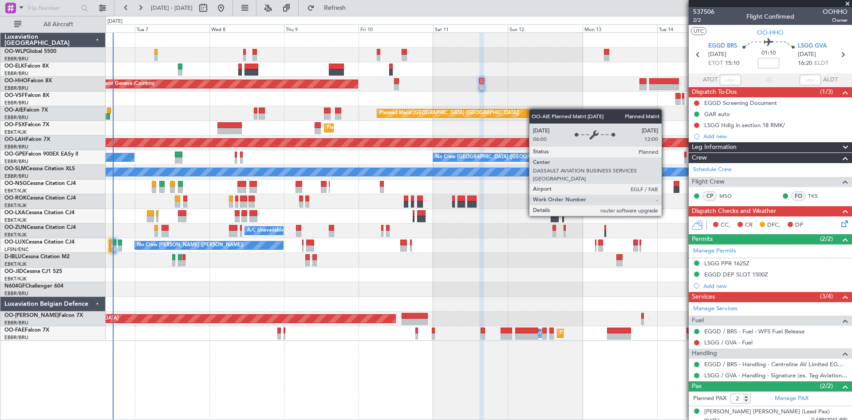
click at [525, 110] on div "Planned Maint Geneva (Cointrin) Planned Maint [GEOGRAPHIC_DATA] ([GEOGRAPHIC_DA…" at bounding box center [479, 187] width 746 height 308
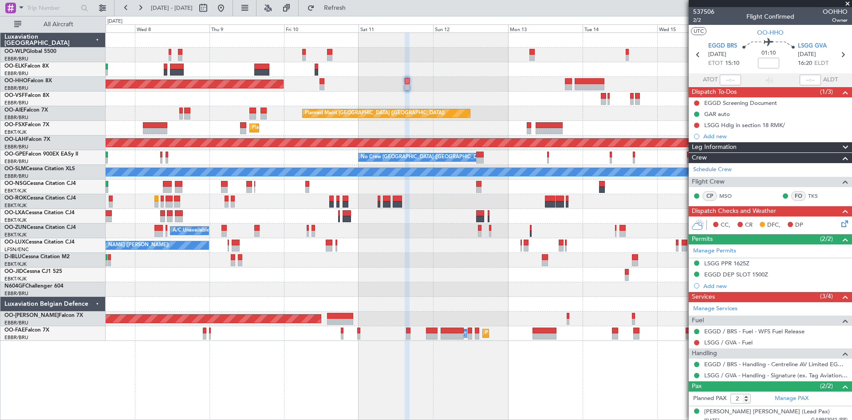
click at [535, 101] on div "Planned Maint Geneva (Cointrin) Planned Maint [GEOGRAPHIC_DATA] ([GEOGRAPHIC_DA…" at bounding box center [479, 187] width 746 height 308
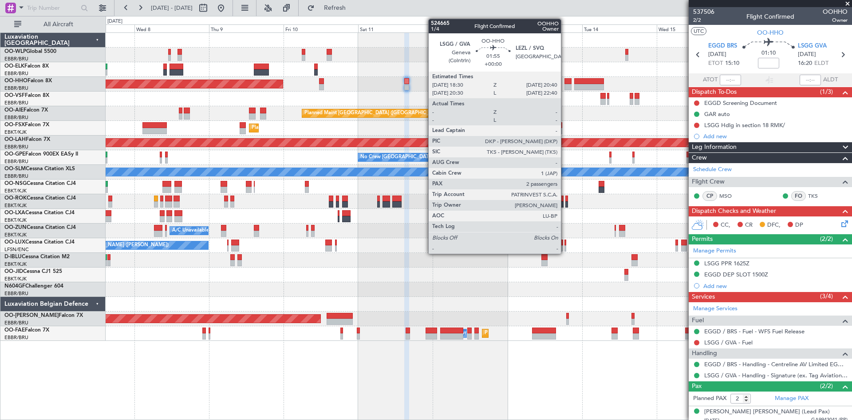
click at [565, 81] on div at bounding box center [568, 81] width 7 height 6
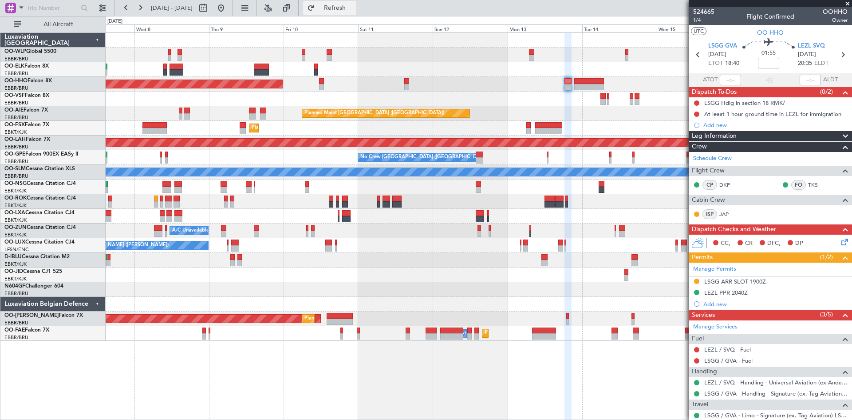
click at [344, 11] on button "Refresh" at bounding box center [329, 8] width 53 height 14
click at [233, 12] on fb-range-datepicker "[DATE] - [DATE]" at bounding box center [173, 8] width 119 height 16
click at [228, 11] on button at bounding box center [221, 8] width 14 height 14
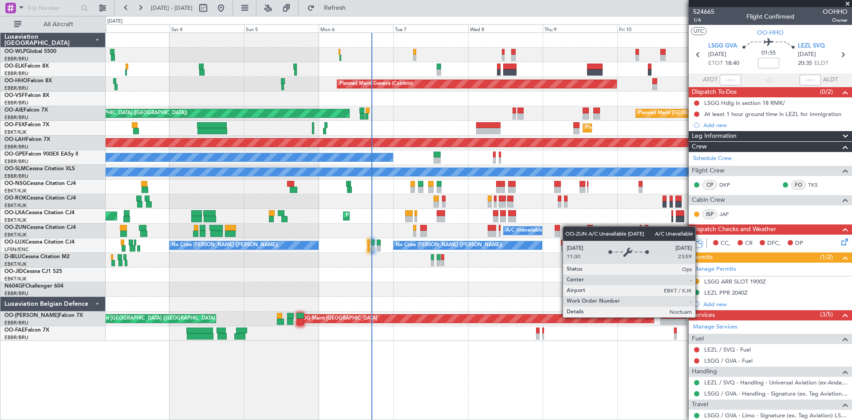
click at [539, 230] on div "Planned Maint Milan (Linate) Planned Maint Geneva ([GEOGRAPHIC_DATA]) Planned M…" at bounding box center [479, 187] width 746 height 308
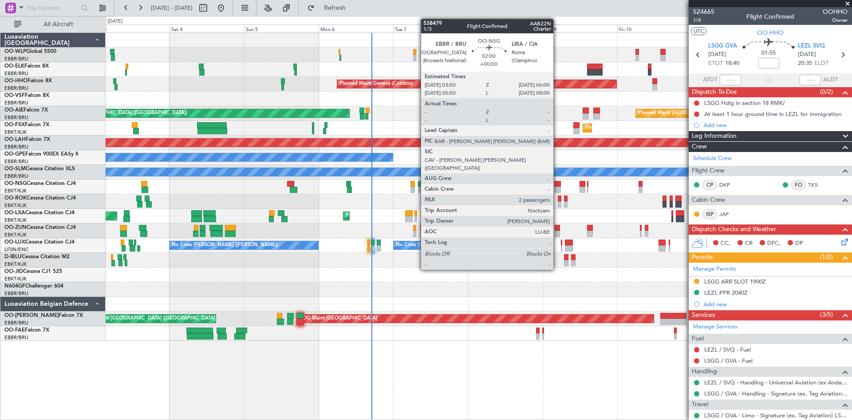
click at [558, 184] on div at bounding box center [558, 184] width 7 height 6
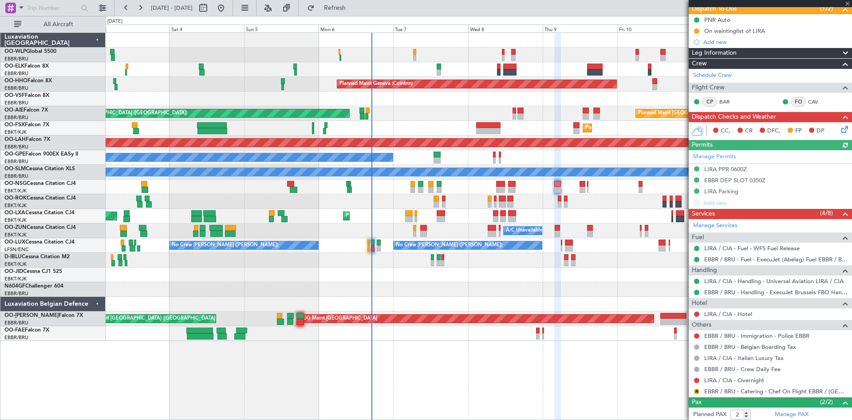
scroll to position [89, 0]
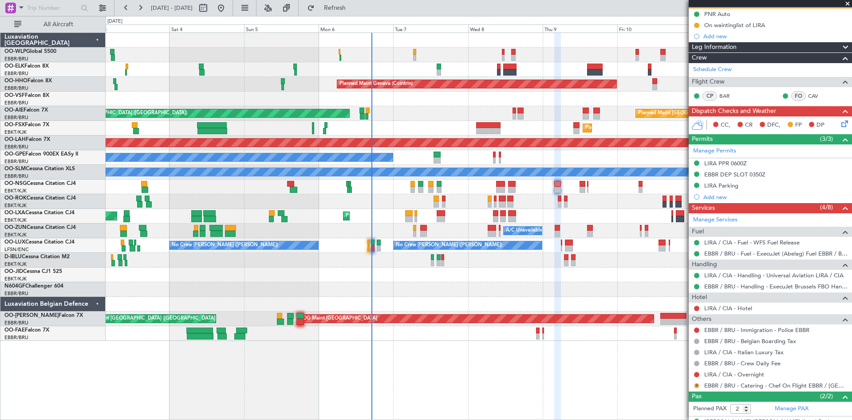
click at [698, 387] on button "R" at bounding box center [696, 385] width 5 height 5
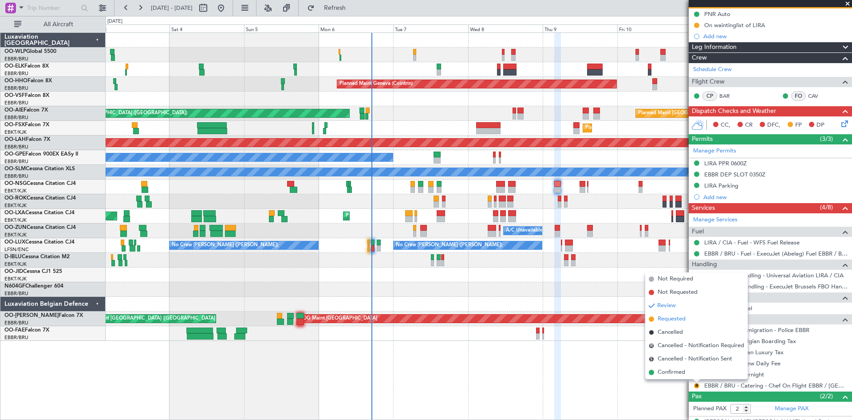
click at [676, 319] on span "Requested" at bounding box center [672, 318] width 28 height 9
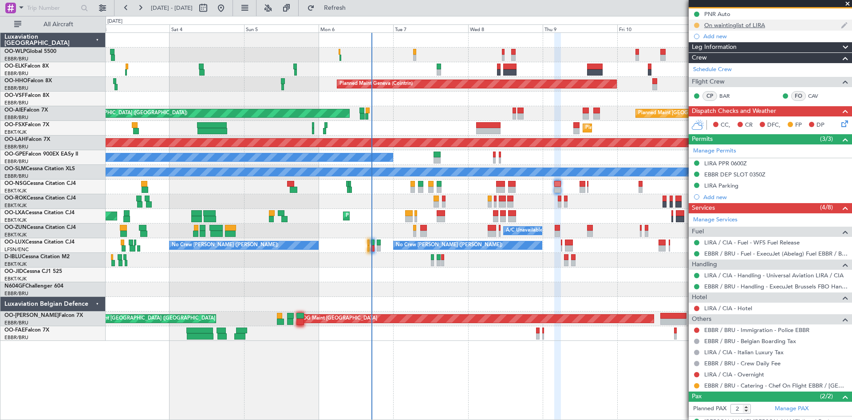
click at [697, 25] on button at bounding box center [696, 25] width 5 height 5
click at [695, 75] on span "Cancelled" at bounding box center [698, 77] width 25 height 9
click at [698, 25] on button at bounding box center [696, 25] width 5 height 5
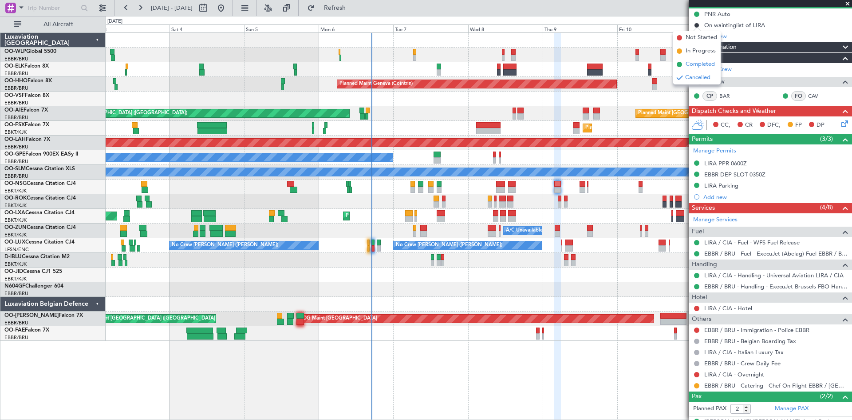
click at [693, 67] on span "Completed" at bounding box center [700, 64] width 29 height 9
click at [732, 309] on link "LIRA / CIA - Hotel" at bounding box center [729, 308] width 48 height 8
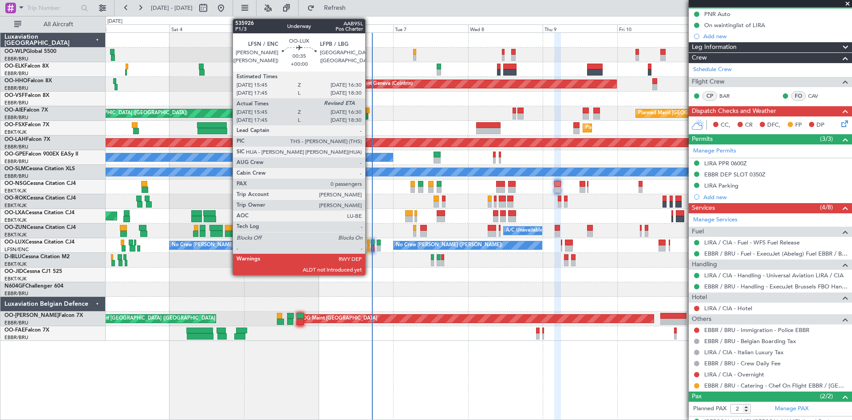
click at [369, 246] on div at bounding box center [369, 248] width 3 height 6
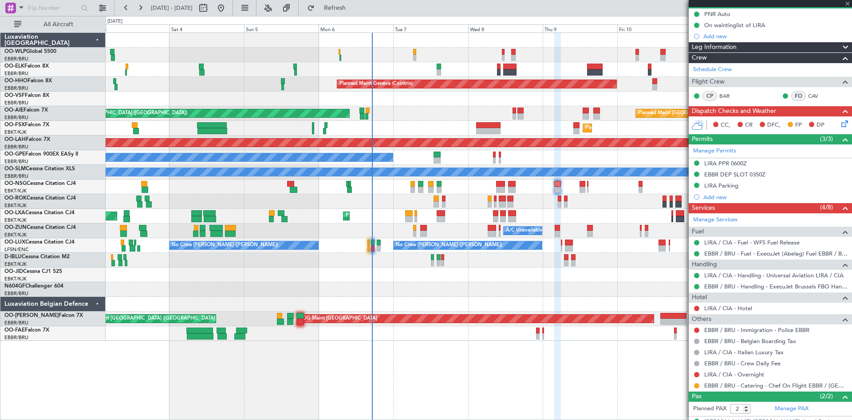
type input "15:50"
type input "0"
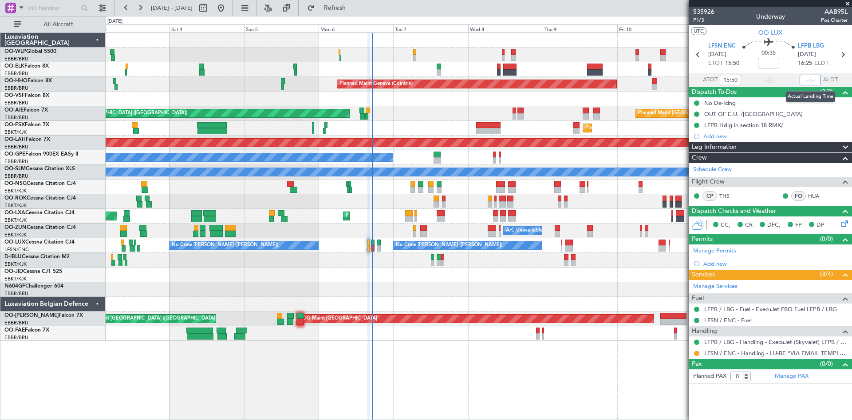
click at [809, 79] on input "text" at bounding box center [810, 80] width 21 height 11
type input "16:15"
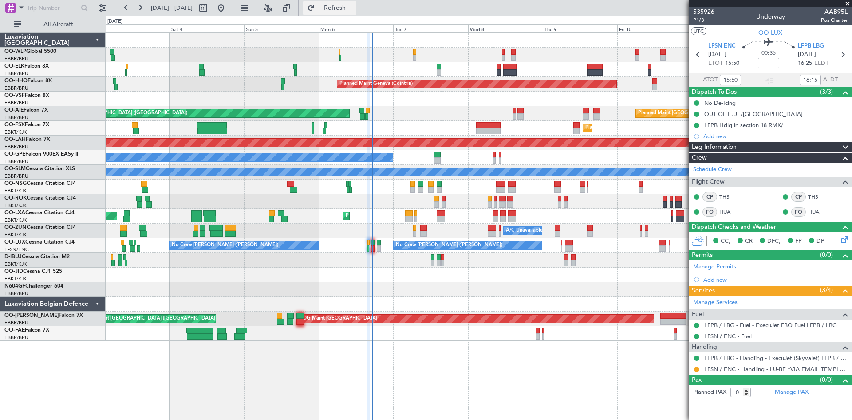
click at [347, 8] on span "Refresh" at bounding box center [335, 8] width 37 height 6
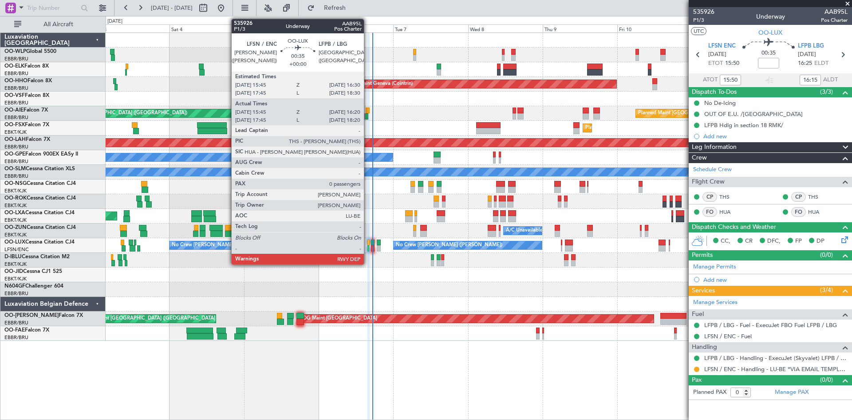
click at [368, 245] on div at bounding box center [369, 242] width 3 height 6
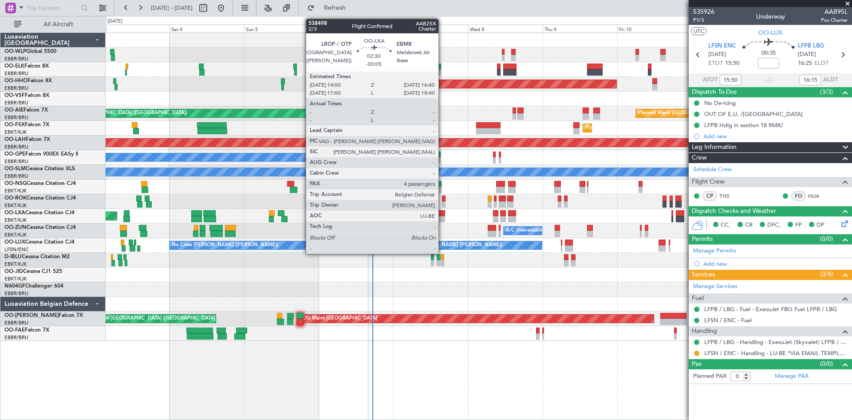
click at [443, 216] on div at bounding box center [441, 219] width 8 height 6
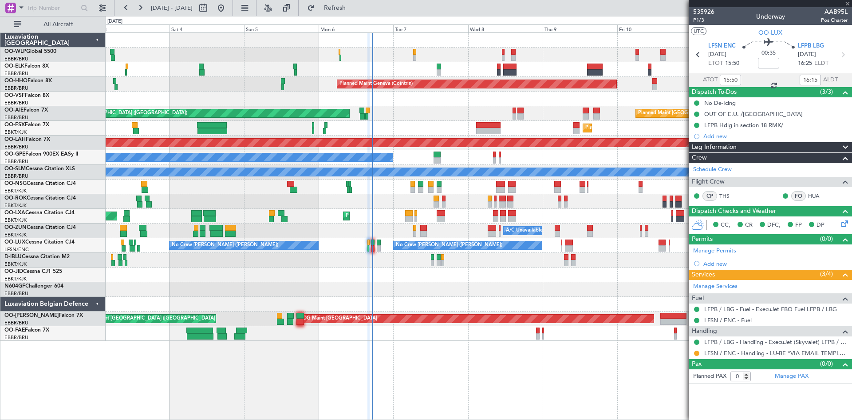
type input "-00:05"
type input "4"
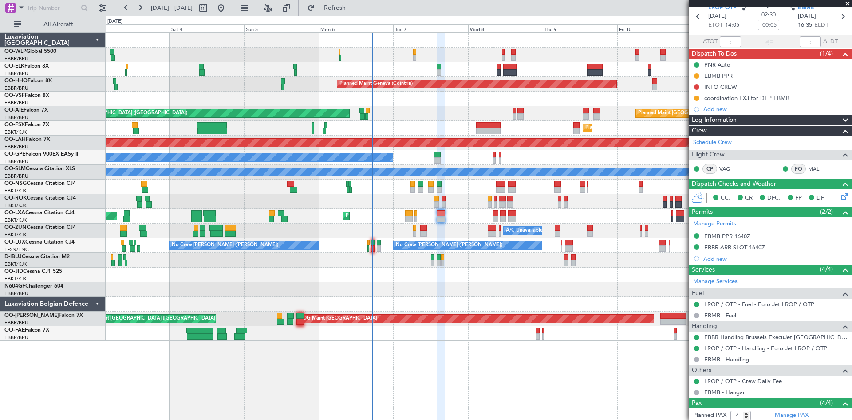
scroll to position [32, 0]
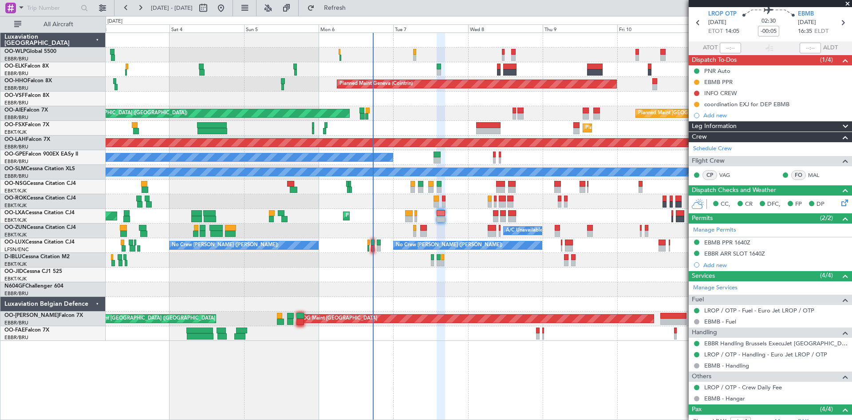
click at [414, 216] on div "AOG Maint Rimini Planned Maint [GEOGRAPHIC_DATA]-[GEOGRAPHIC_DATA]" at bounding box center [479, 216] width 746 height 15
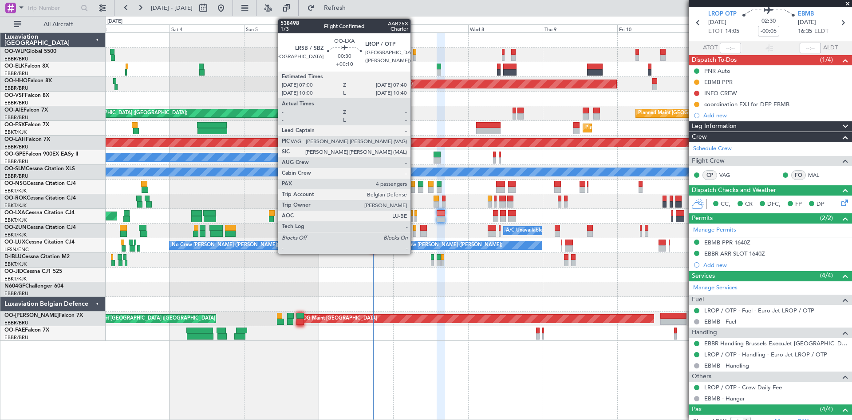
click at [415, 216] on div at bounding box center [416, 219] width 2 height 6
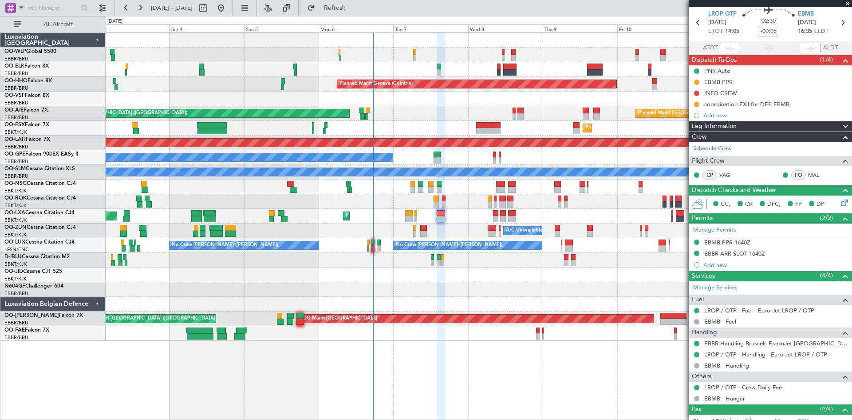
click at [417, 217] on div "AOG Maint Rimini Planned Maint [GEOGRAPHIC_DATA]-[GEOGRAPHIC_DATA]" at bounding box center [479, 216] width 746 height 15
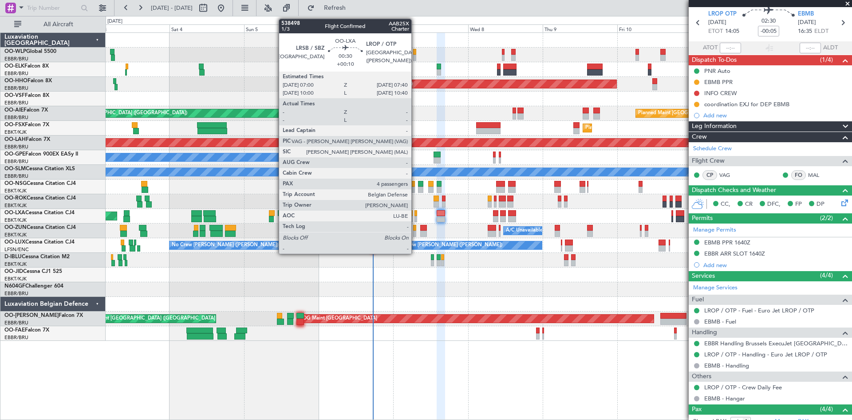
click at [416, 218] on div at bounding box center [416, 219] width 2 height 6
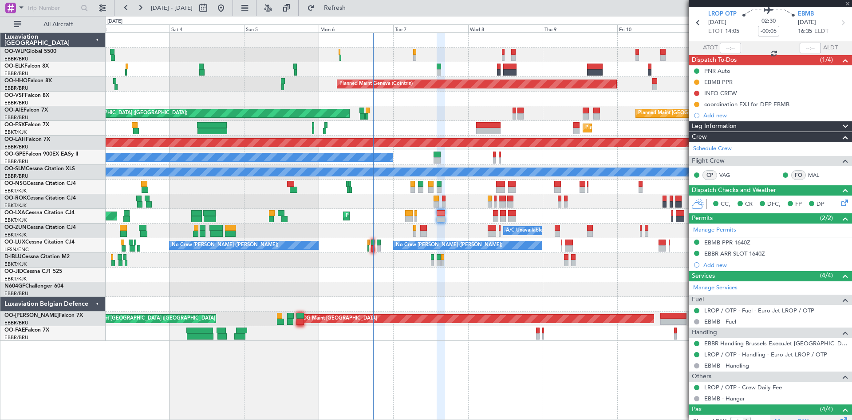
type input "+00:10"
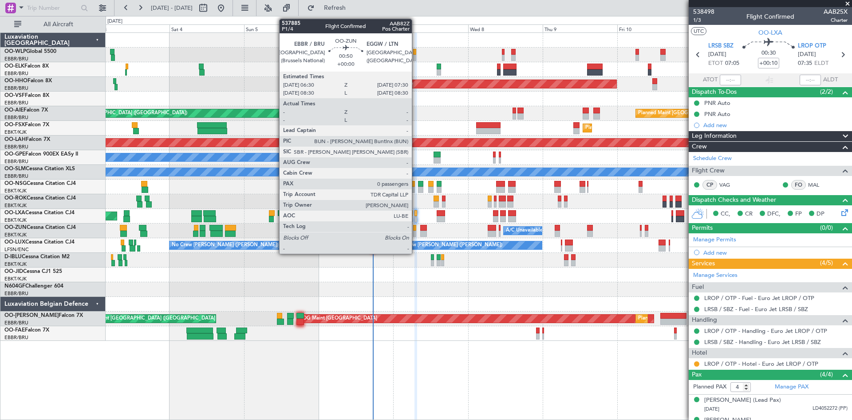
click at [416, 234] on div at bounding box center [415, 233] width 4 height 6
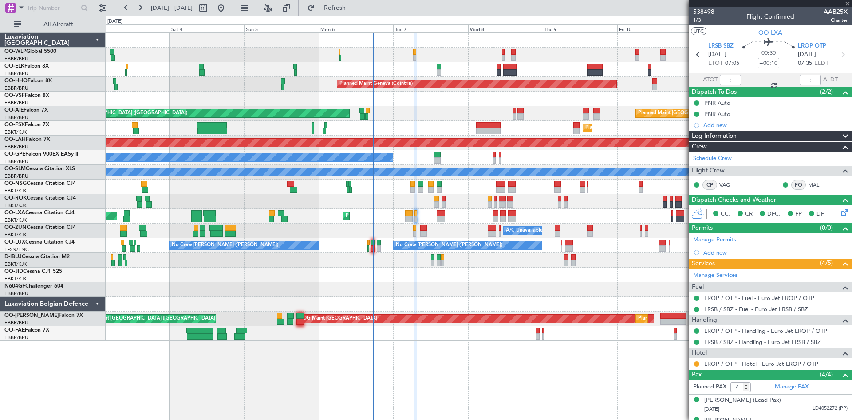
type input "0"
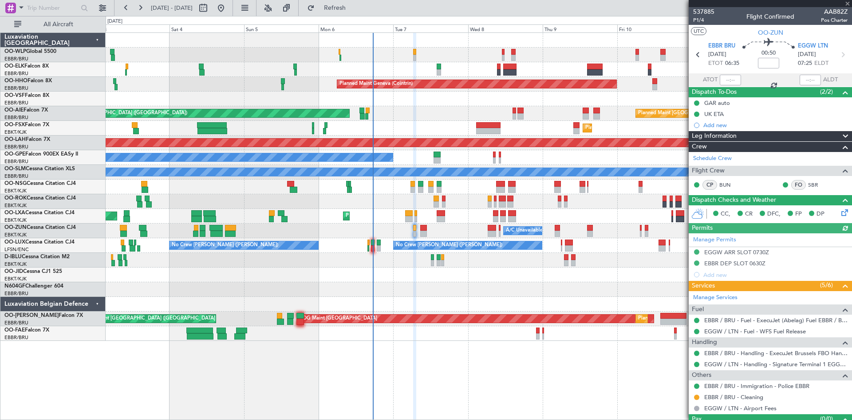
click at [420, 232] on div "A/C Unavailable [GEOGRAPHIC_DATA]-[GEOGRAPHIC_DATA]" at bounding box center [479, 230] width 746 height 15
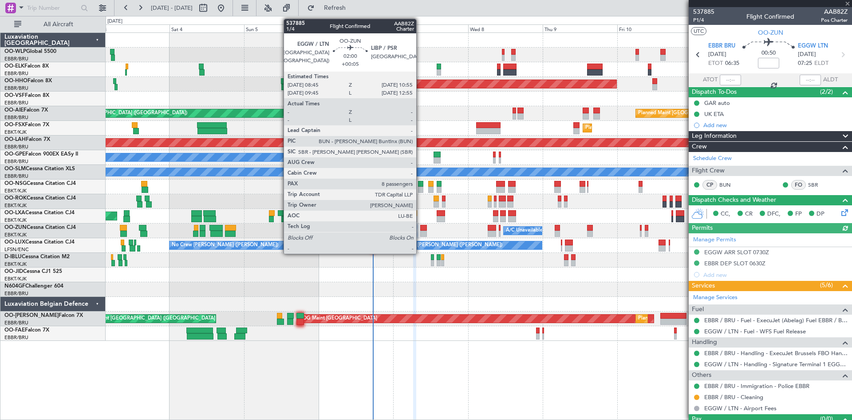
click at [424, 231] on div at bounding box center [423, 233] width 7 height 6
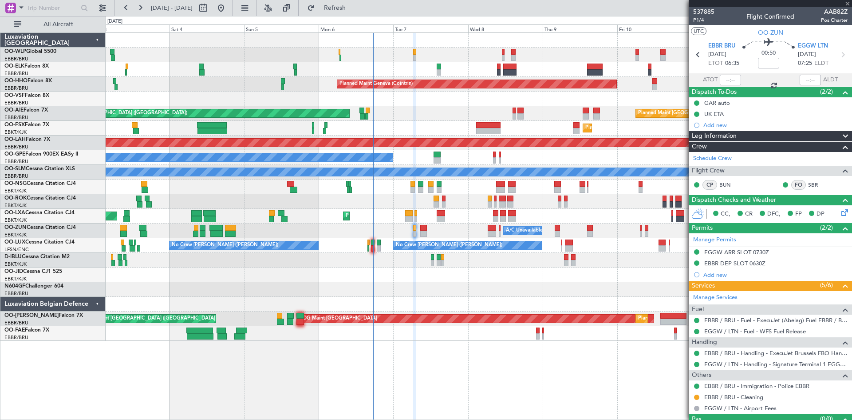
type input "+00:05"
type input "8"
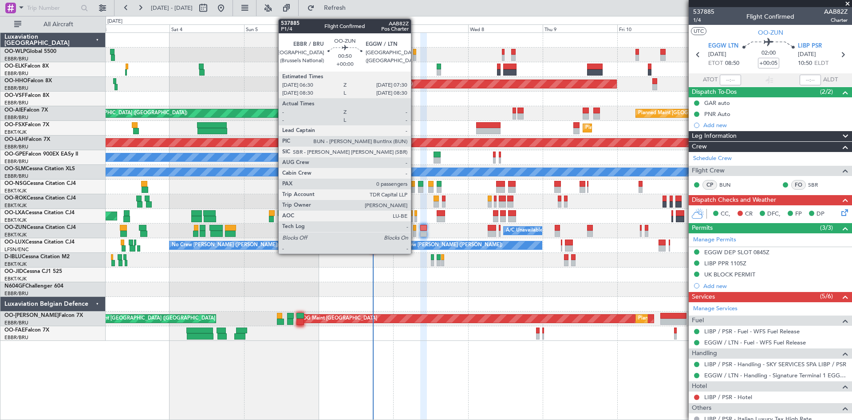
click at [415, 233] on div at bounding box center [415, 233] width 4 height 6
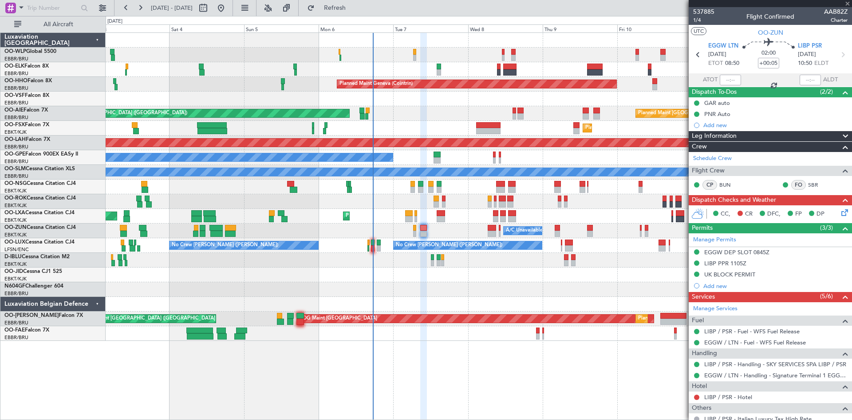
type input "0"
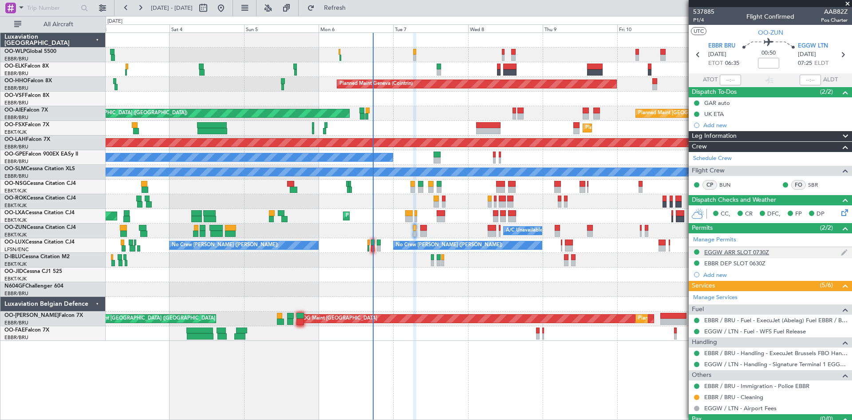
click at [749, 252] on div "EGGW ARR SLOT 0730Z" at bounding box center [737, 252] width 65 height 8
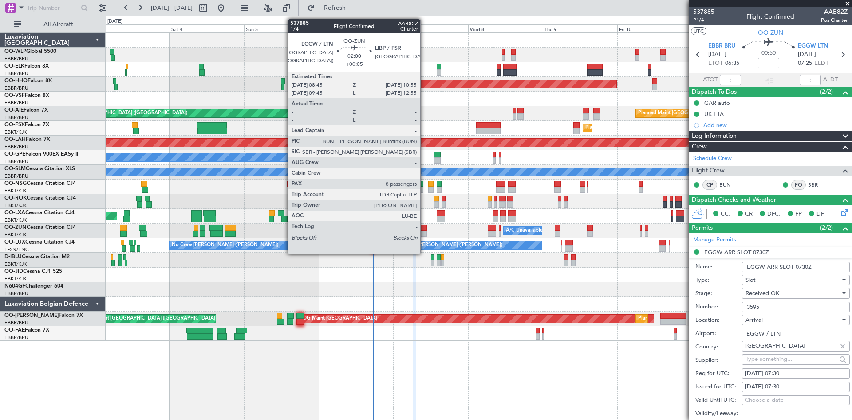
click at [424, 231] on div at bounding box center [423, 233] width 7 height 6
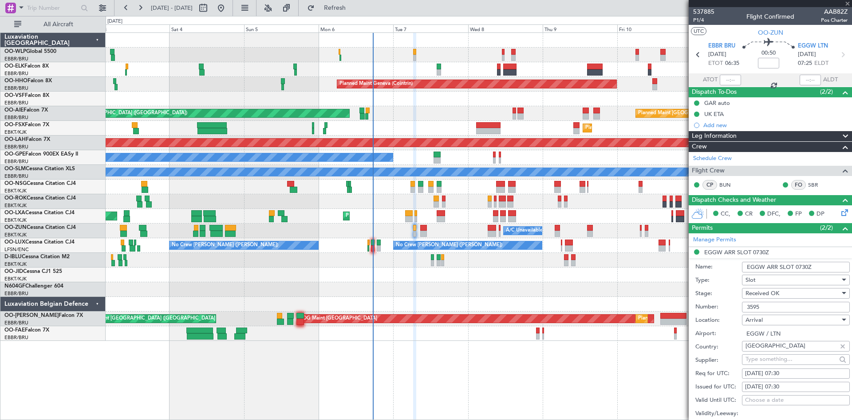
type input "+00:05"
type input "8"
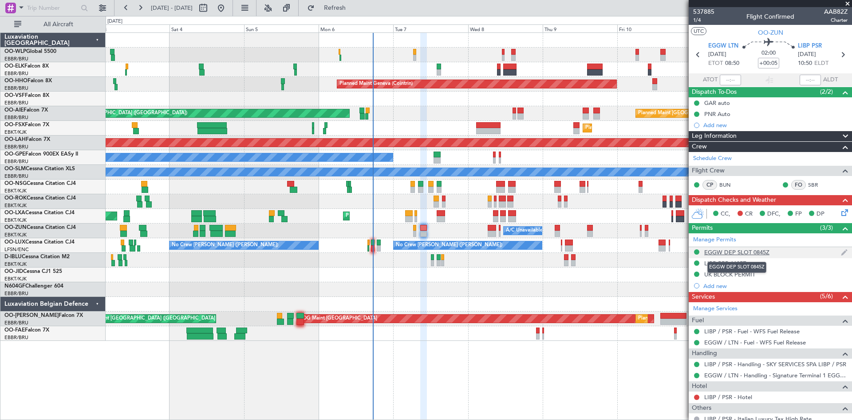
click at [734, 254] on div "EGGW DEP SLOT 0845Z" at bounding box center [737, 252] width 65 height 8
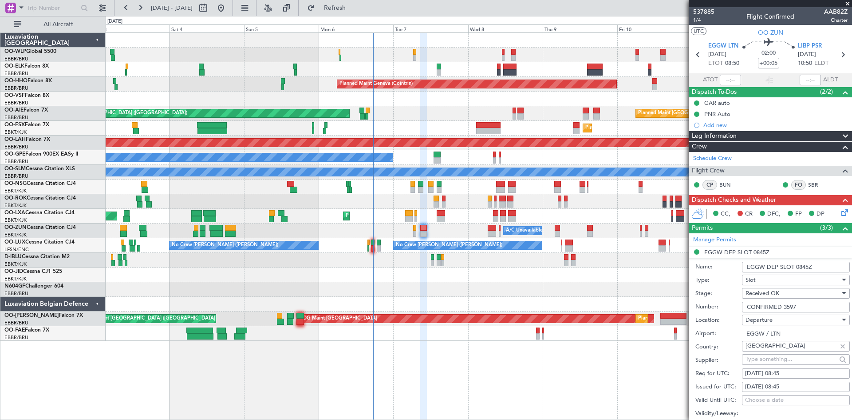
scroll to position [44, 0]
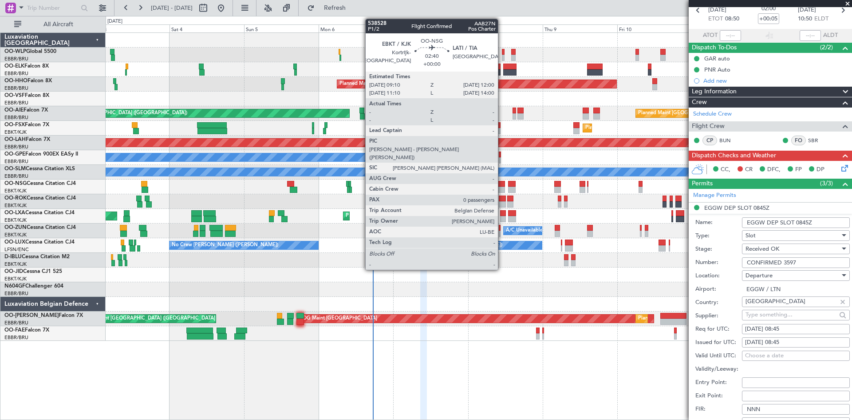
click at [502, 192] on div at bounding box center [500, 189] width 9 height 6
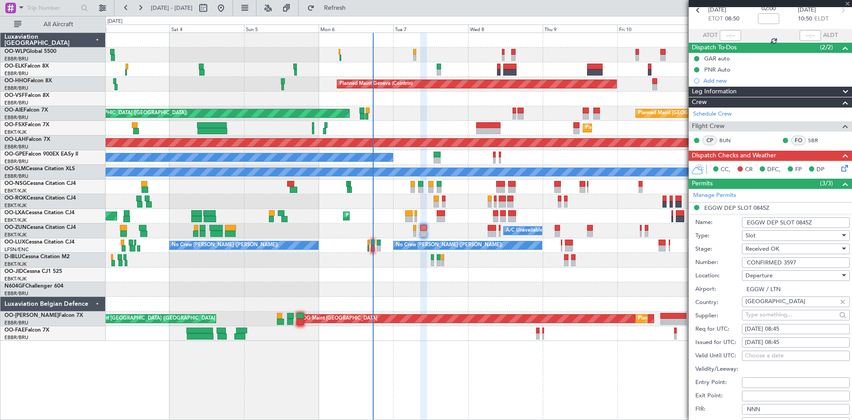
scroll to position [0, 0]
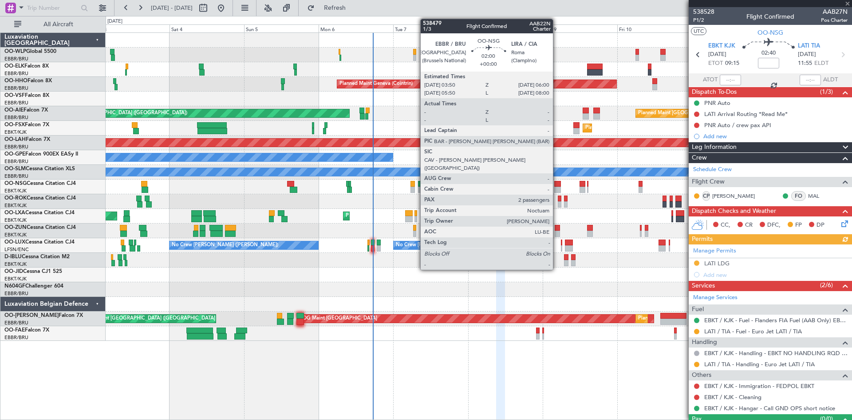
click at [557, 187] on div at bounding box center [558, 189] width 7 height 6
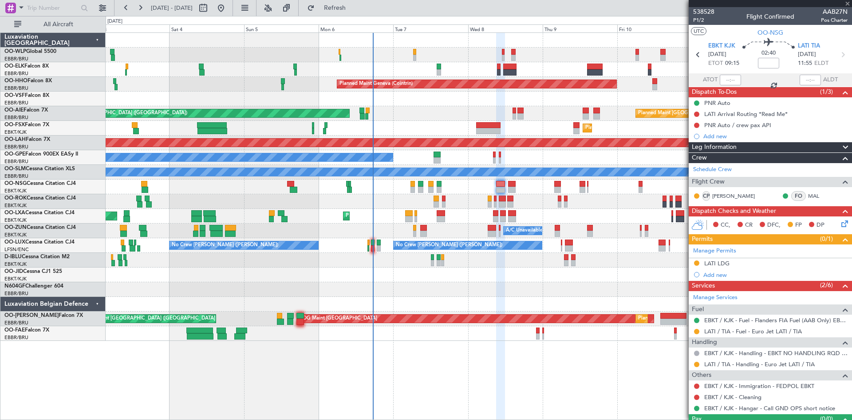
type input "2"
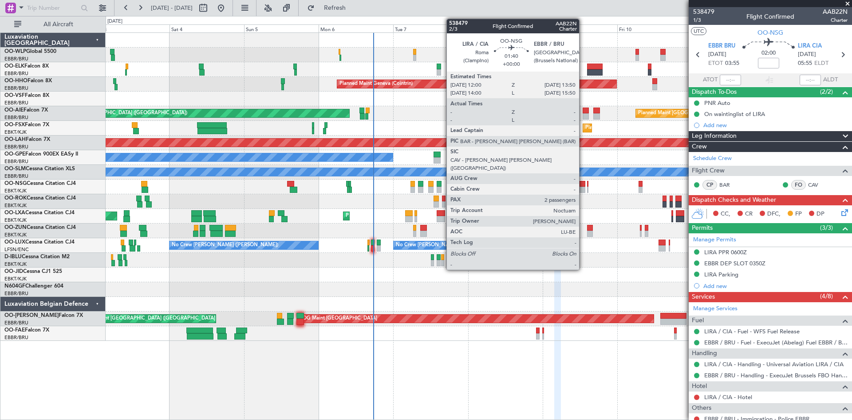
click at [583, 181] on div at bounding box center [583, 184] width 6 height 6
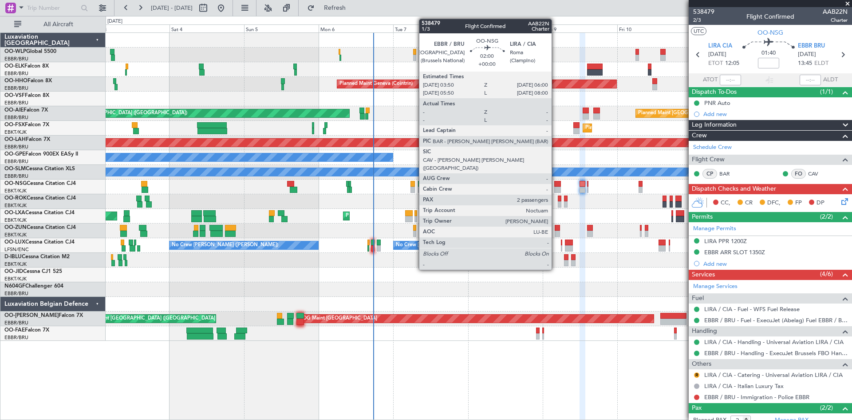
click at [556, 186] on div at bounding box center [558, 184] width 7 height 6
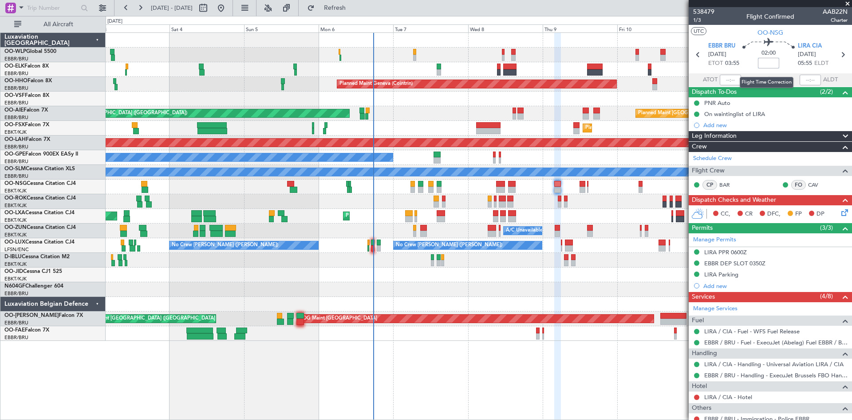
click at [768, 62] on input at bounding box center [768, 63] width 21 height 11
type input "-00:20"
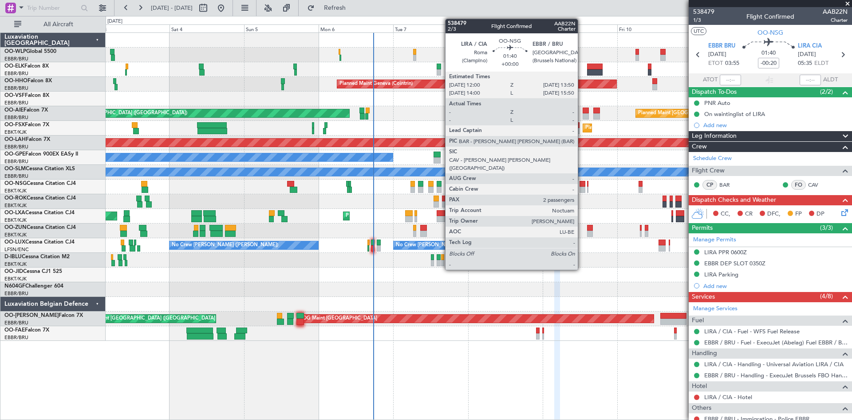
click at [582, 187] on div at bounding box center [583, 189] width 6 height 6
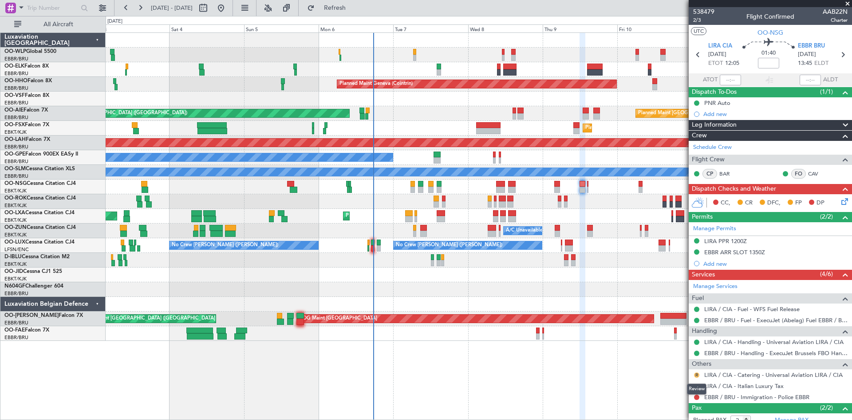
click at [695, 373] on button "R" at bounding box center [696, 374] width 5 height 5
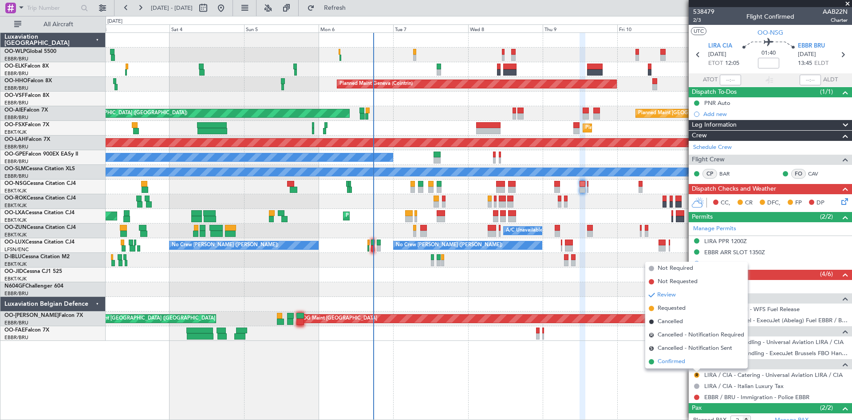
click at [672, 363] on span "Confirmed" at bounding box center [672, 361] width 28 height 9
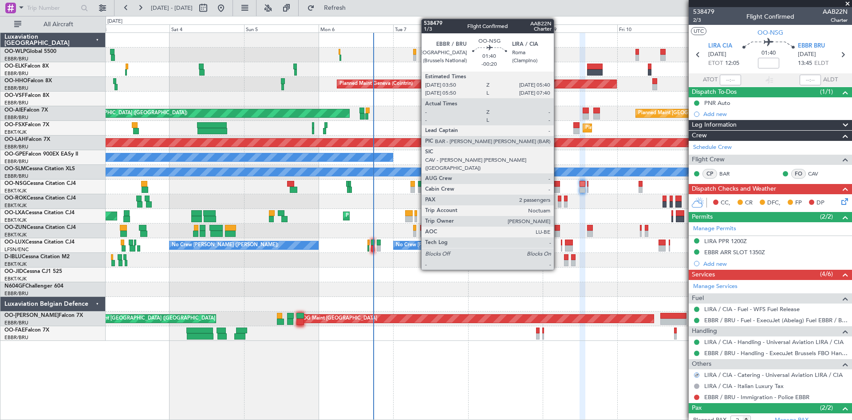
click at [558, 183] on div at bounding box center [558, 184] width 6 height 6
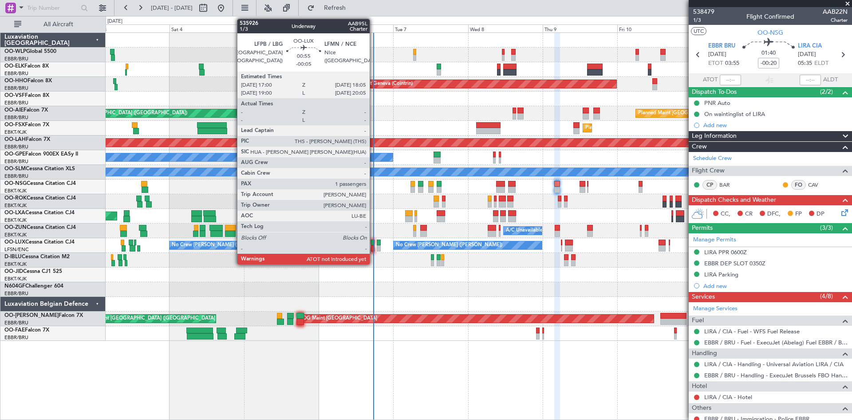
click at [373, 246] on div at bounding box center [373, 248] width 4 height 6
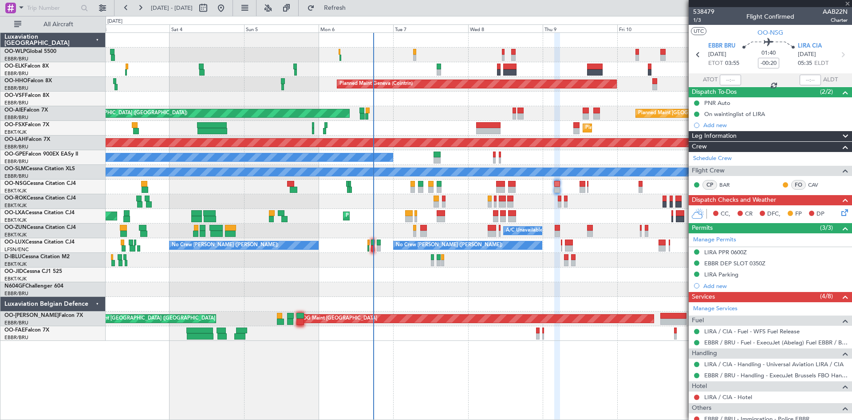
type input "-00:05"
type input "1"
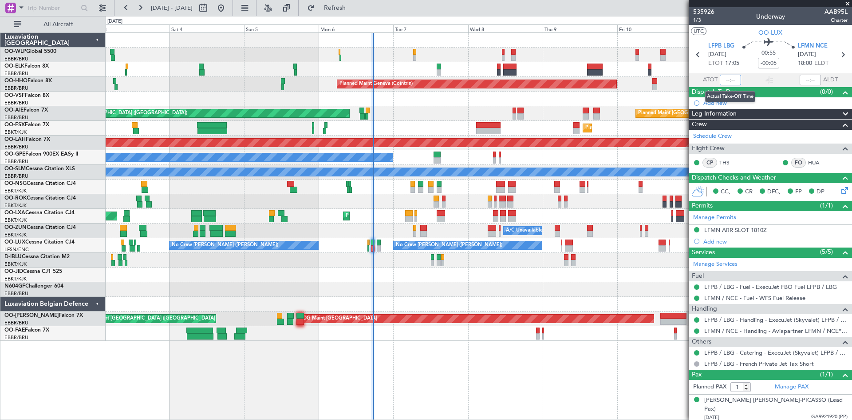
click at [726, 79] on input "text" at bounding box center [730, 80] width 21 height 11
type input "17:15"
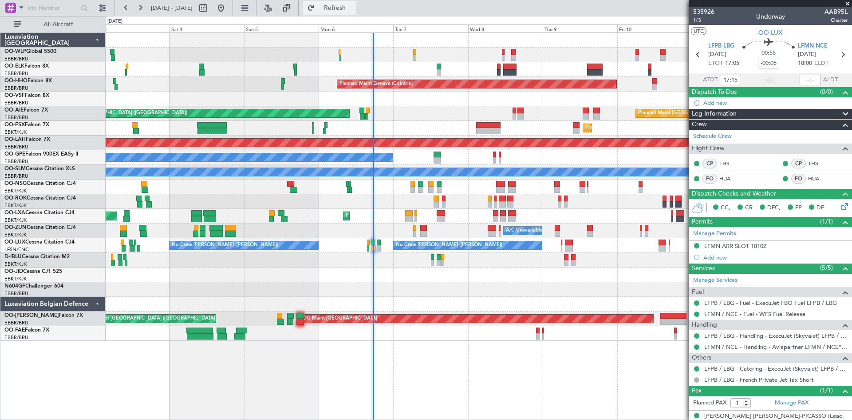
click at [352, 3] on button "Refresh" at bounding box center [329, 8] width 53 height 14
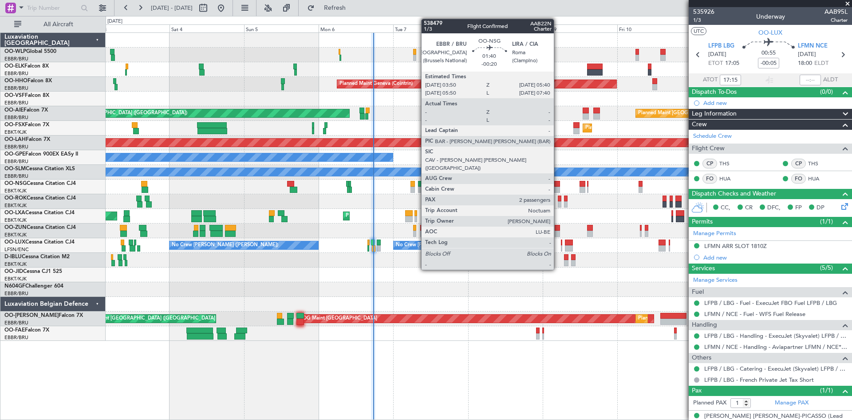
click at [558, 187] on div at bounding box center [558, 189] width 6 height 6
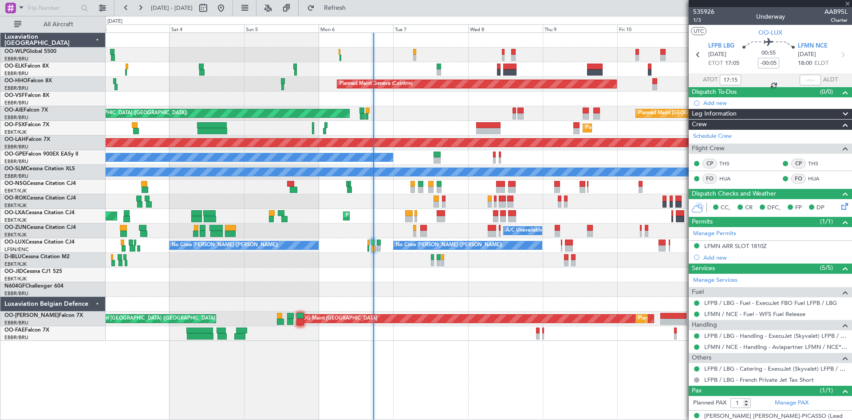
type input "-00:20"
type input "2"
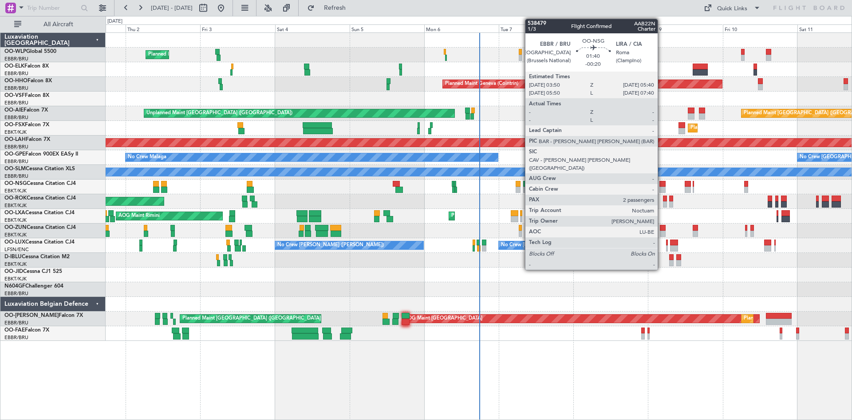
click at [662, 185] on div at bounding box center [663, 184] width 6 height 6
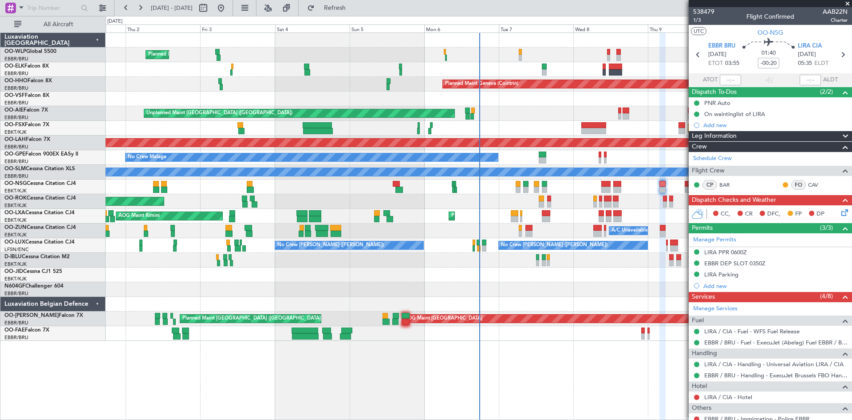
click at [617, 297] on div at bounding box center [479, 304] width 746 height 15
click at [846, 5] on span at bounding box center [848, 4] width 9 height 8
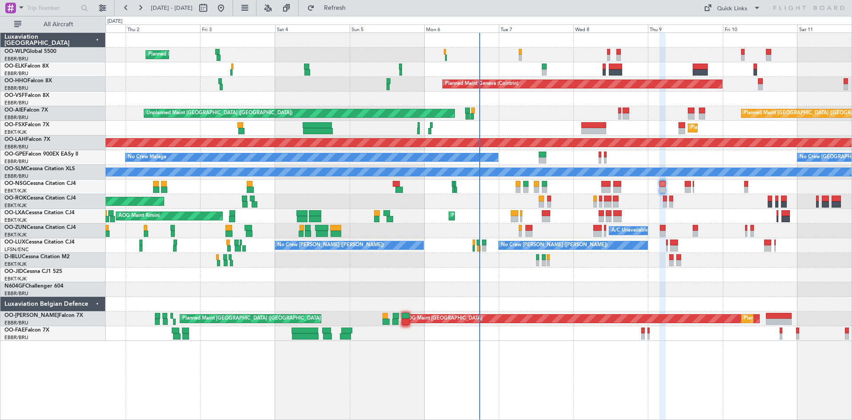
type input "0"
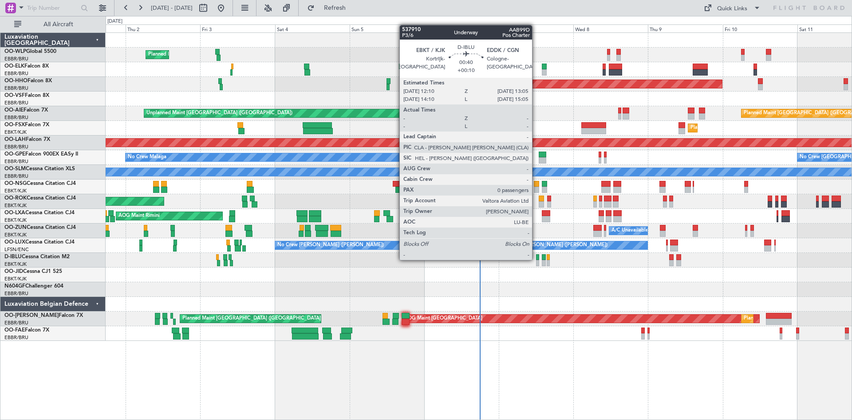
click at [536, 259] on div at bounding box center [537, 257] width 3 height 6
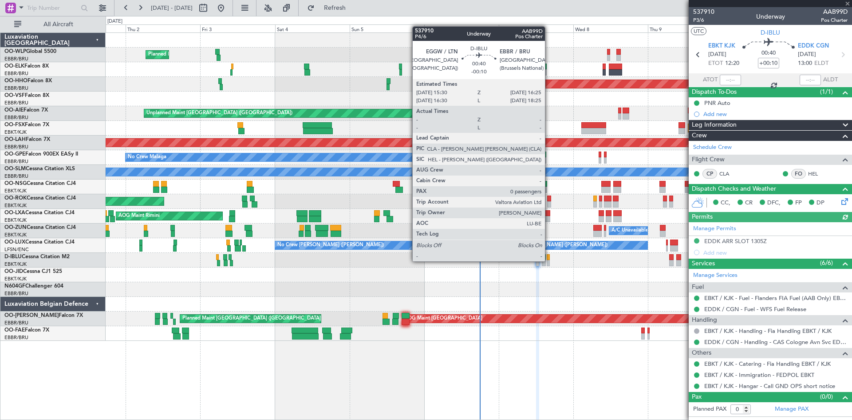
click at [549, 261] on div at bounding box center [548, 263] width 3 height 6
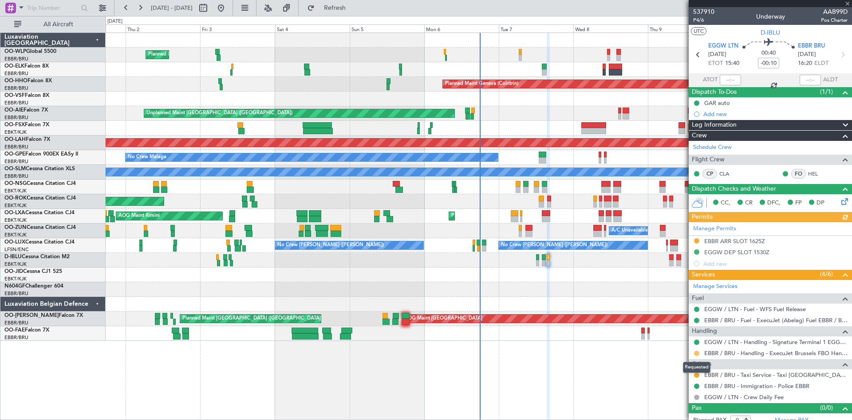
click at [697, 352] on button at bounding box center [696, 352] width 5 height 5
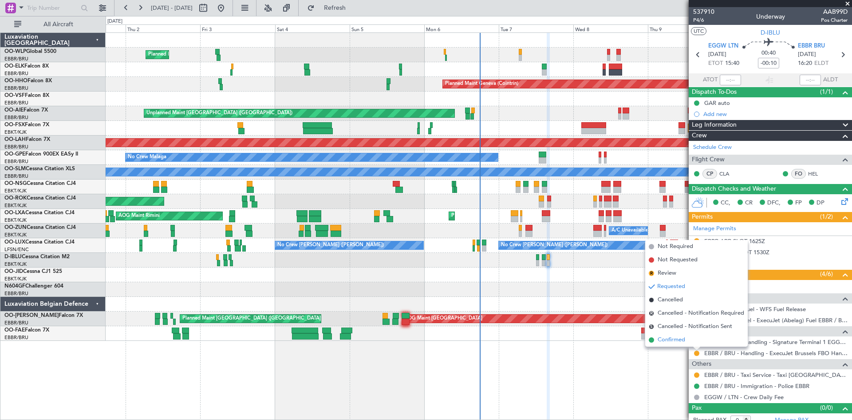
click at [682, 341] on span "Confirmed" at bounding box center [672, 339] width 28 height 9
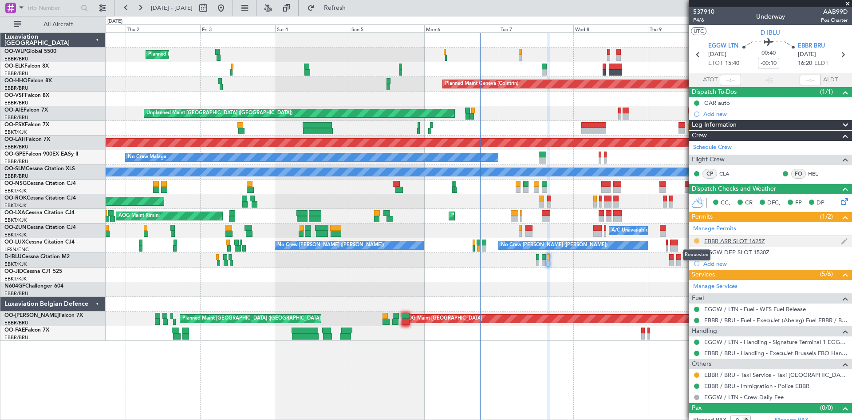
click at [697, 241] on button at bounding box center [696, 240] width 5 height 5
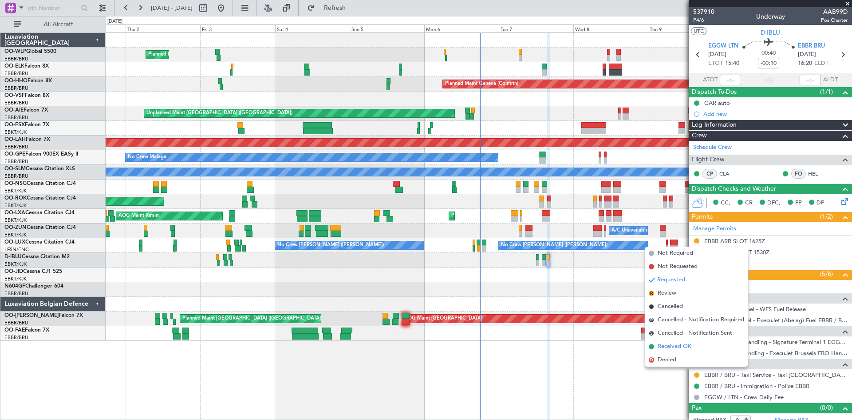
click at [667, 348] on span "Received OK" at bounding box center [675, 346] width 34 height 9
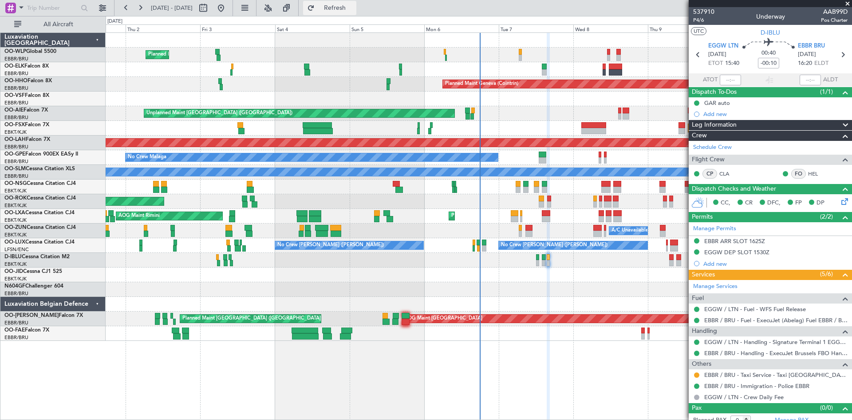
click at [345, 5] on span "Refresh" at bounding box center [335, 8] width 37 height 6
click at [696, 373] on button at bounding box center [696, 374] width 5 height 5
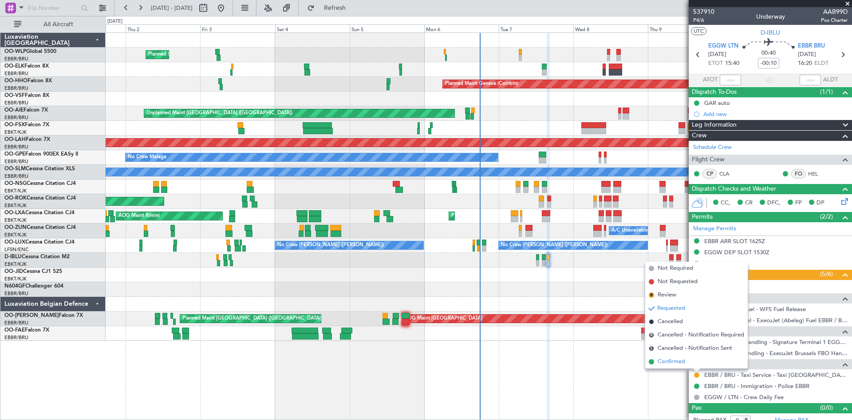
click at [686, 363] on span "Confirmed" at bounding box center [672, 361] width 28 height 9
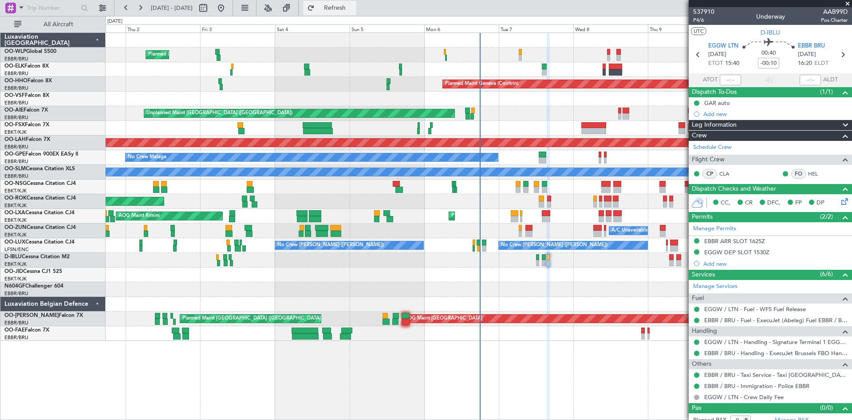
click at [357, 2] on button "Refresh" at bounding box center [329, 8] width 53 height 14
click at [357, 4] on button "Refresh" at bounding box center [329, 8] width 53 height 14
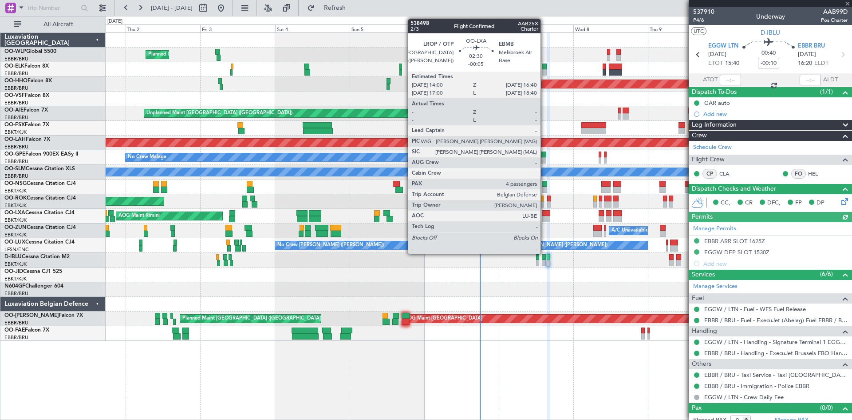
click at [545, 214] on div at bounding box center [546, 213] width 8 height 6
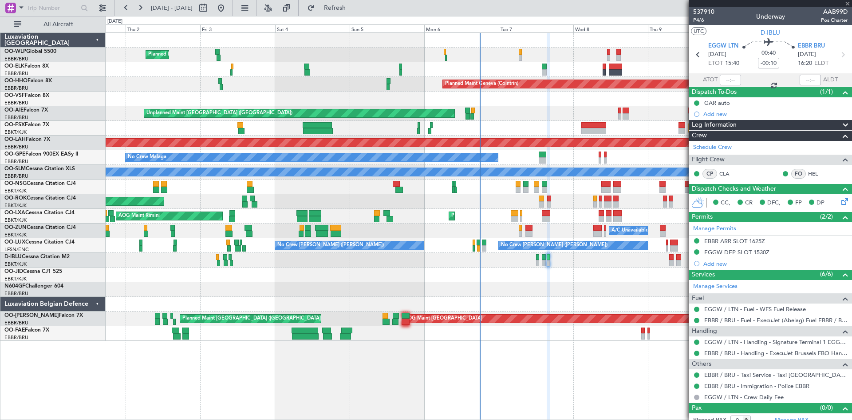
type input "-00:05"
type input "4"
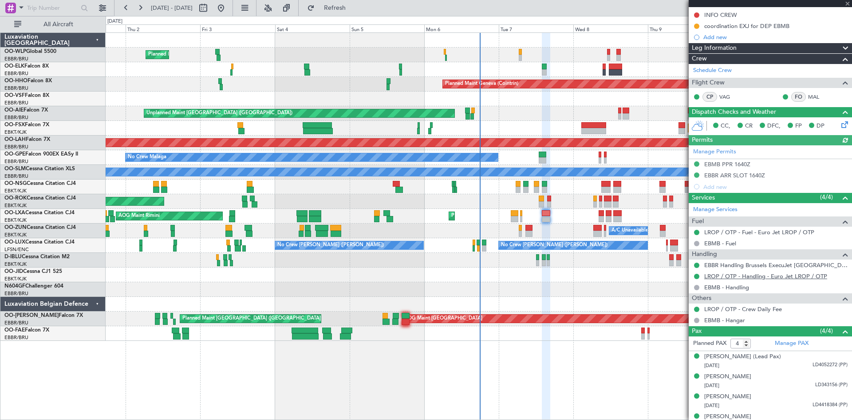
scroll to position [121, 0]
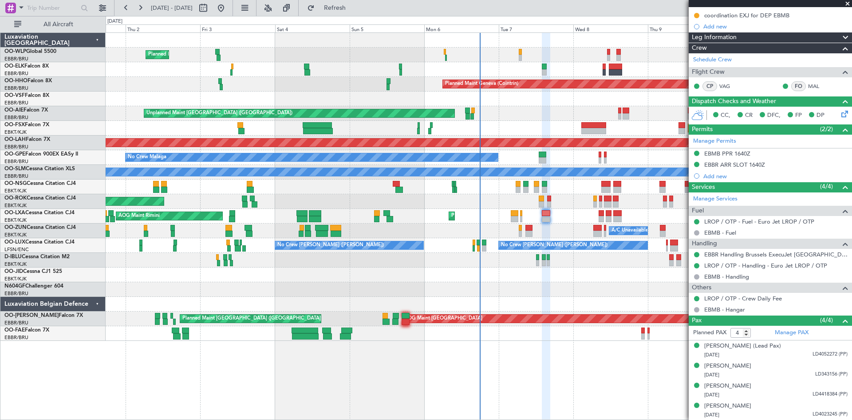
click at [518, 228] on div "A/C Unavailable [GEOGRAPHIC_DATA]-[GEOGRAPHIC_DATA]" at bounding box center [479, 230] width 746 height 15
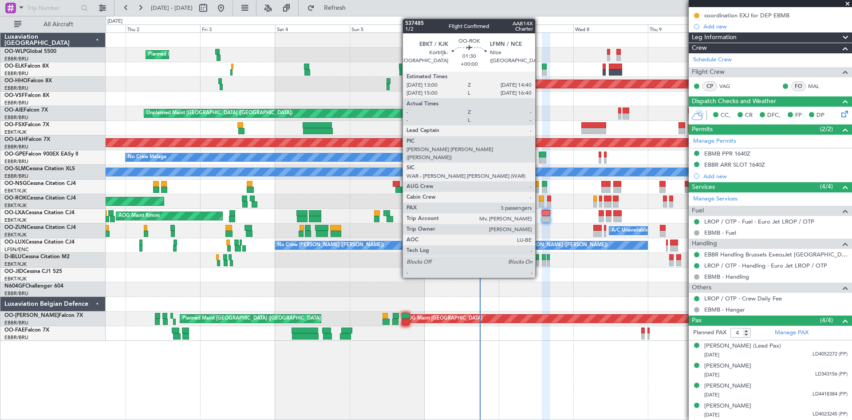
click at [539, 201] on div at bounding box center [541, 198] width 5 height 6
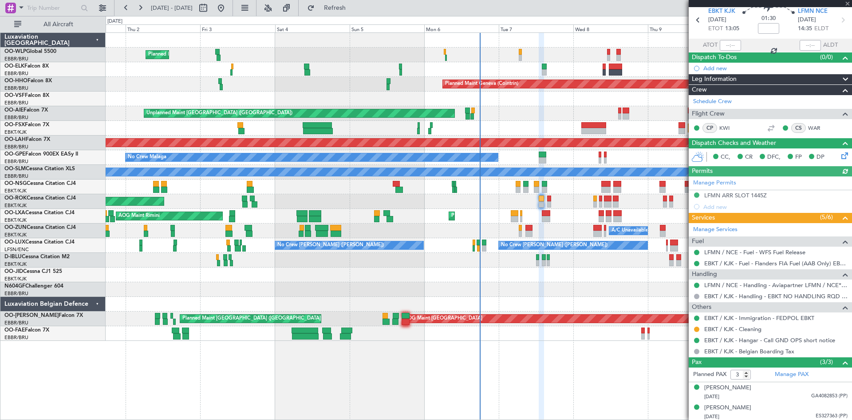
scroll to position [44, 0]
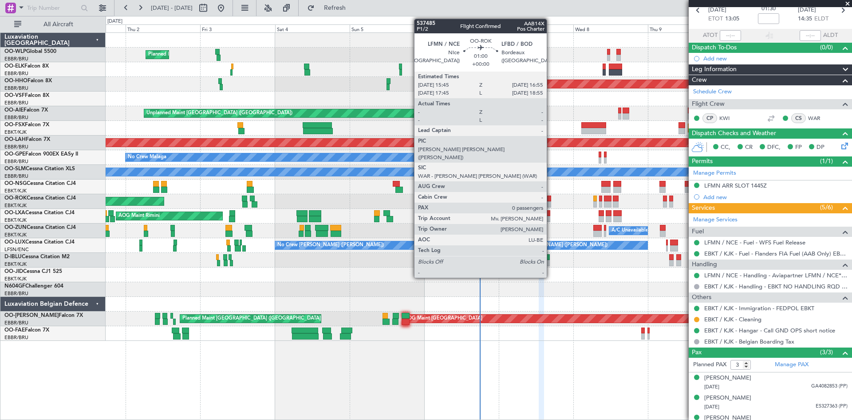
click at [551, 200] on div at bounding box center [549, 198] width 4 height 6
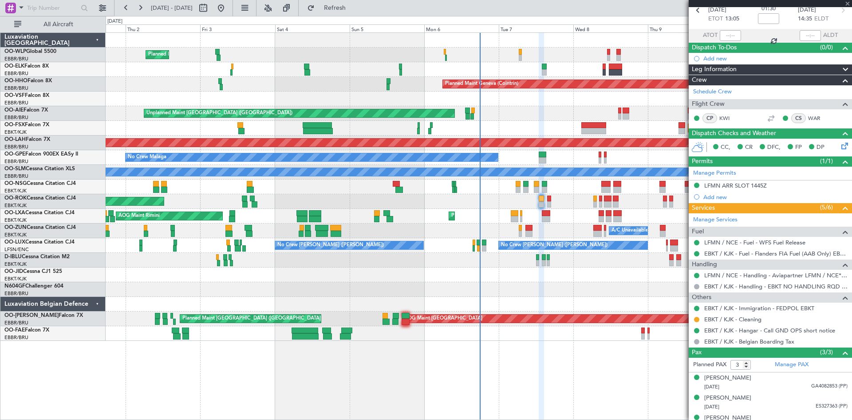
type input "0"
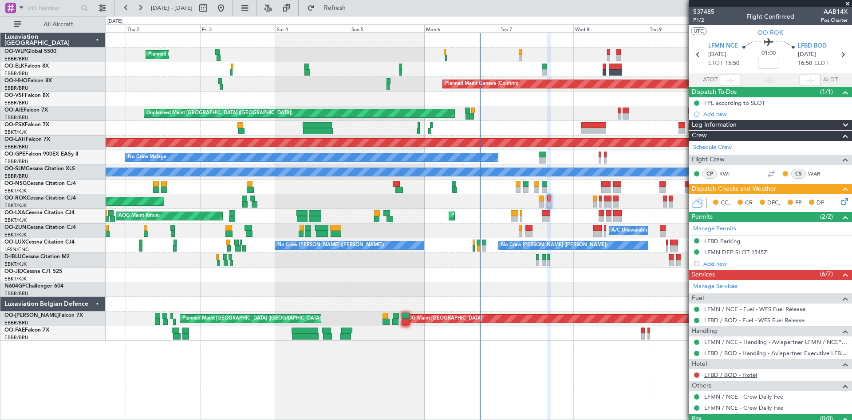
click at [748, 375] on link "LFBD / BOD - Hotel" at bounding box center [731, 375] width 53 height 8
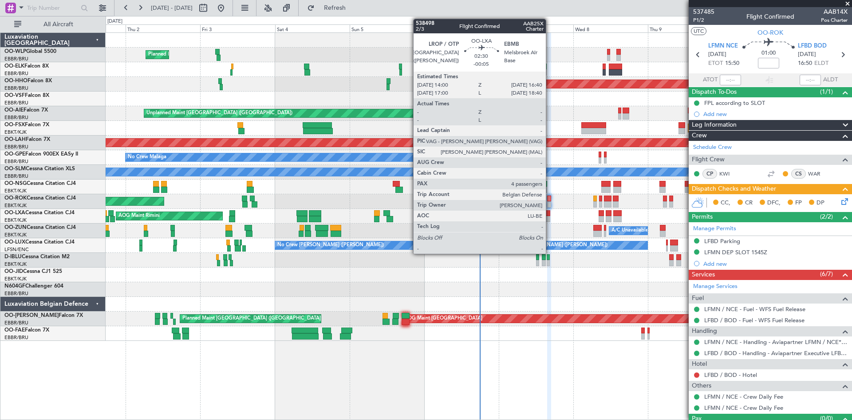
click at [550, 215] on div at bounding box center [546, 213] width 8 height 6
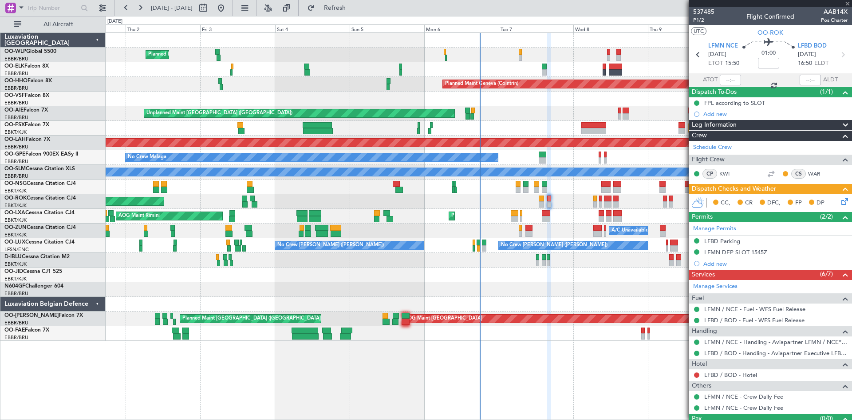
type input "-00:05"
type input "4"
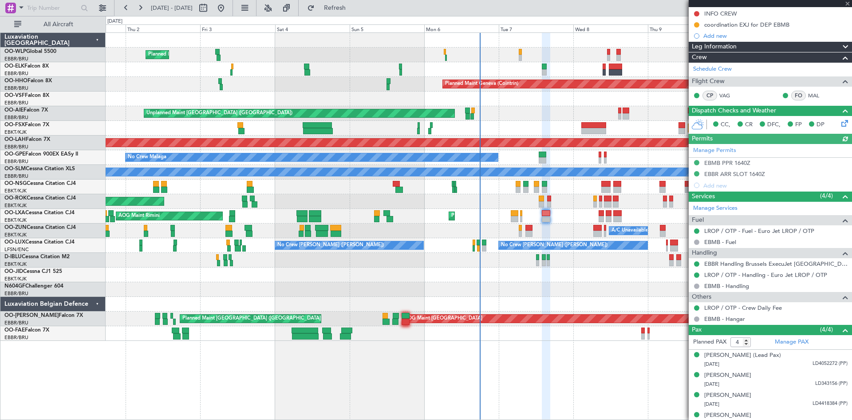
scroll to position [121, 0]
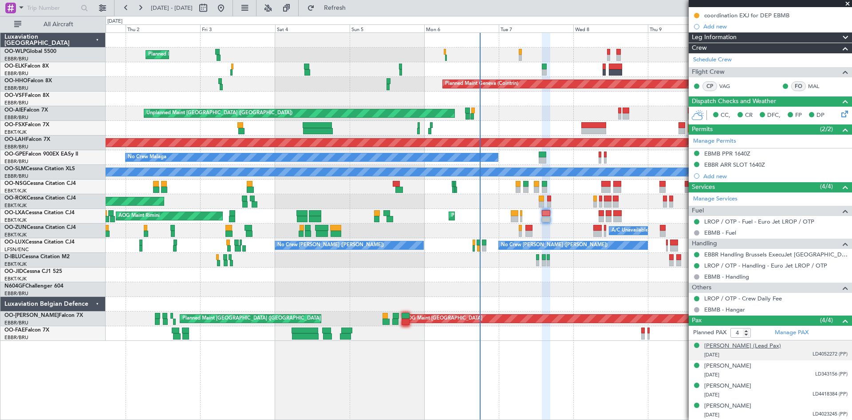
click at [761, 348] on div "[PERSON_NAME] (Lead Pax)" at bounding box center [743, 345] width 77 height 9
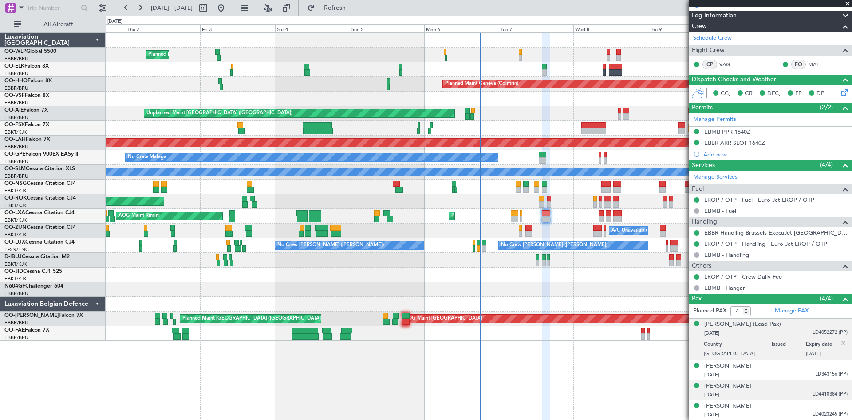
click at [729, 386] on div "[PERSON_NAME]" at bounding box center [728, 385] width 47 height 9
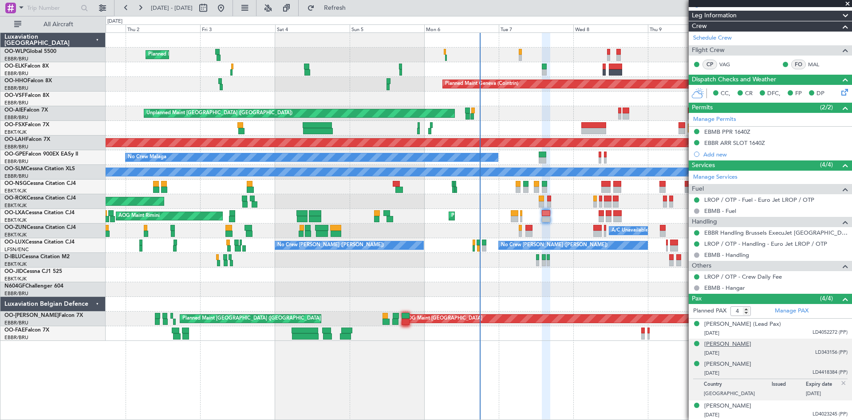
click at [725, 341] on div "[PERSON_NAME]" at bounding box center [728, 344] width 47 height 9
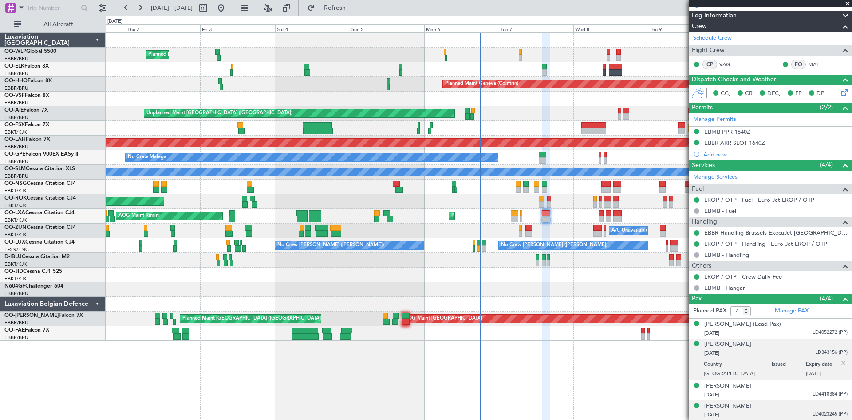
click at [741, 402] on div "[PERSON_NAME]" at bounding box center [728, 405] width 47 height 9
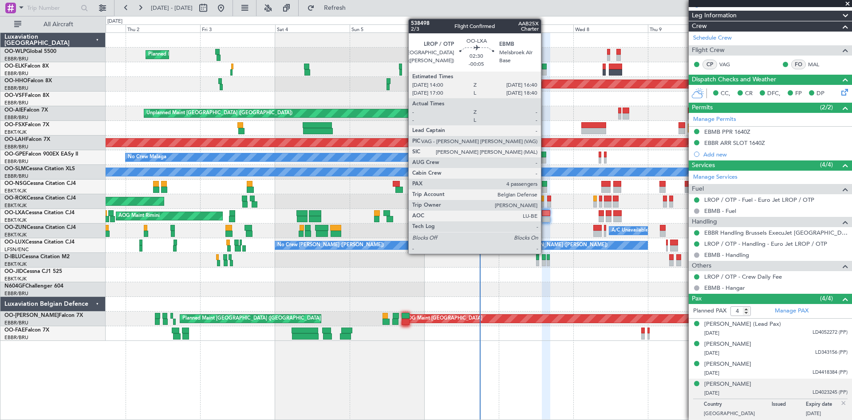
click at [545, 219] on div at bounding box center [546, 219] width 8 height 6
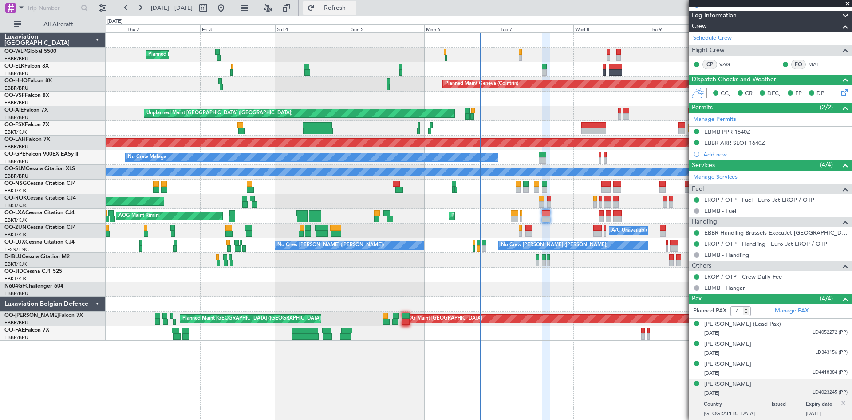
click at [348, 12] on button "Refresh" at bounding box center [329, 8] width 53 height 14
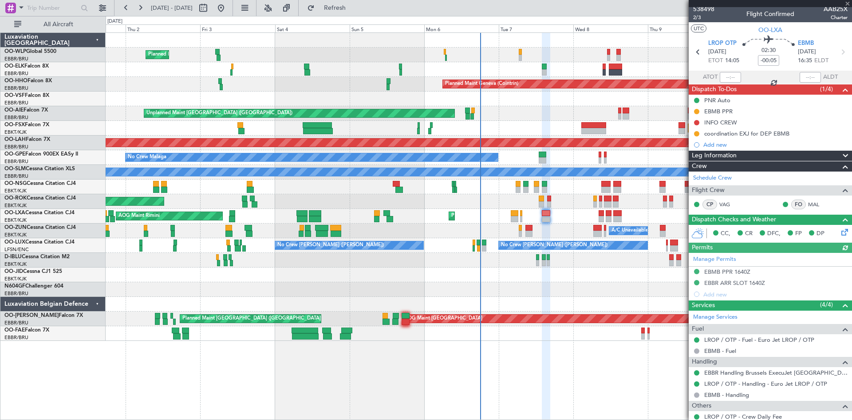
scroll to position [0, 0]
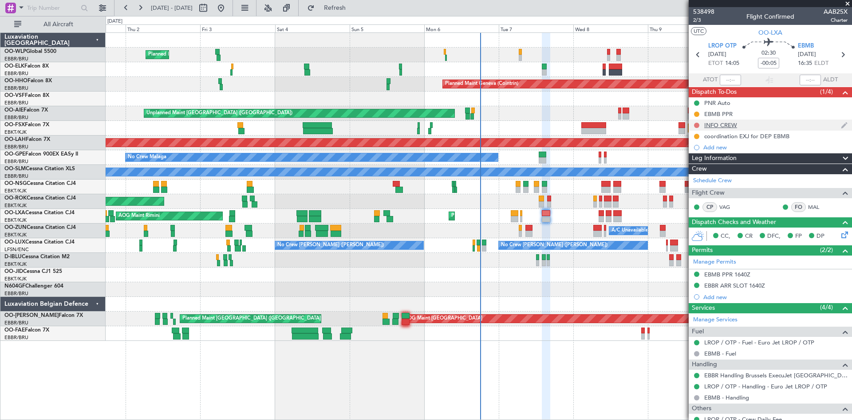
click at [697, 125] on button at bounding box center [696, 125] width 5 height 5
click at [703, 152] on span "In Progress" at bounding box center [701, 151] width 30 height 9
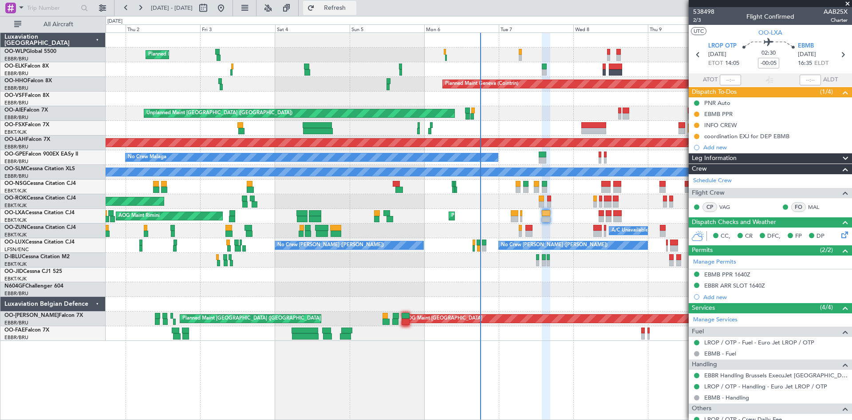
click at [357, 3] on button "Refresh" at bounding box center [329, 8] width 53 height 14
click at [344, 15] on fb-refresh-button "Refresh" at bounding box center [330, 8] width 62 height 16
click at [352, 11] on span "Refresh" at bounding box center [335, 8] width 37 height 6
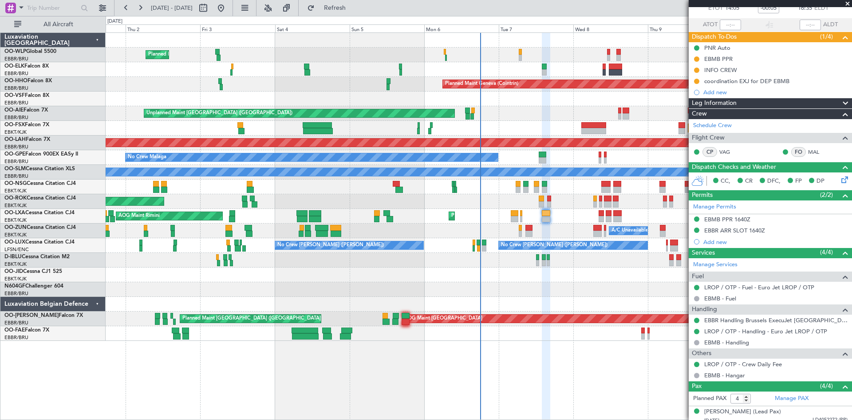
scroll to position [143, 0]
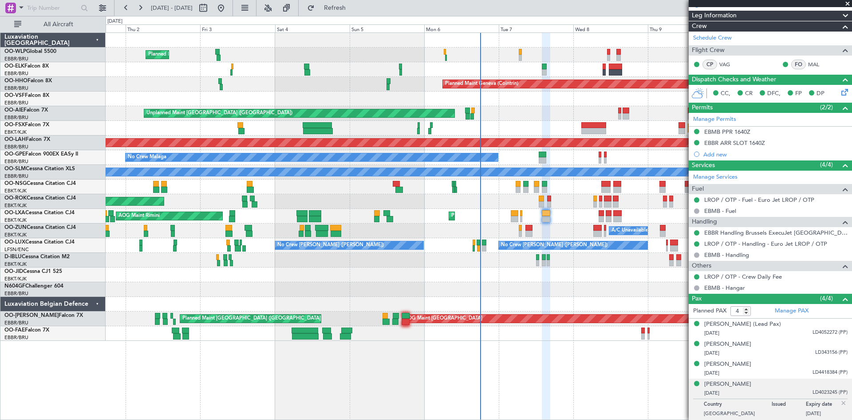
click at [840, 403] on img at bounding box center [844, 403] width 8 height 8
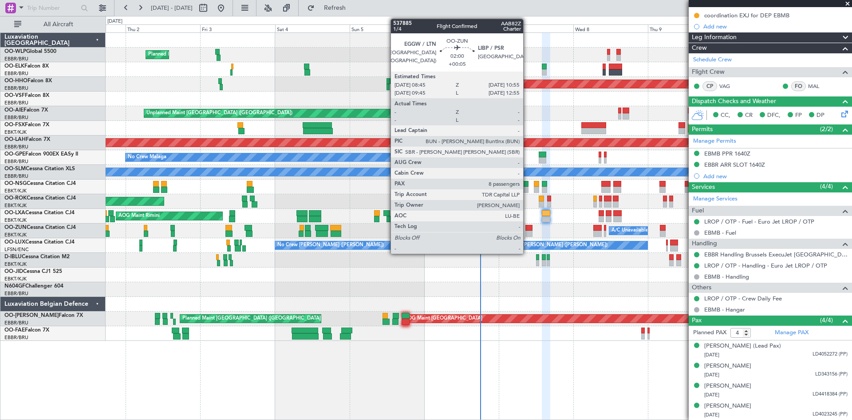
click at [527, 231] on div at bounding box center [529, 233] width 7 height 6
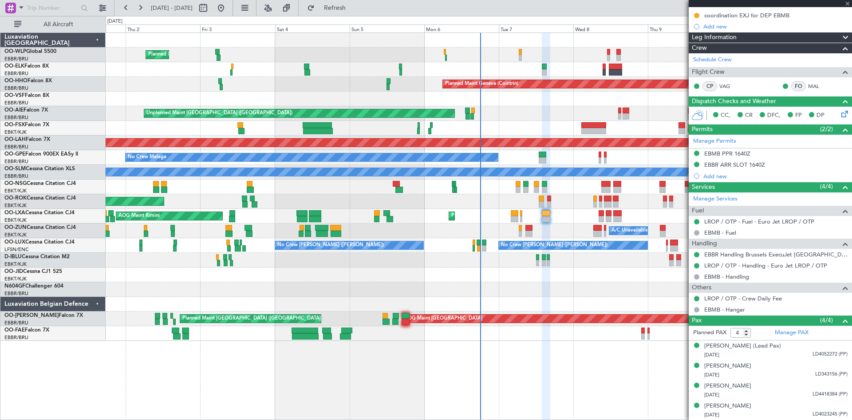
type input "+00:05"
type input "8"
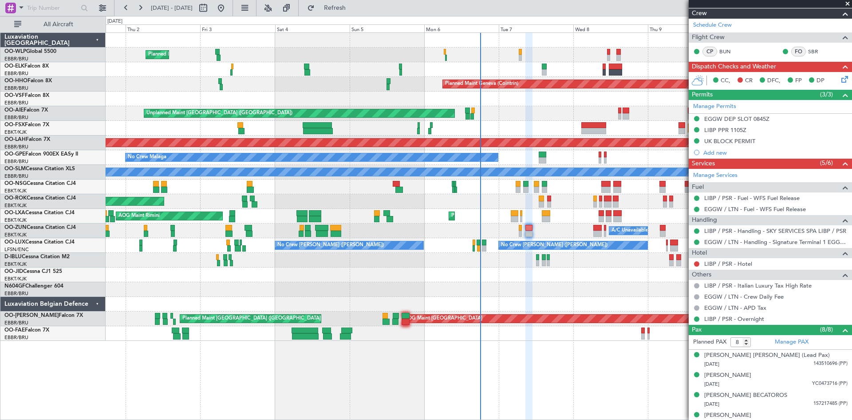
scroll to position [222, 0]
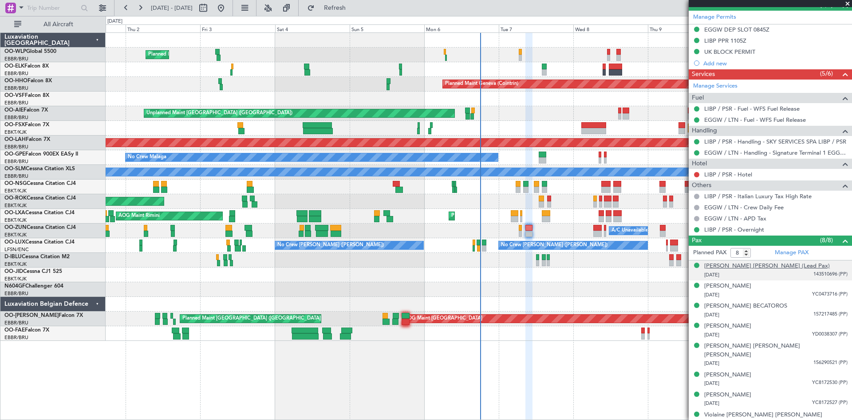
click at [772, 264] on div "[PERSON_NAME] [PERSON_NAME] (Lead Pax)" at bounding box center [768, 266] width 126 height 9
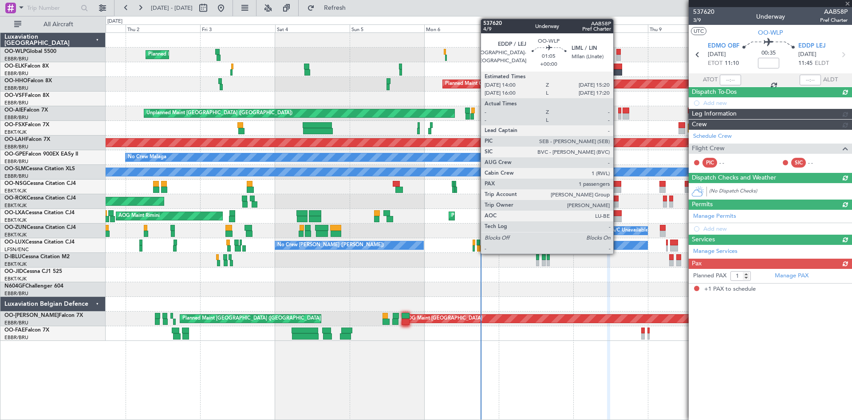
scroll to position [0, 0]
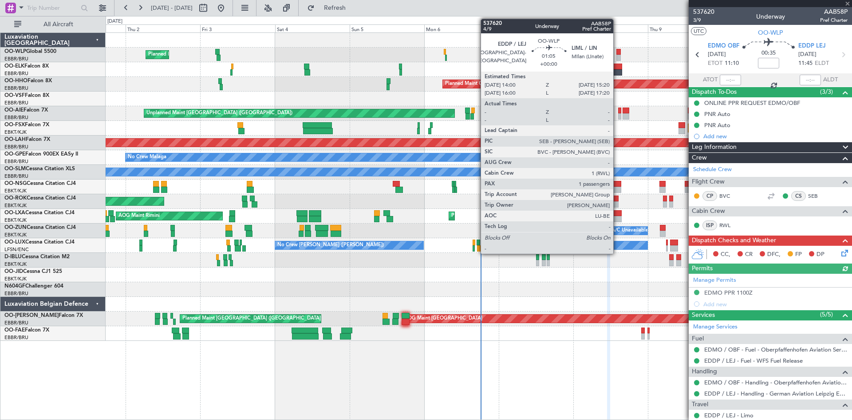
click at [618, 55] on div at bounding box center [619, 58] width 4 height 6
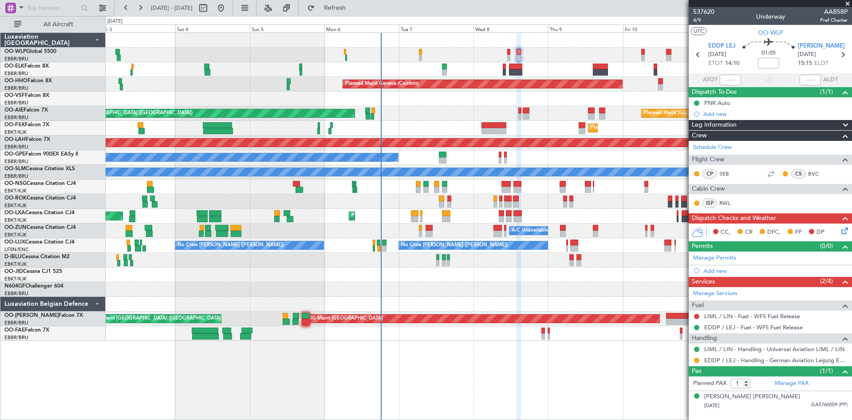
click at [558, 92] on div "Planned Maint Milan (Linate) Planned Maint Geneva (Cointrin) Unplanned Maint Lo…" at bounding box center [479, 187] width 746 height 308
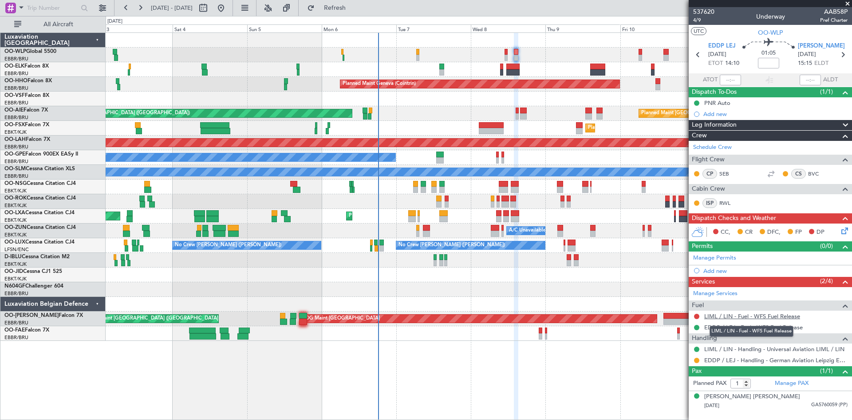
click at [746, 315] on link "LIML / LIN - Fuel - WFS Fuel Release" at bounding box center [753, 316] width 96 height 8
click at [349, 15] on button "Refresh" at bounding box center [329, 8] width 53 height 14
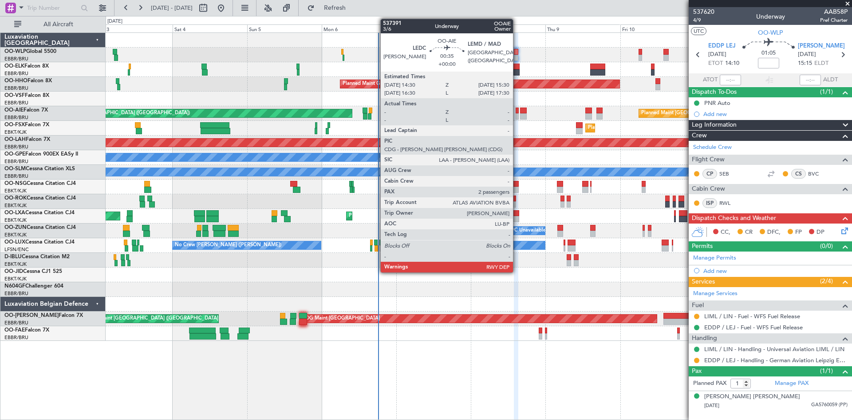
click at [517, 119] on div at bounding box center [518, 116] width 4 height 6
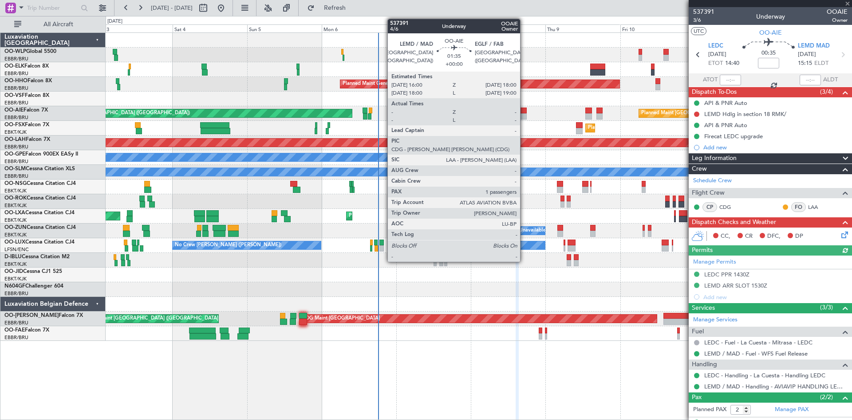
click at [524, 113] on div at bounding box center [523, 110] width 7 height 6
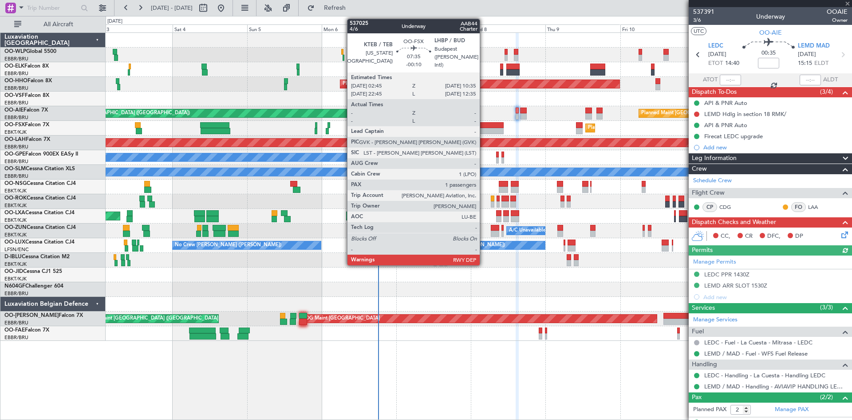
type input "1"
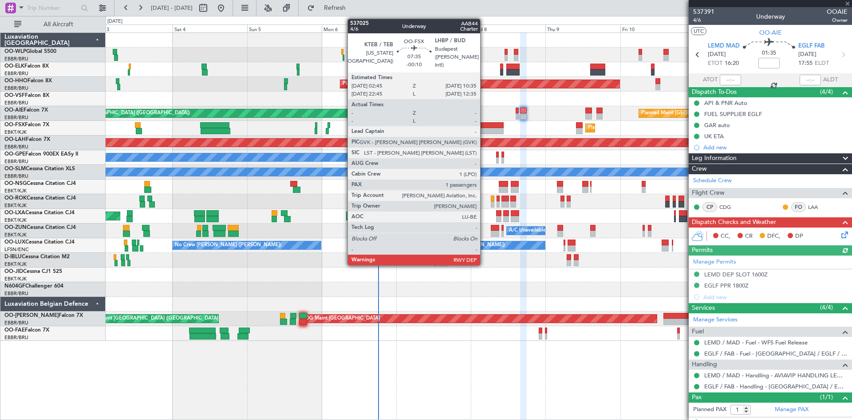
click at [484, 130] on div at bounding box center [491, 131] width 24 height 6
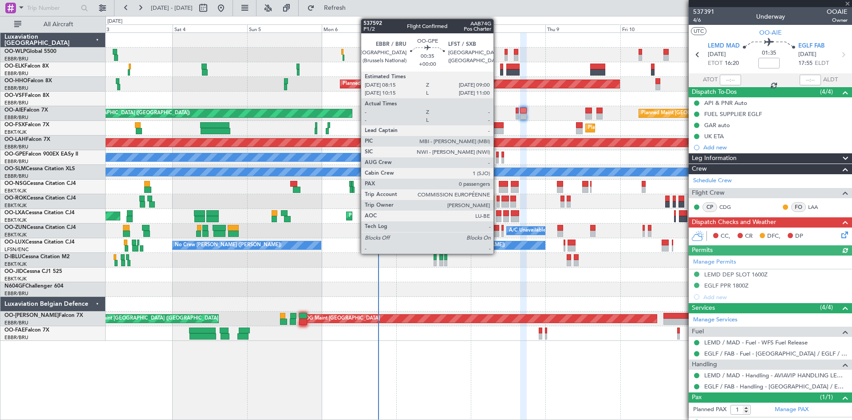
type input "-00:10"
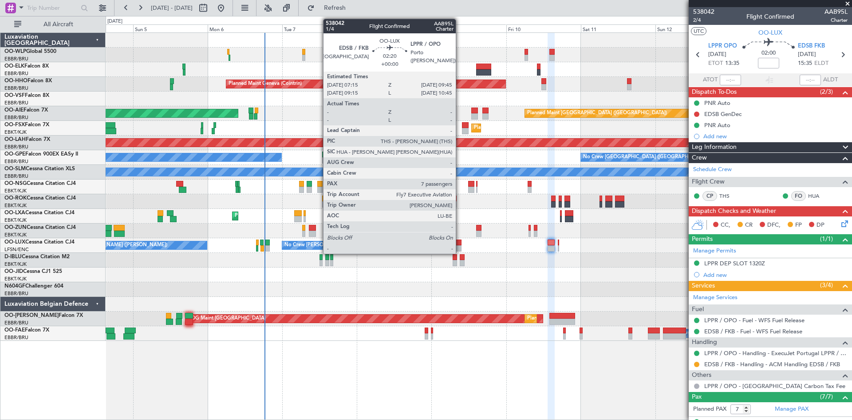
click at [460, 242] on div at bounding box center [458, 242] width 8 height 6
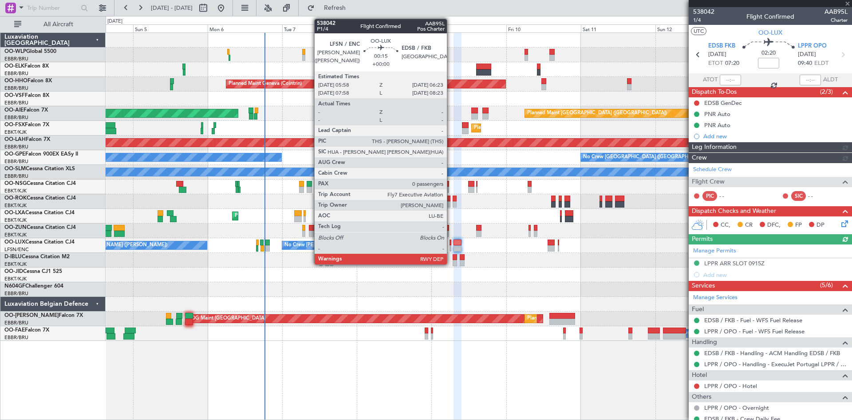
click at [451, 245] on div at bounding box center [450, 242] width 1 height 6
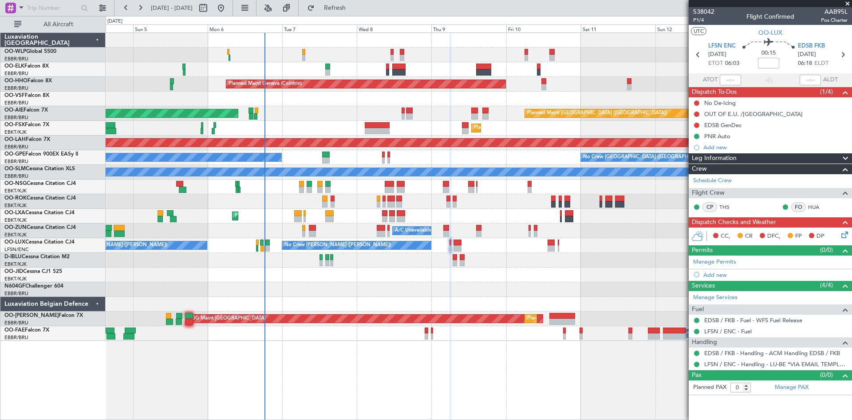
click at [549, 245] on div at bounding box center [551, 242] width 7 height 6
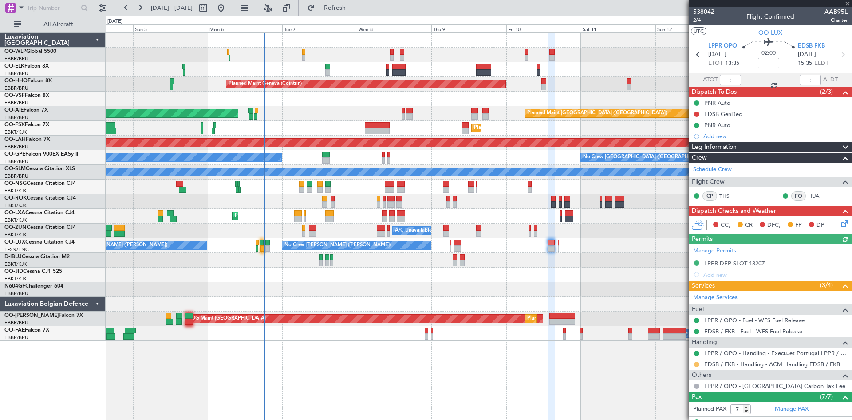
click at [695, 365] on button at bounding box center [696, 363] width 5 height 5
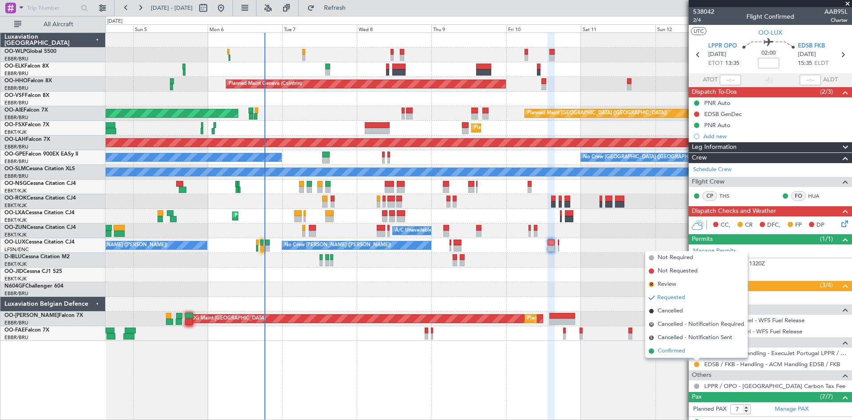
click at [678, 355] on span "Confirmed" at bounding box center [672, 350] width 28 height 9
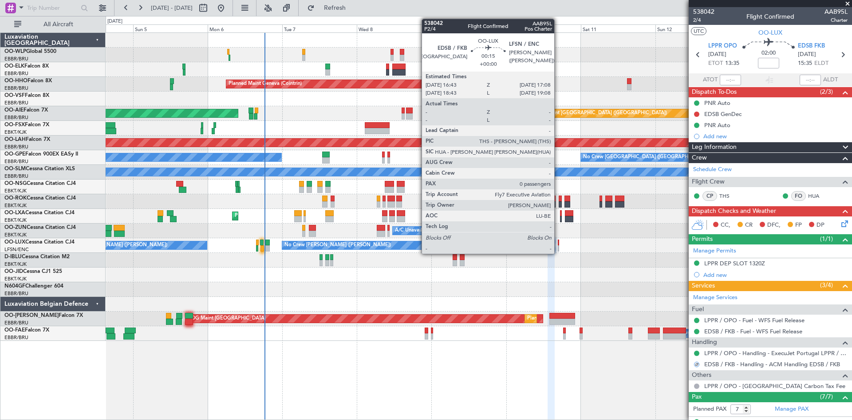
click at [559, 246] on div at bounding box center [558, 248] width 1 height 6
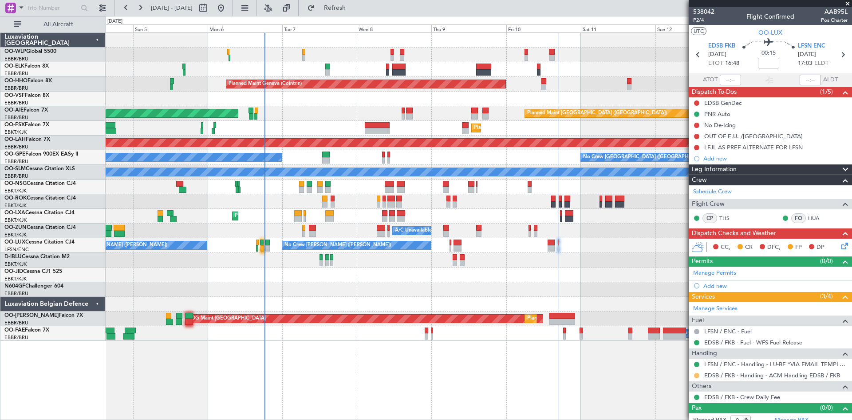
click at [695, 375] on button at bounding box center [696, 375] width 5 height 5
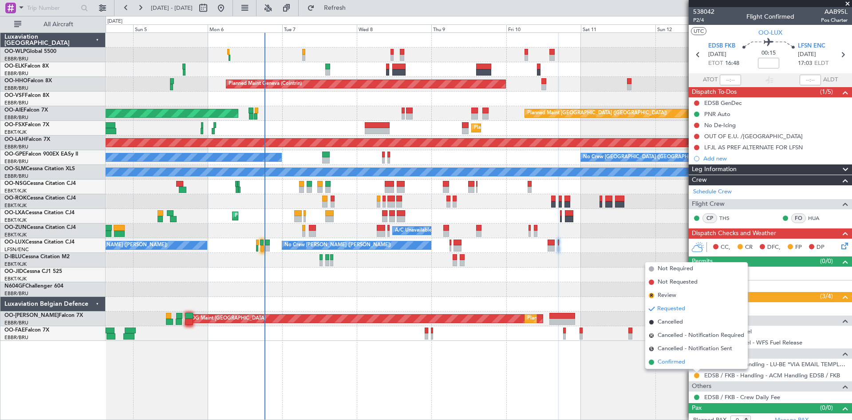
click at [683, 360] on span "Confirmed" at bounding box center [672, 361] width 28 height 9
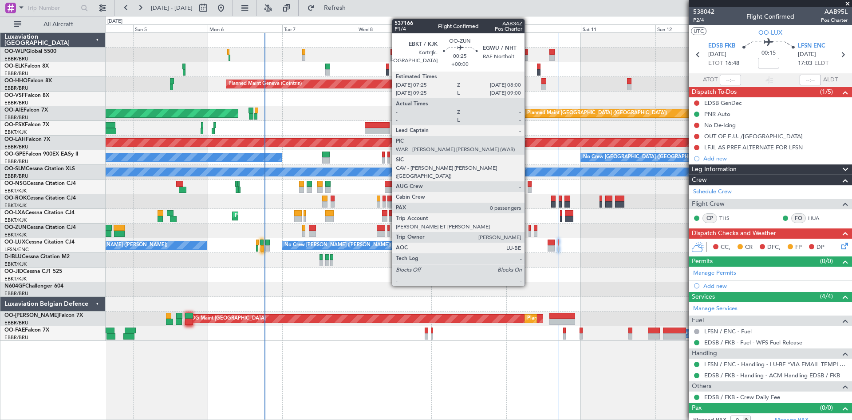
click at [529, 230] on div at bounding box center [530, 233] width 2 height 6
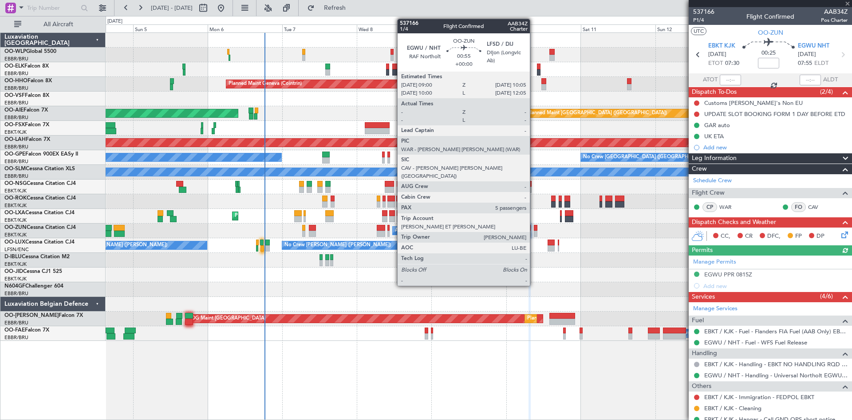
click at [534, 230] on div at bounding box center [536, 228] width 4 height 6
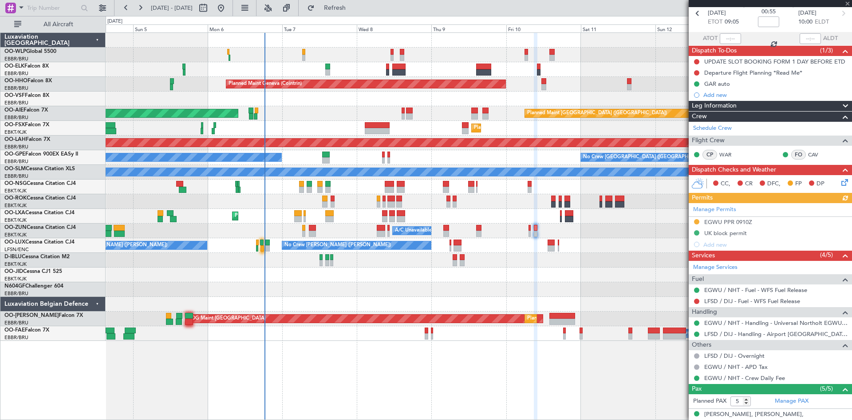
scroll to position [89, 0]
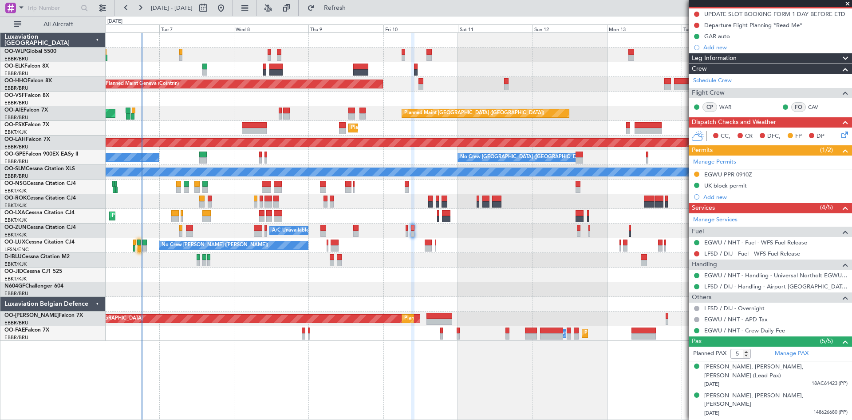
click at [491, 254] on div "Planned Maint Geneva (Cointrin) Unplanned Maint London (Farnborough) Planned Ma…" at bounding box center [479, 187] width 746 height 308
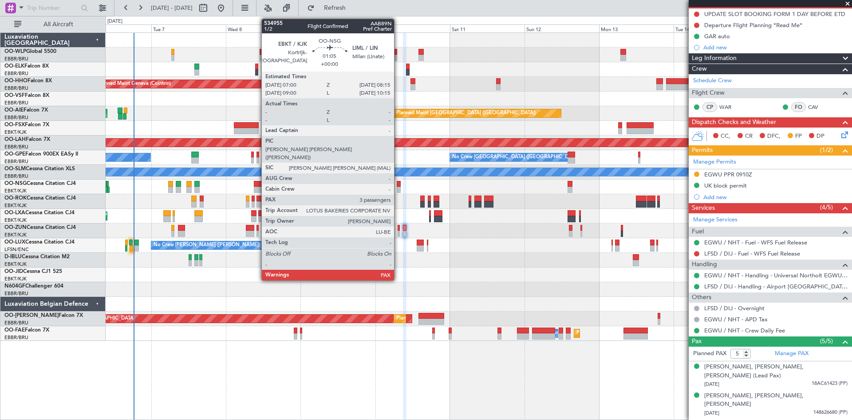
click at [398, 187] on div at bounding box center [399, 189] width 4 height 6
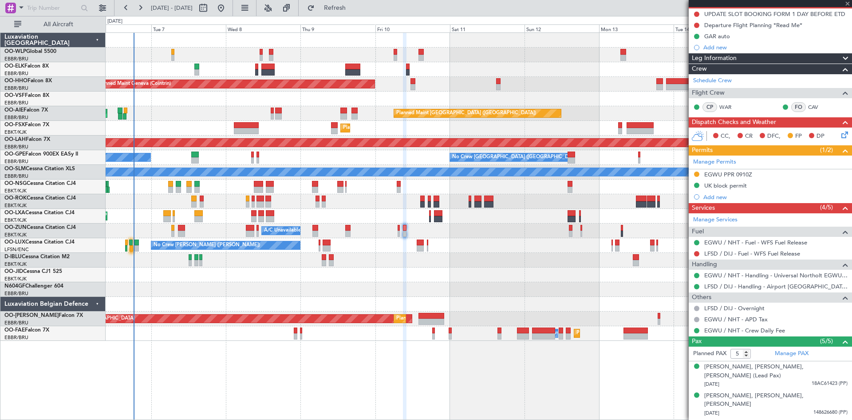
type input "3"
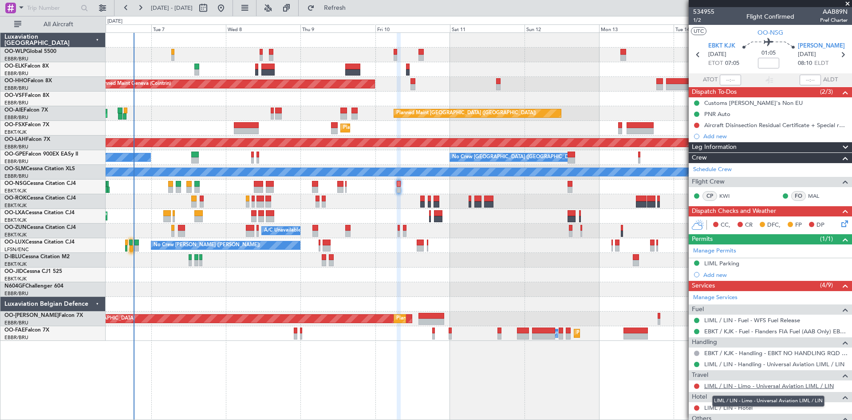
click at [785, 387] on link "LIML / LIN - Limo - Universal Aviation LIML / LIN" at bounding box center [770, 386] width 130 height 8
click at [354, 8] on span "Refresh" at bounding box center [335, 8] width 37 height 6
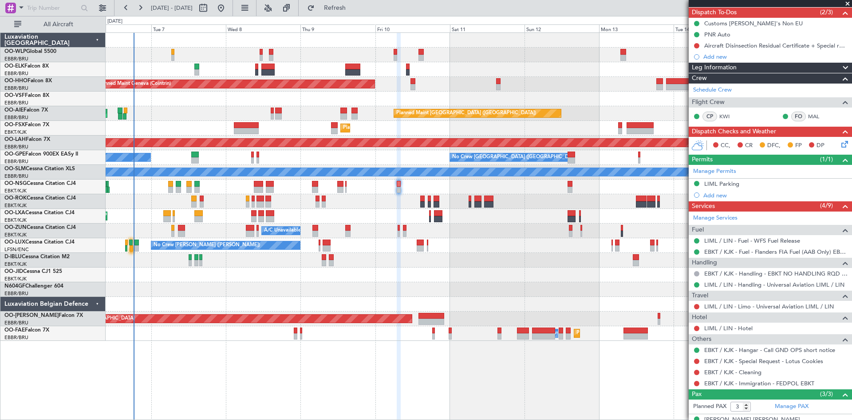
scroll to position [79, 0]
click at [354, 5] on span "Refresh" at bounding box center [335, 8] width 37 height 6
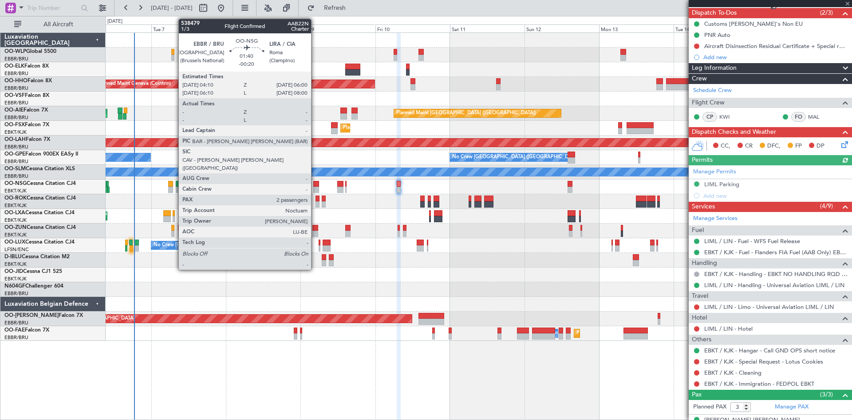
click at [315, 184] on div at bounding box center [316, 184] width 6 height 6
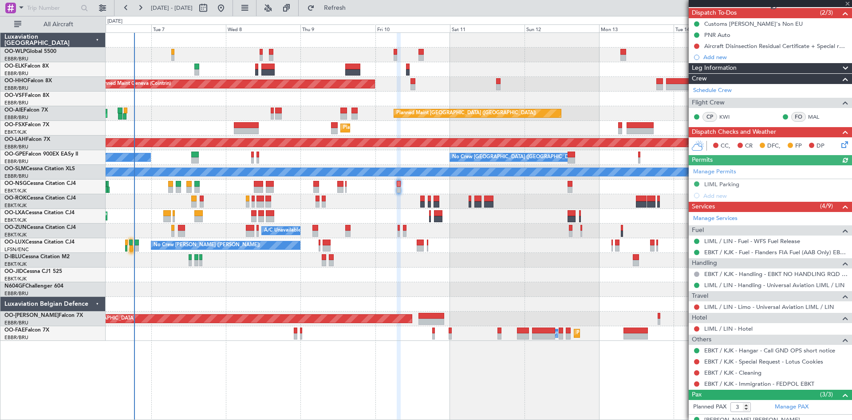
type input "-00:20"
type input "2"
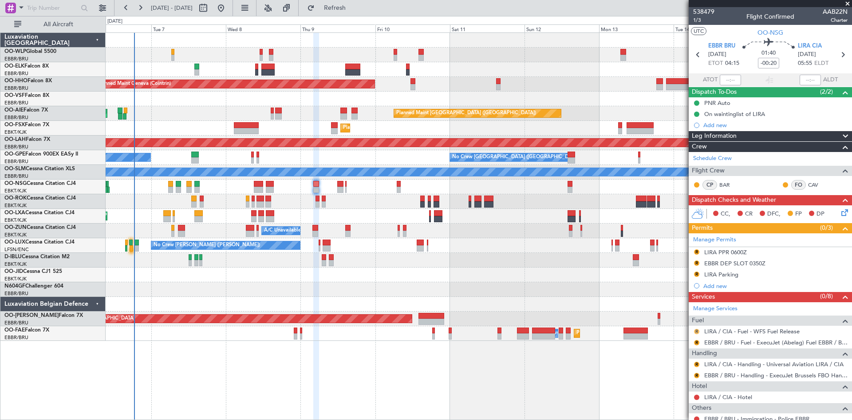
click at [696, 330] on button "R" at bounding box center [696, 331] width 5 height 5
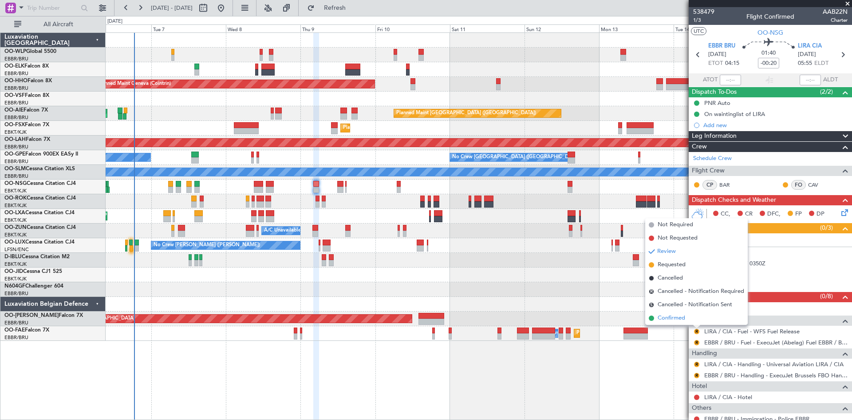
click at [667, 317] on span "Confirmed" at bounding box center [672, 317] width 28 height 9
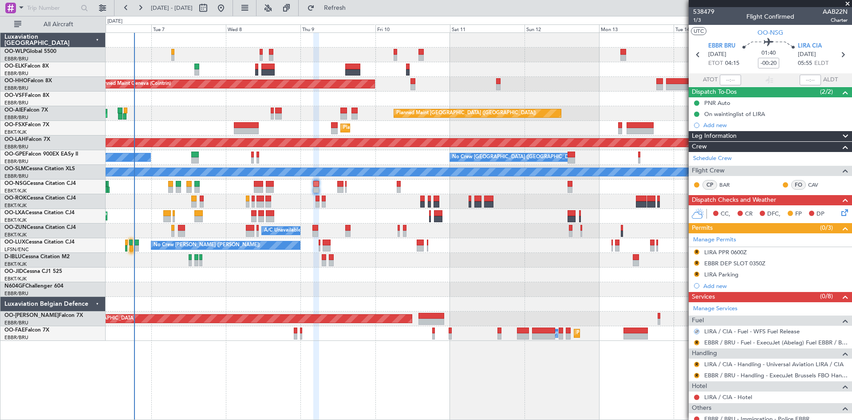
click at [694, 340] on div "R" at bounding box center [697, 342] width 7 height 7
click at [695, 341] on button "R" at bounding box center [696, 342] width 5 height 5
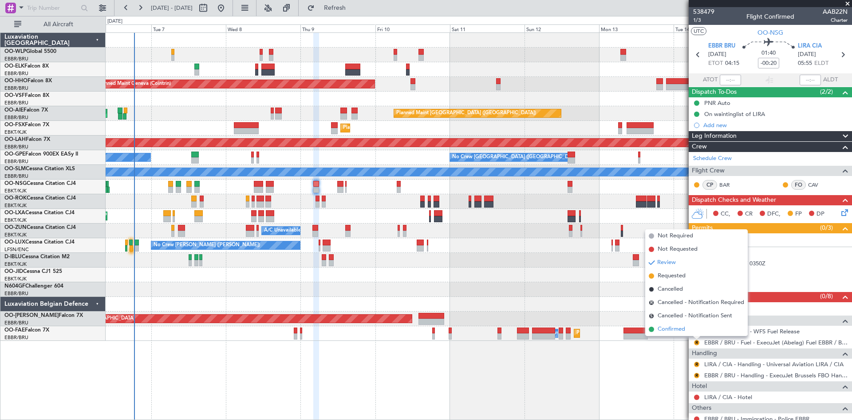
click at [676, 326] on span "Confirmed" at bounding box center [672, 329] width 28 height 9
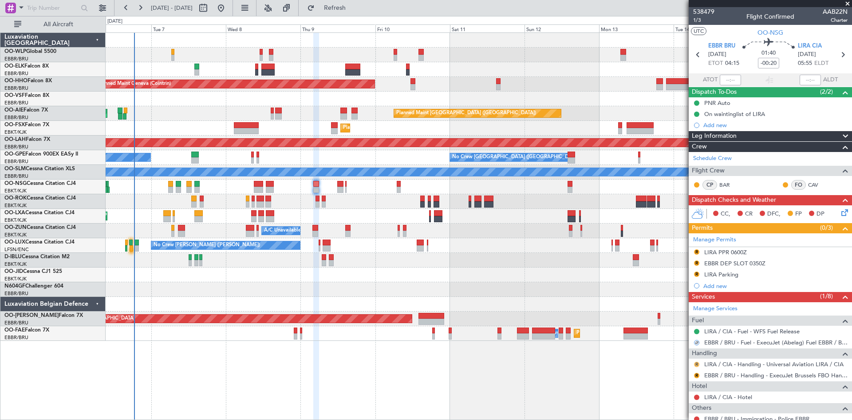
click at [695, 363] on button "R" at bounding box center [696, 363] width 5 height 5
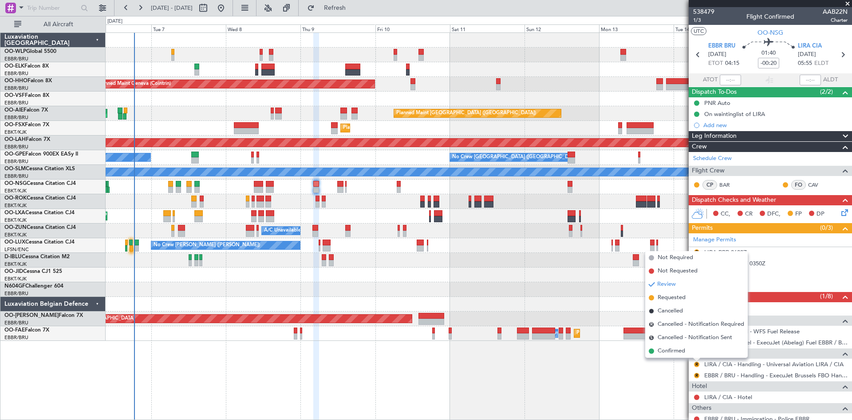
click at [690, 353] on li "Confirmed" at bounding box center [697, 350] width 103 height 13
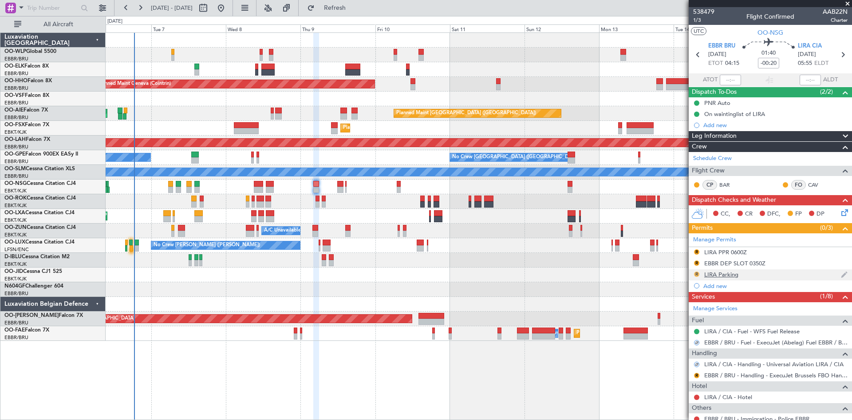
click at [698, 274] on button "R" at bounding box center [696, 273] width 5 height 5
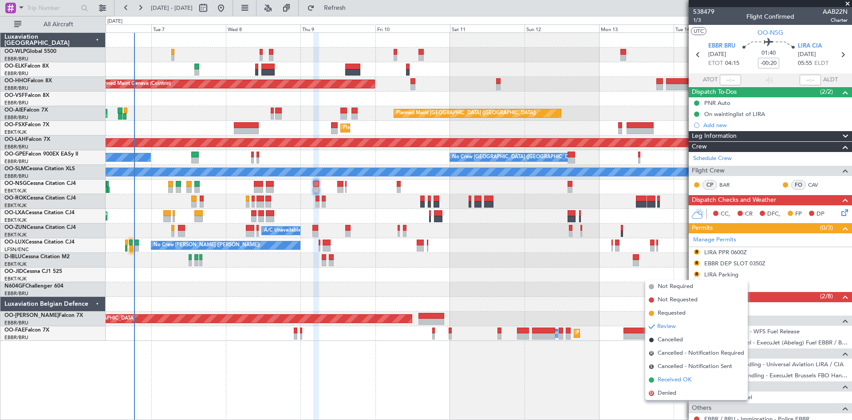
click at [673, 374] on li "Received OK" at bounding box center [697, 379] width 103 height 13
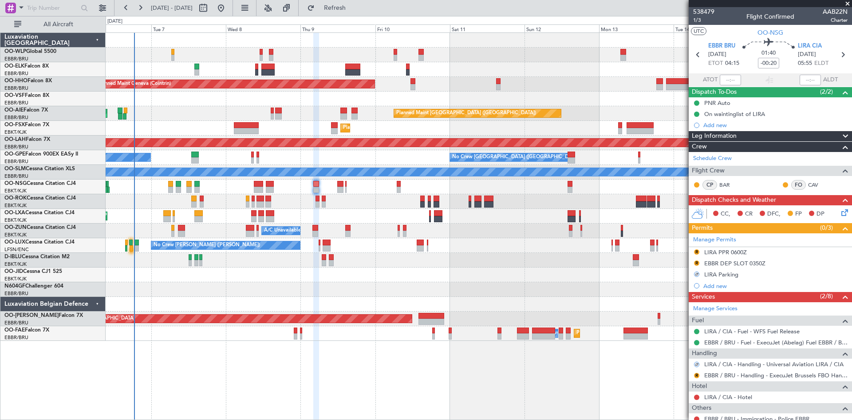
click at [694, 250] on div "R LIRA PPR 0600Z" at bounding box center [770, 252] width 163 height 11
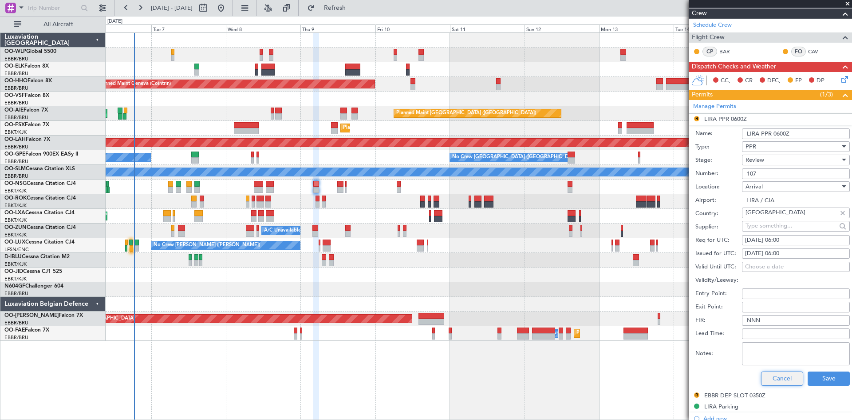
click at [767, 380] on button "Cancel" at bounding box center [782, 378] width 42 height 14
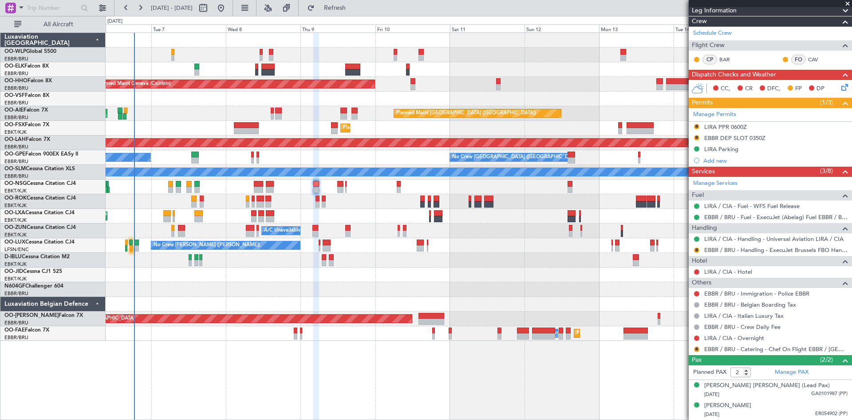
scroll to position [125, 0]
click at [696, 127] on button "R" at bounding box center [696, 126] width 5 height 5
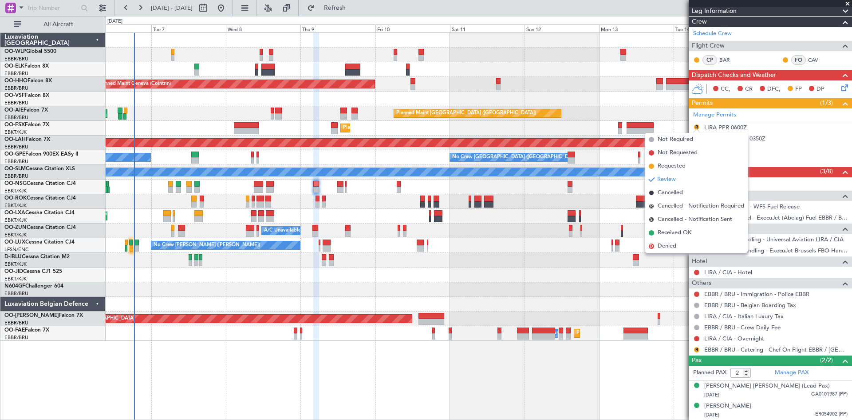
drag, startPoint x: 680, startPoint y: 232, endPoint x: 682, endPoint y: 213, distance: 19.2
click at [680, 233] on span "Received OK" at bounding box center [675, 232] width 34 height 9
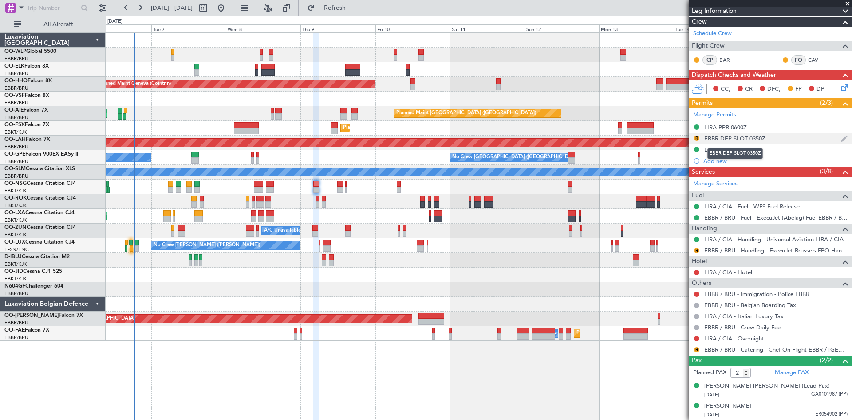
click at [742, 136] on div "EBBR DEP SLOT 0350Z" at bounding box center [735, 139] width 61 height 8
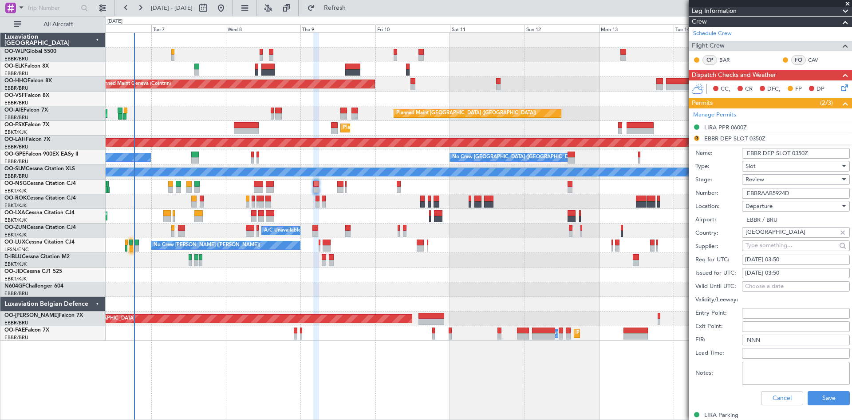
click at [784, 260] on div "09/10/2025 03:50" at bounding box center [796, 259] width 102 height 9
select select "10"
select select "2025"
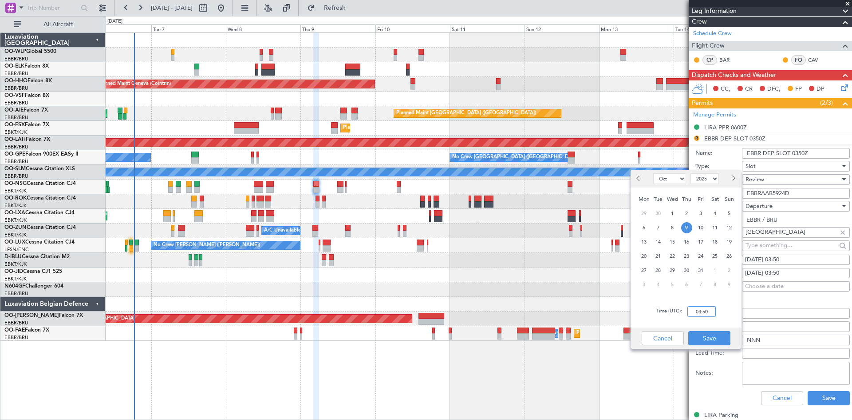
click at [701, 310] on input "03:50" at bounding box center [702, 311] width 28 height 11
type input "04:10"
click at [710, 344] on button "Save" at bounding box center [710, 338] width 42 height 14
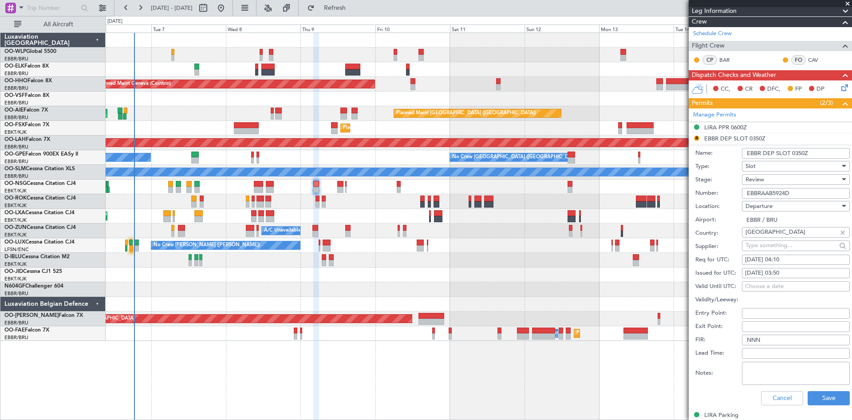
click at [791, 269] on div "09/10/2025 03:50" at bounding box center [796, 273] width 102 height 9
select select "10"
select select "2025"
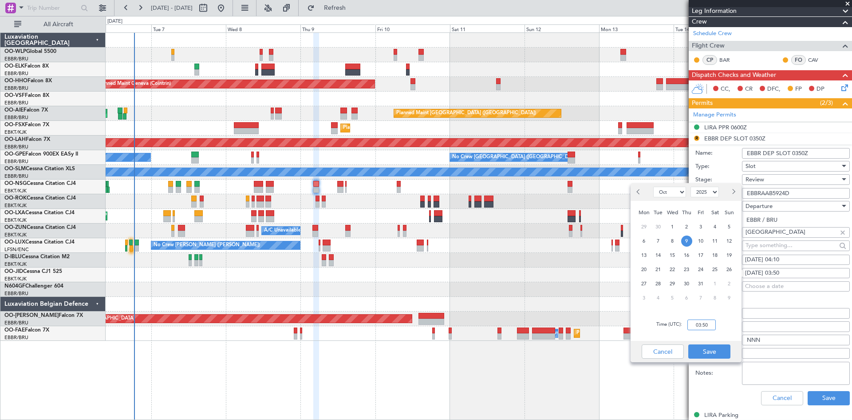
click at [703, 325] on input "03:50" at bounding box center [702, 324] width 28 height 11
type input "04:10"
click at [707, 347] on button "Save" at bounding box center [710, 351] width 42 height 14
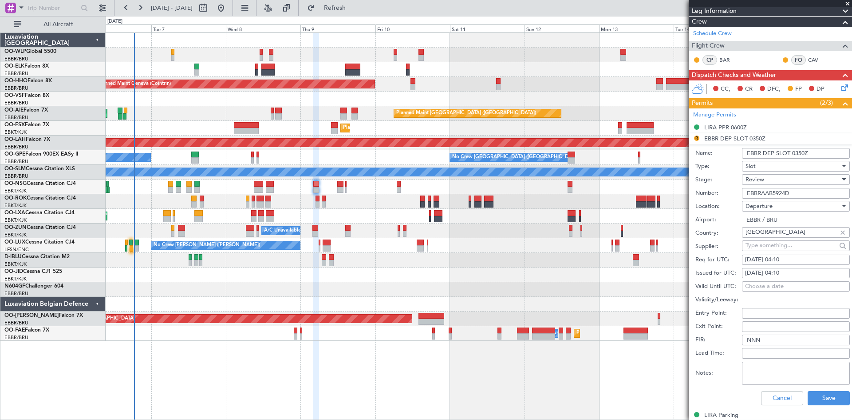
click at [783, 175] on div "Review" at bounding box center [793, 179] width 95 height 13
click at [767, 236] on span "Requested" at bounding box center [792, 236] width 93 height 13
click at [826, 402] on button "Save" at bounding box center [829, 398] width 42 height 14
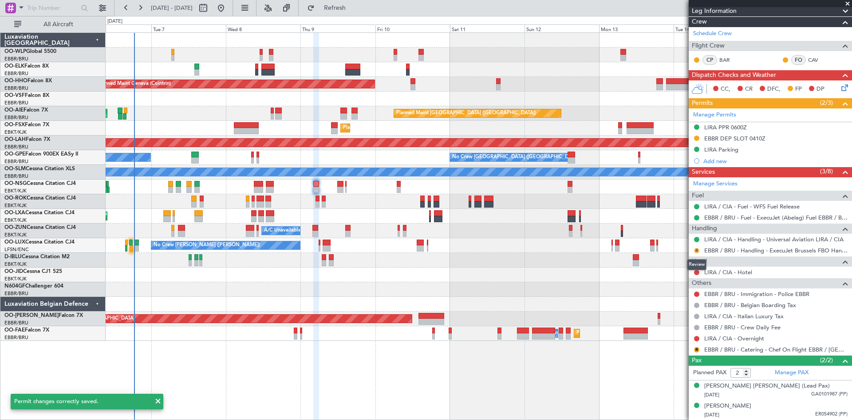
click at [695, 249] on button "R" at bounding box center [696, 250] width 5 height 5
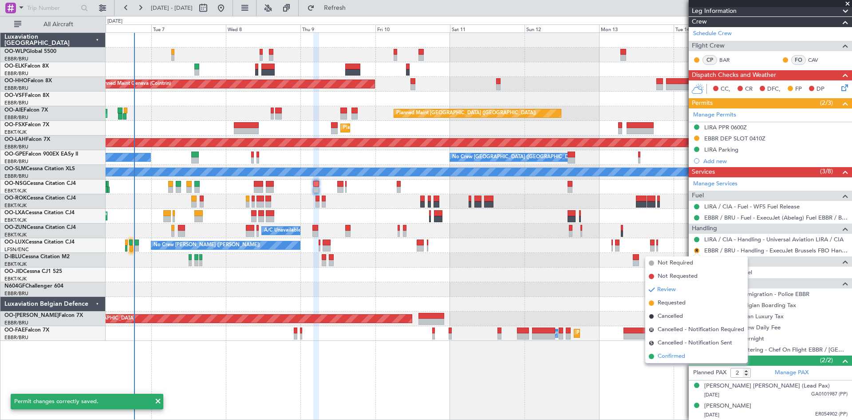
click at [680, 358] on span "Confirmed" at bounding box center [672, 356] width 28 height 9
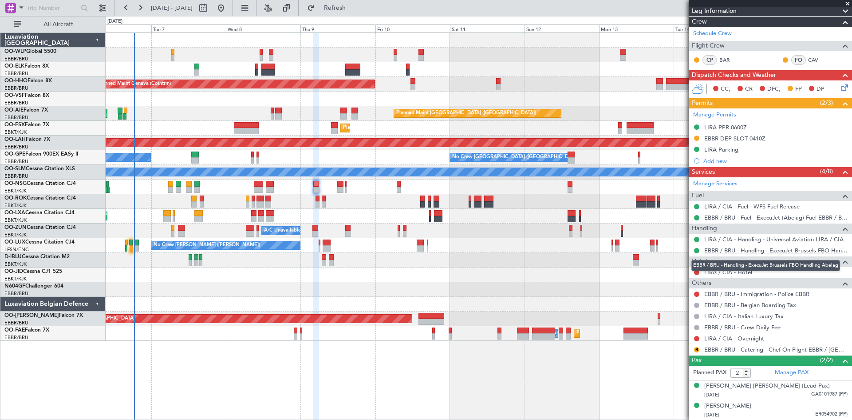
click at [777, 251] on link "EBBR / BRU - Handling - ExecuJet Brussels FBO Handling Abelag" at bounding box center [776, 250] width 143 height 8
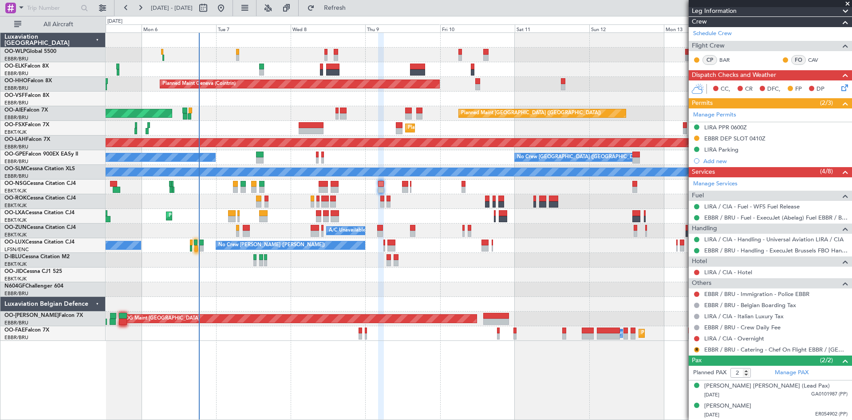
click at [228, 203] on div at bounding box center [479, 201] width 746 height 15
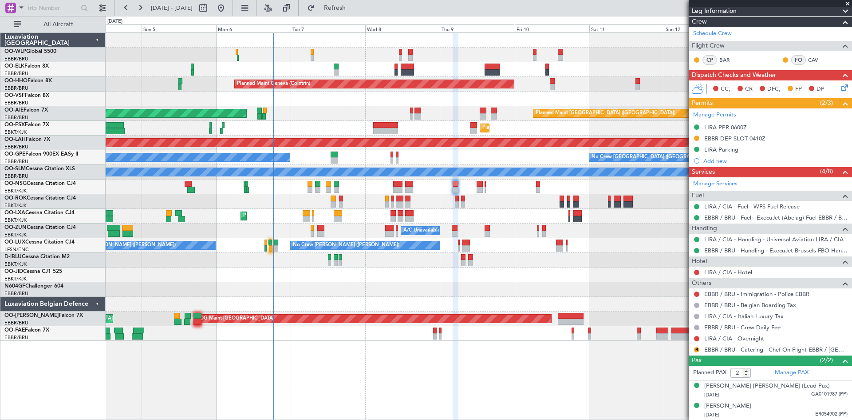
click at [242, 205] on div "AOG Maint Kortrijk-[GEOGRAPHIC_DATA]" at bounding box center [479, 201] width 746 height 15
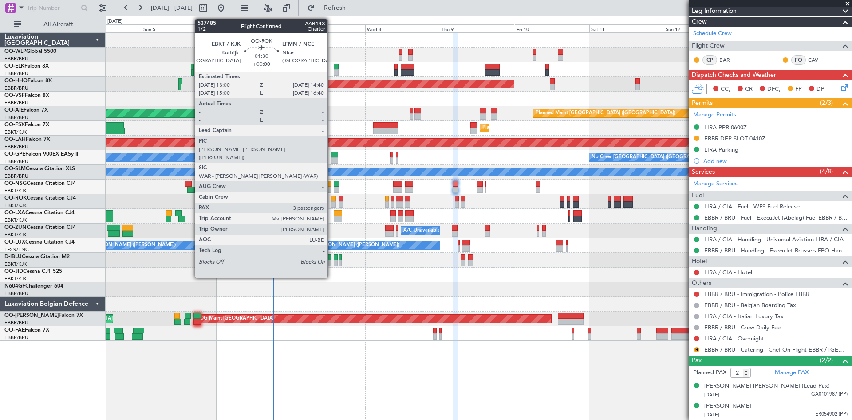
click at [332, 204] on div at bounding box center [333, 204] width 5 height 6
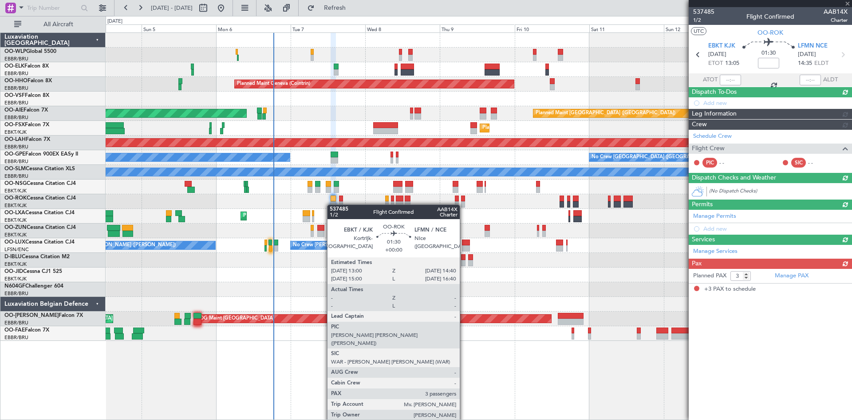
scroll to position [0, 0]
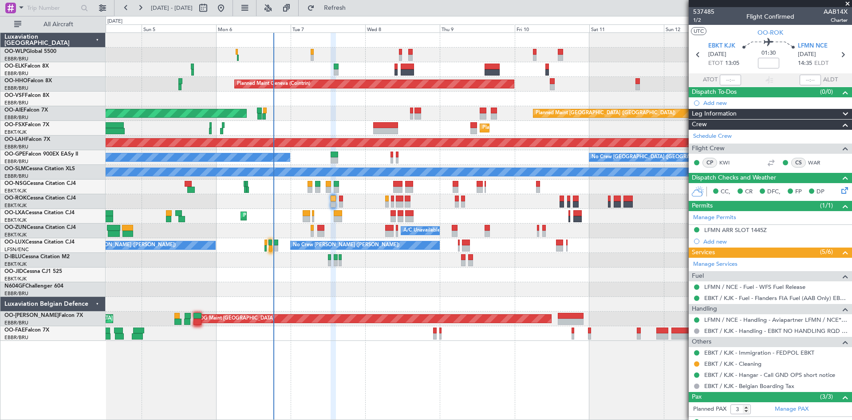
click at [840, 189] on icon at bounding box center [843, 188] width 7 height 7
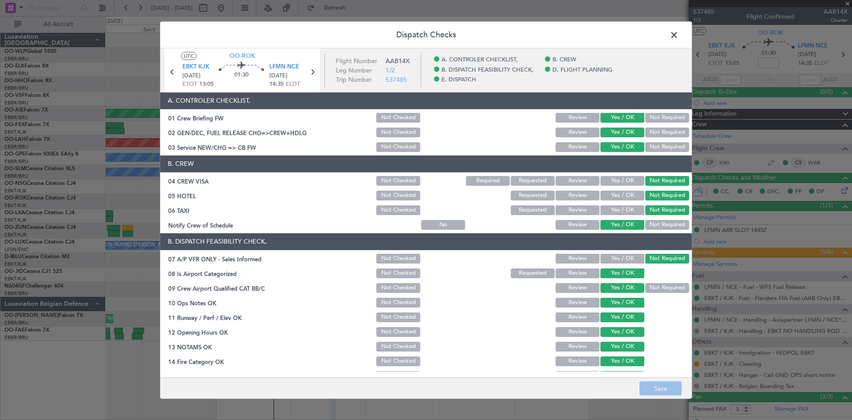
click at [679, 35] on span at bounding box center [679, 37] width 0 height 18
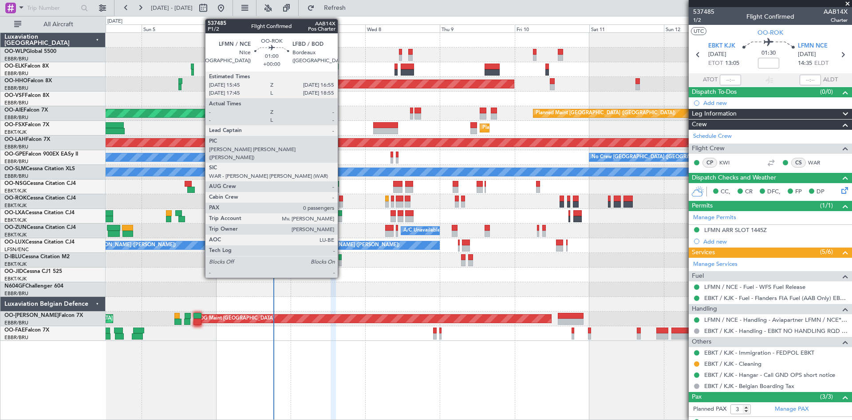
click at [342, 200] on div at bounding box center [341, 198] width 4 height 6
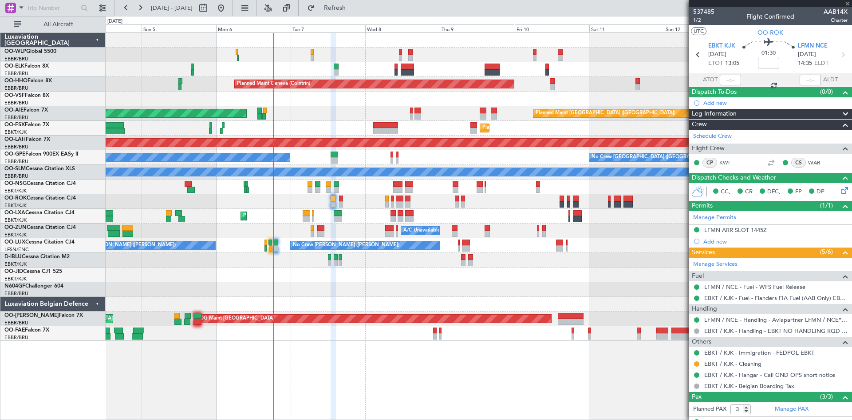
type input "0"
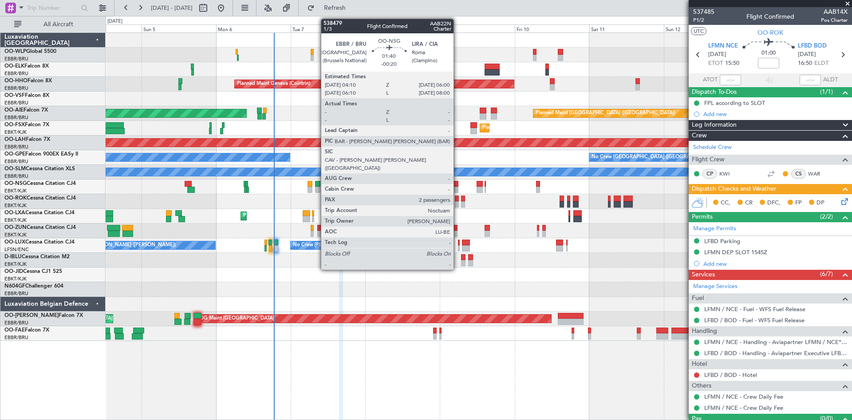
click at [458, 186] on div at bounding box center [456, 184] width 6 height 6
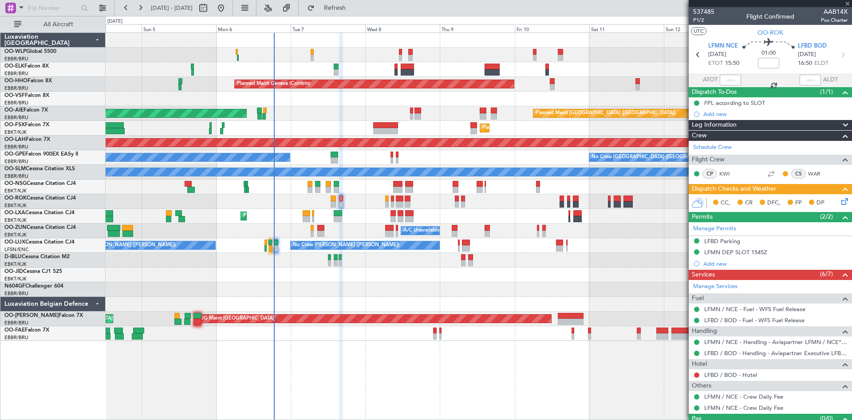
type input "-00:20"
type input "2"
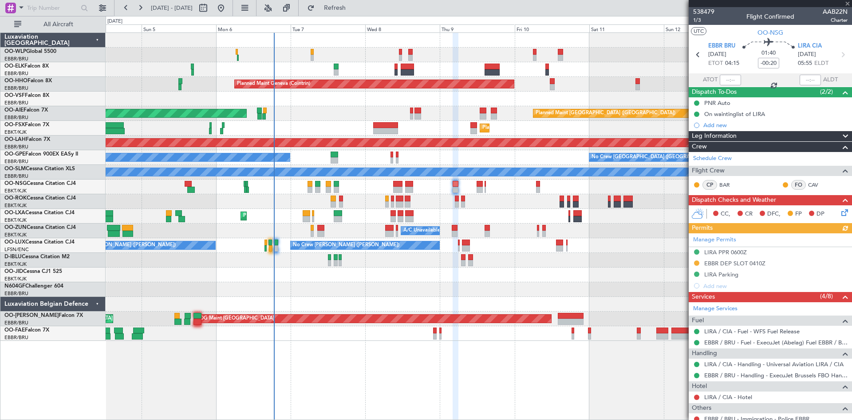
click at [695, 260] on div "Manage Permits LIRA PPR 0600Z EBBR DEP SLOT 0410Z LIRA Parking Add new" at bounding box center [770, 262] width 163 height 58
click at [700, 262] on div at bounding box center [697, 262] width 7 height 7
click at [698, 263] on button at bounding box center [696, 262] width 5 height 5
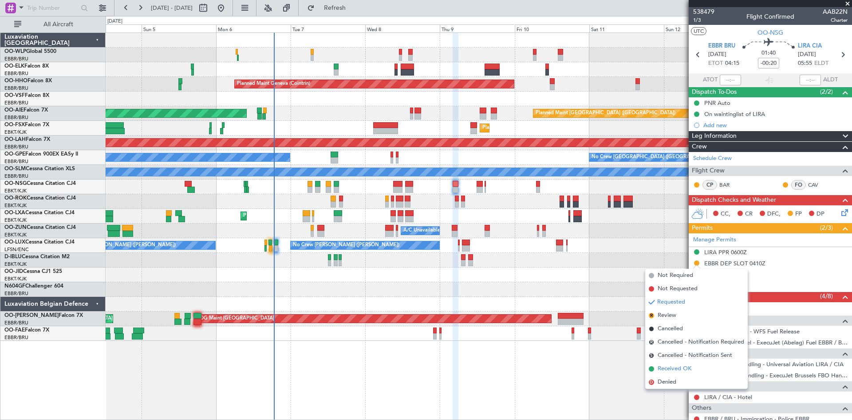
click at [673, 367] on span "Received OK" at bounding box center [675, 368] width 34 height 9
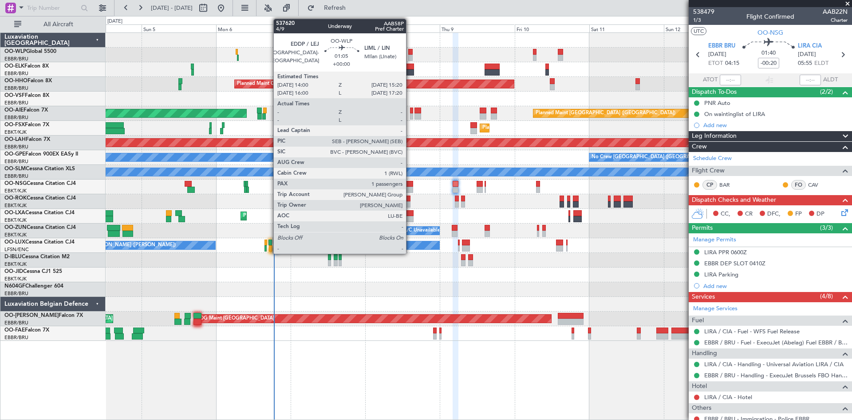
click at [410, 54] on div at bounding box center [410, 52] width 4 height 6
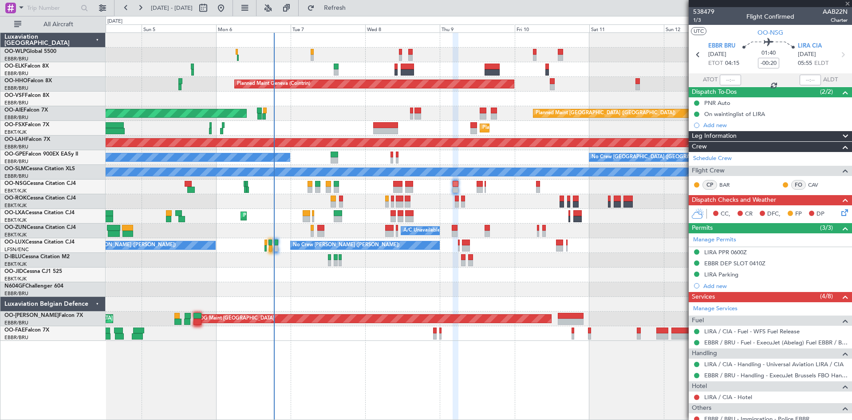
type input "1"
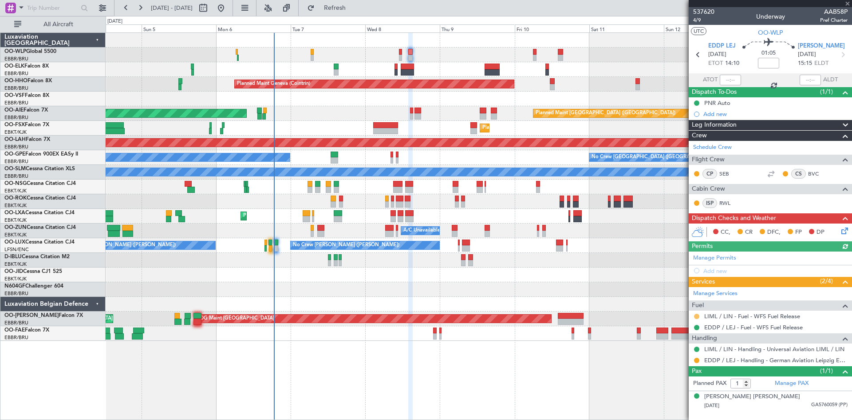
click at [698, 315] on button at bounding box center [696, 315] width 5 height 5
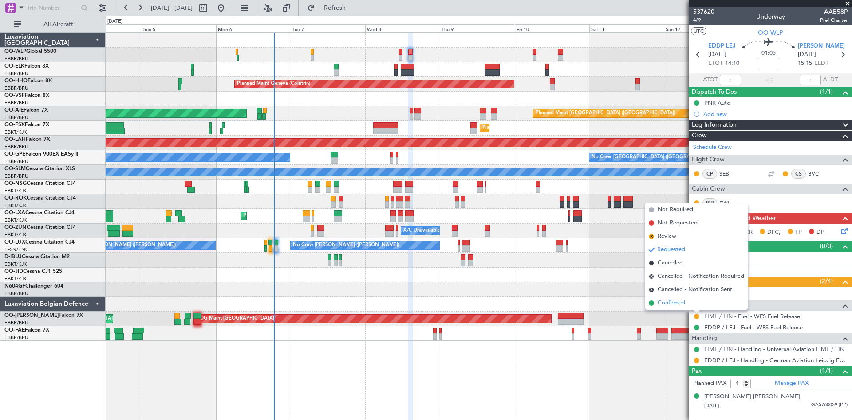
click at [675, 299] on span "Confirmed" at bounding box center [672, 302] width 28 height 9
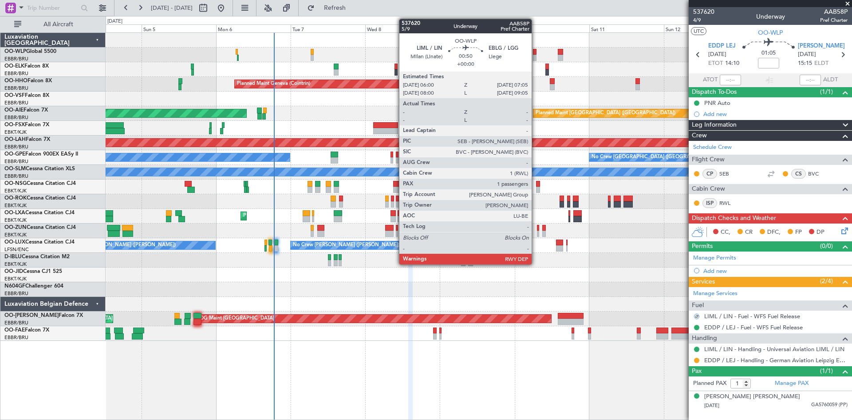
click at [536, 52] on div at bounding box center [535, 52] width 4 height 6
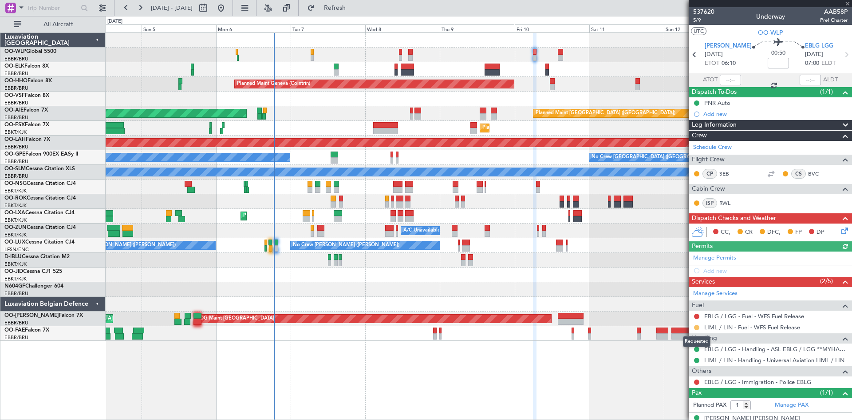
click at [699, 327] on button at bounding box center [696, 327] width 5 height 5
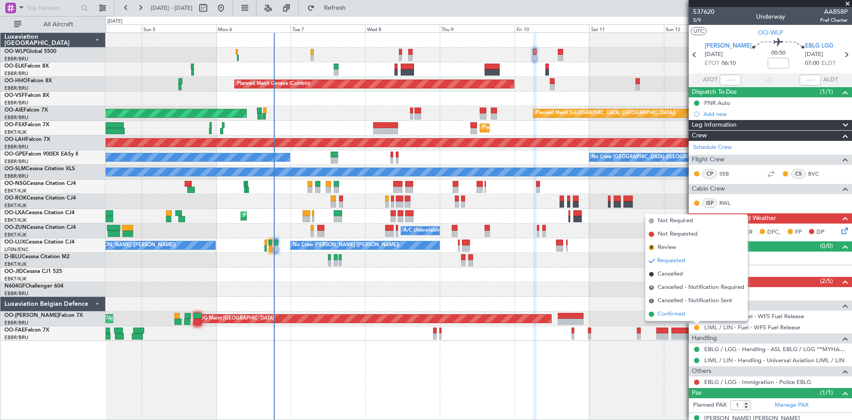
click at [677, 315] on span "Confirmed" at bounding box center [672, 313] width 28 height 9
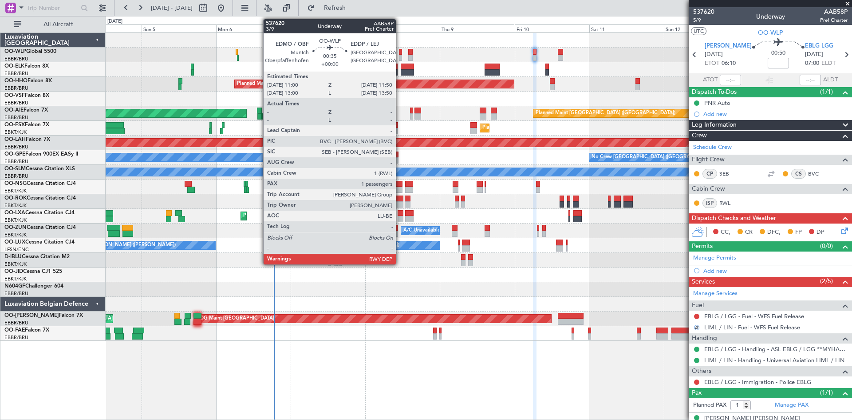
click at [400, 55] on div at bounding box center [400, 58] width 3 height 6
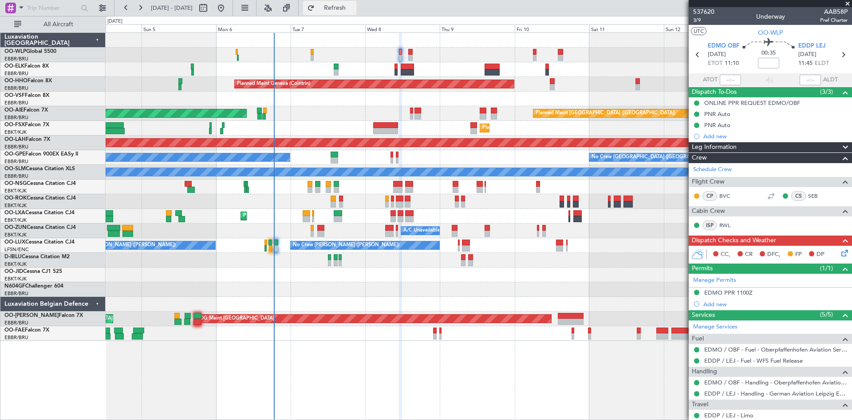
click at [337, 7] on button "Refresh" at bounding box center [329, 8] width 53 height 14
click at [344, 5] on button "Refresh" at bounding box center [329, 8] width 53 height 14
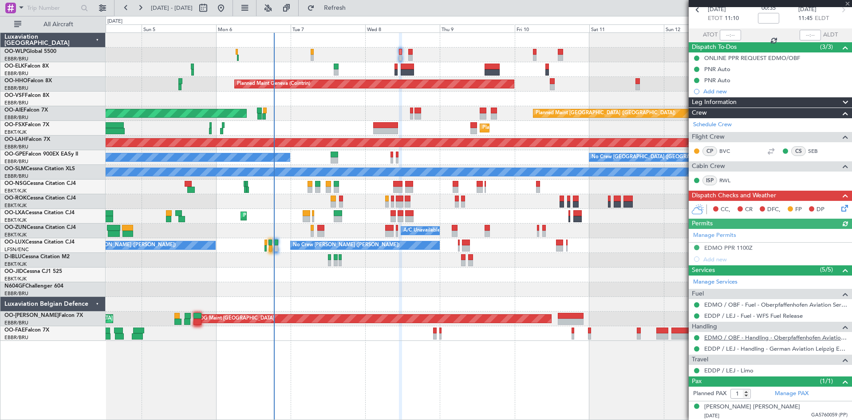
scroll to position [46, 0]
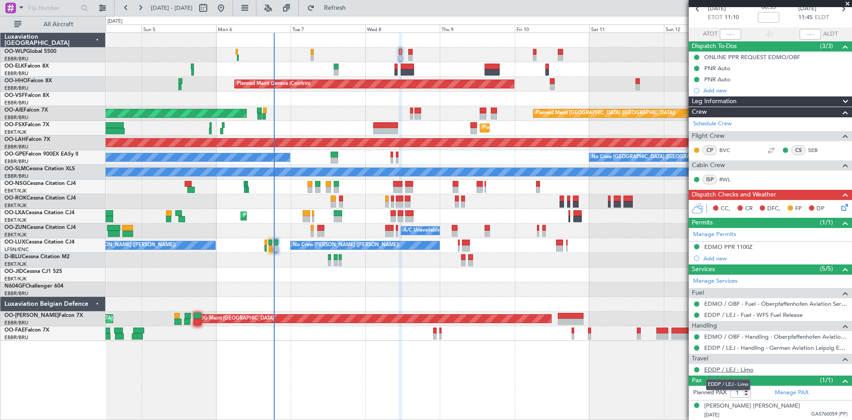
click at [743, 369] on link "EDDP / LEJ - Limo" at bounding box center [729, 369] width 49 height 8
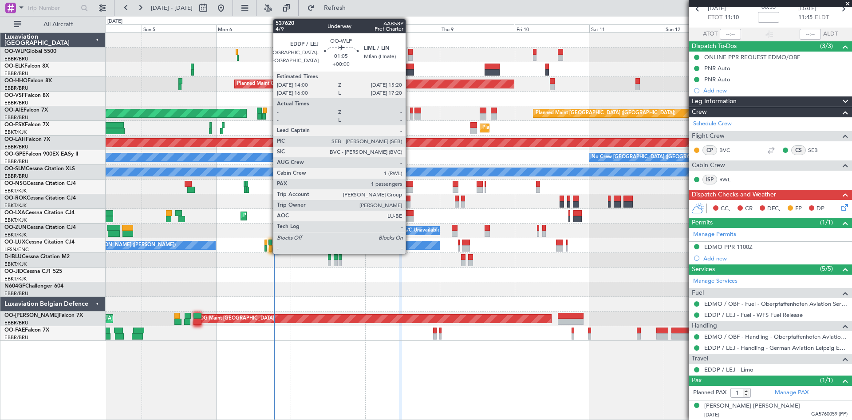
click at [410, 50] on div at bounding box center [410, 52] width 4 height 6
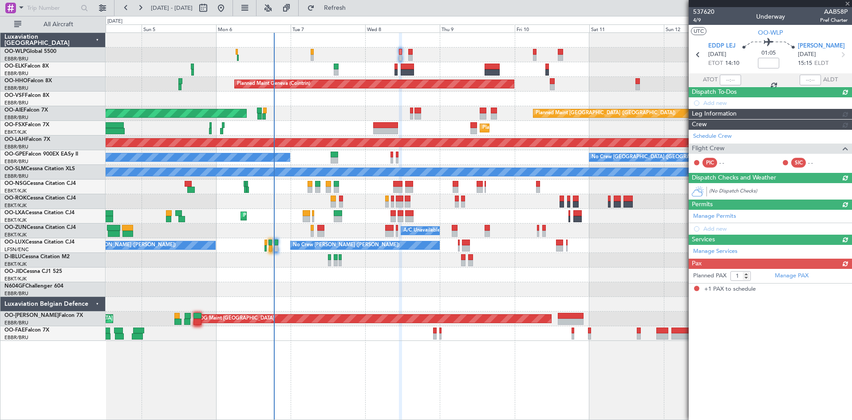
scroll to position [0, 0]
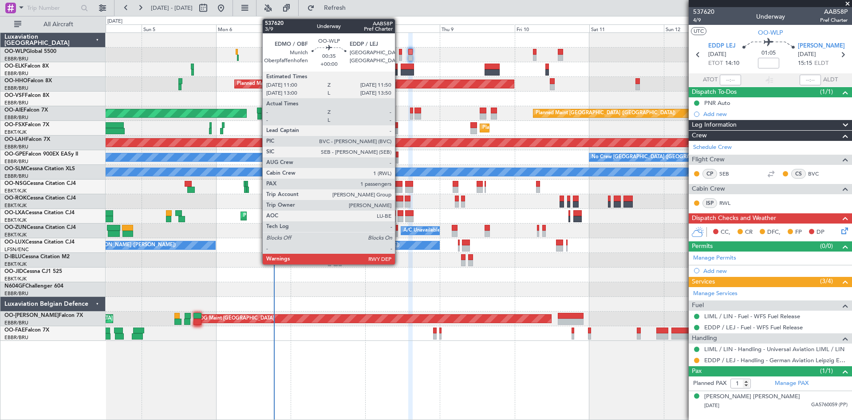
click at [399, 58] on div at bounding box center [400, 58] width 3 height 6
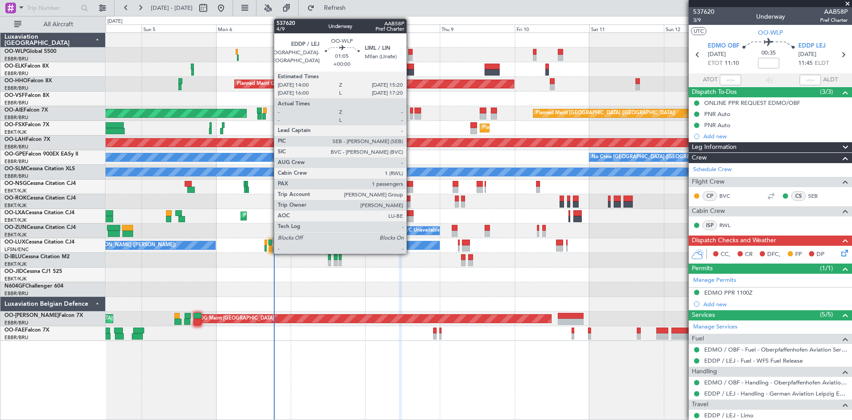
click at [411, 52] on div at bounding box center [410, 52] width 4 height 6
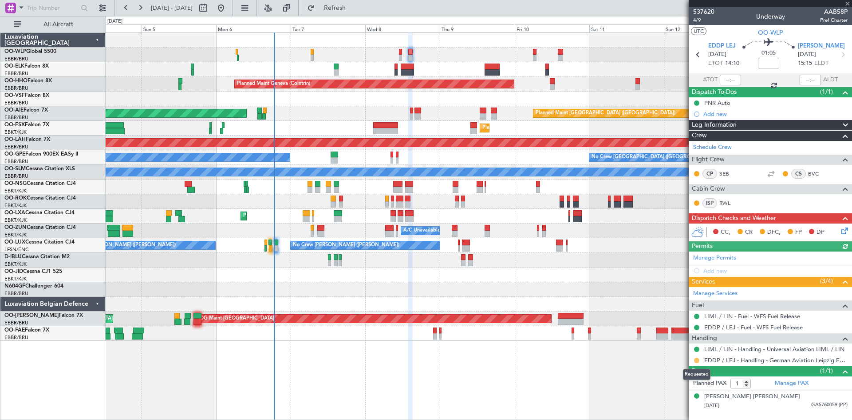
click at [698, 361] on button at bounding box center [696, 359] width 5 height 5
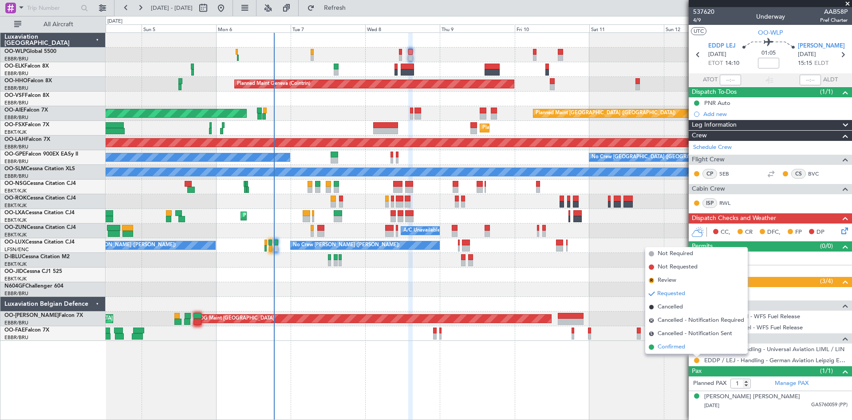
click at [693, 346] on li "Confirmed" at bounding box center [697, 346] width 103 height 13
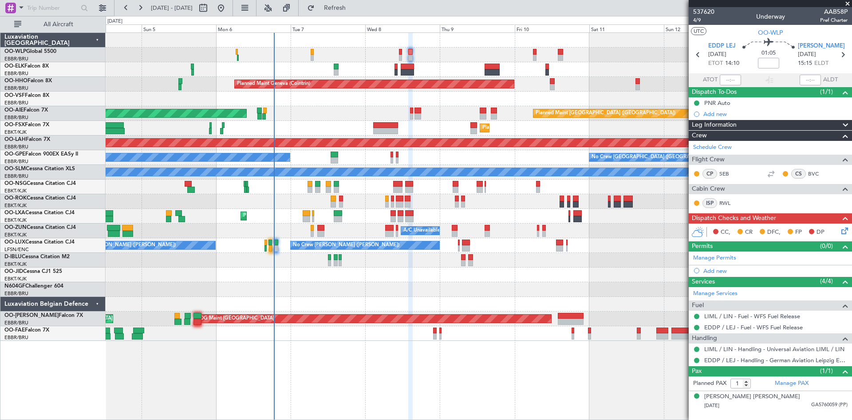
click at [403, 52] on div "Planned Maint Milan (Linate)" at bounding box center [479, 55] width 746 height 15
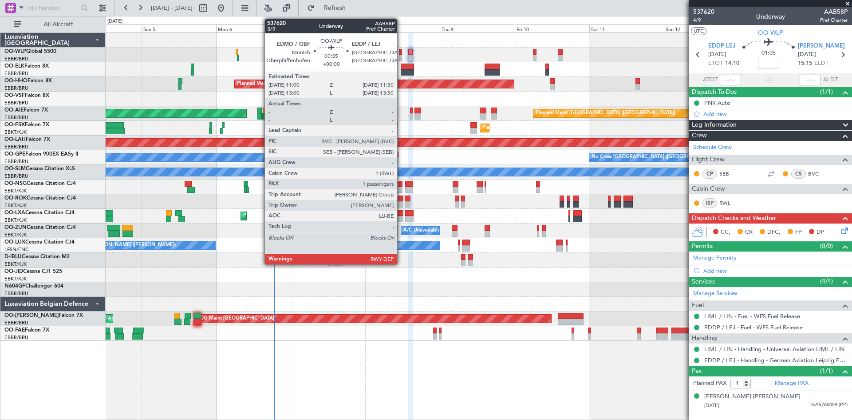
click at [401, 54] on div at bounding box center [400, 52] width 3 height 6
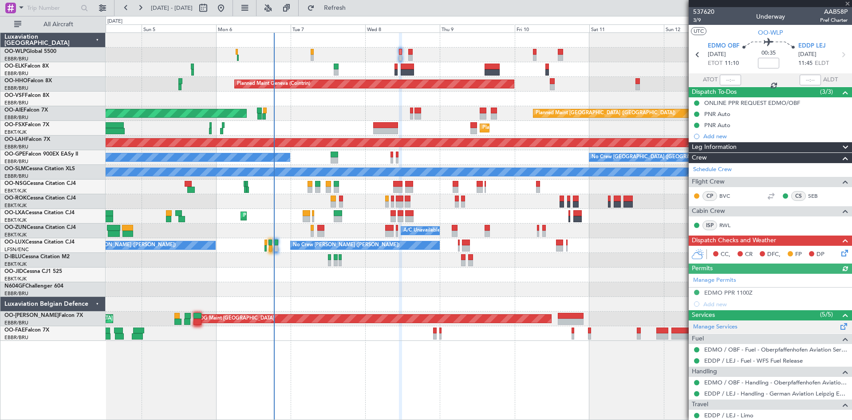
scroll to position [44, 0]
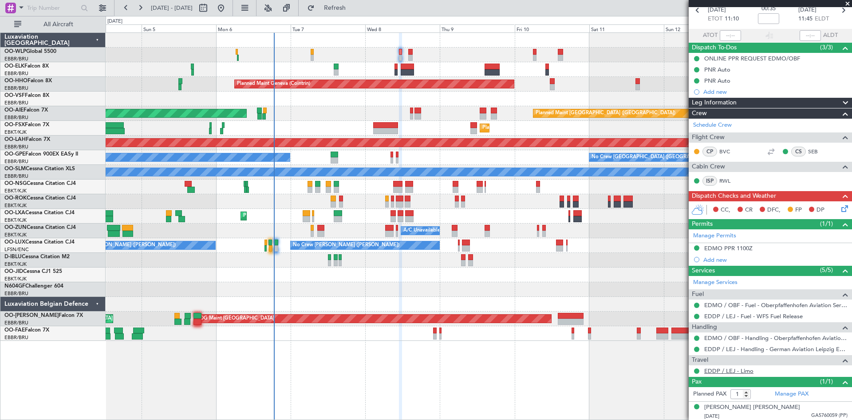
click at [738, 368] on link "EDDP / LEJ - Limo" at bounding box center [729, 371] width 49 height 8
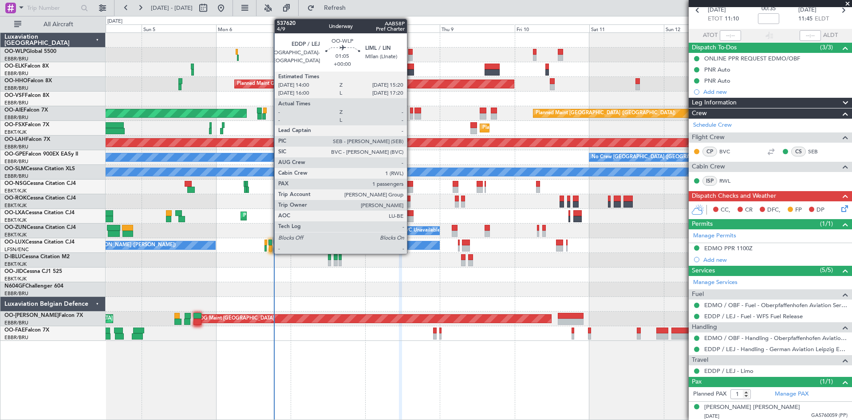
click at [411, 55] on div at bounding box center [410, 58] width 4 height 6
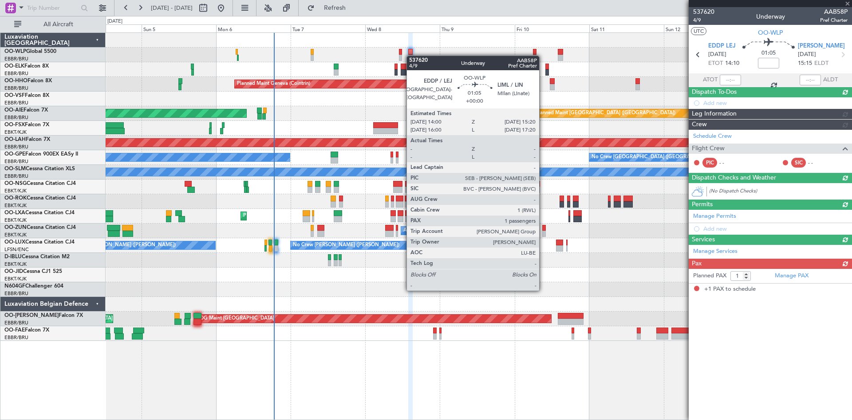
scroll to position [0, 0]
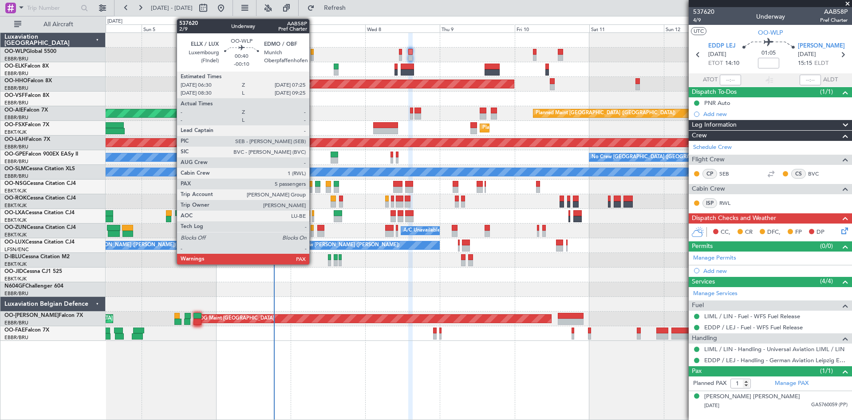
click at [313, 51] on div at bounding box center [312, 52] width 3 height 6
click at [313, 53] on div at bounding box center [312, 52] width 3 height 6
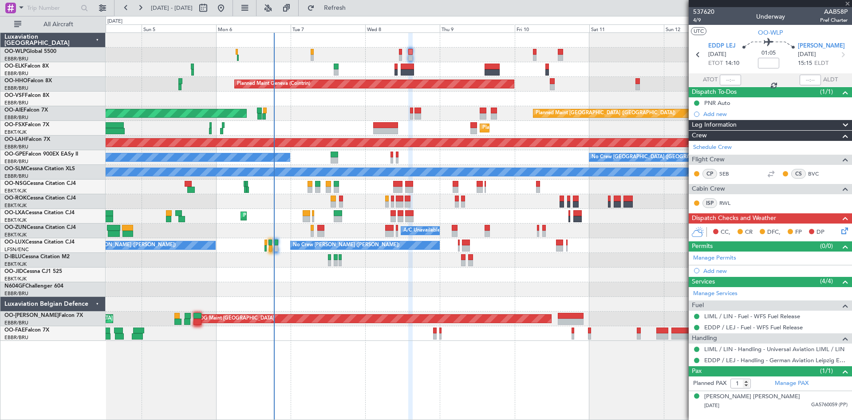
type input "-00:10"
type input "5"
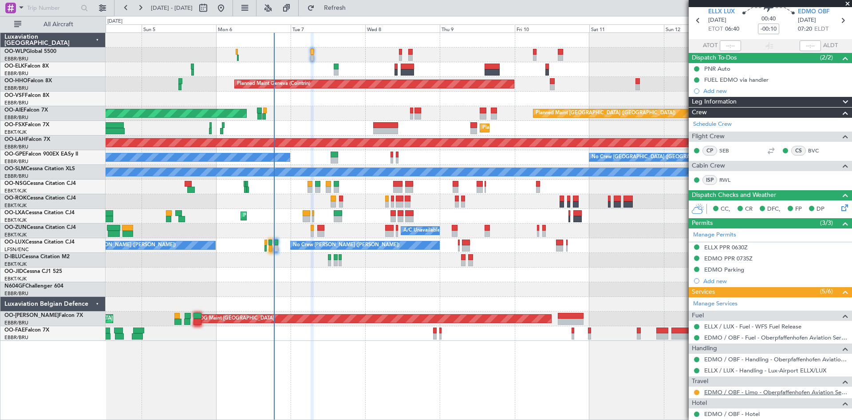
scroll to position [89, 0]
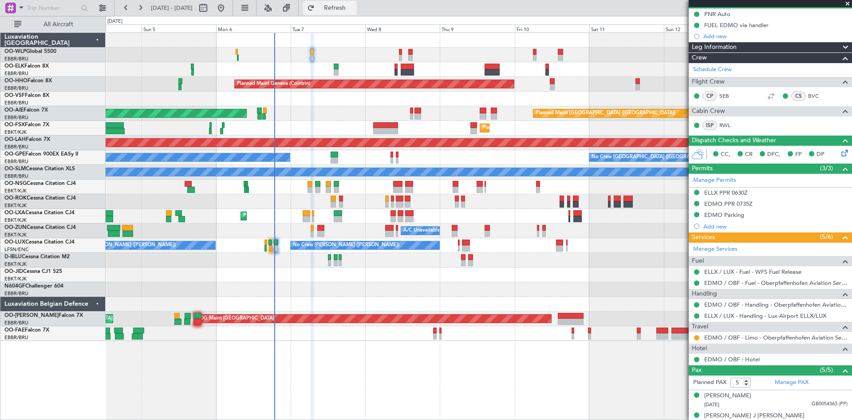
click at [354, 10] on span "Refresh" at bounding box center [335, 8] width 37 height 6
click at [397, 48] on div "Planned Maint Milan (Linate)" at bounding box center [479, 55] width 746 height 15
click at [354, 7] on span "Refresh" at bounding box center [335, 8] width 37 height 6
click at [341, 7] on button "Refresh" at bounding box center [329, 8] width 53 height 14
click at [343, 7] on button "Refresh" at bounding box center [329, 8] width 53 height 14
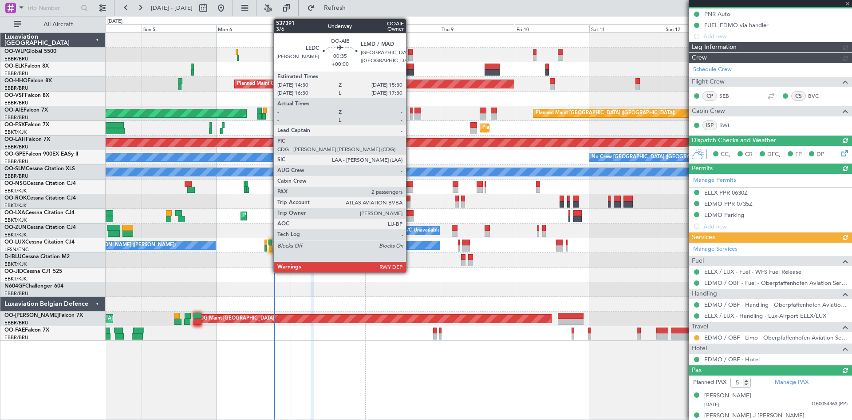
click at [410, 111] on div at bounding box center [412, 110] width 4 height 6
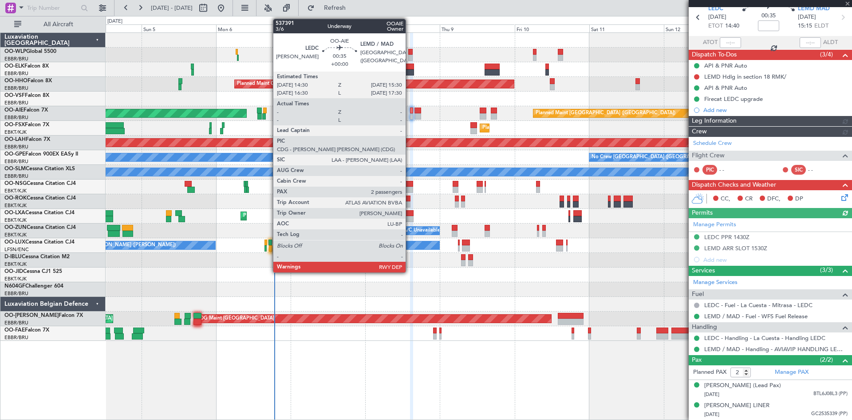
scroll to position [0, 0]
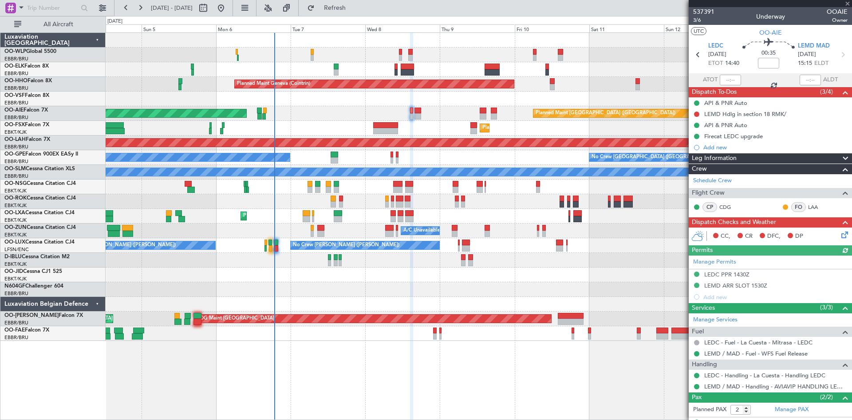
click at [479, 112] on div "Planned Maint London (Farnborough) Unplanned Maint London (Farnborough)" at bounding box center [479, 113] width 746 height 15
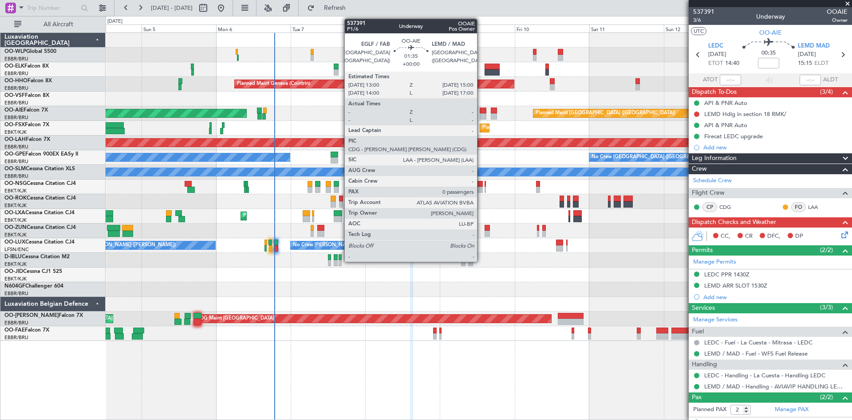
click at [481, 113] on div at bounding box center [483, 116] width 7 height 6
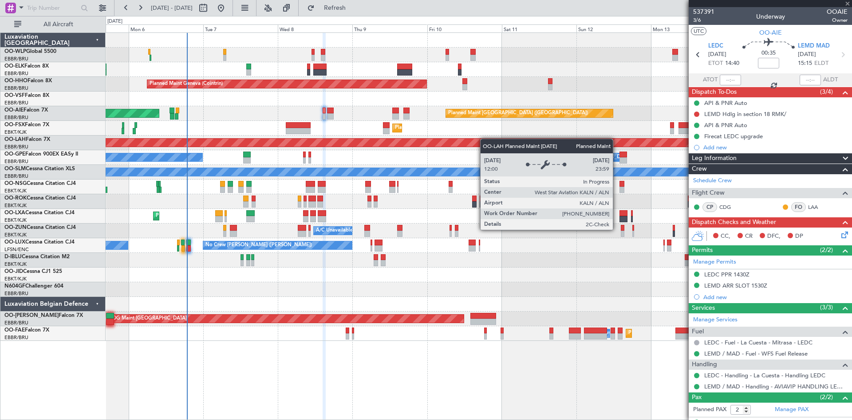
click at [389, 143] on div "Planned Maint Geneva (Cointrin) Planned Maint [GEOGRAPHIC_DATA] ([GEOGRAPHIC_DA…" at bounding box center [479, 187] width 746 height 308
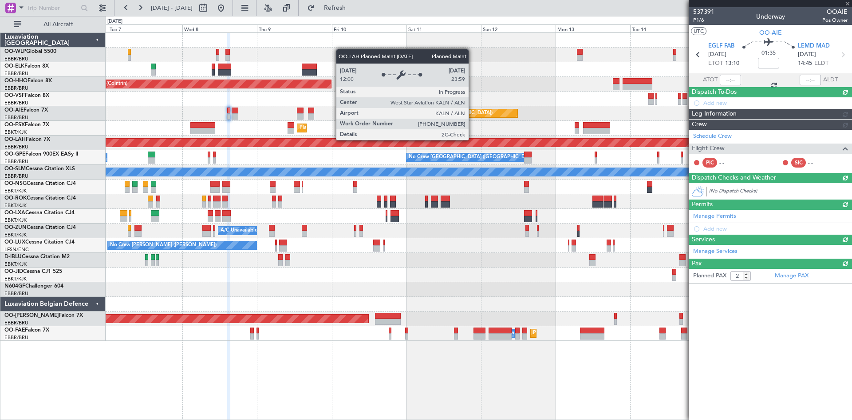
type input "0"
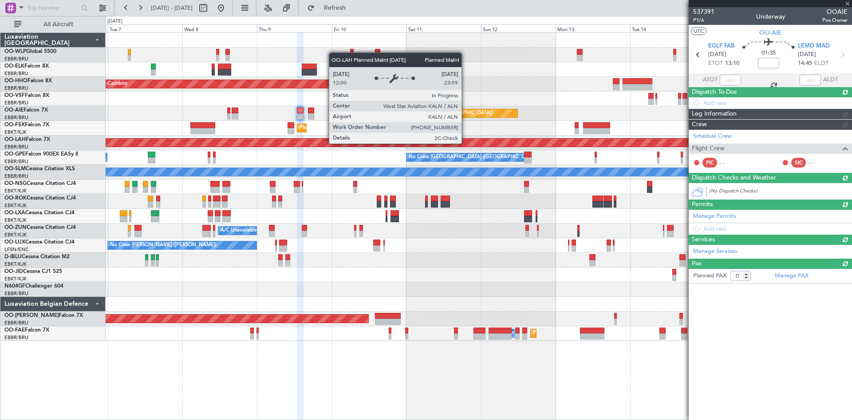
click at [399, 151] on div "Planned Maint Geneva (Cointrin) Planned Maint London (Farnborough) Unplanned Ma…" at bounding box center [479, 187] width 746 height 308
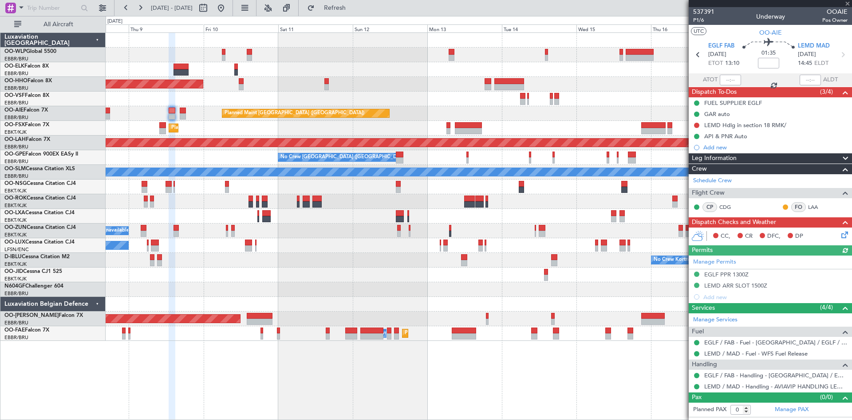
click at [439, 134] on div "Planned Maint Geneva (Cointrin) Planned Maint London (Farnborough) Unplanned Ma…" at bounding box center [479, 187] width 746 height 308
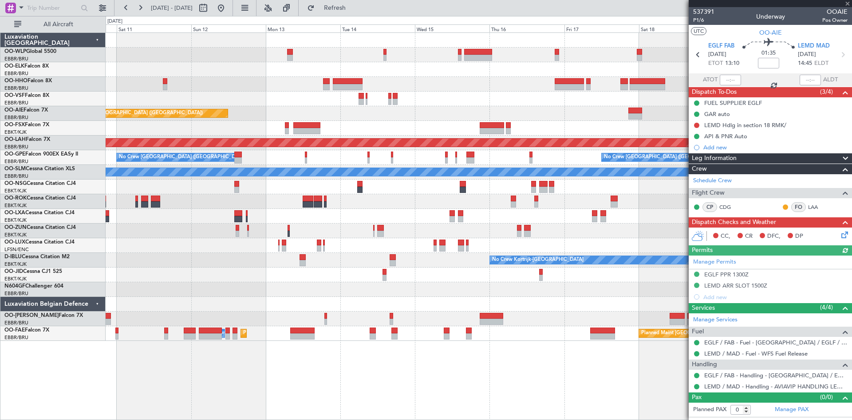
click at [440, 131] on div "Planned Maint Geneva (Cointrin) Planned Maint London (Farnborough) Planned Main…" at bounding box center [479, 187] width 746 height 308
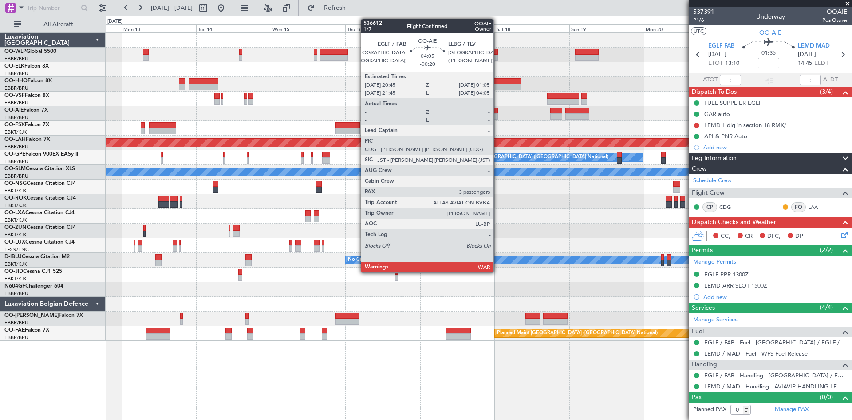
click at [496, 117] on div at bounding box center [491, 116] width 14 height 6
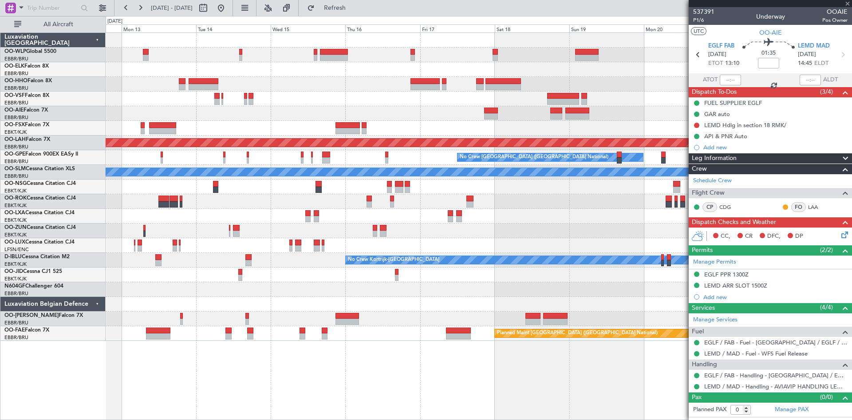
type input "-00:20"
type input "3"
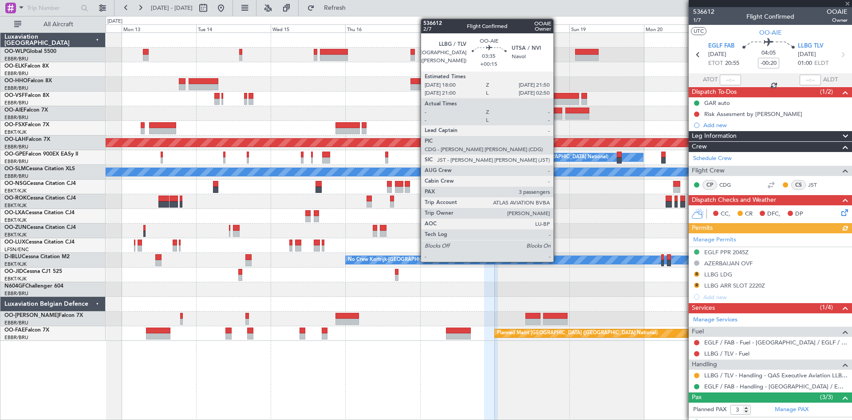
click at [558, 113] on div at bounding box center [557, 110] width 12 height 6
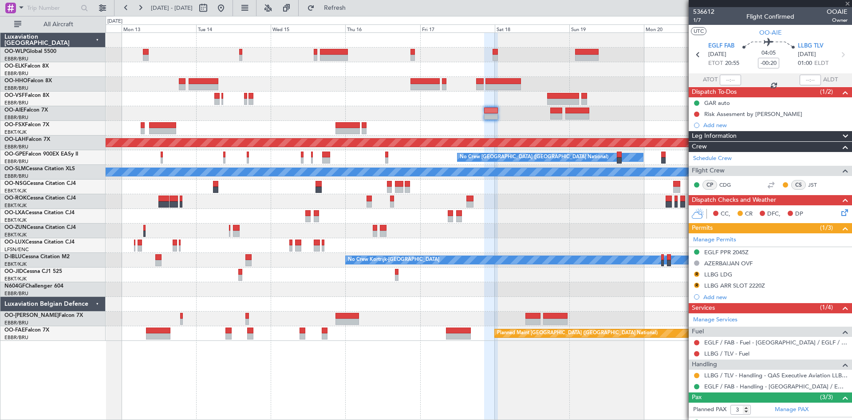
type input "+00:15"
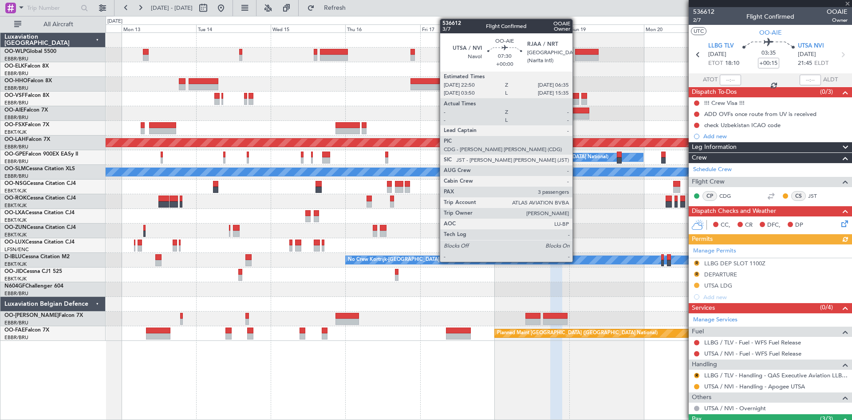
click at [577, 114] on div "Planned Maint [GEOGRAPHIC_DATA] ([GEOGRAPHIC_DATA])" at bounding box center [479, 113] width 746 height 15
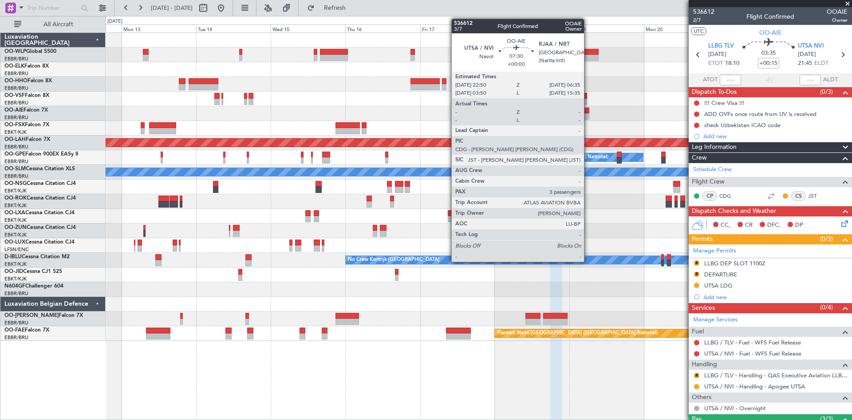
click at [588, 113] on div at bounding box center [578, 110] width 24 height 6
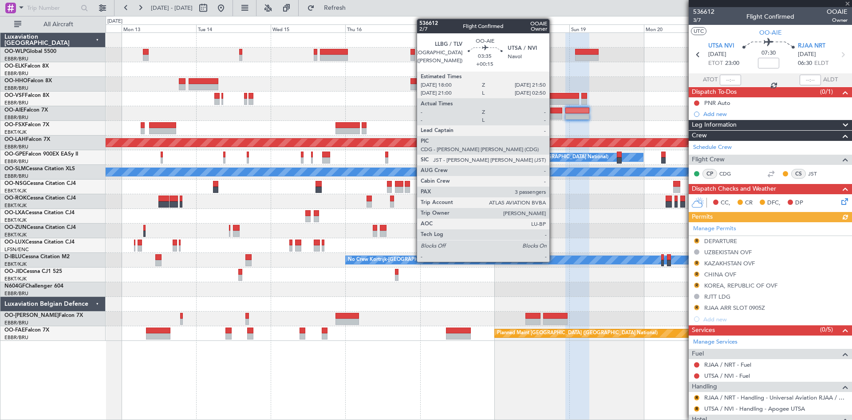
click at [554, 115] on div at bounding box center [557, 116] width 12 height 6
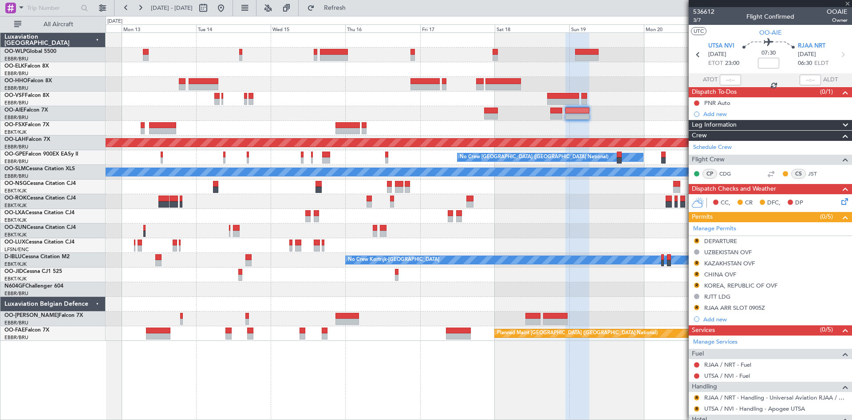
type input "+00:15"
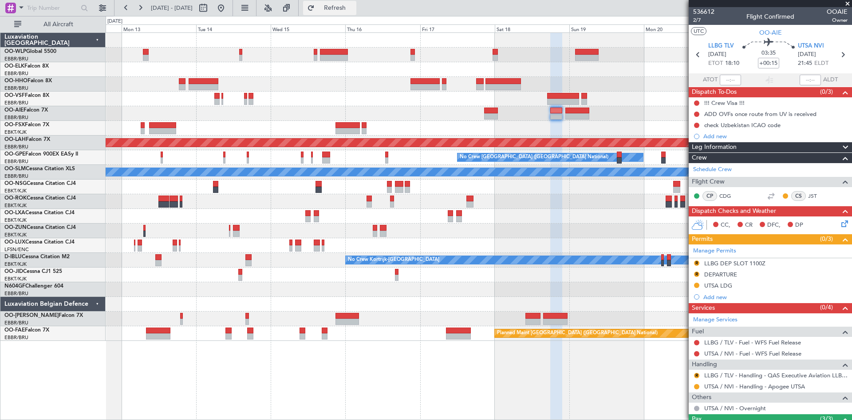
click at [357, 12] on button "Refresh" at bounding box center [329, 8] width 53 height 14
click at [228, 9] on button at bounding box center [221, 8] width 14 height 14
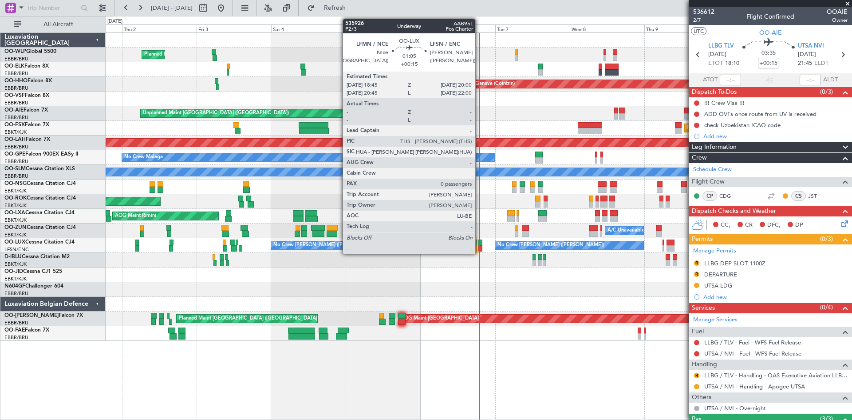
click at [480, 245] on div at bounding box center [481, 242] width 4 height 6
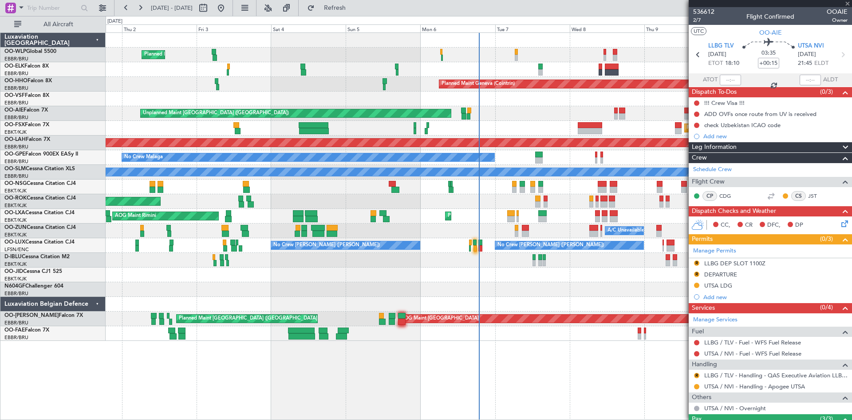
type input "0"
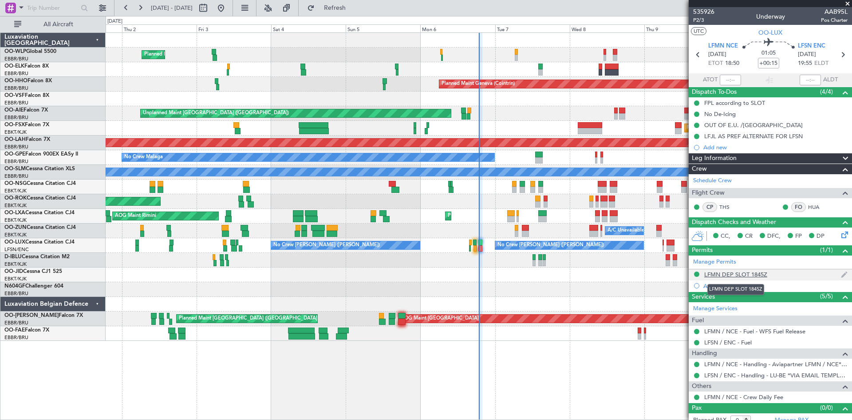
click at [758, 273] on div "LFMN DEP SLOT 1845Z" at bounding box center [736, 274] width 63 height 8
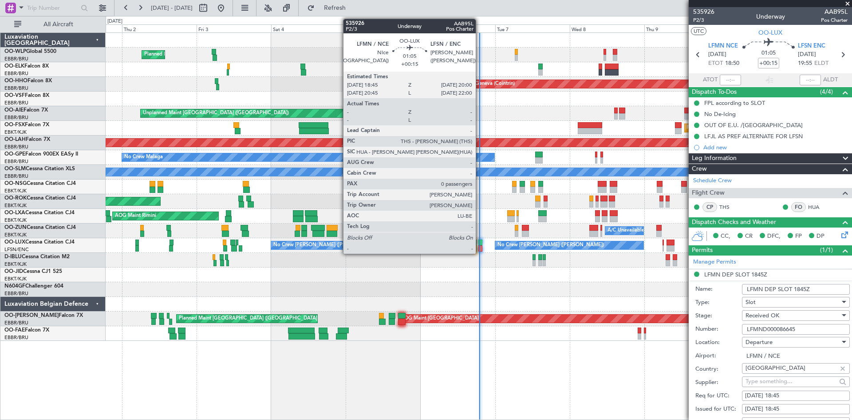
click at [480, 242] on div at bounding box center [481, 242] width 4 height 6
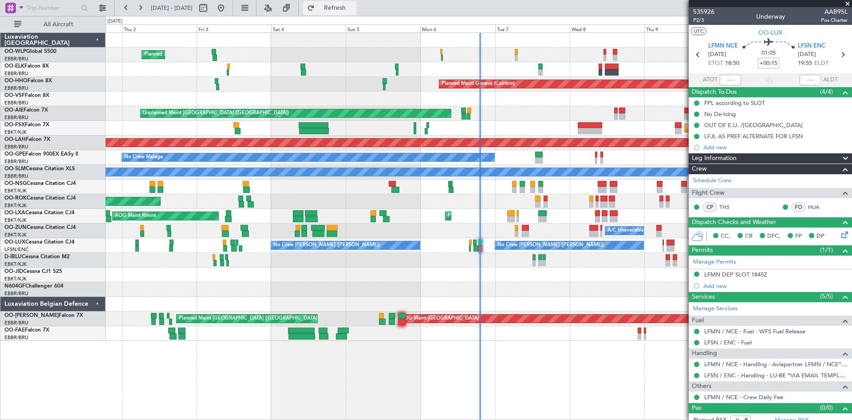
click at [333, 7] on button "Refresh" at bounding box center [329, 8] width 53 height 14
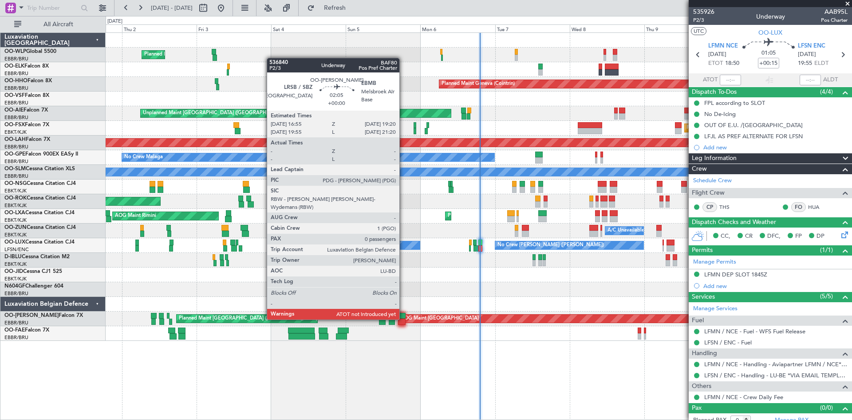
click at [404, 318] on div at bounding box center [402, 321] width 8 height 6
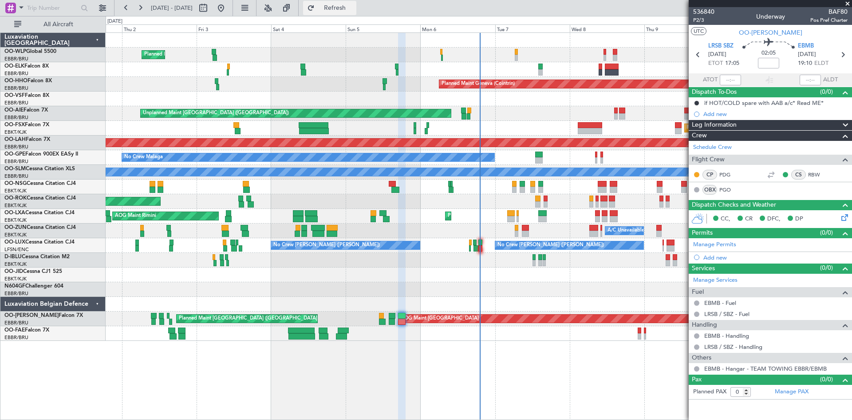
click at [354, 7] on span "Refresh" at bounding box center [335, 8] width 37 height 6
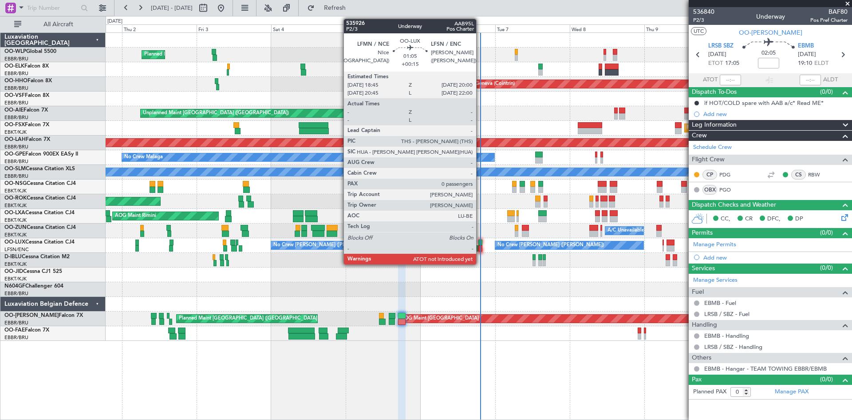
click at [480, 242] on div at bounding box center [481, 242] width 4 height 6
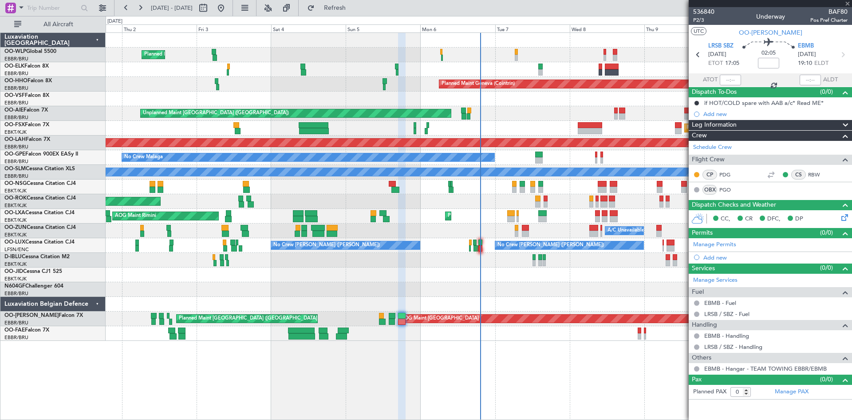
type input "+00:15"
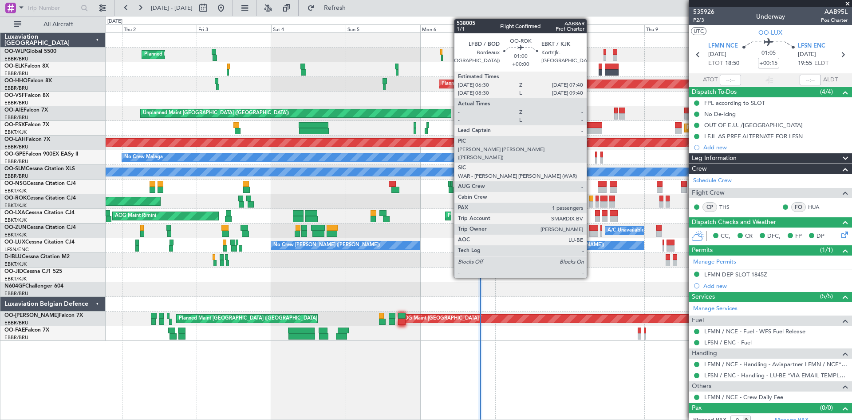
click at [591, 200] on div at bounding box center [592, 198] width 4 height 6
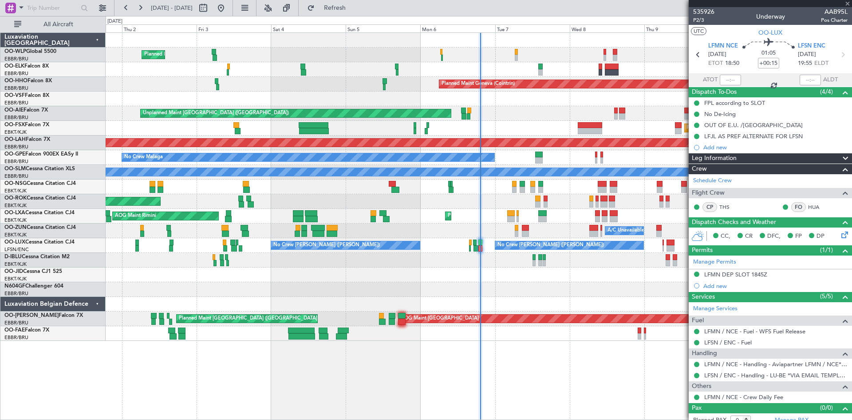
type input "1"
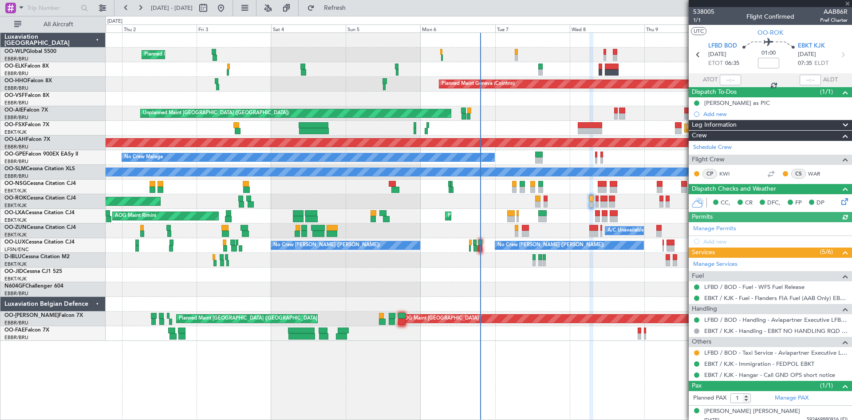
click at [840, 202] on icon at bounding box center [843, 199] width 7 height 7
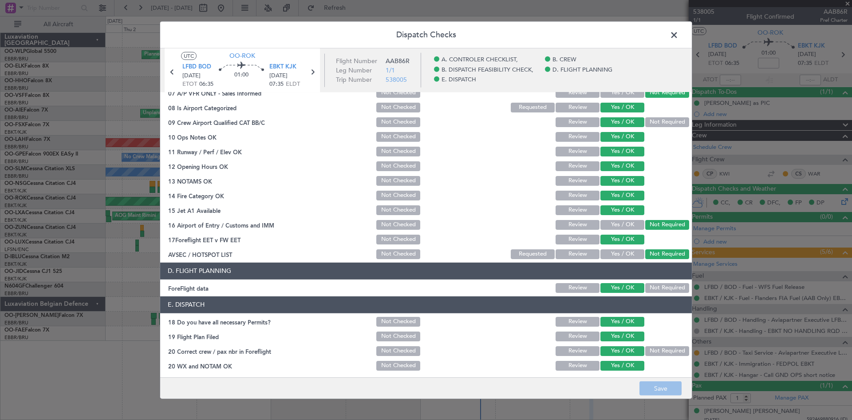
scroll to position [168, 0]
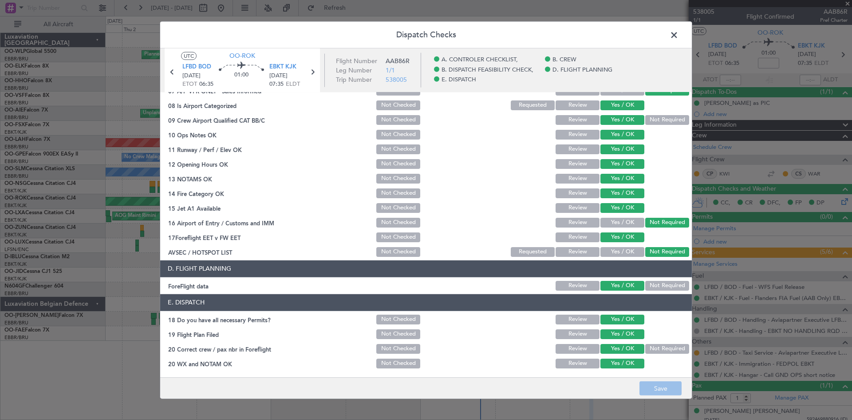
click at [679, 38] on span at bounding box center [679, 37] width 0 height 18
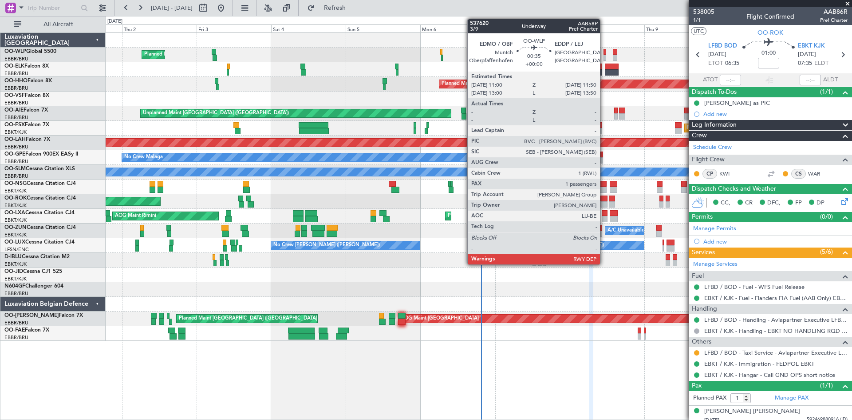
click at [604, 52] on div at bounding box center [605, 52] width 3 height 6
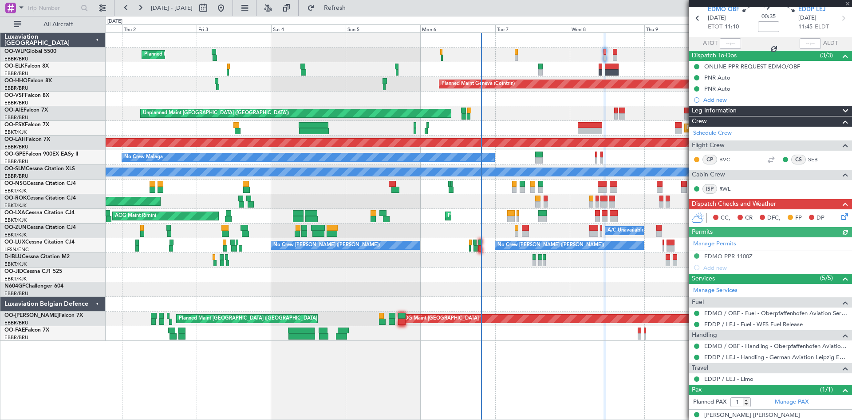
scroll to position [46, 0]
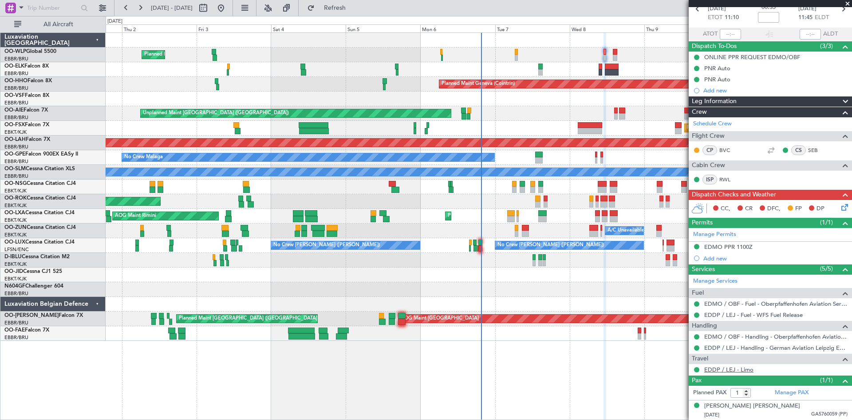
click at [742, 365] on link "EDDP / LEJ - Limo" at bounding box center [729, 369] width 49 height 8
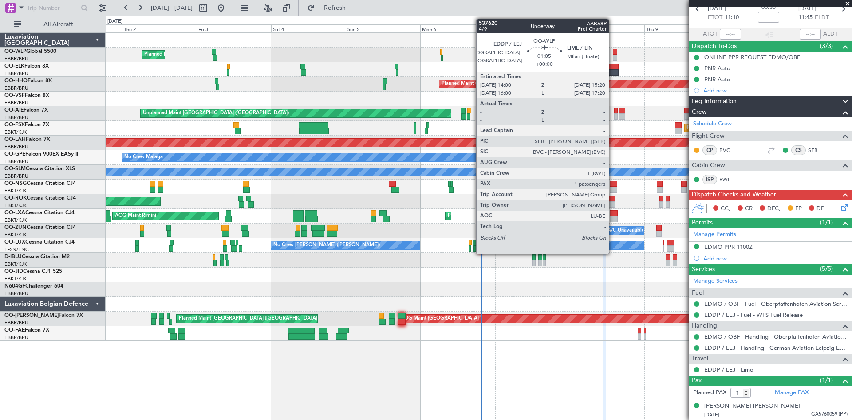
click at [613, 52] on div at bounding box center [615, 52] width 4 height 6
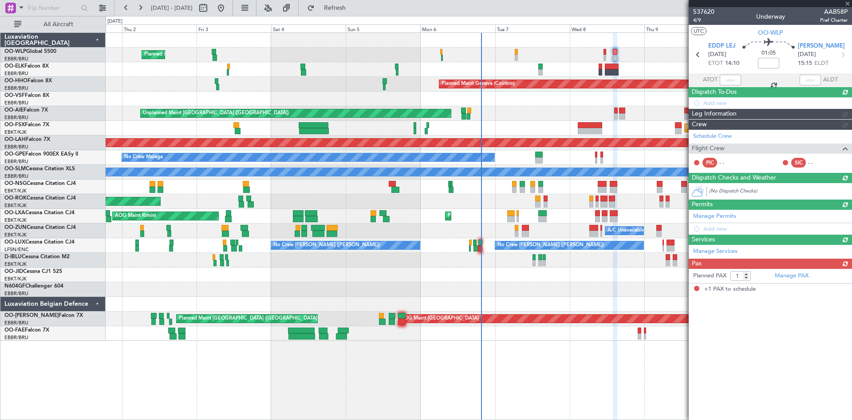
scroll to position [0, 0]
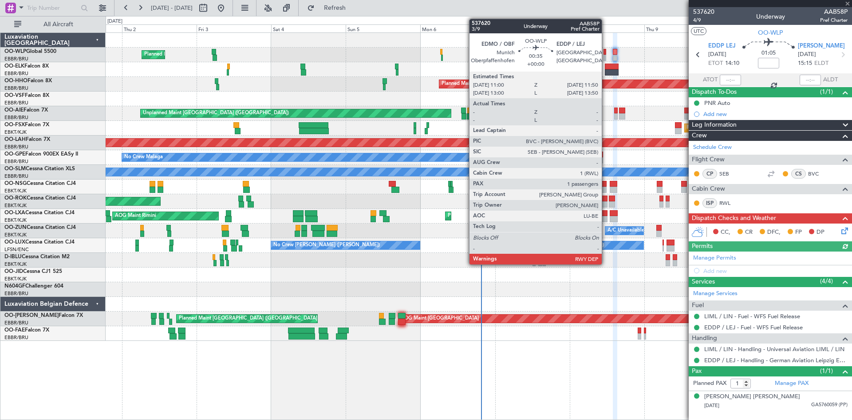
click at [606, 56] on div at bounding box center [605, 58] width 3 height 6
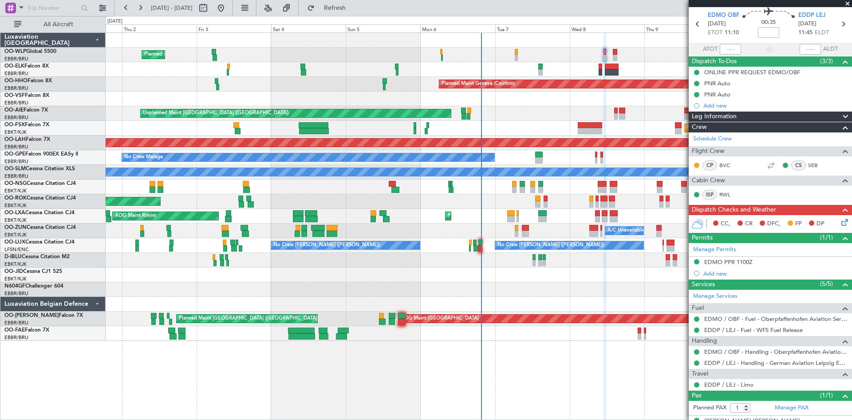
scroll to position [46, 0]
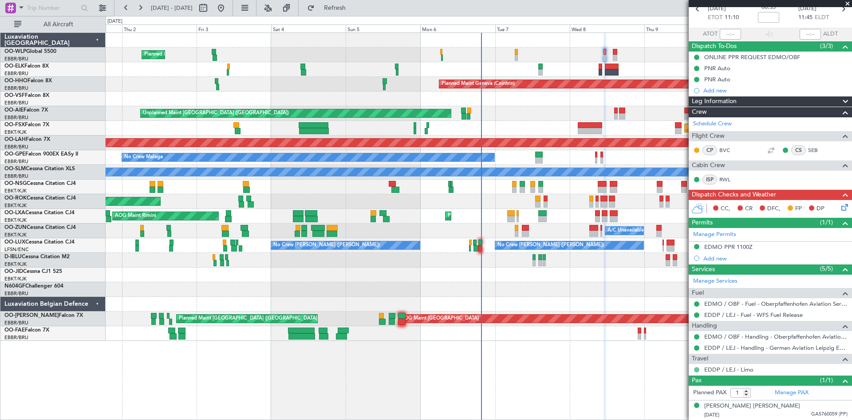
click at [698, 369] on button at bounding box center [696, 369] width 5 height 5
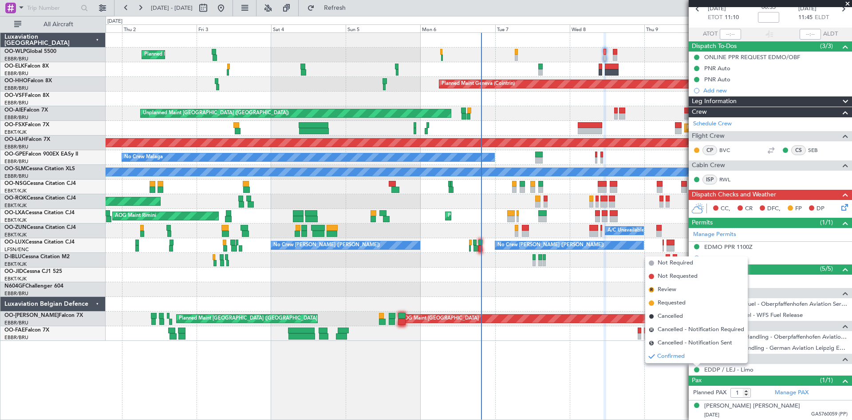
click at [611, 349] on div "Planned Maint Milan (Linate) Planned Maint Kortrijk-Wevelgem Planned Maint Gene…" at bounding box center [479, 225] width 747 height 387
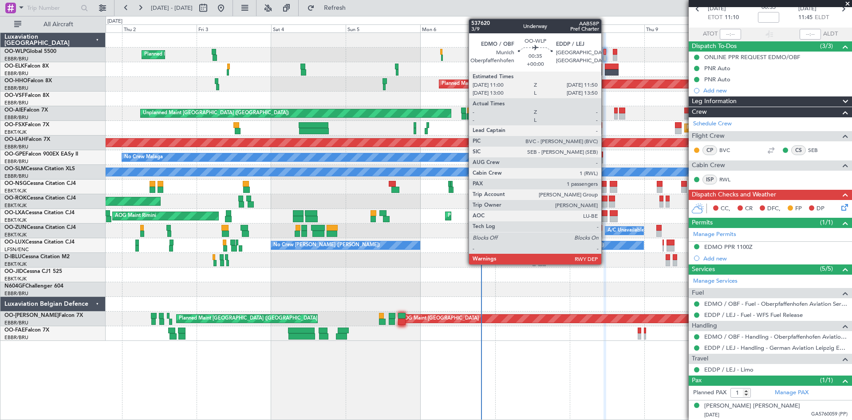
click at [606, 51] on div at bounding box center [605, 52] width 3 height 6
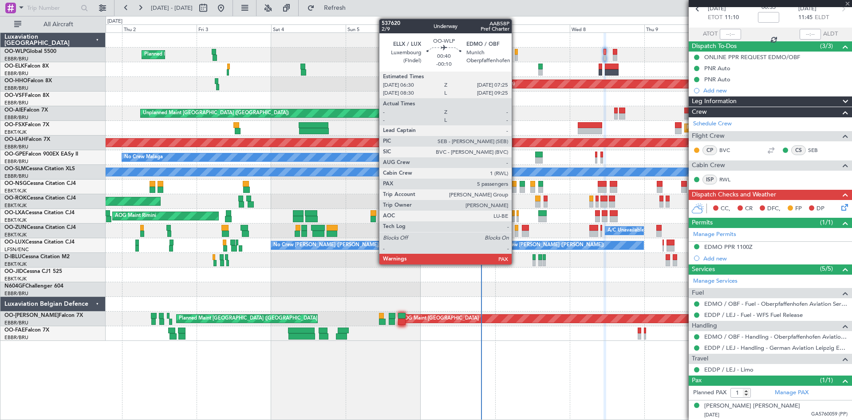
click at [516, 57] on div at bounding box center [516, 58] width 3 height 6
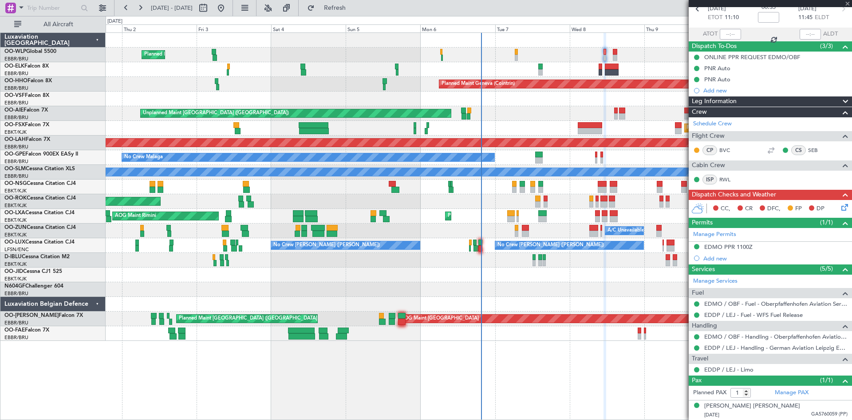
type input "-00:10"
type input "5"
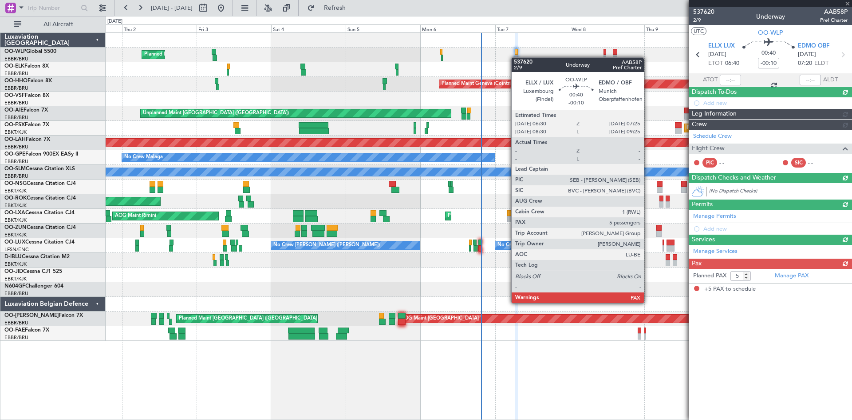
scroll to position [0, 0]
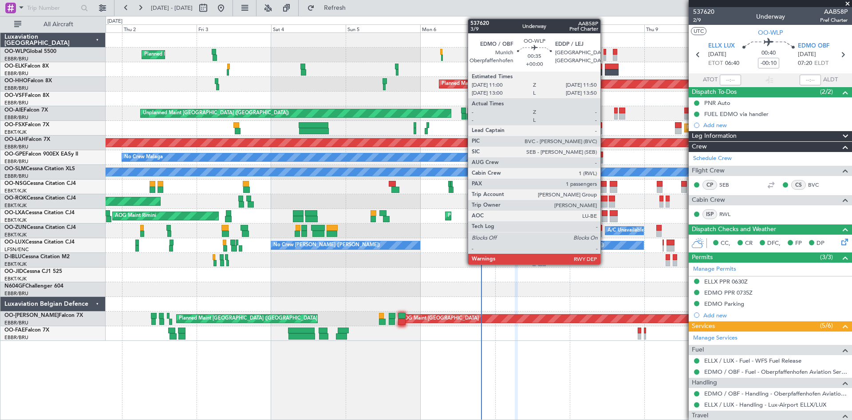
click at [605, 56] on div at bounding box center [605, 58] width 3 height 6
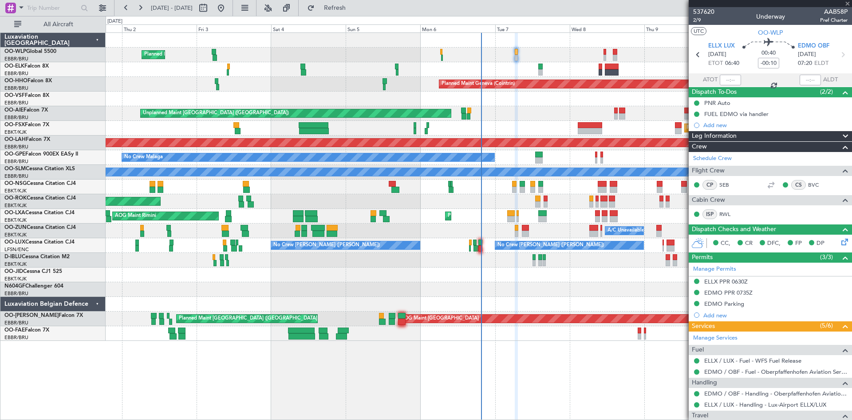
type input "1"
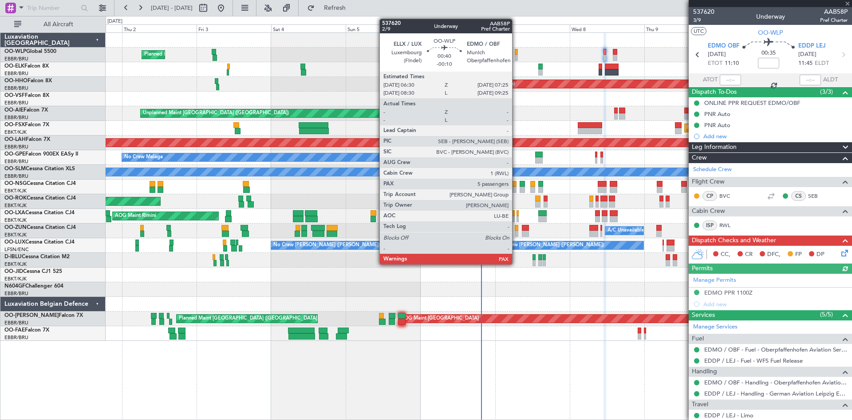
click at [516, 55] on div at bounding box center [516, 58] width 3 height 6
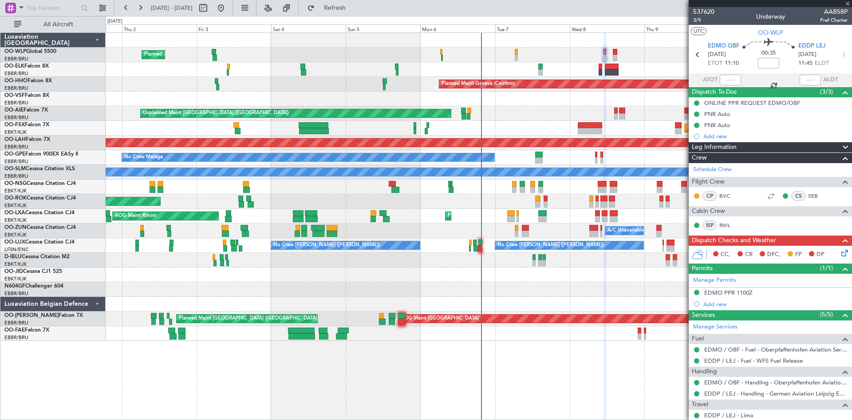
type input "-00:10"
type input "5"
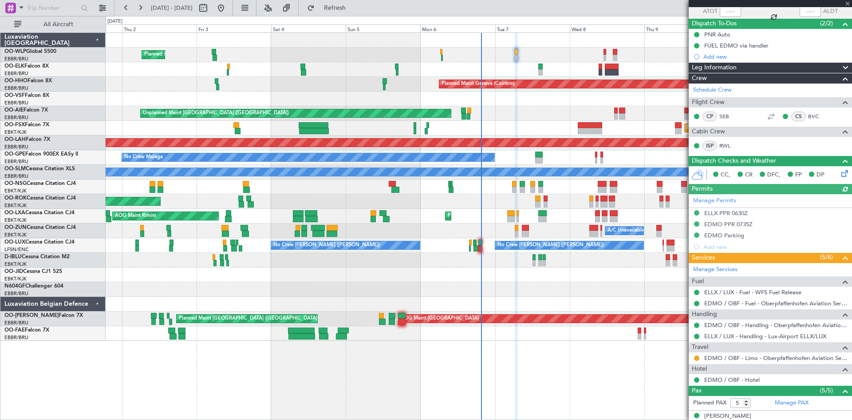
scroll to position [159, 0]
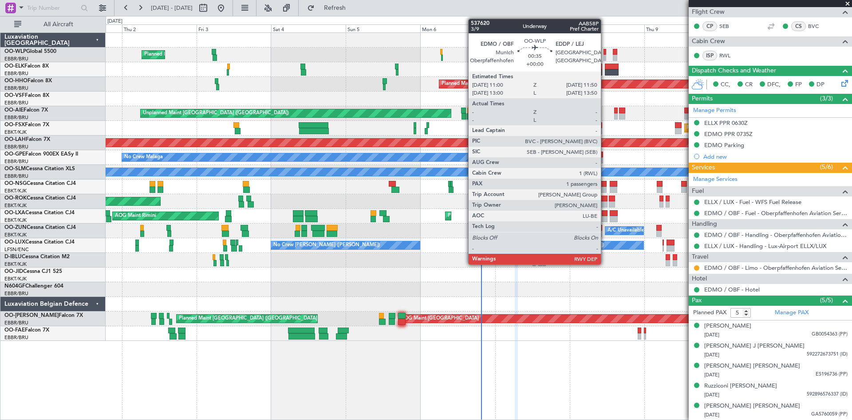
click at [605, 55] on div at bounding box center [605, 58] width 3 height 6
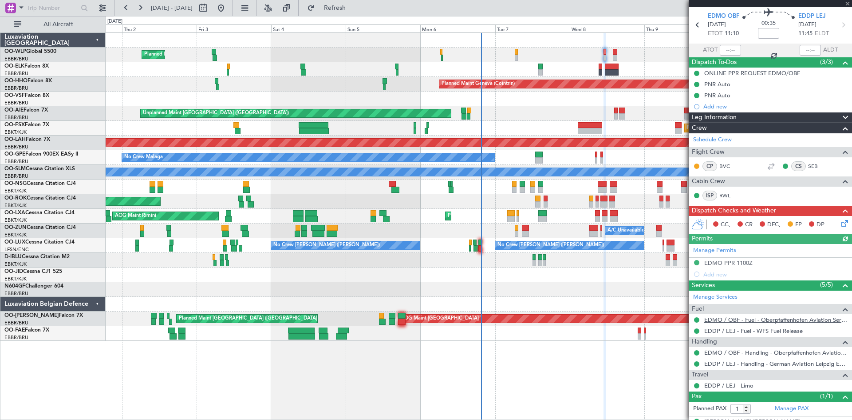
scroll to position [46, 0]
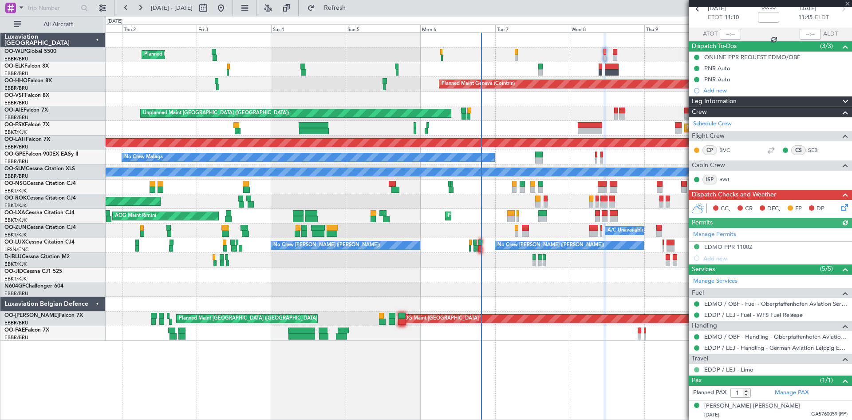
click at [696, 372] on mat-tooltip-component "Confirmed" at bounding box center [698, 384] width 40 height 24
click at [697, 369] on button at bounding box center [696, 369] width 5 height 5
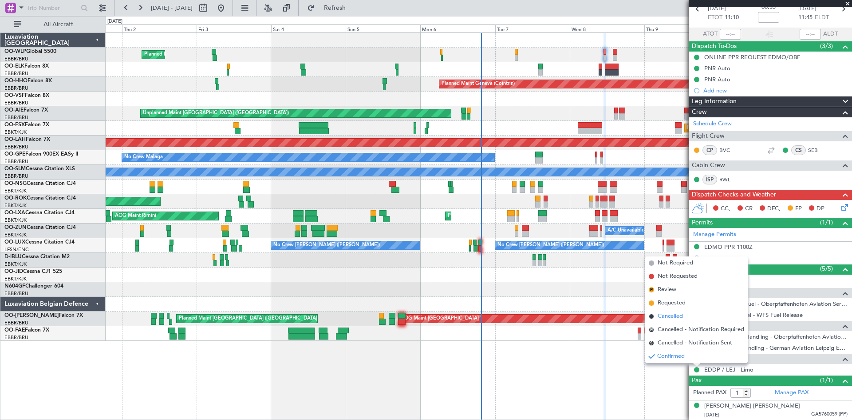
click at [677, 321] on li "Cancelled" at bounding box center [697, 315] width 103 height 13
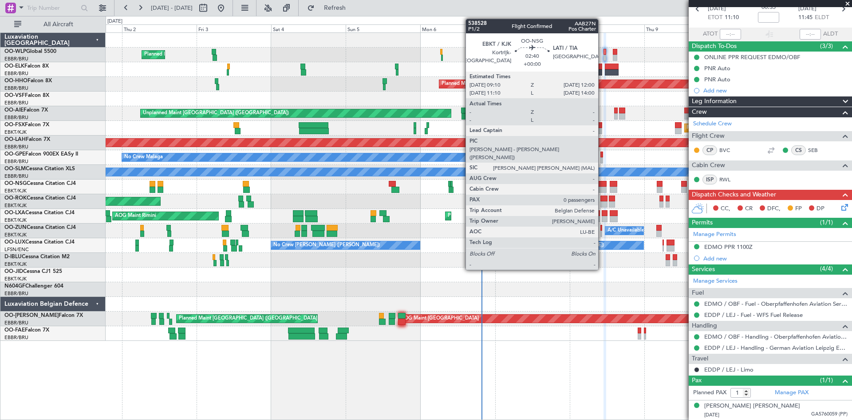
click at [602, 189] on div at bounding box center [602, 189] width 9 height 6
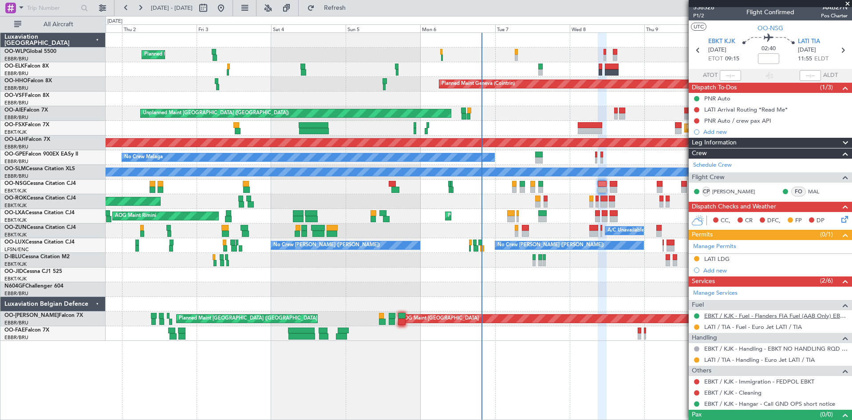
scroll to position [0, 0]
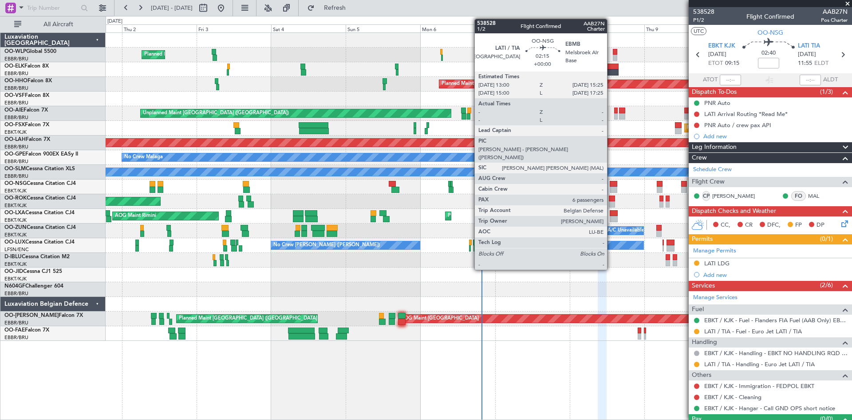
click at [611, 187] on div at bounding box center [614, 189] width 8 height 6
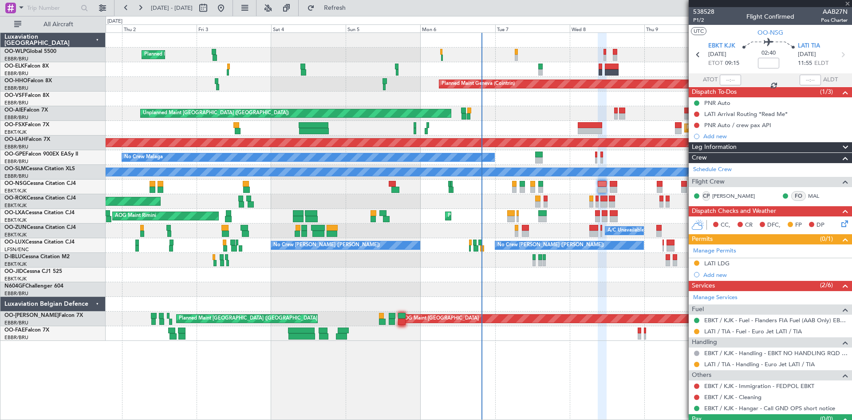
type input "6"
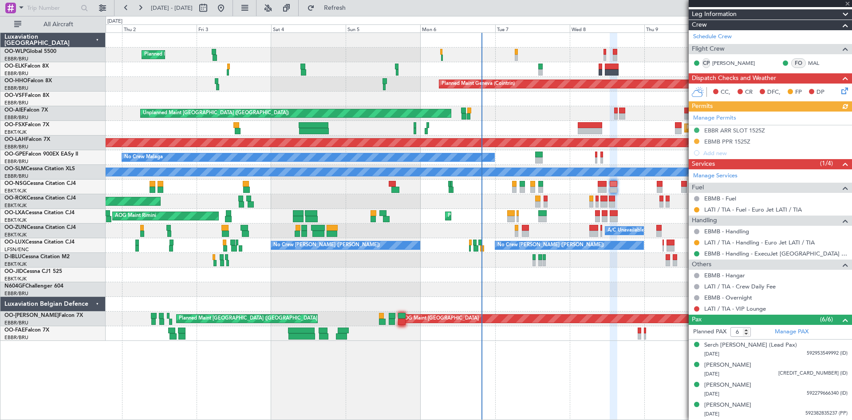
scroll to position [133, 0]
click at [757, 308] on link "LATI / TIA - VIP Lounge" at bounding box center [736, 308] width 62 height 8
click at [330, 2] on fb-refresh-button "Refresh" at bounding box center [330, 8] width 62 height 16
click at [341, 3] on button "Refresh" at bounding box center [329, 8] width 53 height 14
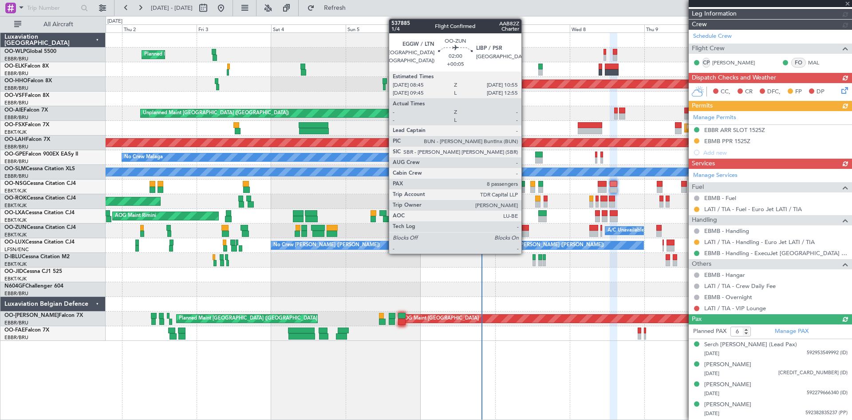
click at [526, 233] on div at bounding box center [525, 233] width 7 height 6
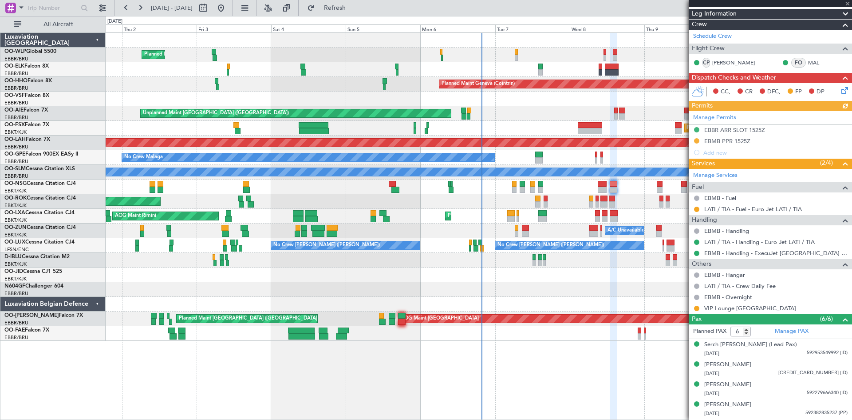
type input "+00:05"
type input "8"
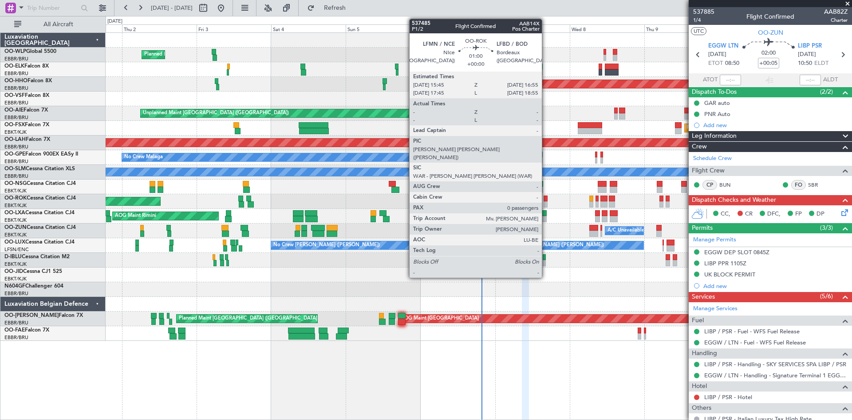
click at [546, 201] on div at bounding box center [546, 204] width 4 height 6
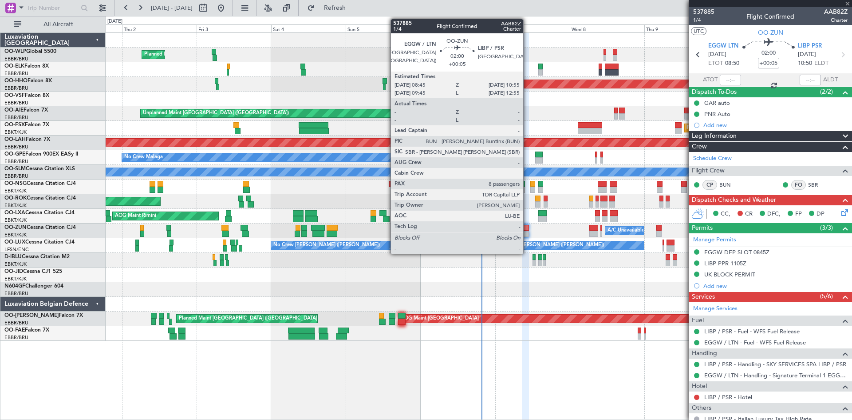
type input "0"
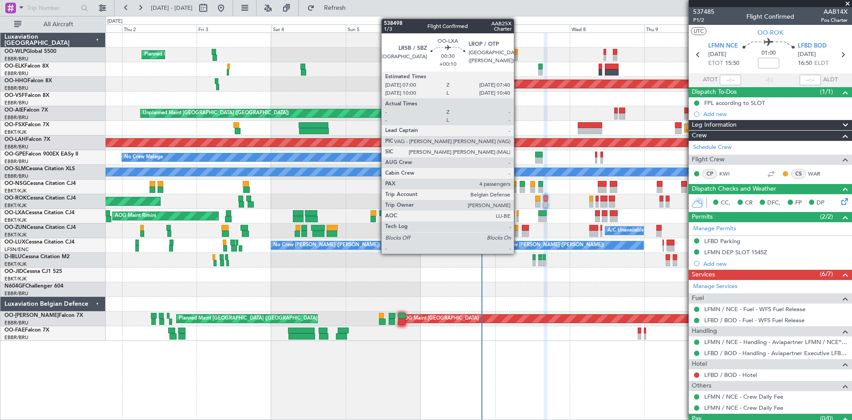
click at [518, 216] on div at bounding box center [518, 219] width 2 height 6
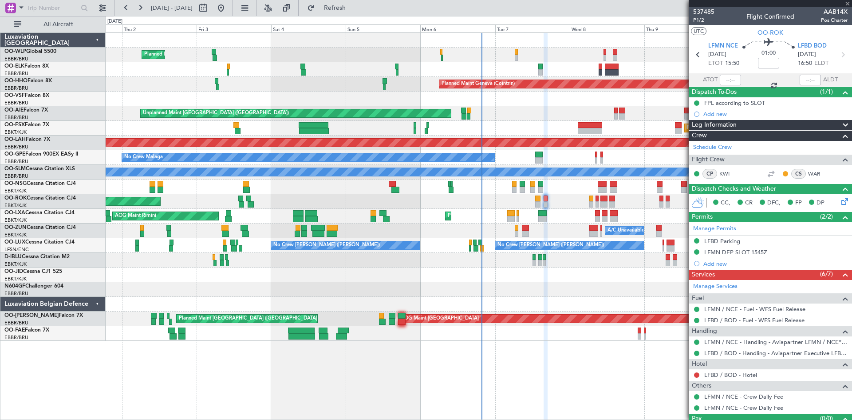
type input "+00:10"
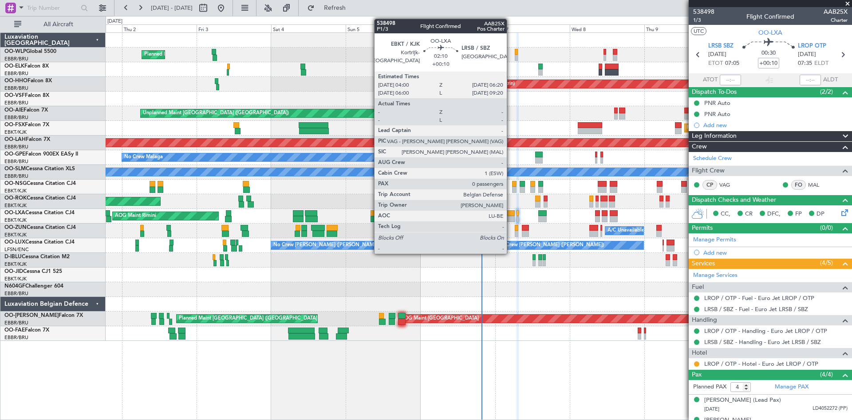
click at [511, 221] on div at bounding box center [511, 219] width 8 height 6
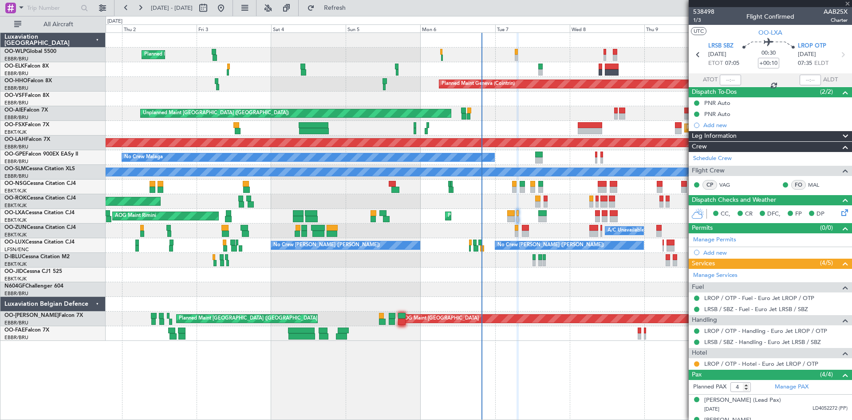
type input "0"
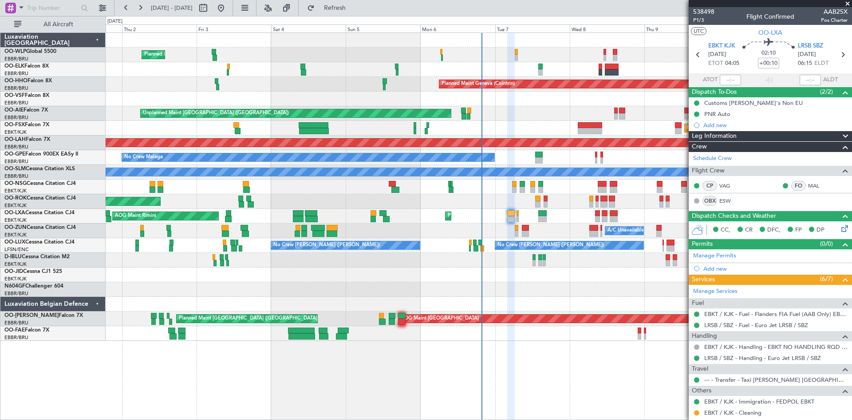
click at [544, 218] on div at bounding box center [543, 219] width 8 height 6
type input "-00:05"
type input "4"
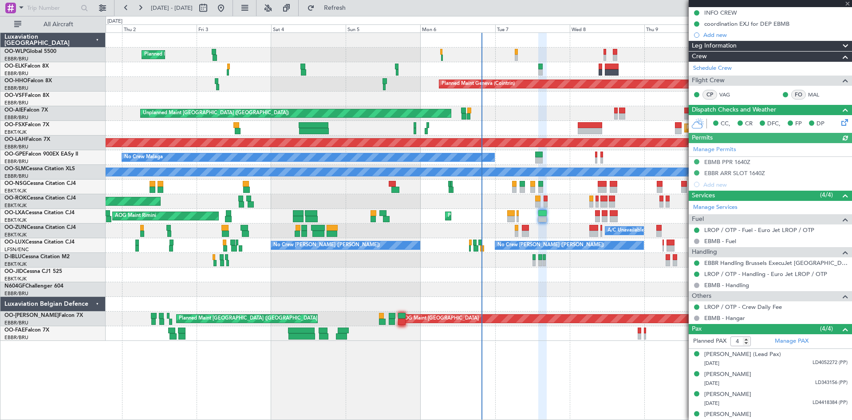
scroll to position [121, 0]
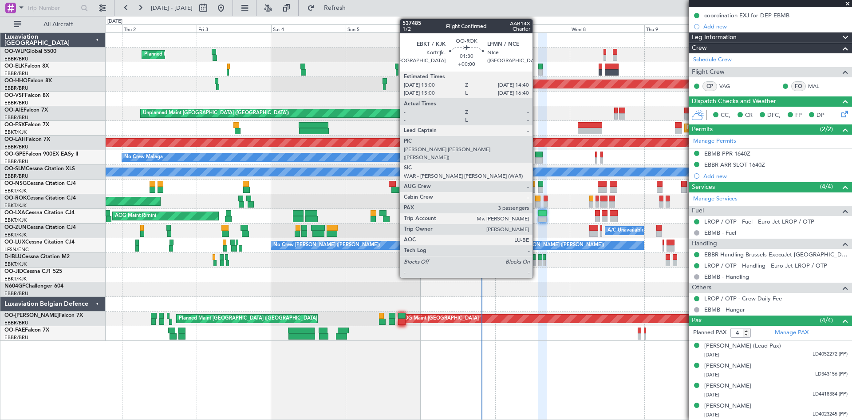
click at [537, 203] on div at bounding box center [537, 204] width 5 height 6
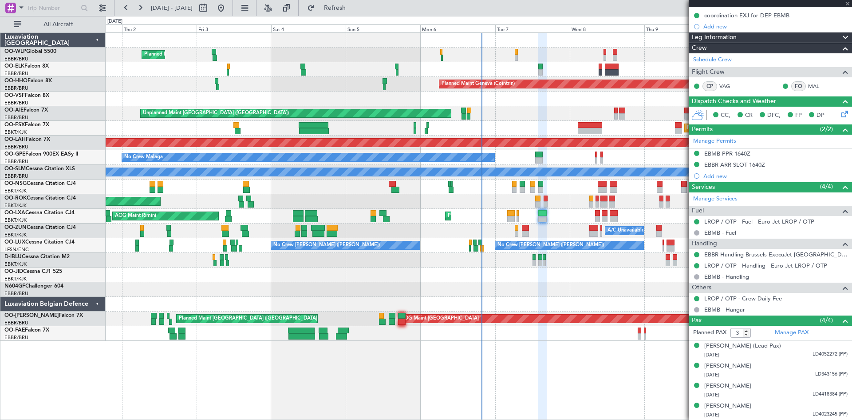
scroll to position [0, 0]
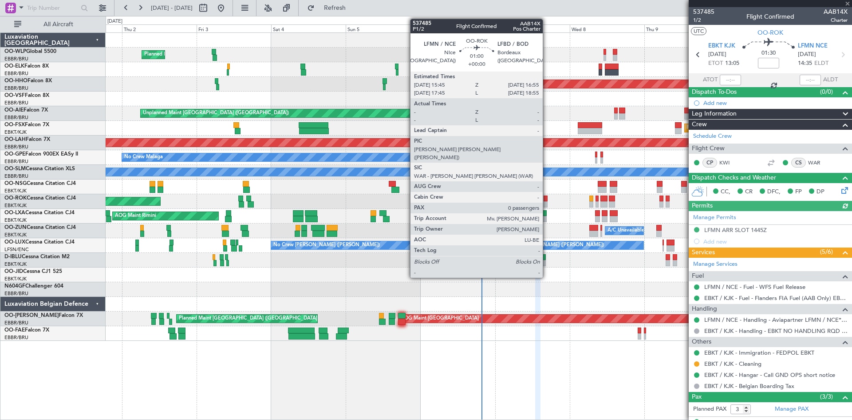
click at [547, 200] on div at bounding box center [546, 198] width 4 height 6
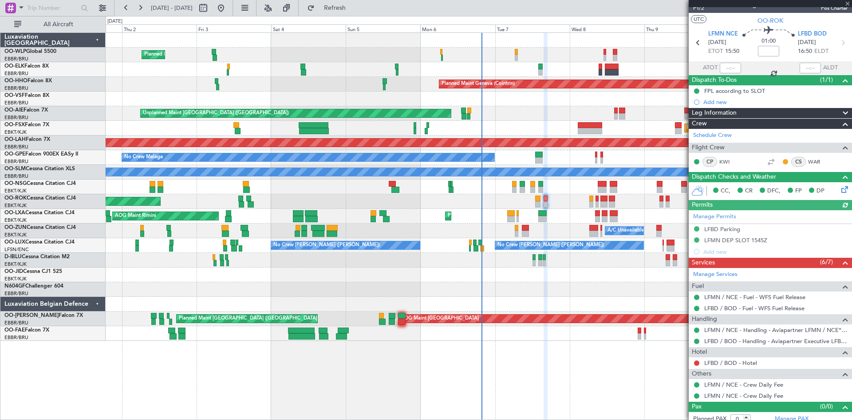
scroll to position [18, 0]
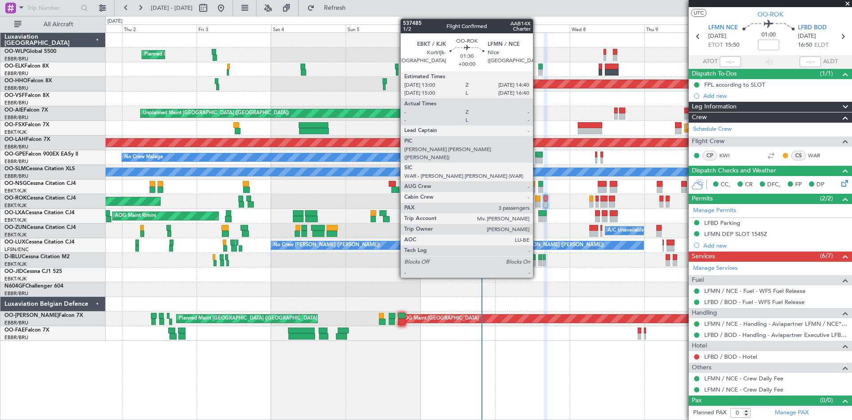
click at [537, 203] on div at bounding box center [537, 204] width 5 height 6
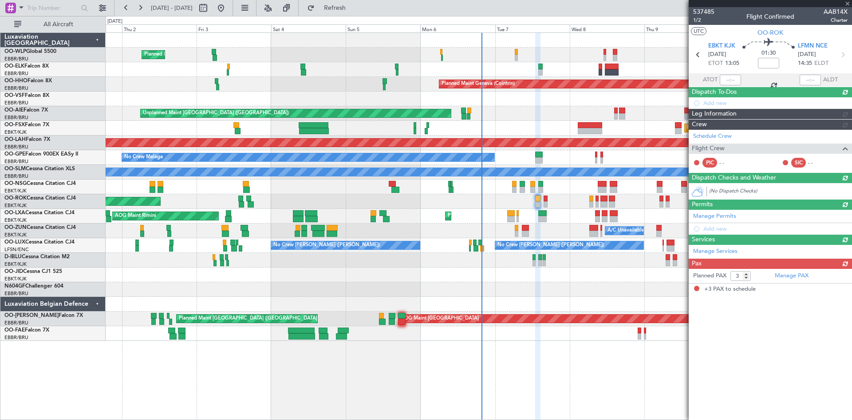
scroll to position [0, 0]
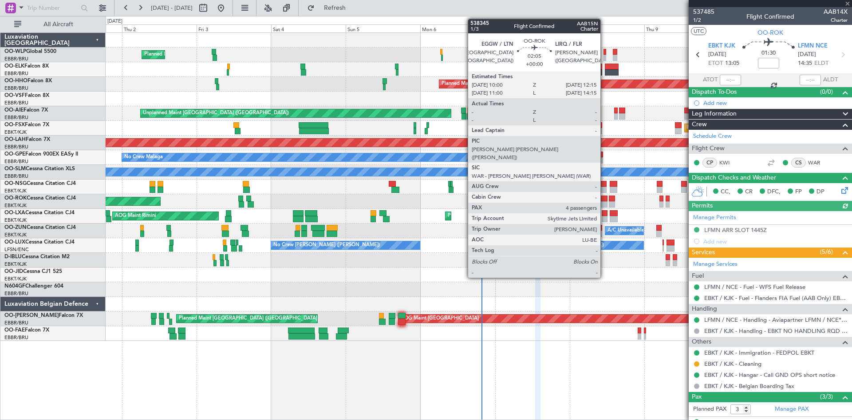
click at [605, 201] on div at bounding box center [604, 204] width 7 height 6
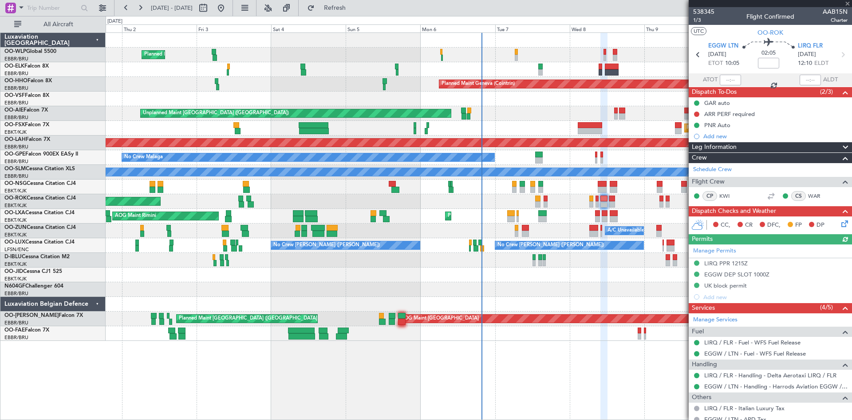
scroll to position [121, 0]
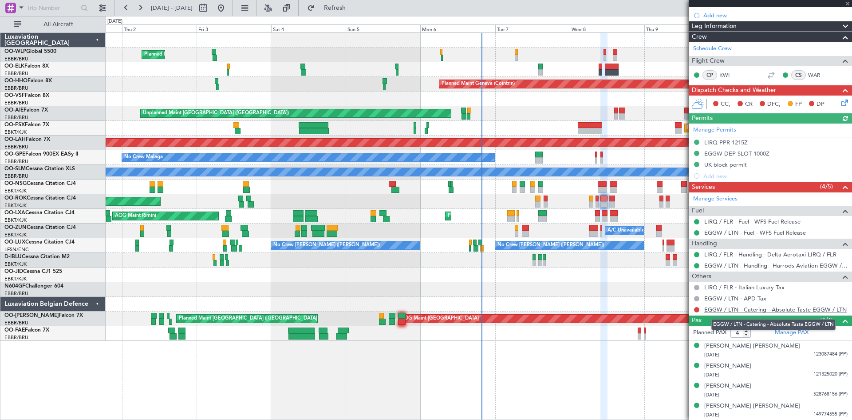
click at [779, 308] on link "EGGW / LTN - Catering - Absolute Taste EGGW / LTN" at bounding box center [776, 309] width 143 height 8
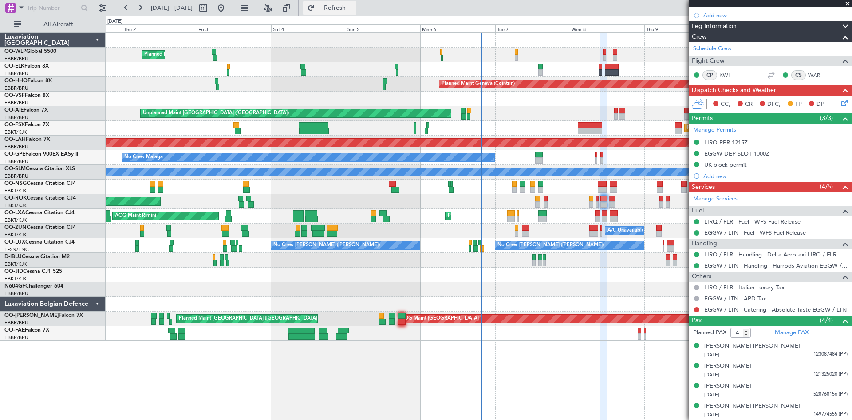
click at [349, 5] on span "Refresh" at bounding box center [335, 8] width 37 height 6
click at [354, 5] on span "Refresh" at bounding box center [335, 8] width 37 height 6
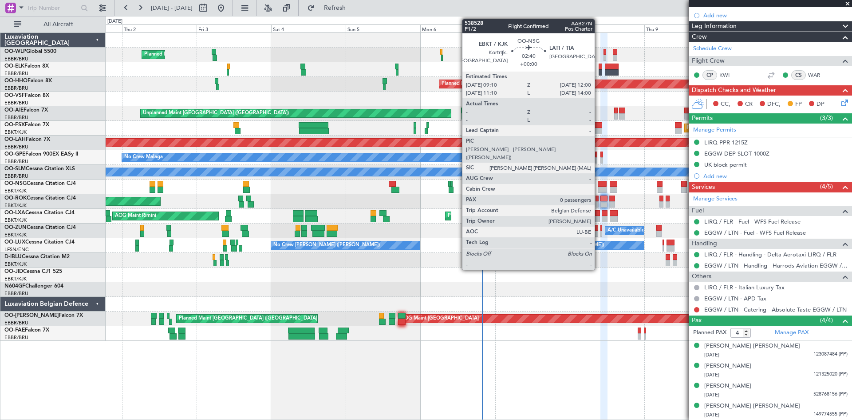
click at [599, 185] on div at bounding box center [602, 184] width 9 height 6
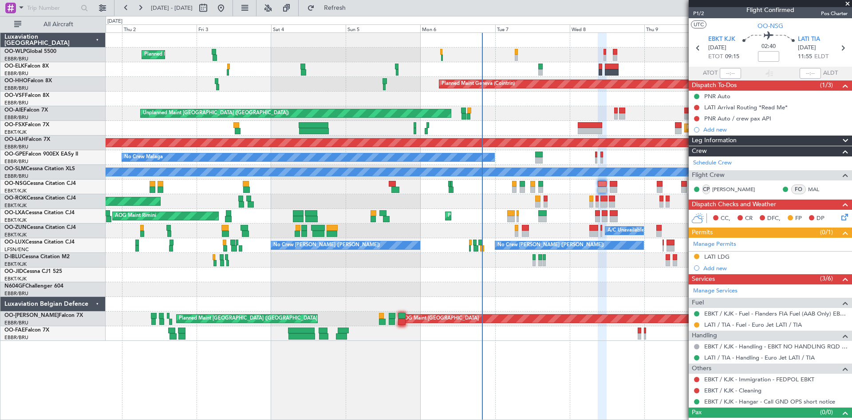
scroll to position [0, 0]
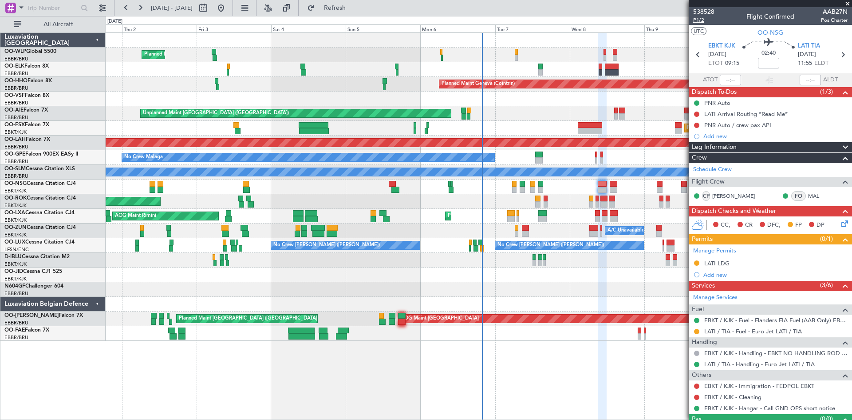
click at [700, 20] on span "P1/2" at bounding box center [704, 20] width 21 height 8
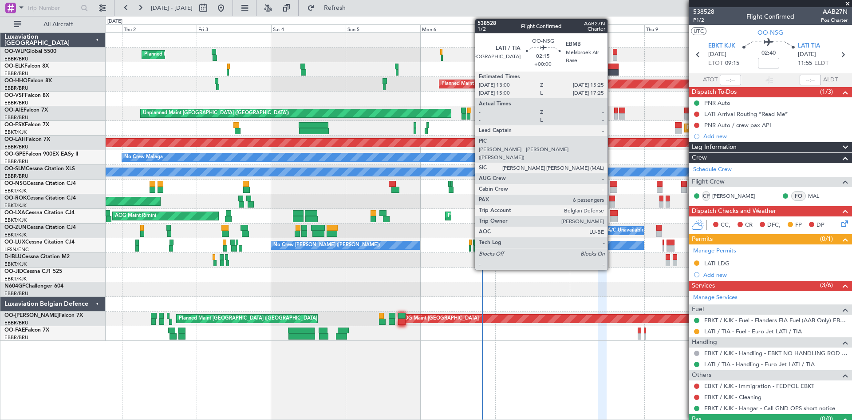
click at [612, 184] on div at bounding box center [614, 184] width 8 height 6
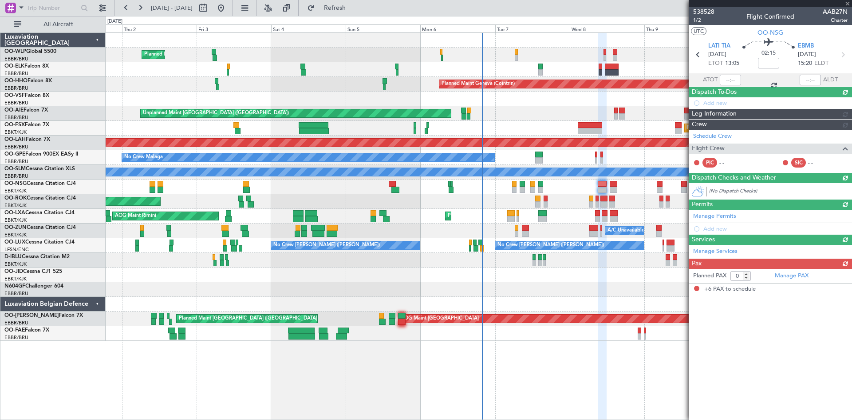
type input "6"
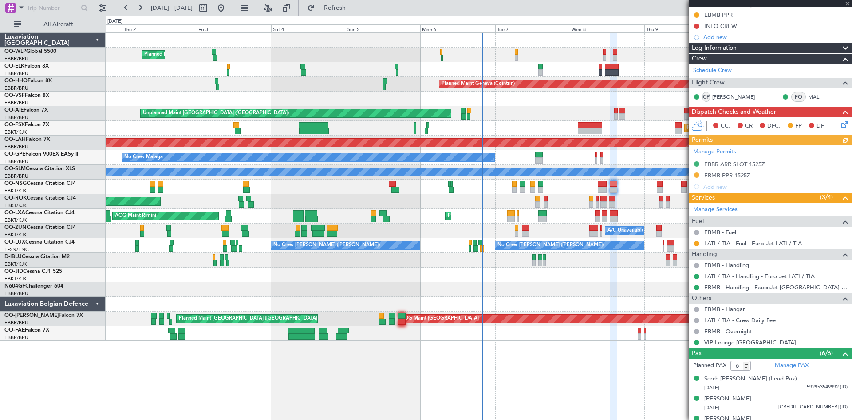
scroll to position [172, 0]
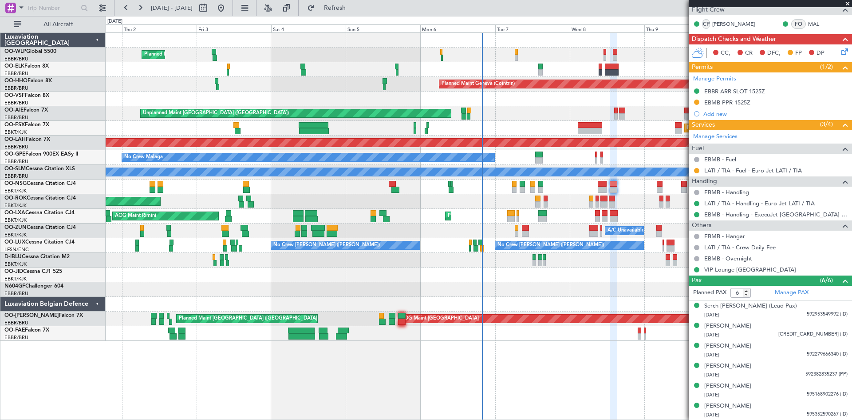
click at [840, 277] on span at bounding box center [845, 280] width 11 height 11
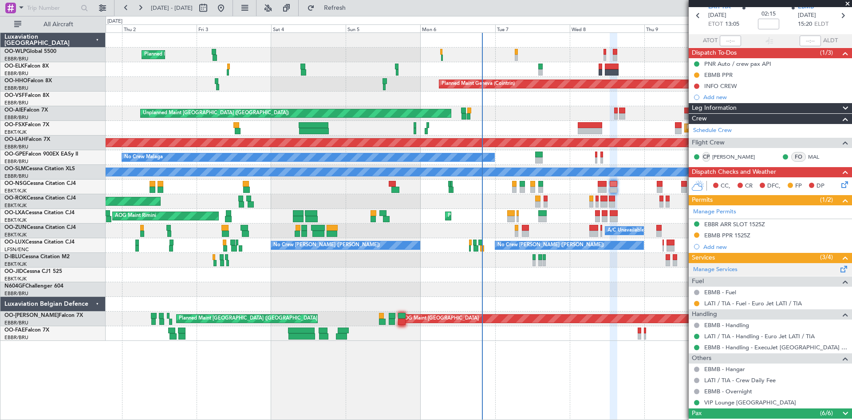
scroll to position [38, 0]
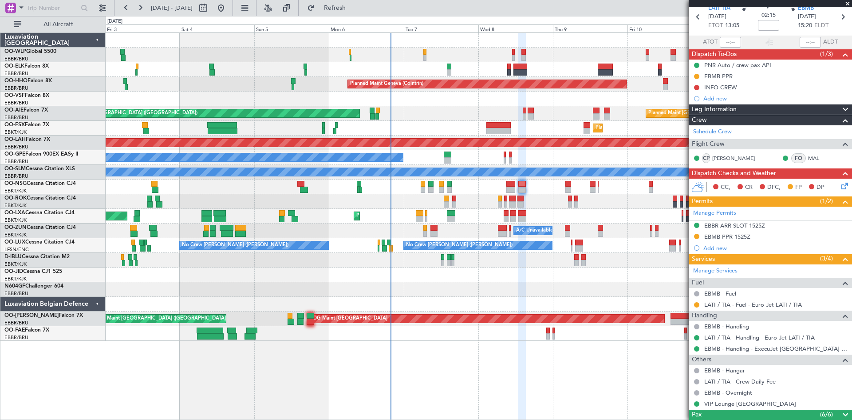
click at [538, 302] on div "Planned Maint Milan (Linate) Planned Maint Geneva ([GEOGRAPHIC_DATA]) Planned M…" at bounding box center [479, 187] width 746 height 308
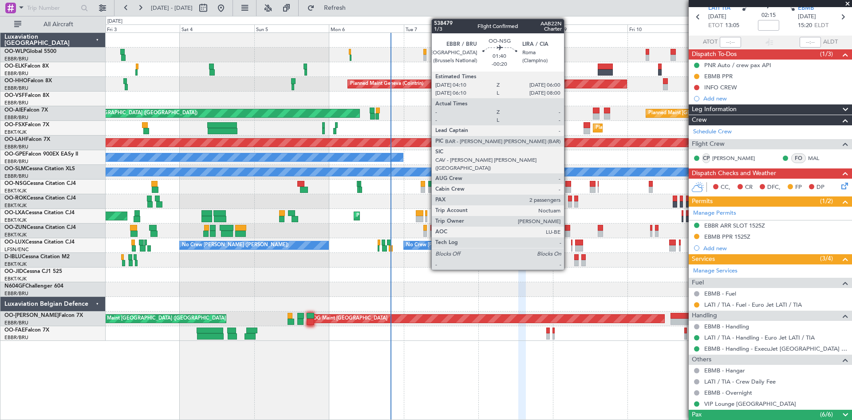
click at [568, 190] on div at bounding box center [569, 189] width 6 height 6
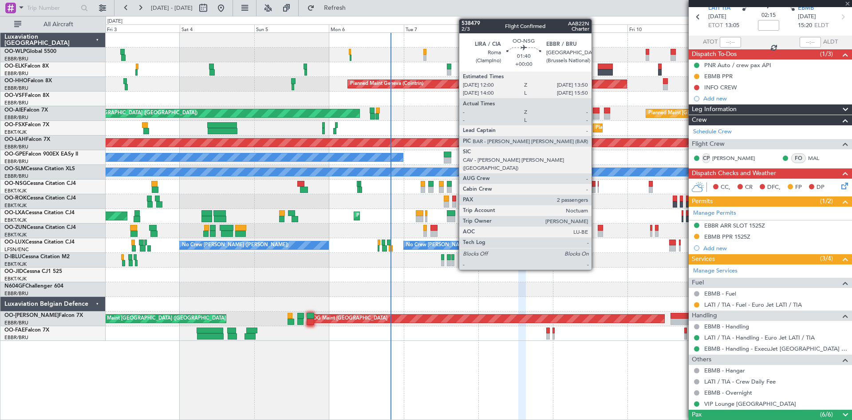
type input "-00:20"
type input "2"
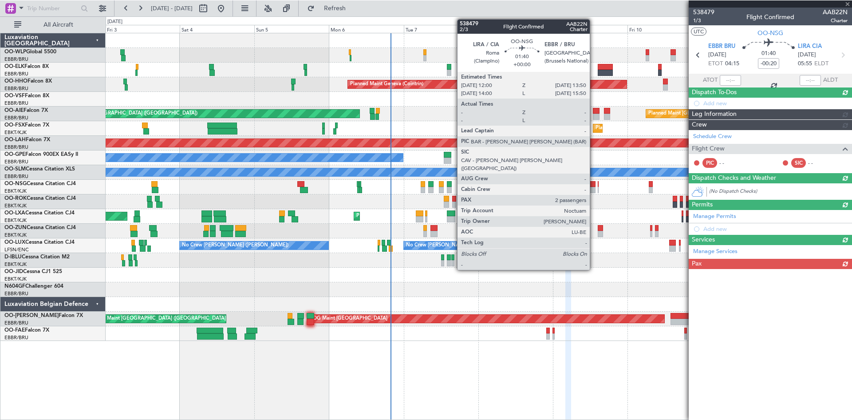
scroll to position [0, 0]
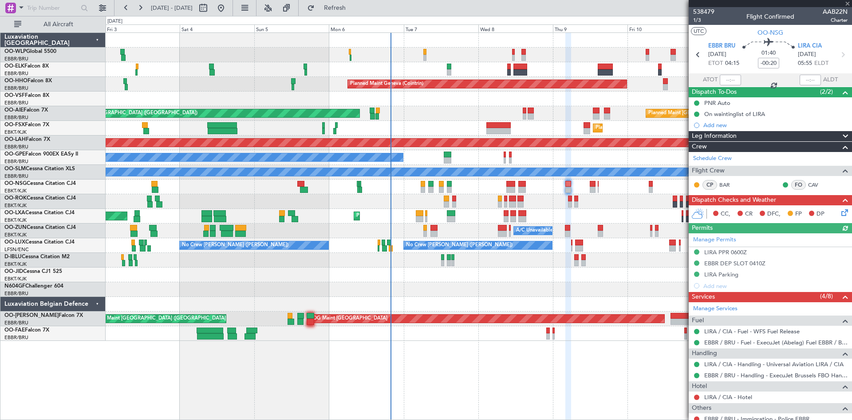
click at [568, 198] on div at bounding box center [570, 198] width 4 height 6
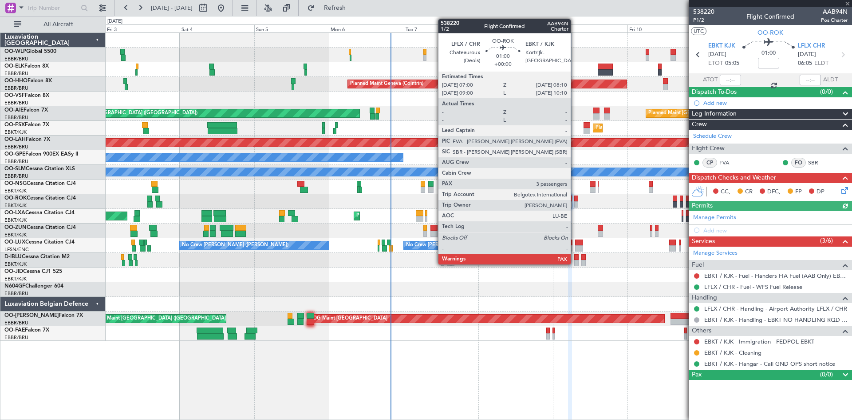
click at [575, 202] on div at bounding box center [577, 204] width 4 height 6
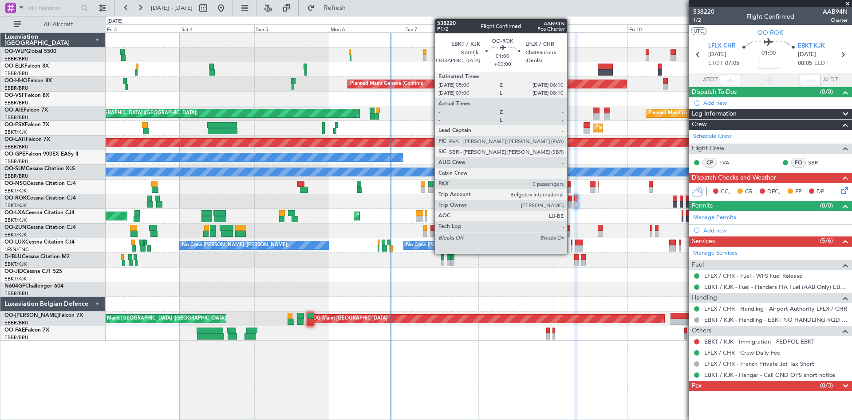
click at [571, 203] on div at bounding box center [570, 204] width 4 height 6
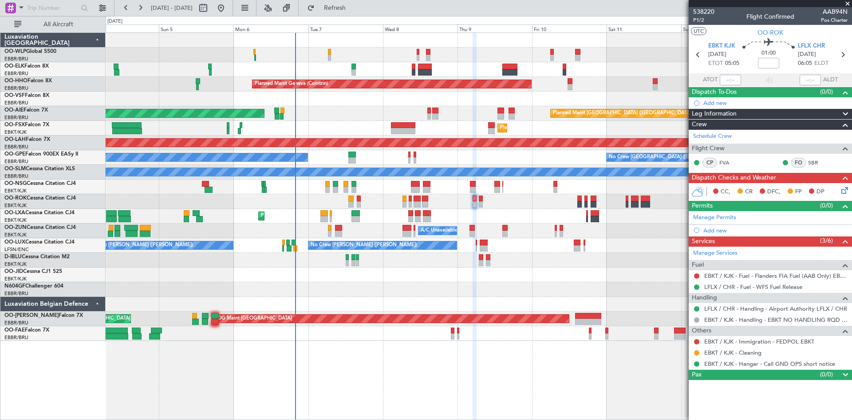
click at [534, 224] on div "Planned Maint Milan (Linate) Planned Maint Geneva ([GEOGRAPHIC_DATA]) Planned M…" at bounding box center [479, 187] width 746 height 308
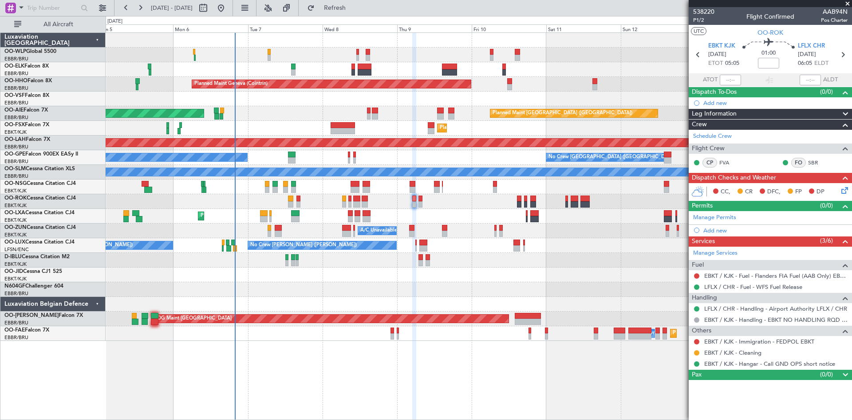
click at [563, 224] on div "Planned Maint Geneva (Cointrin) Planned Maint [GEOGRAPHIC_DATA] ([GEOGRAPHIC_DA…" at bounding box center [479, 187] width 746 height 308
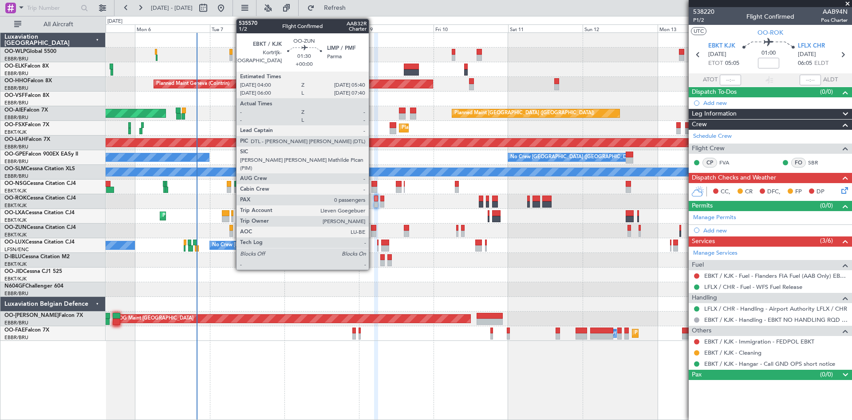
click at [373, 230] on div at bounding box center [373, 233] width 5 height 6
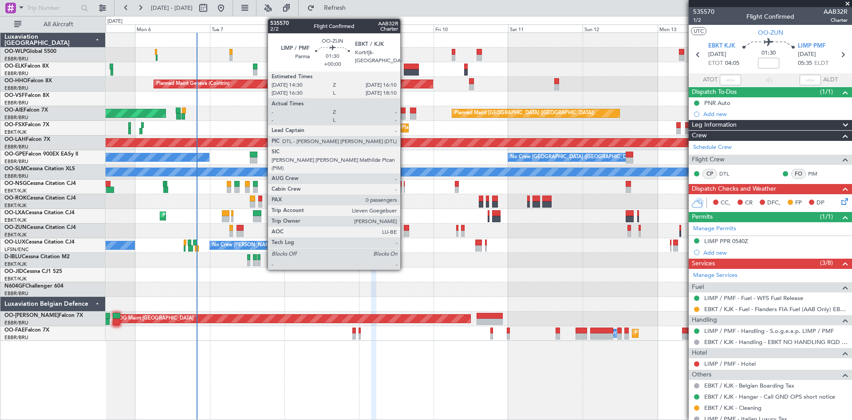
click at [405, 234] on div at bounding box center [406, 233] width 5 height 6
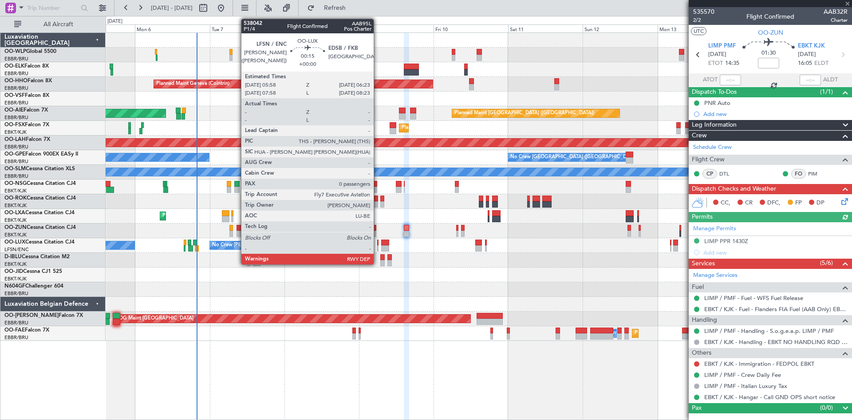
click at [378, 245] on div at bounding box center [377, 248] width 1 height 6
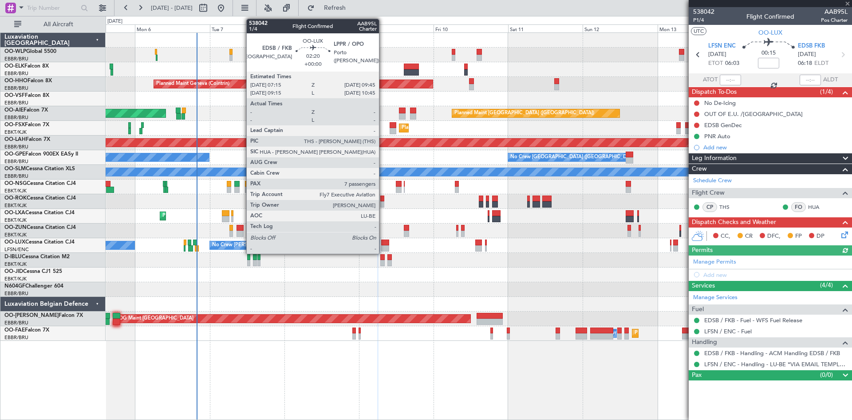
click at [383, 244] on div at bounding box center [385, 242] width 8 height 6
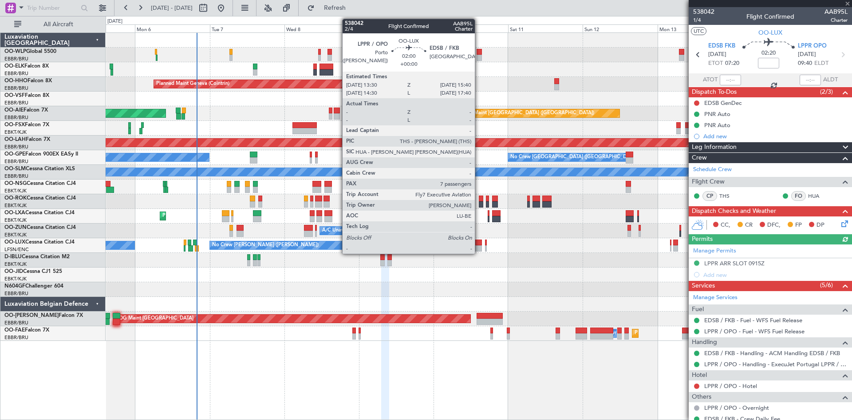
click at [479, 242] on div at bounding box center [479, 242] width 7 height 6
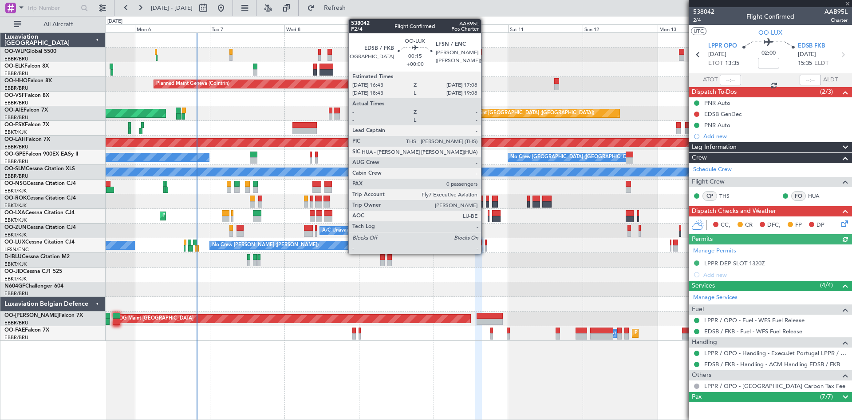
click at [485, 245] on div at bounding box center [485, 242] width 1 height 6
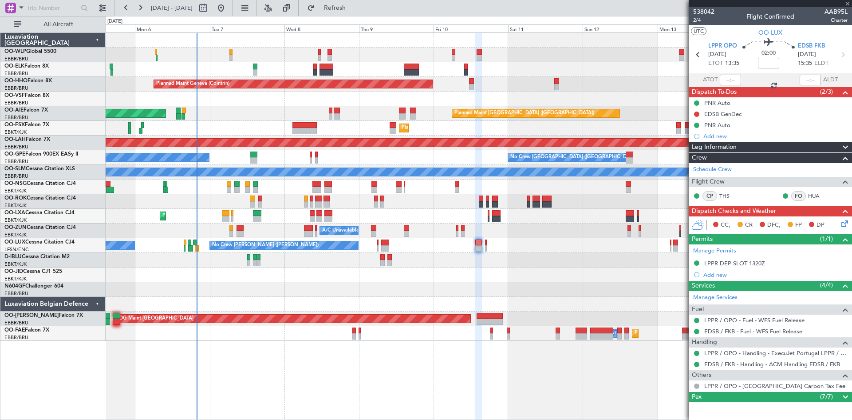
type input "0"
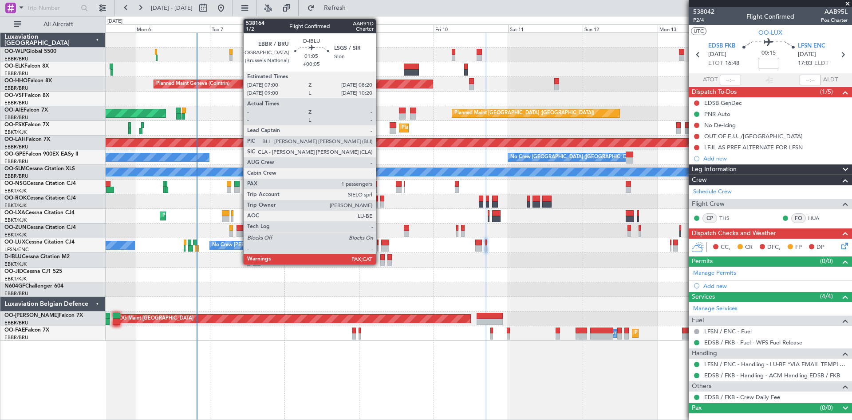
click at [380, 262] on div at bounding box center [382, 263] width 4 height 6
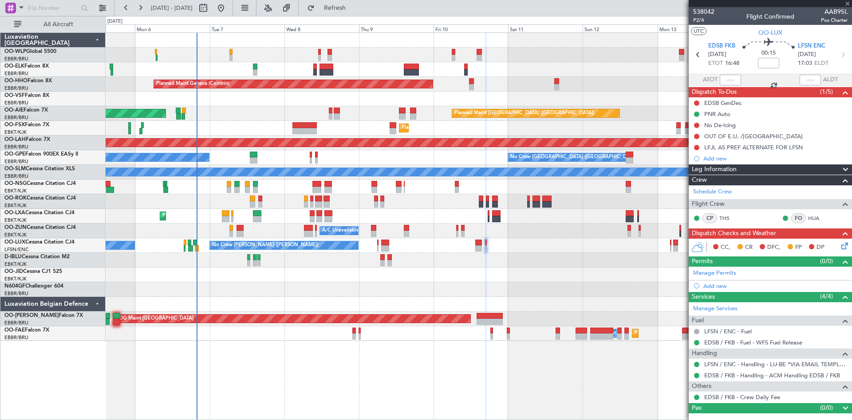
type input "+00:05"
type input "1"
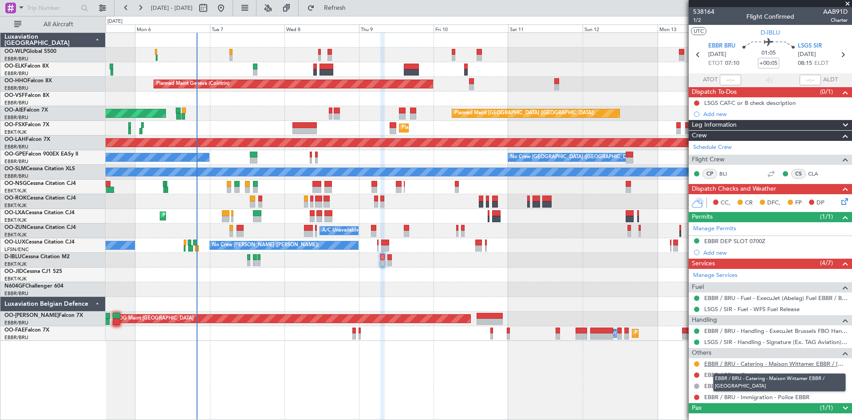
click at [795, 363] on link "EBBR / BRU - Catering - Maison Wittamer EBBR / [GEOGRAPHIC_DATA]" at bounding box center [776, 364] width 143 height 8
click at [346, 12] on button "Refresh" at bounding box center [329, 8] width 53 height 14
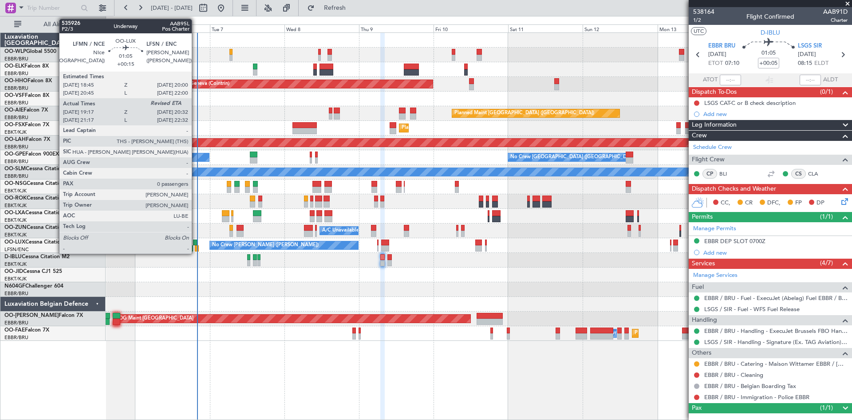
click at [196, 243] on div at bounding box center [195, 242] width 4 height 6
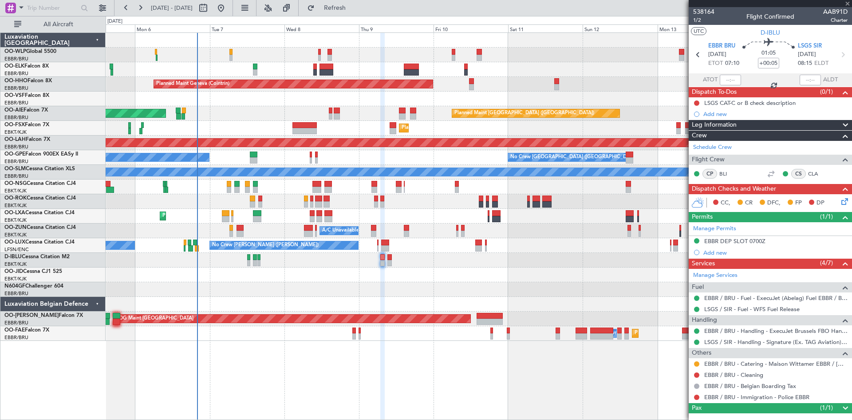
type input "+00:15"
type input "19:22"
type input "0"
